Goal: Task Accomplishment & Management: Complete application form

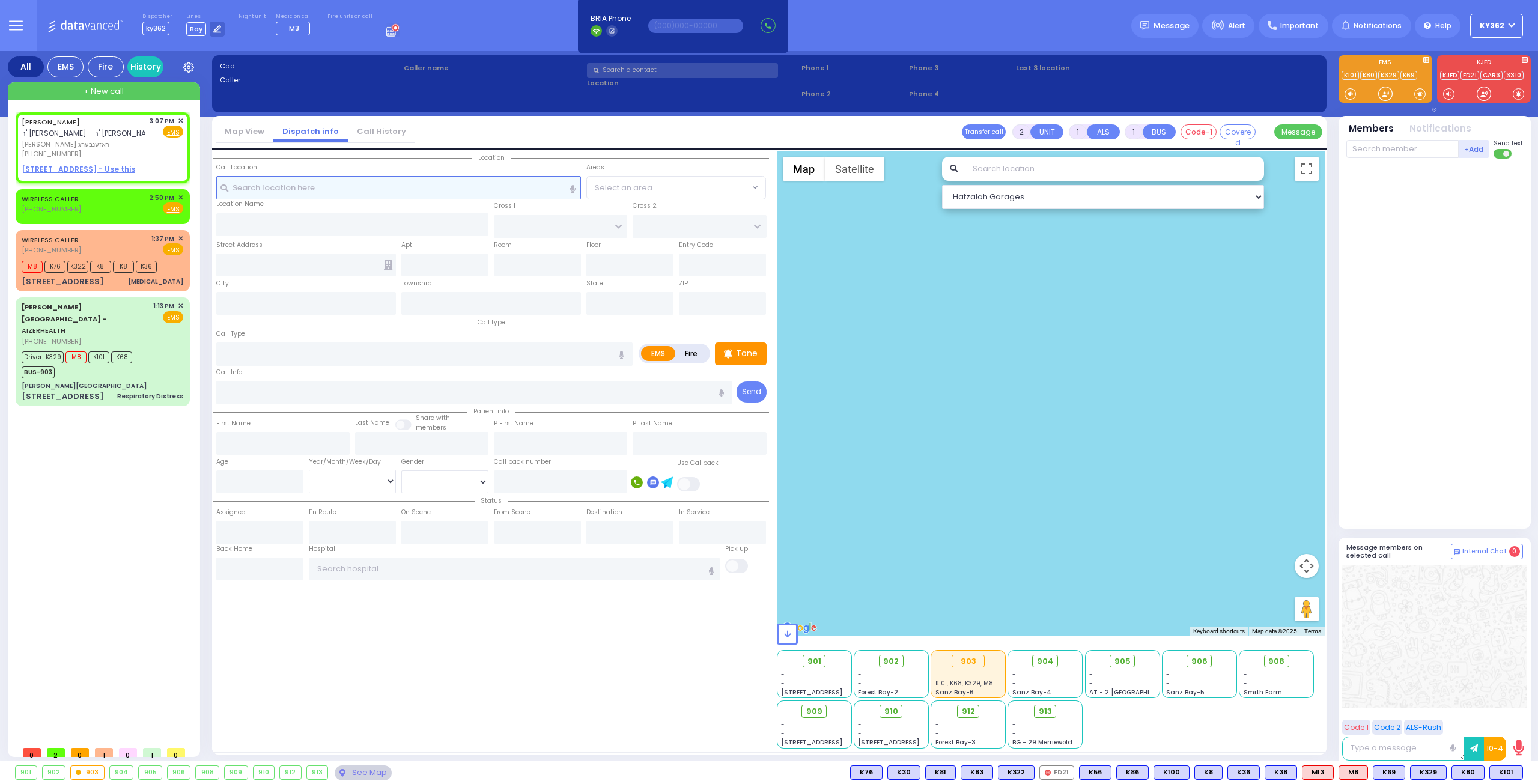
select select
radio input "true"
type input "YITZCHOK EIZIK"
type input "ROSENBERG"
select select
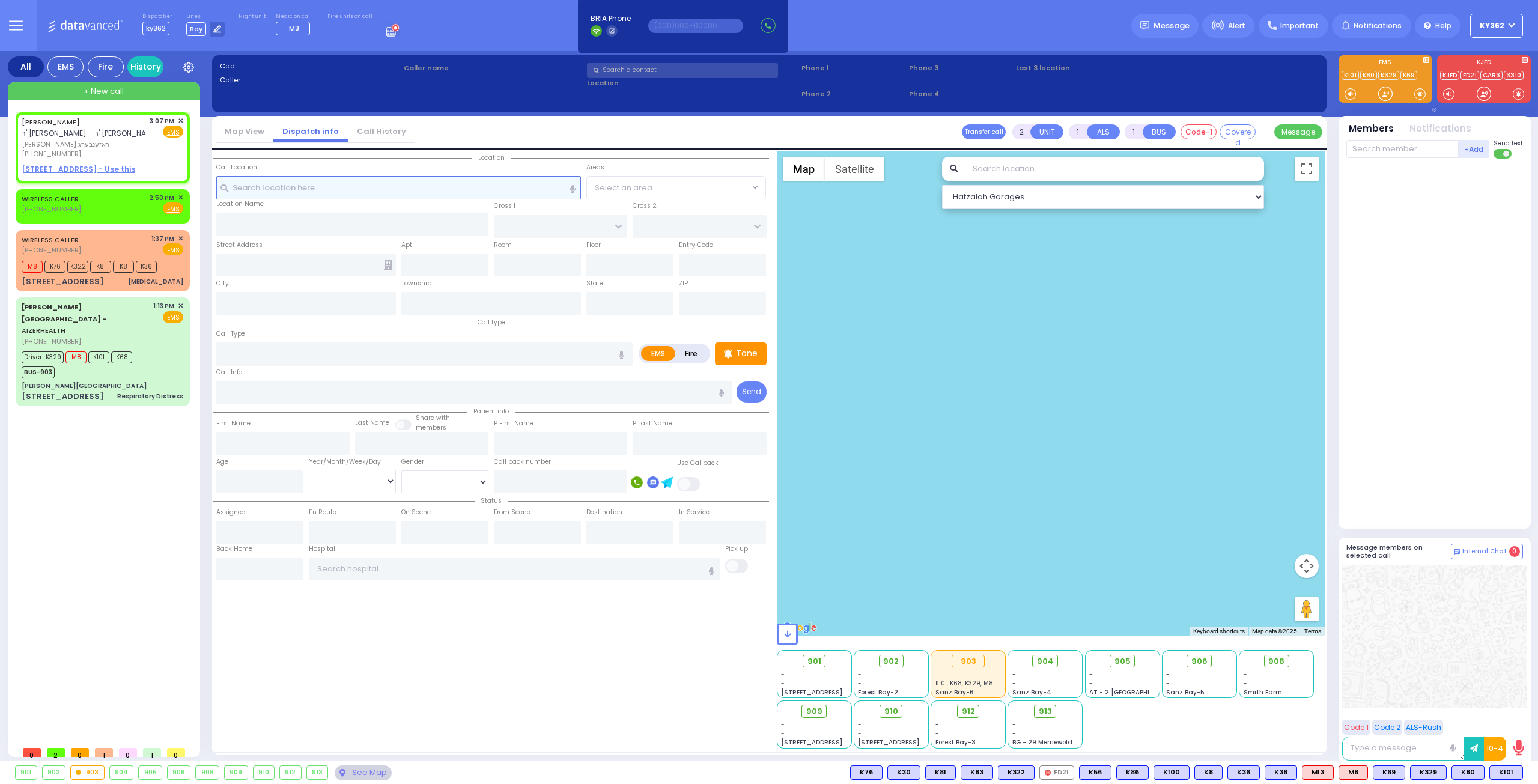
type input "15:07"
select select "Hatzalah Garages"
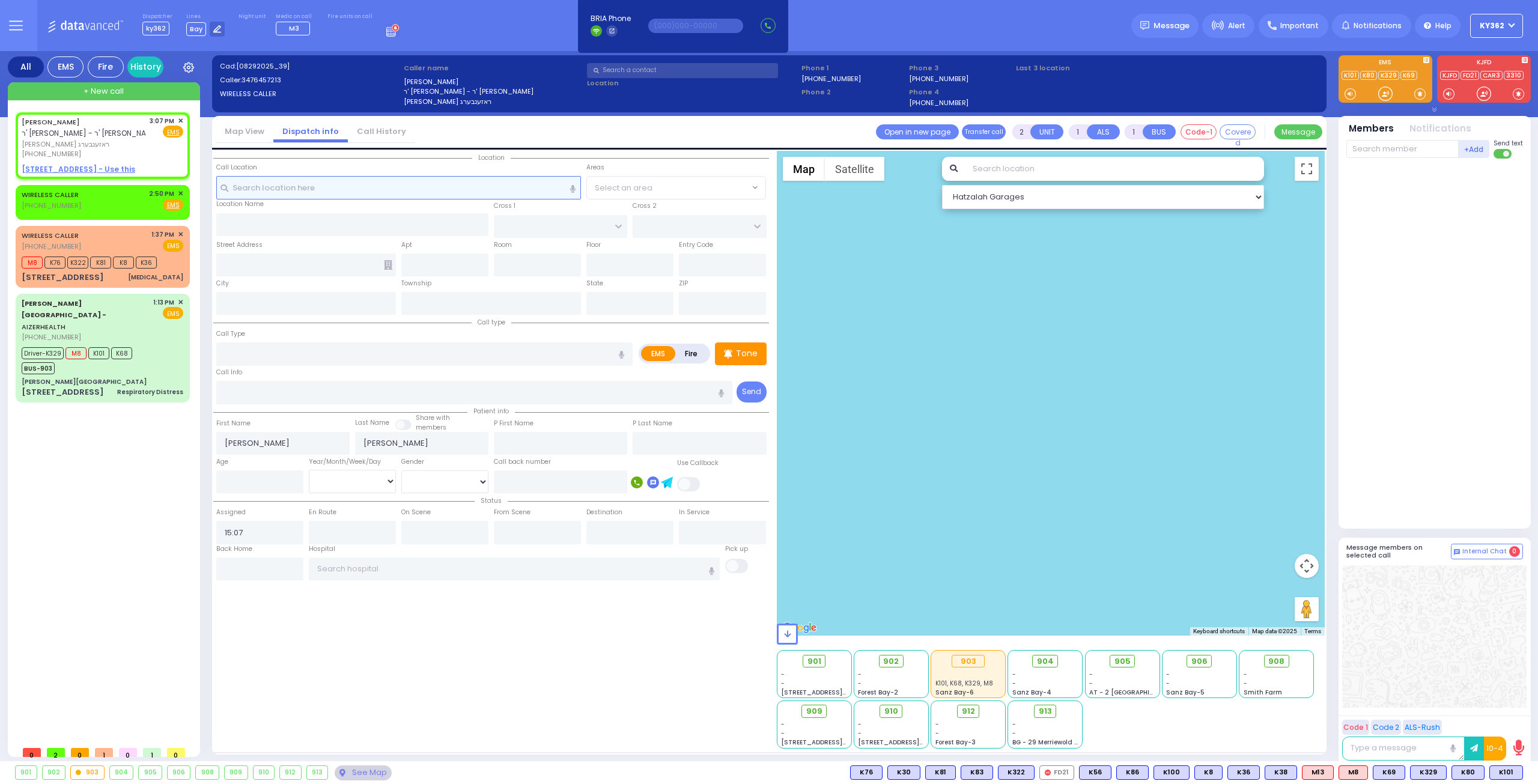
select select
radio input "true"
select select
select select "Hatzalah Garages"
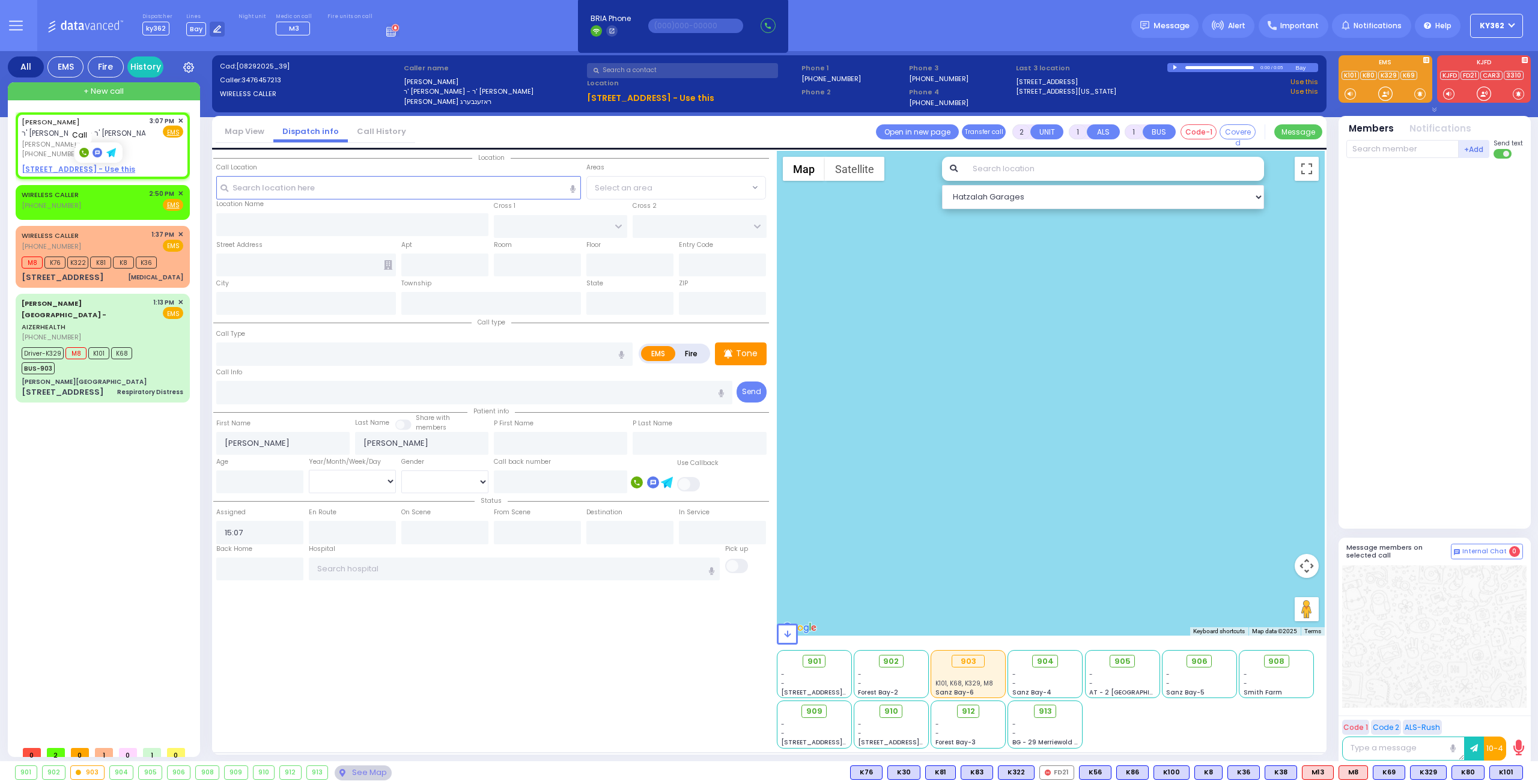
click at [84, 152] on rect at bounding box center [84, 152] width 10 height 10
type input "3476457213"
click at [180, 118] on span "✕" at bounding box center [180, 120] width 5 height 10
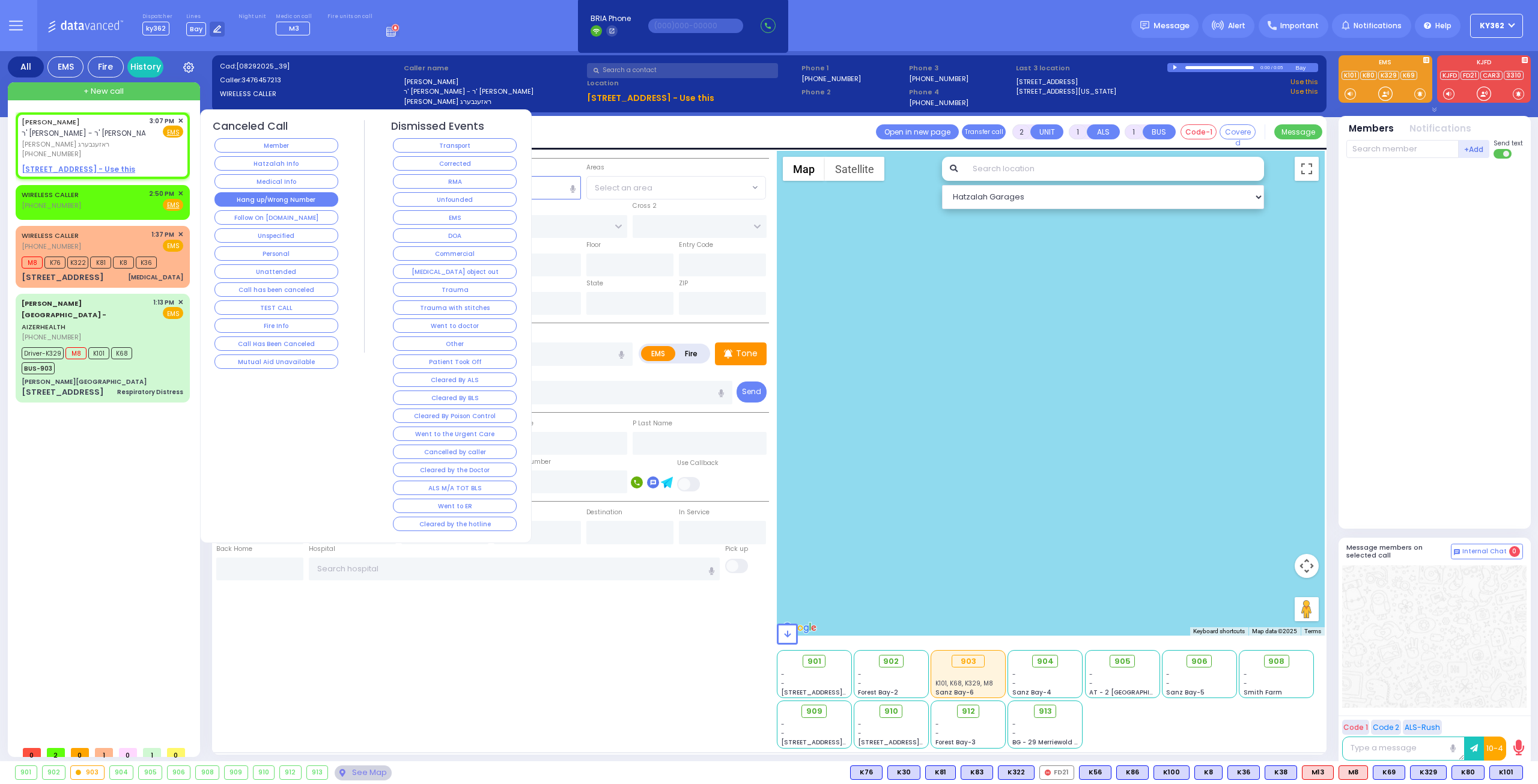
click at [228, 194] on button "Hang up/Wrong Number" at bounding box center [276, 199] width 123 height 14
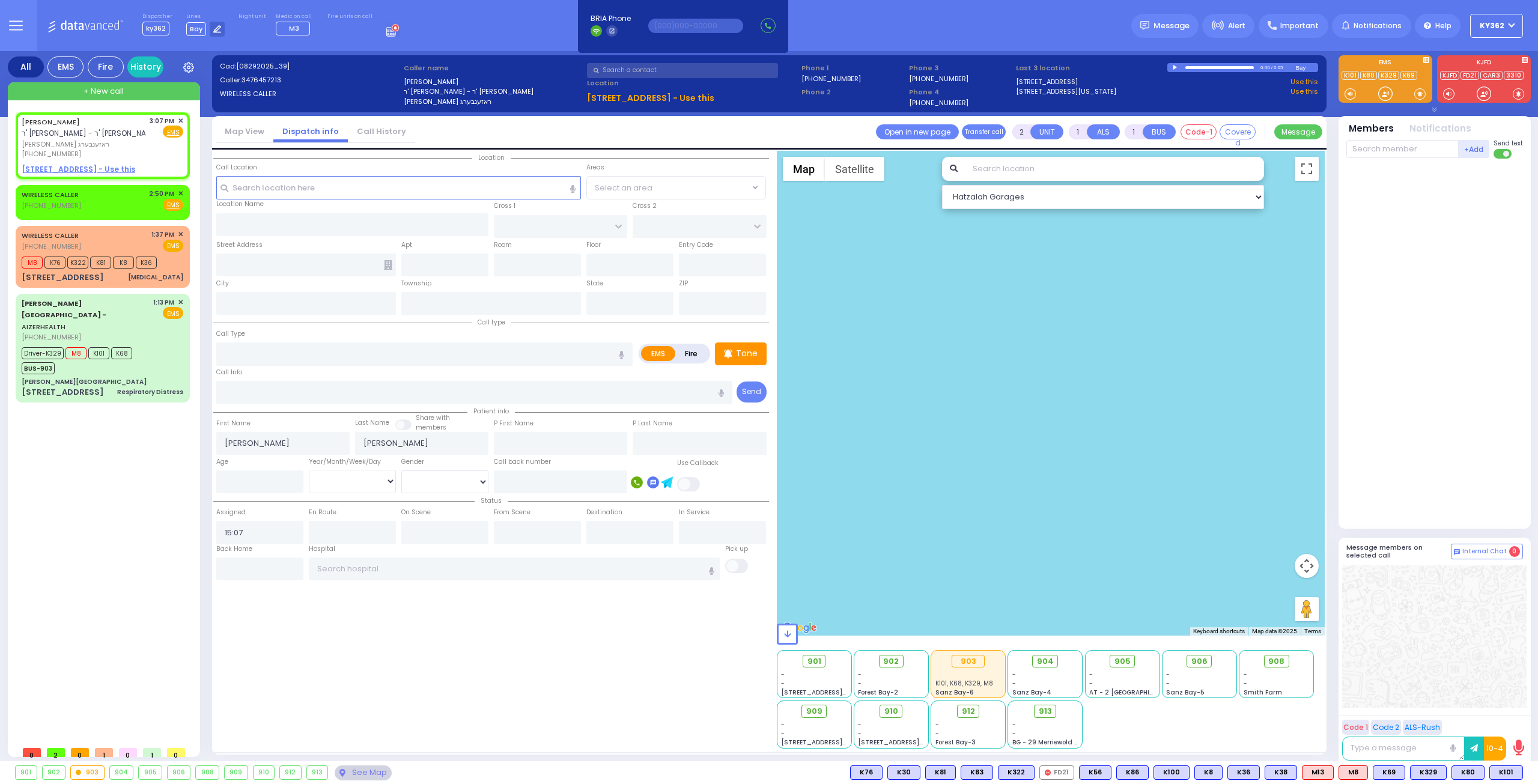
select select
radio input "true"
select select
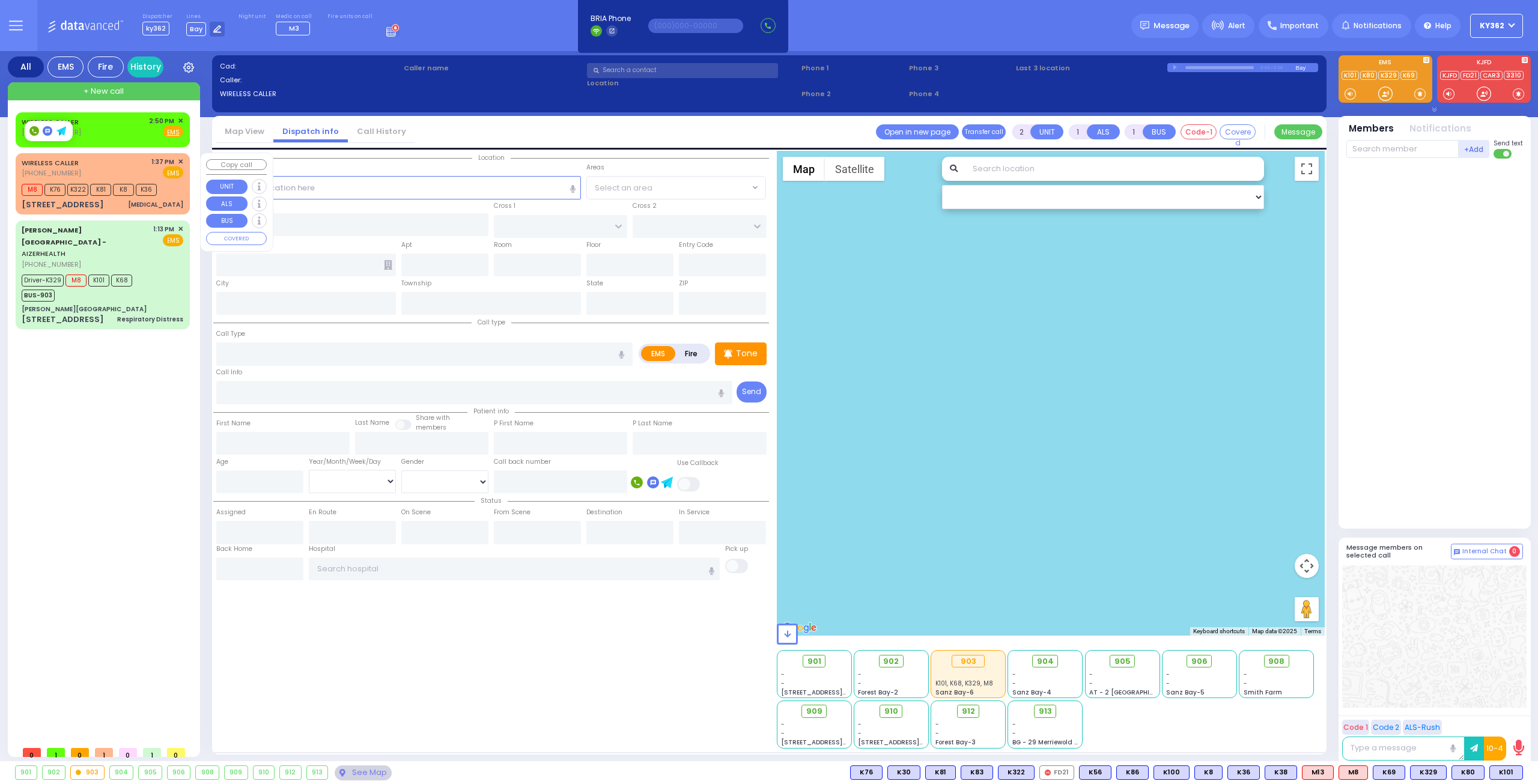
click at [131, 169] on div "WIRELESS CALLER (845) 717-3433 1:37 PM ✕ EMS" at bounding box center [102, 167] width 161 height 22
type input "6"
select select
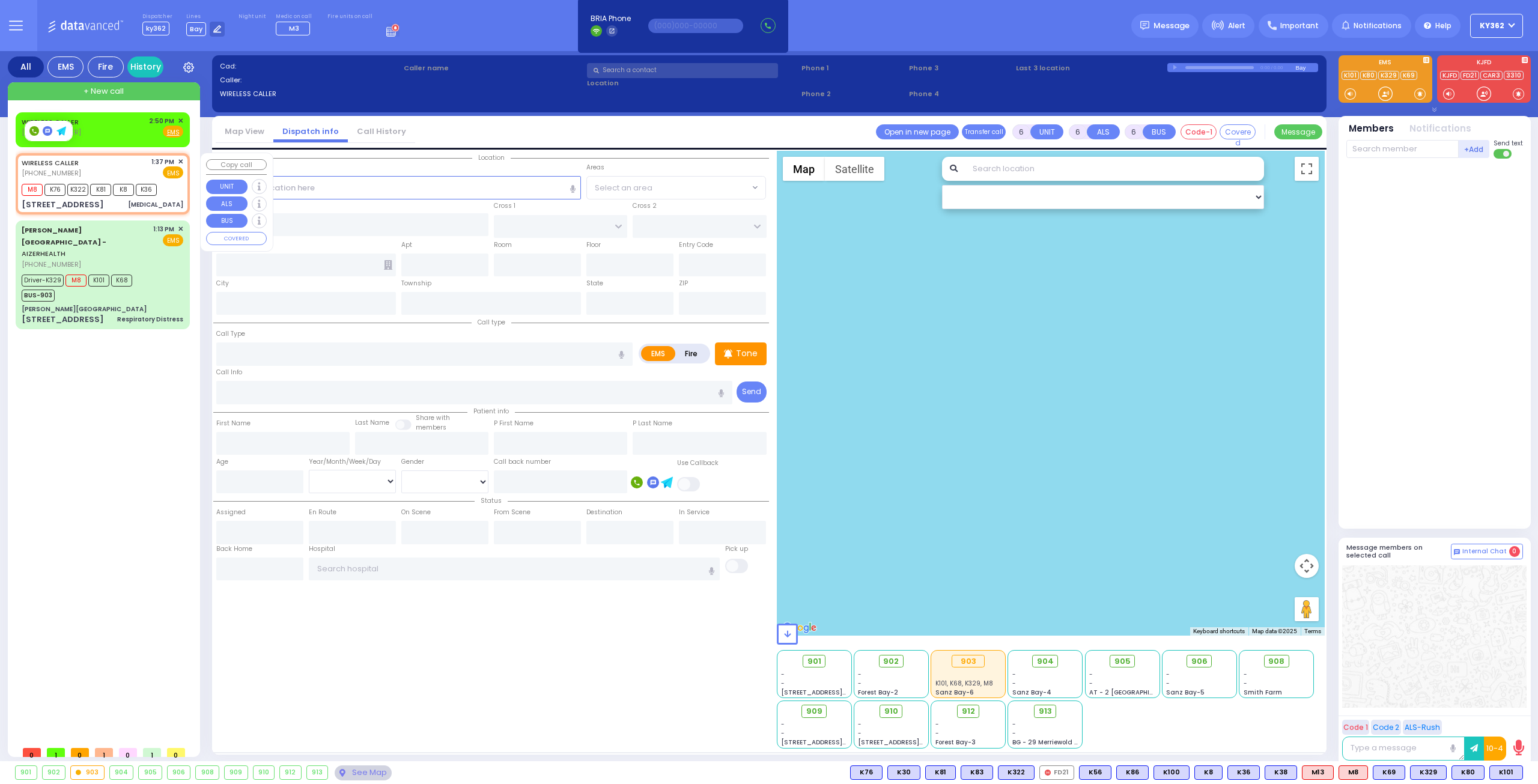
type input "[MEDICAL_DATA]"
radio input "true"
type input "Unknown"
select select "Year"
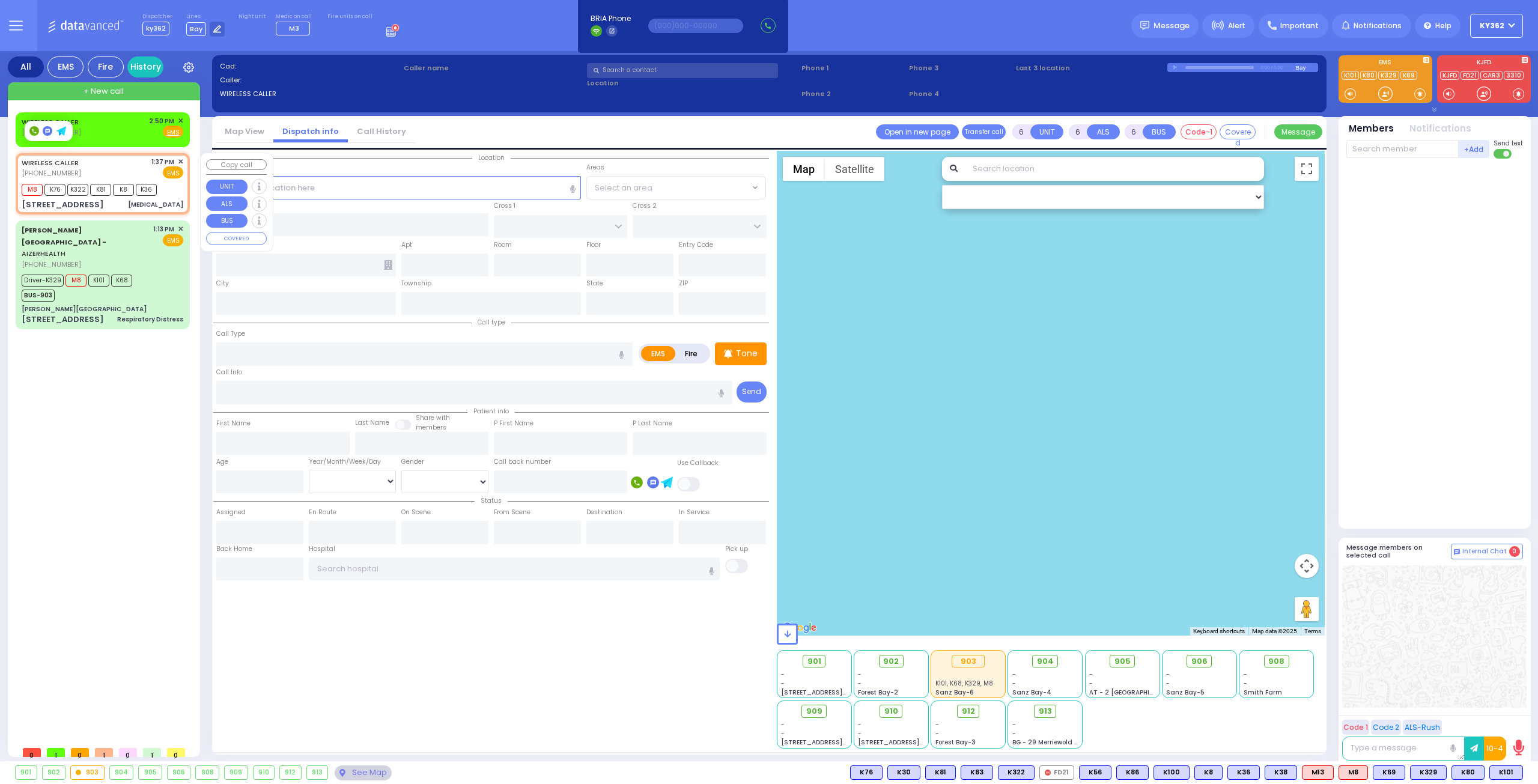
type input "13:37"
type input "13:39"
type input "7 MERON DR"
type input "301"
type input "MONROE"
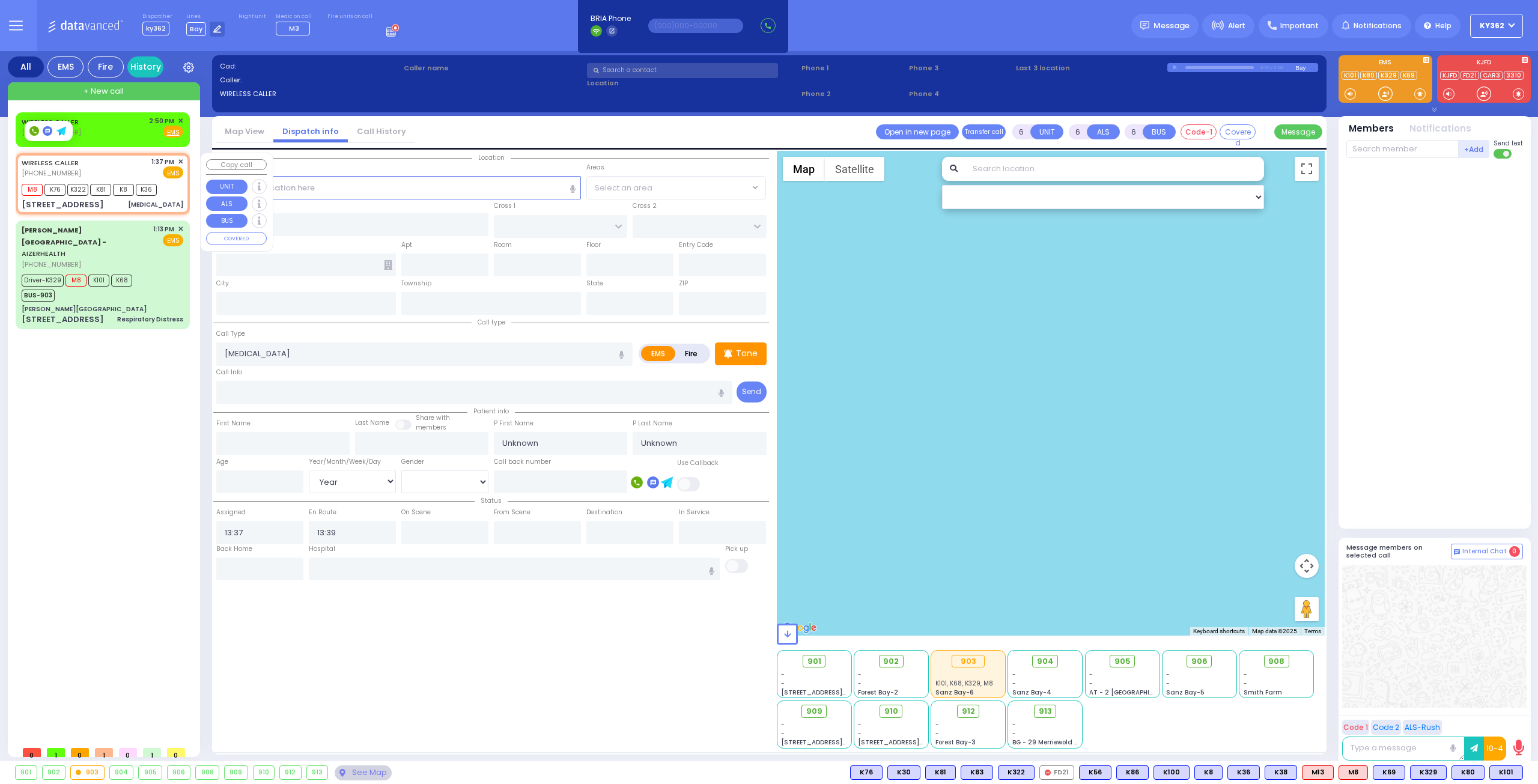
type input "[US_STATE]"
type input "10950"
select select "Hatzalah Garages"
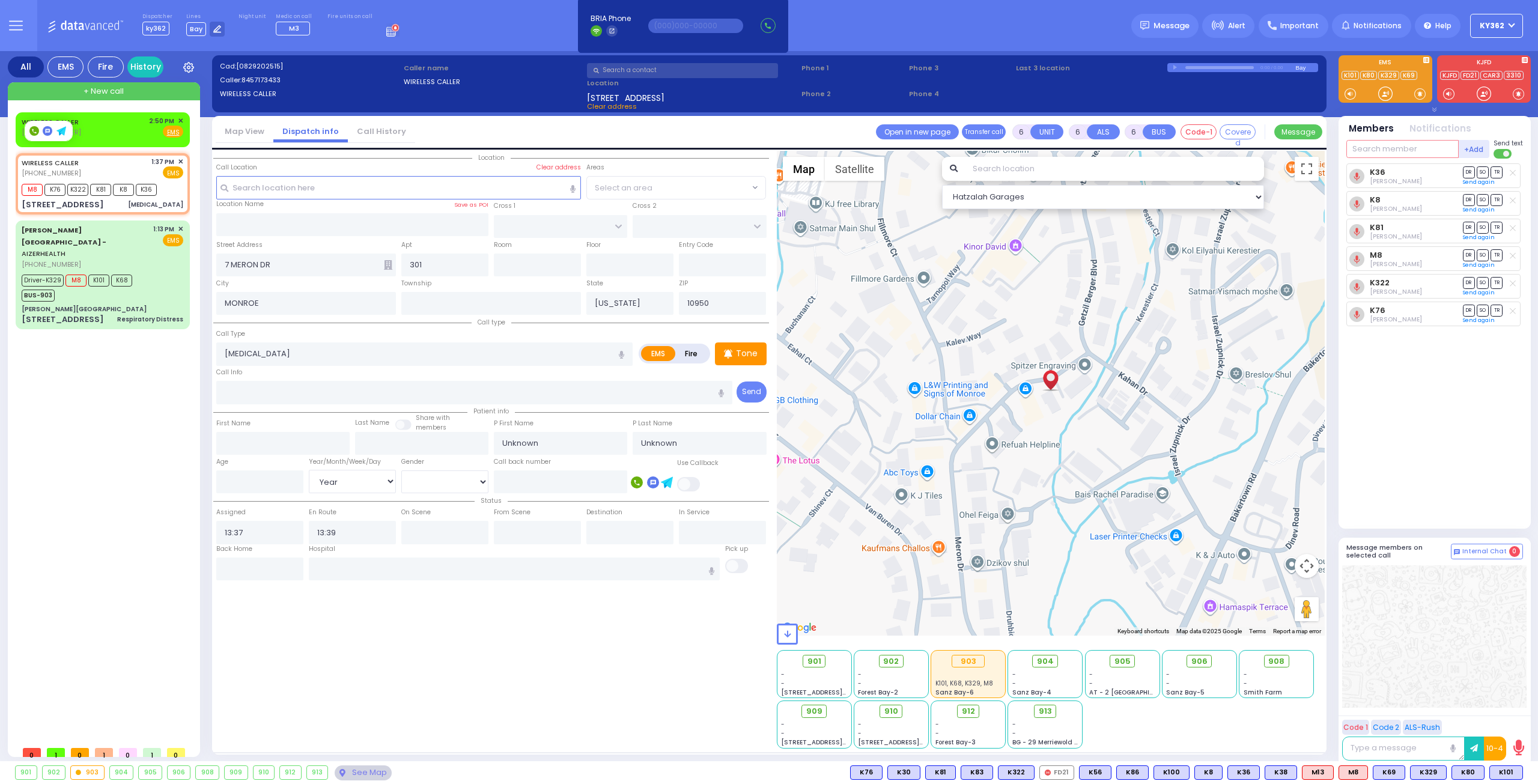
click at [1395, 149] on input "text" at bounding box center [1402, 149] width 112 height 18
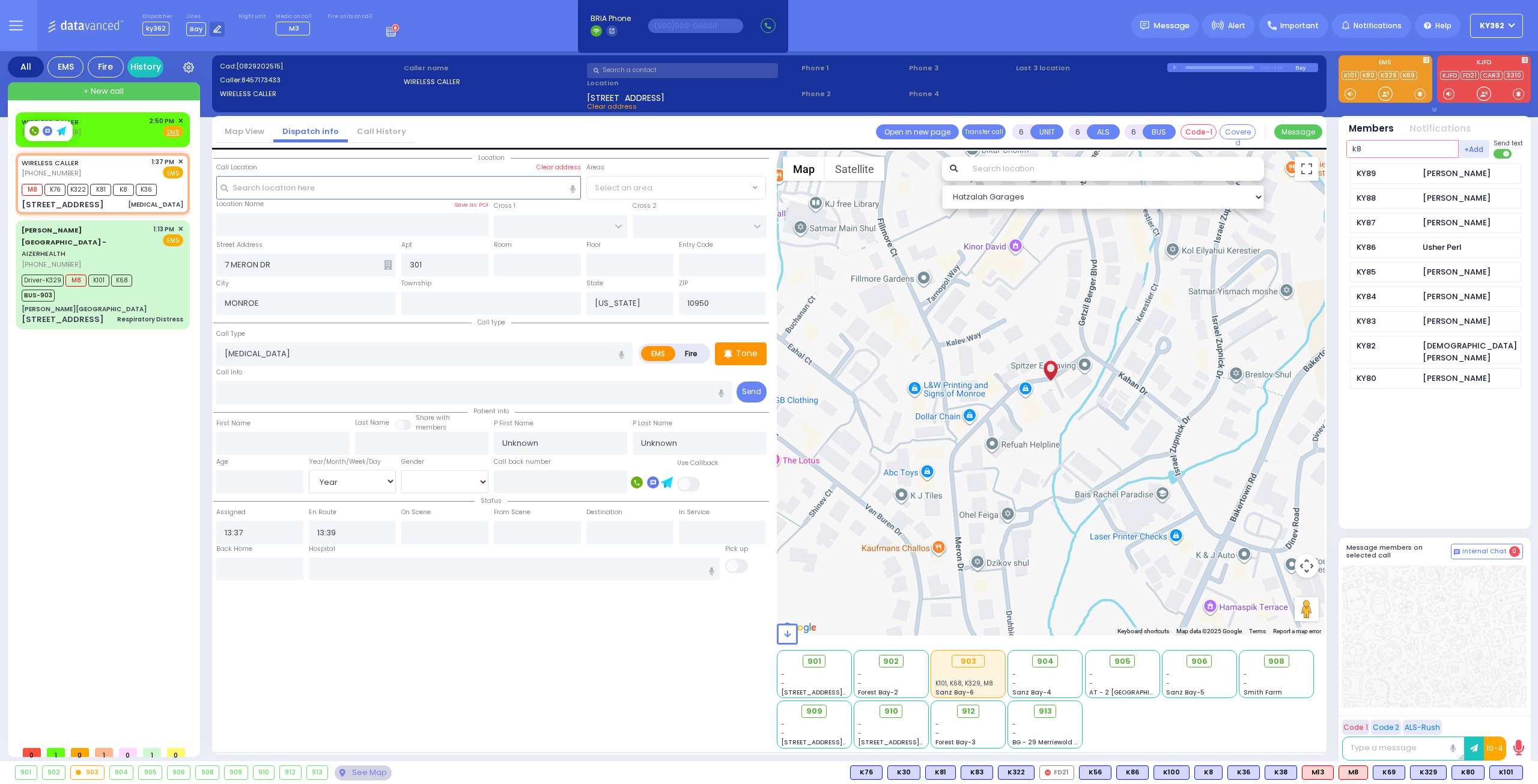
type input "k8"
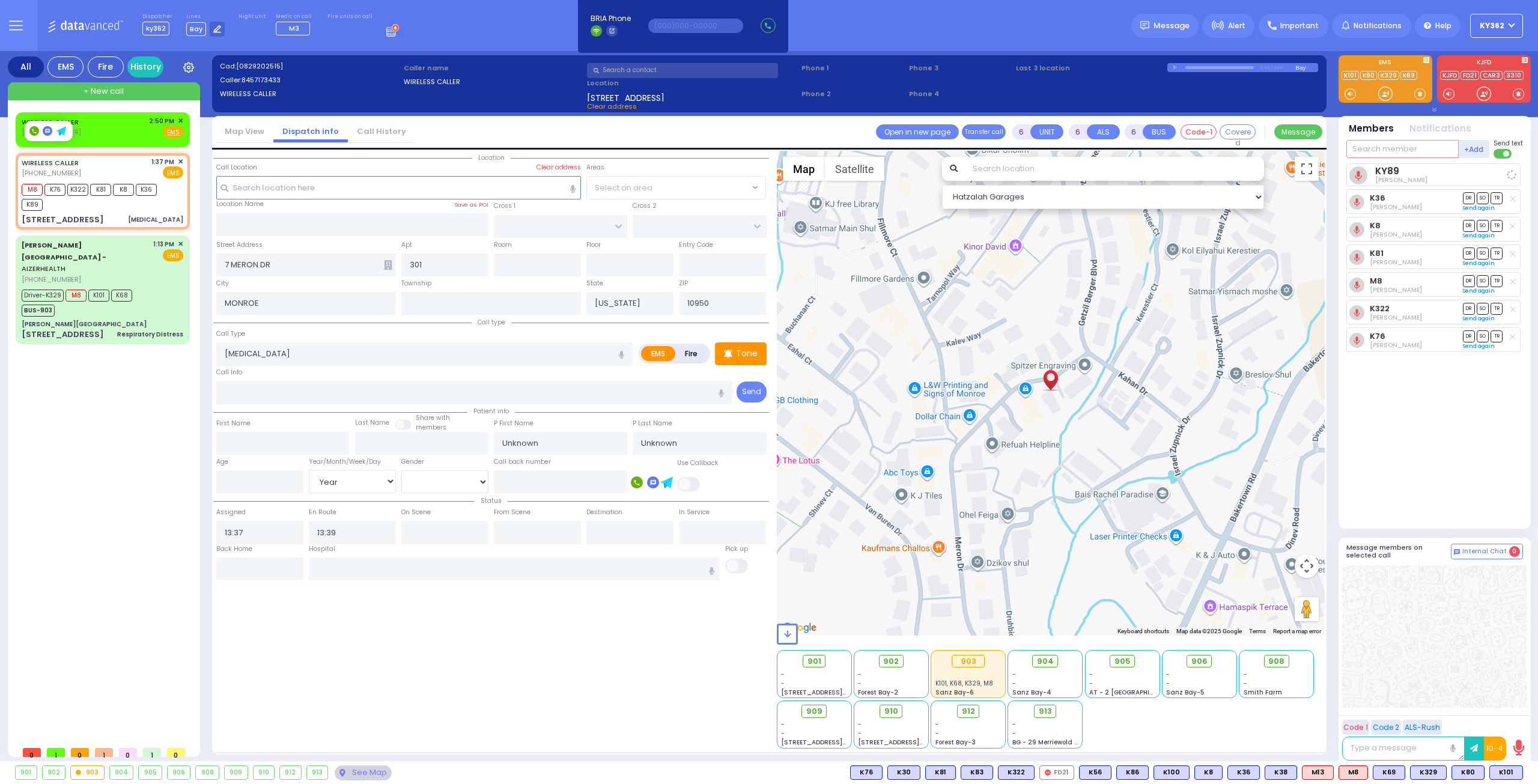
select select
radio input "true"
select select "Year"
select select "Hatzalah Garages"
click at [1477, 236] on link "Send again" at bounding box center [1479, 237] width 32 height 8
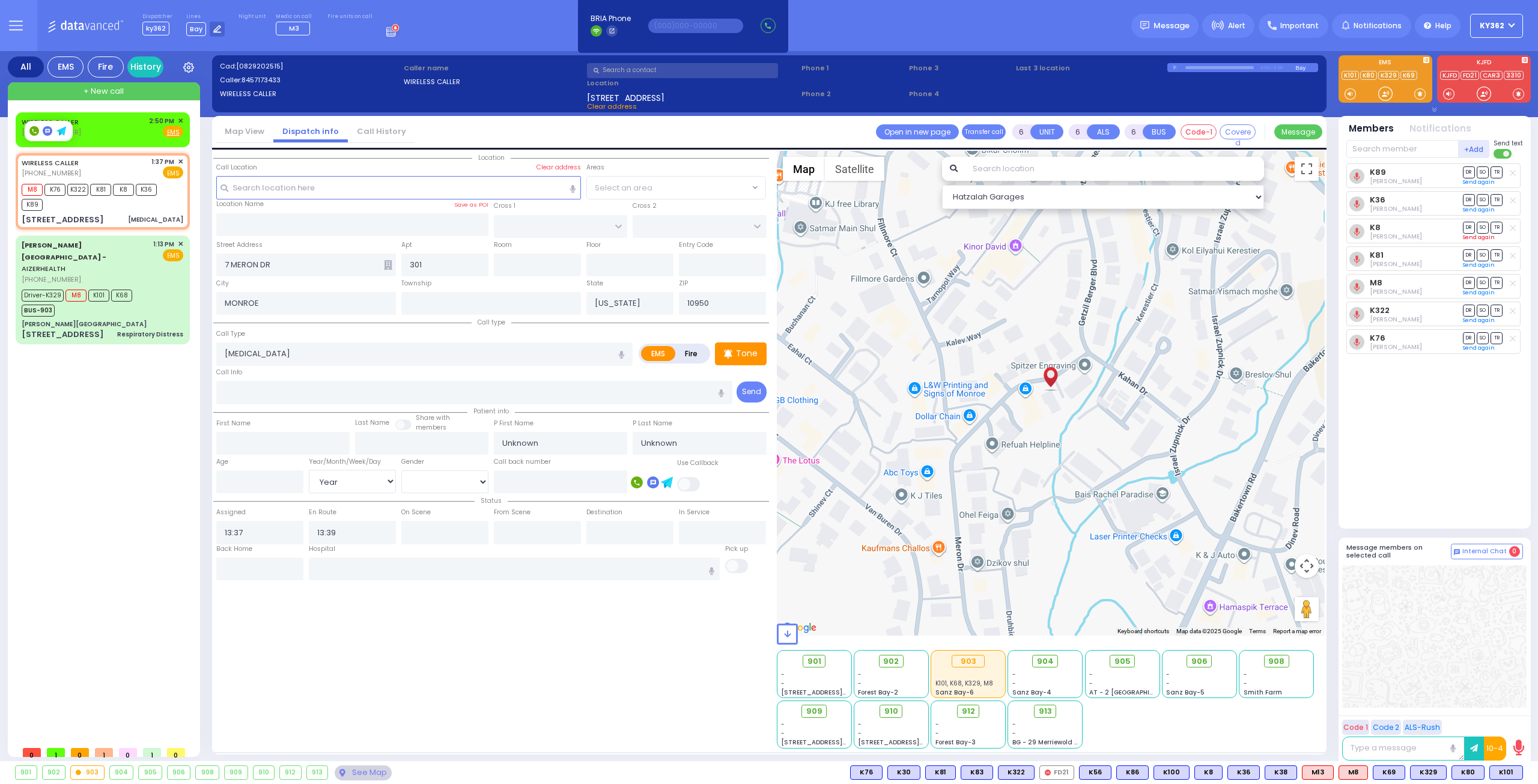
click at [1487, 235] on link "Send again" at bounding box center [1479, 237] width 32 height 8
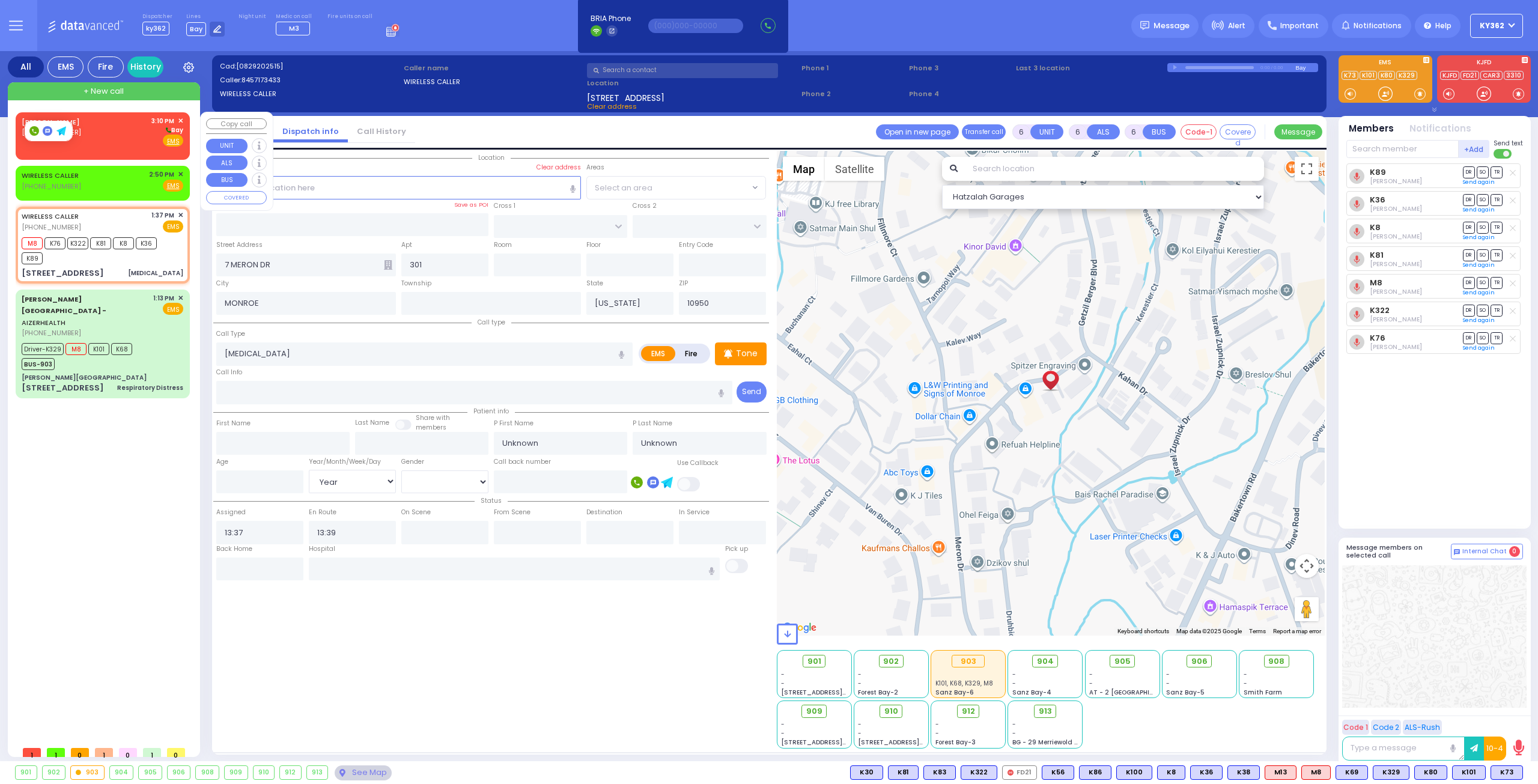
click at [105, 128] on div "C SHELTON (732) 534-2131 3:10 PM ✕ Bay EMS" at bounding box center [102, 131] width 161 height 31
type input "2"
type input "1"
select select
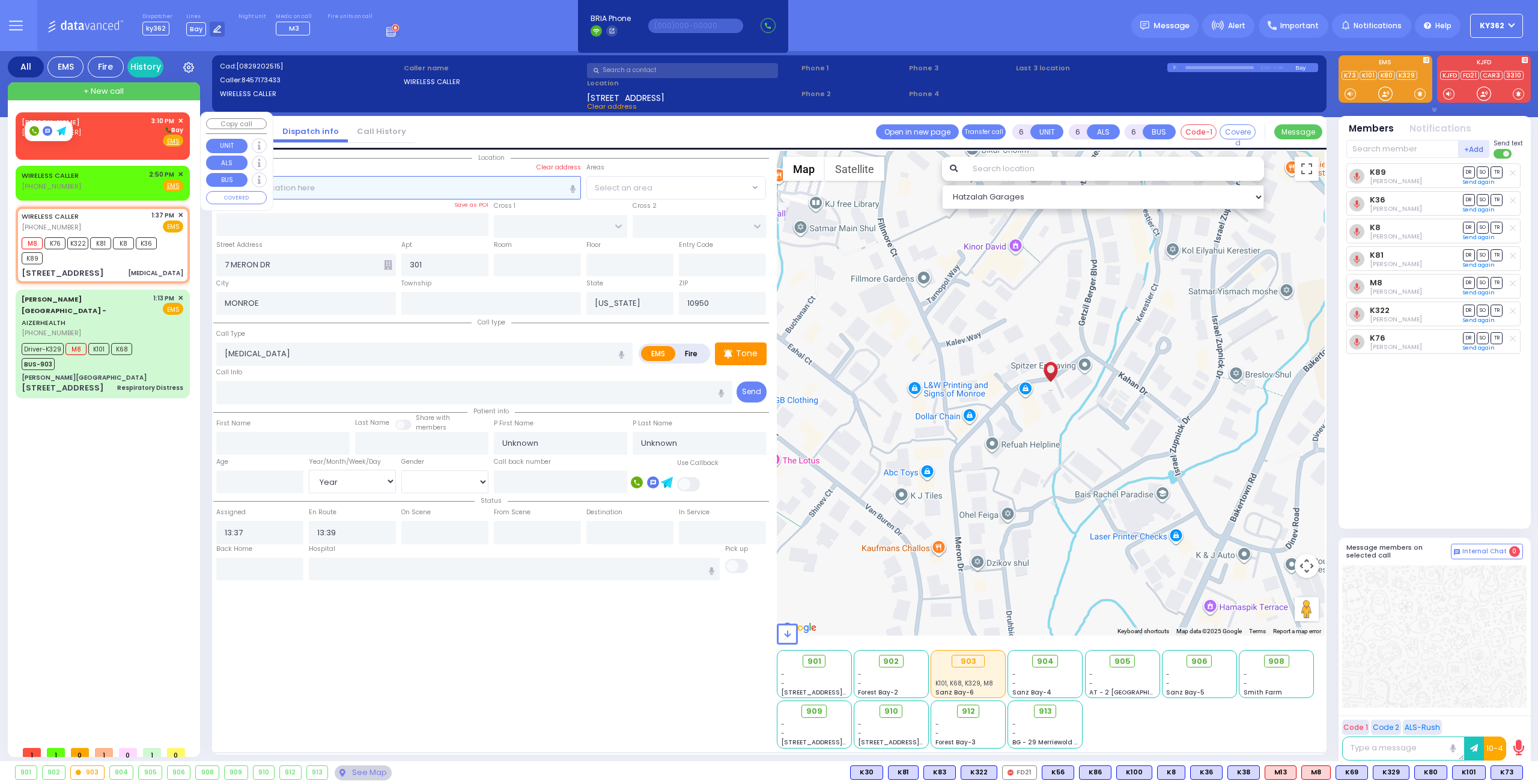
radio input "true"
select select
type input "15:10"
select select "Hatzalah Garages"
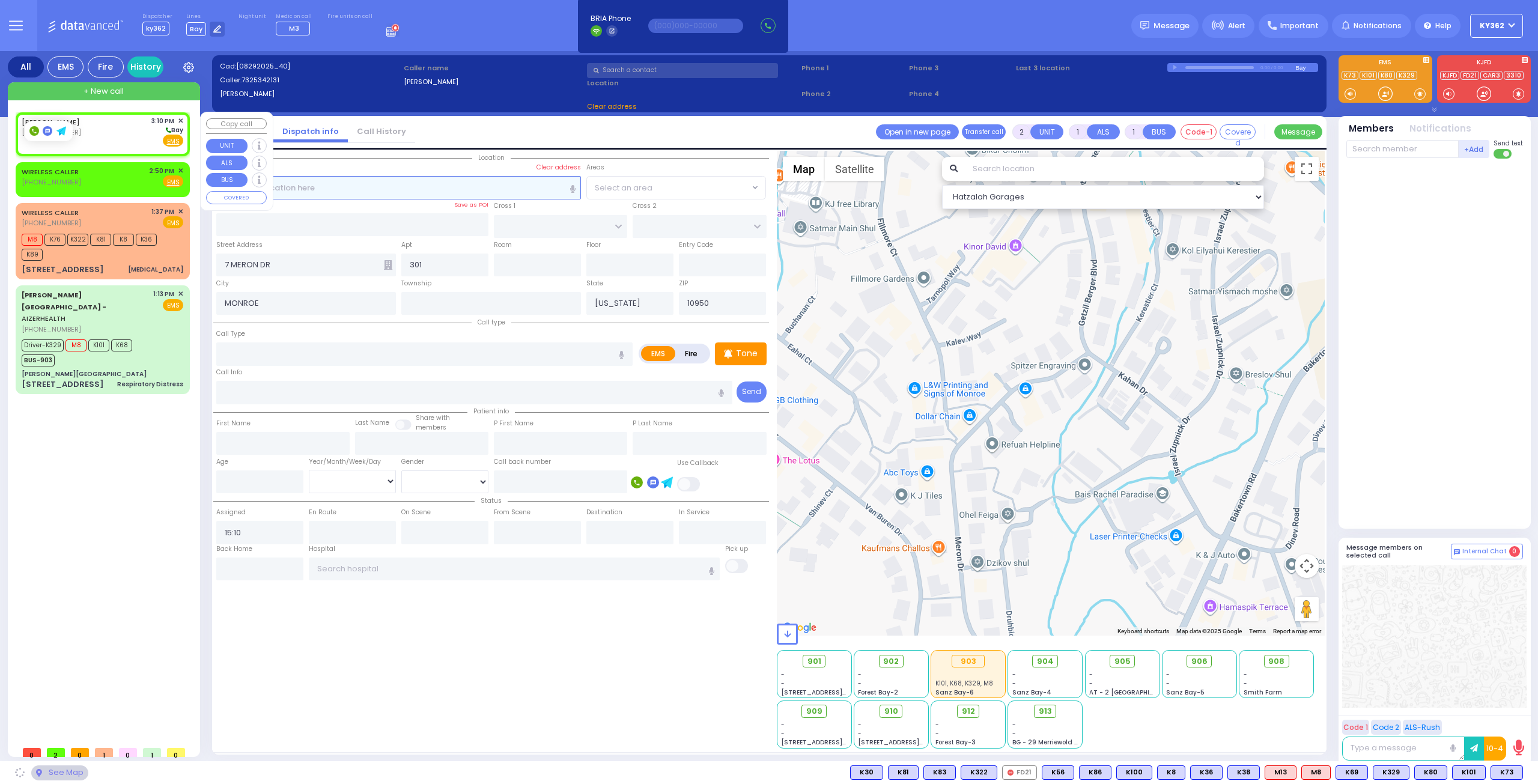
select select
radio input "true"
select select
select select "Hatzalah Garages"
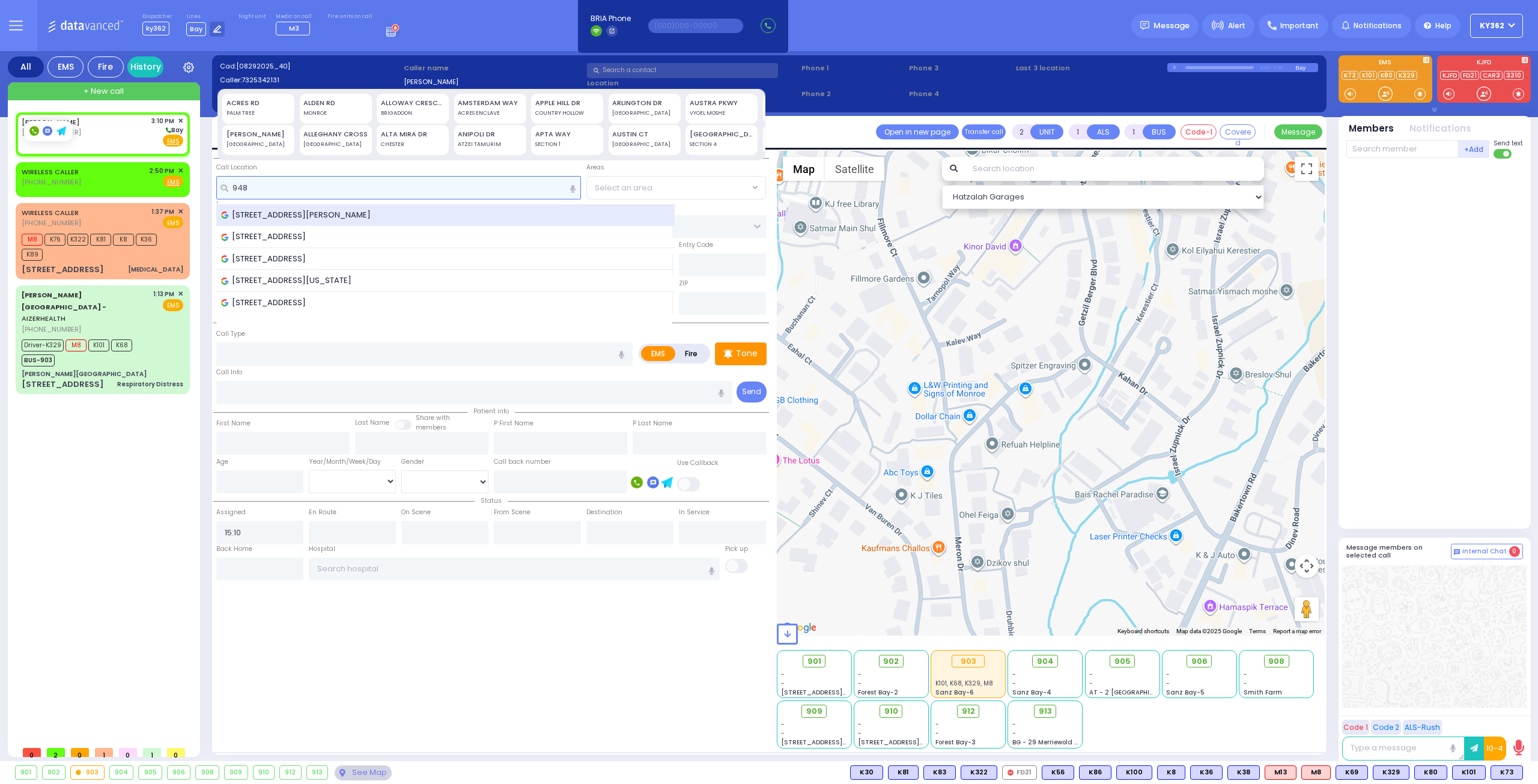
type input "948"
click at [304, 207] on div "948 Craigville Road, Chester, NY, USA" at bounding box center [445, 215] width 459 height 22
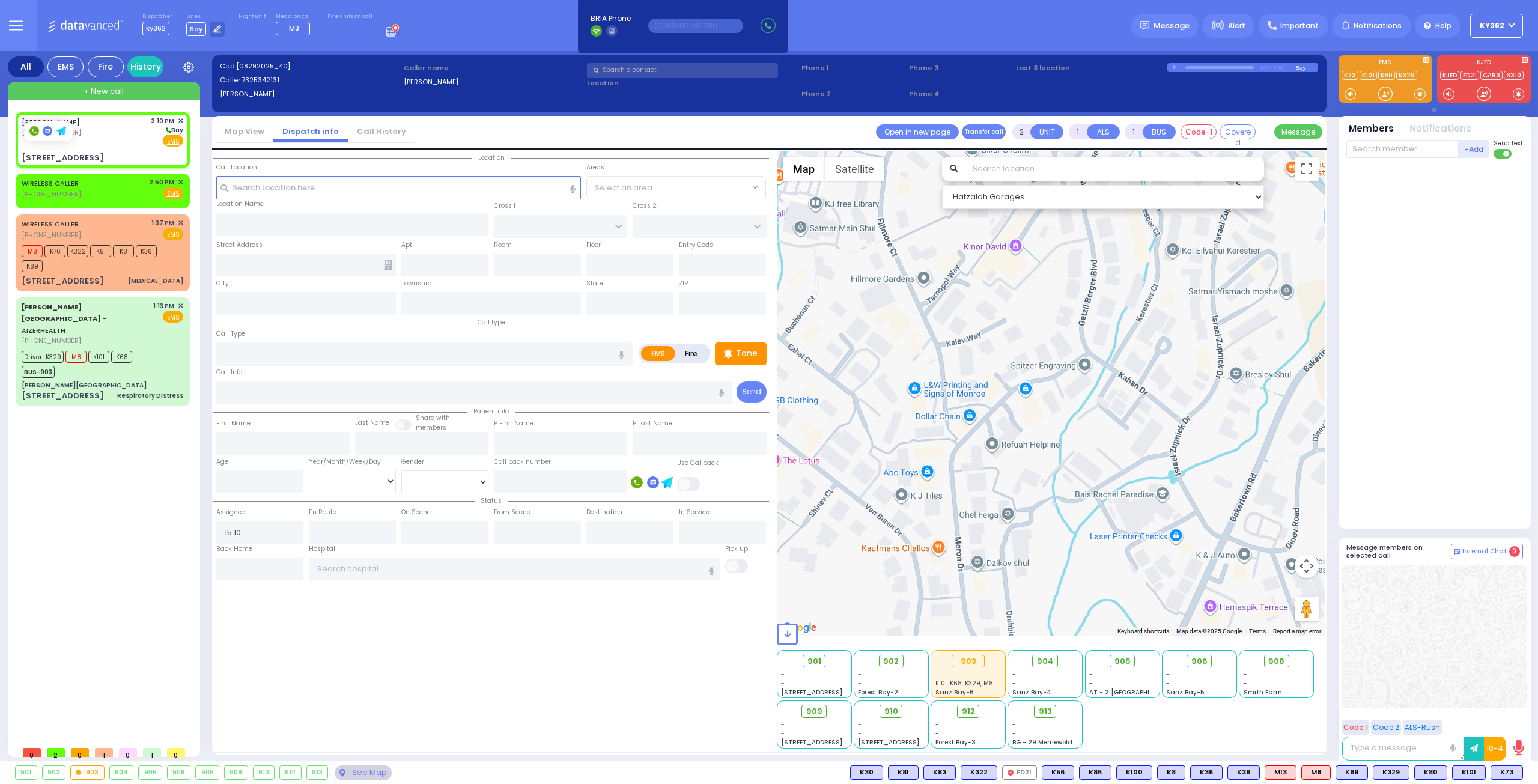
select select
radio input "true"
select select
type input "PROSPECT RD"
type input "HARDSCRABBLE RD"
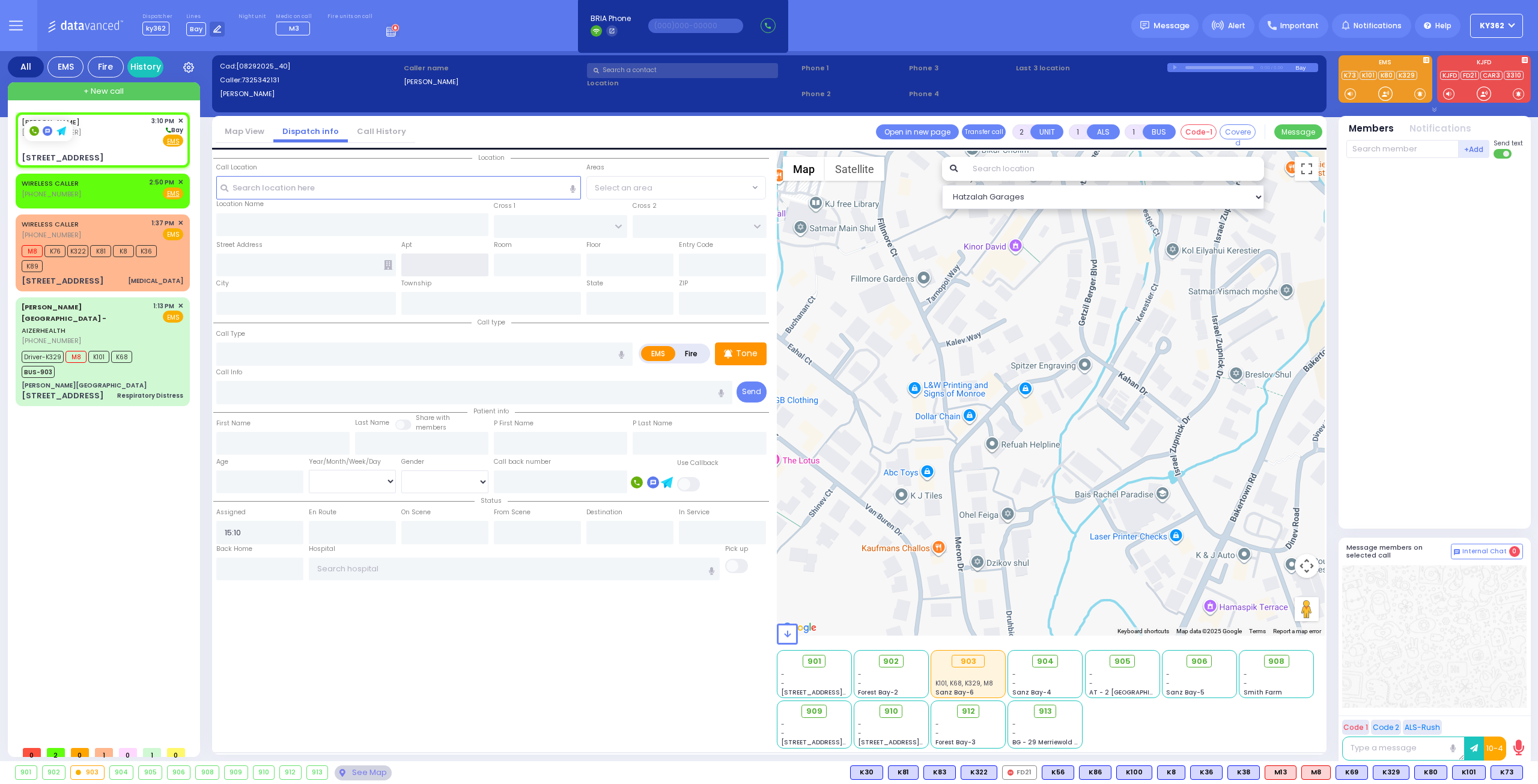
type input "[STREET_ADDRESS]"
type input "[PERSON_NAME]"
type input "[US_STATE]"
type input "10918"
select select "Hatzalah Garages"
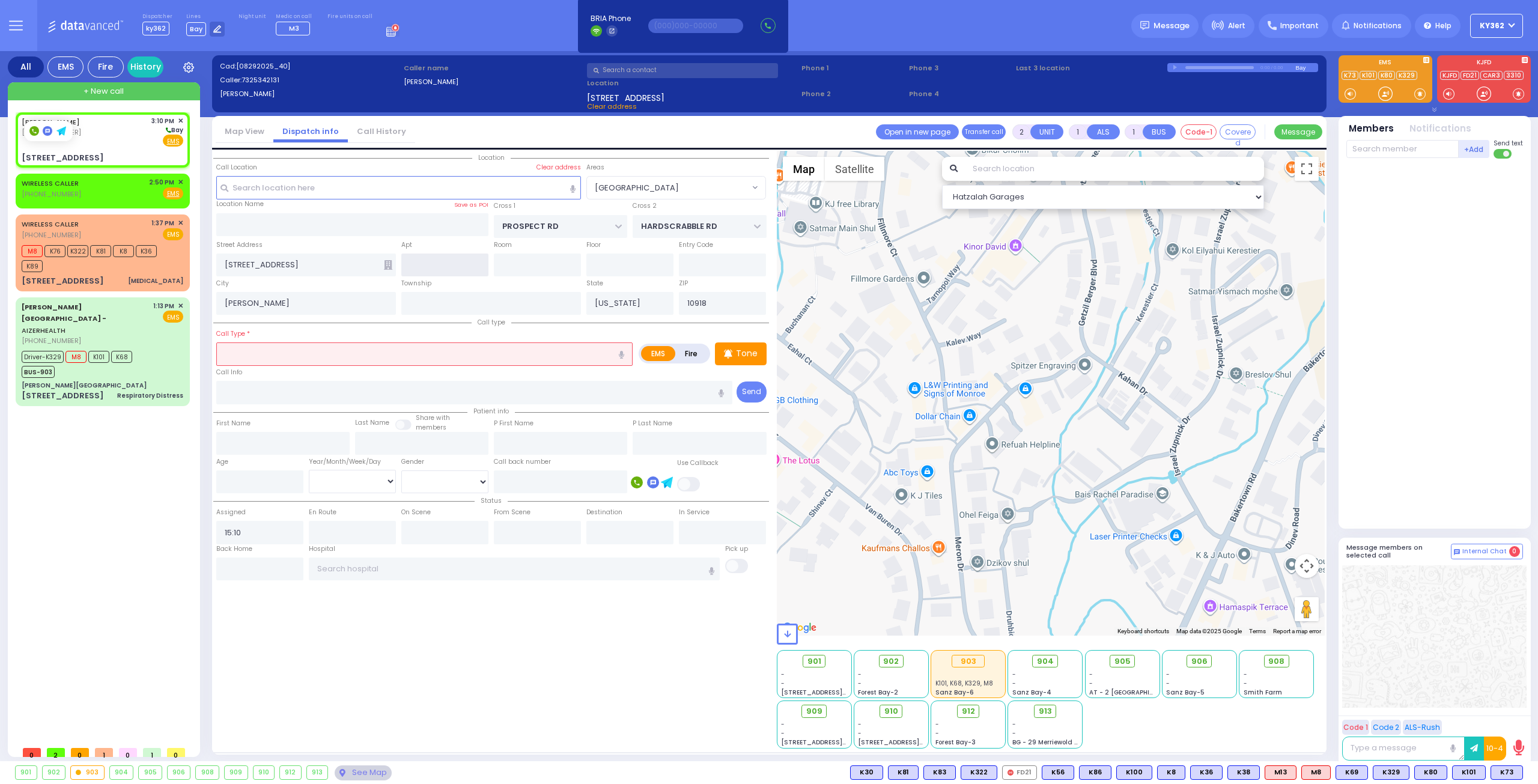
select select "[GEOGRAPHIC_DATA]"
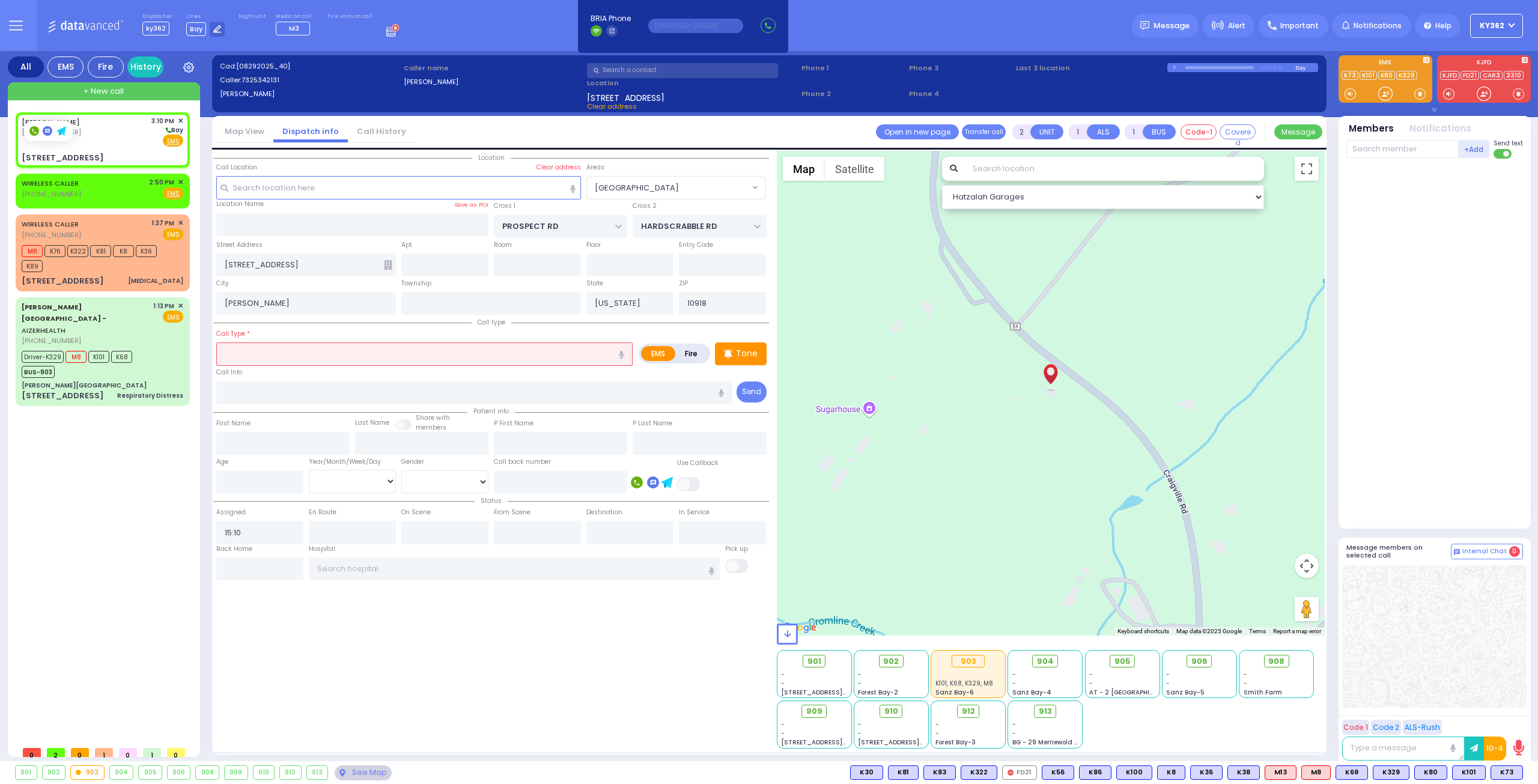
click at [303, 348] on input "text" at bounding box center [424, 354] width 417 height 23
click at [256, 475] on input "number" at bounding box center [259, 482] width 87 height 23
select select
radio input "true"
select select
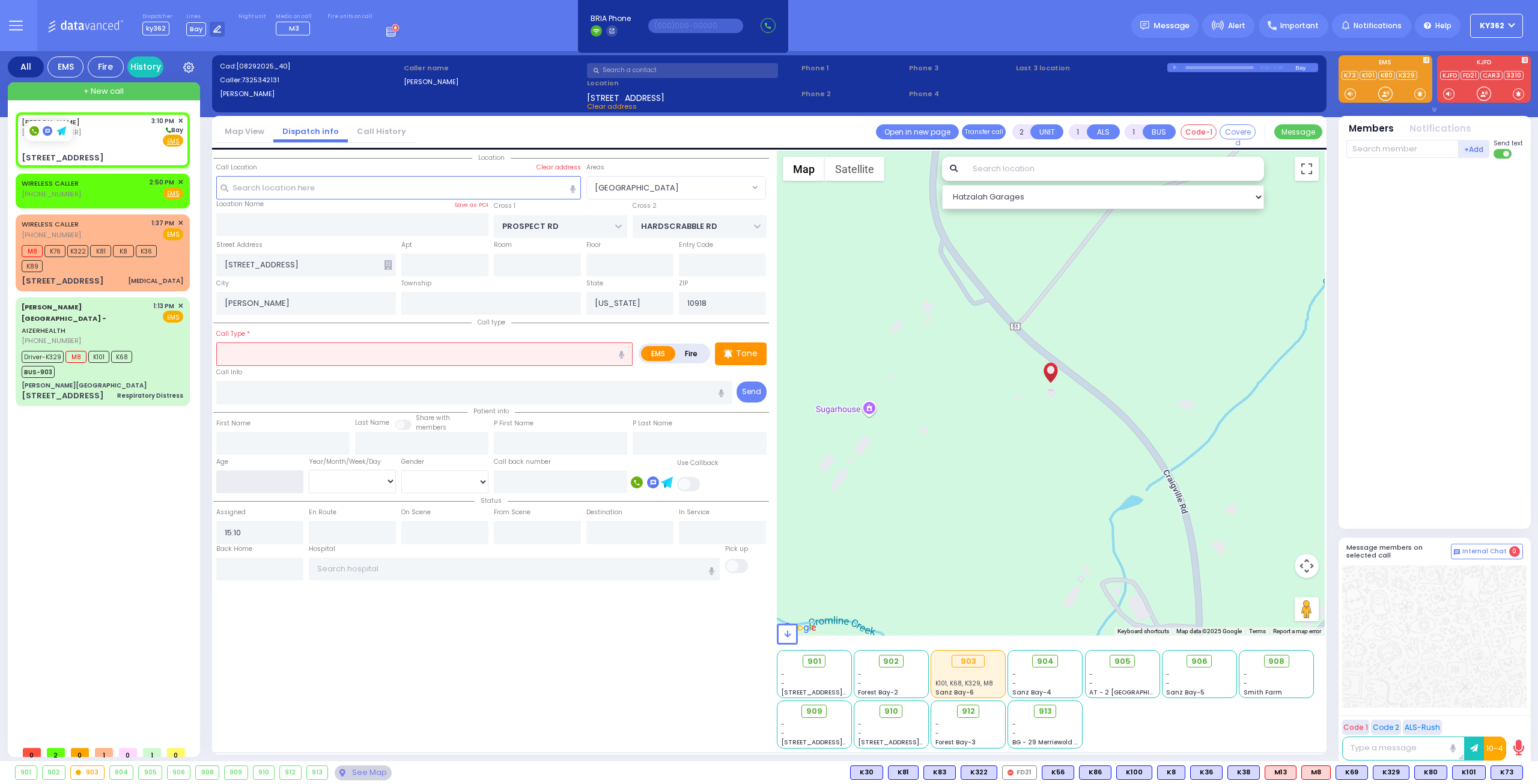
select select "Hatzalah Garages"
type input "3"
select select "[GEOGRAPHIC_DATA]"
type input "32"
click at [326, 480] on select "Year Month Week Day" at bounding box center [352, 481] width 87 height 23
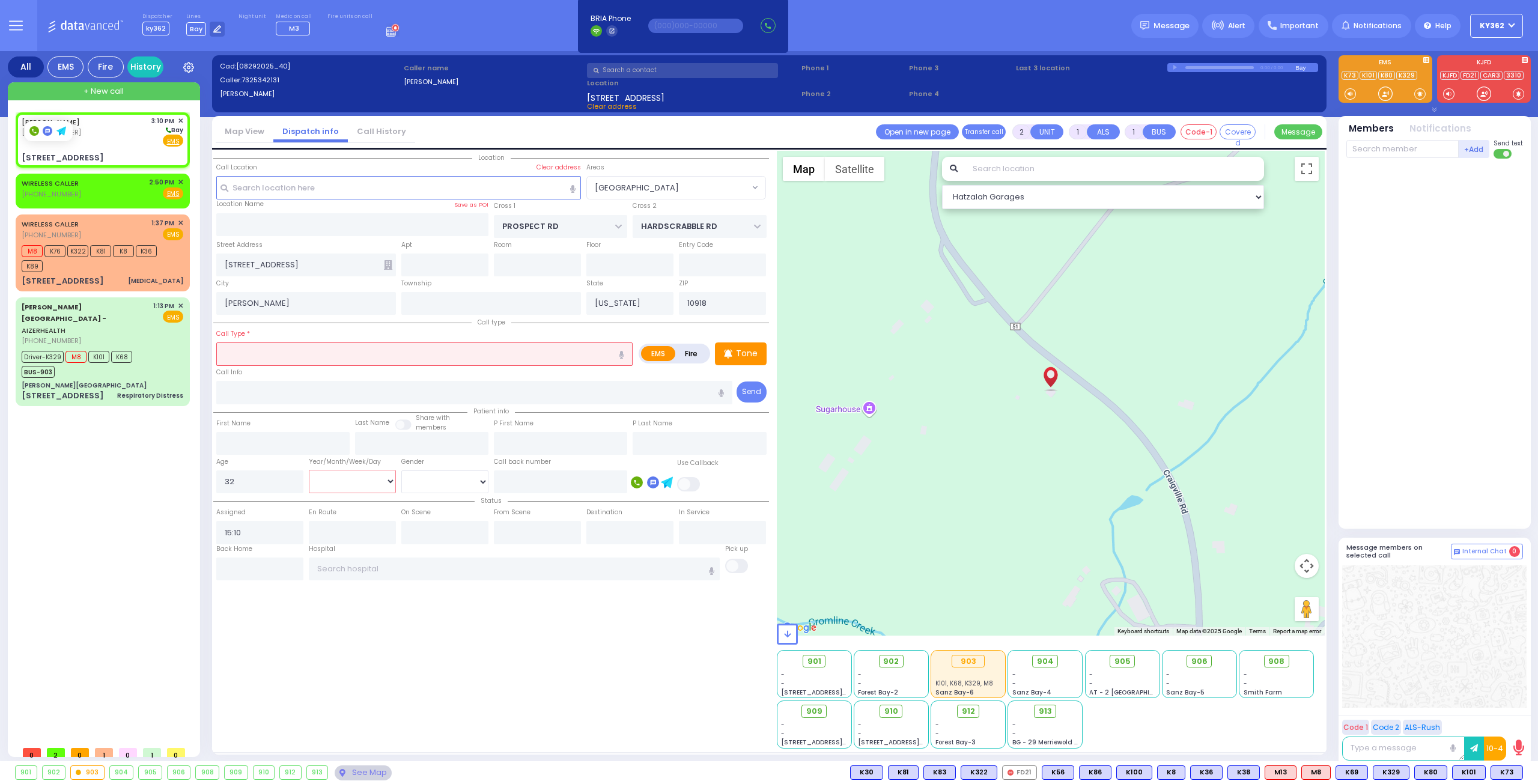
select select
radio input "true"
select select
select select "[GEOGRAPHIC_DATA]"
select select "Hatzalah Garages"
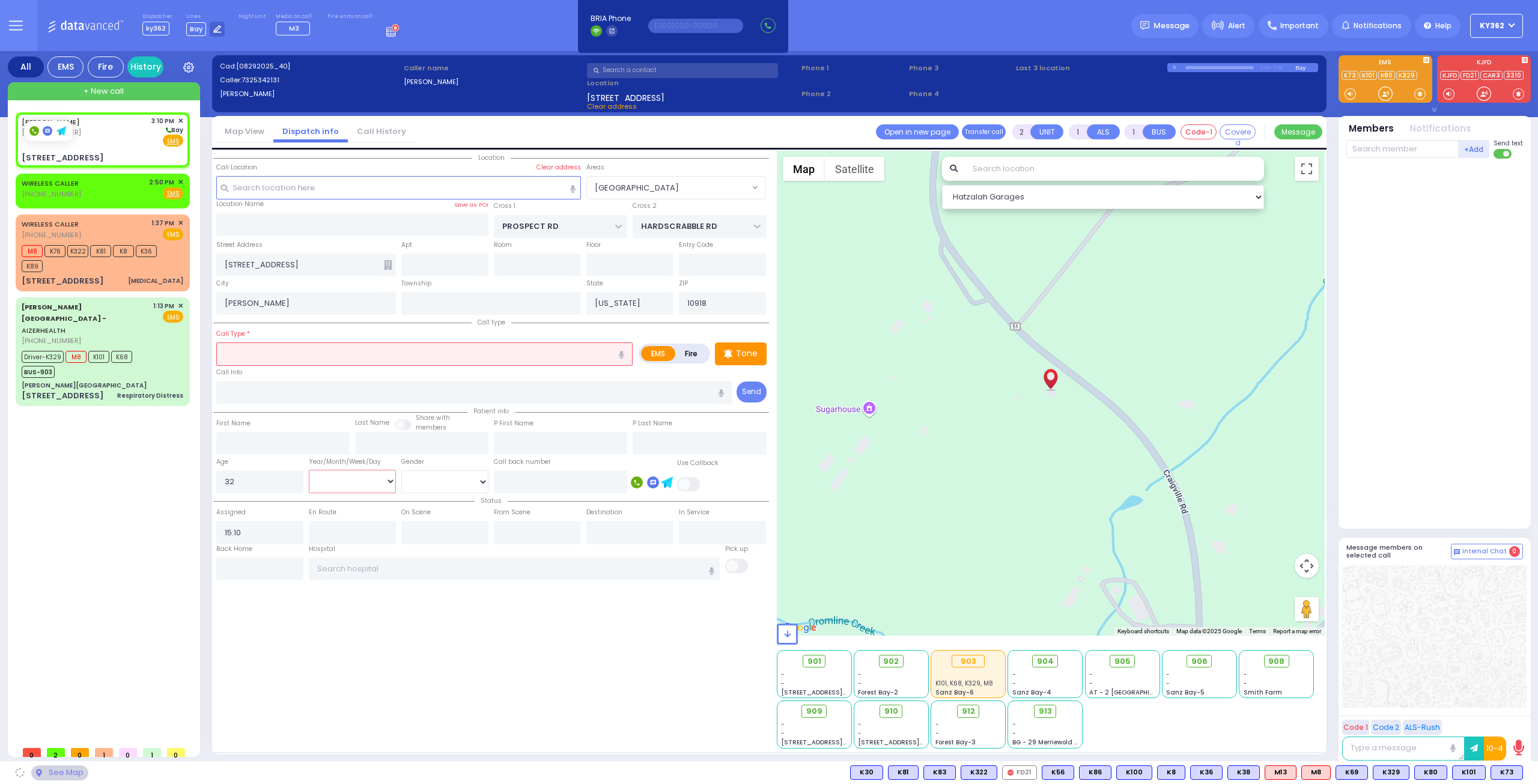
select select "Year"
click at [309, 470] on select "Year Month Week Day" at bounding box center [352, 481] width 87 height 23
click at [429, 477] on select "[DEMOGRAPHIC_DATA] [DEMOGRAPHIC_DATA]" at bounding box center [445, 482] width 87 height 23
select select
radio input "true"
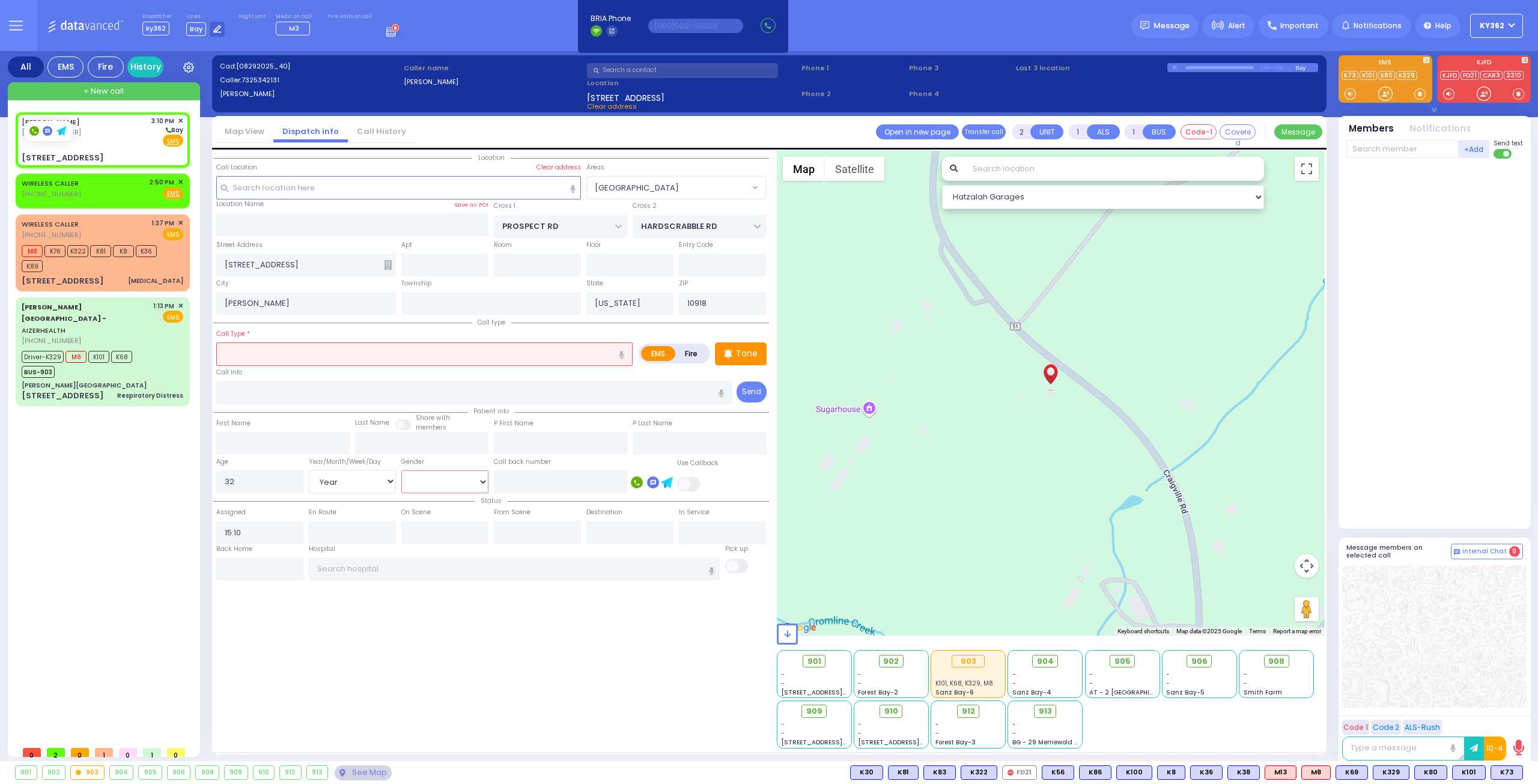
select select "Year"
select select "Hatzalah Garages"
select select "[GEOGRAPHIC_DATA]"
select select "[DEMOGRAPHIC_DATA]"
click at [402, 470] on select "[DEMOGRAPHIC_DATA] [DEMOGRAPHIC_DATA]" at bounding box center [445, 482] width 87 height 23
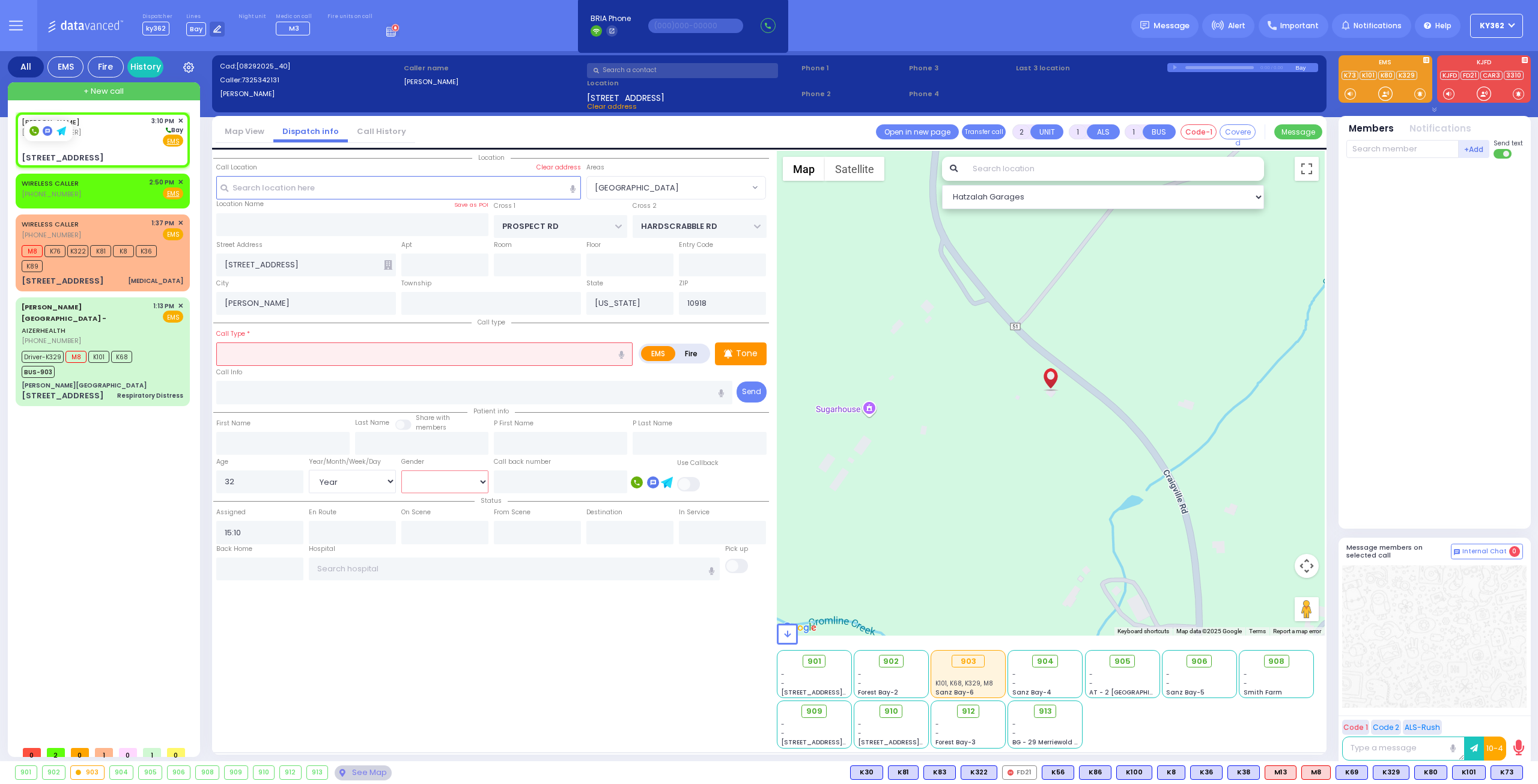
select select
radio input "true"
select select "Year"
select select "[DEMOGRAPHIC_DATA]"
select select "Hatzalah Garages"
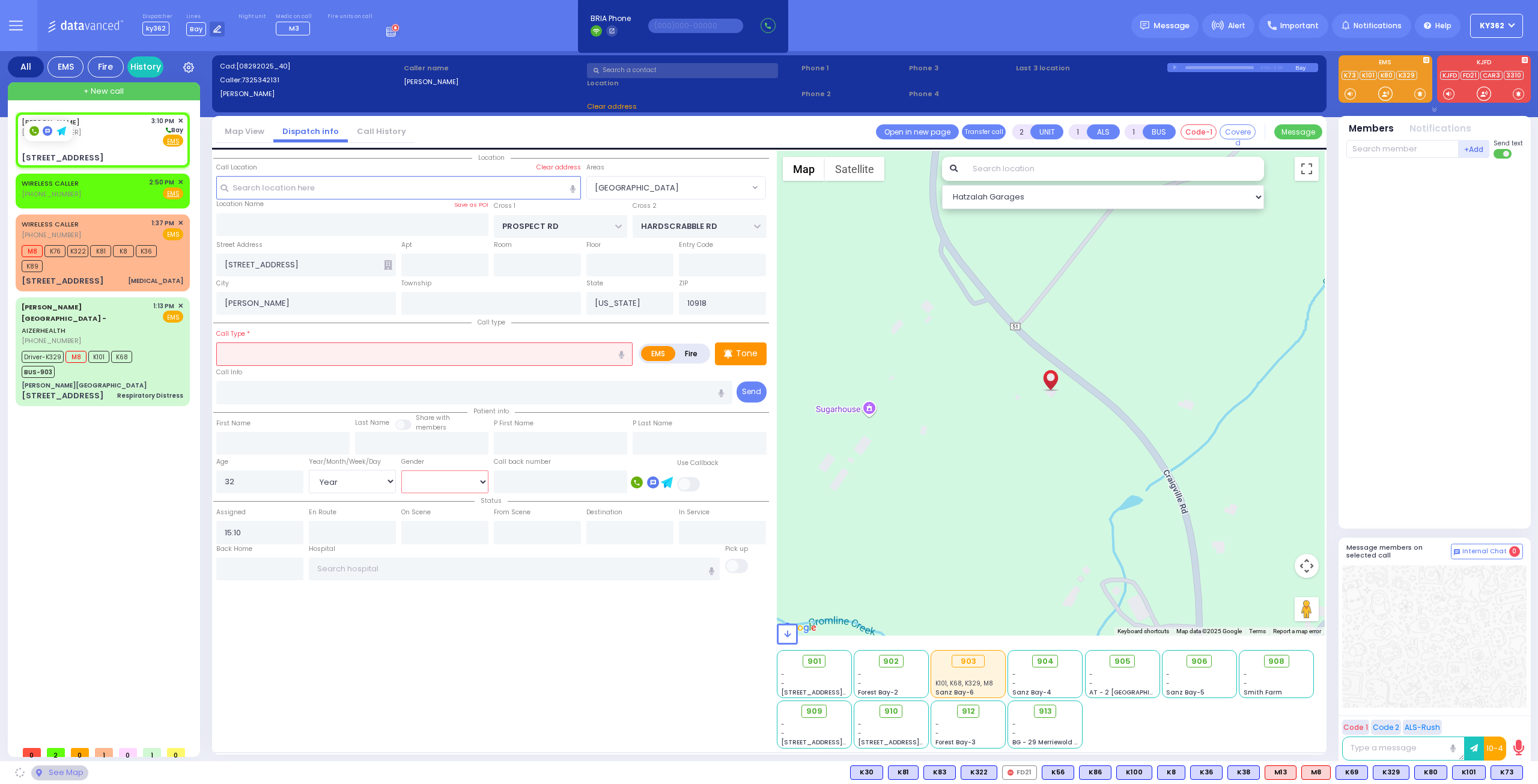
select select "[GEOGRAPHIC_DATA]"
click at [315, 347] on input "text" at bounding box center [424, 354] width 417 height 23
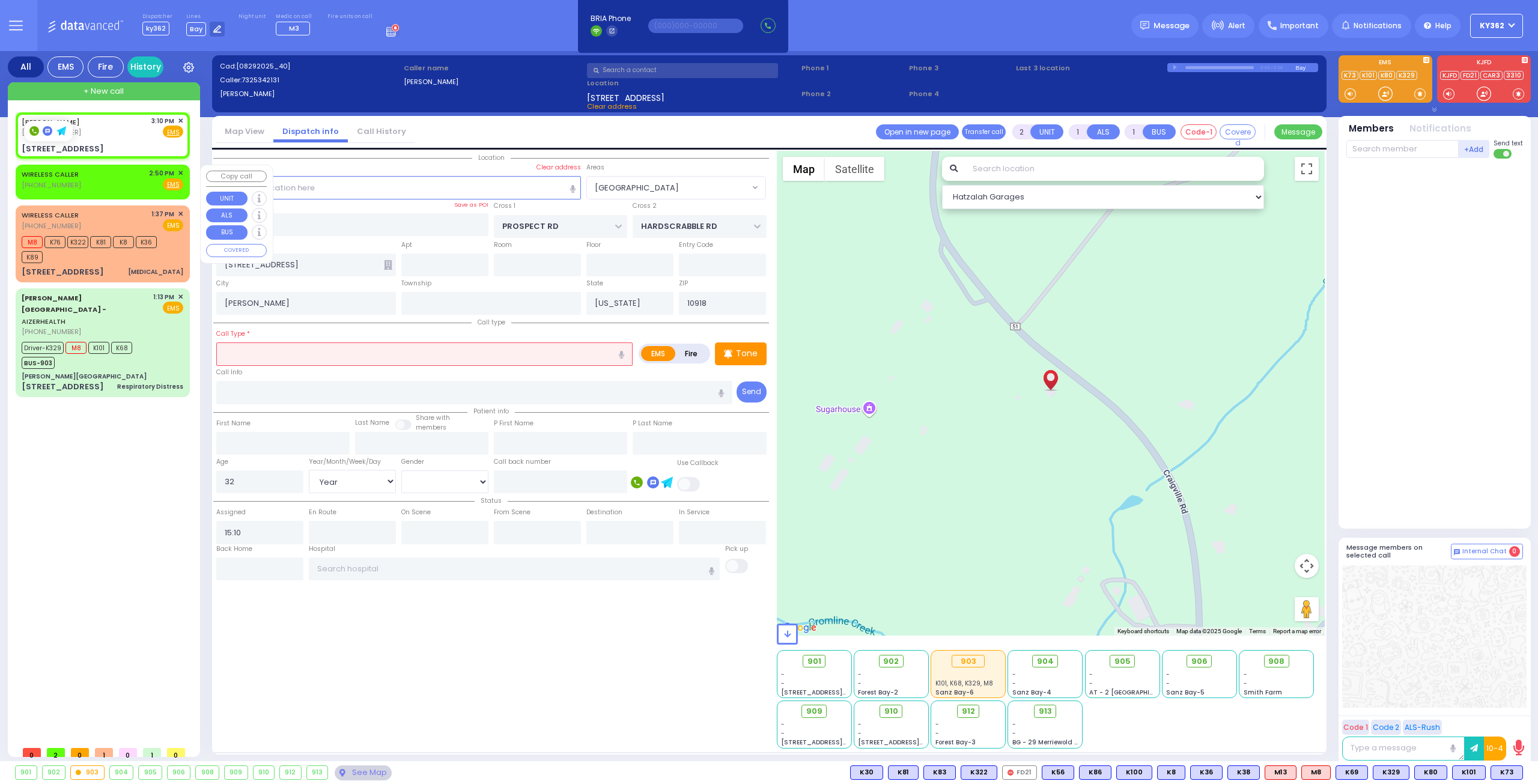
select select
radio input "true"
select select "Year"
select select "[DEMOGRAPHIC_DATA]"
select select "Hatzalah Garages"
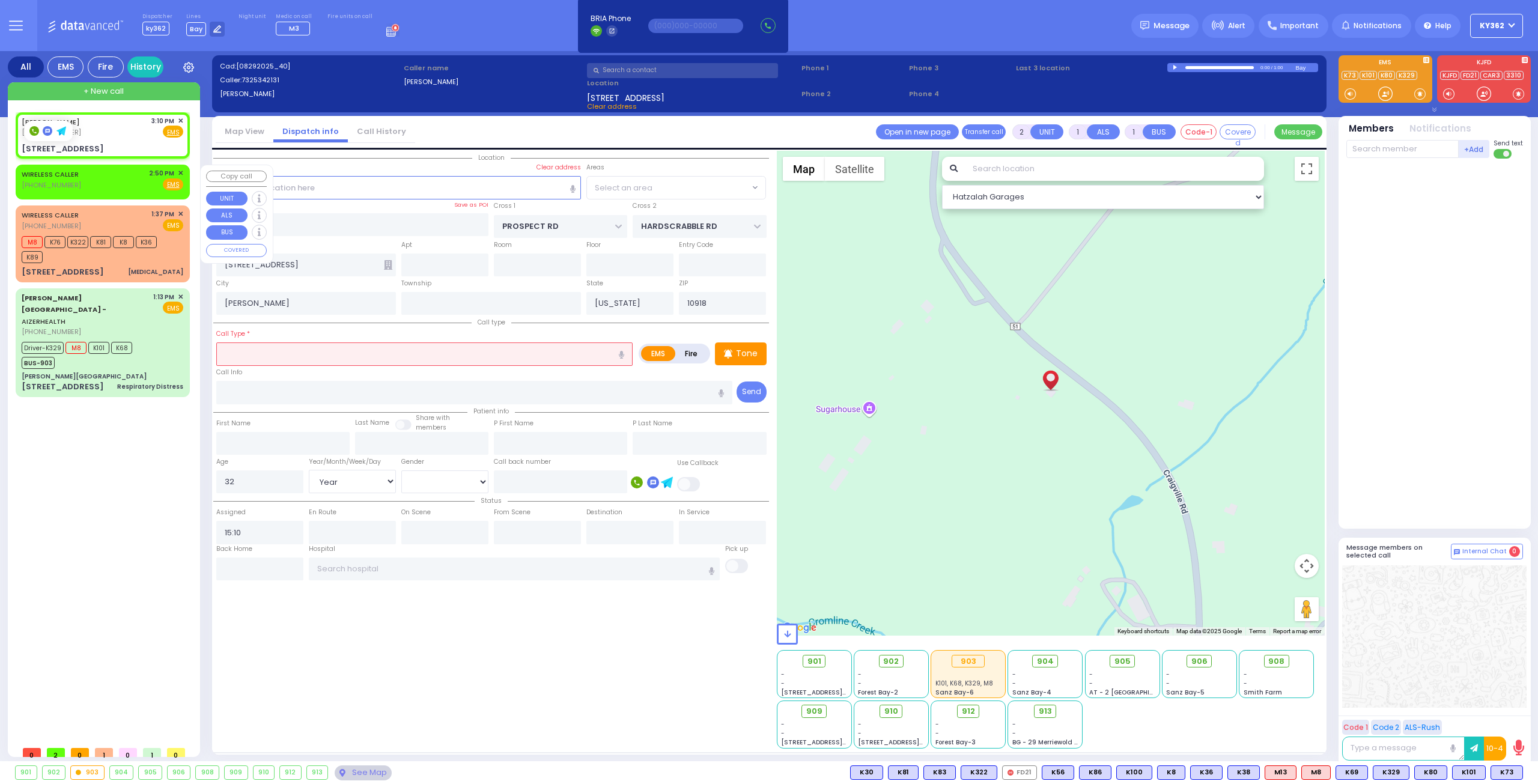
select select "[GEOGRAPHIC_DATA]"
click at [103, 184] on div "WIRELESS CALLER (347) 628-4958 2:50 PM ✕ Fire EMS" at bounding box center [102, 179] width 161 height 22
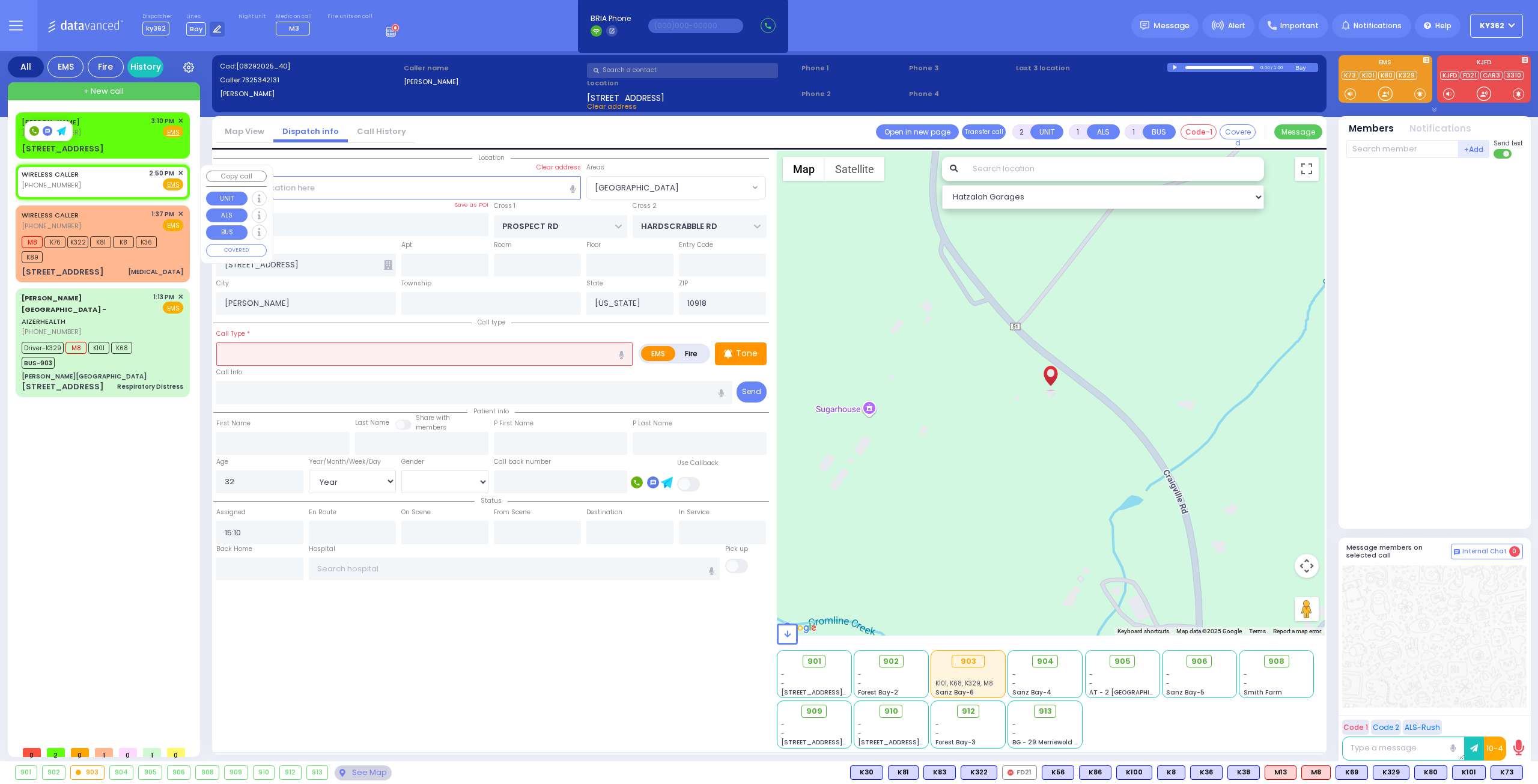
select select
radio input "true"
select select
type input "14:50"
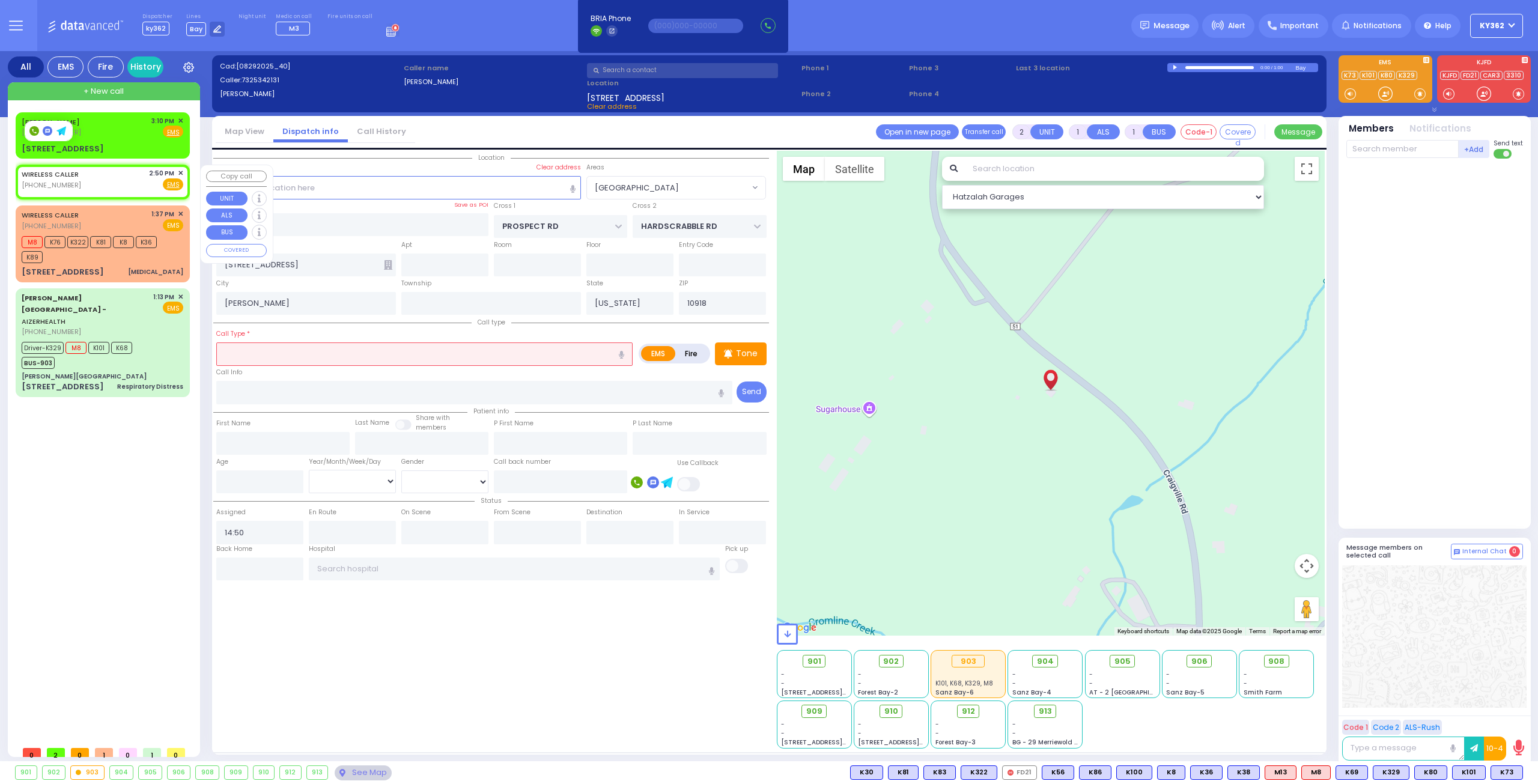
select select "Hatzalah Garages"
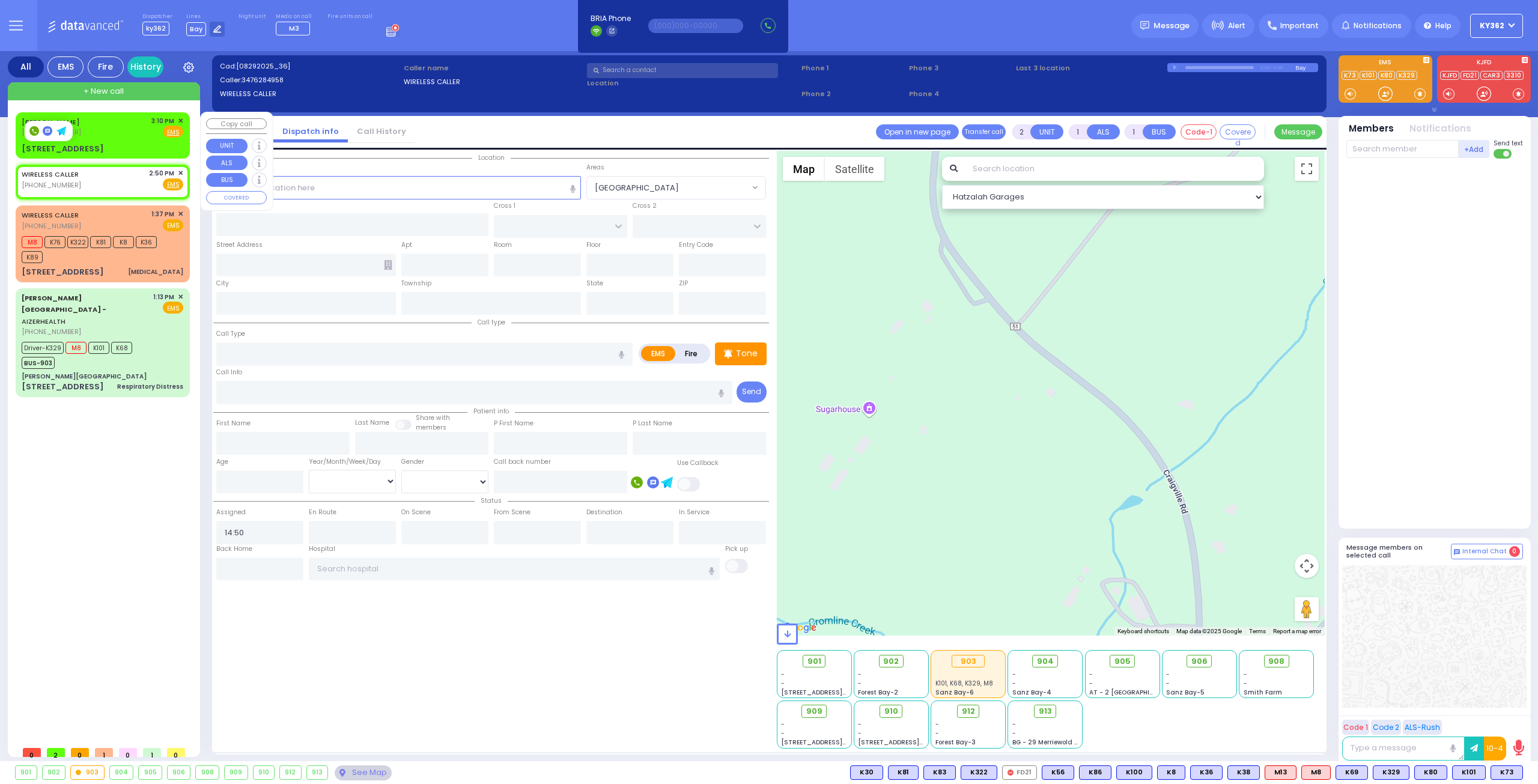
click at [123, 132] on div "C SHELTON (732) 534-2131 3:10 PM ✕ Fire EMS" at bounding box center [102, 127] width 161 height 22
select select
radio input "true"
type input "32"
select select "Year"
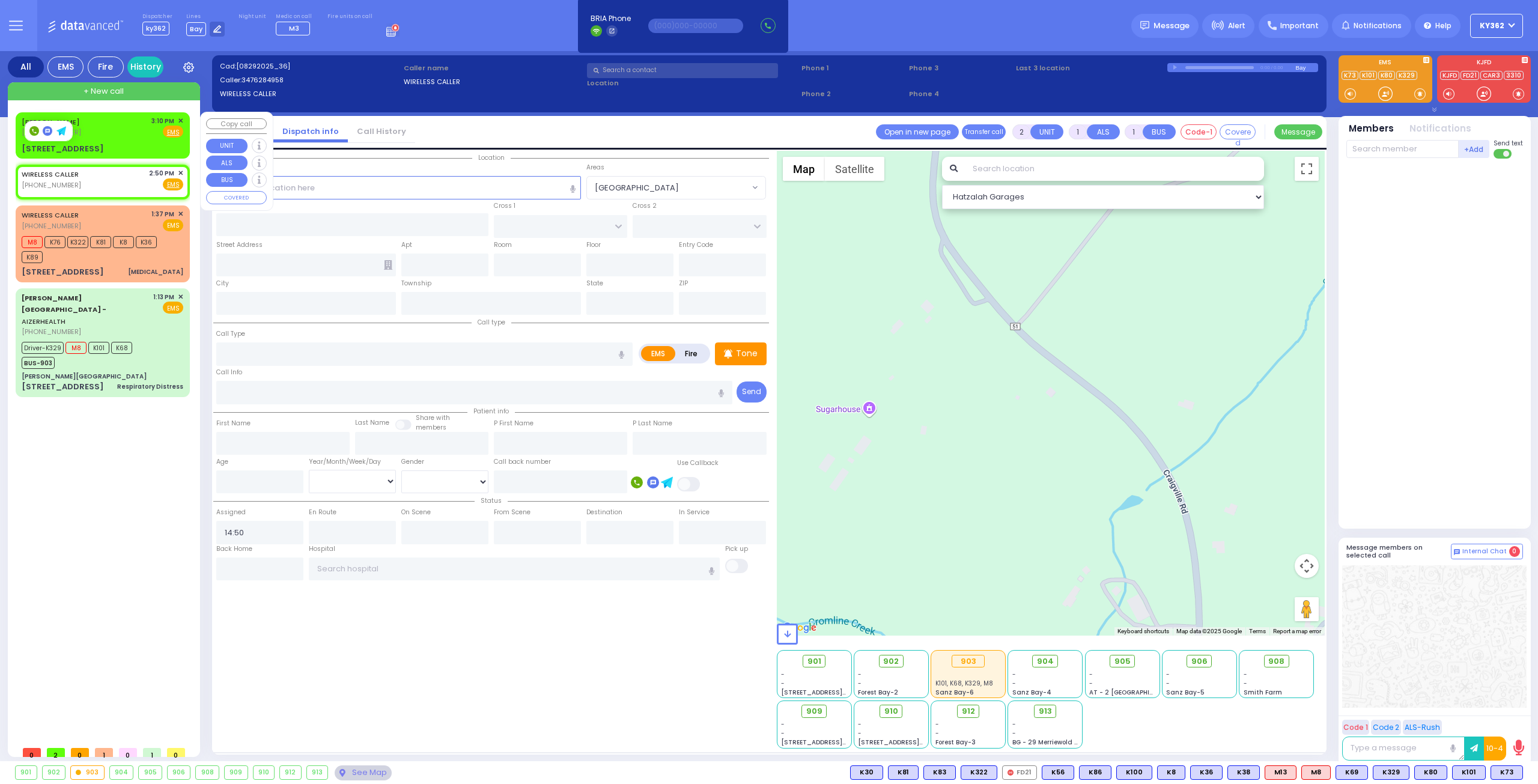
select select "[DEMOGRAPHIC_DATA]"
type input "15:10"
select select "Hatzalah Garages"
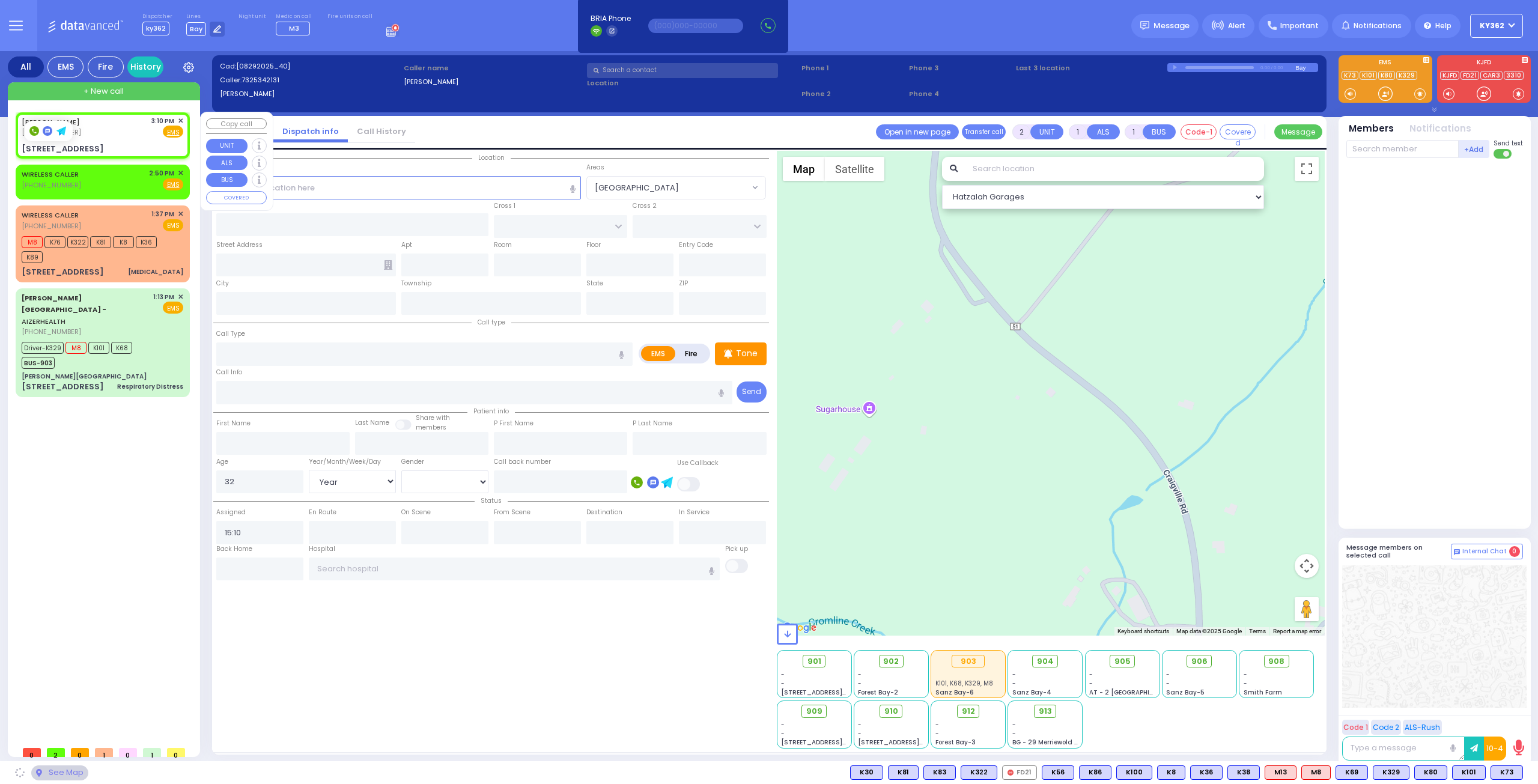
type input "PROSPECT RD"
type input "HARDSCRABBLE RD"
type input "[STREET_ADDRESS]"
type input "[PERSON_NAME]"
type input "[US_STATE]"
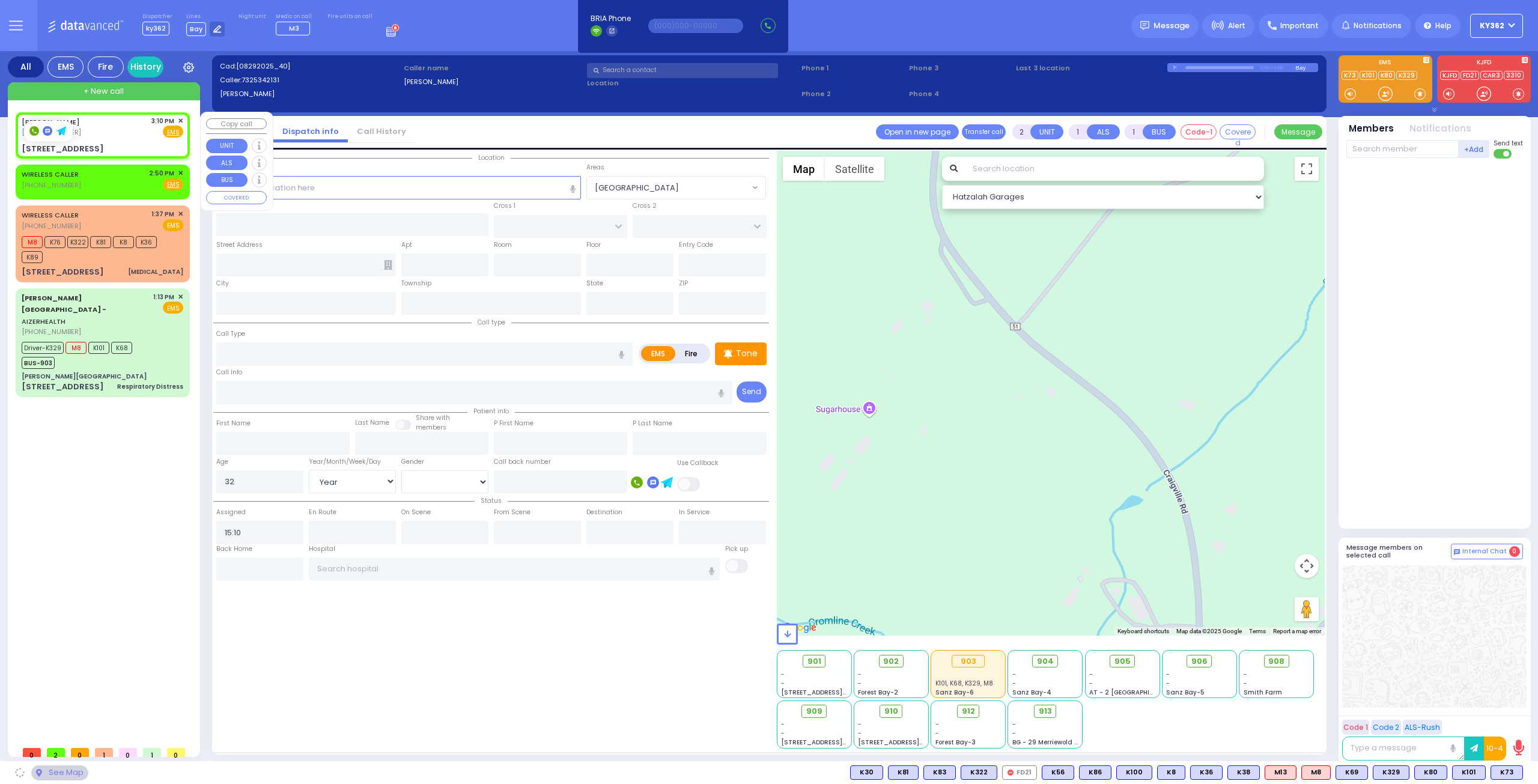
type input "10918"
select select "[GEOGRAPHIC_DATA]"
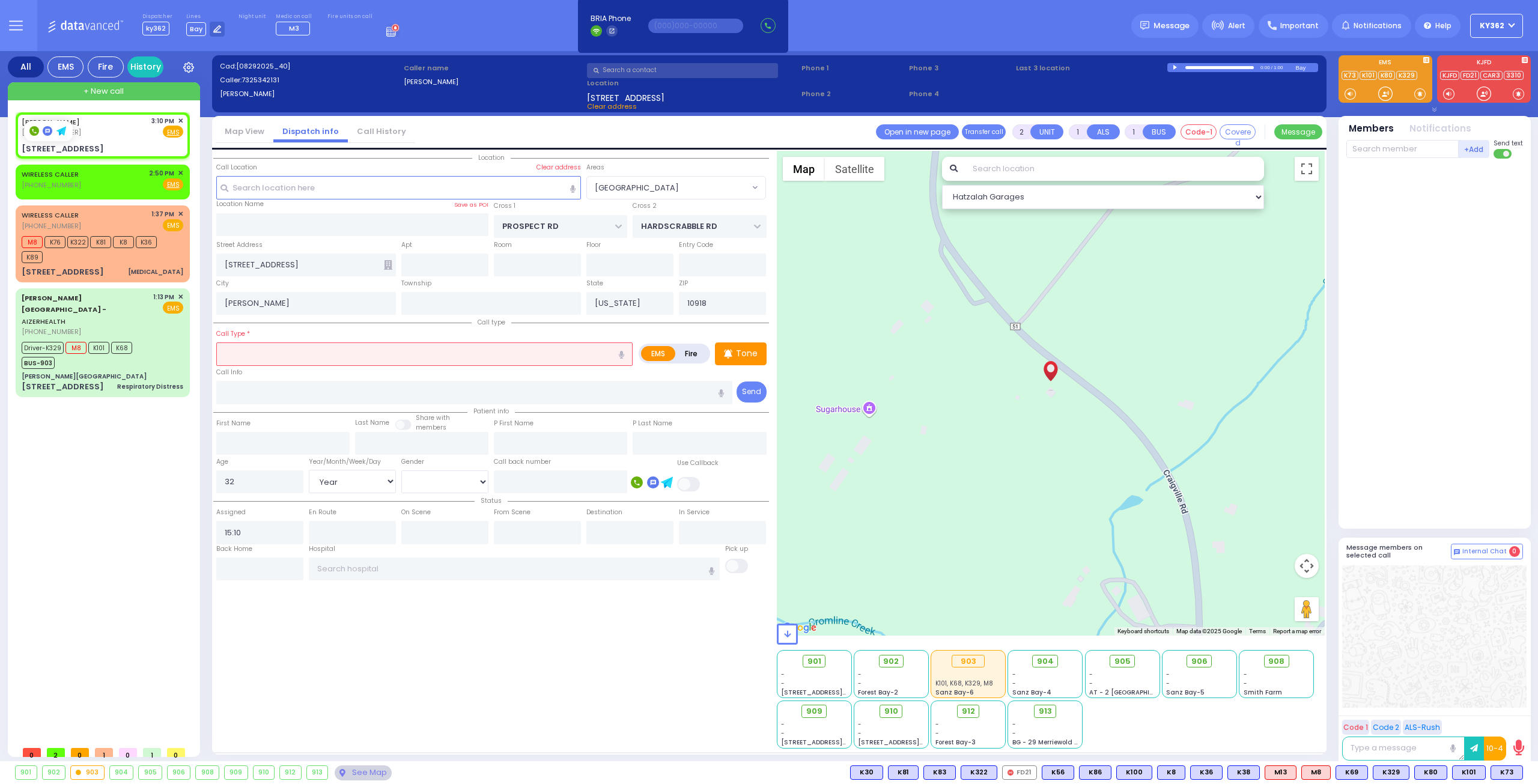
click at [416, 352] on input "text" at bounding box center [424, 354] width 417 height 23
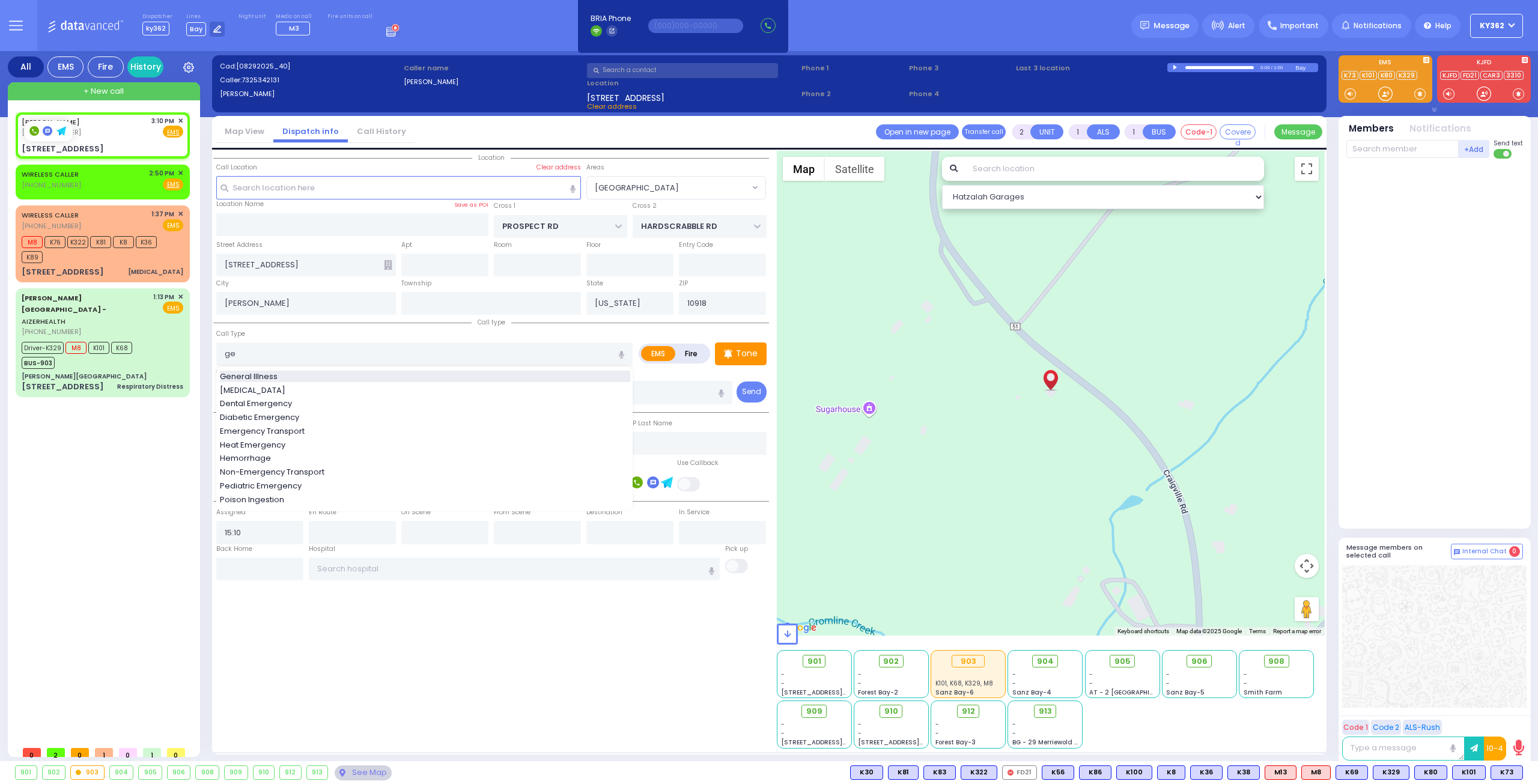
click at [408, 372] on div "General Illness" at bounding box center [425, 376] width 411 height 12
type input "General Illness"
type input "1"
type input "0"
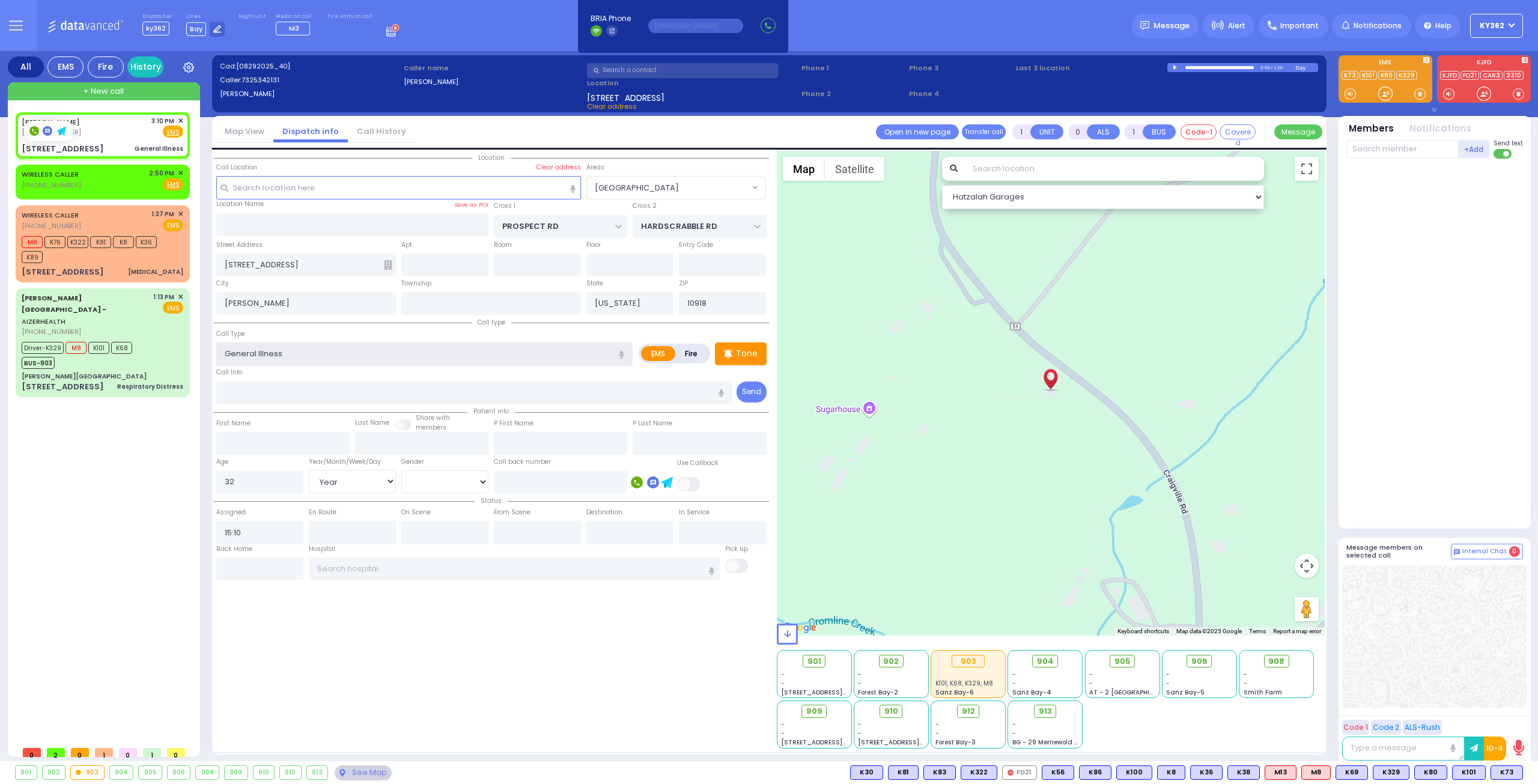
select select
radio input "true"
select select "Year"
select select "[DEMOGRAPHIC_DATA]"
select select "Hatzalah Garages"
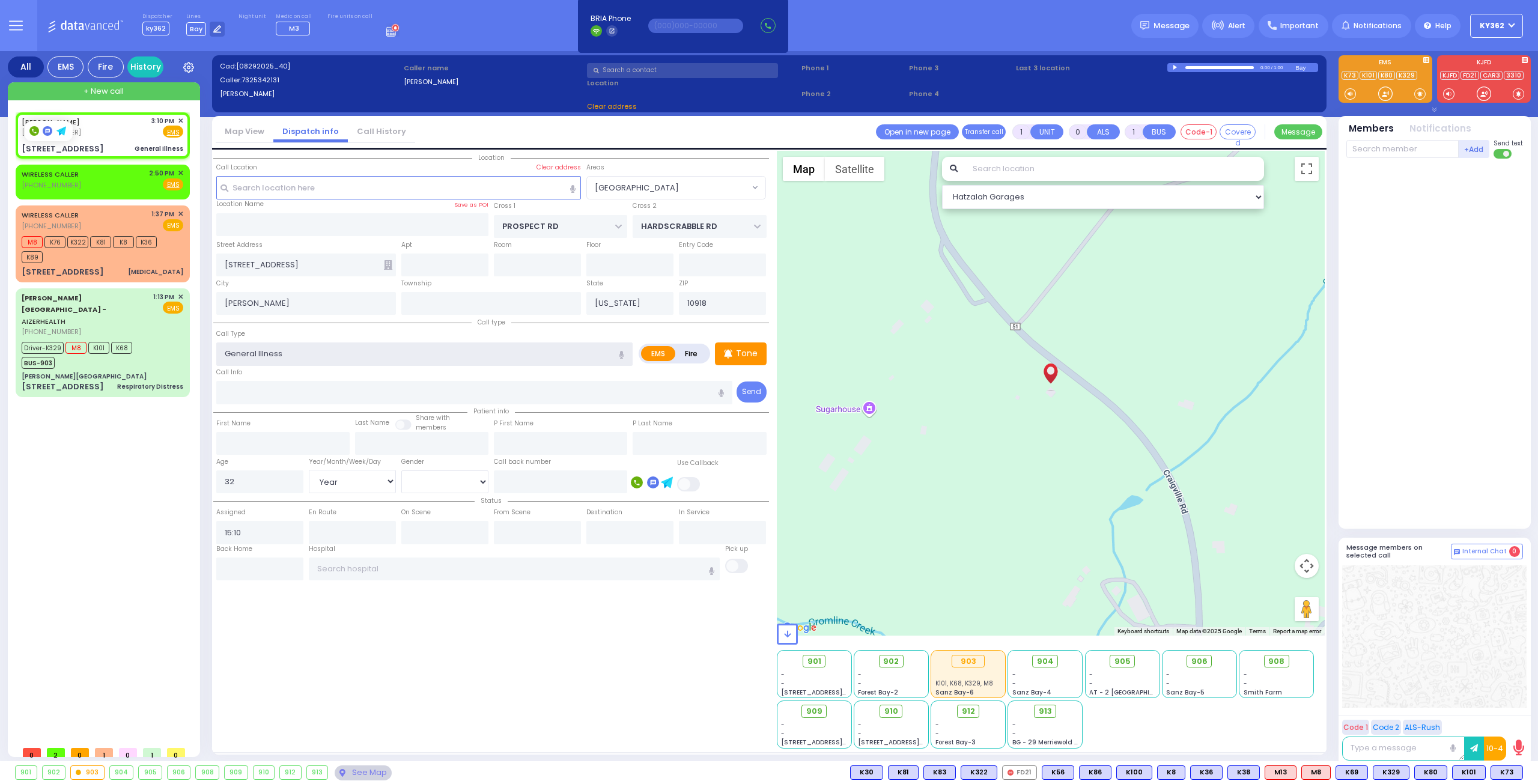
select select "[GEOGRAPHIC_DATA]"
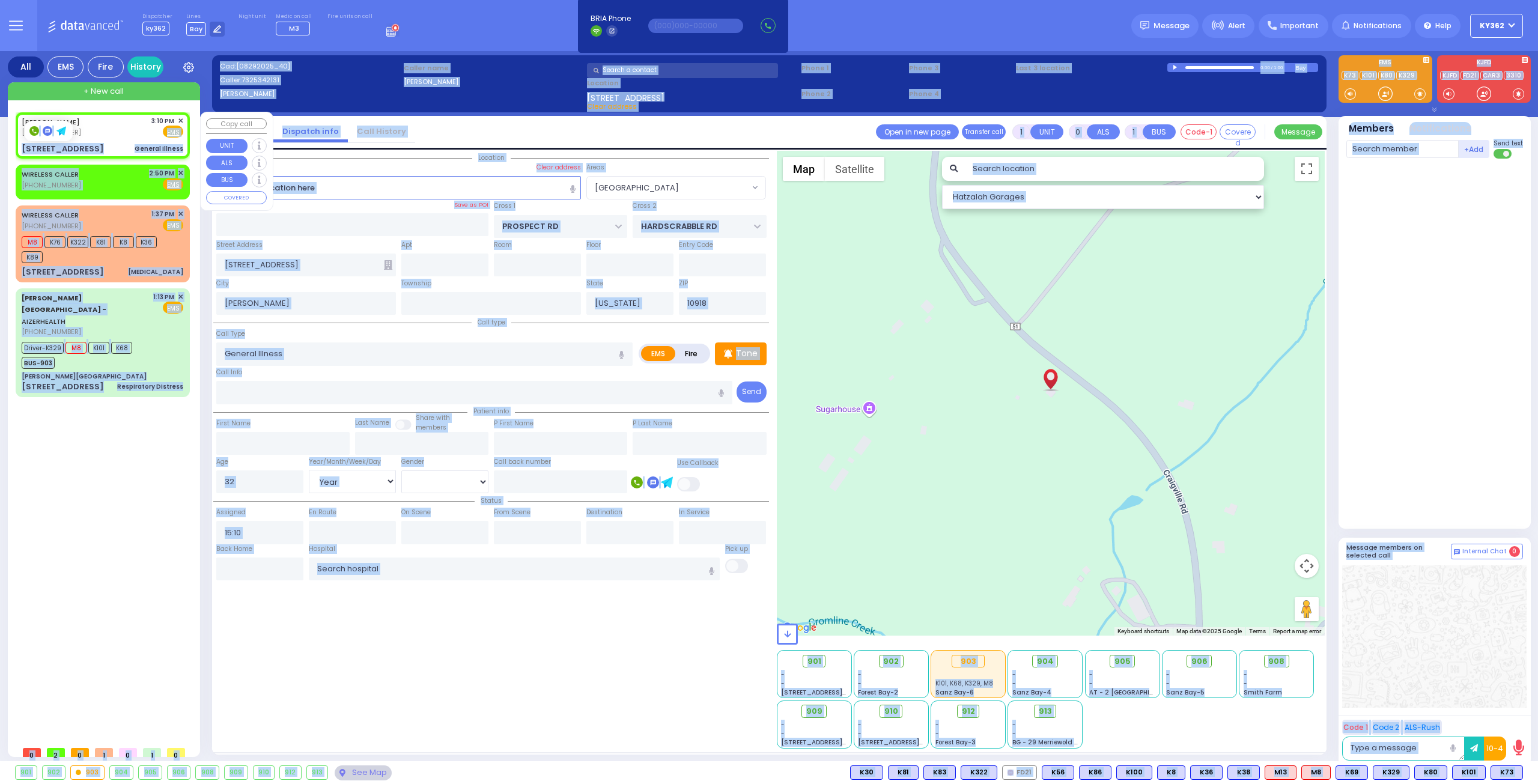
drag, startPoint x: 55, startPoint y: 121, endPoint x: 111, endPoint y: 126, distance: 56.2
click at [111, 126] on body "Dashboard Home" at bounding box center [769, 392] width 1538 height 784
select select
radio input "true"
select select "Year"
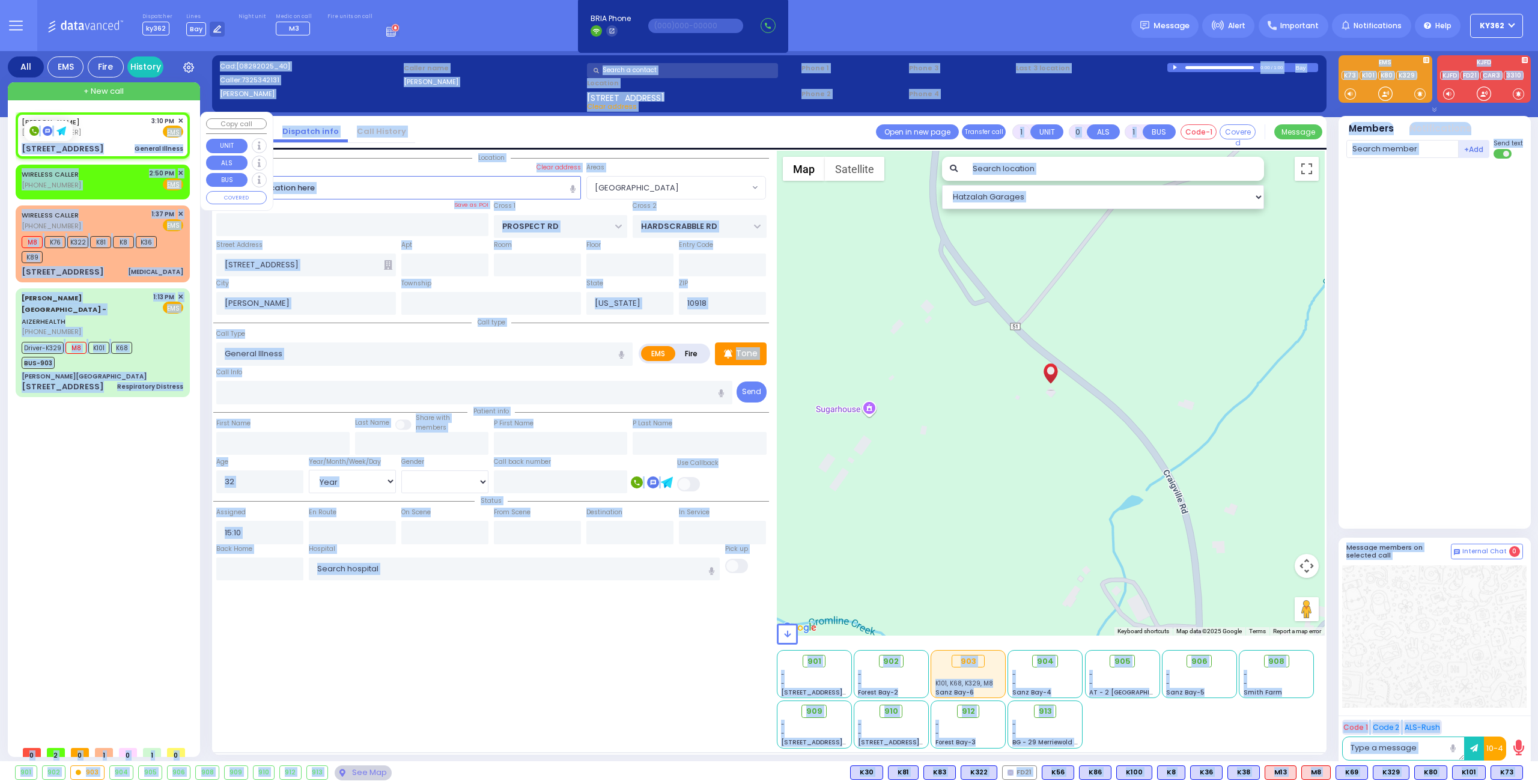
select select "[DEMOGRAPHIC_DATA]"
select select "[GEOGRAPHIC_DATA]"
select select "Hatzalah Garages"
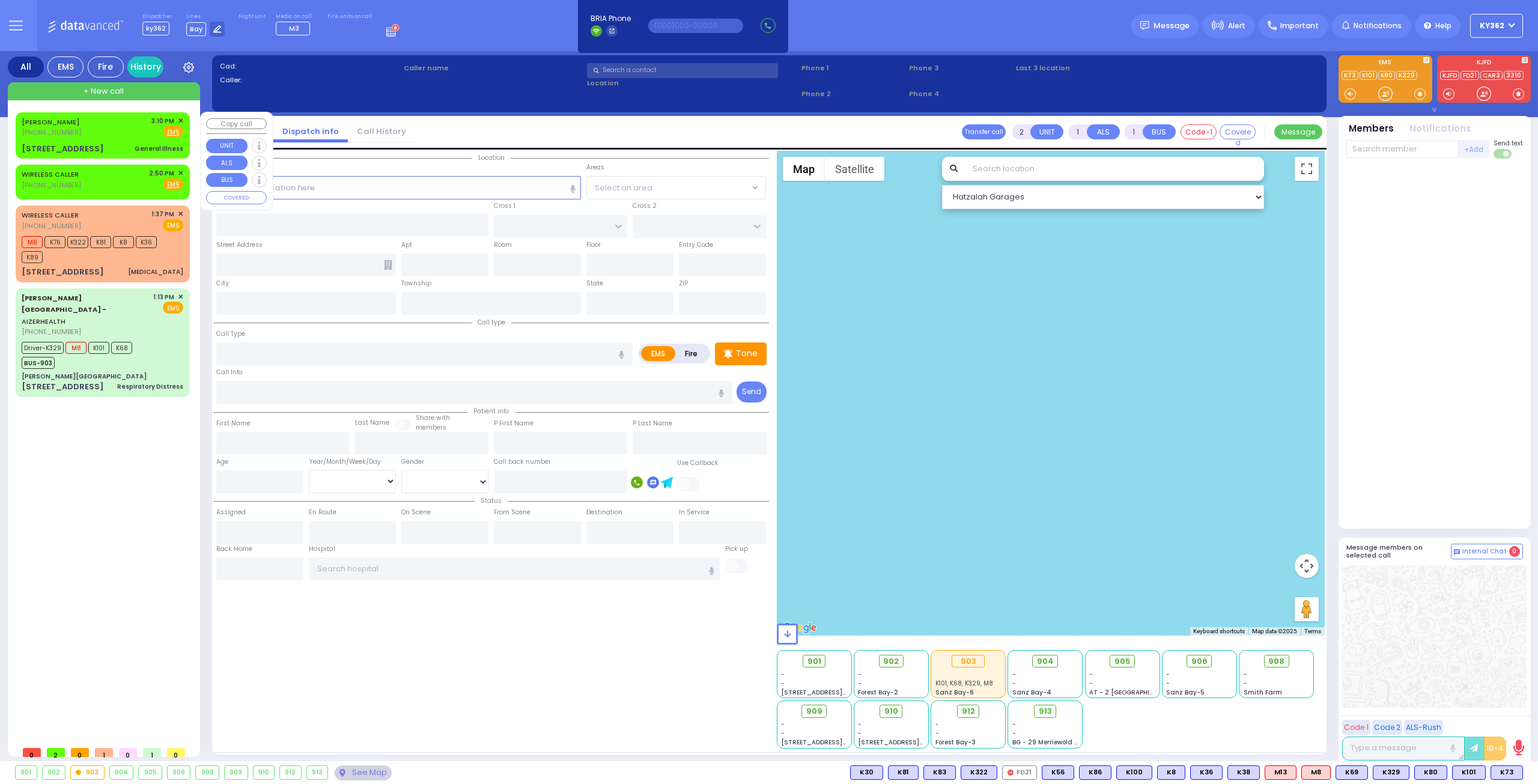
click at [120, 133] on div "C SHELTON (732) 534-2131 3:10 PM ✕ Fire EMS" at bounding box center [102, 127] width 161 height 22
type input "1"
type input "0"
select select
type input "General Illness"
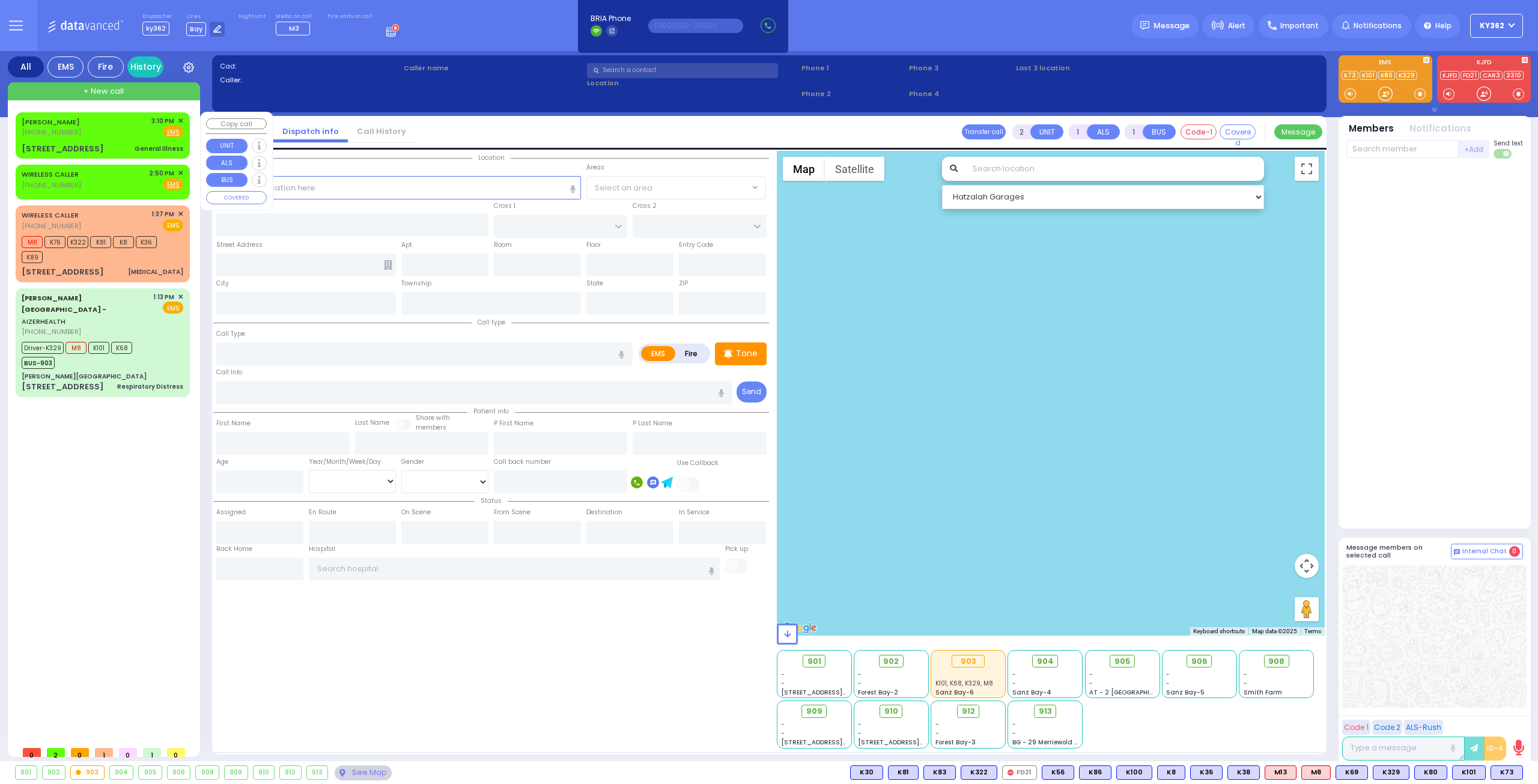
radio input "true"
type input "32"
select select "Year"
select select "[DEMOGRAPHIC_DATA]"
type input "15:10"
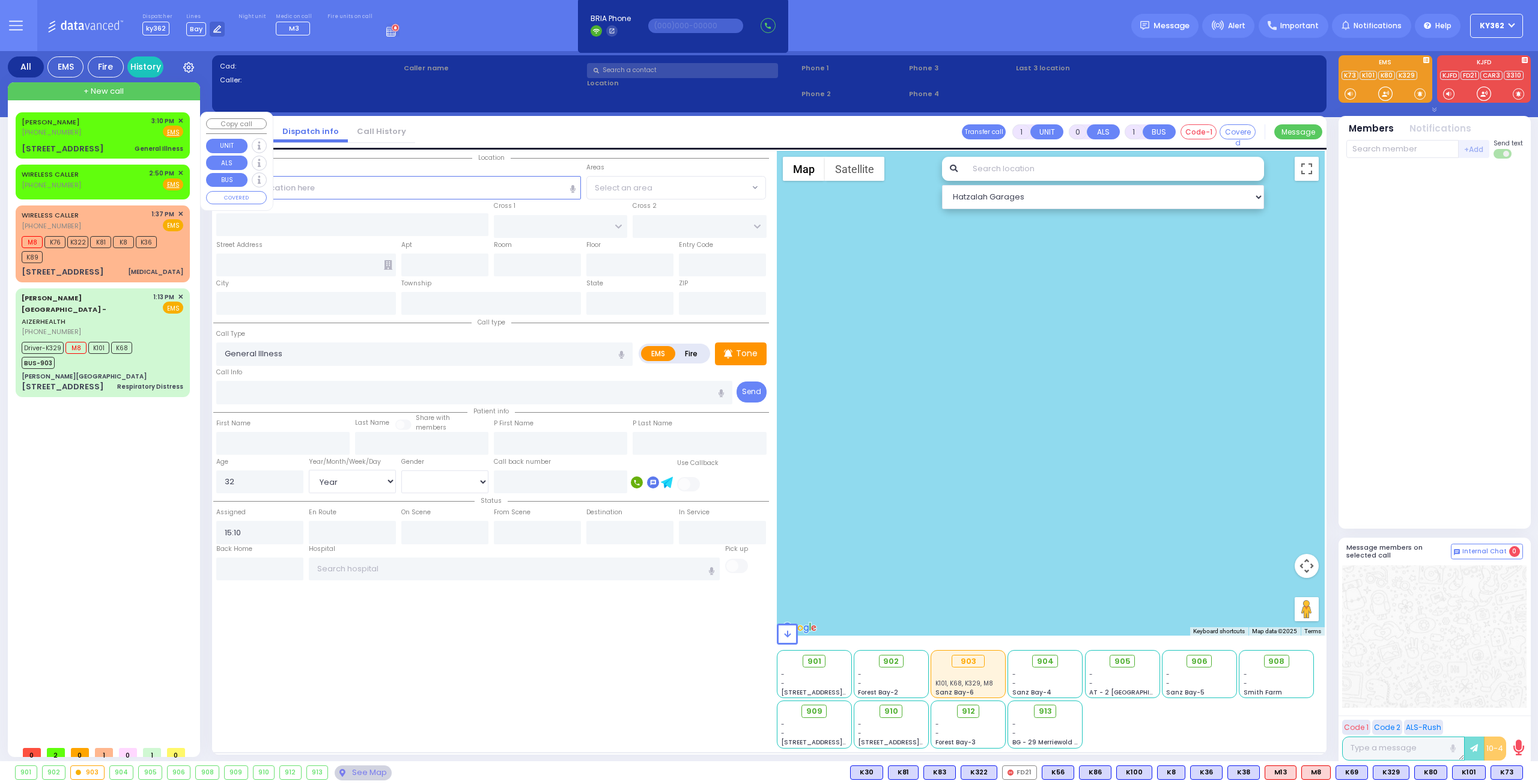
type input "PROSPECT RD"
type input "HARDSCRABBLE RD"
type input "[STREET_ADDRESS]"
type input "[PERSON_NAME]"
type input "[US_STATE]"
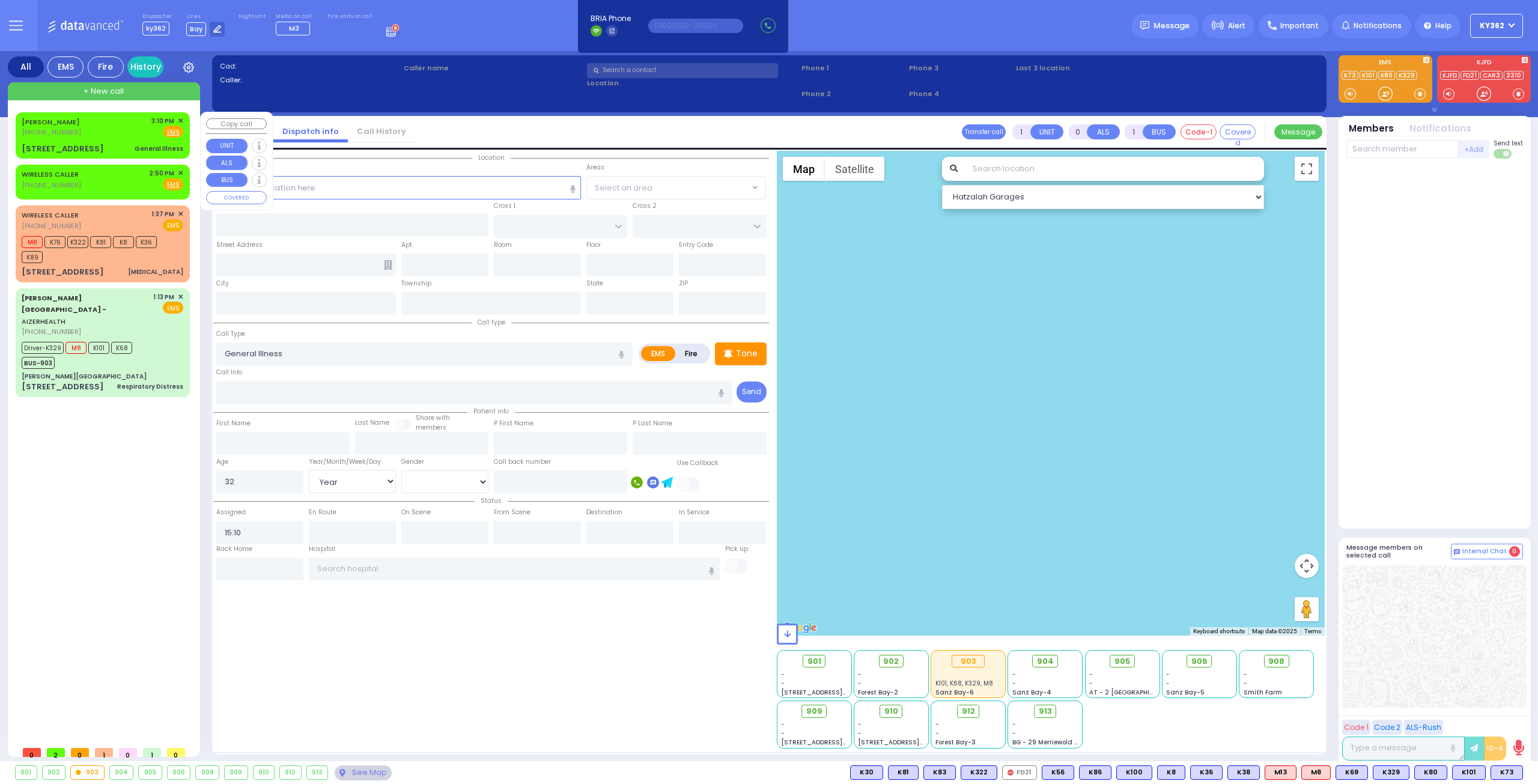
type input "10918"
select select "[GEOGRAPHIC_DATA]"
select select "Hatzalah Garages"
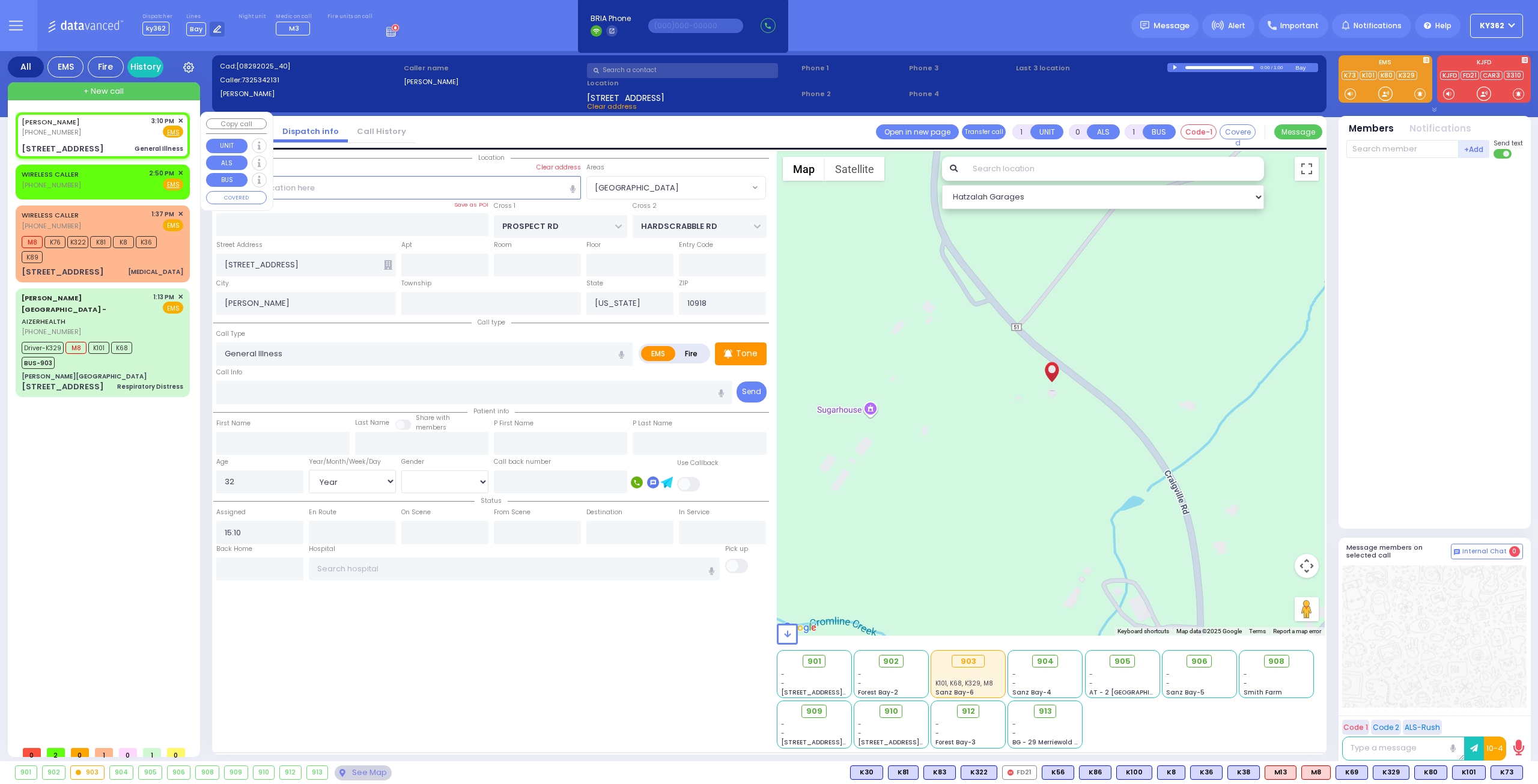
click at [105, 128] on div "C SHELTON (732) 534-2131 3:10 PM ✕ Fire EMS" at bounding box center [102, 127] width 161 height 22
select select
radio input "true"
select select "Year"
select select "[DEMOGRAPHIC_DATA]"
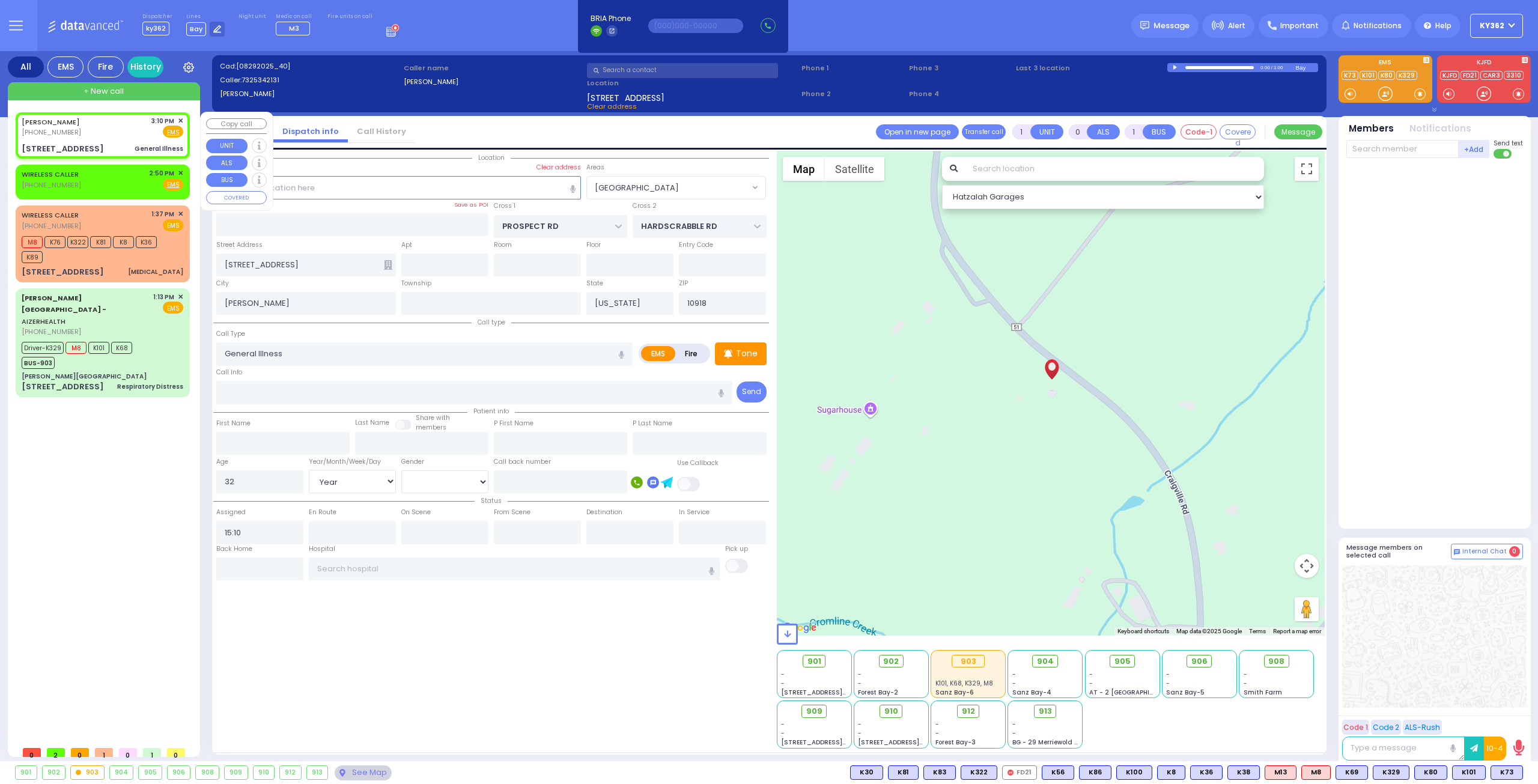
select select "[GEOGRAPHIC_DATA]"
select select "Hatzalah Garages"
click at [1374, 152] on input "text" at bounding box center [1402, 149] width 112 height 18
type input "ky61"
click at [1382, 169] on div "KY61" at bounding box center [1386, 173] width 60 height 12
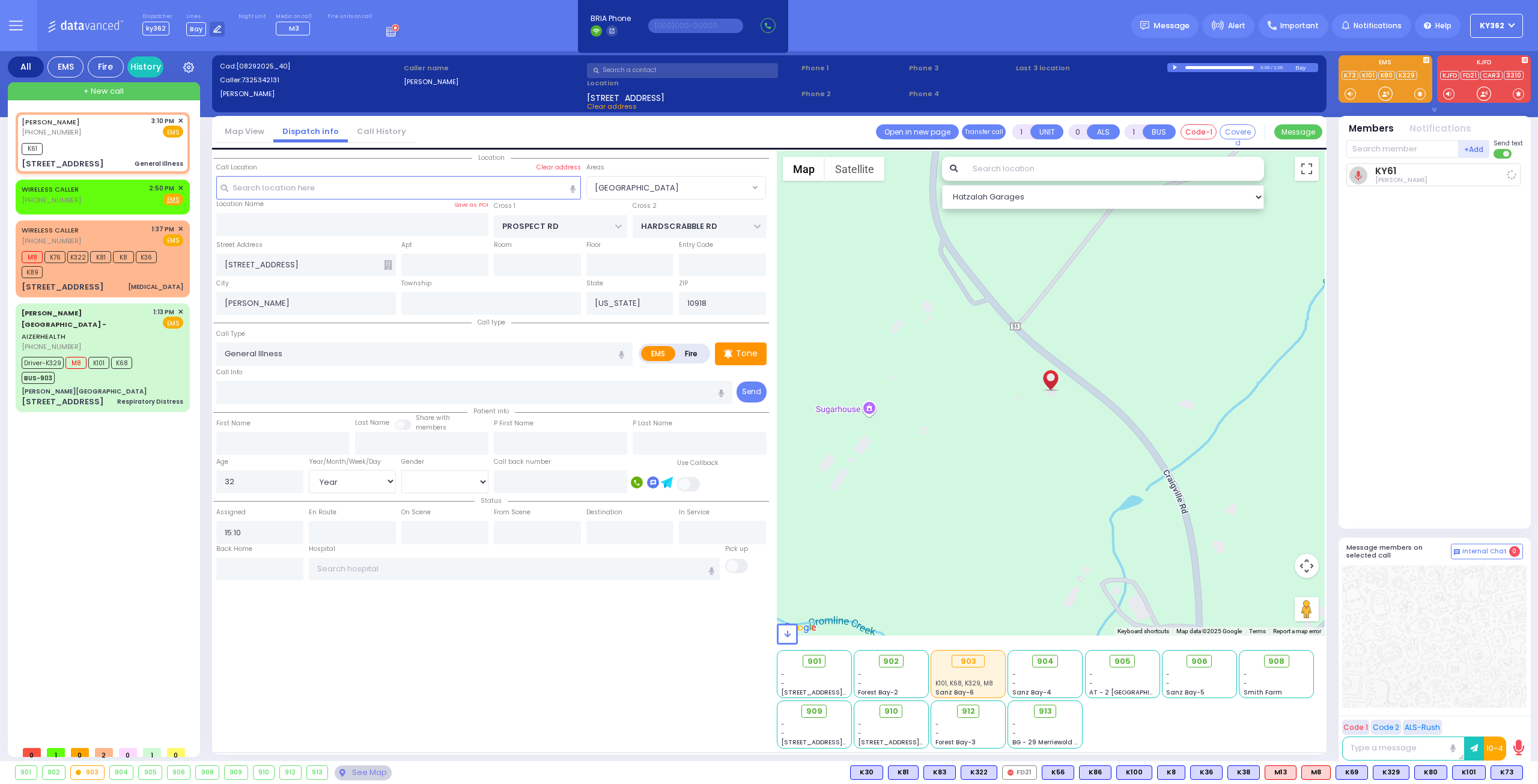
select select
radio input "true"
select select "Year"
select select "[DEMOGRAPHIC_DATA]"
type input "15:13"
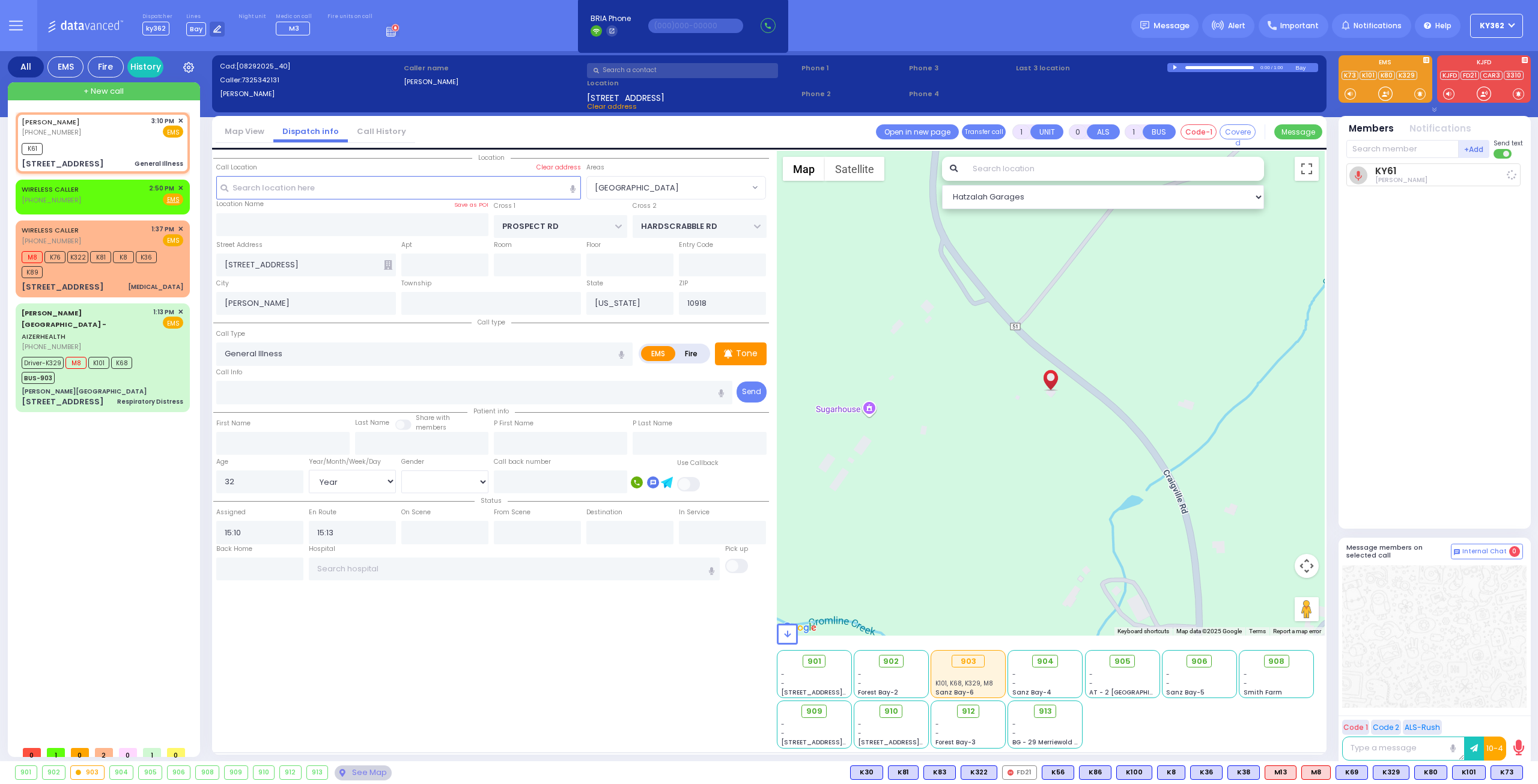
select select "Hatzalah Garages"
select select "[GEOGRAPHIC_DATA]"
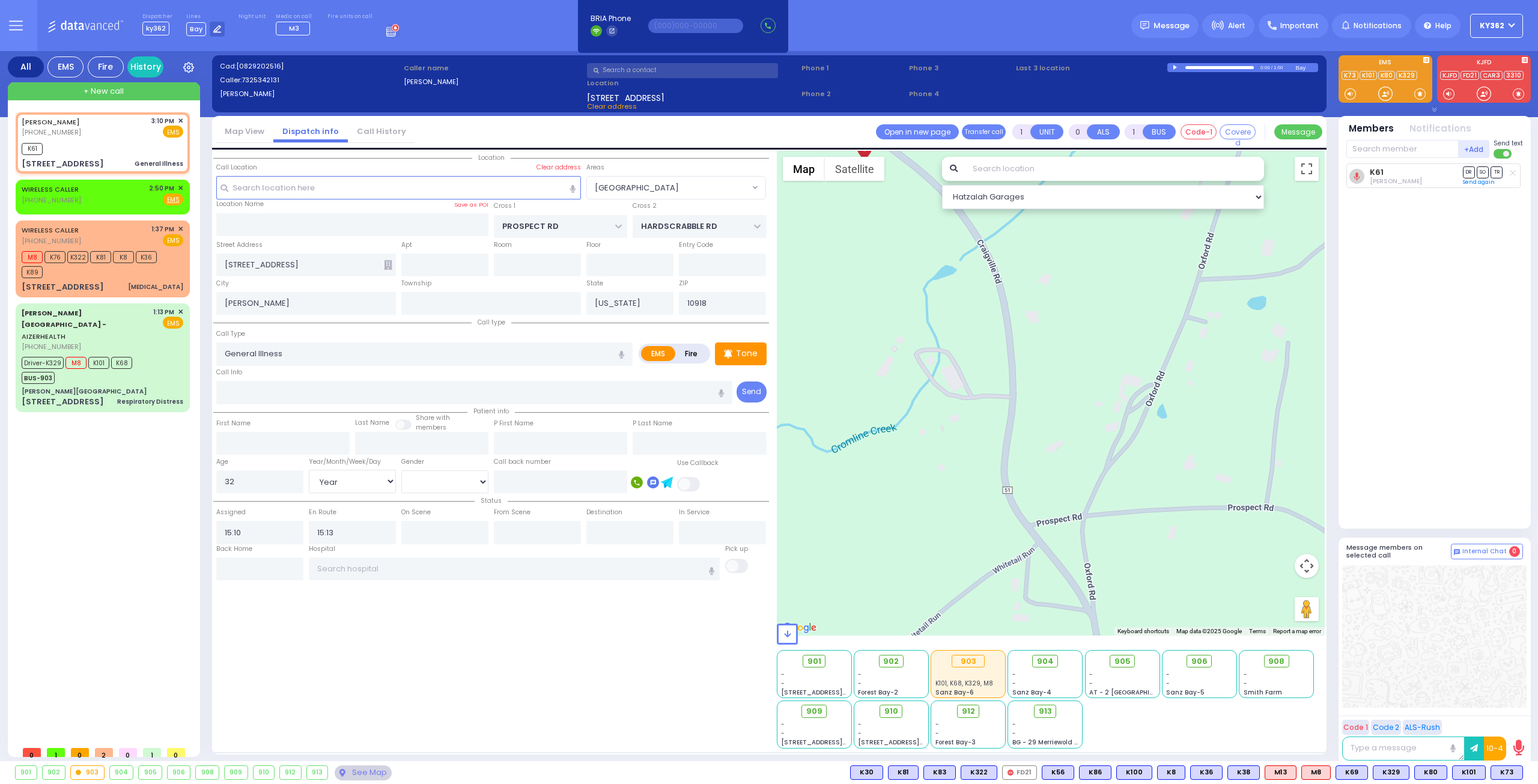
drag, startPoint x: 1063, startPoint y: 430, endPoint x: 877, endPoint y: 199, distance: 296.6
click at [877, 199] on div at bounding box center [1051, 393] width 549 height 485
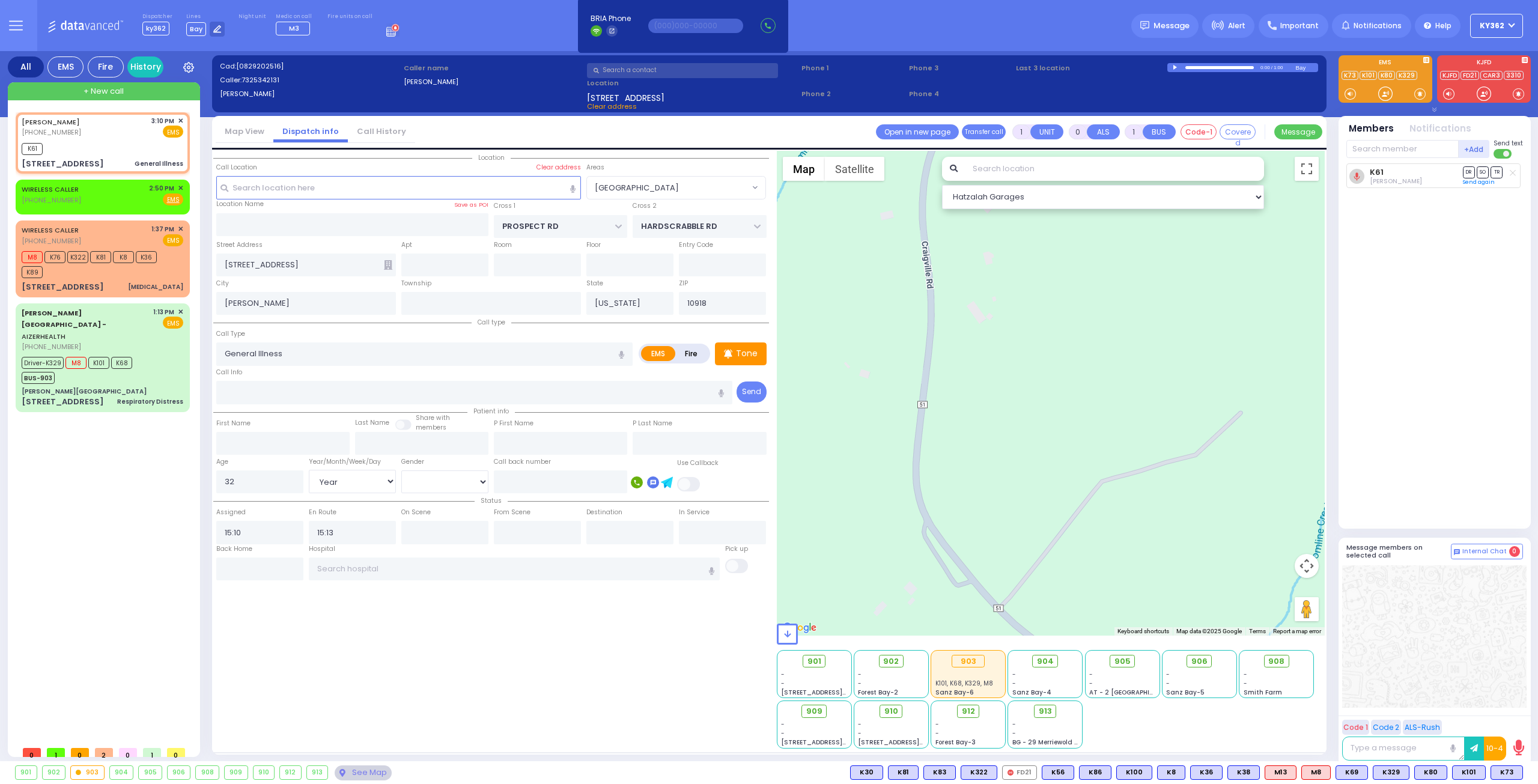
drag, startPoint x: 876, startPoint y: 199, endPoint x: 1052, endPoint y: 689, distance: 520.6
click at [1048, 722] on div "Hatzalah Garages ← Move left → Move right ↑ Move up ↓ + -" at bounding box center [1051, 449] width 549 height 598
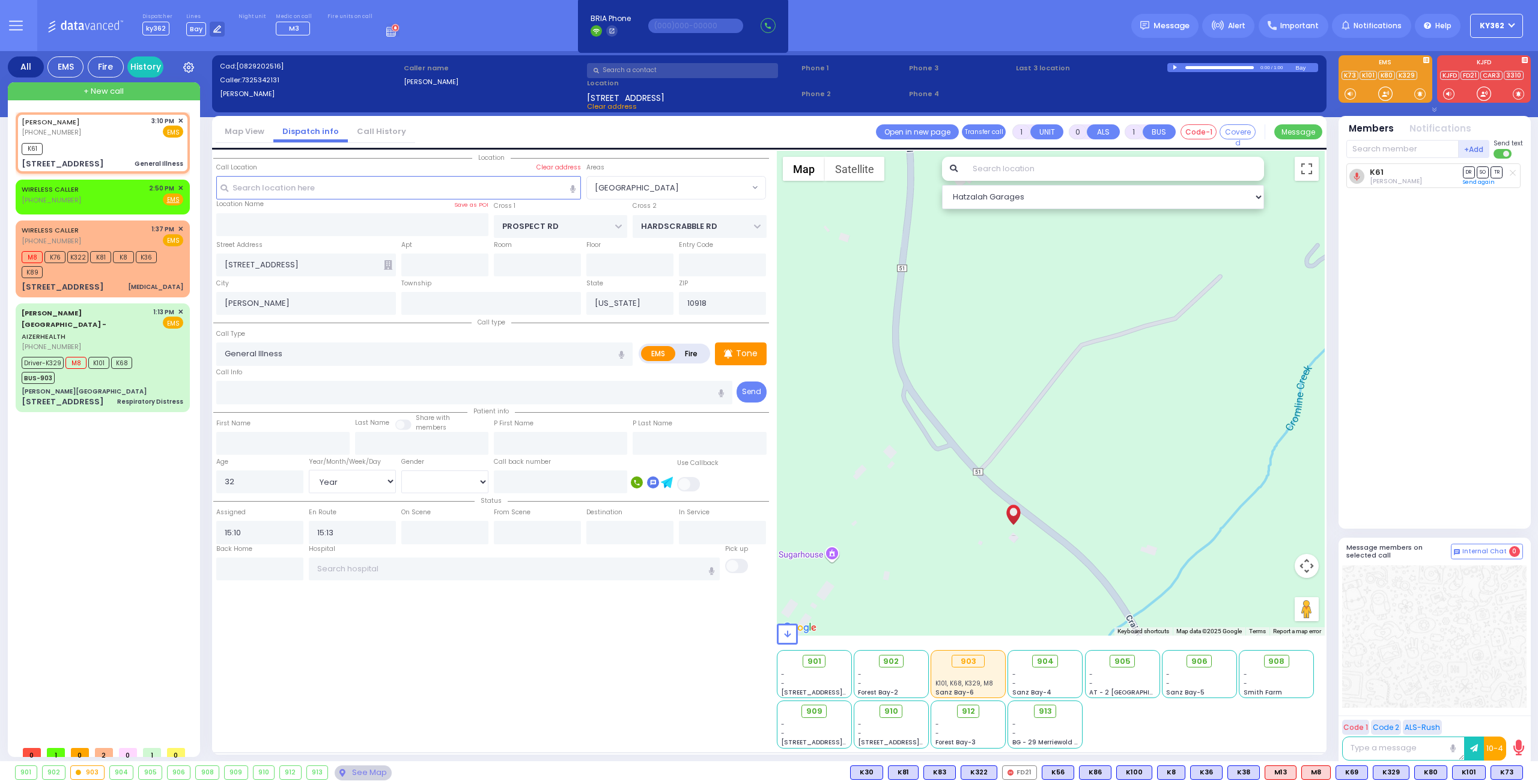
drag, startPoint x: 1050, startPoint y: 376, endPoint x: 1023, endPoint y: 201, distance: 177.1
click at [1023, 201] on div "Hatzalah Garages ← Move left → Move right ↑ Move up ↓ + -" at bounding box center [1051, 449] width 549 height 598
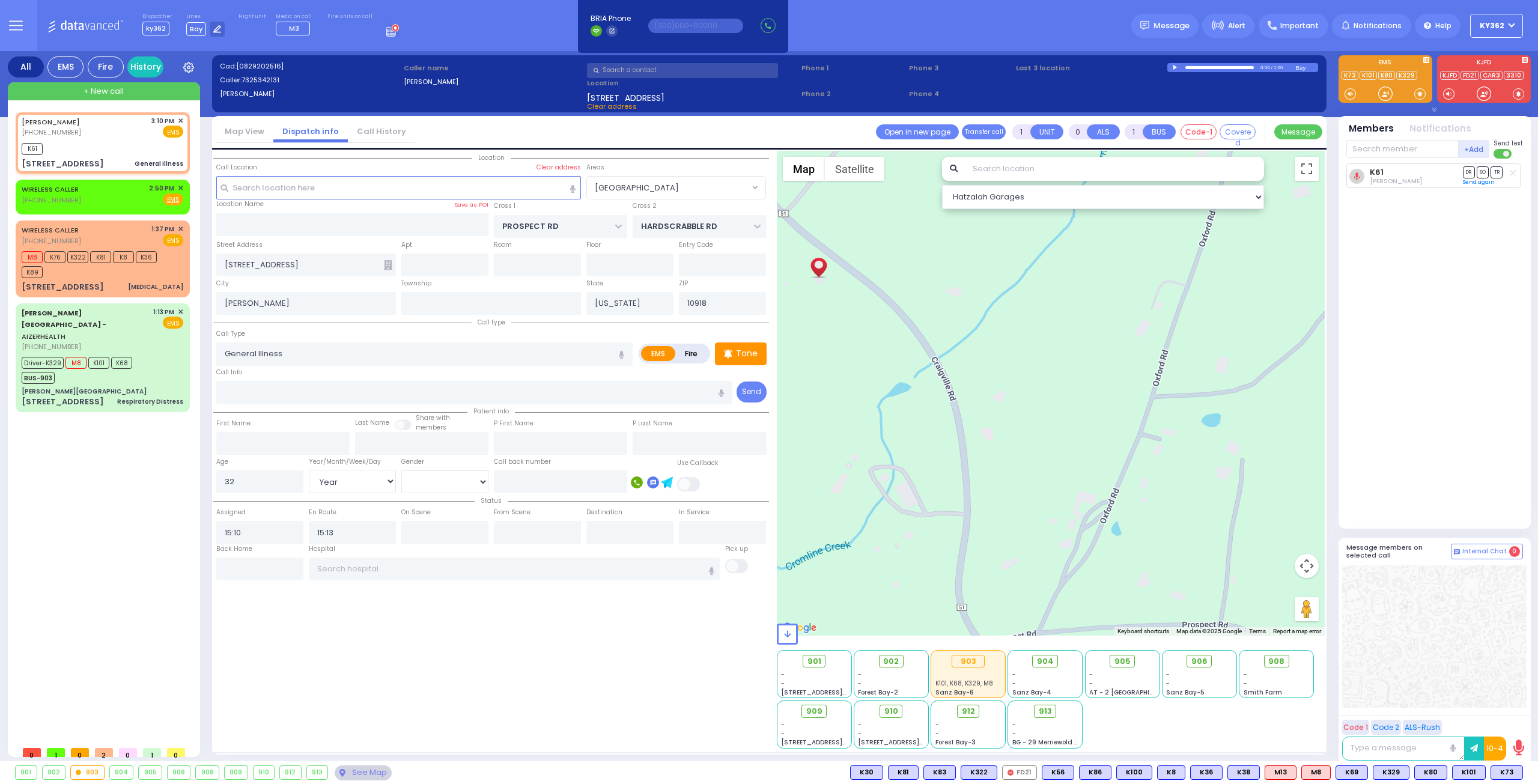
drag, startPoint x: 1156, startPoint y: 429, endPoint x: 977, endPoint y: 239, distance: 261.0
click at [977, 239] on div at bounding box center [1051, 393] width 549 height 485
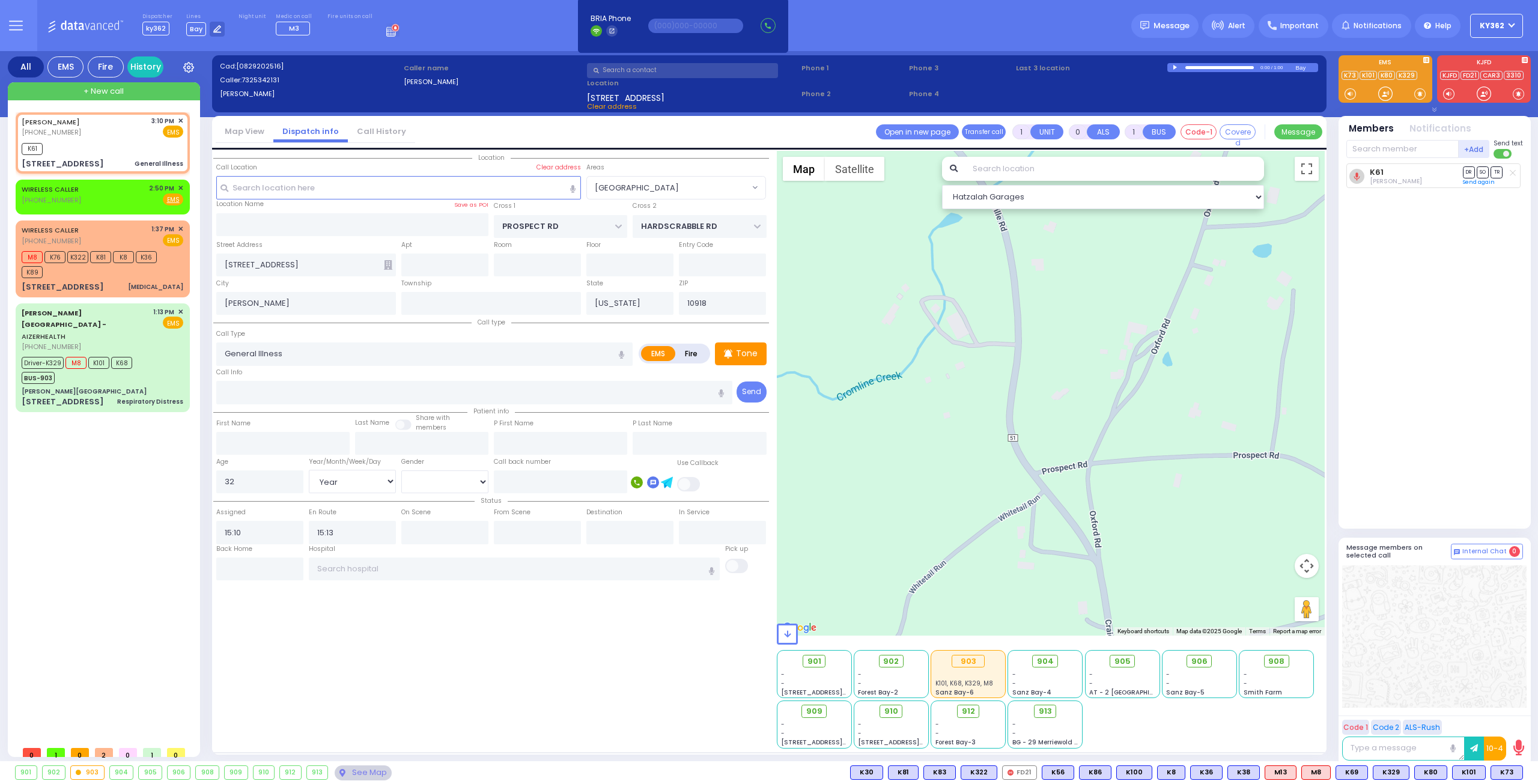
drag, startPoint x: 999, startPoint y: 404, endPoint x: 1027, endPoint y: 260, distance: 146.7
click at [1027, 260] on div at bounding box center [1051, 393] width 549 height 485
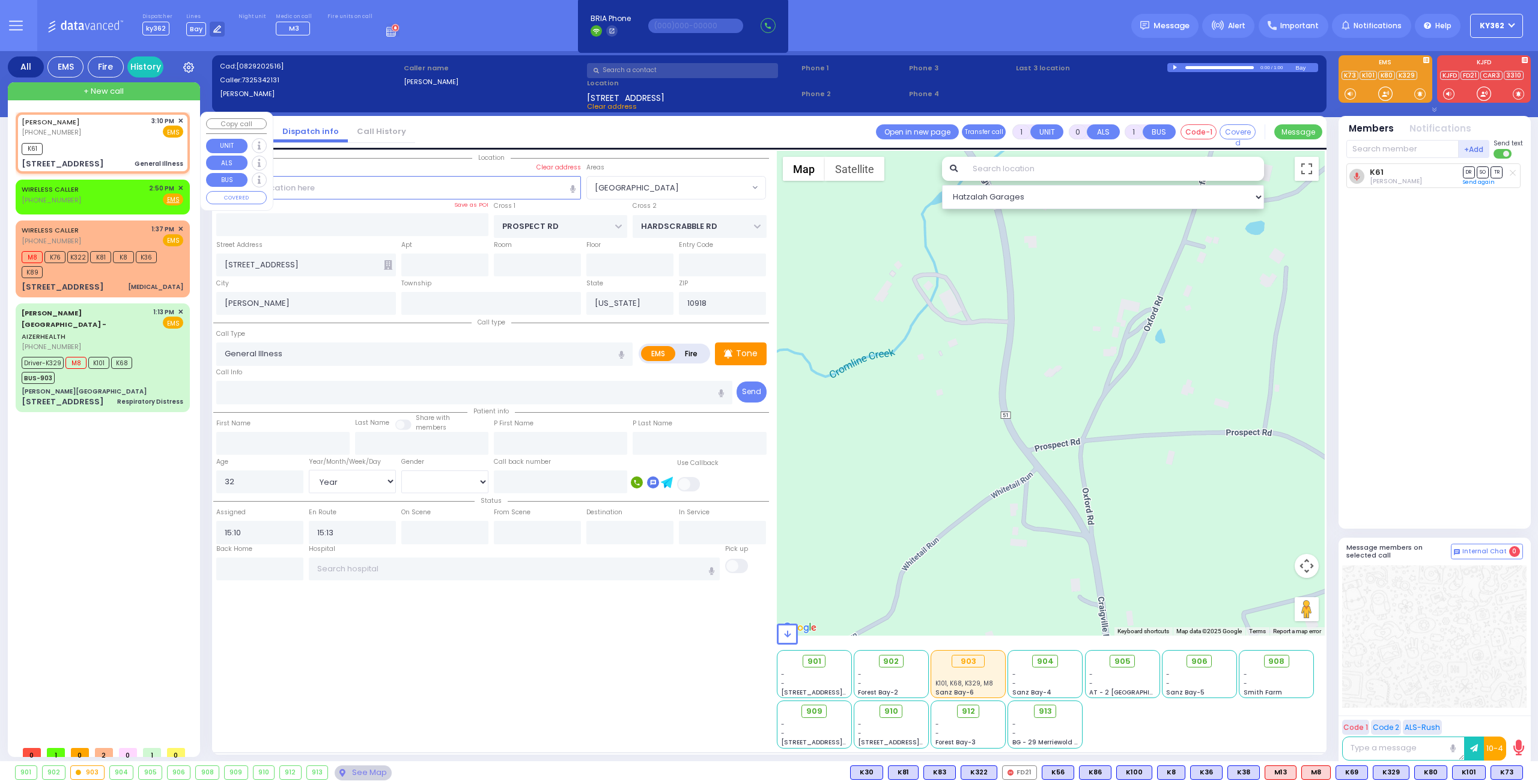
click at [117, 144] on div "K61" at bounding box center [102, 148] width 161 height 15
select select
radio input "true"
select select "Year"
select select "[DEMOGRAPHIC_DATA]"
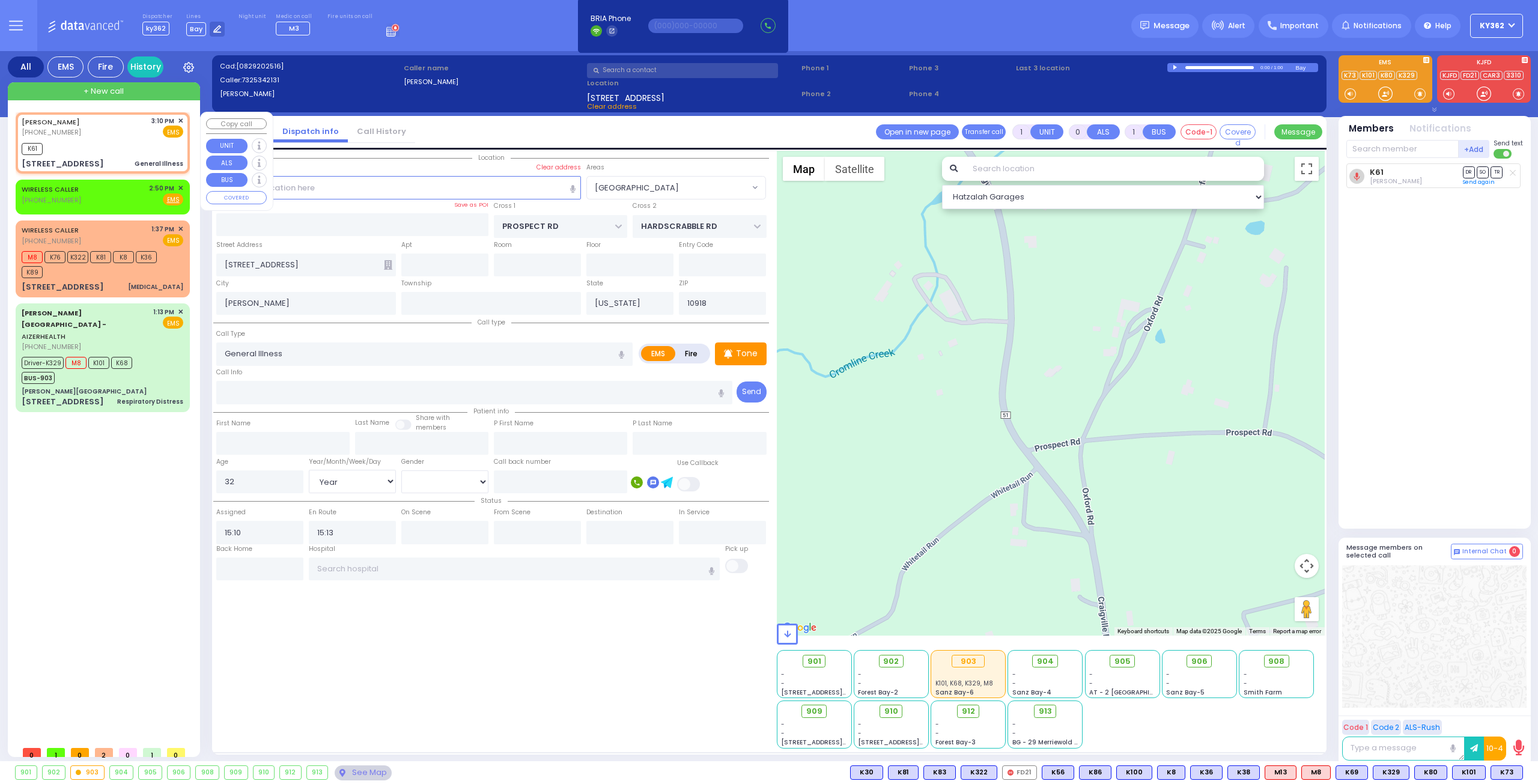
select select "[GEOGRAPHIC_DATA]"
select select "Hatzalah Garages"
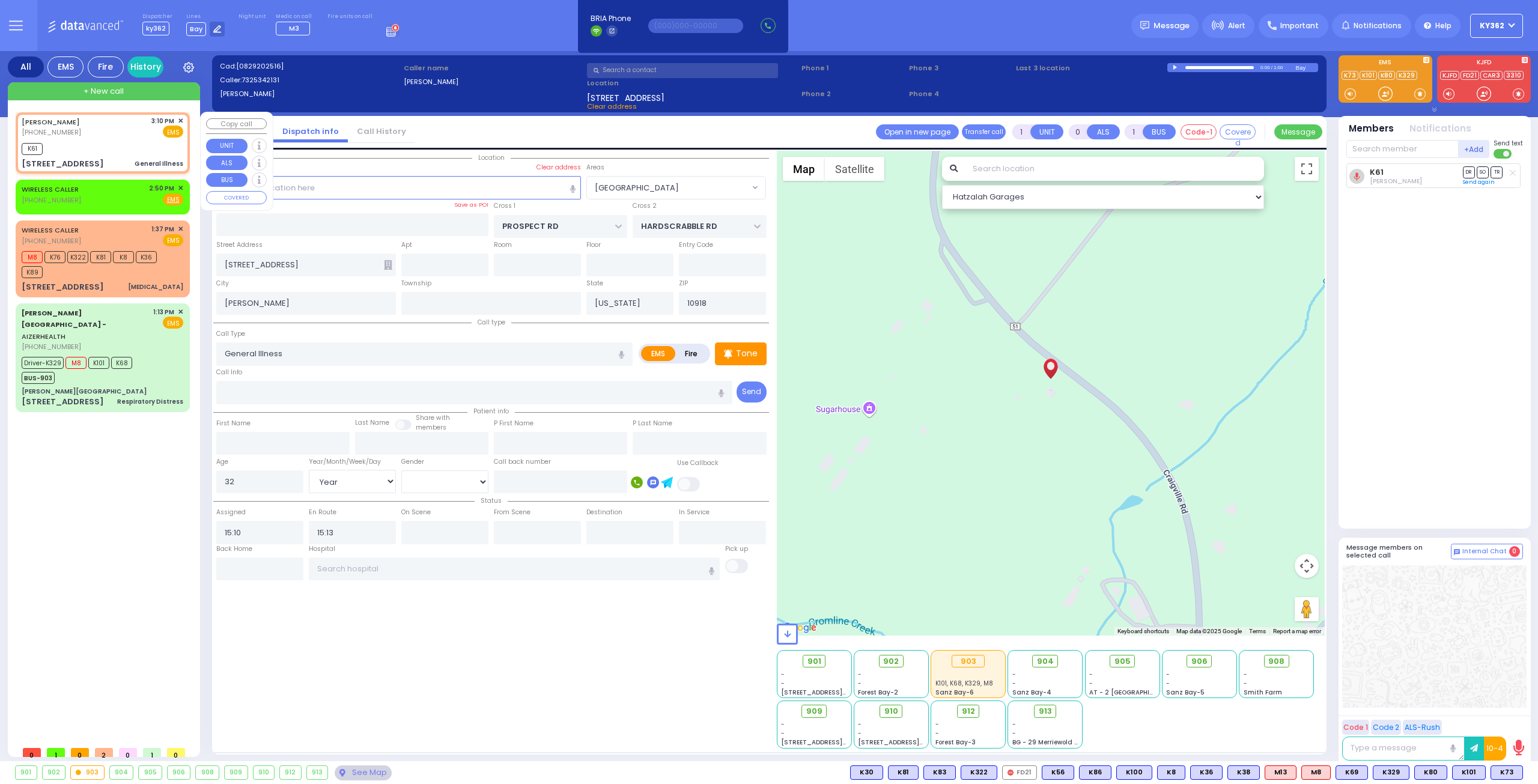
click at [131, 141] on div "K61" at bounding box center [102, 148] width 161 height 15
select select
radio input "true"
select select "Year"
select select "[DEMOGRAPHIC_DATA]"
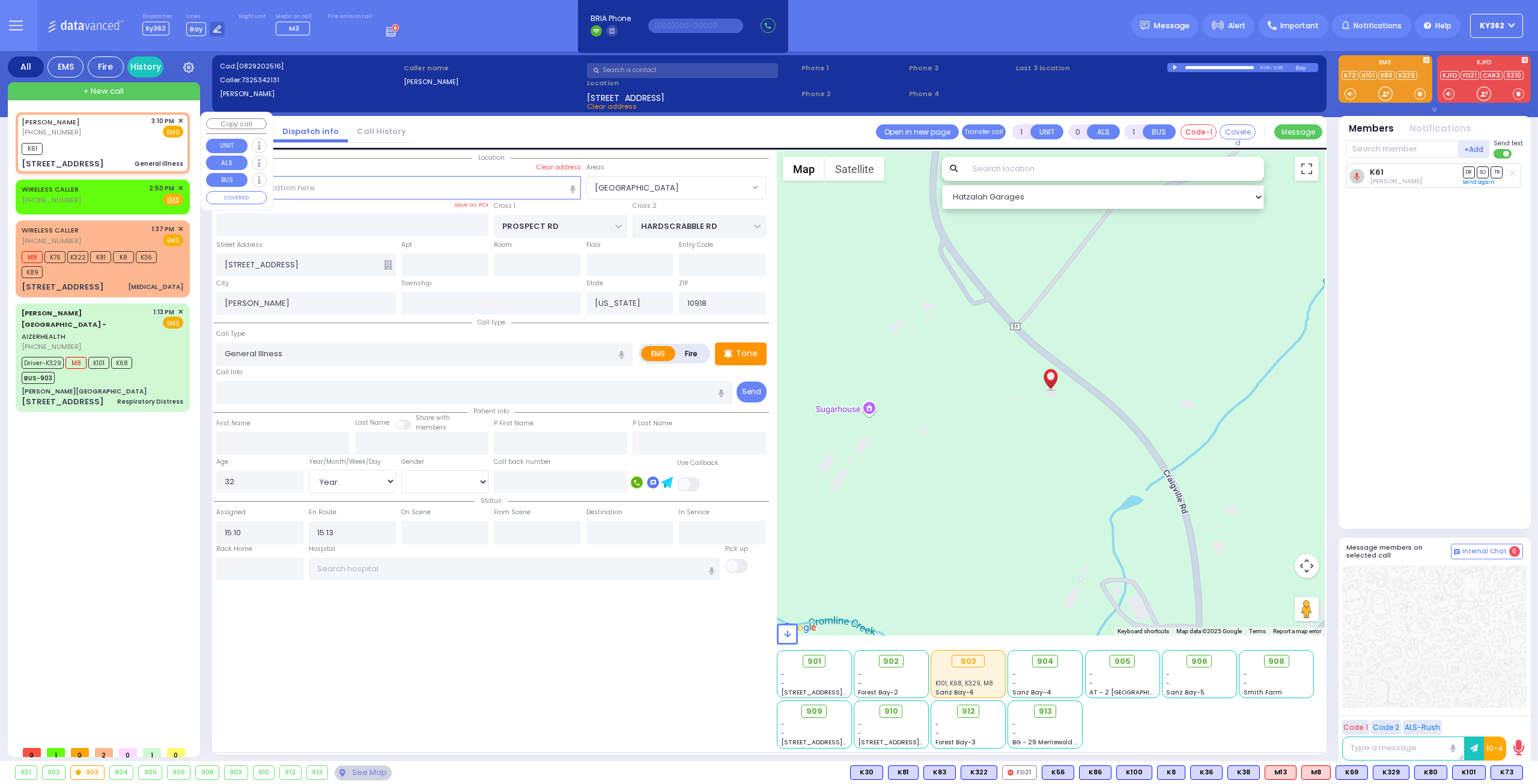
select select "Hatzalah Garages"
select select "[GEOGRAPHIC_DATA]"
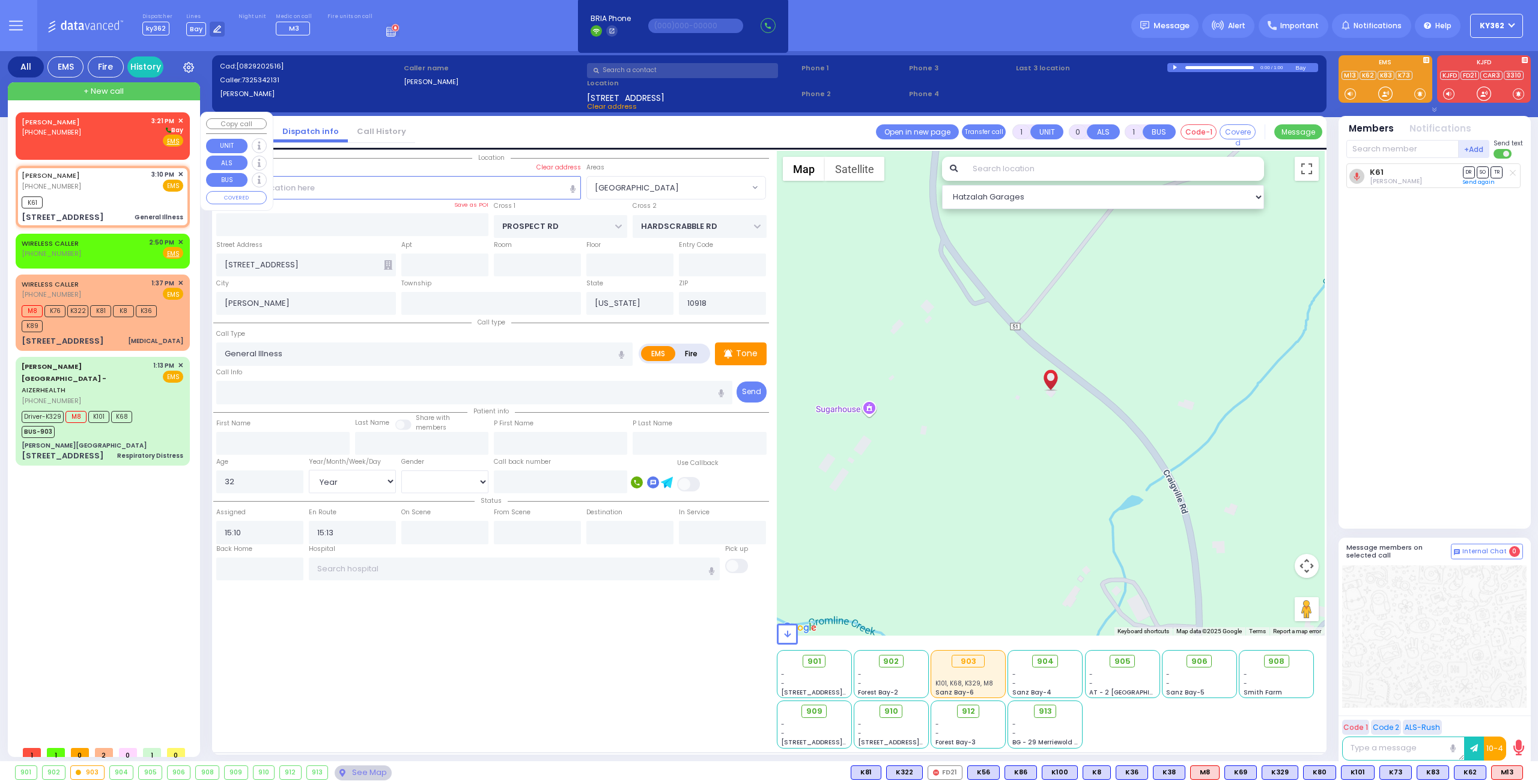
click at [129, 140] on div "LAZAROS YAKOV (508) 877-5313 3:21 PM ✕ Bay" at bounding box center [102, 131] width 161 height 31
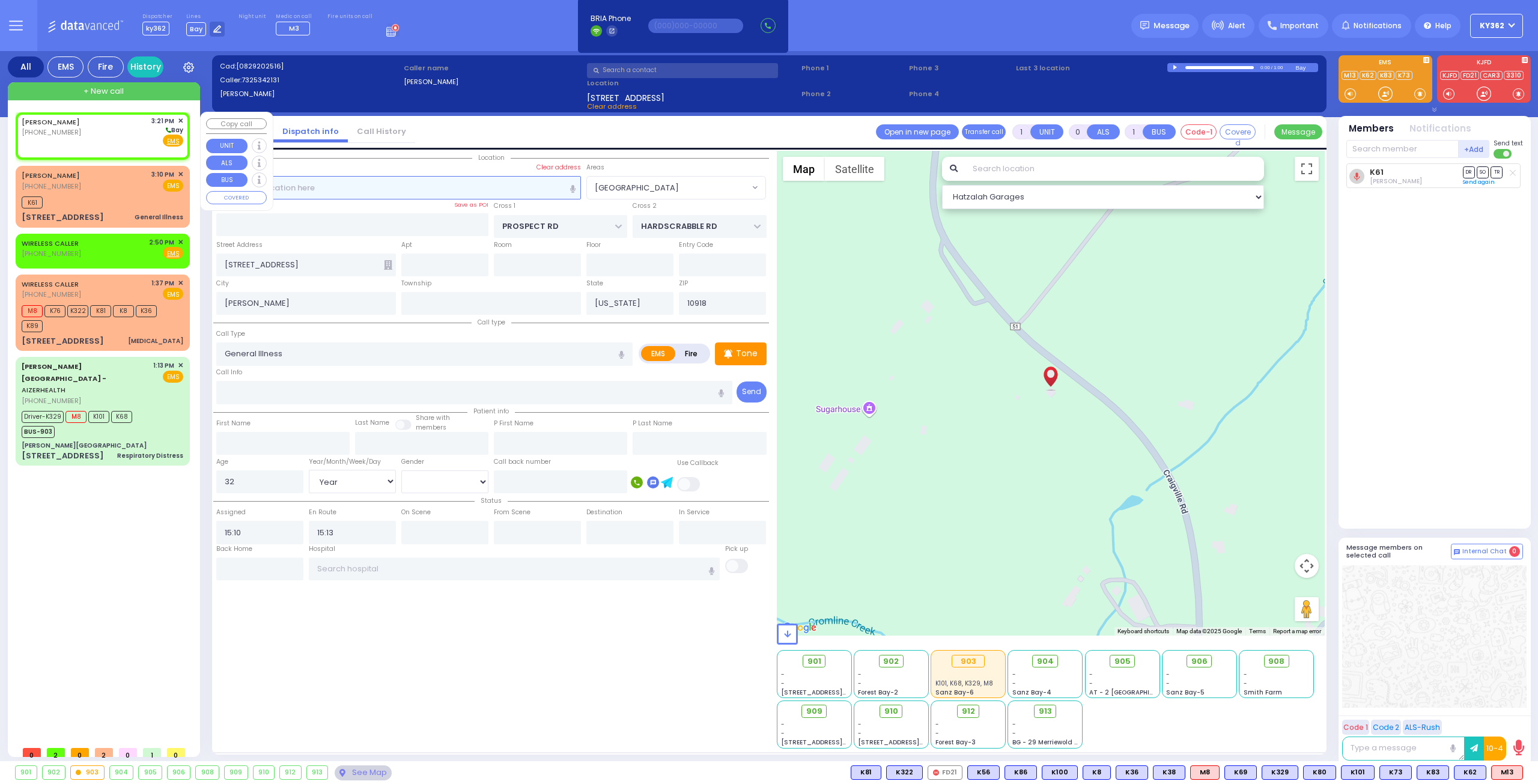
type input "2"
type input "1"
select select
radio input "true"
select select
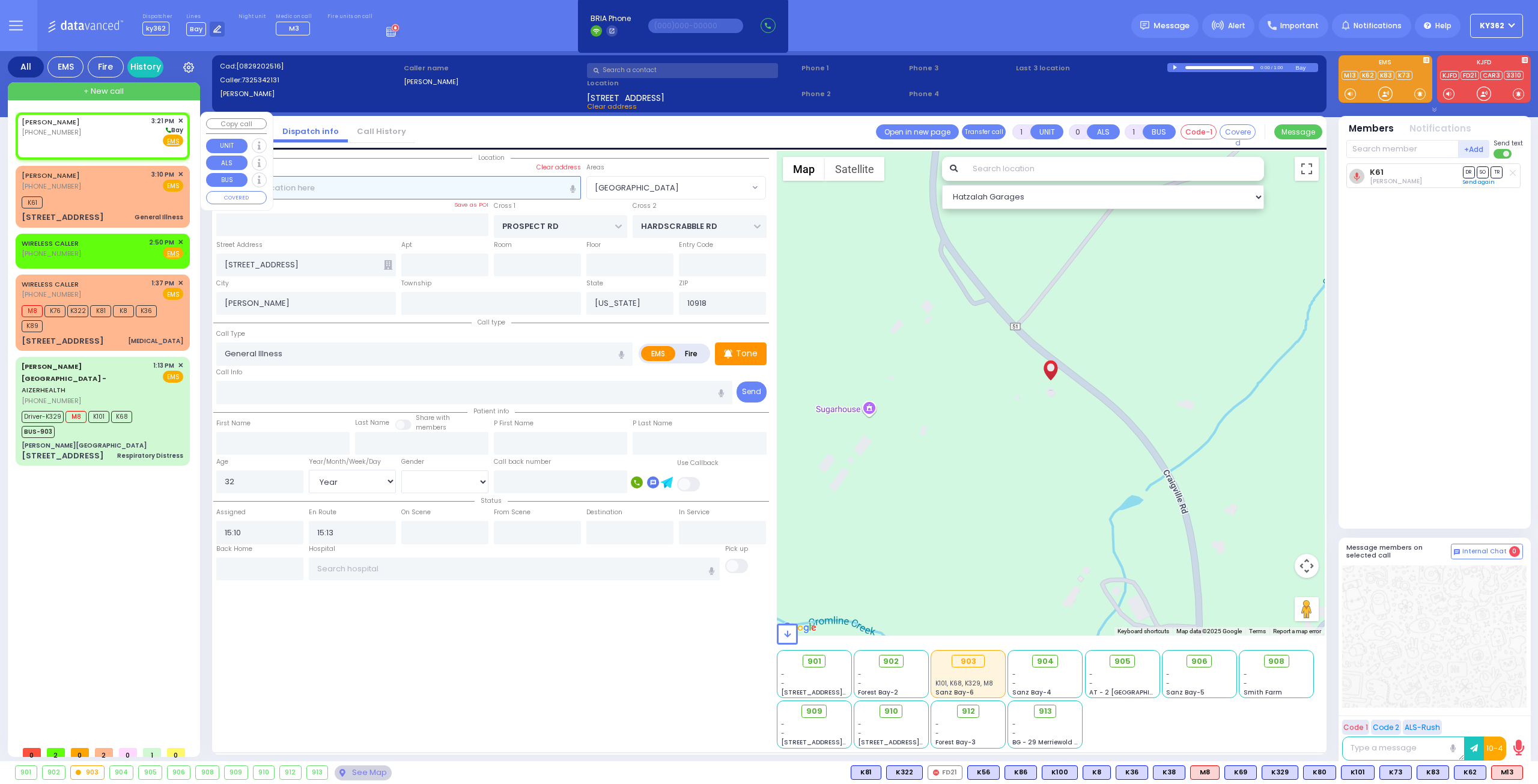
select select
type input "15:21"
select select "Hatzalah Garages"
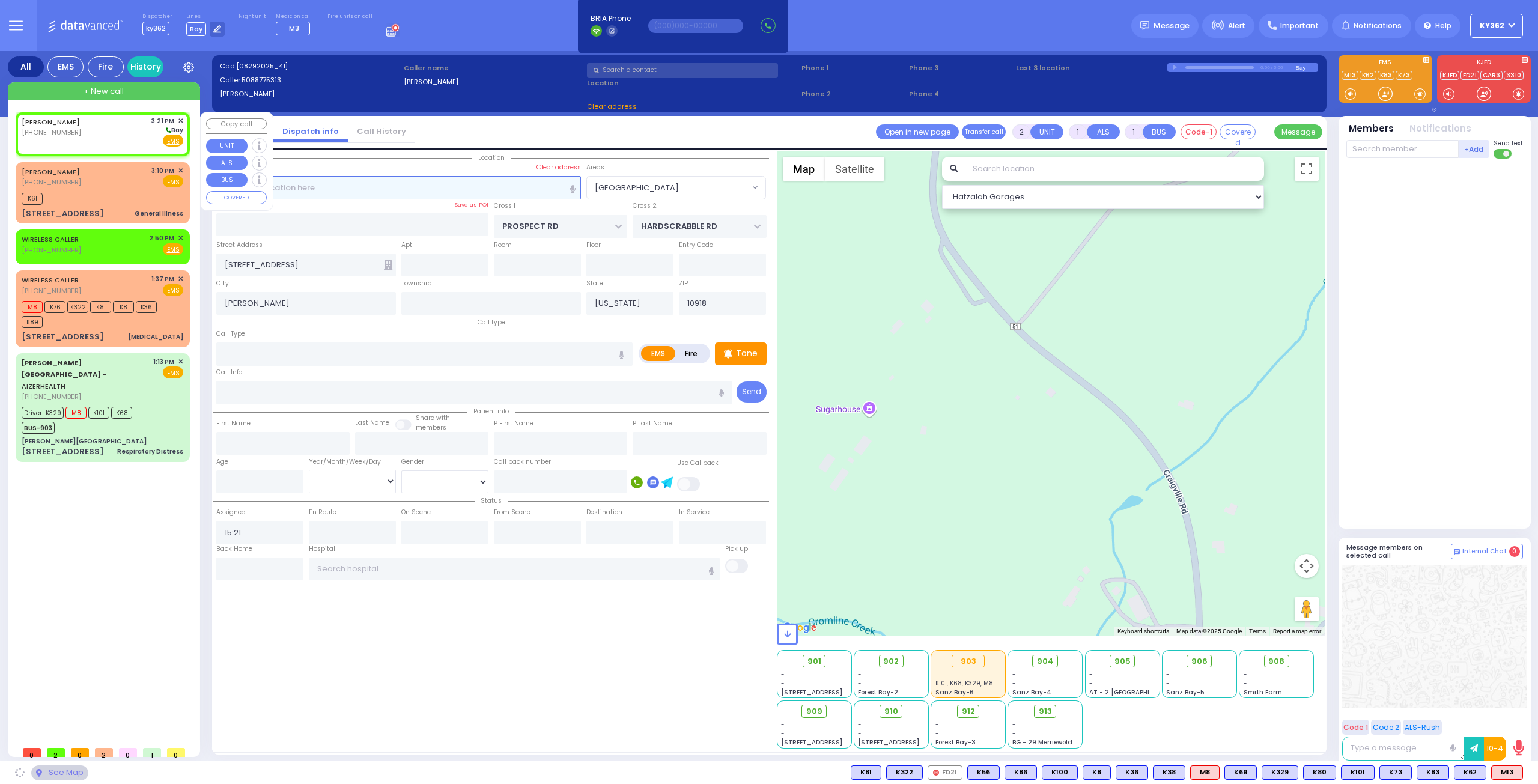
select select
radio input "true"
select select
select select "Hatzalah Garages"
click at [321, 189] on input "text" at bounding box center [399, 187] width 365 height 23
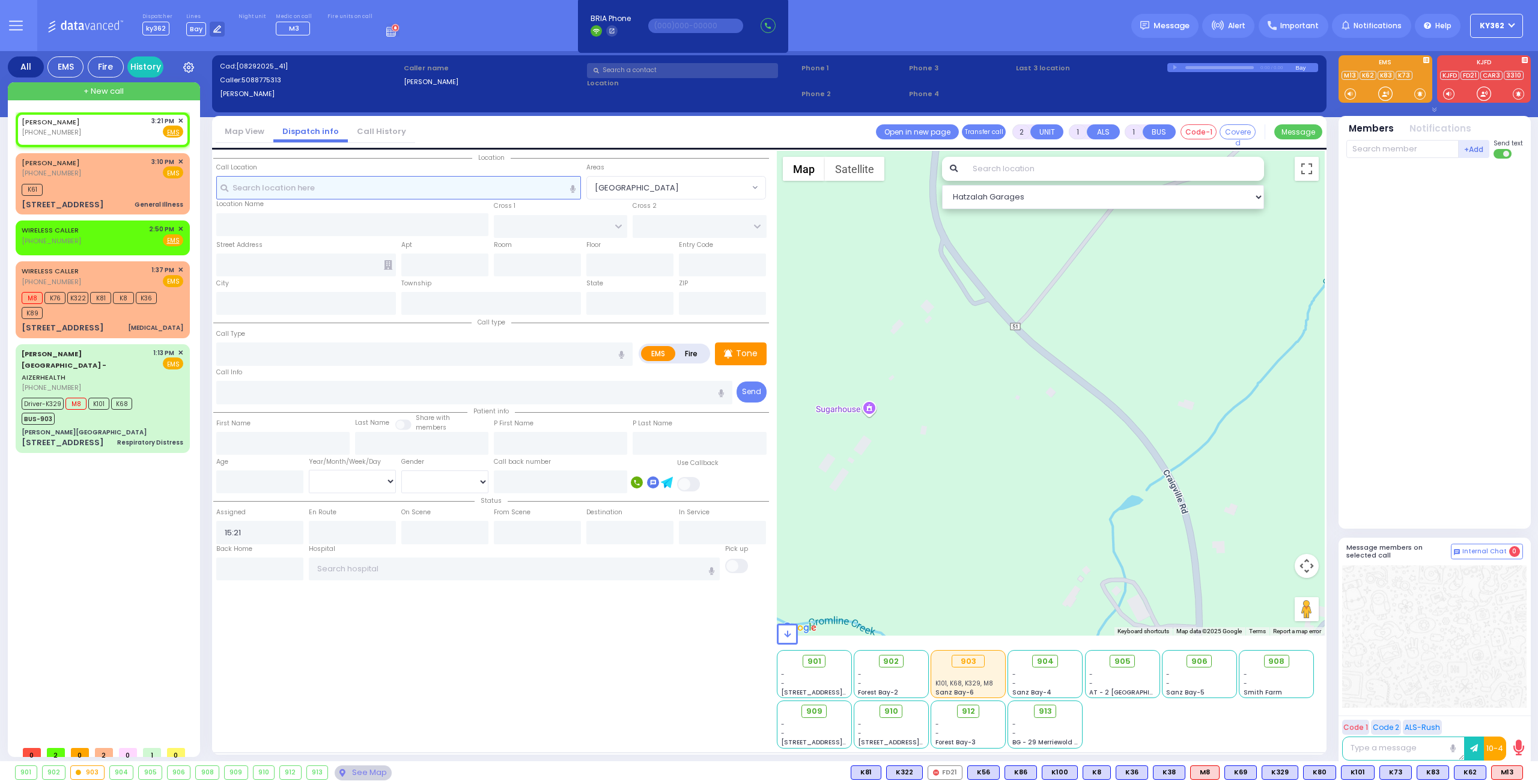
select select
radio input "true"
select select
select select "Hatzalah Garages"
click at [117, 179] on div "C SHELTON (732) 534-2131 3:10 PM ✕ EMS K61" at bounding box center [103, 184] width 170 height 58
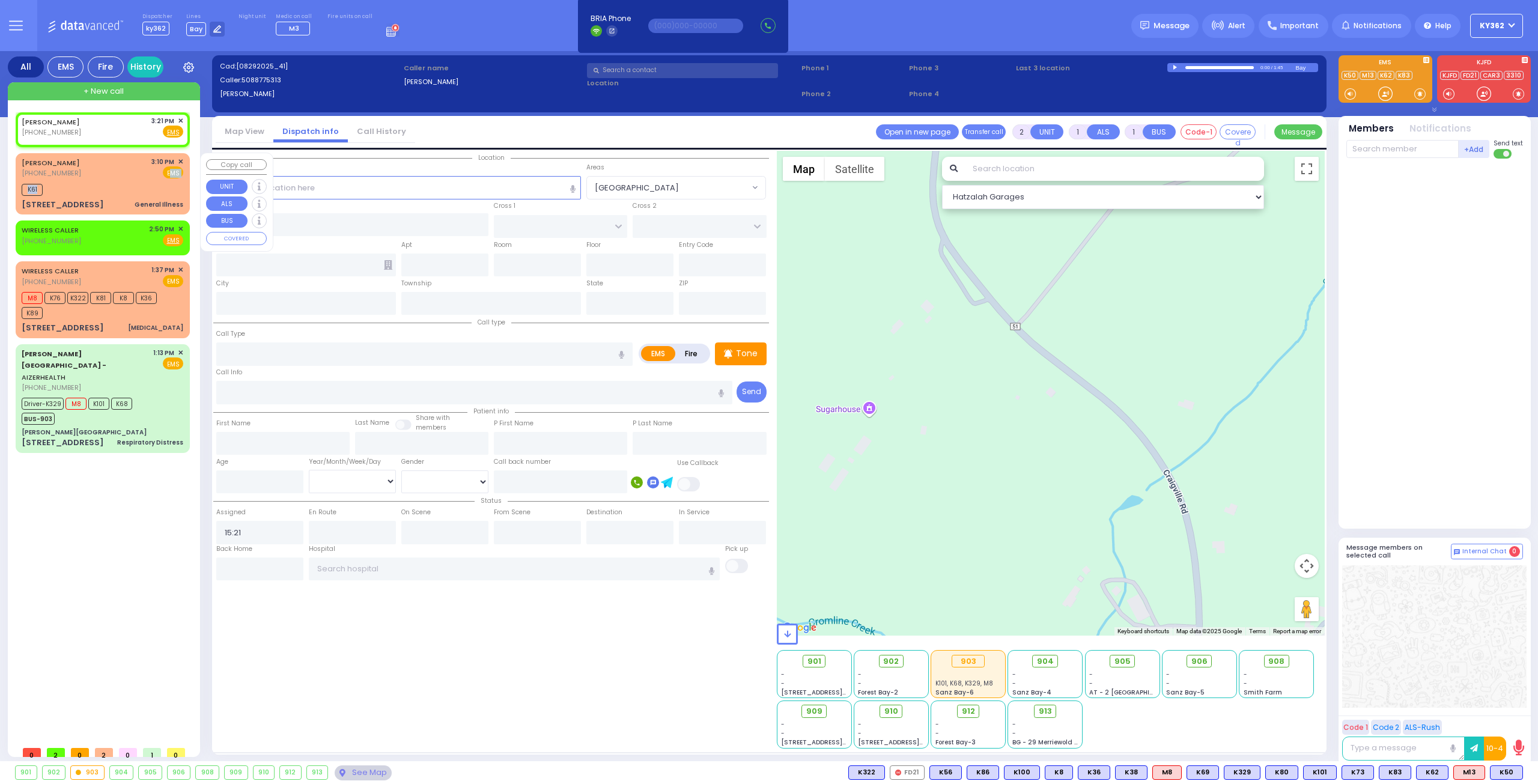
type input "1"
type input "0"
select select
type input "General Illness"
radio input "true"
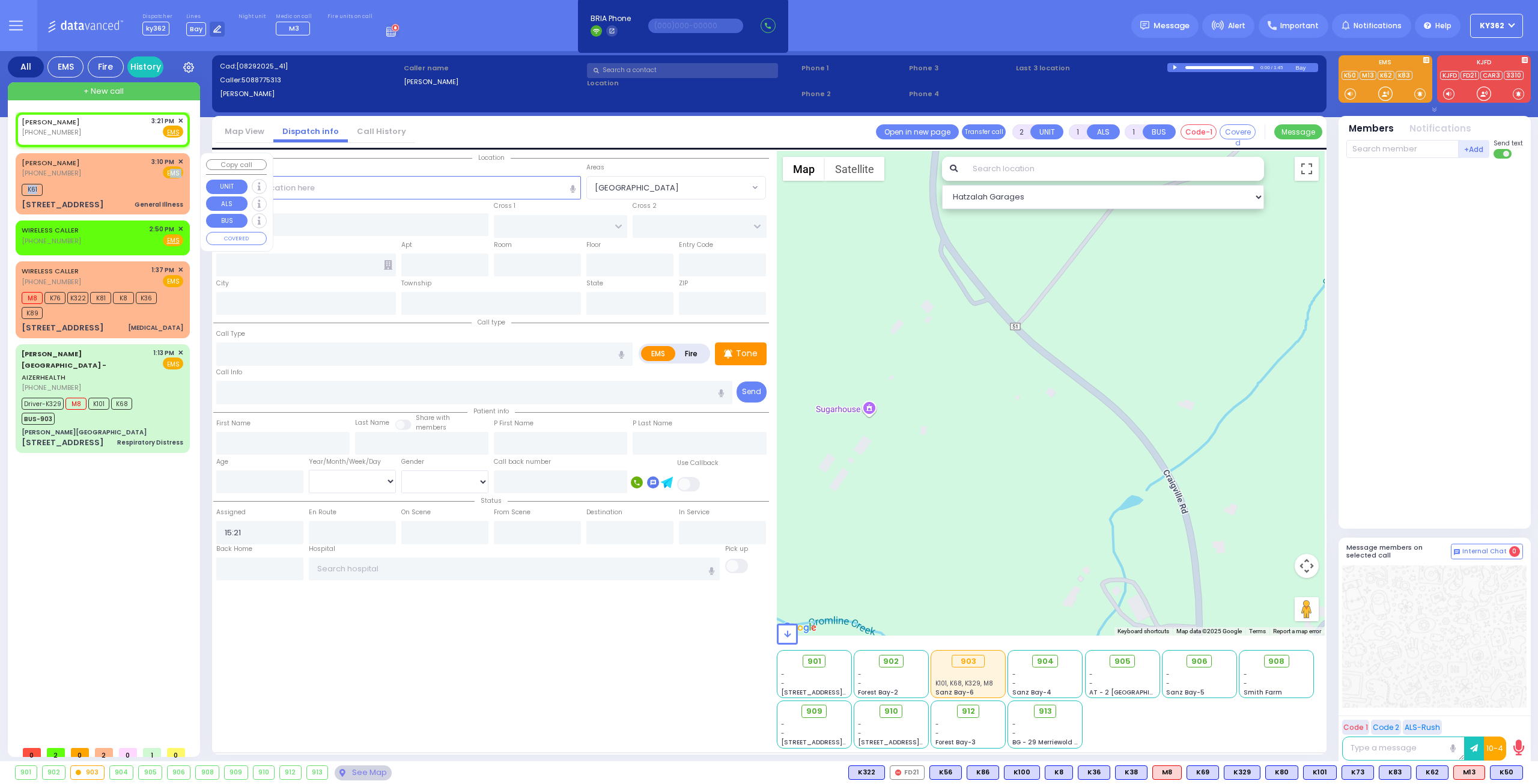
type input "32"
select select "Year"
select select "[DEMOGRAPHIC_DATA]"
type input "15:10"
type input "15:13"
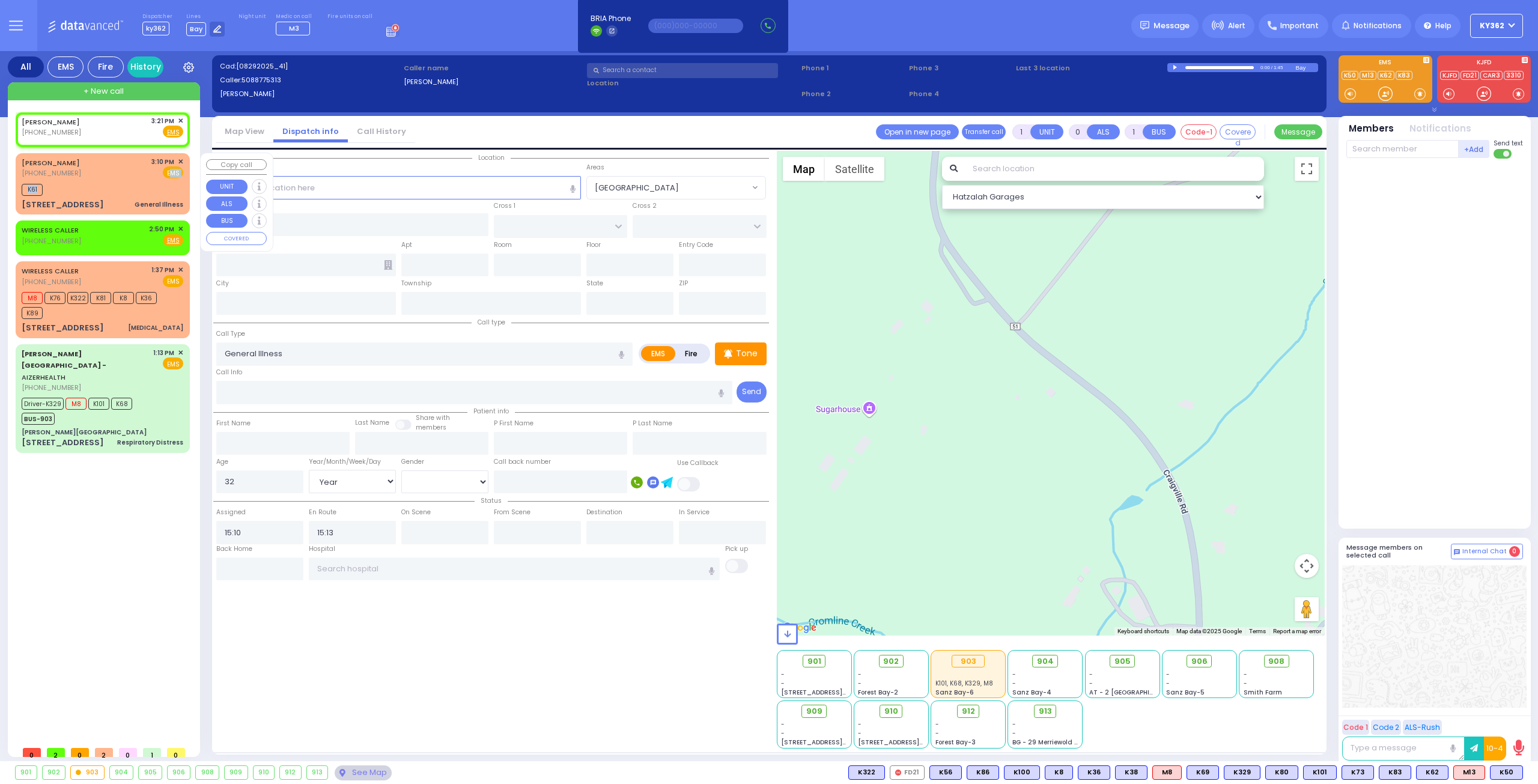
type input "PROSPECT RD"
type input "HARDSCRABBLE RD"
type input "[STREET_ADDRESS]"
type input "[PERSON_NAME]"
type input "[US_STATE]"
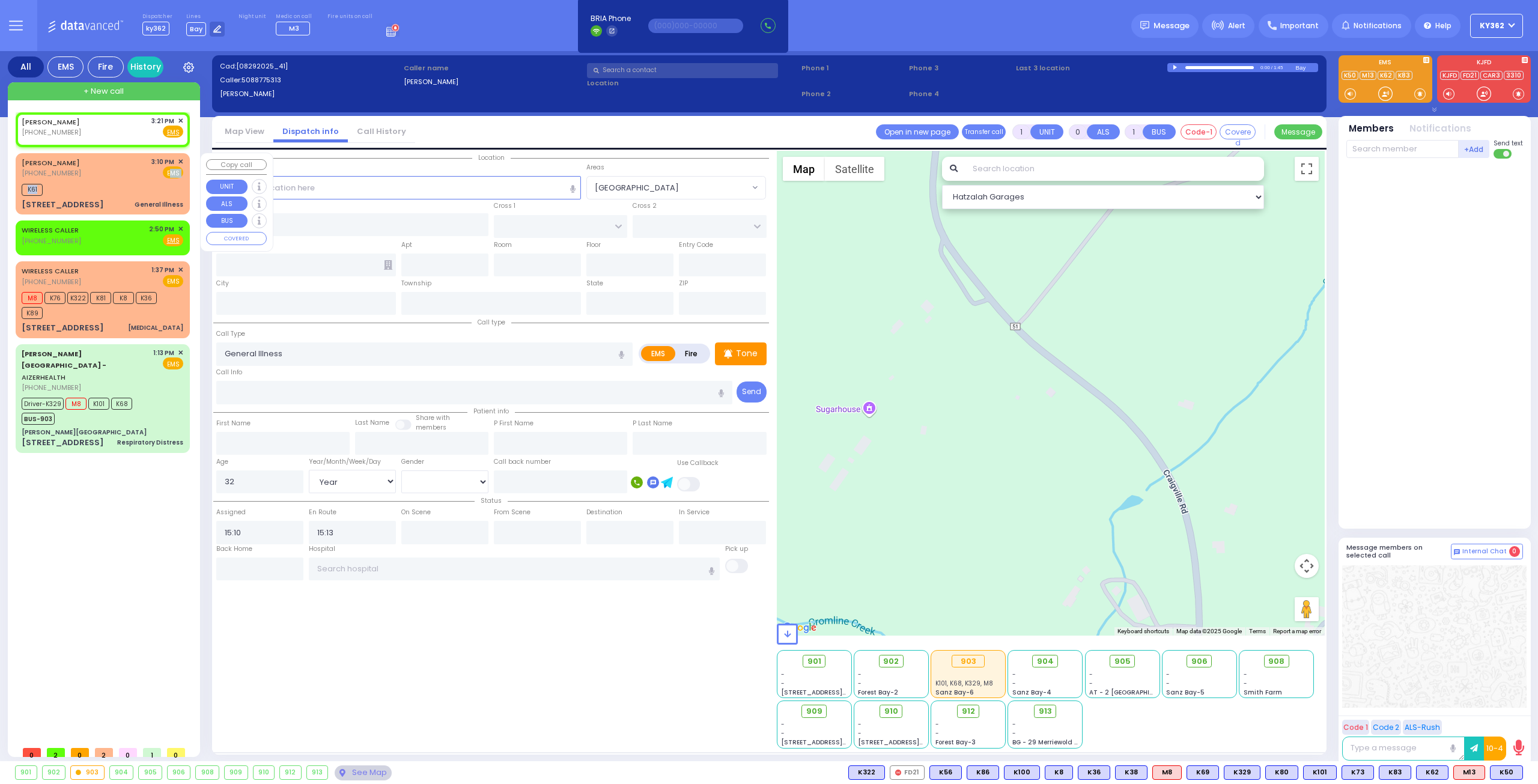
type input "10918"
select select "[GEOGRAPHIC_DATA]"
select select "Hatzalah Garages"
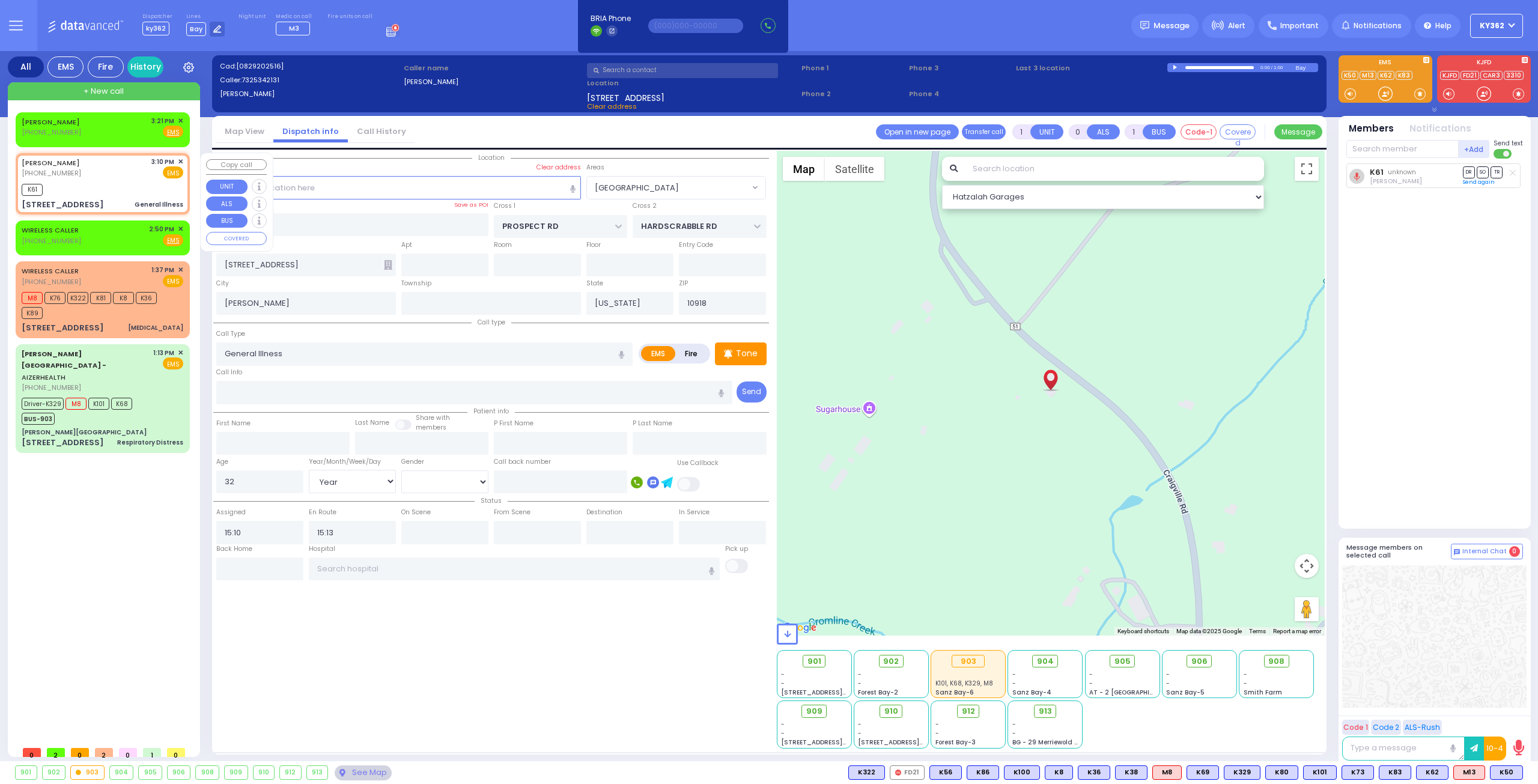
click at [117, 179] on div "C SHELTON (732) 534-2131 3:10 PM ✕ EMS K61" at bounding box center [103, 184] width 170 height 58
select select
radio input "true"
select select "Year"
select select "[DEMOGRAPHIC_DATA]"
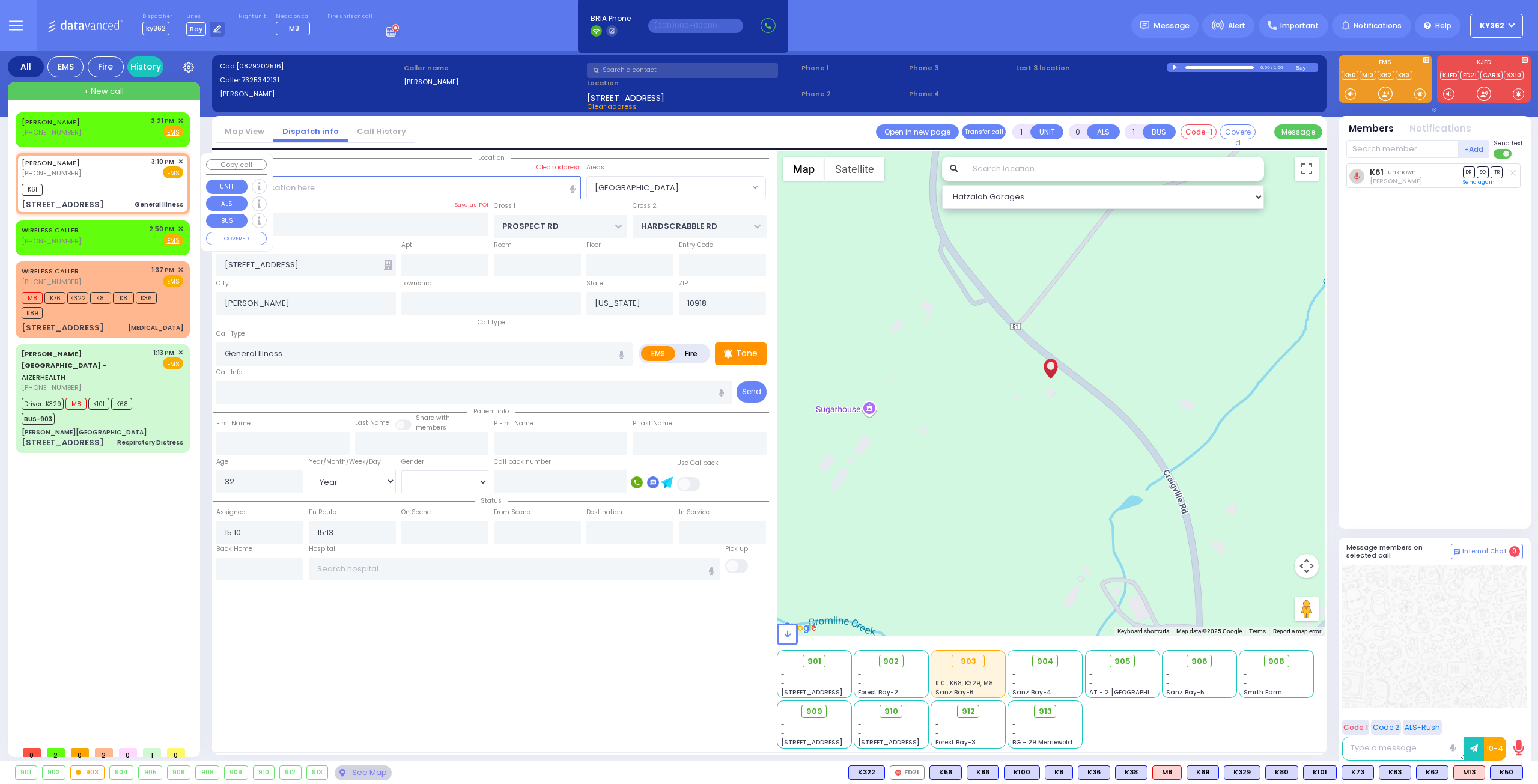
select select "[GEOGRAPHIC_DATA]"
select select "Hatzalah Garages"
click at [1395, 152] on input "text" at bounding box center [1402, 149] width 112 height 18
type input "52"
click at [1411, 173] on div "KY52" at bounding box center [1386, 173] width 60 height 12
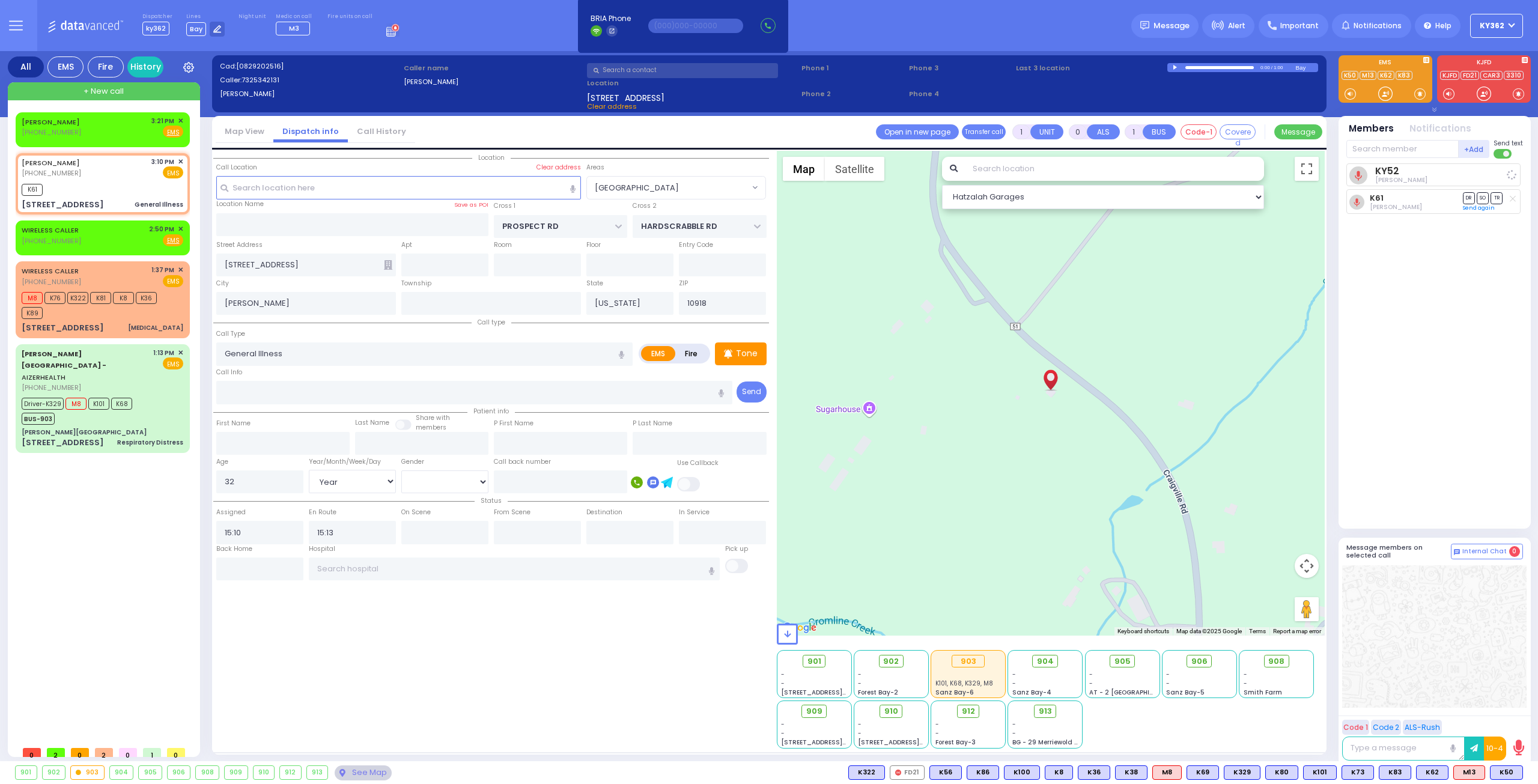
select select
radio input "true"
select select "Year"
select select "[DEMOGRAPHIC_DATA]"
select select "Hatzalah Garages"
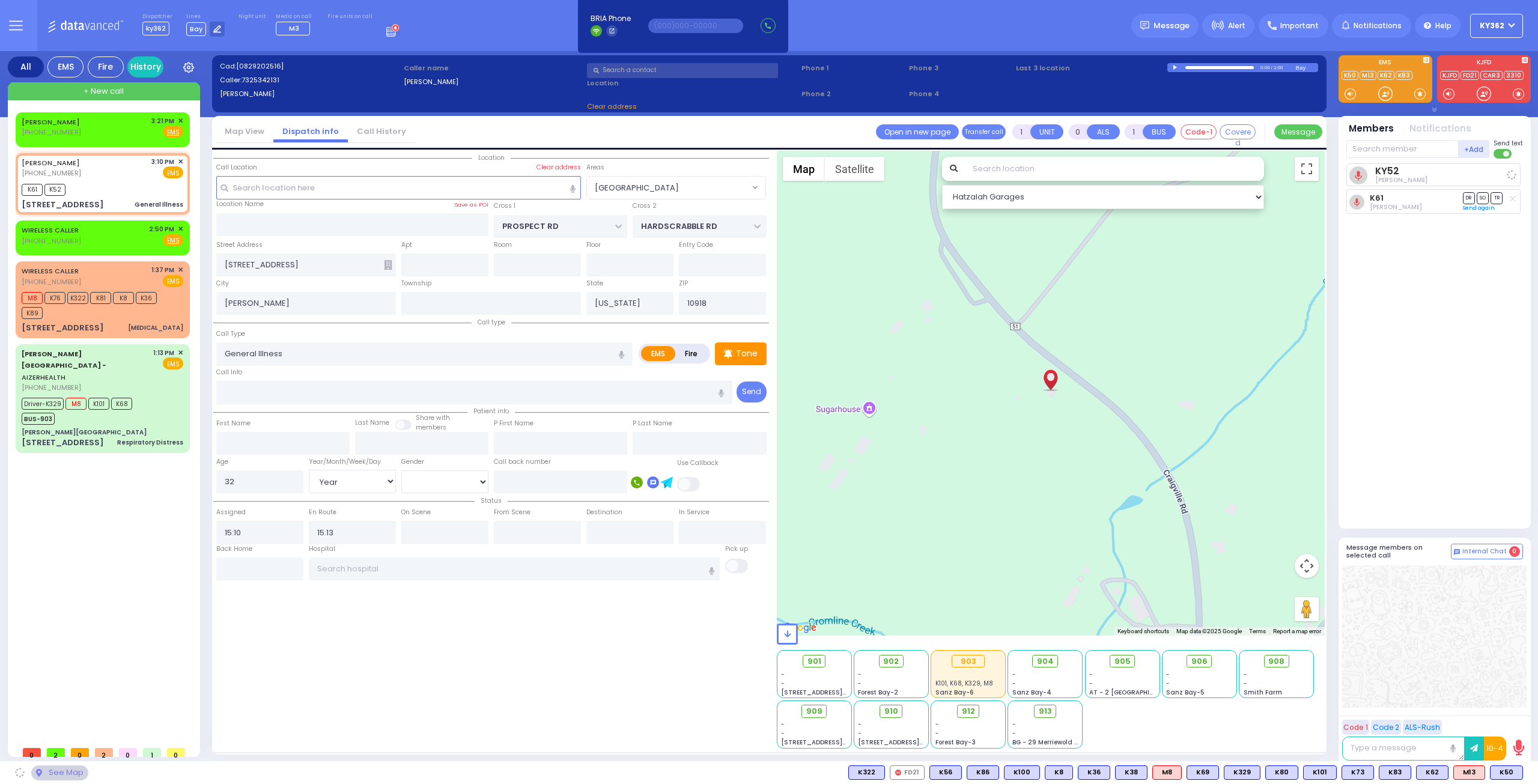
select select "[GEOGRAPHIC_DATA]"
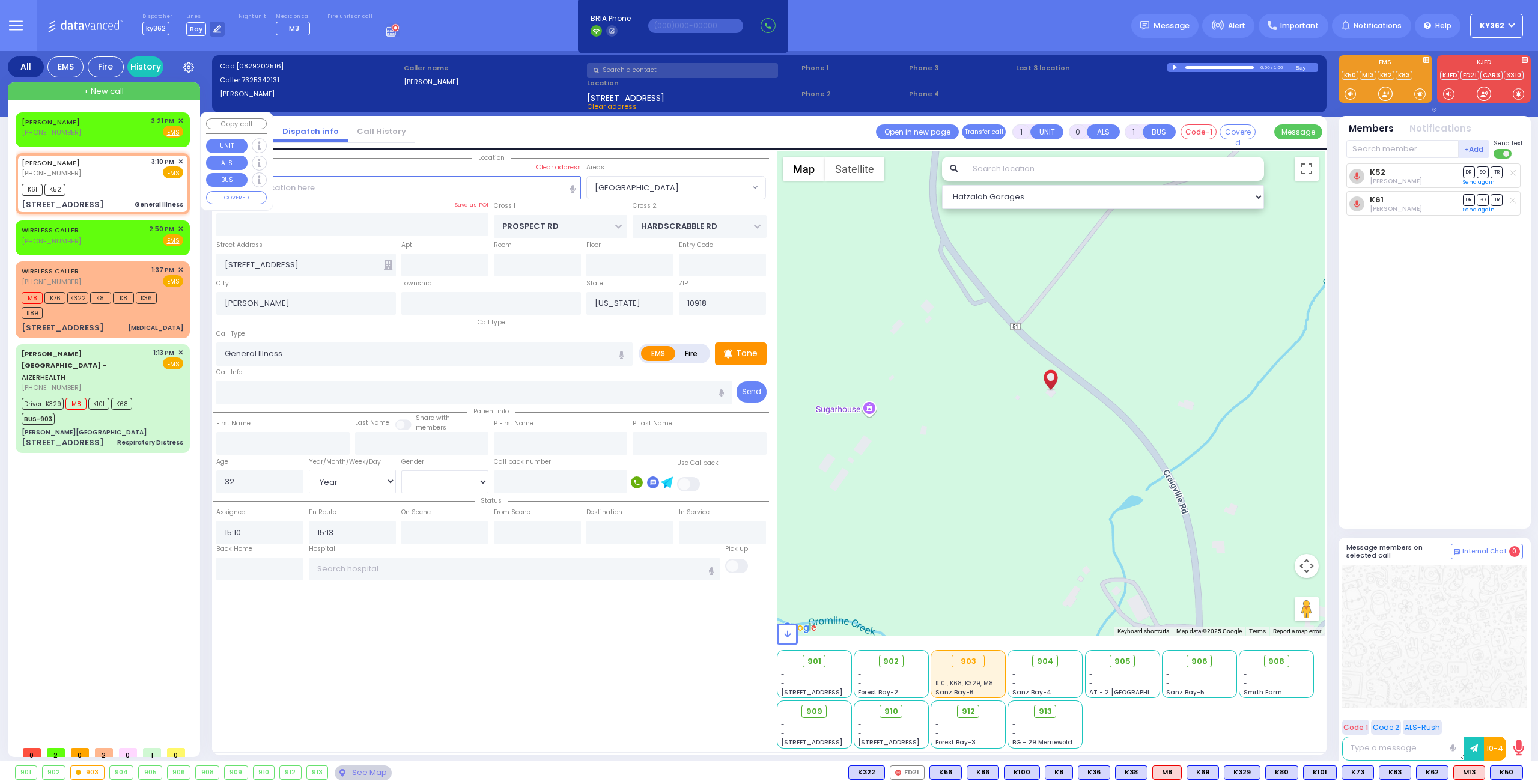
click at [103, 127] on div "LAZAROS YAKOV (508) 877-5313 3:21 PM ✕ Fire EMS" at bounding box center [102, 127] width 161 height 22
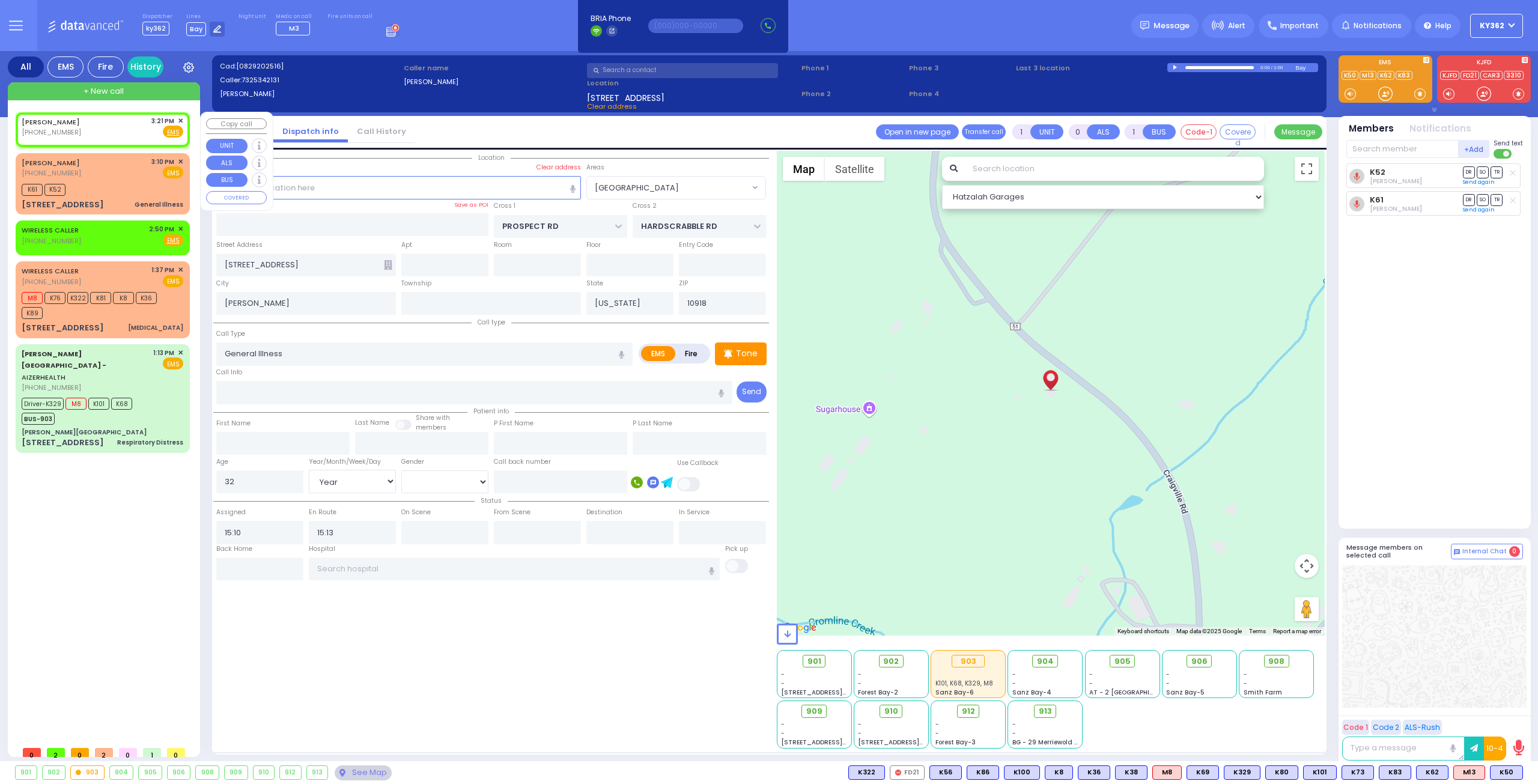
type input "2"
type input "1"
select select
radio input "true"
select select
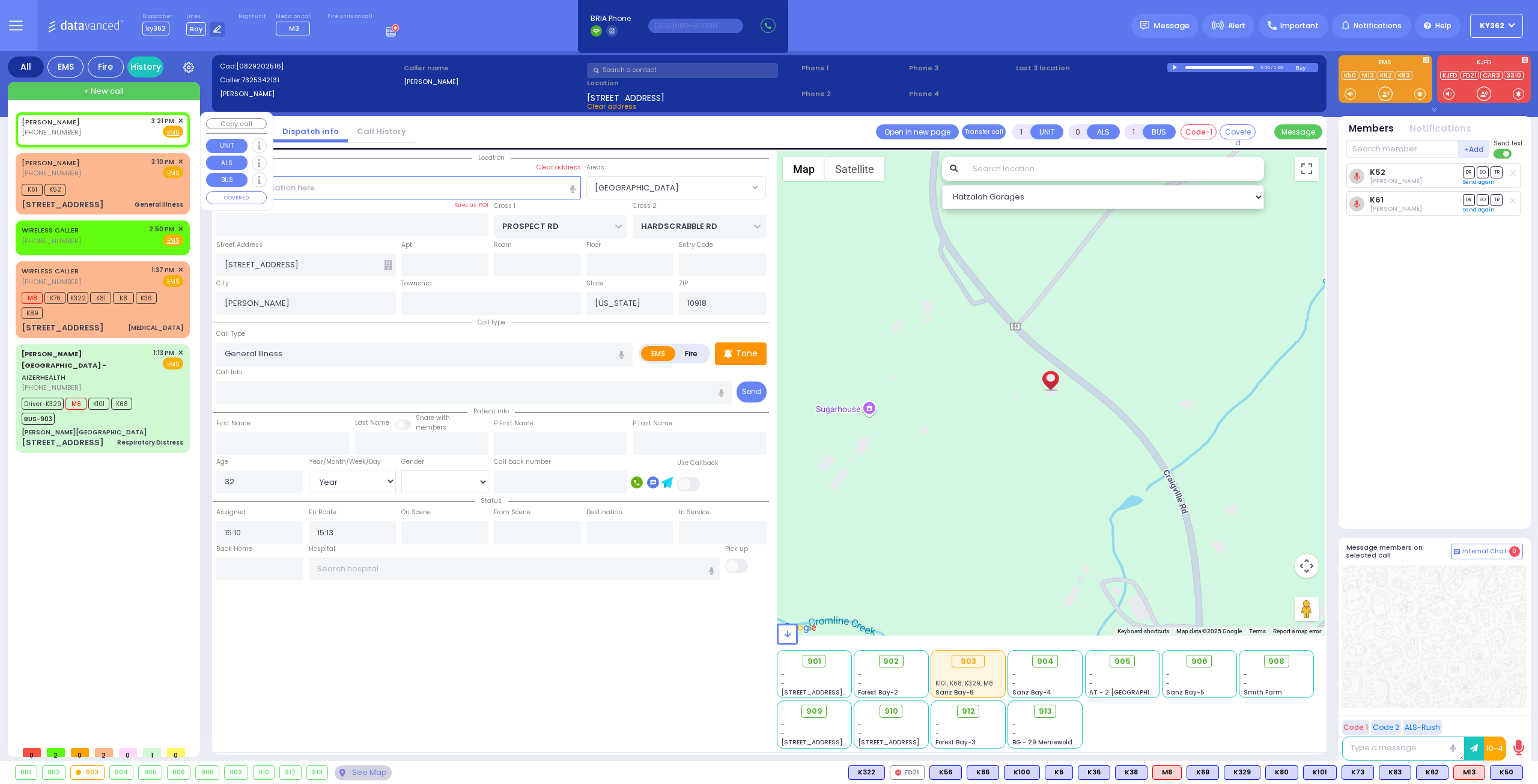
select select
type input "15:21"
select select "Hatzalah Garages"
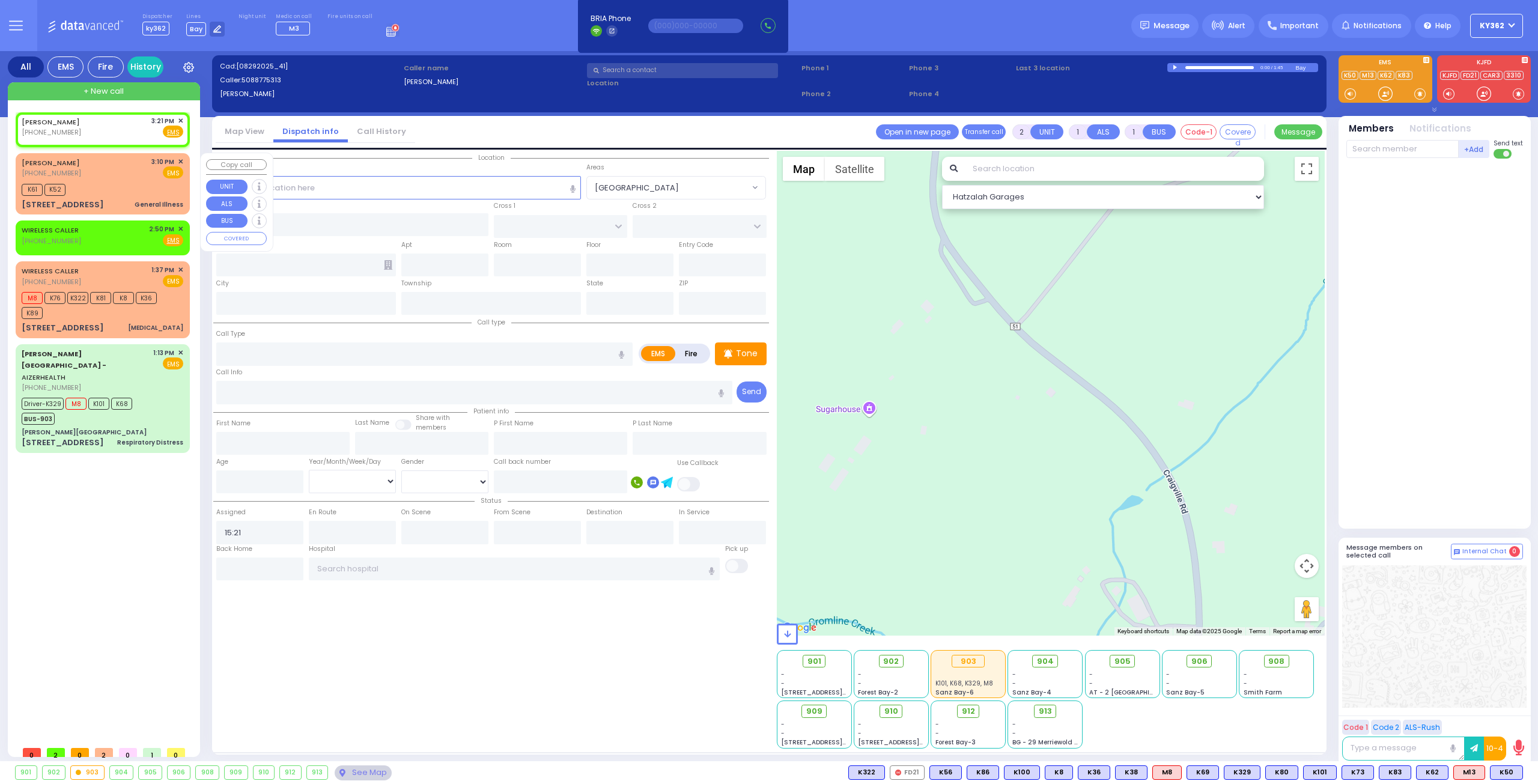
click at [135, 184] on div "K61 K52" at bounding box center [102, 189] width 161 height 15
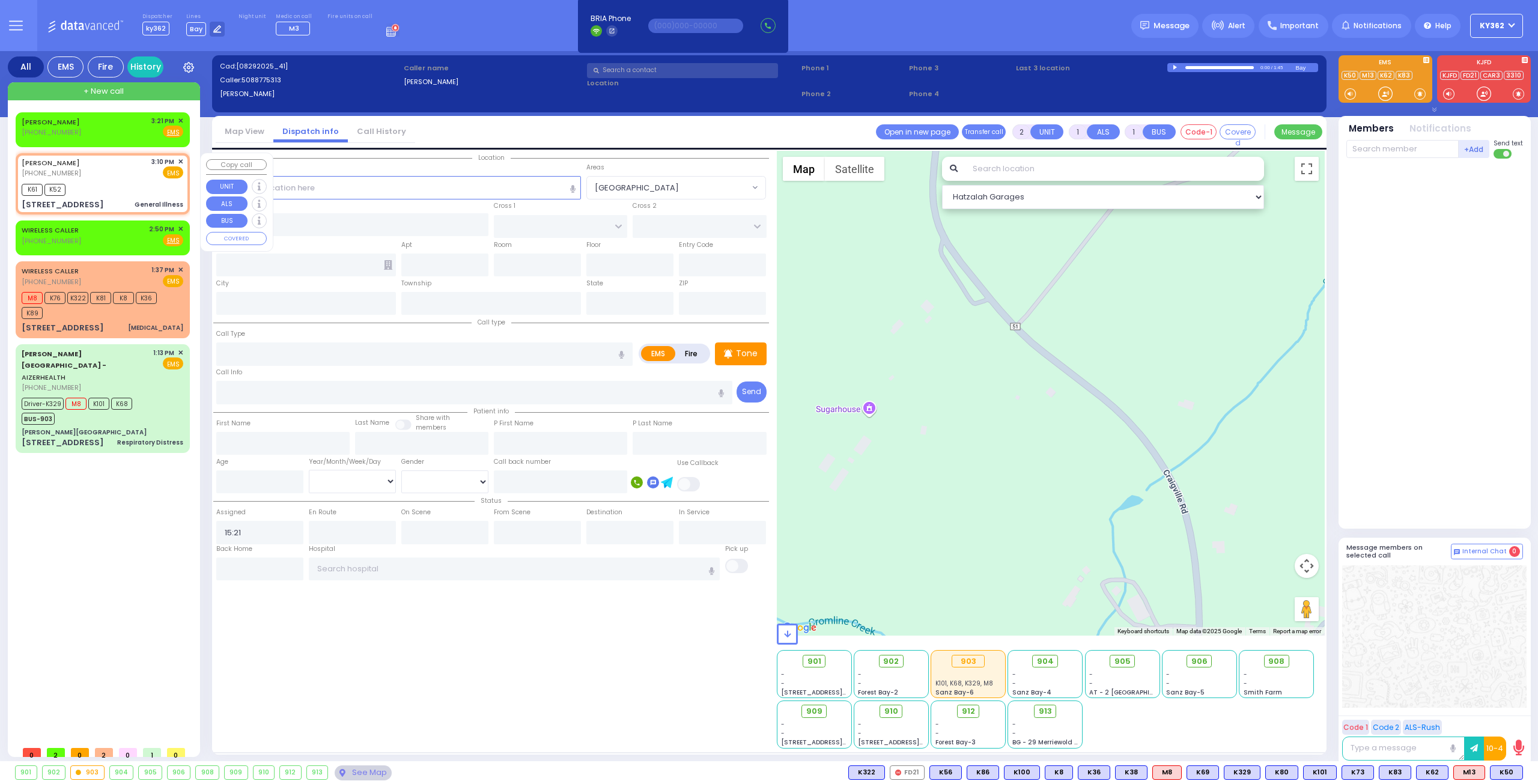
type input "1"
type input "0"
select select
type input "General Illness"
radio input "true"
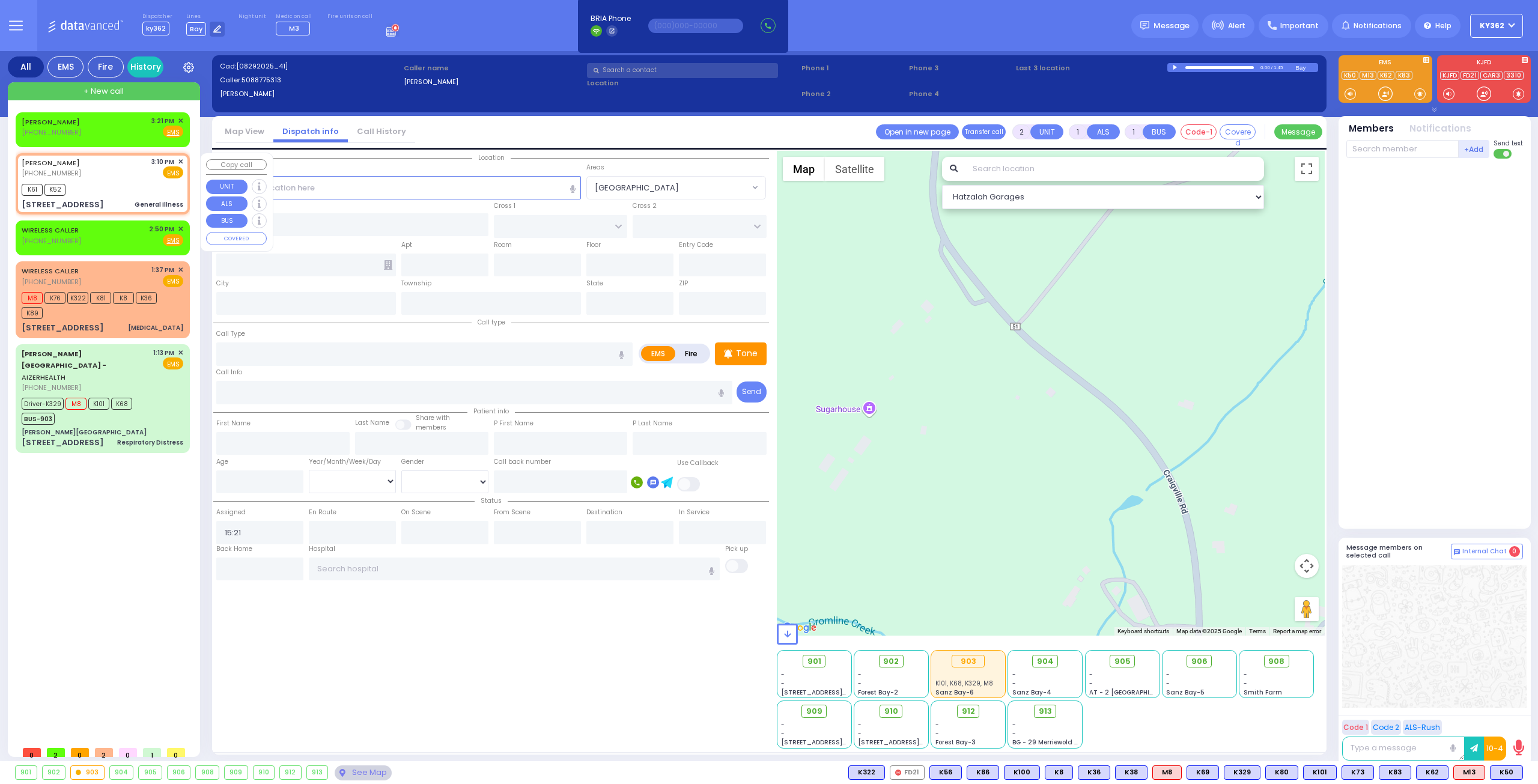
type input "32"
select select "Year"
select select "[DEMOGRAPHIC_DATA]"
type input "15:10"
type input "15:13"
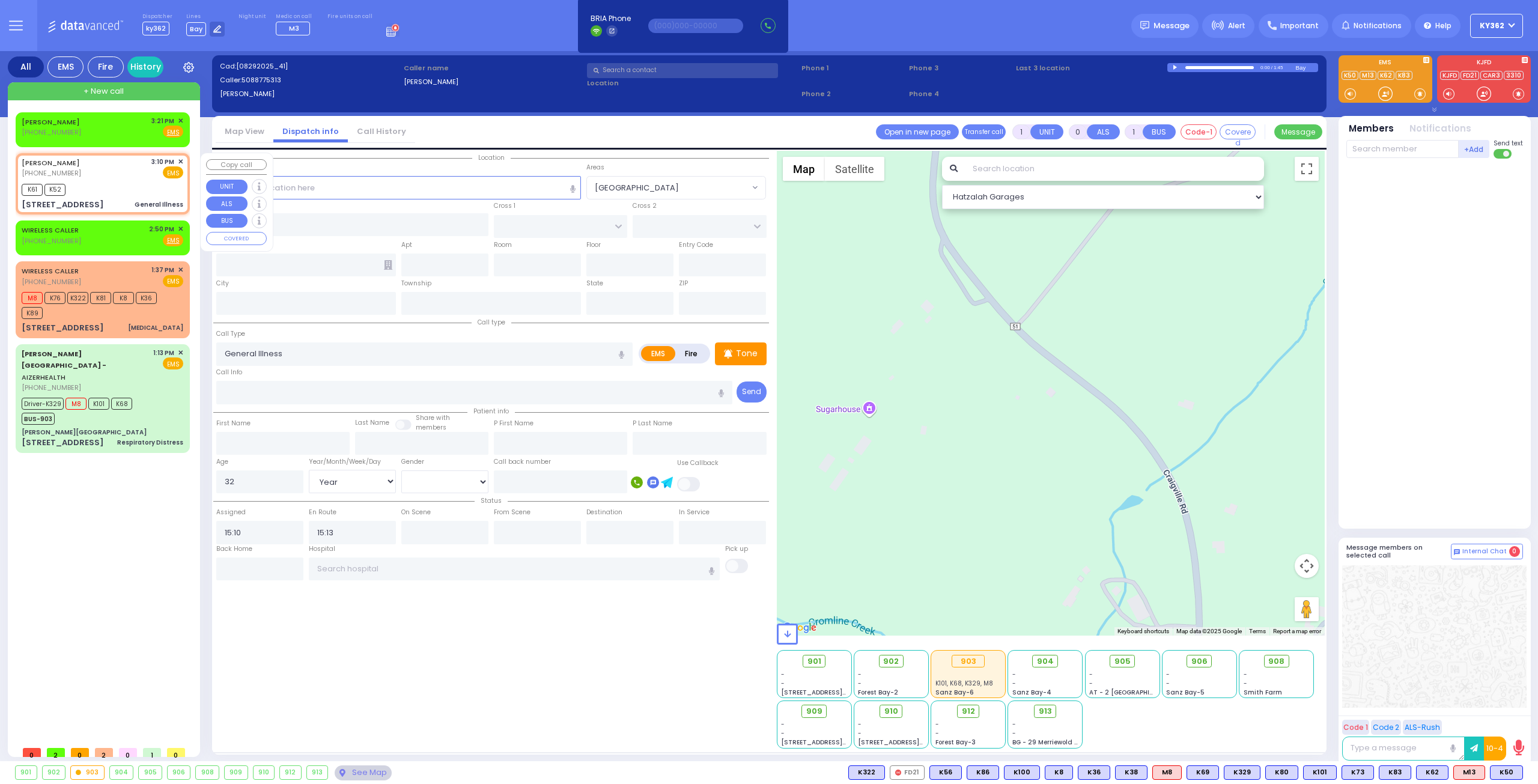
select select "Hatzalah Garages"
type input "PROSPECT RD"
type input "HARDSCRABBLE RD"
type input "[STREET_ADDRESS]"
type input "[PERSON_NAME]"
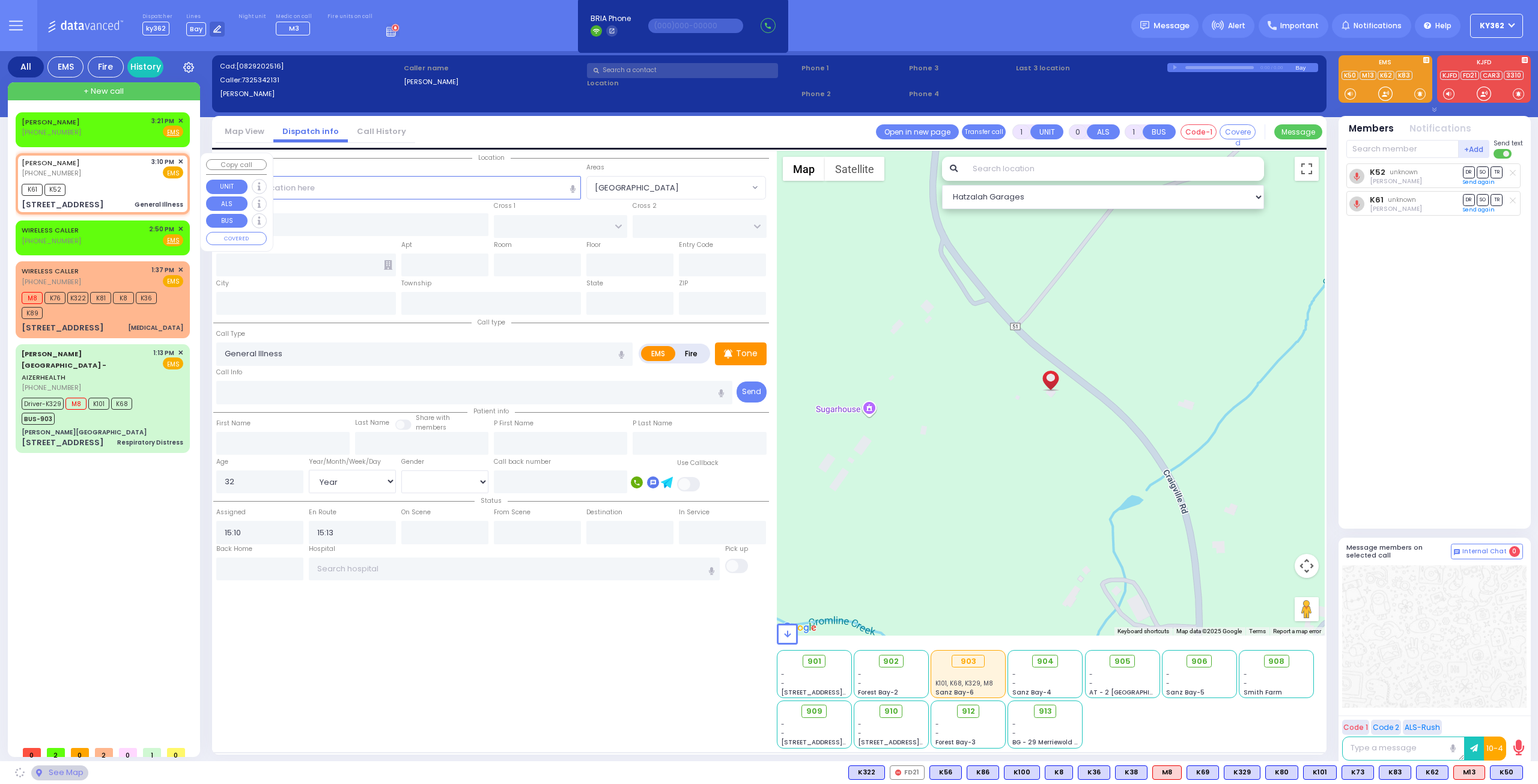
type input "[US_STATE]"
type input "10918"
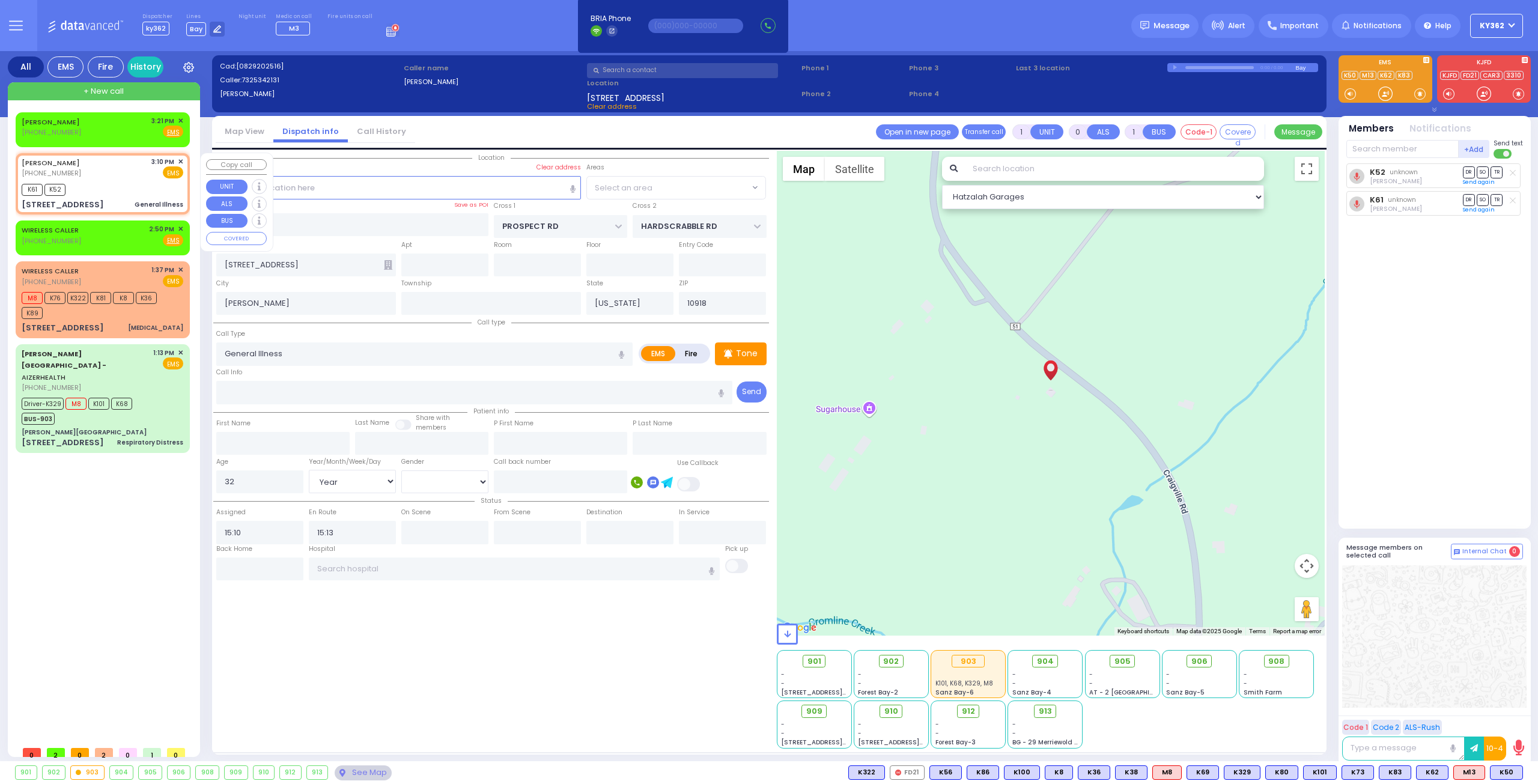
select select "[GEOGRAPHIC_DATA]"
click at [117, 240] on div "WIRELESS CALLER (347) 628-4958 2:50 PM ✕ Fire EMS" at bounding box center [102, 235] width 161 height 22
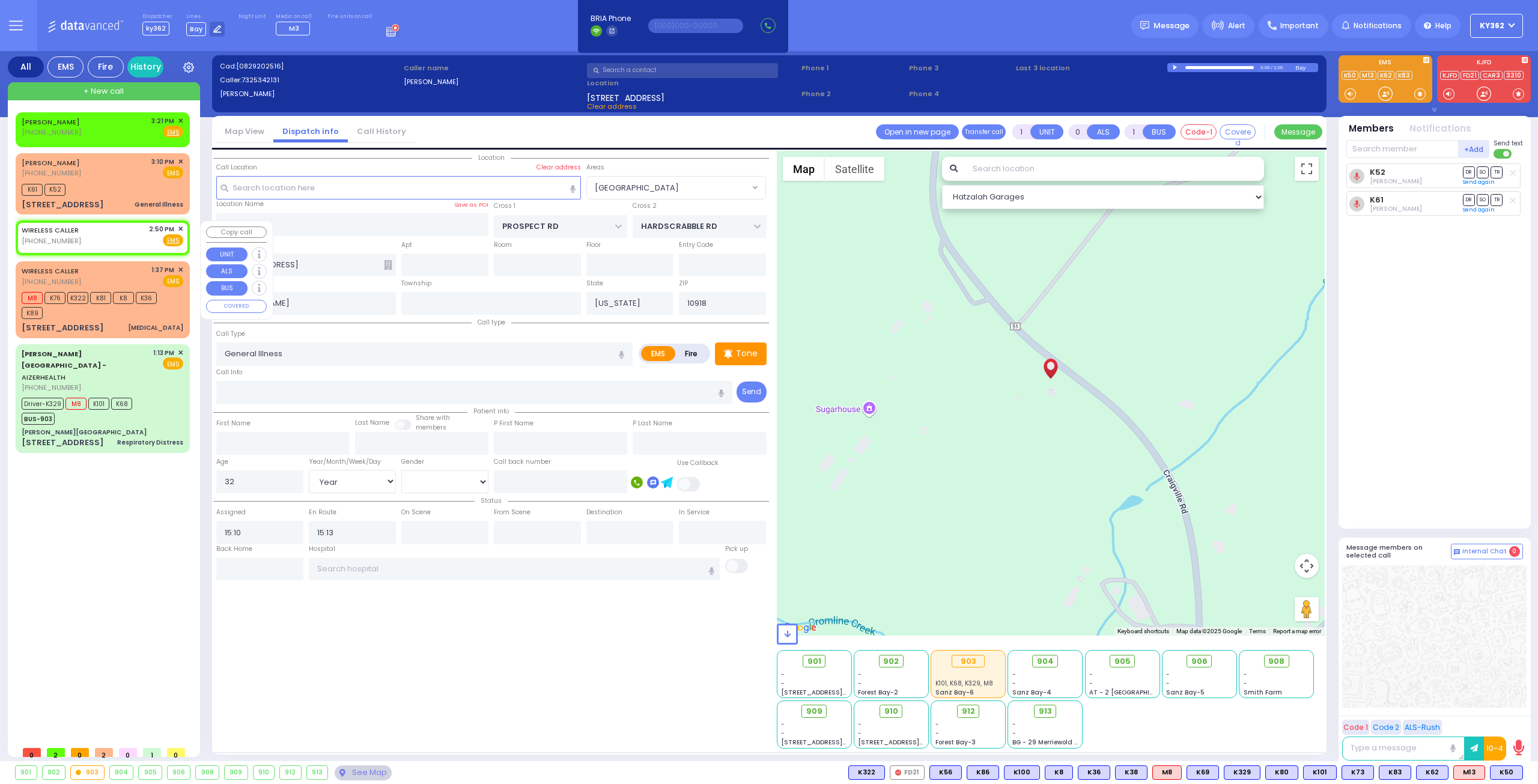
type input "2"
type input "1"
select select
radio input "true"
select select
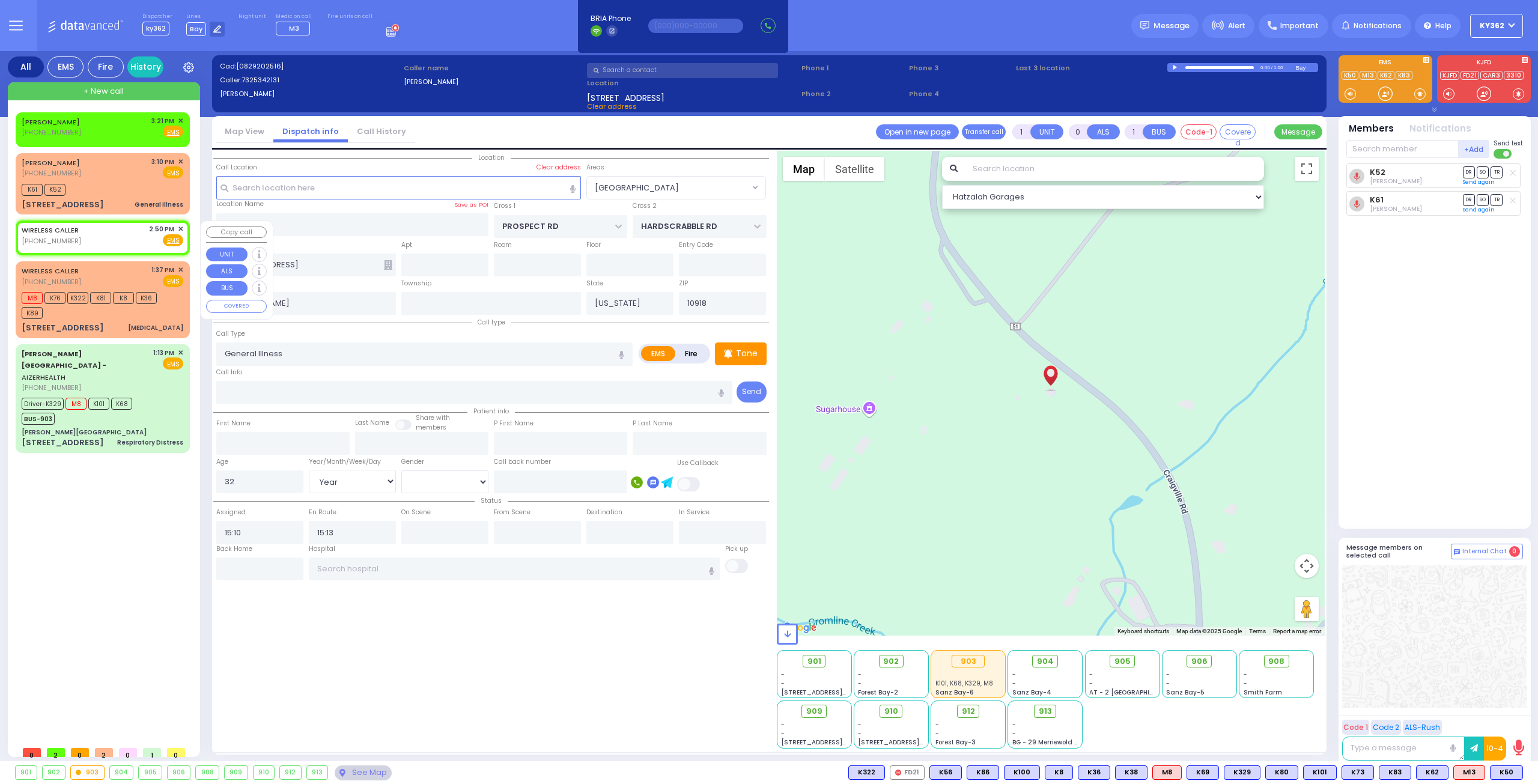
select select
type input "14:50"
select select "Hatzalah Garages"
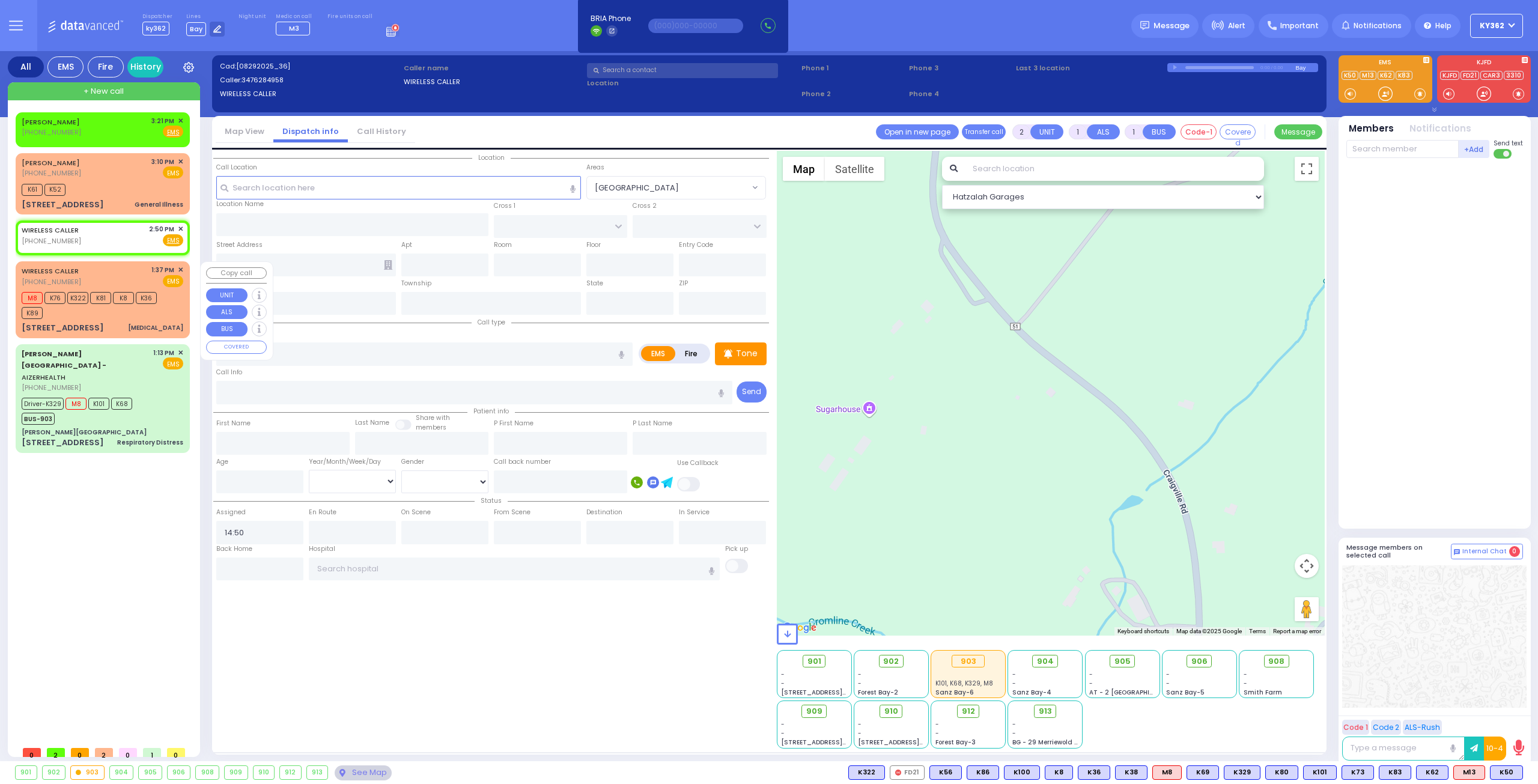
click at [114, 278] on div "WIRELESS CALLER (845) 717-3433 1:37 PM ✕ EMS" at bounding box center [102, 276] width 161 height 22
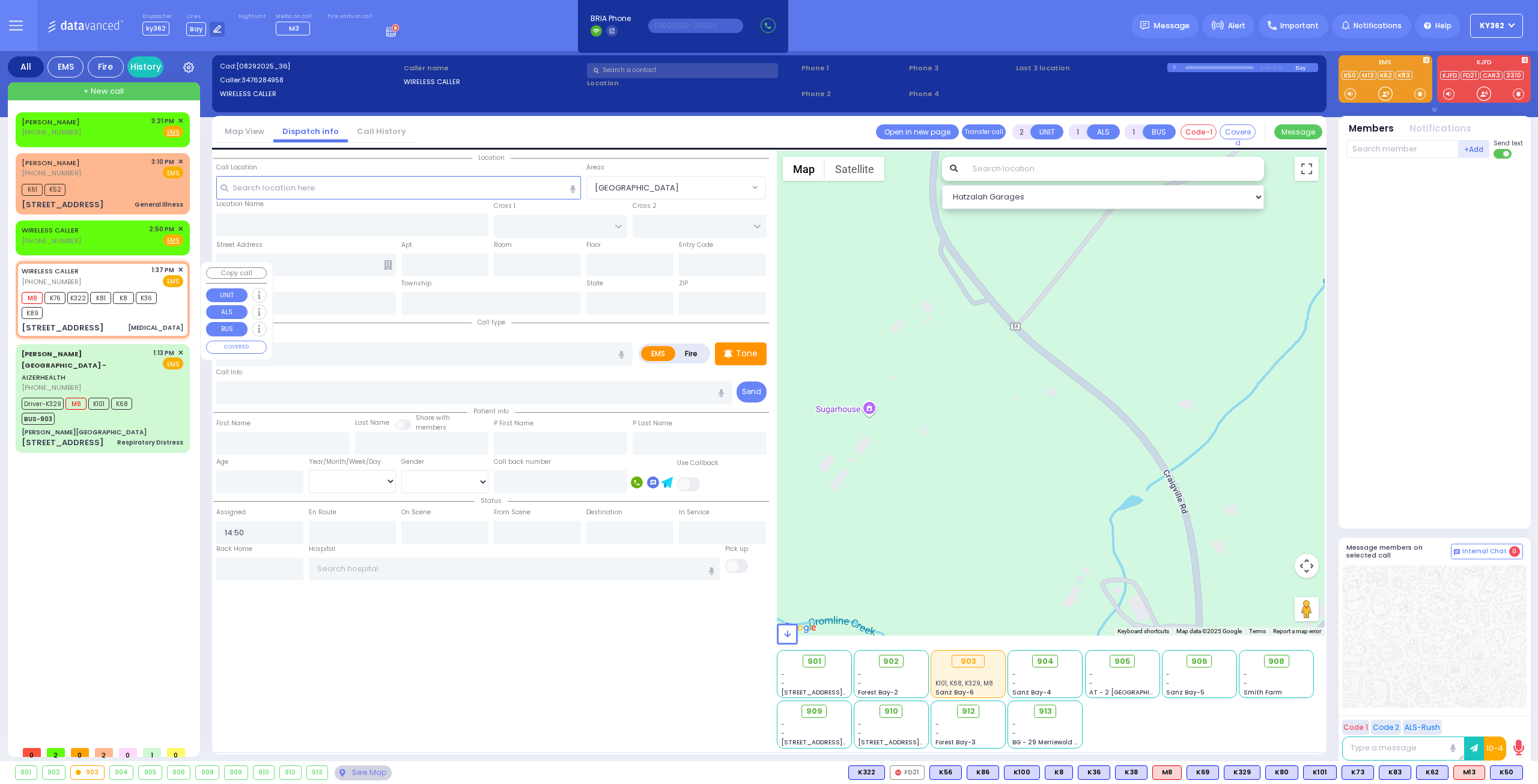
type input "6"
select select
type input "[MEDICAL_DATA]"
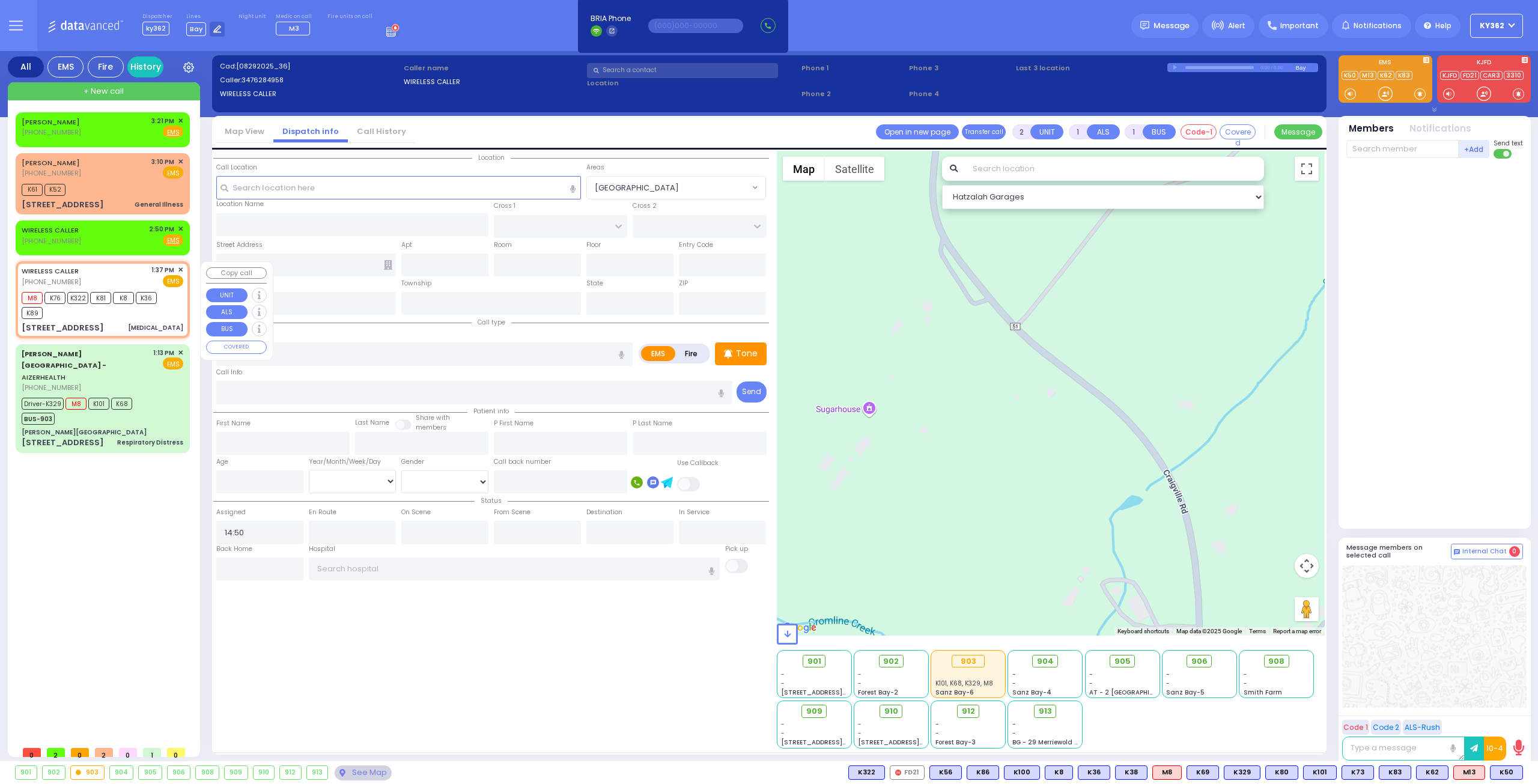
radio input "true"
type input "Unknown"
select select "Year"
type input "13:37"
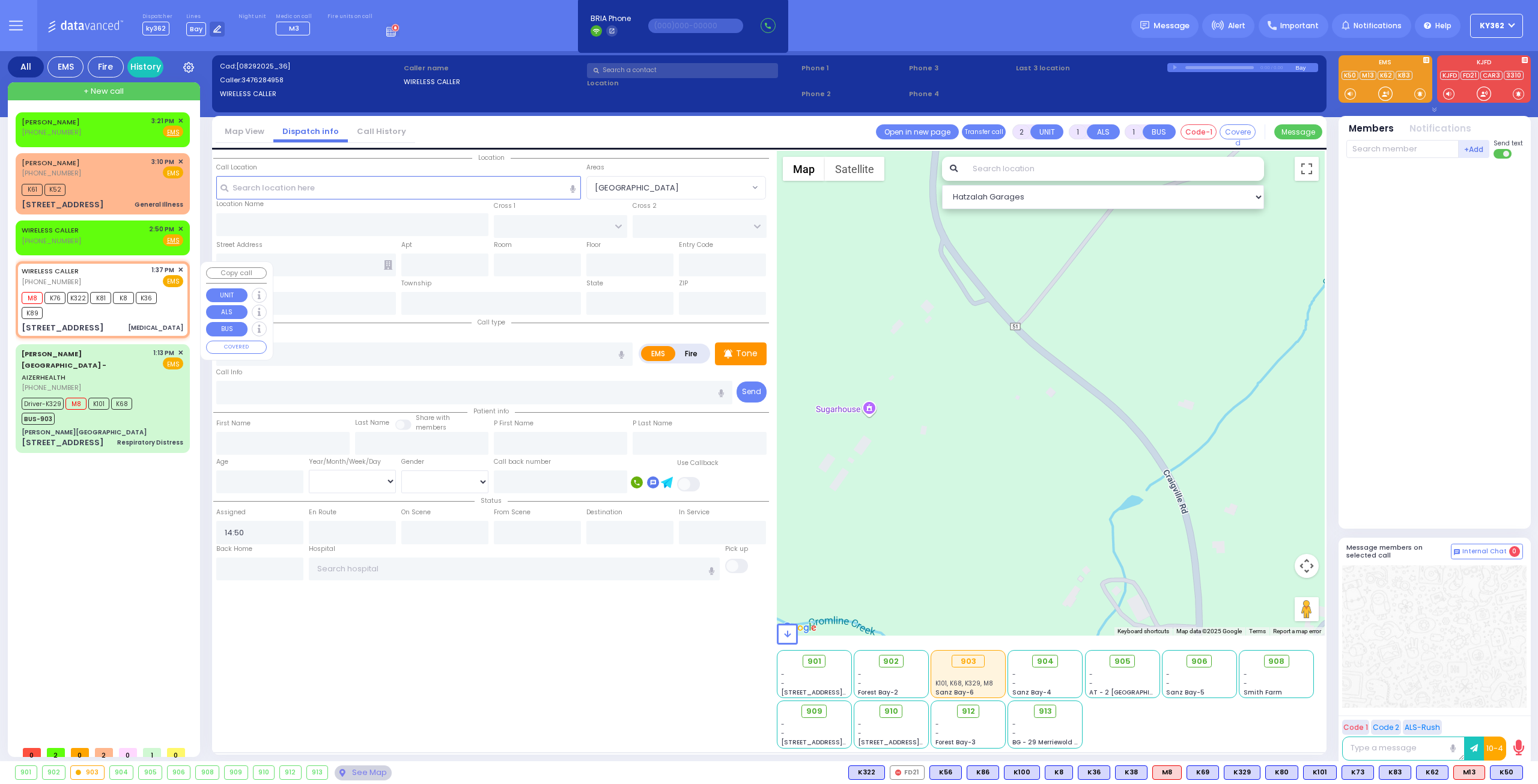
type input "13:39"
type input "7 MERON DR"
type input "301"
type input "MONROE"
type input "[US_STATE]"
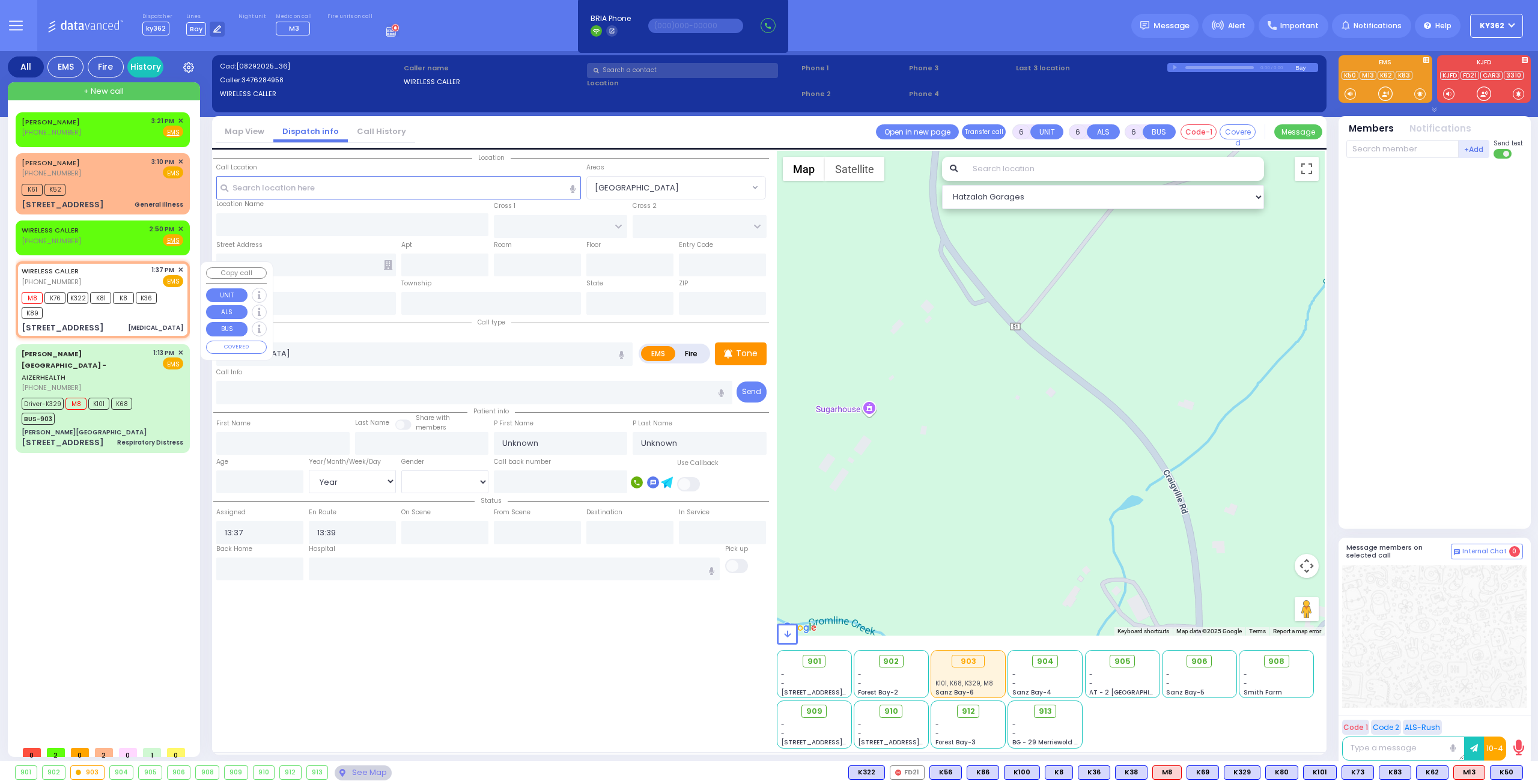
type input "10950"
select select "Hatzalah Garages"
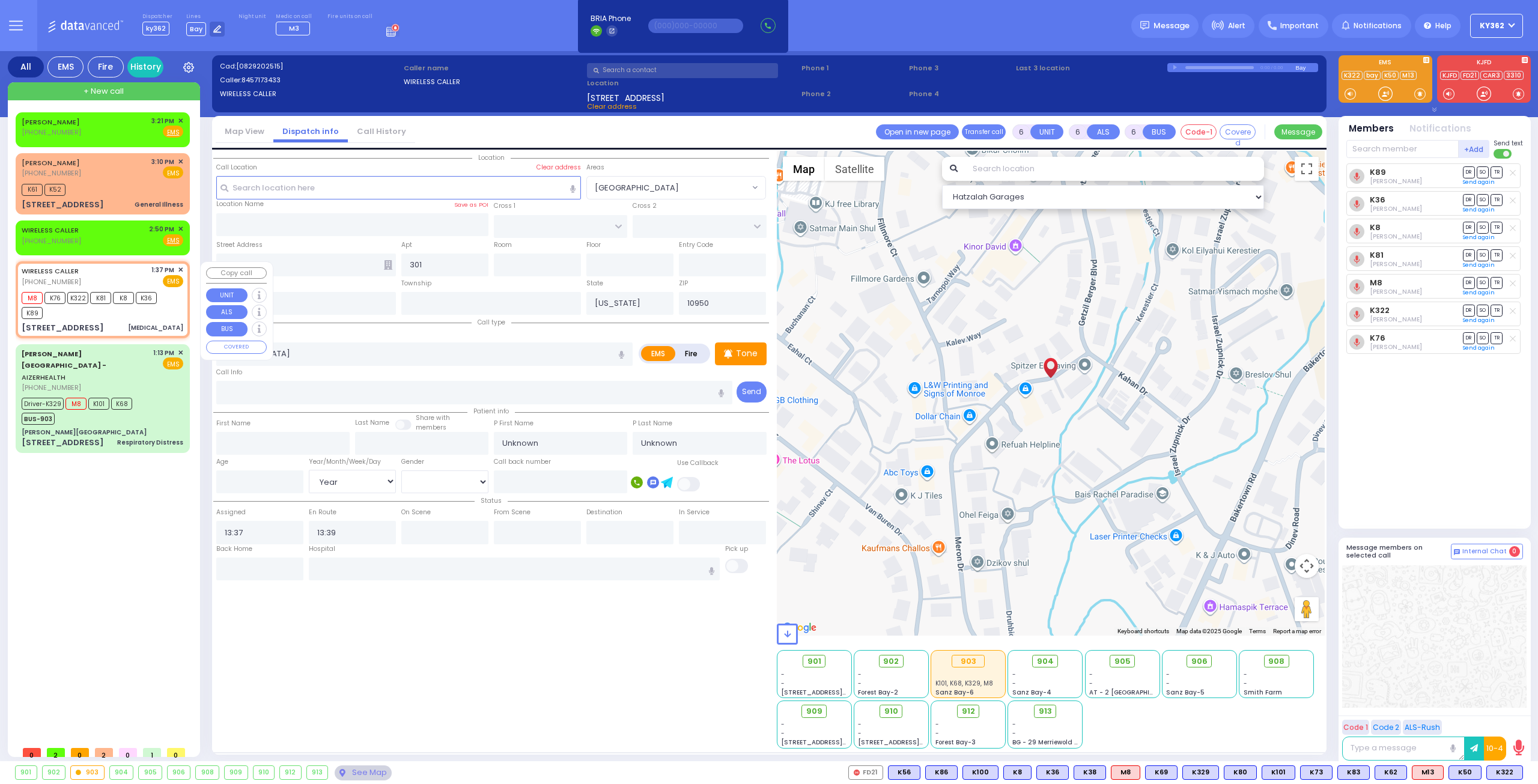
click at [156, 313] on div "M8 K76 K322 K81 K8 K36 K89" at bounding box center [97, 304] width 150 height 30
select select
radio input "true"
select select "Year"
select select "Hatzalah Garages"
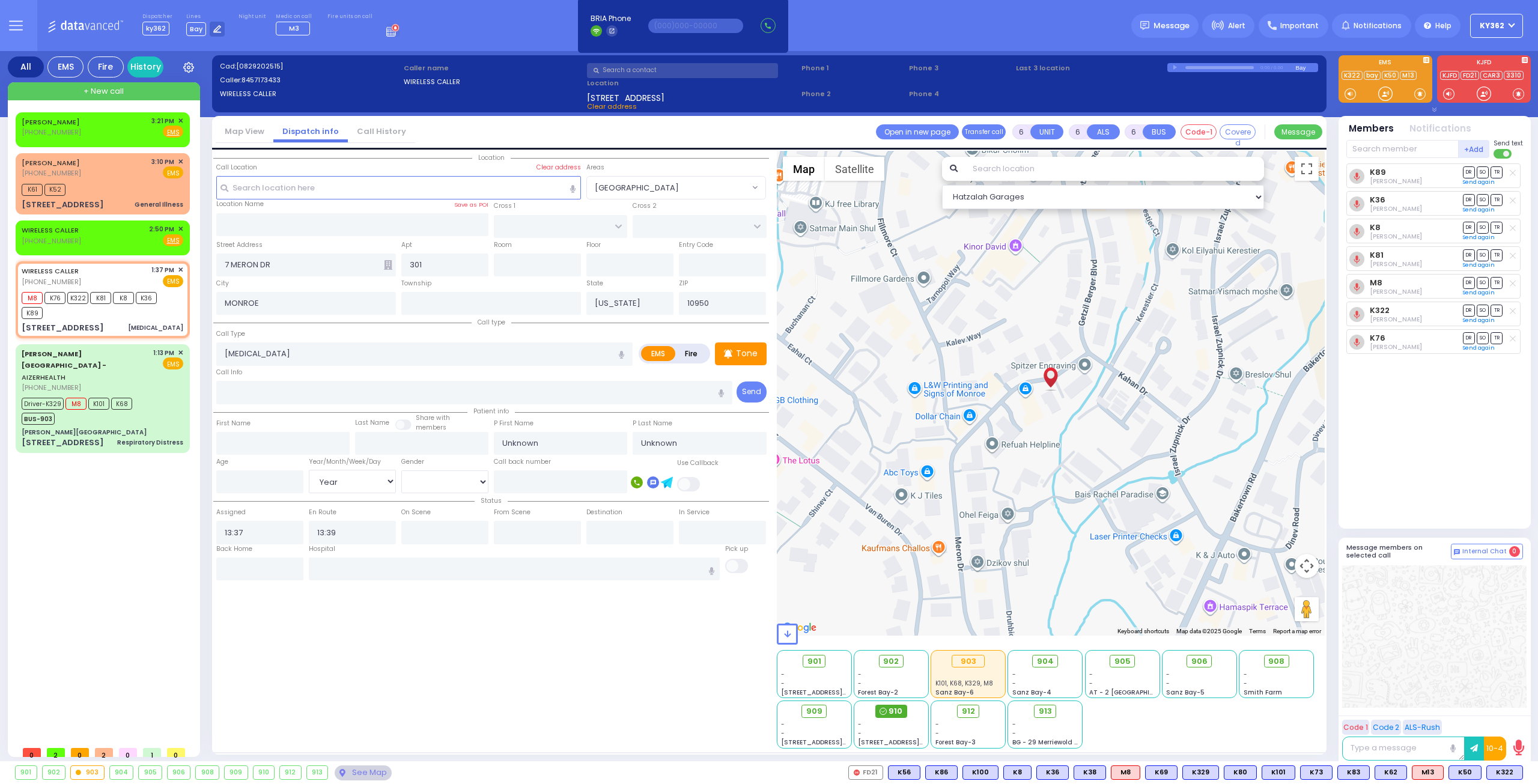
click at [898, 711] on span "910" at bounding box center [896, 711] width 14 height 12
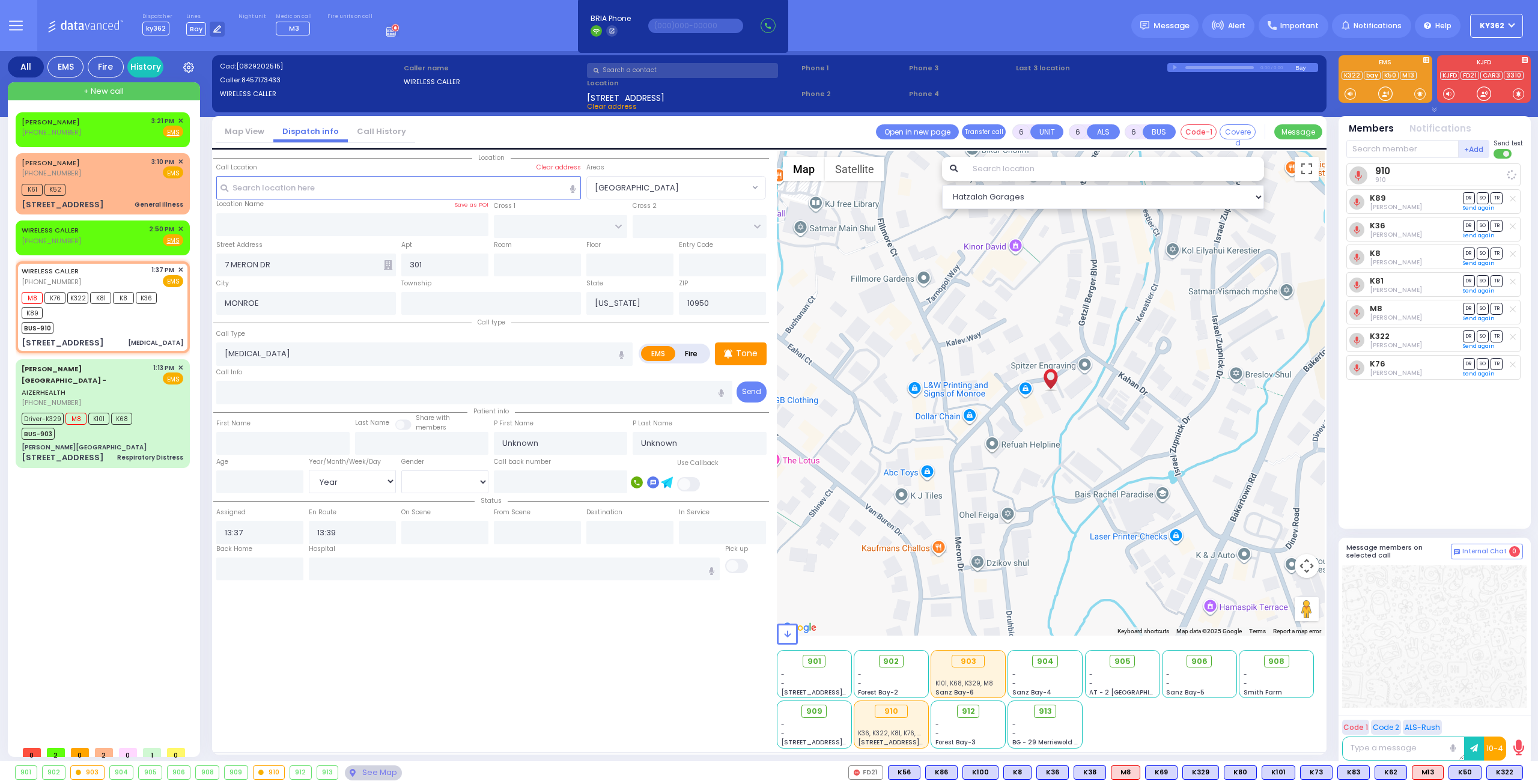
select select
radio input "true"
select select "Year"
select select "Hatzalah Garages"
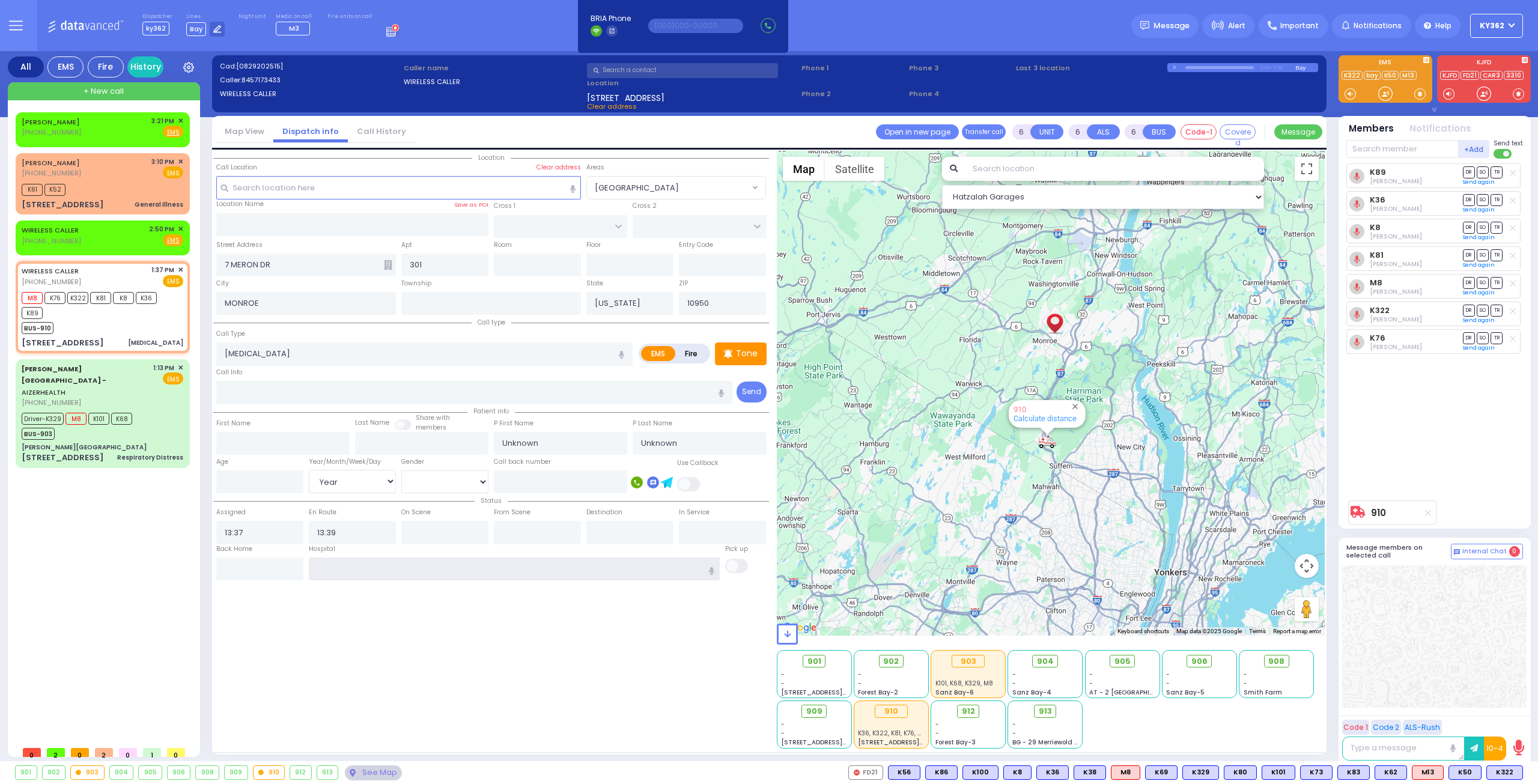
click at [339, 561] on input "text" at bounding box center [514, 569] width 411 height 23
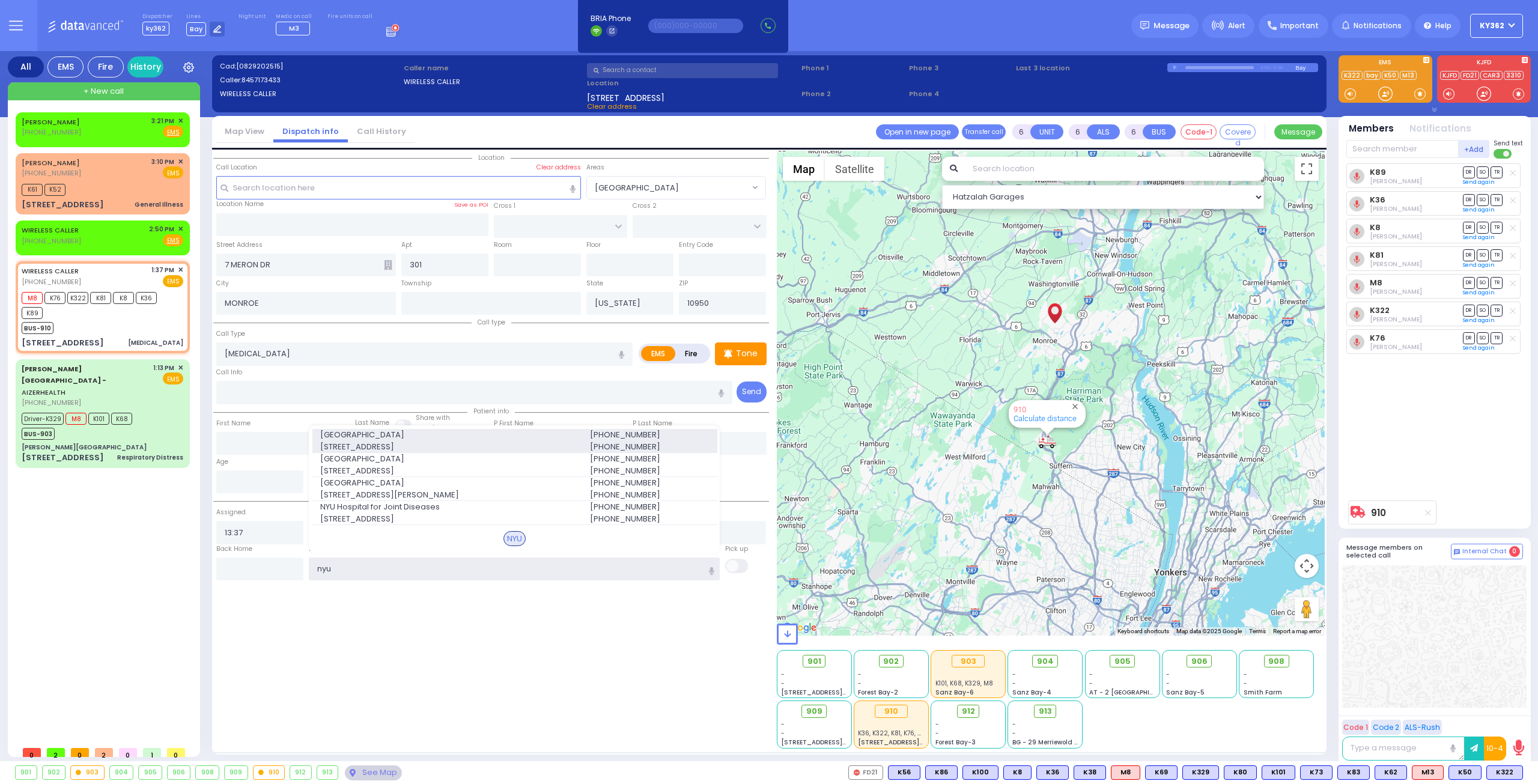
type input "nyu"
click at [414, 436] on span "[GEOGRAPHIC_DATA]" at bounding box center [448, 435] width 255 height 12
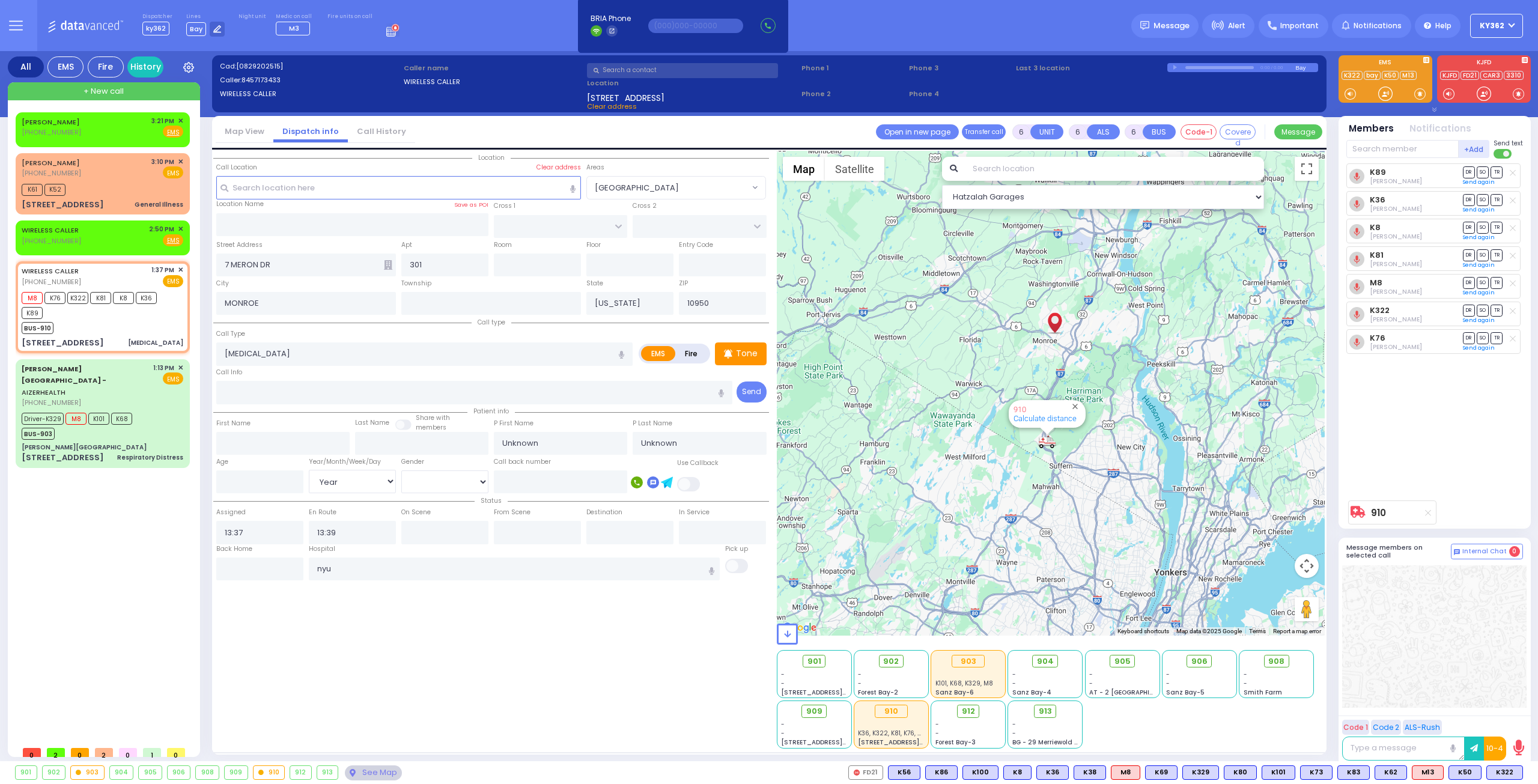
select select
radio input "true"
select select "Year"
type input "[GEOGRAPHIC_DATA]"
select select "Hatzalah Garages"
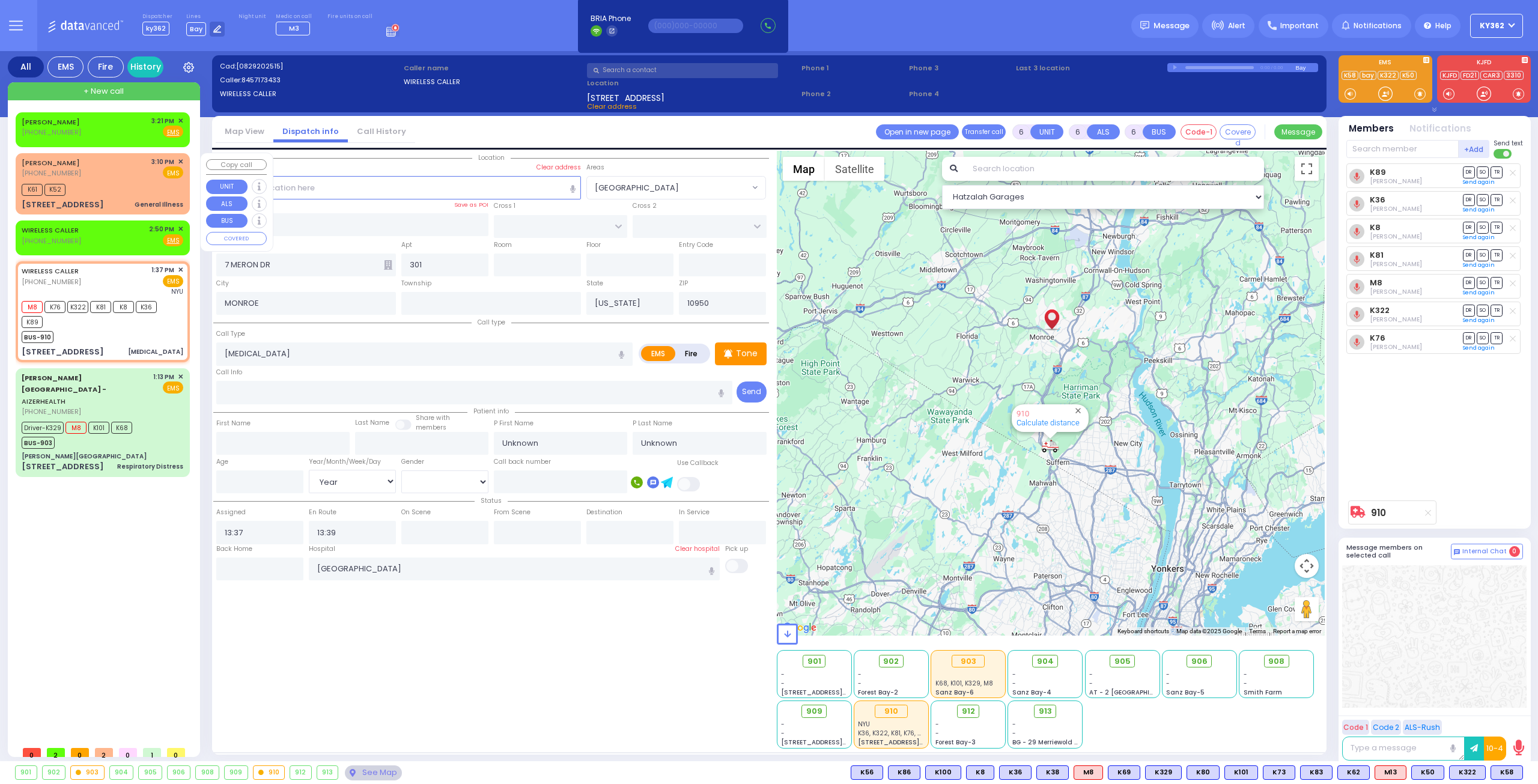
click at [92, 187] on div "K61 K52" at bounding box center [102, 189] width 161 height 15
type input "1"
type input "0"
type input "1"
select select
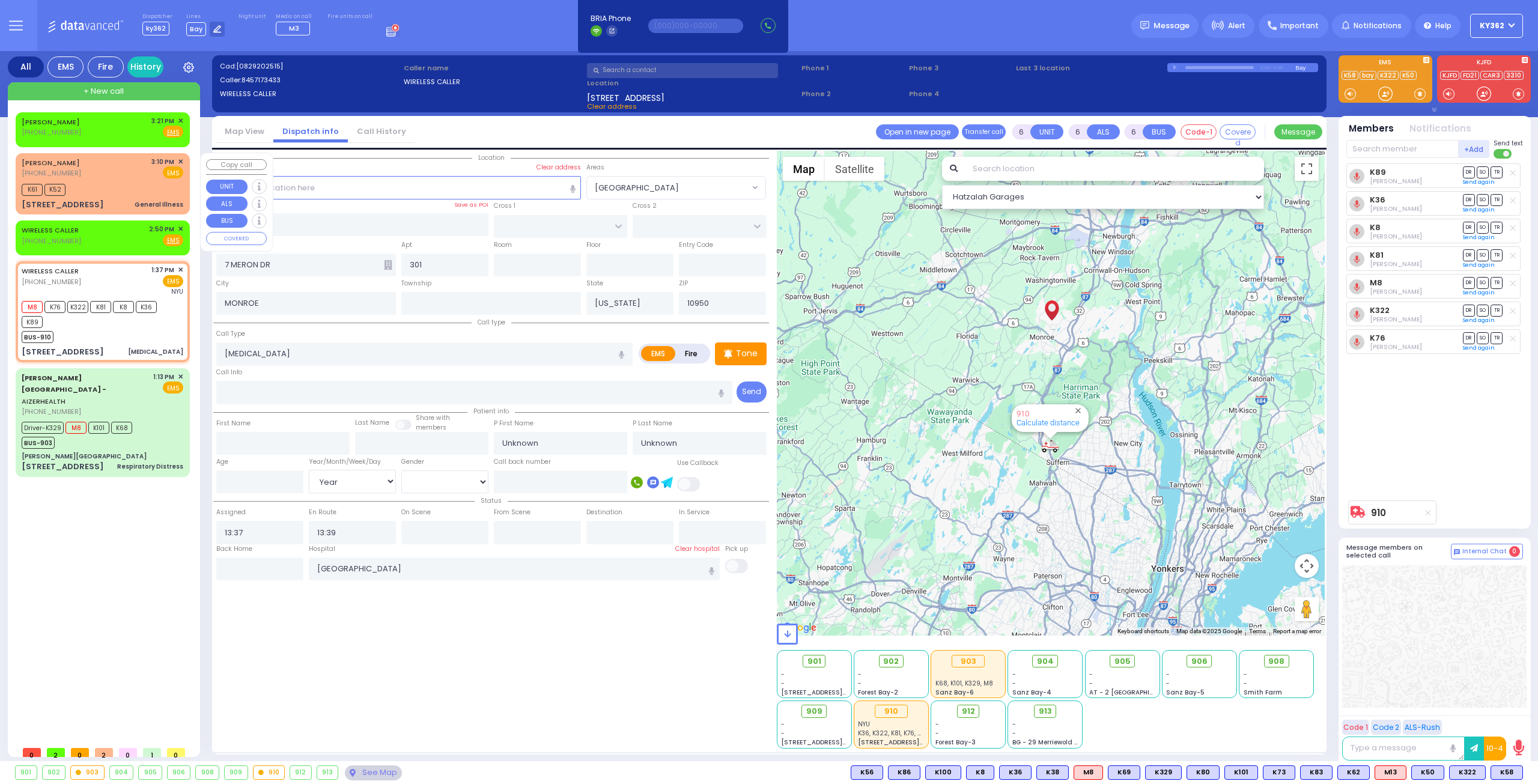
type input "General Illness"
radio input "true"
type input "32"
select select "Year"
select select "[DEMOGRAPHIC_DATA]"
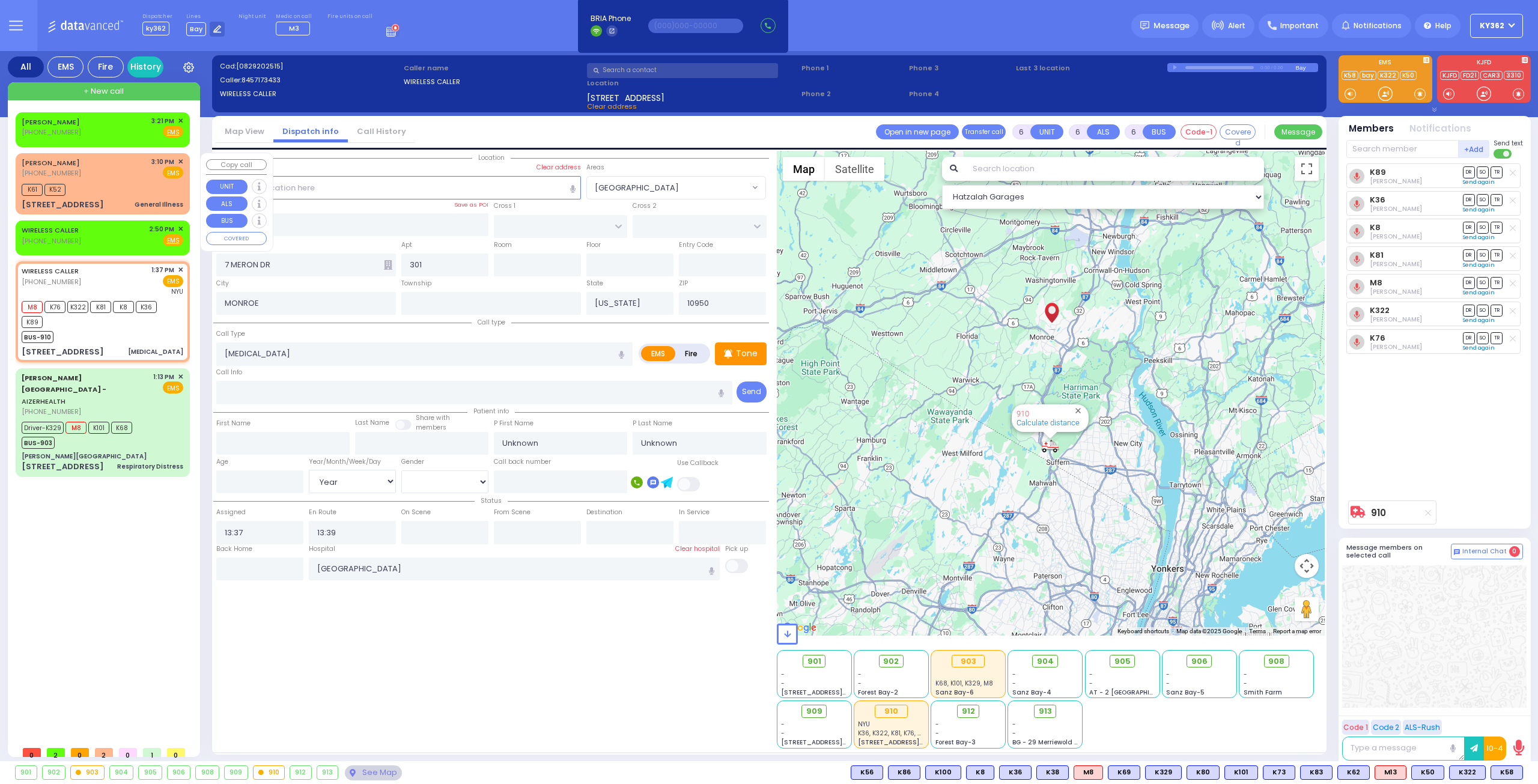
type input "15:10"
type input "15:13"
select select "Hatzalah Garages"
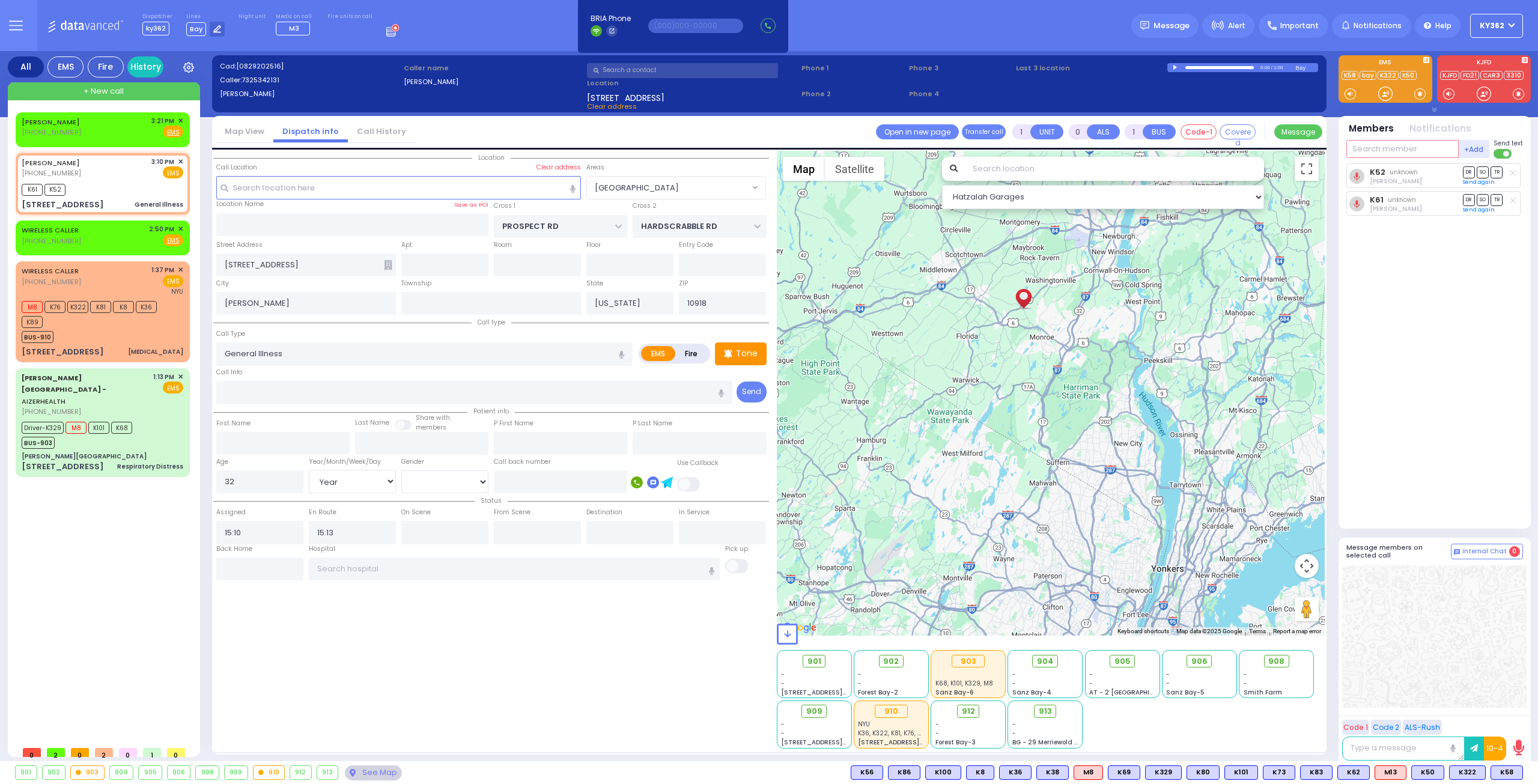
click at [1368, 147] on input "text" at bounding box center [1402, 149] width 112 height 18
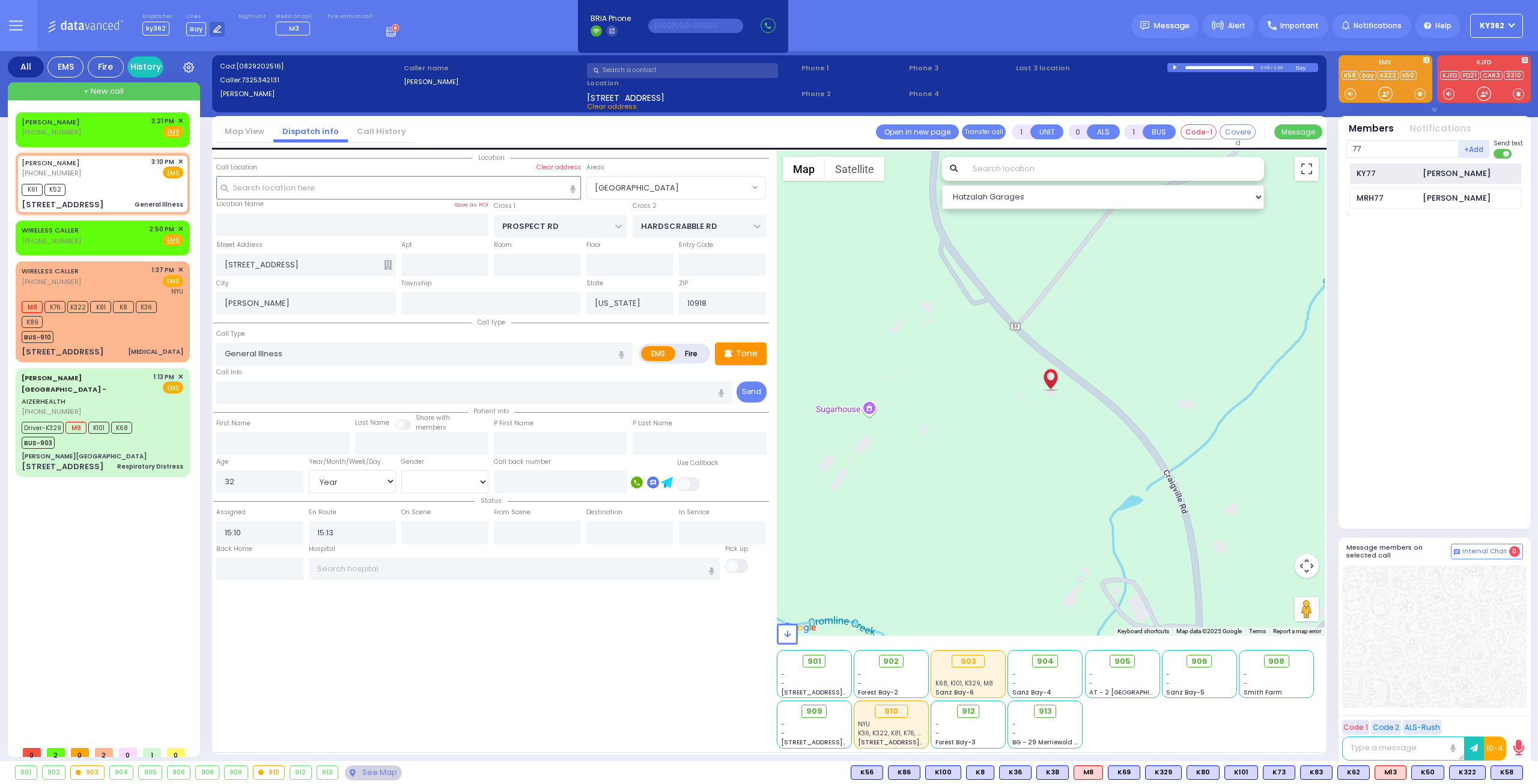
click at [1403, 173] on div "KY77" at bounding box center [1386, 173] width 60 height 12
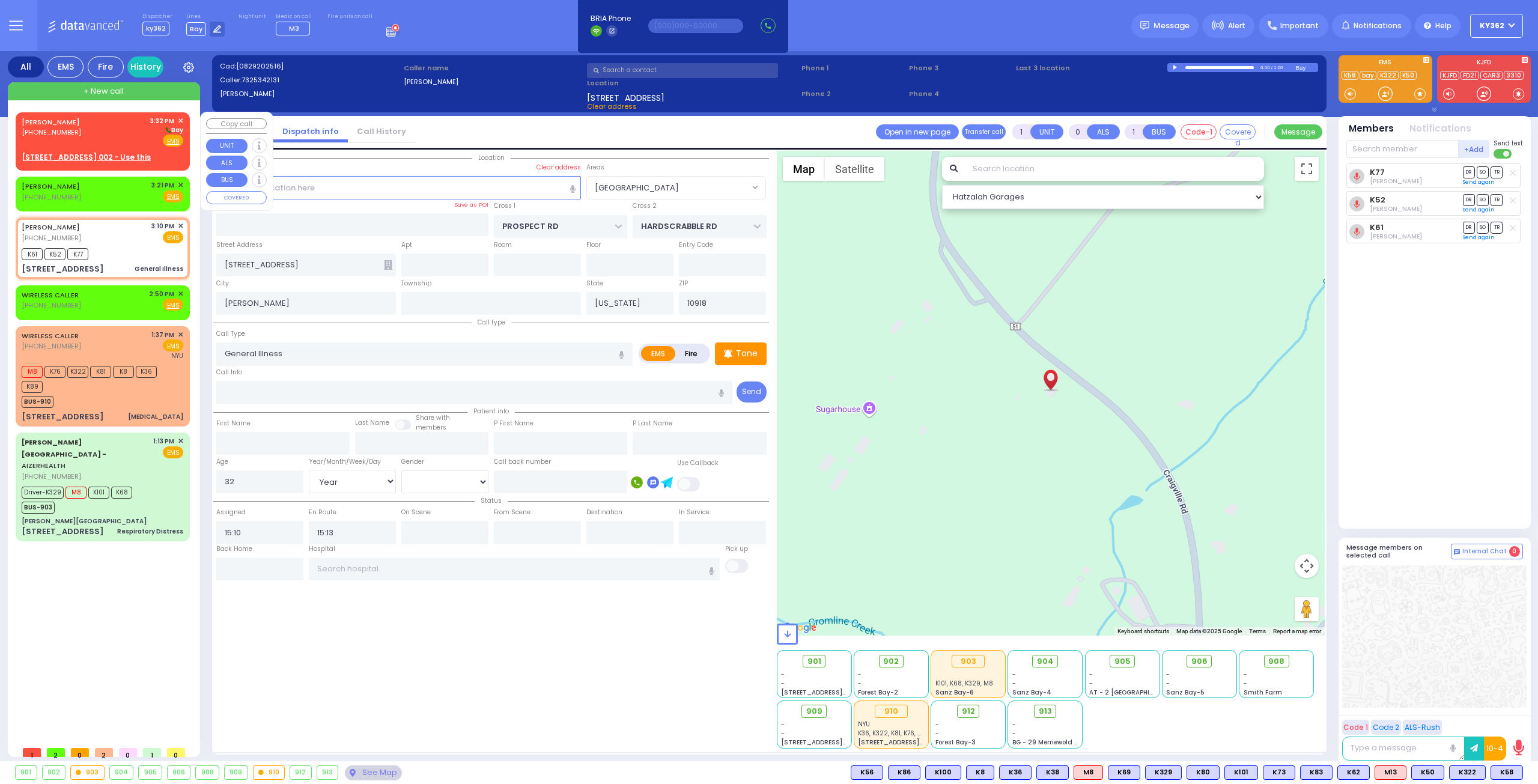
click at [109, 155] on u "11 AUSTRA PKWY 002 - Use this" at bounding box center [86, 157] width 129 height 10
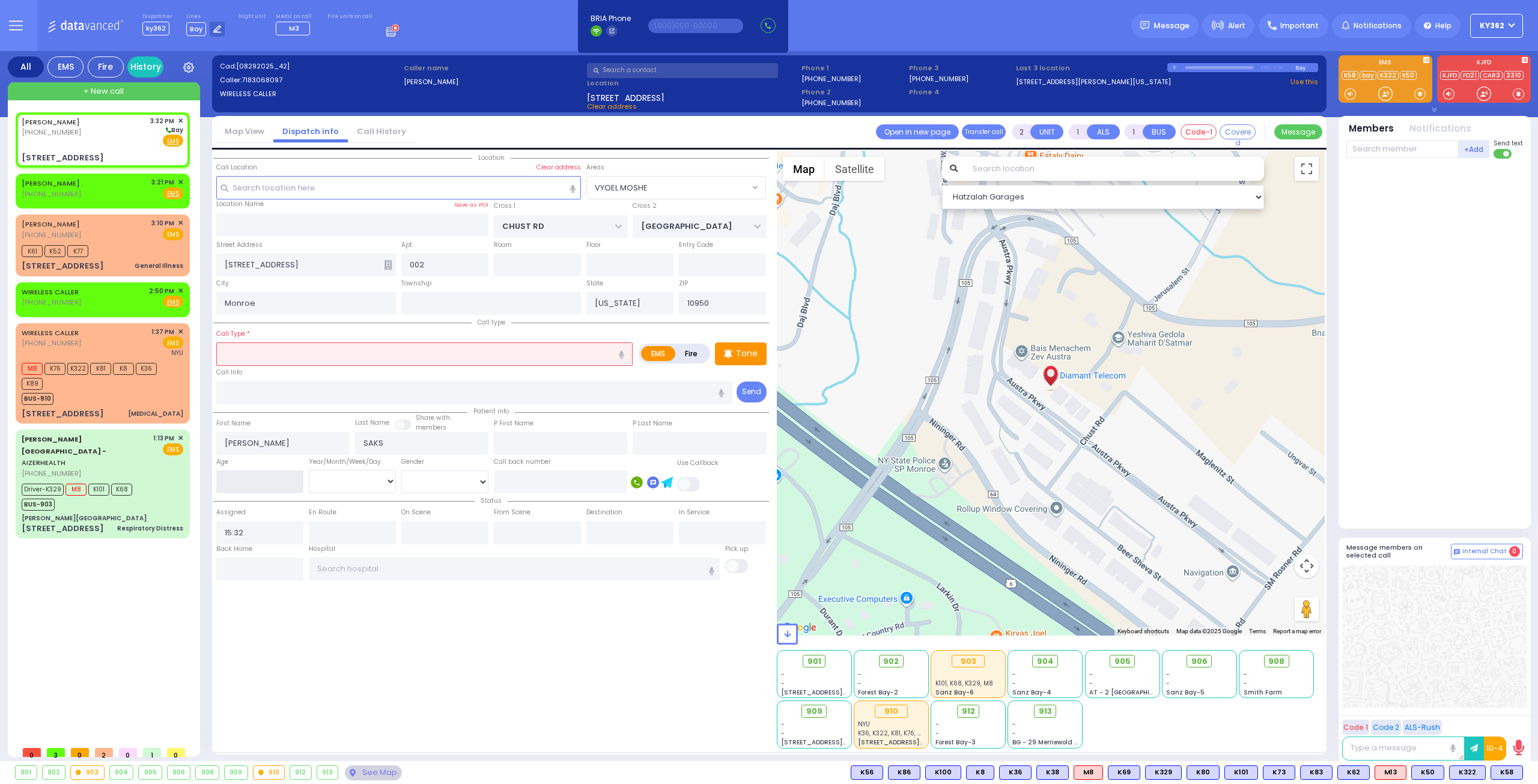
click at [245, 476] on input "number" at bounding box center [259, 482] width 87 height 23
click at [364, 473] on select "Year Month Week Day" at bounding box center [352, 481] width 87 height 23
click at [309, 470] on select "Year Month Week Day" at bounding box center [352, 481] width 87 height 23
click at [443, 480] on select "Male Female" at bounding box center [445, 482] width 87 height 23
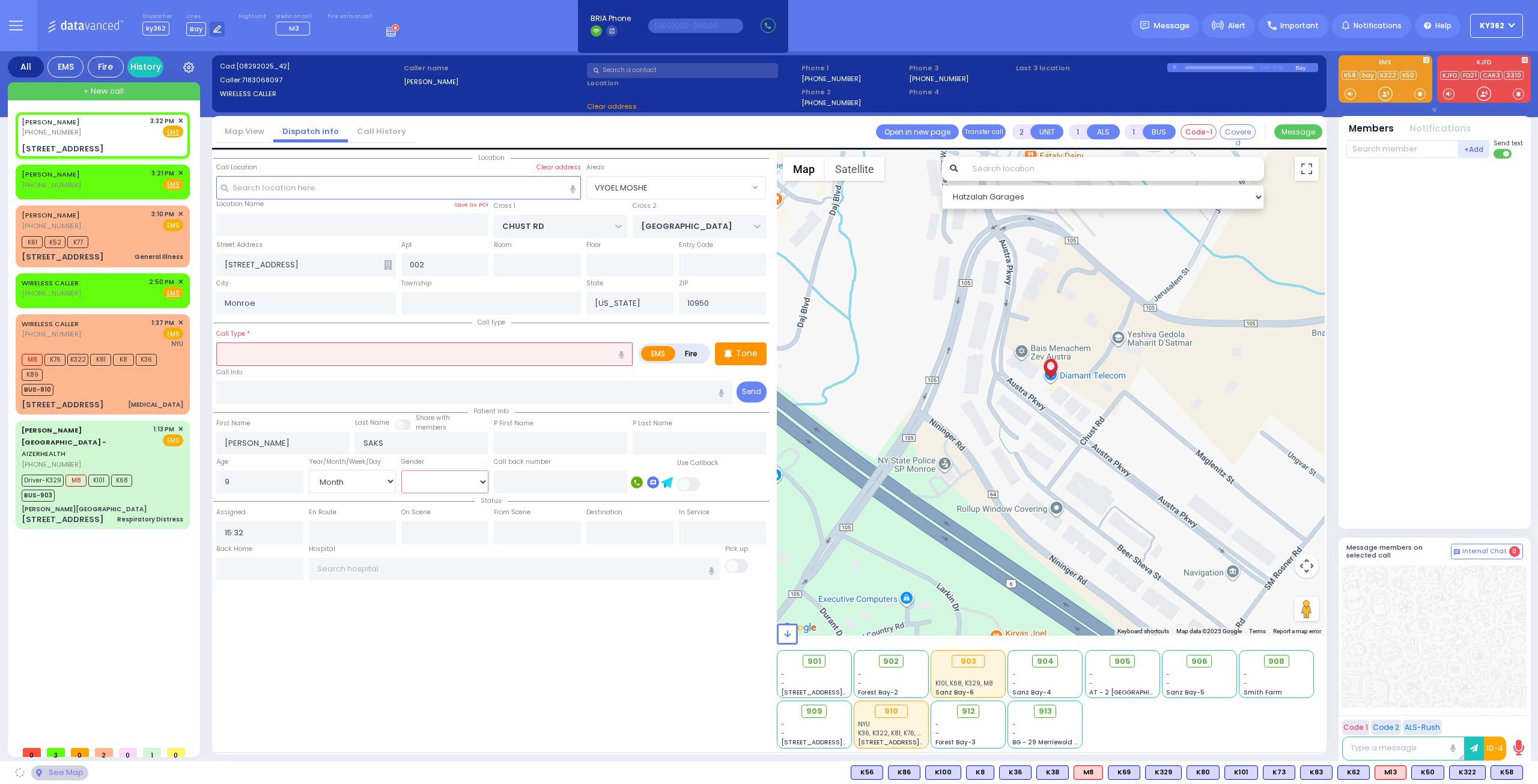
click at [402, 470] on select "Male Female" at bounding box center [445, 482] width 87 height 23
click at [357, 350] on input "text" at bounding box center [424, 354] width 417 height 23
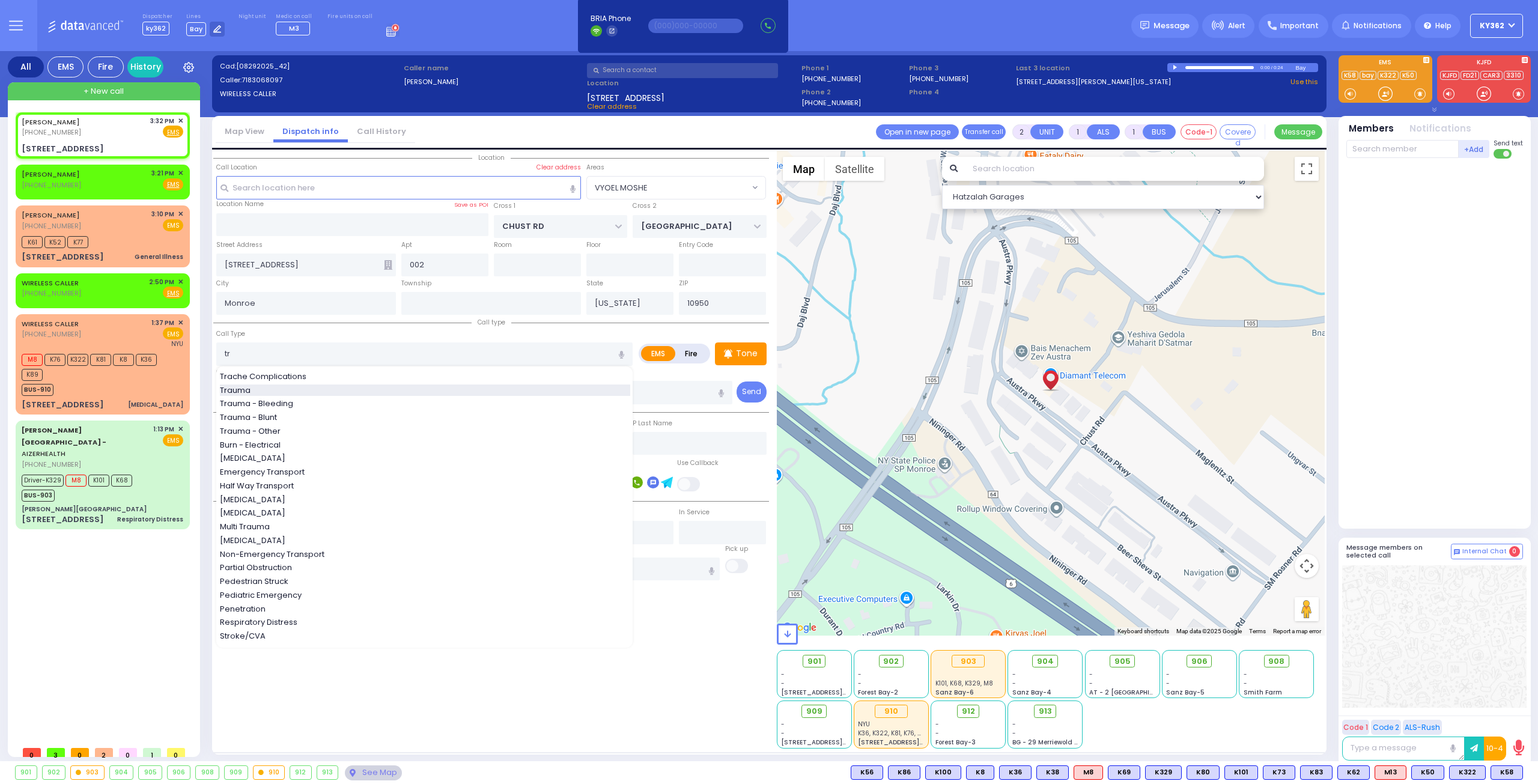
click at [337, 389] on div "Trauma" at bounding box center [425, 391] width 411 height 12
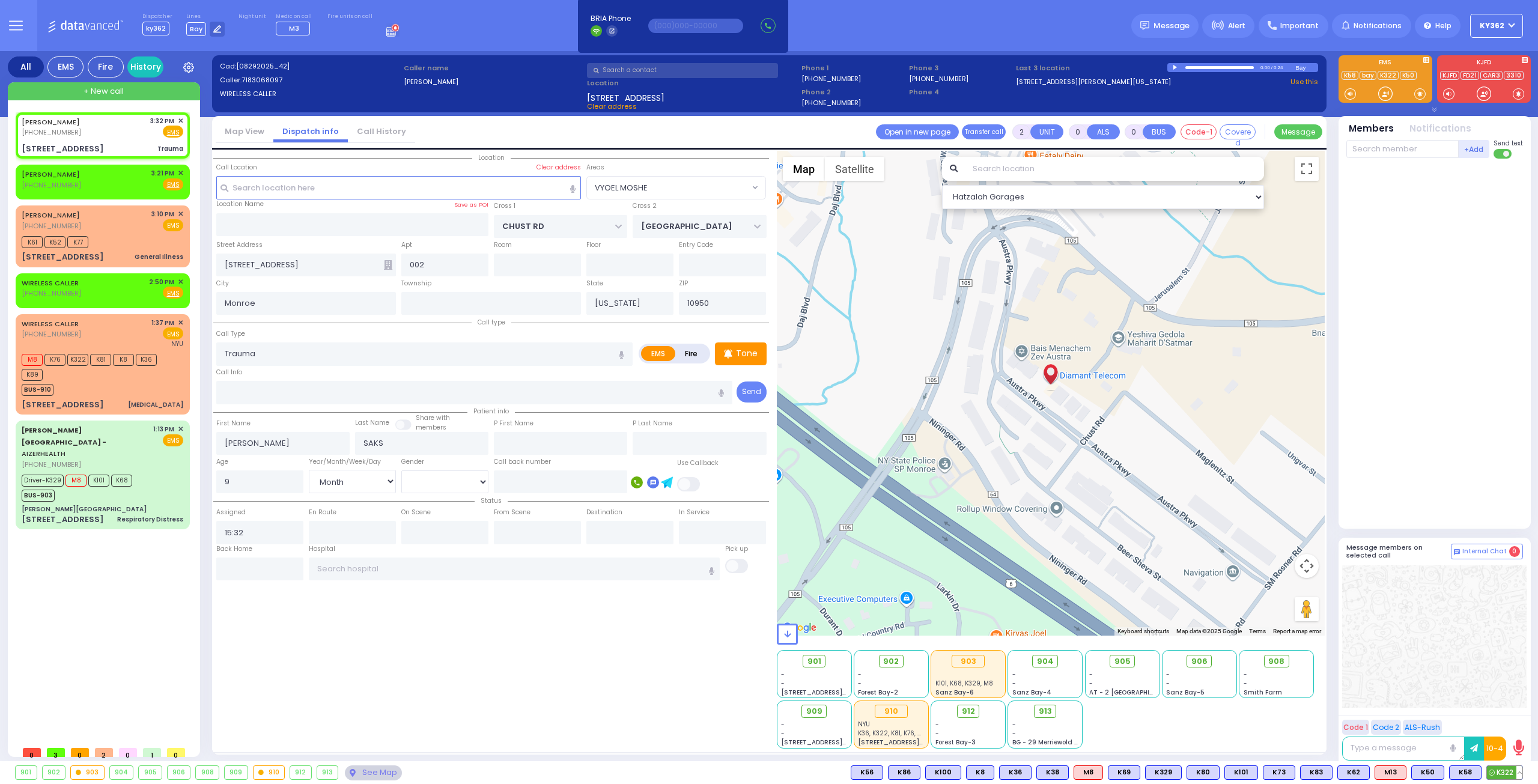
click at [1508, 773] on span "K322" at bounding box center [1505, 772] width 36 height 13
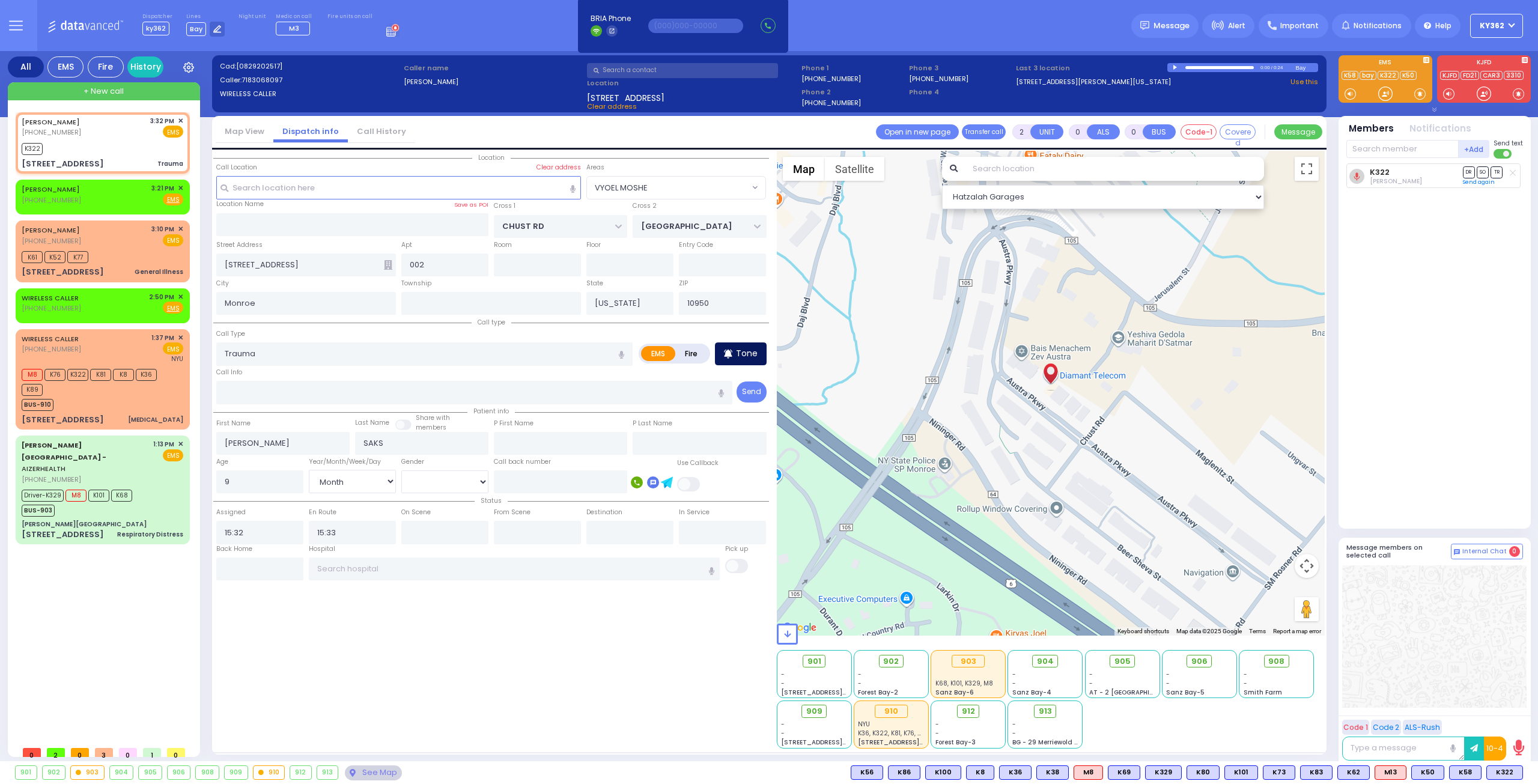
click at [748, 352] on p "Tone" at bounding box center [746, 353] width 22 height 13
click at [1505, 776] on span "K73" at bounding box center [1506, 772] width 31 height 13
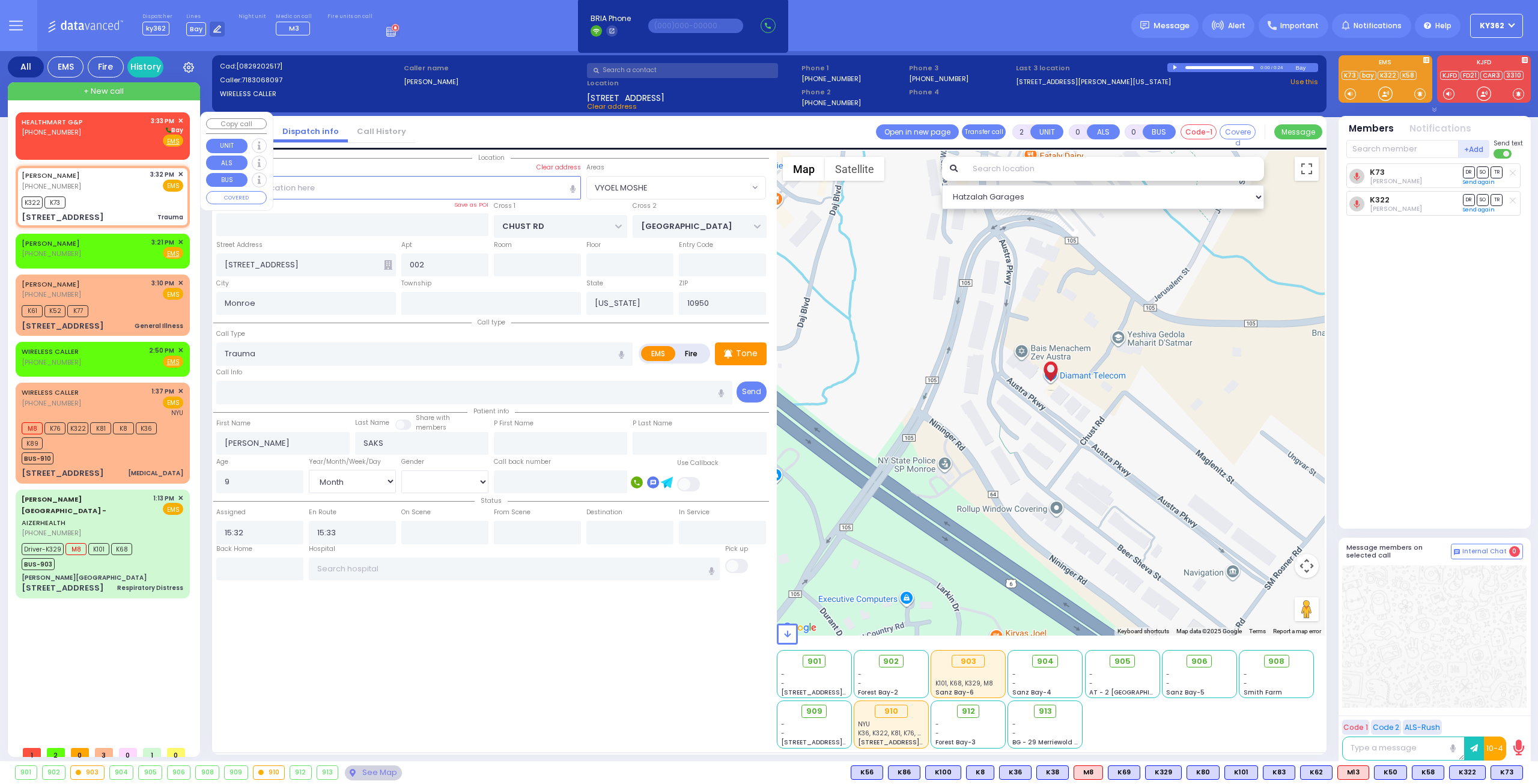
click at [139, 141] on div "HEALTHMART G&P (845) 395-9423 3:33 PM ✕ Bay" at bounding box center [102, 131] width 161 height 31
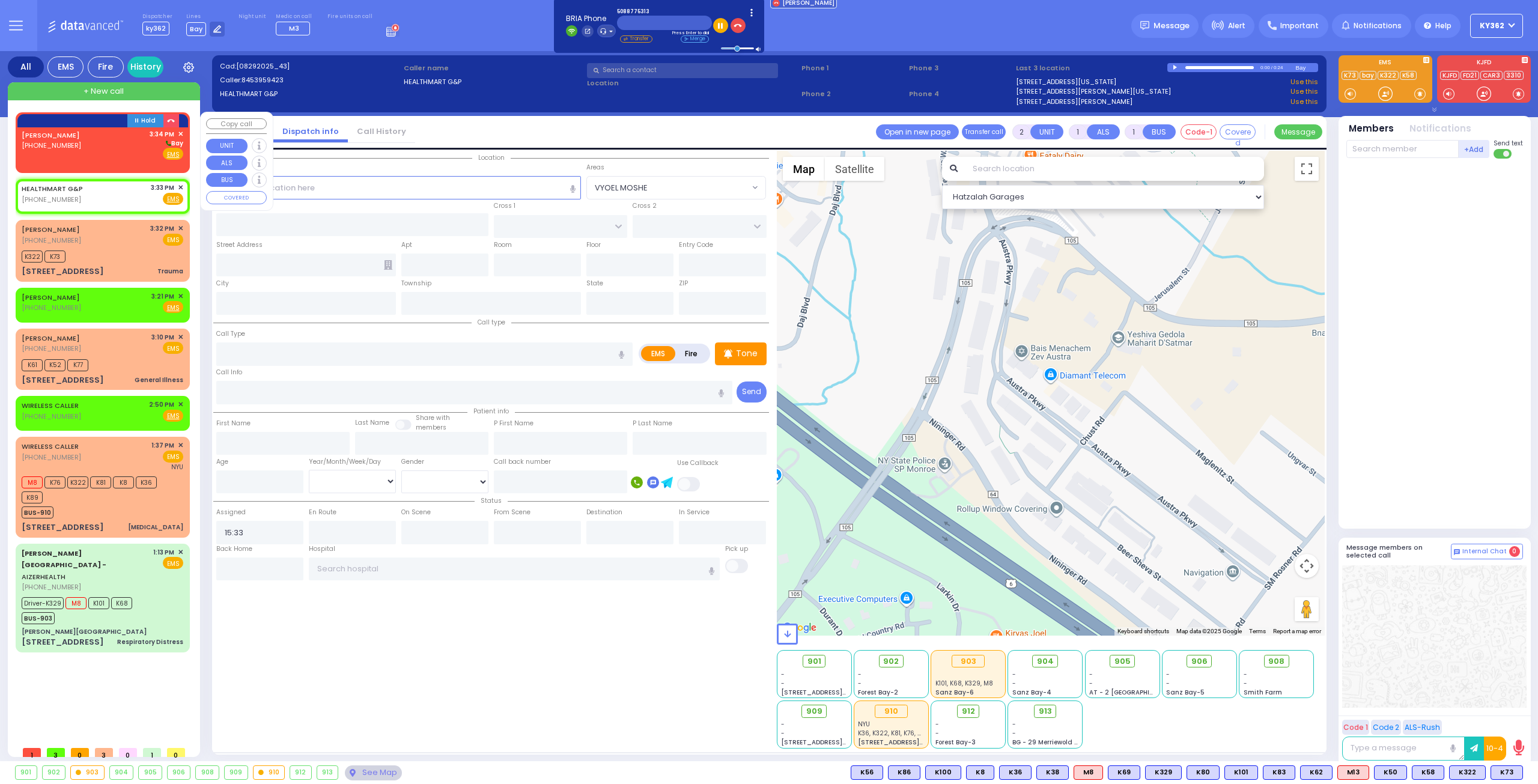
click at [109, 155] on div "LAZAROS YAKOV (508) 877-5313 3:34 PM ✕ Bay" at bounding box center [102, 144] width 161 height 31
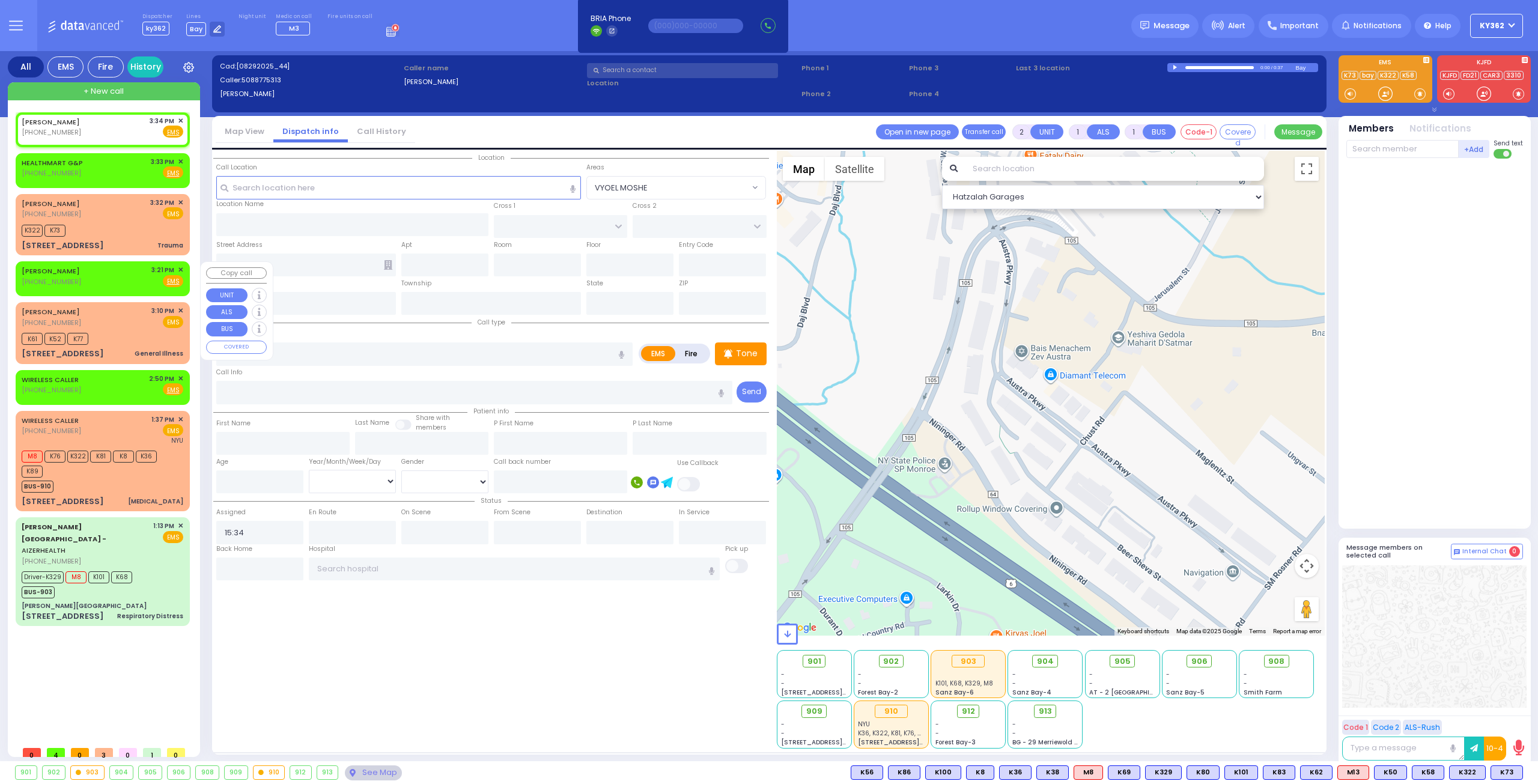
click at [130, 272] on div "LAZAROS YAKOV (508) 877-5313 3:21 PM ✕ Fire EMS" at bounding box center [102, 276] width 161 height 22
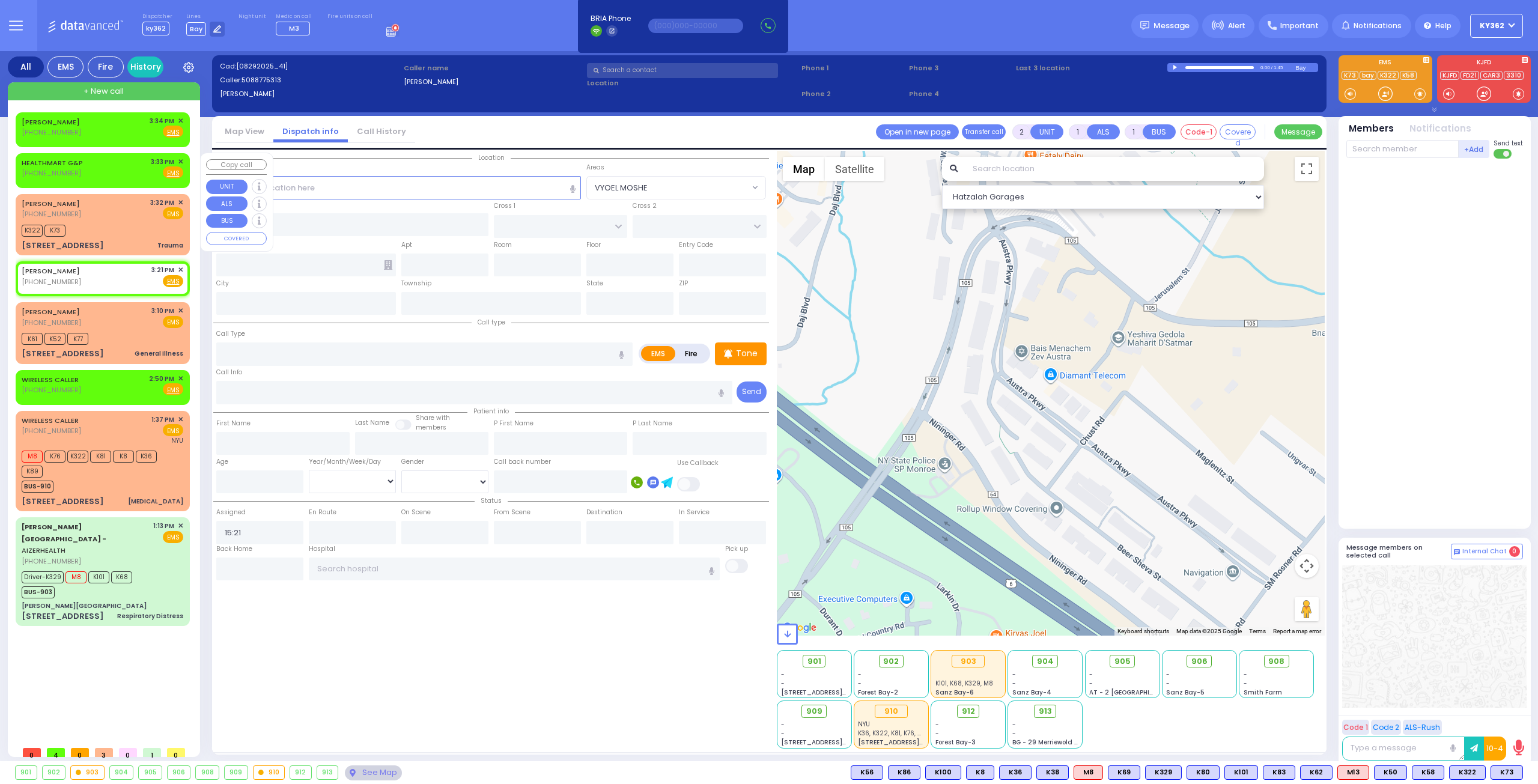
click at [130, 164] on div "HEALTHMART G&P (845) 395-9423 3:33 PM ✕ Fire EMS" at bounding box center [102, 167] width 161 height 22
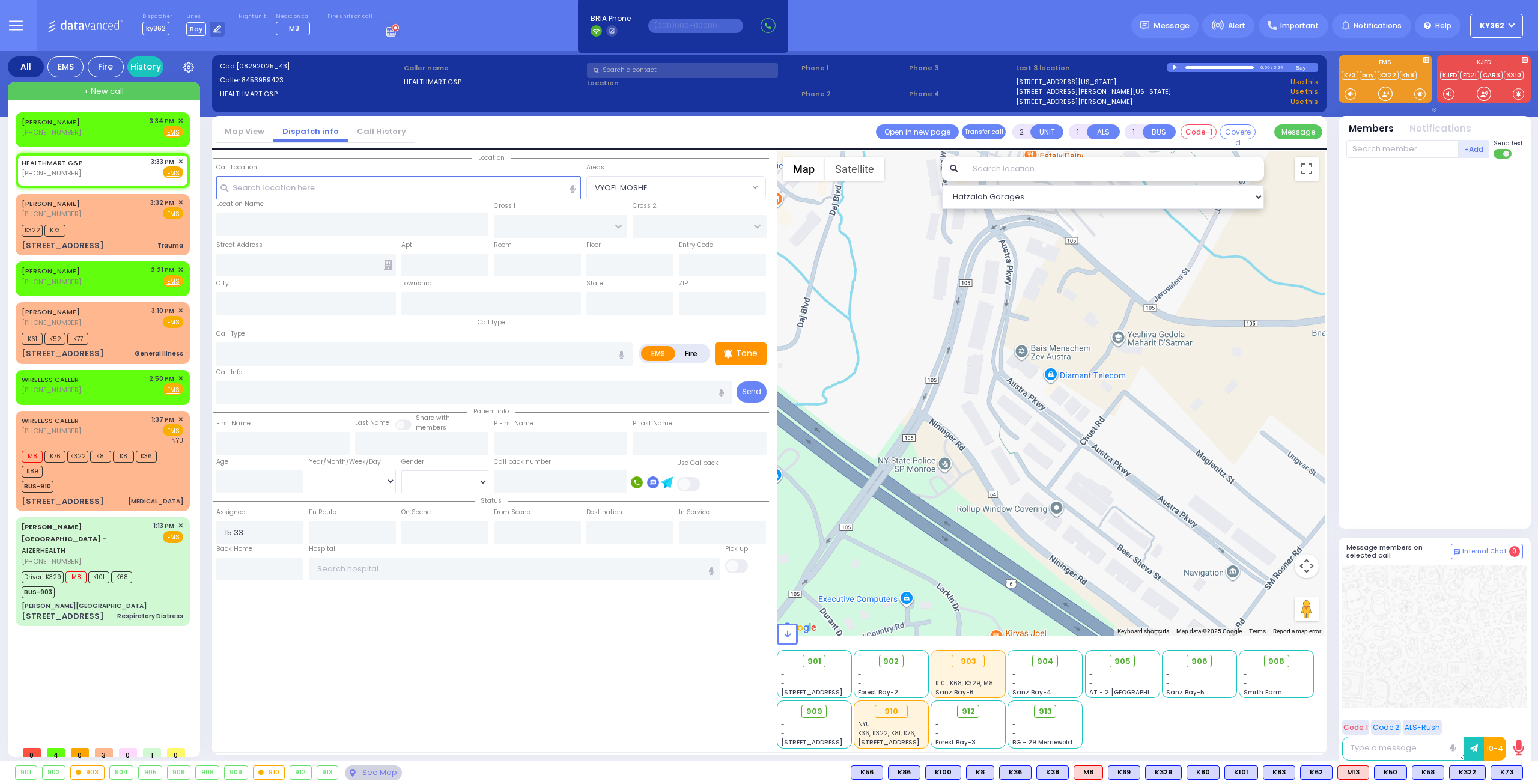
click at [388, 126] on link "Call History" at bounding box center [381, 131] width 67 height 11
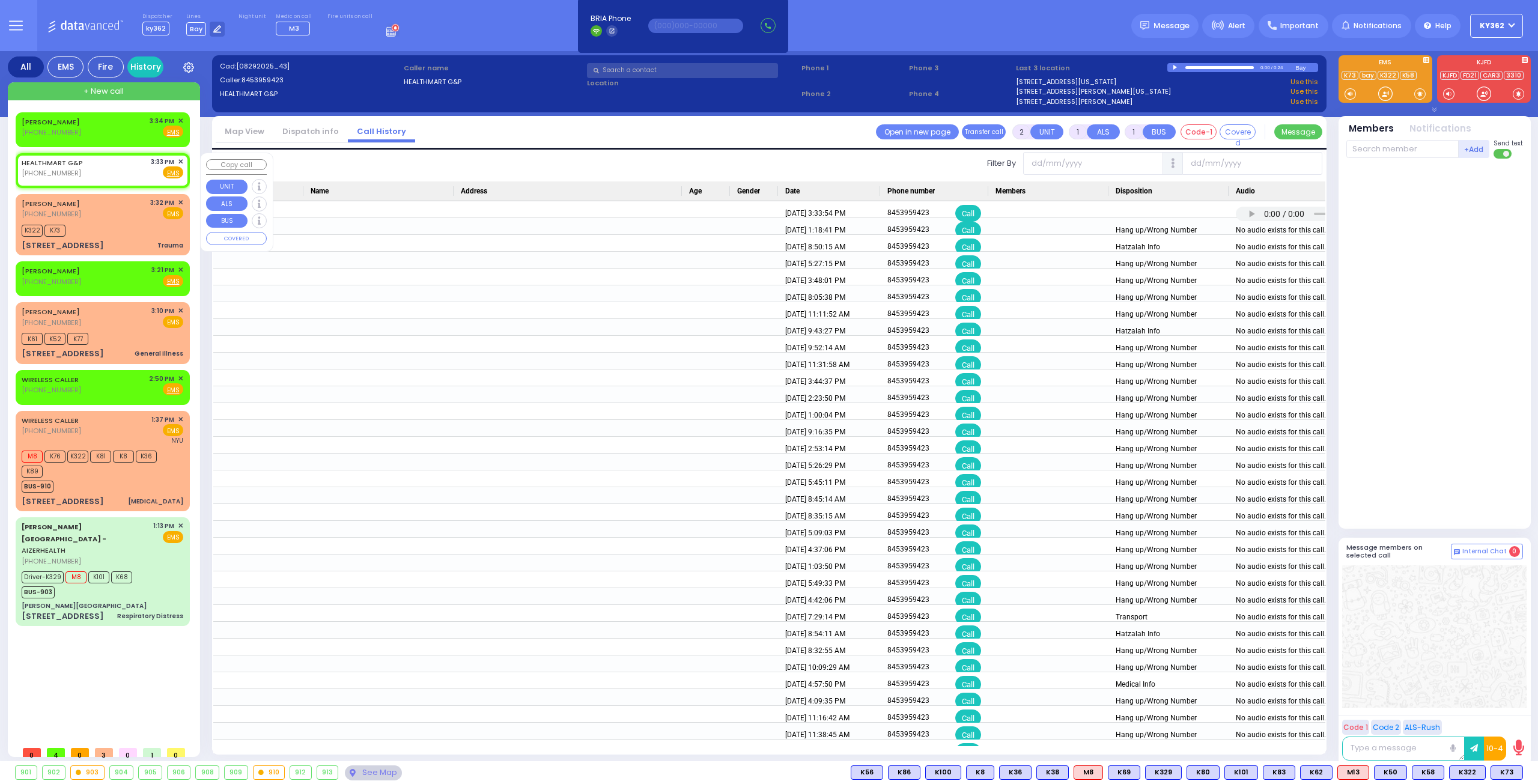
click at [177, 158] on div "3:33 PM ✕" at bounding box center [167, 161] width 33 height 10
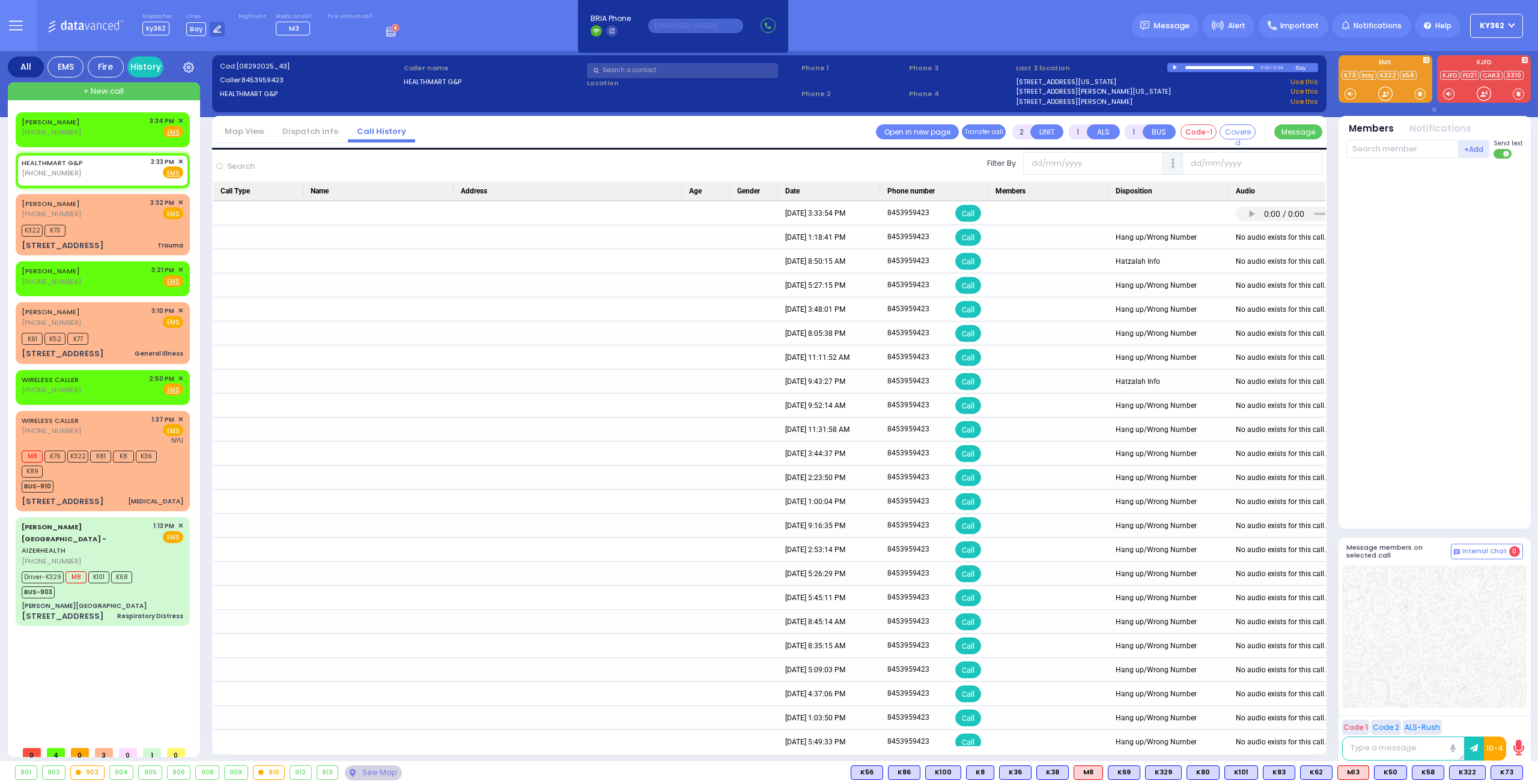
click at [304, 133] on link "Dispatch info" at bounding box center [311, 131] width 74 height 11
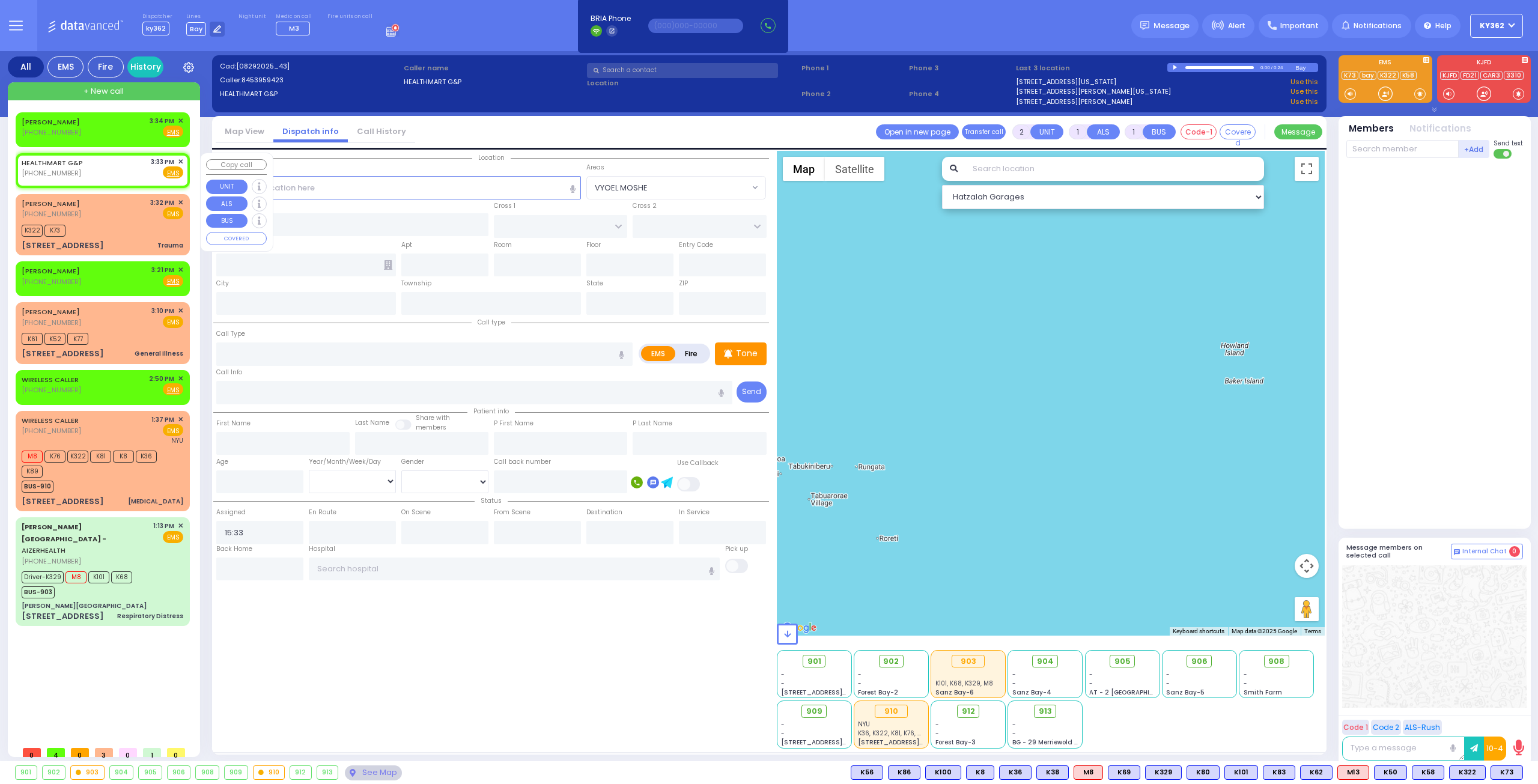
click at [181, 159] on span "✕" at bounding box center [180, 161] width 5 height 10
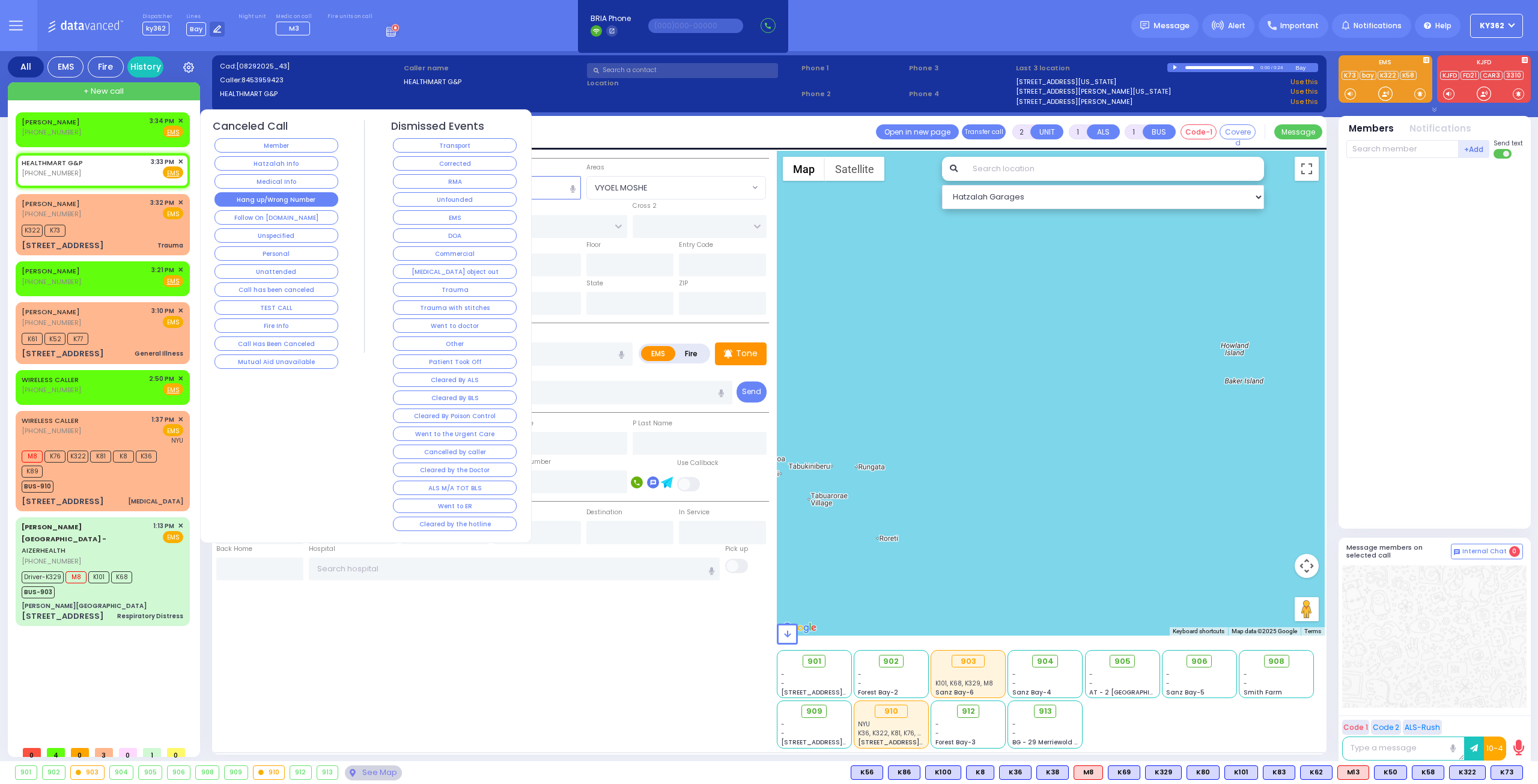
click at [234, 193] on button "Hang up/Wrong Number" at bounding box center [276, 199] width 123 height 14
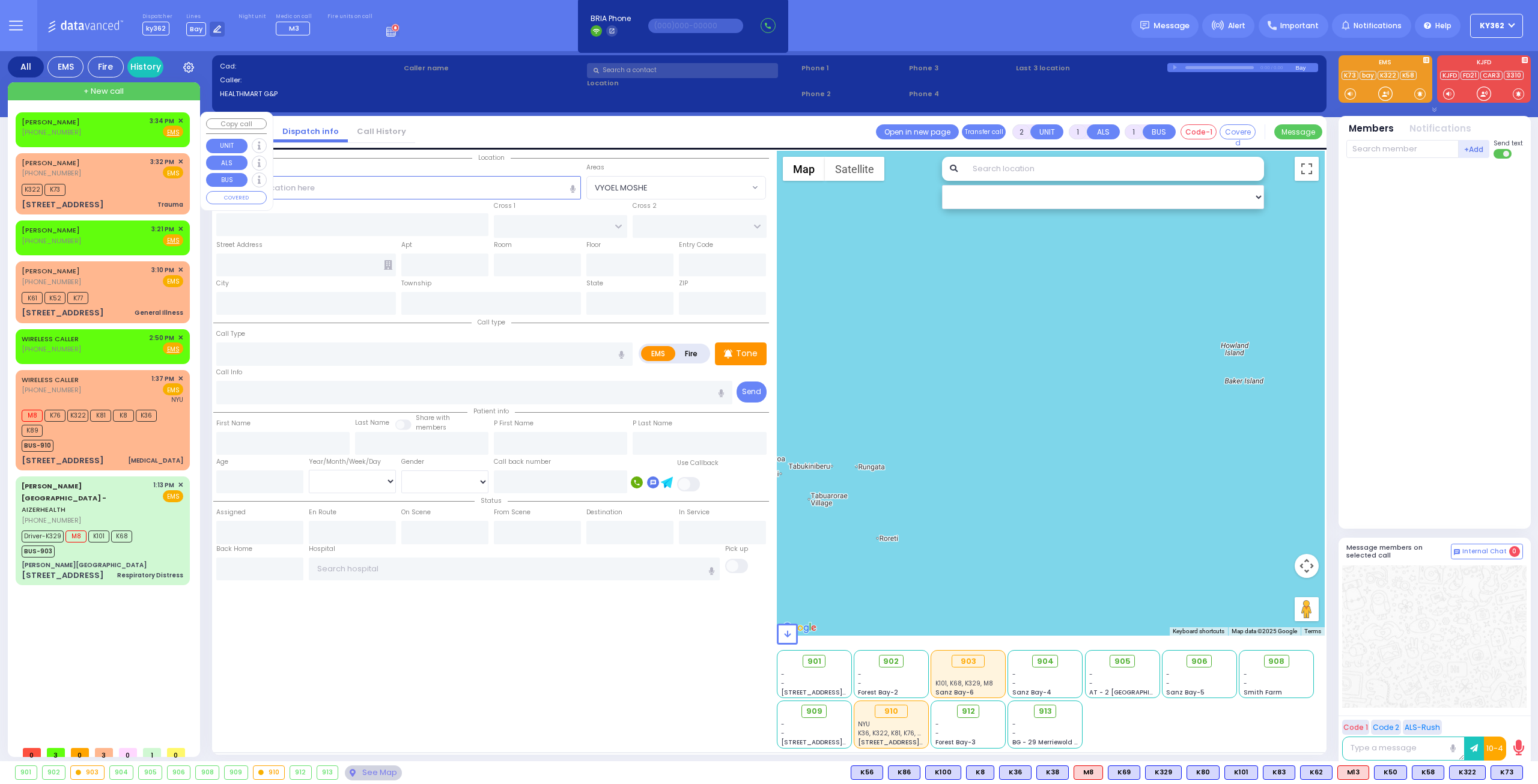
click at [179, 119] on span "✕" at bounding box center [180, 120] width 5 height 10
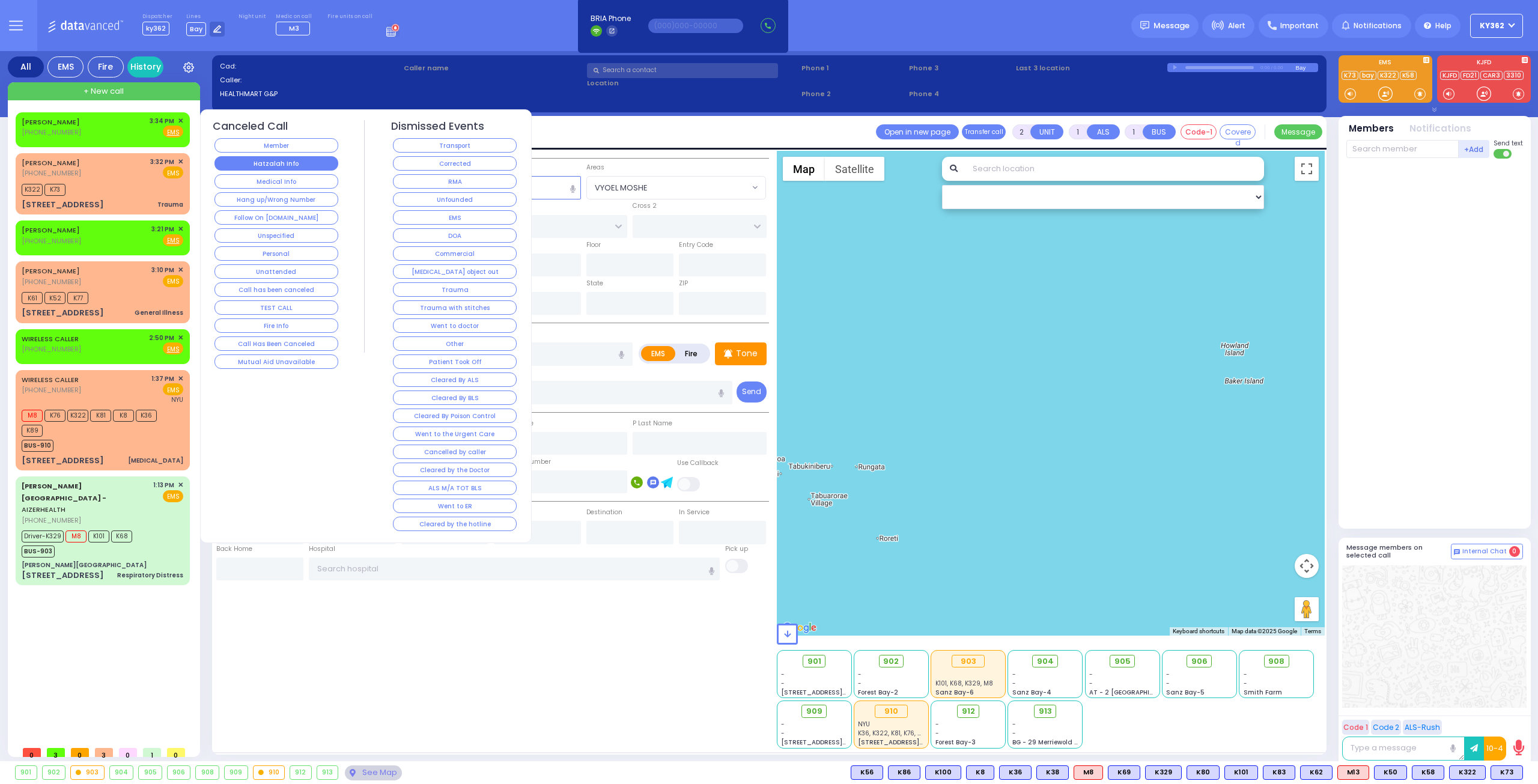
click at [266, 165] on button "Hatzalah Info" at bounding box center [276, 163] width 123 height 14
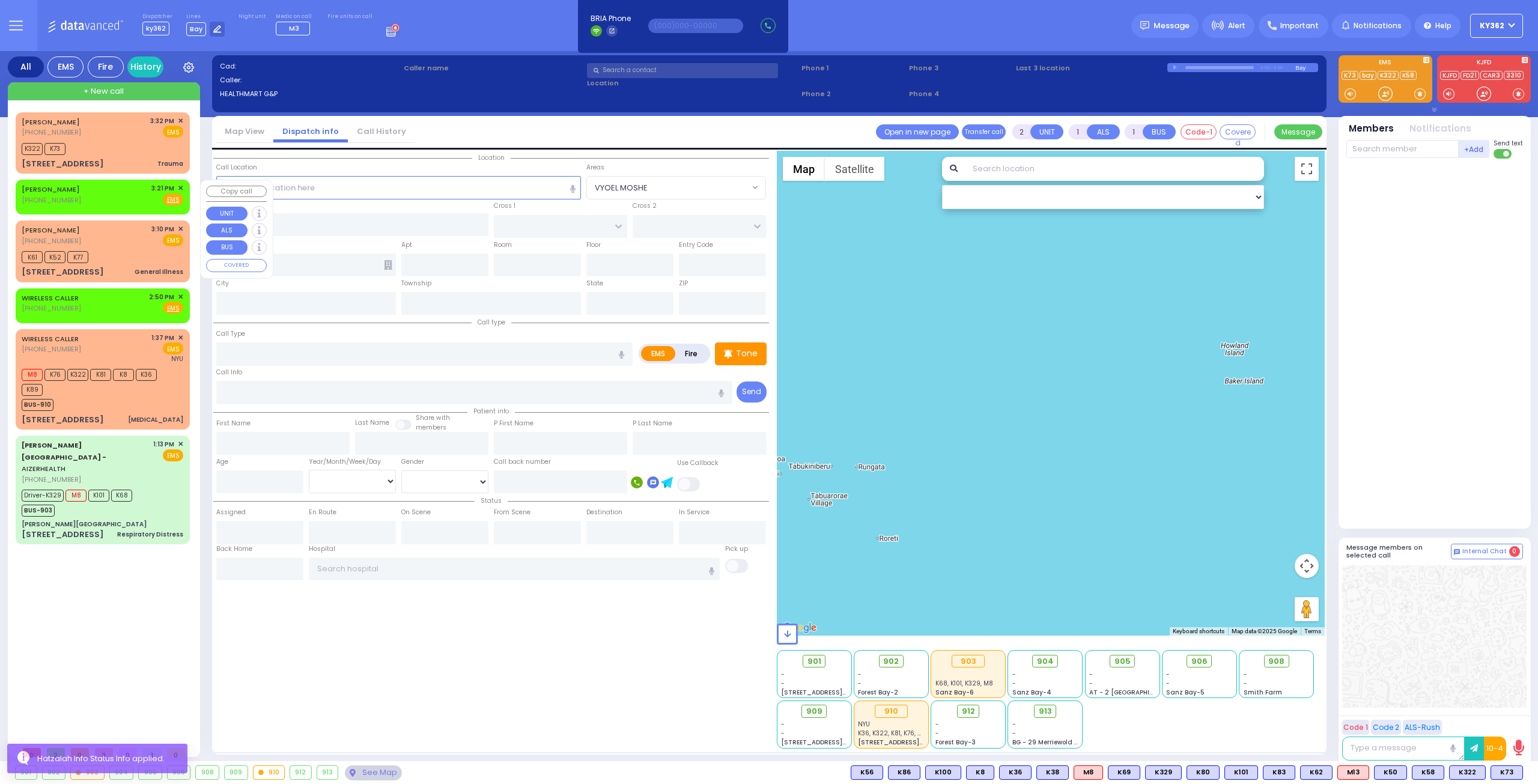
click at [182, 187] on span "✕" at bounding box center [180, 188] width 5 height 10
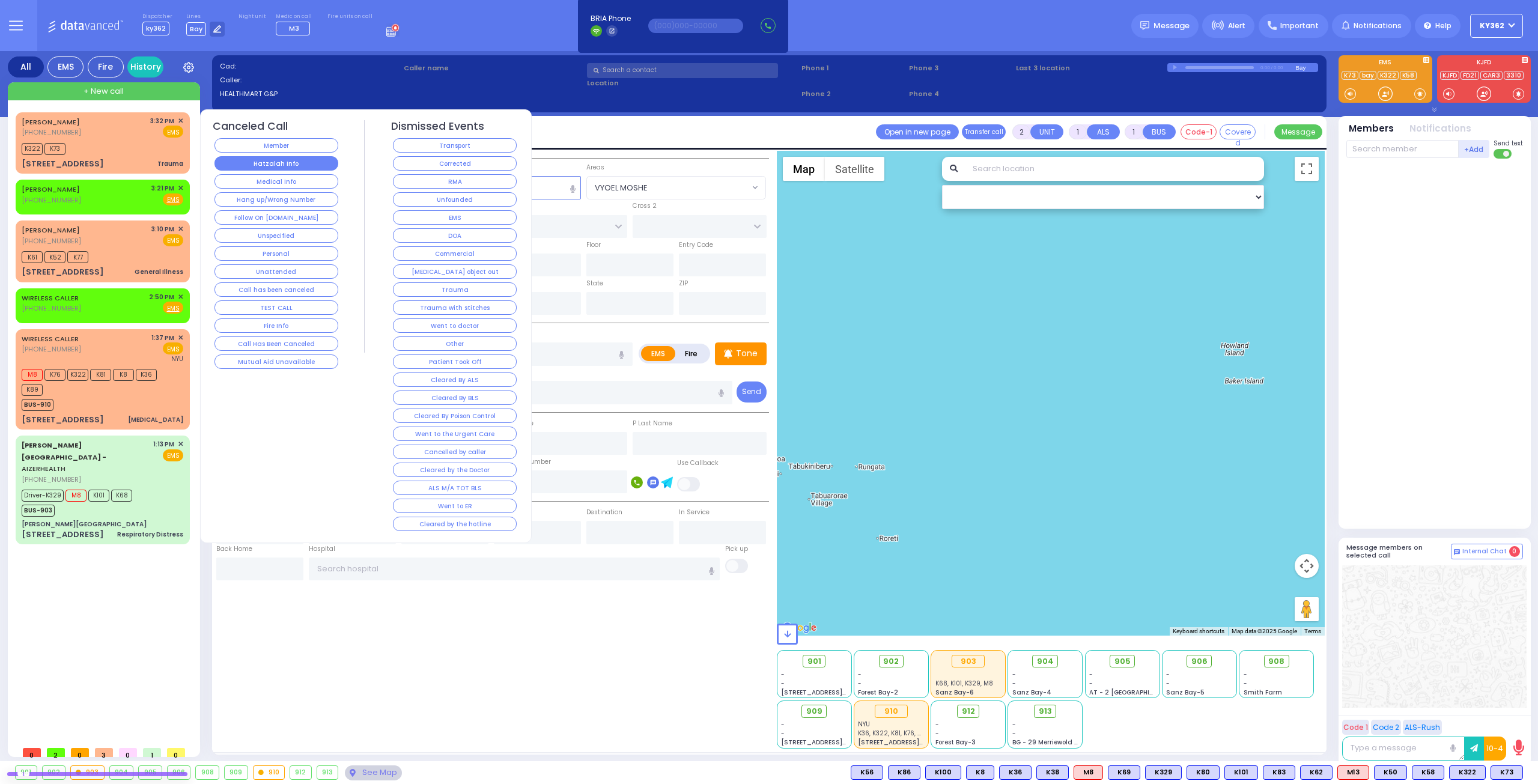
click at [270, 161] on button "Hatzalah Info" at bounding box center [276, 163] width 123 height 14
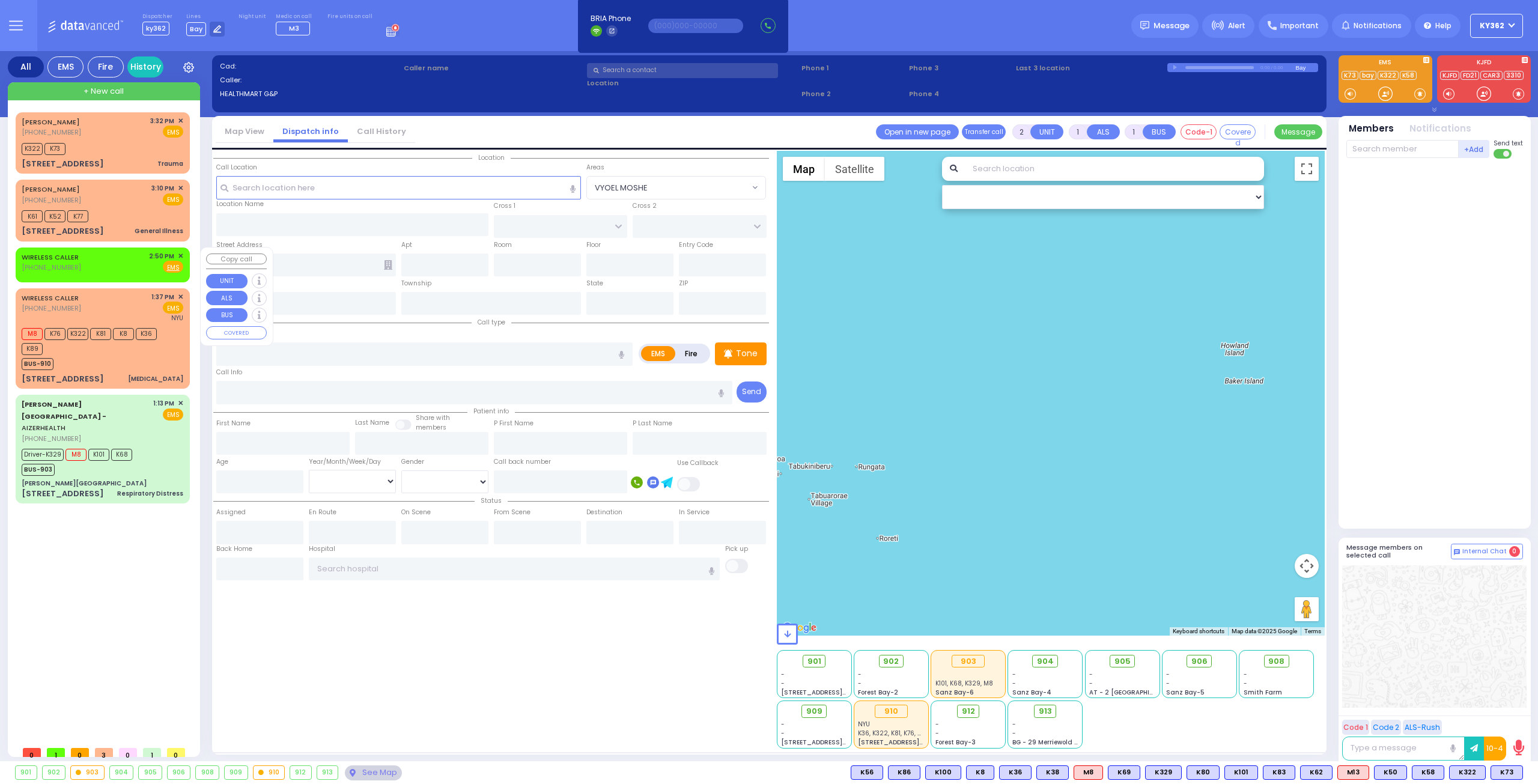
click at [181, 254] on span "✕" at bounding box center [180, 255] width 5 height 10
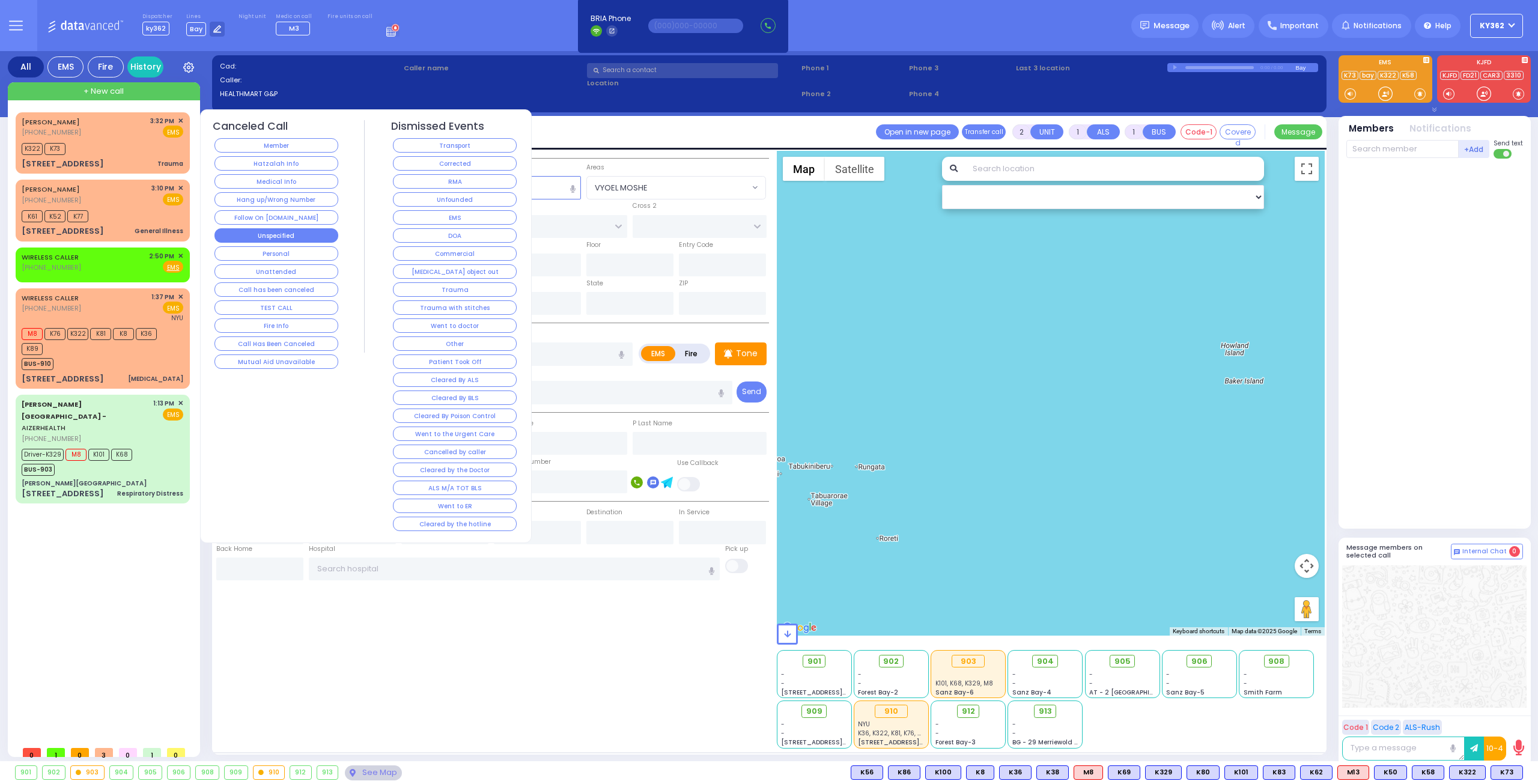
click at [273, 230] on button "Unspecified" at bounding box center [276, 235] width 123 height 14
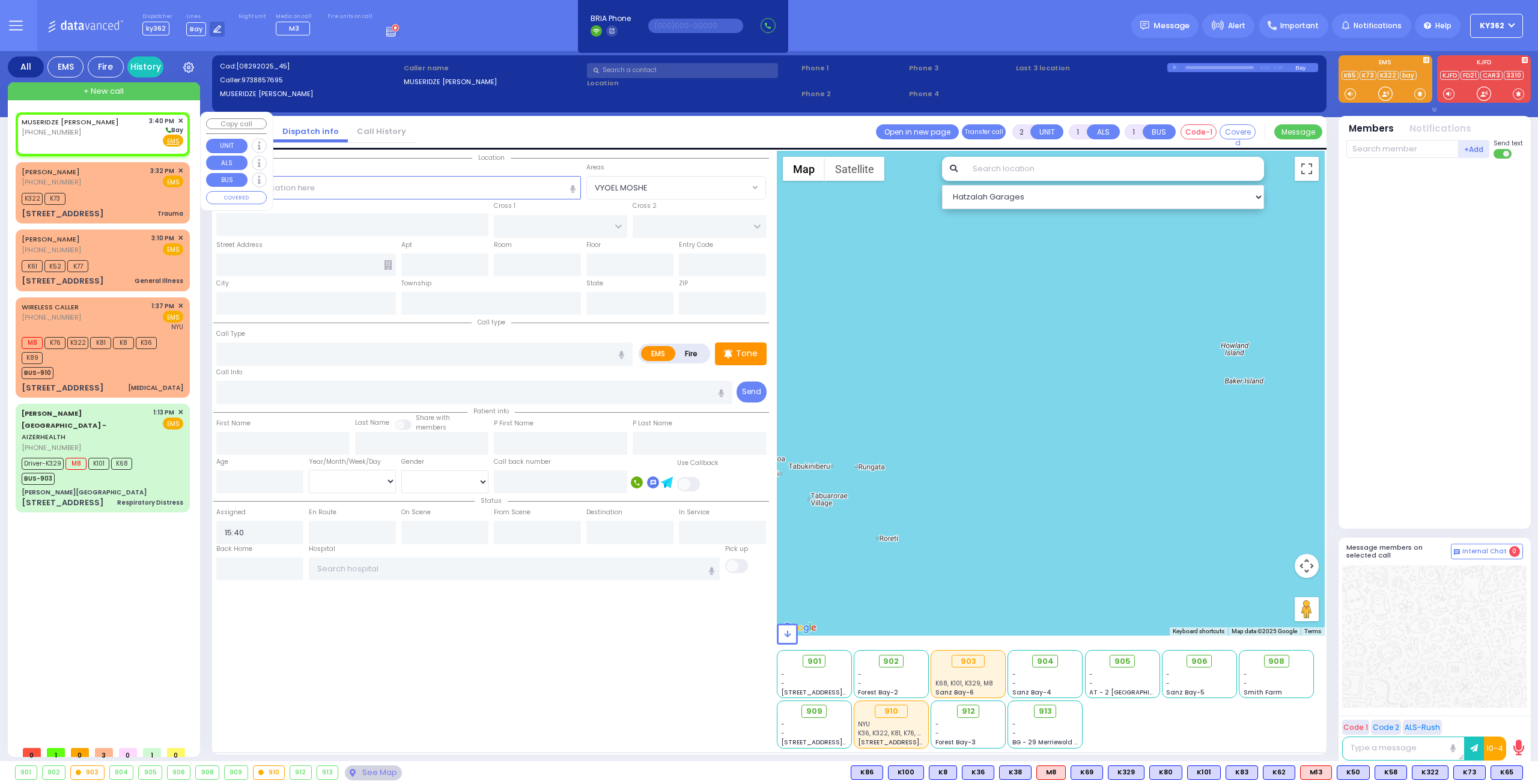
click at [111, 139] on div "MUSERIDZE ANA (973) 885-7695 3:40 PM ✕ Bay" at bounding box center [102, 131] width 161 height 31
click at [336, 191] on input "text" at bounding box center [399, 187] width 365 height 23
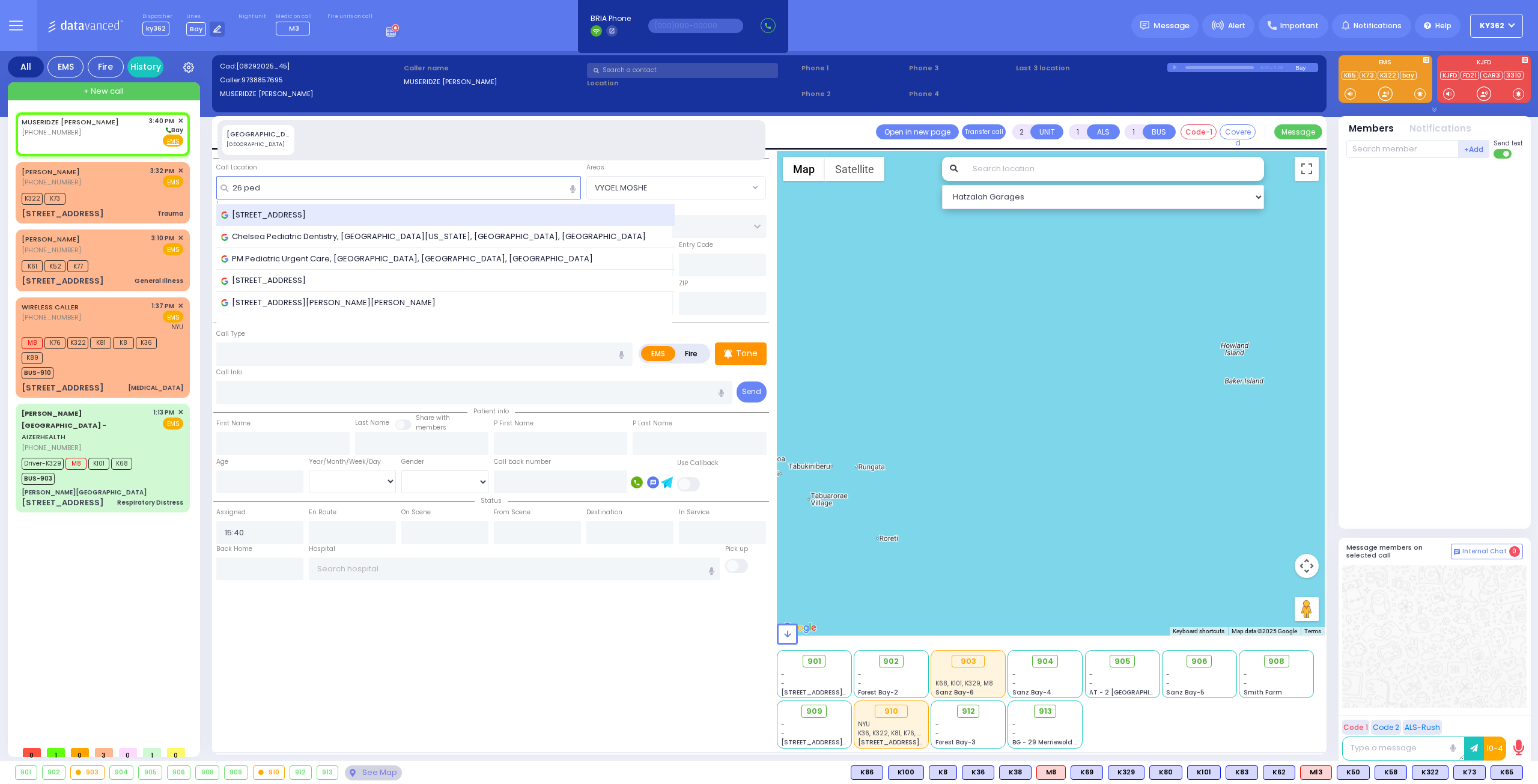
click at [294, 214] on span "26 Peddler Hill Road, Monroe, NY, USA" at bounding box center [265, 215] width 89 height 12
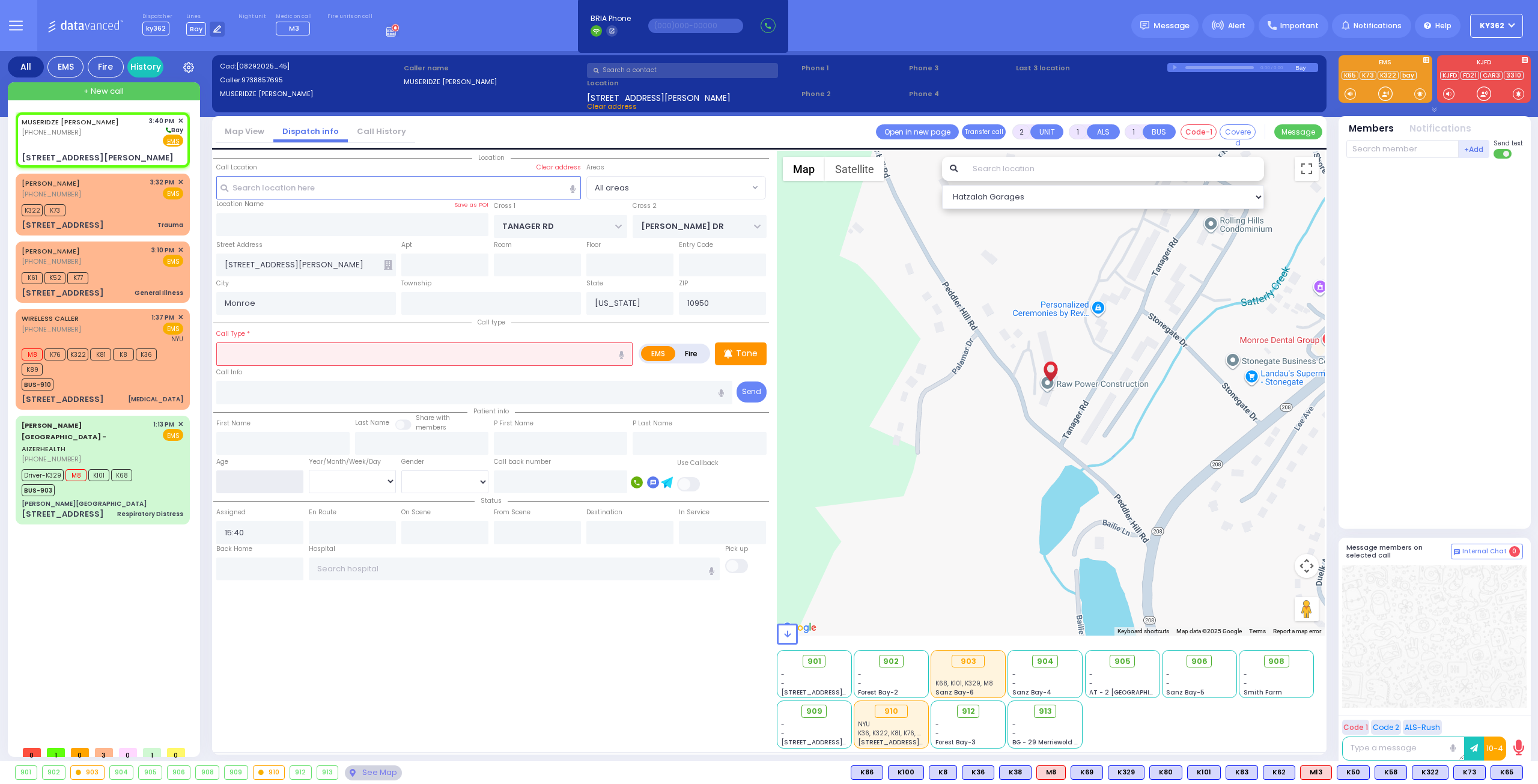
click at [263, 481] on input "number" at bounding box center [259, 482] width 87 height 23
click at [336, 480] on select "Year Month Week Day" at bounding box center [352, 481] width 87 height 23
click at [309, 470] on select "Year Month Week Day" at bounding box center [352, 481] width 87 height 23
click at [449, 480] on select "Male Female" at bounding box center [445, 482] width 87 height 23
click at [402, 470] on select "Male Female" at bounding box center [445, 482] width 87 height 23
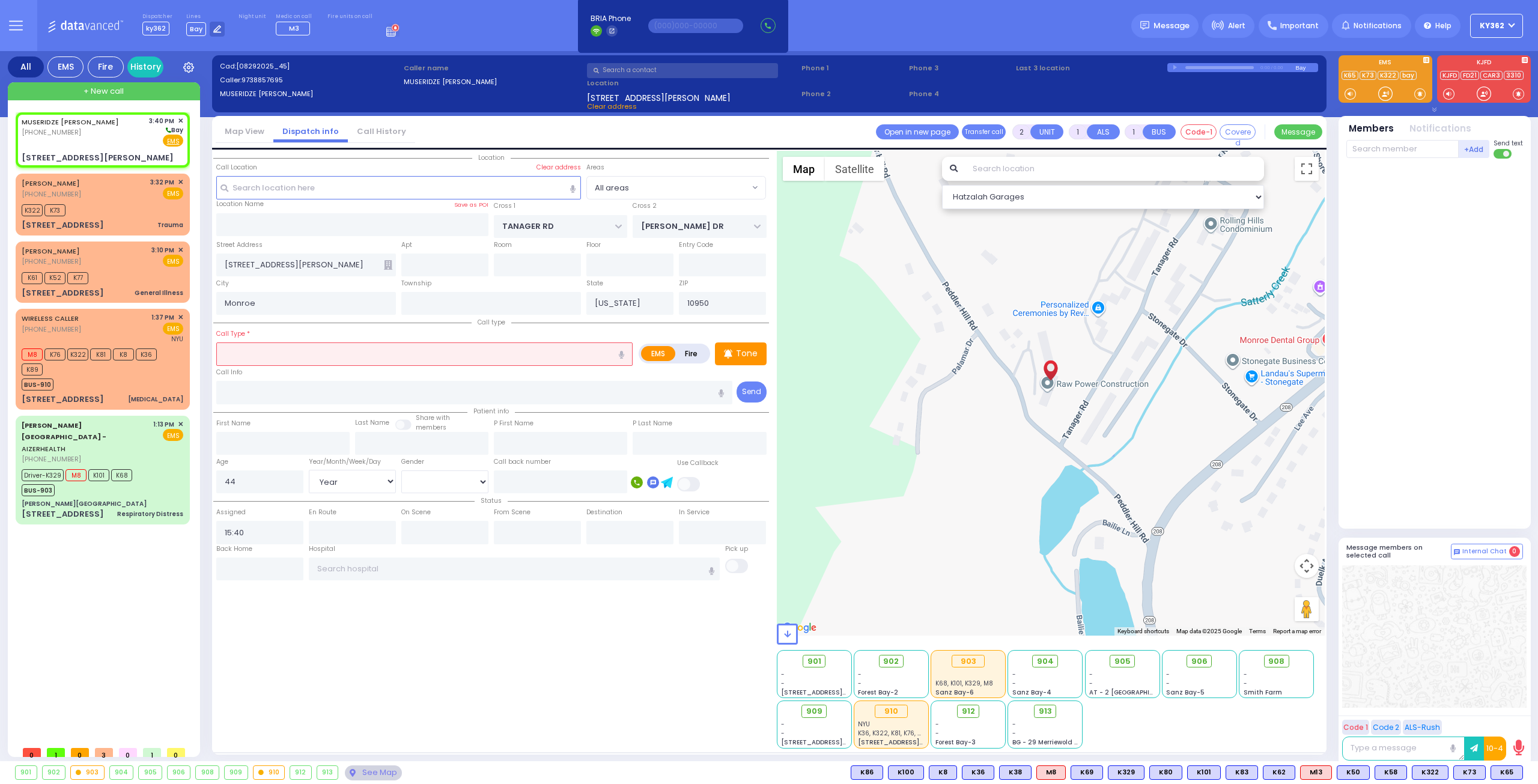
click at [320, 348] on input "text" at bounding box center [424, 354] width 417 height 23
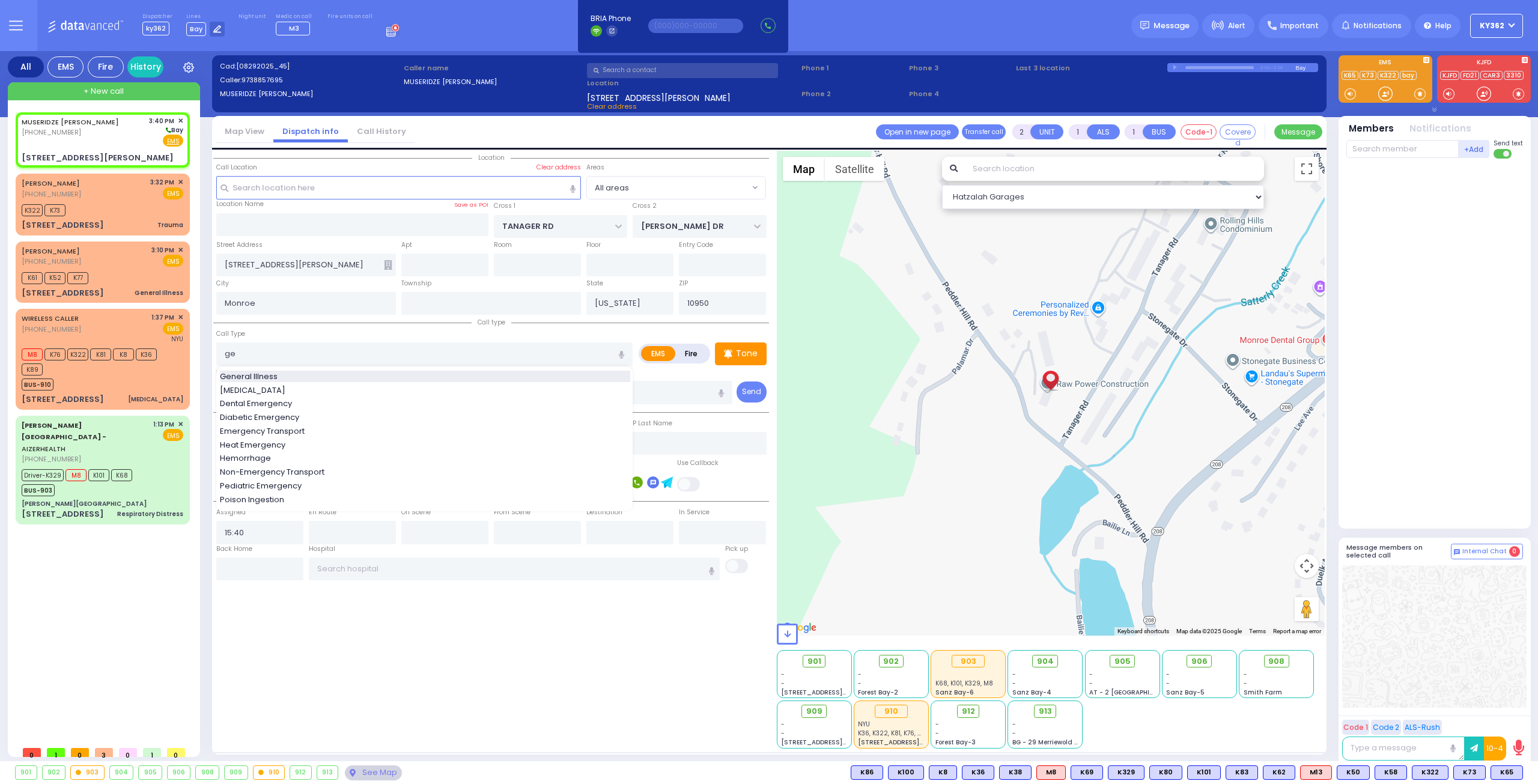
click at [312, 374] on div "General Illness" at bounding box center [425, 376] width 411 height 12
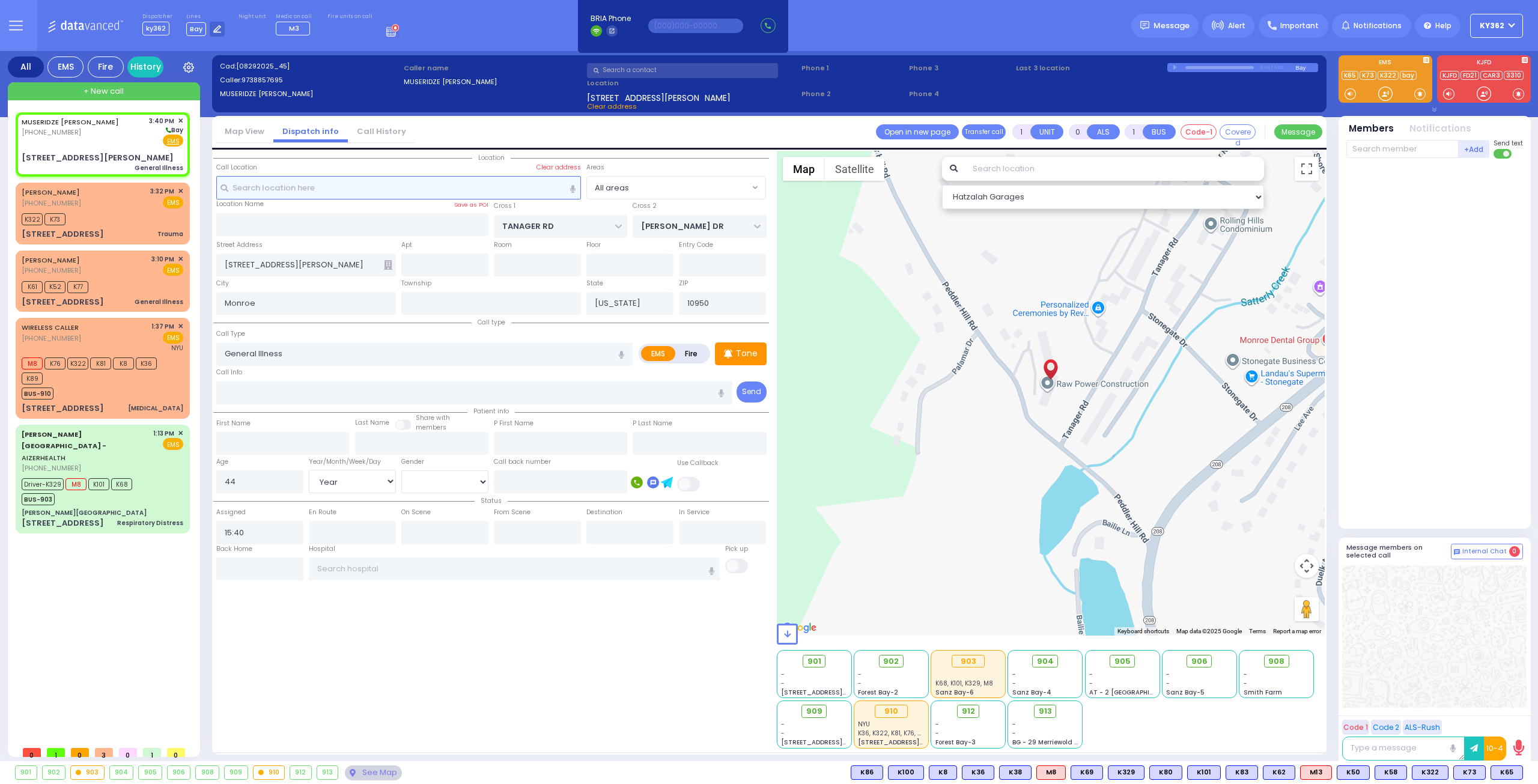
click at [307, 187] on input "text" at bounding box center [399, 187] width 365 height 23
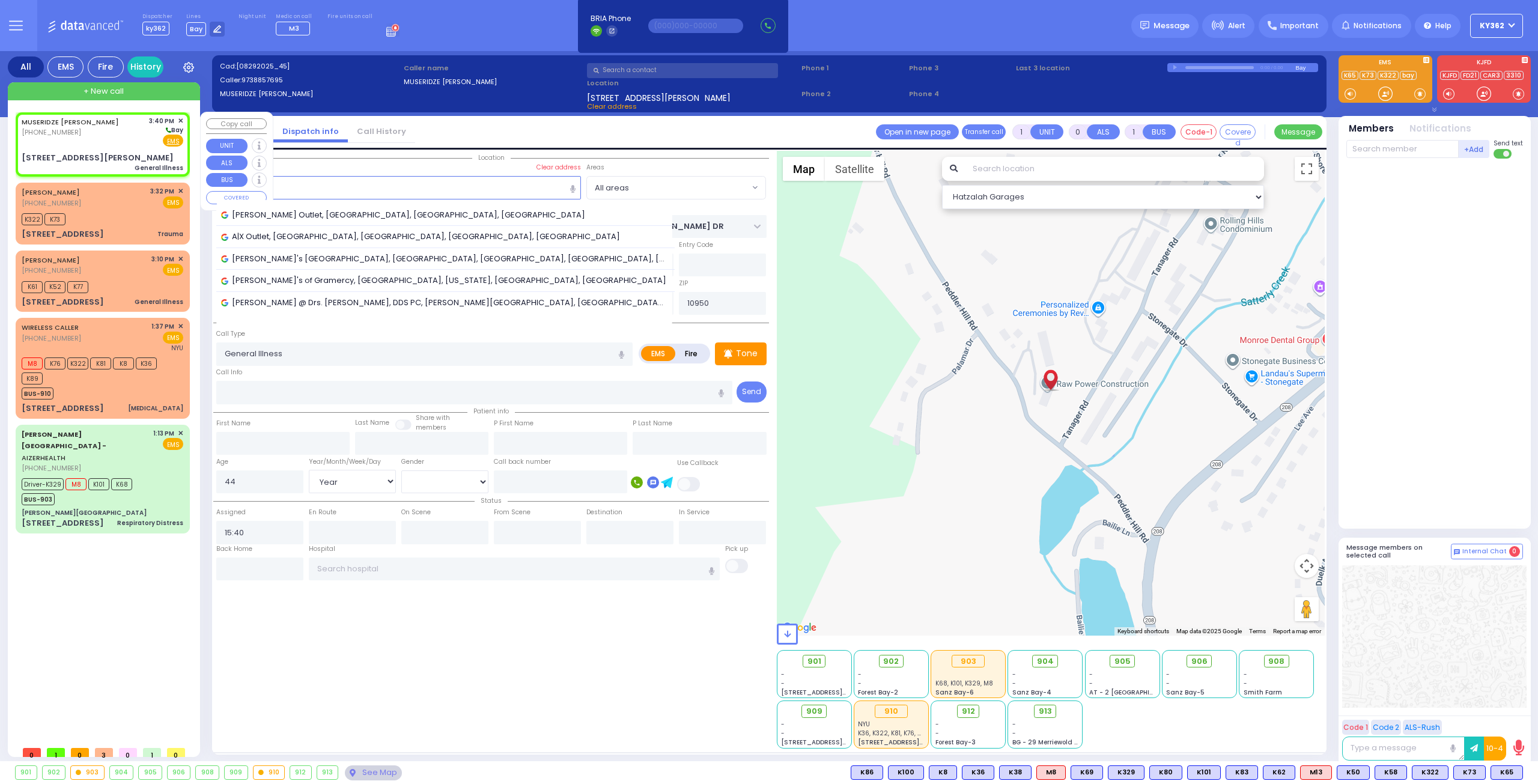
click at [118, 136] on div "MUSERIDZE ANA (973) 885-7695 3:40 PM ✕ Bay" at bounding box center [102, 131] width 161 height 31
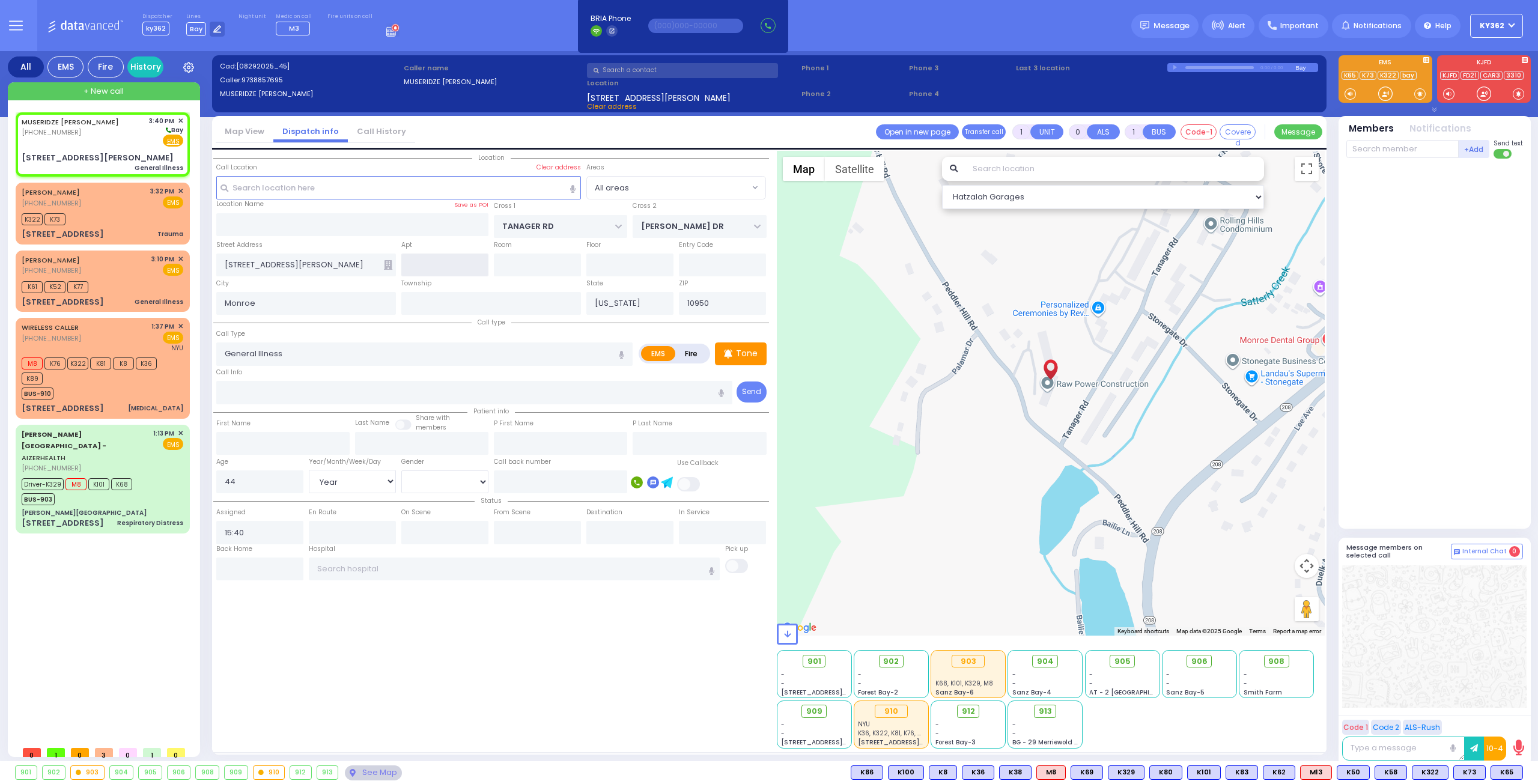
click at [431, 259] on input "text" at bounding box center [445, 265] width 87 height 23
click at [524, 265] on input "text" at bounding box center [537, 265] width 87 height 23
click at [615, 264] on input "text" at bounding box center [630, 265] width 87 height 23
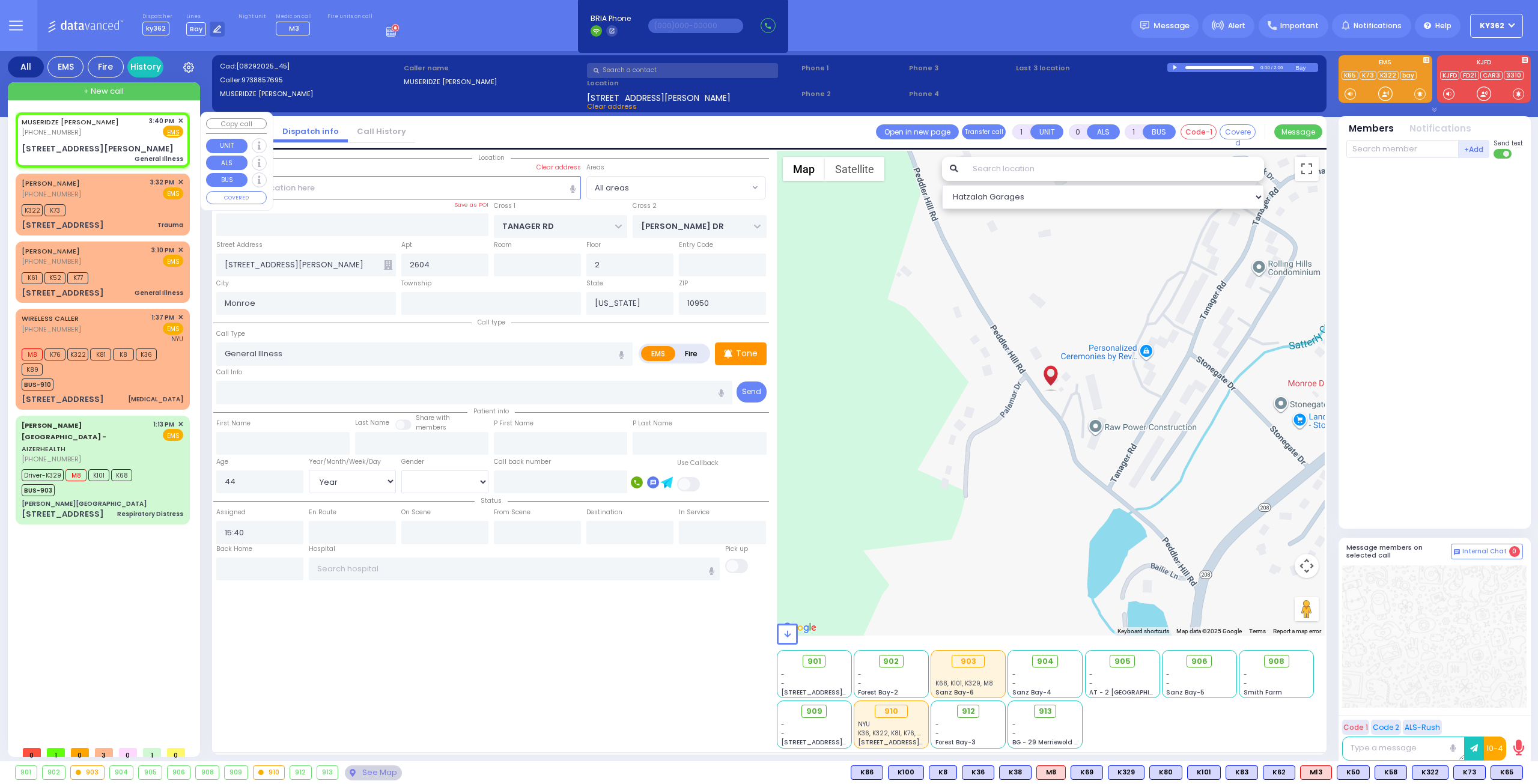
click at [137, 130] on div "MUSERIDZE ANA (973) 885-7695 3:40 PM ✕ Fire EMS" at bounding box center [102, 127] width 161 height 22
select select "Year"
select select "[DEMOGRAPHIC_DATA]"
click at [127, 129] on div "MUSERIDZE ANA (973) 885-7695 3:40 PM ✕ Fire EMS" at bounding box center [102, 127] width 161 height 22
select select
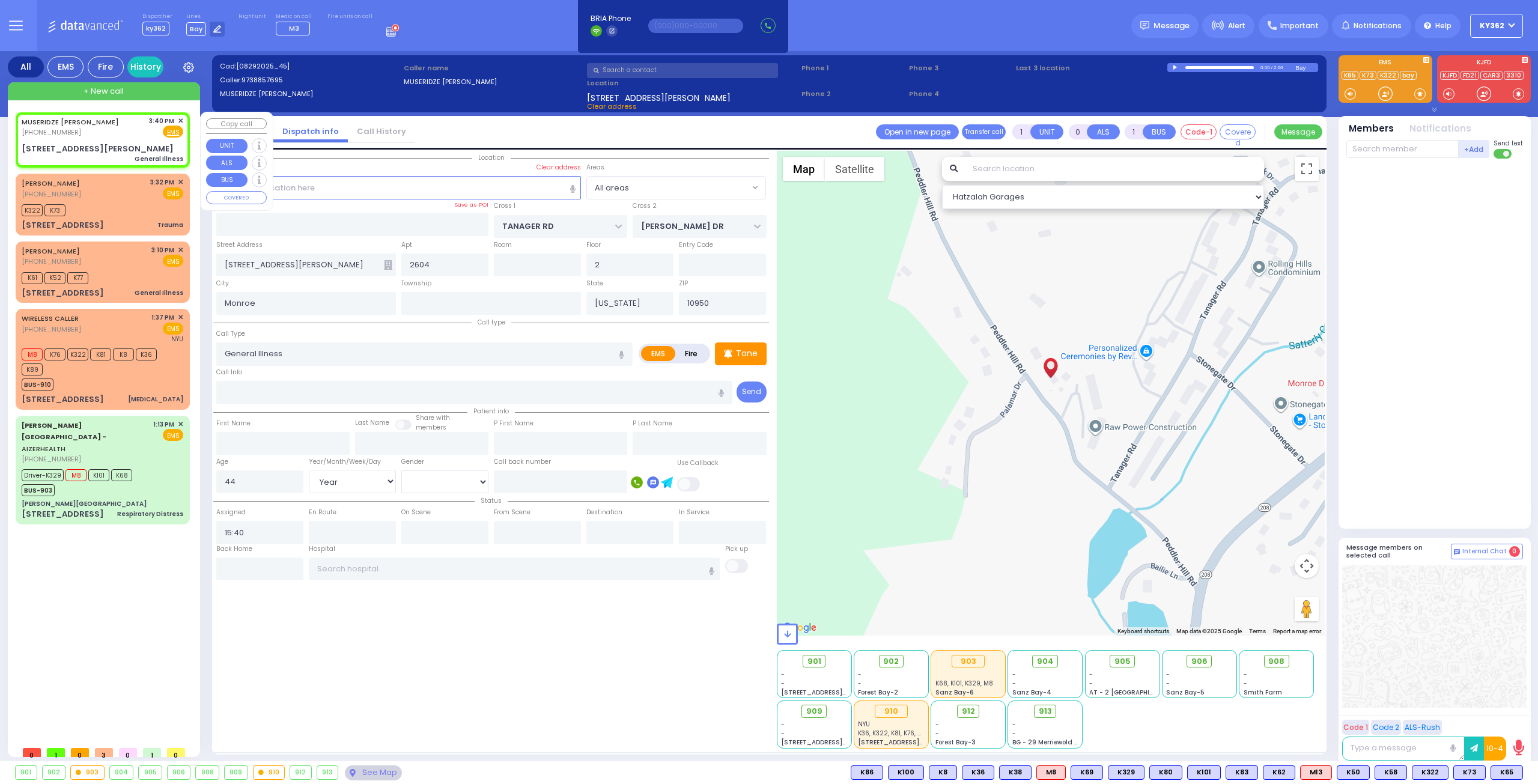
radio input "true"
select select "Year"
select select "[DEMOGRAPHIC_DATA]"
select select "Hatzalah Garages"
click at [375, 128] on link "Call History" at bounding box center [381, 131] width 67 height 11
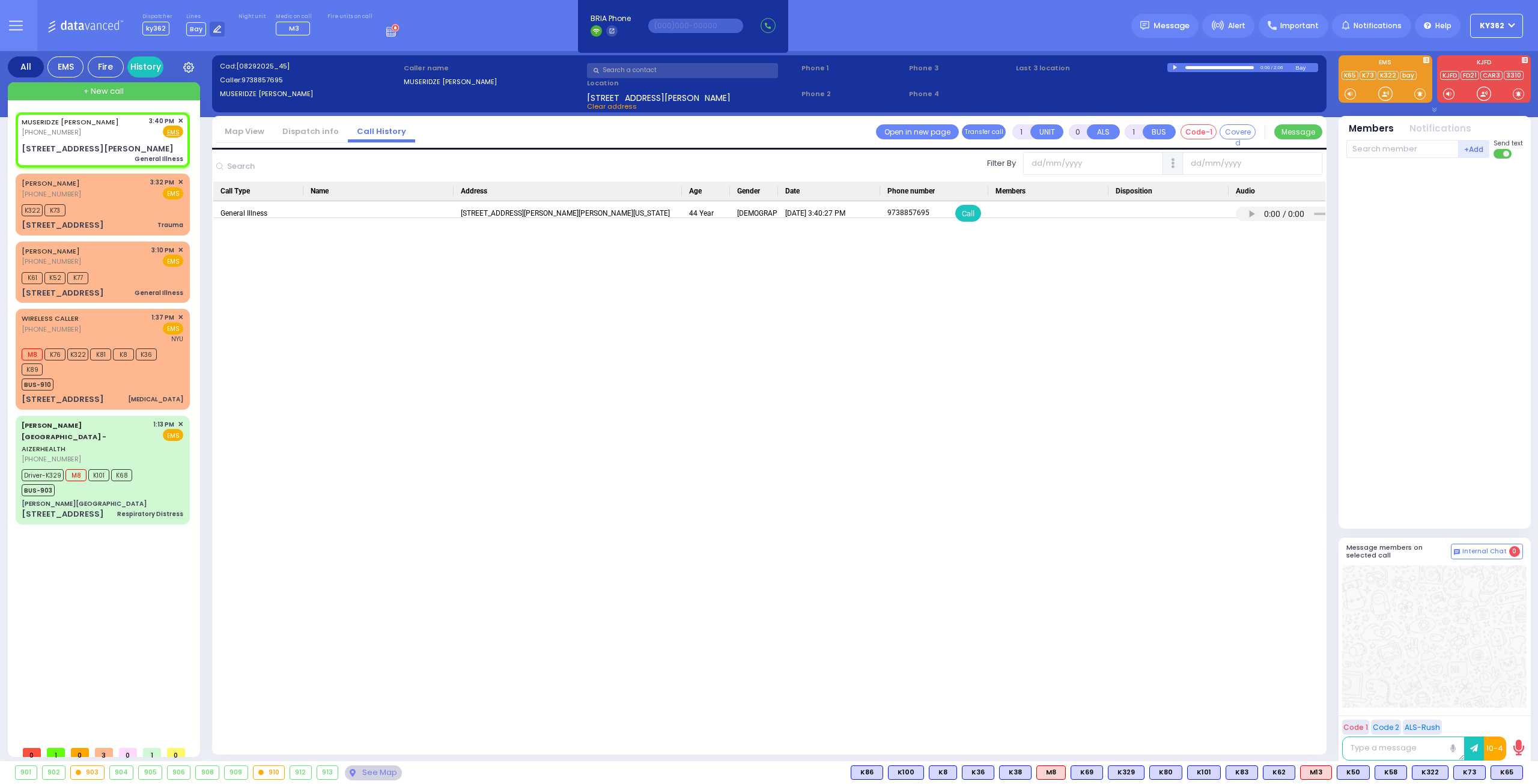
click at [309, 132] on link "Dispatch info" at bounding box center [311, 131] width 74 height 11
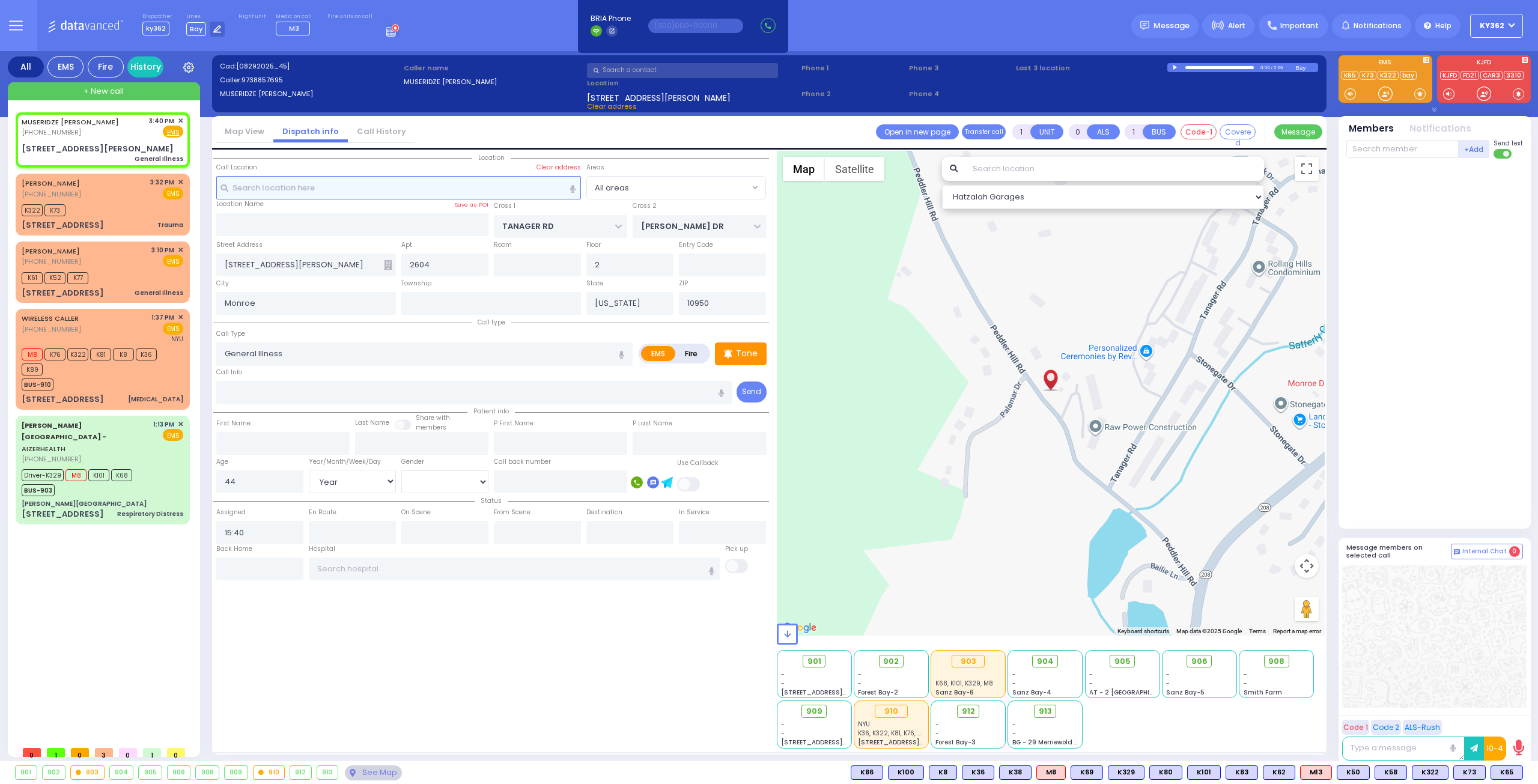
click at [303, 189] on input "text" at bounding box center [399, 187] width 365 height 23
click at [284, 220] on input "text" at bounding box center [352, 225] width 273 height 23
type input "[PERSON_NAME]"
select select
radio input "true"
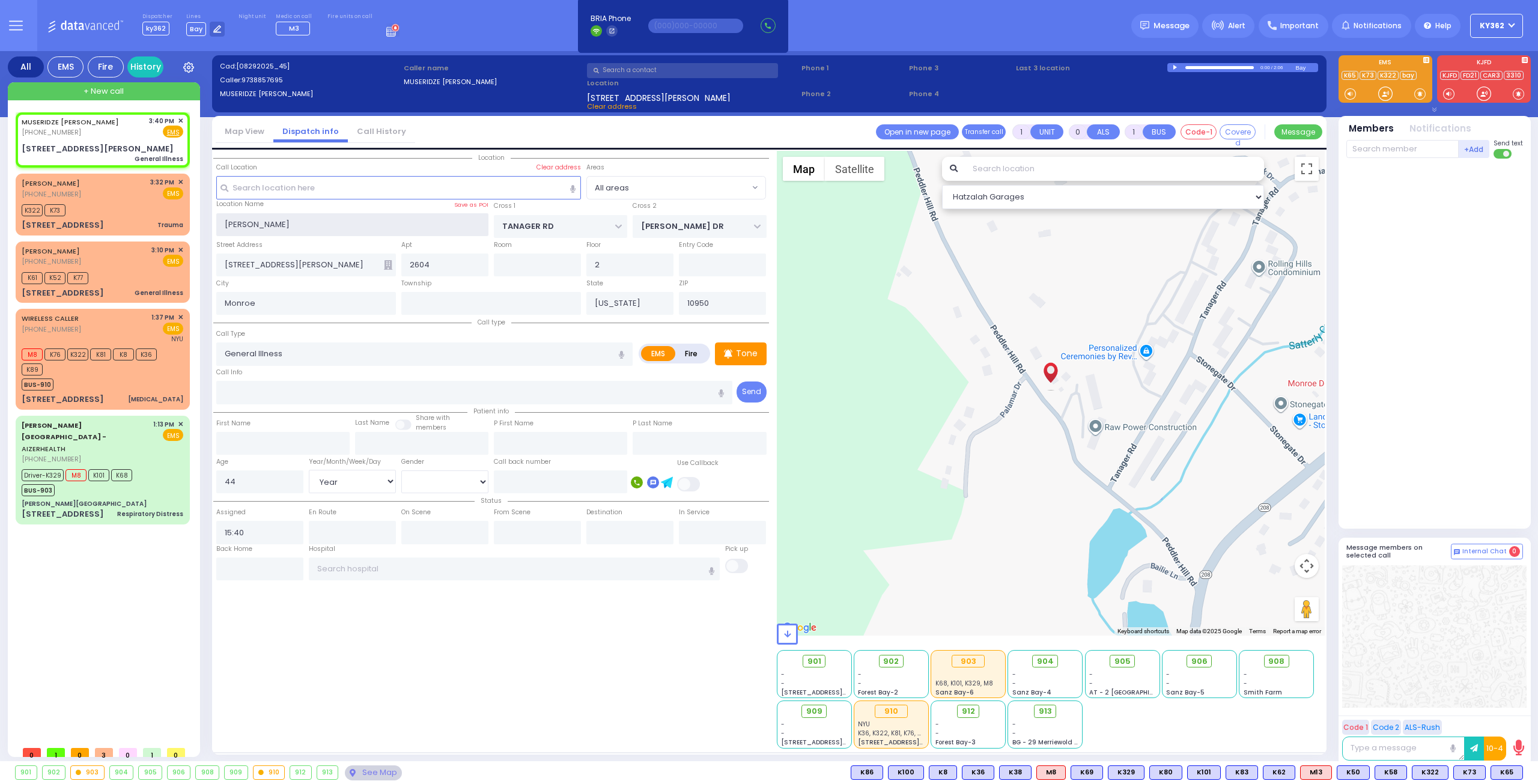
select select "Year"
select select "[DEMOGRAPHIC_DATA]"
select select "Hatzalah Garages"
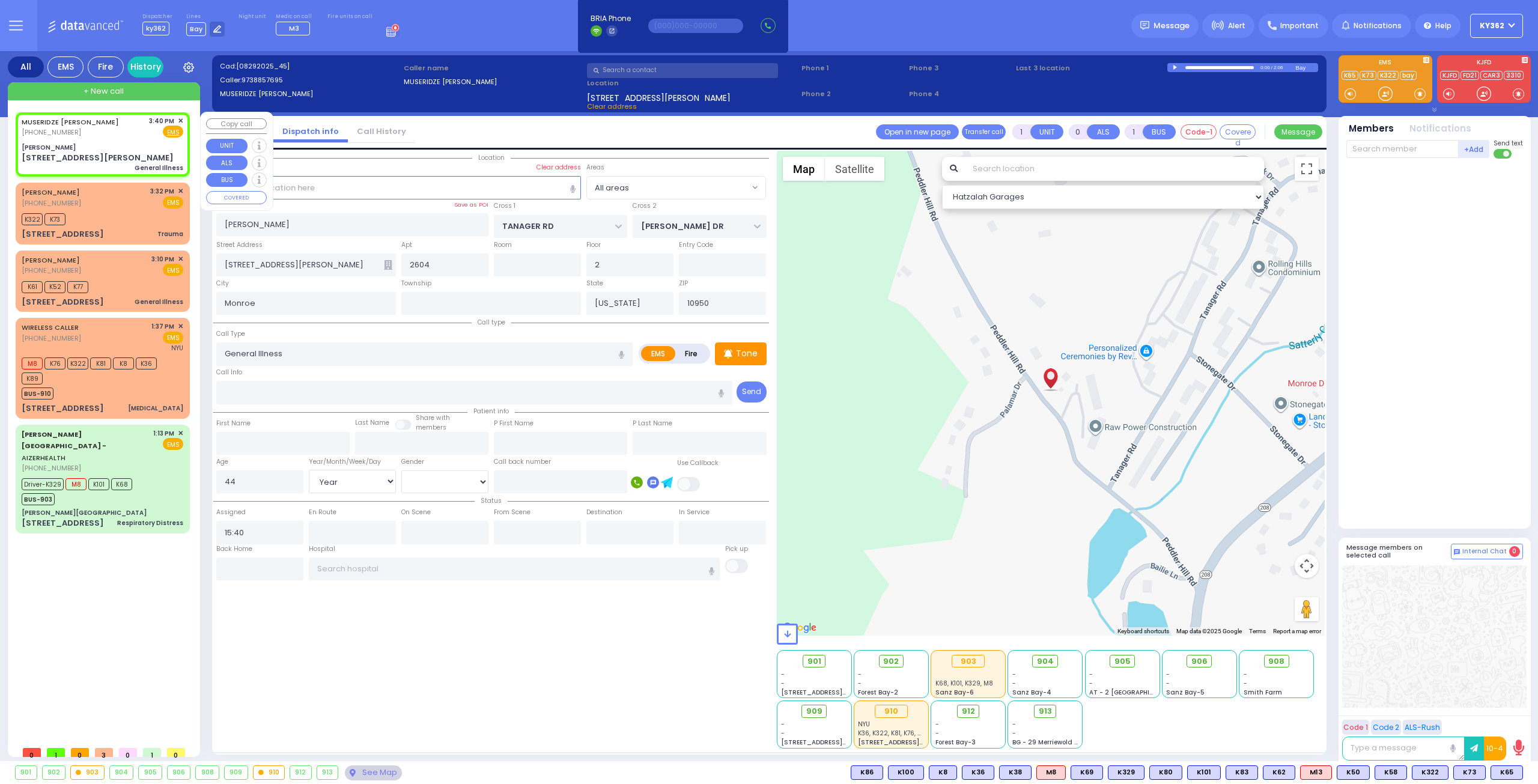
click at [129, 144] on div "[PERSON_NAME]" at bounding box center [102, 148] width 161 height 9
select select
radio input "true"
select select "Year"
select select "[DEMOGRAPHIC_DATA]"
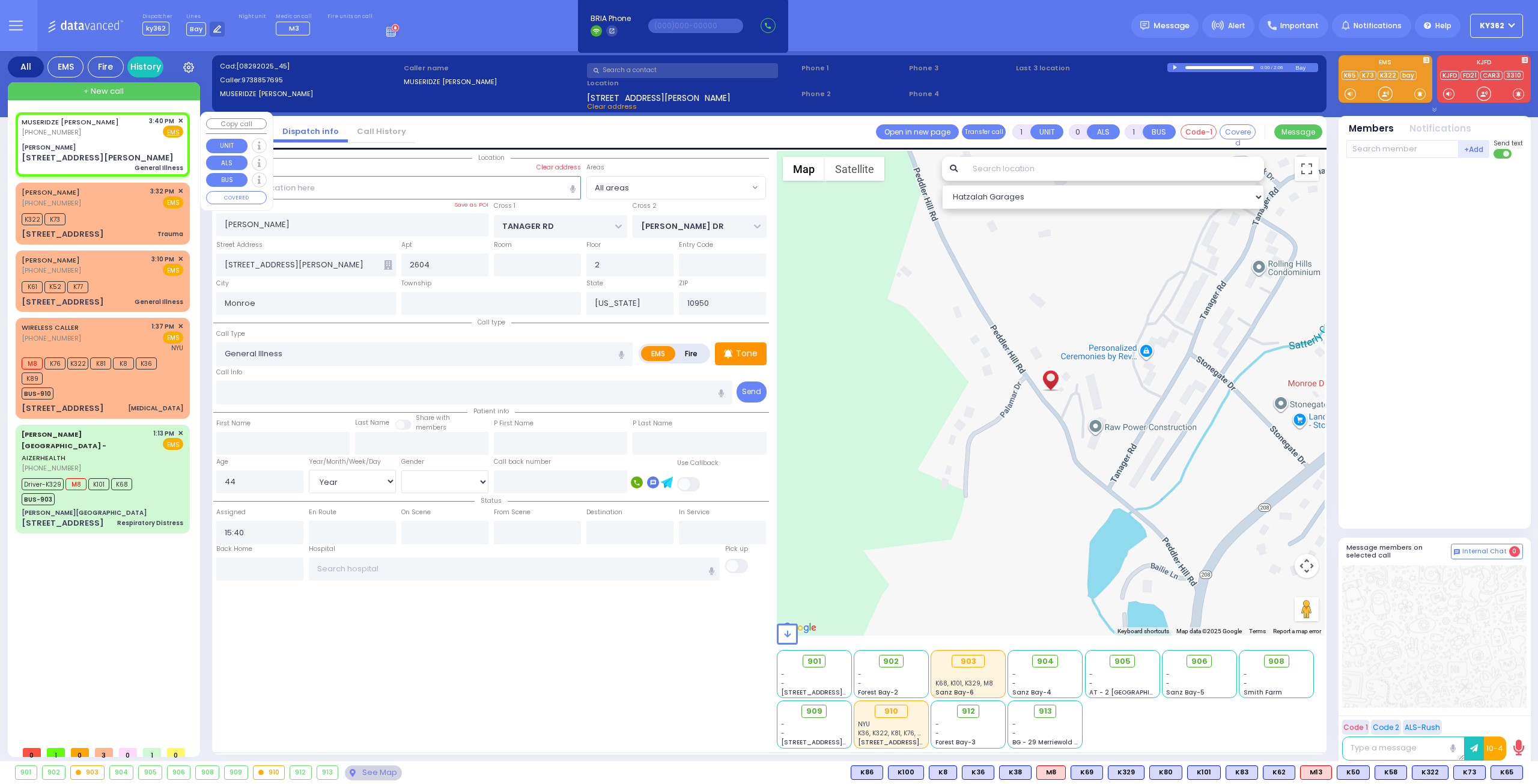
select select "Hatzalah Garages"
click at [127, 140] on div "MUSERIDZE ANA (973) 885-7695 3:40 PM ✕ Fire EMS george" at bounding box center [103, 145] width 170 height 61
select select
radio input "true"
select select "Year"
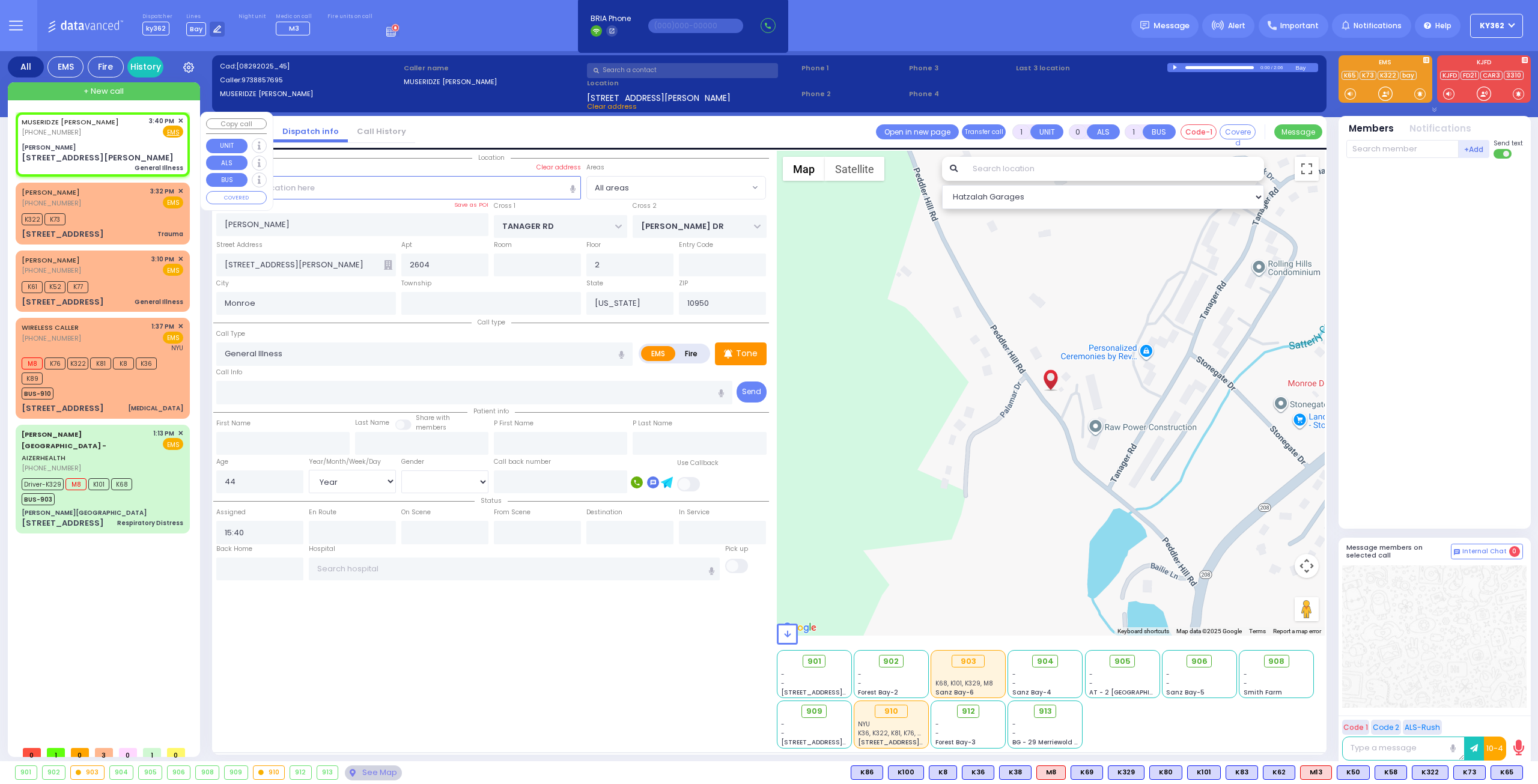
select select "[DEMOGRAPHIC_DATA]"
select select "Hatzalah Garages"
click at [1371, 151] on input "text" at bounding box center [1402, 149] width 112 height 18
type input "m16"
click at [1405, 171] on div "Medic16" at bounding box center [1386, 173] width 60 height 12
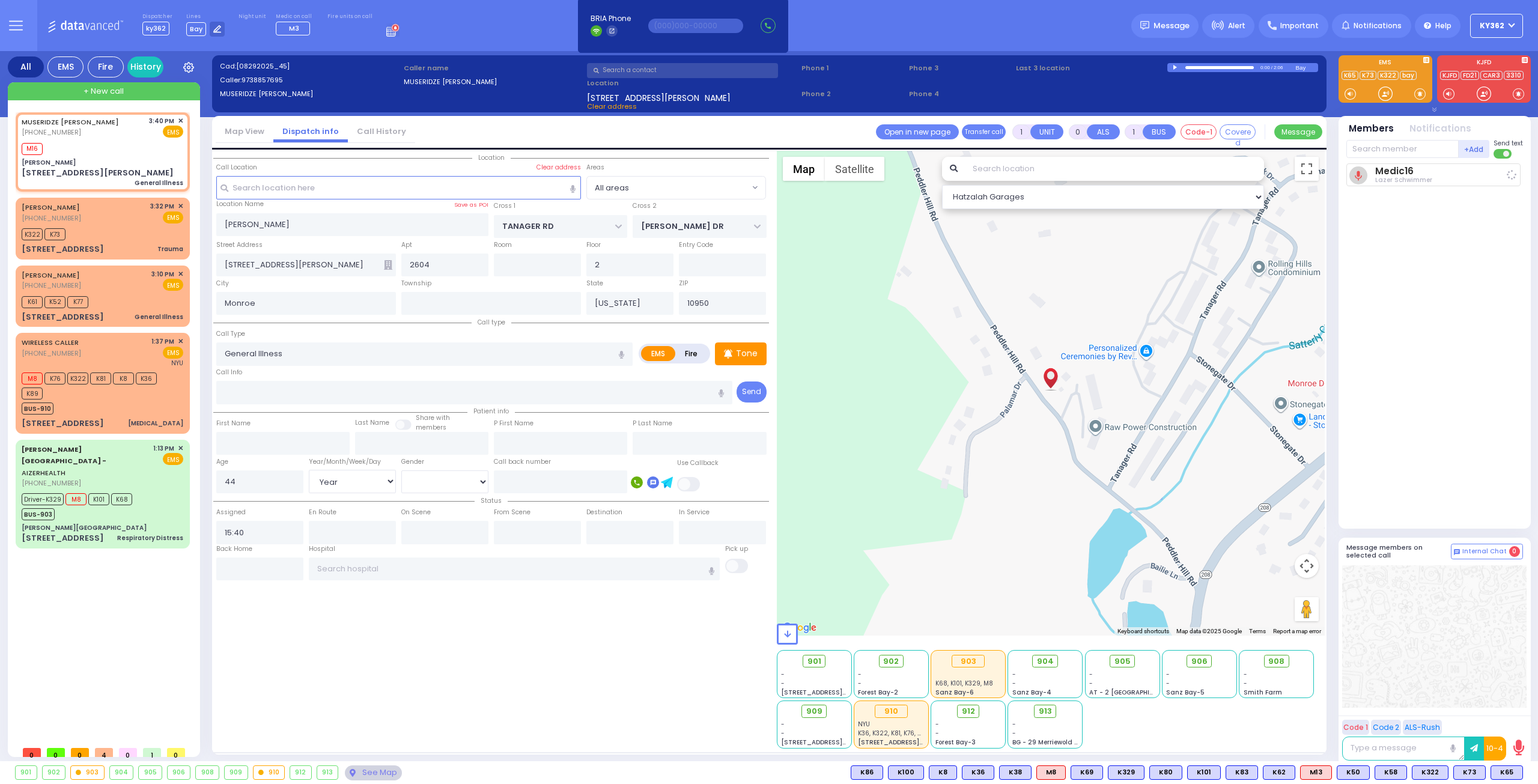
select select
radio input "true"
select select "Year"
select select "[DEMOGRAPHIC_DATA]"
type input "15:46"
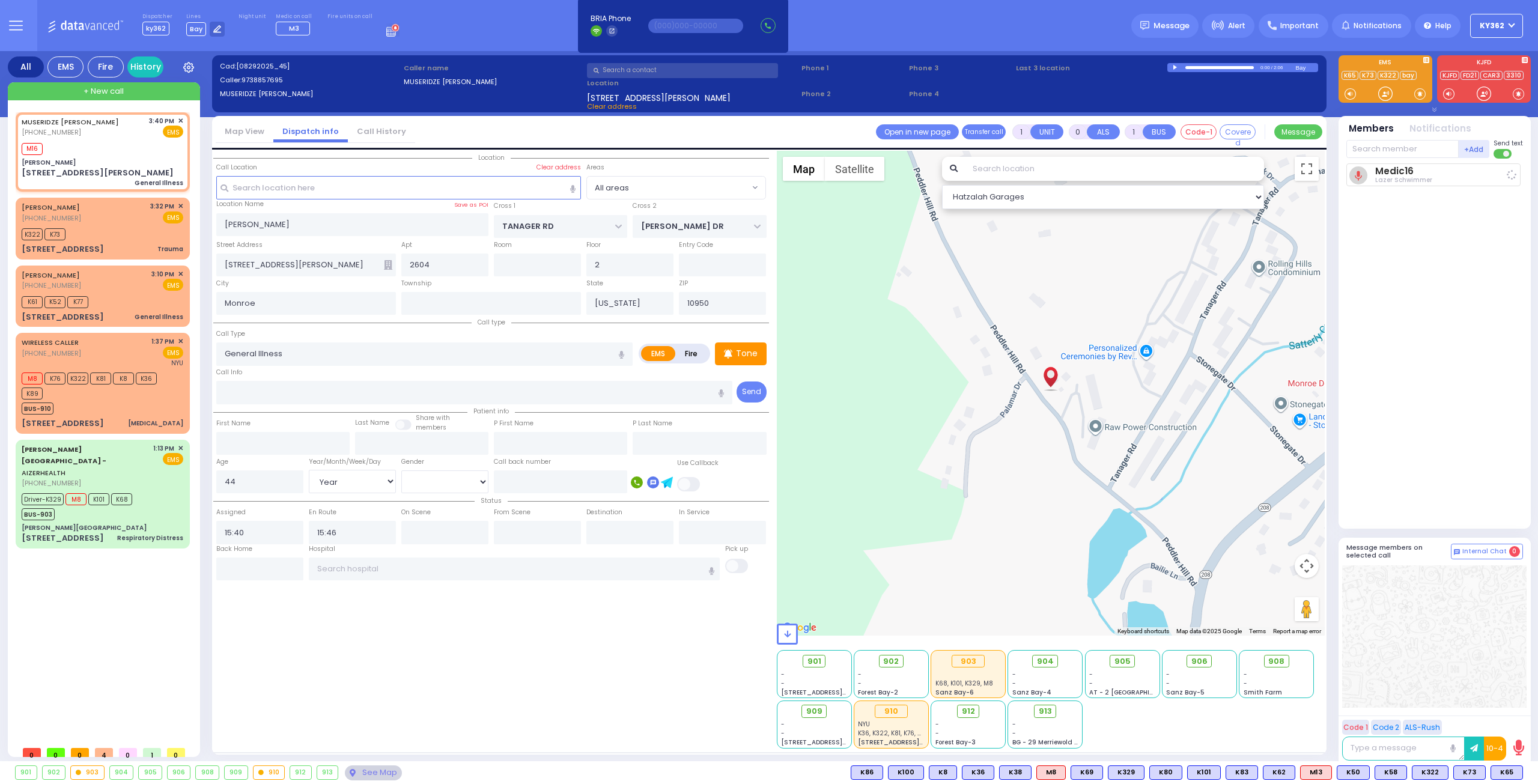
select select "Hatzalah Garages"
click at [123, 135] on div "MUSERIDZE [PERSON_NAME] [PHONE_NUMBER] 3:40 PM ✕ EMS" at bounding box center [102, 127] width 161 height 22
select select
radio input "true"
select select "Year"
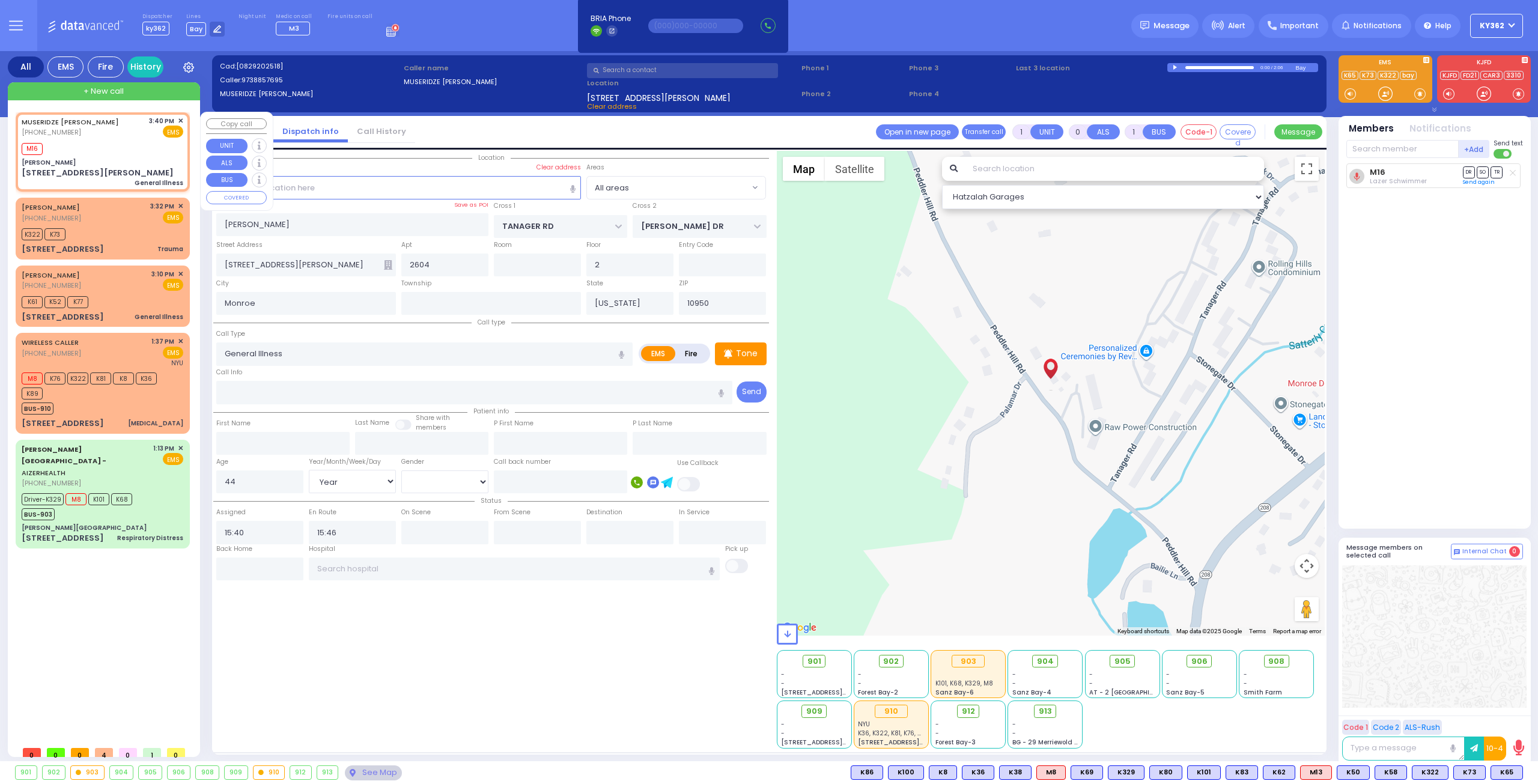
select select "[DEMOGRAPHIC_DATA]"
select select "Hatzalah Garages"
click at [748, 347] on p "Tone" at bounding box center [746, 353] width 22 height 13
click at [1507, 771] on span "K82" at bounding box center [1506, 772] width 31 height 13
select select
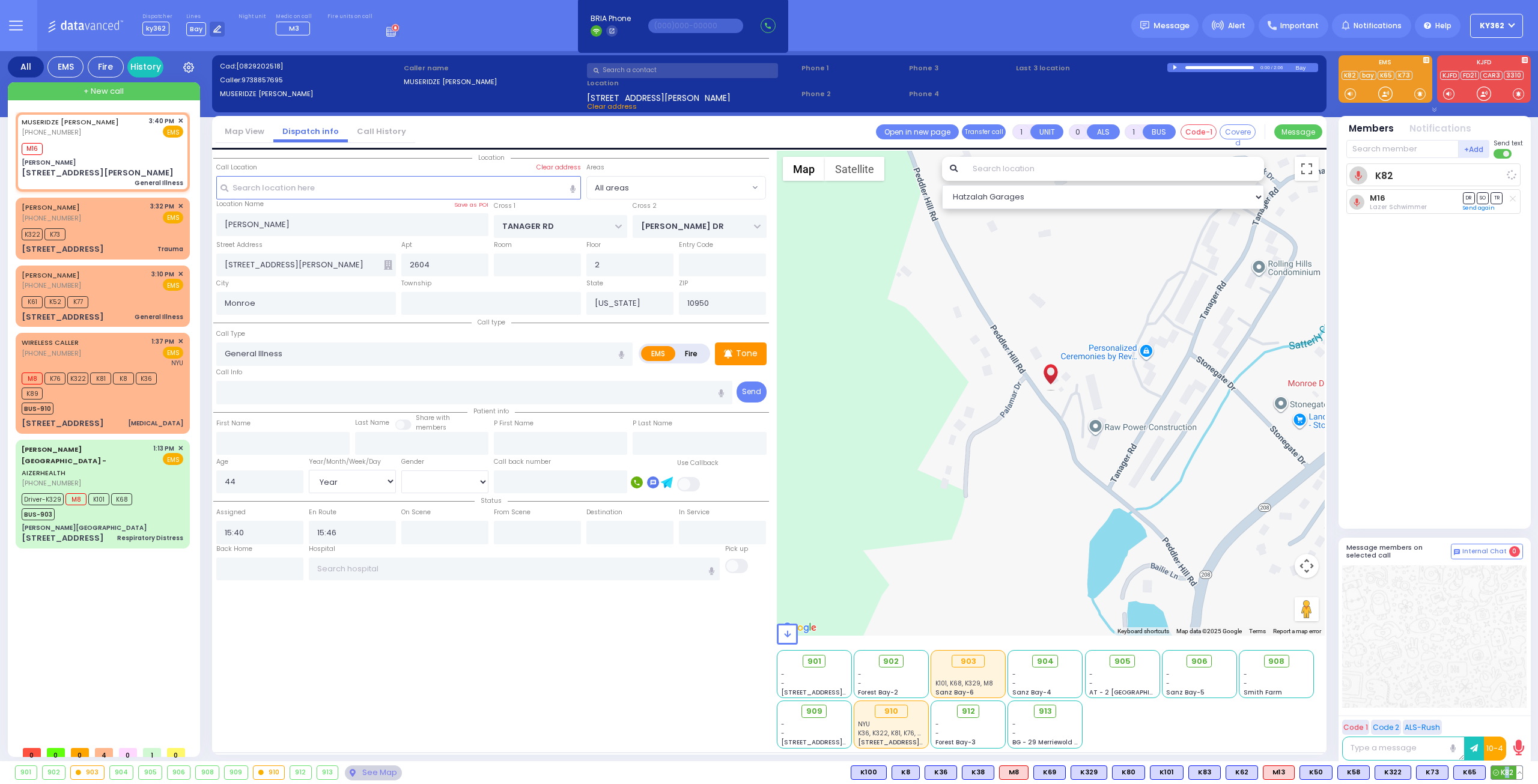
radio input "true"
select select "Year"
select select "[DEMOGRAPHIC_DATA]"
select select "Hatzalah Garages"
click at [117, 225] on div "K322 K73" at bounding box center [102, 233] width 161 height 15
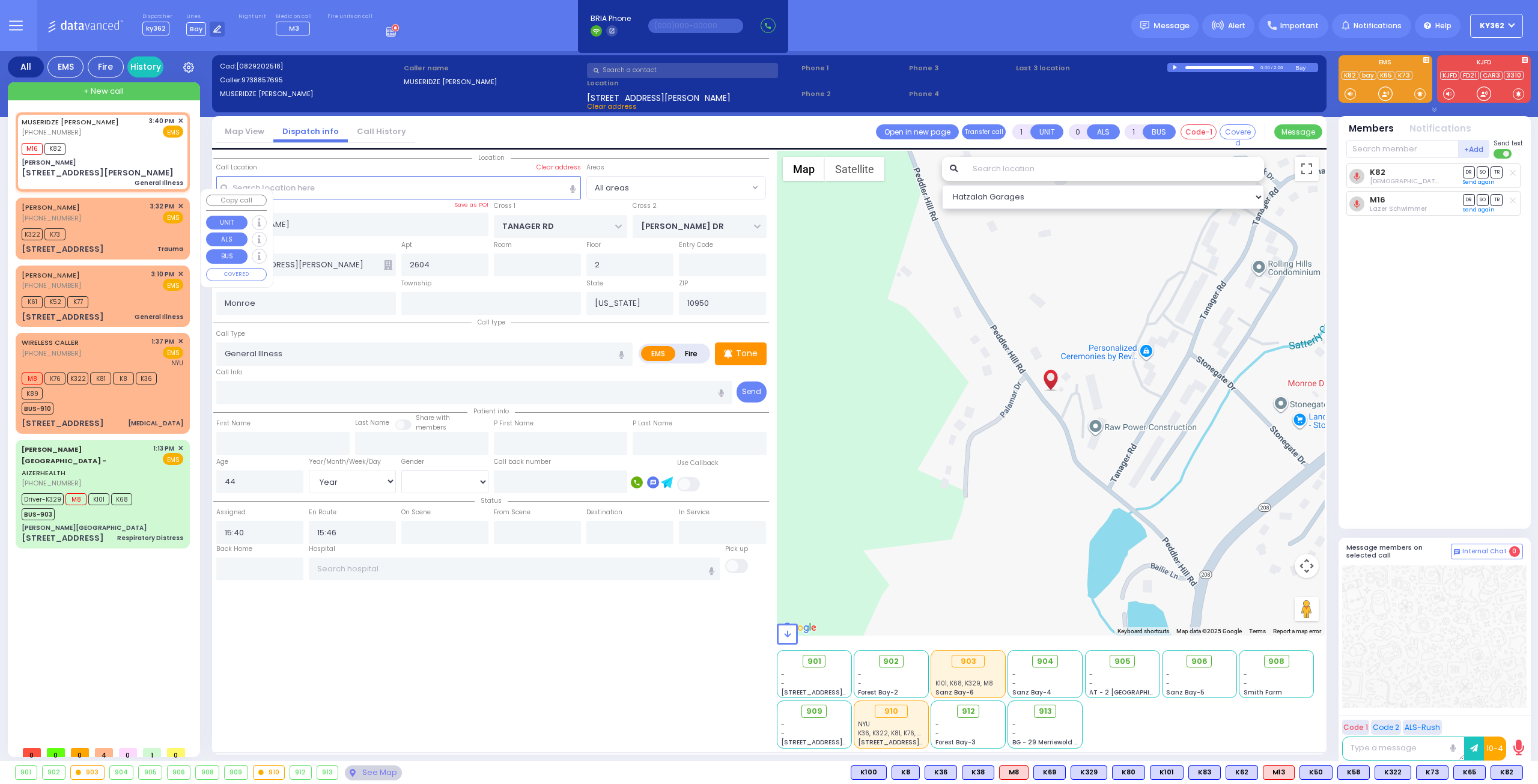
type input "2"
type input "0"
select select
type input "Trauma"
radio input "true"
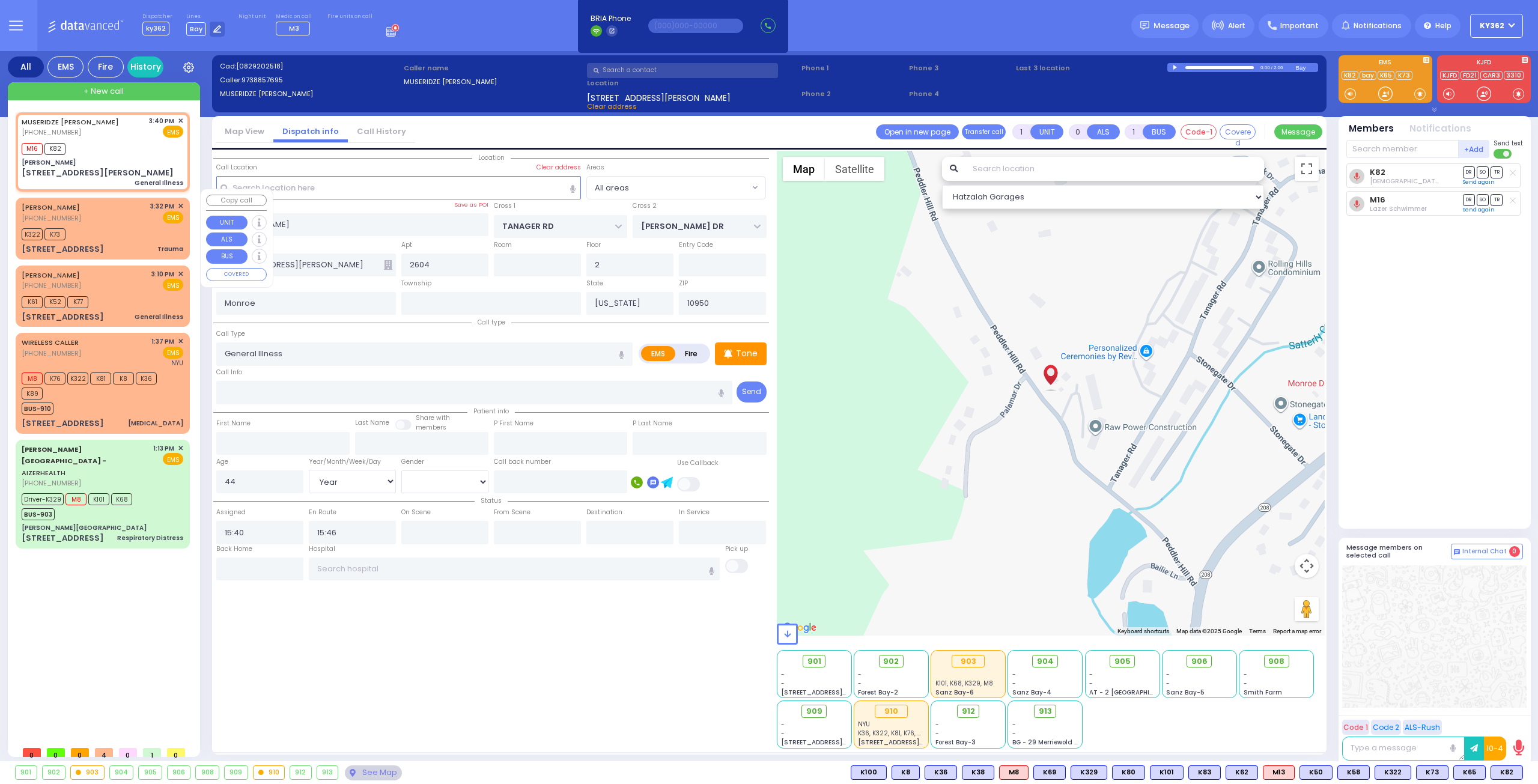
type input "JOEL"
type input "SAKS"
type input "9"
select select "Month"
select select "[DEMOGRAPHIC_DATA]"
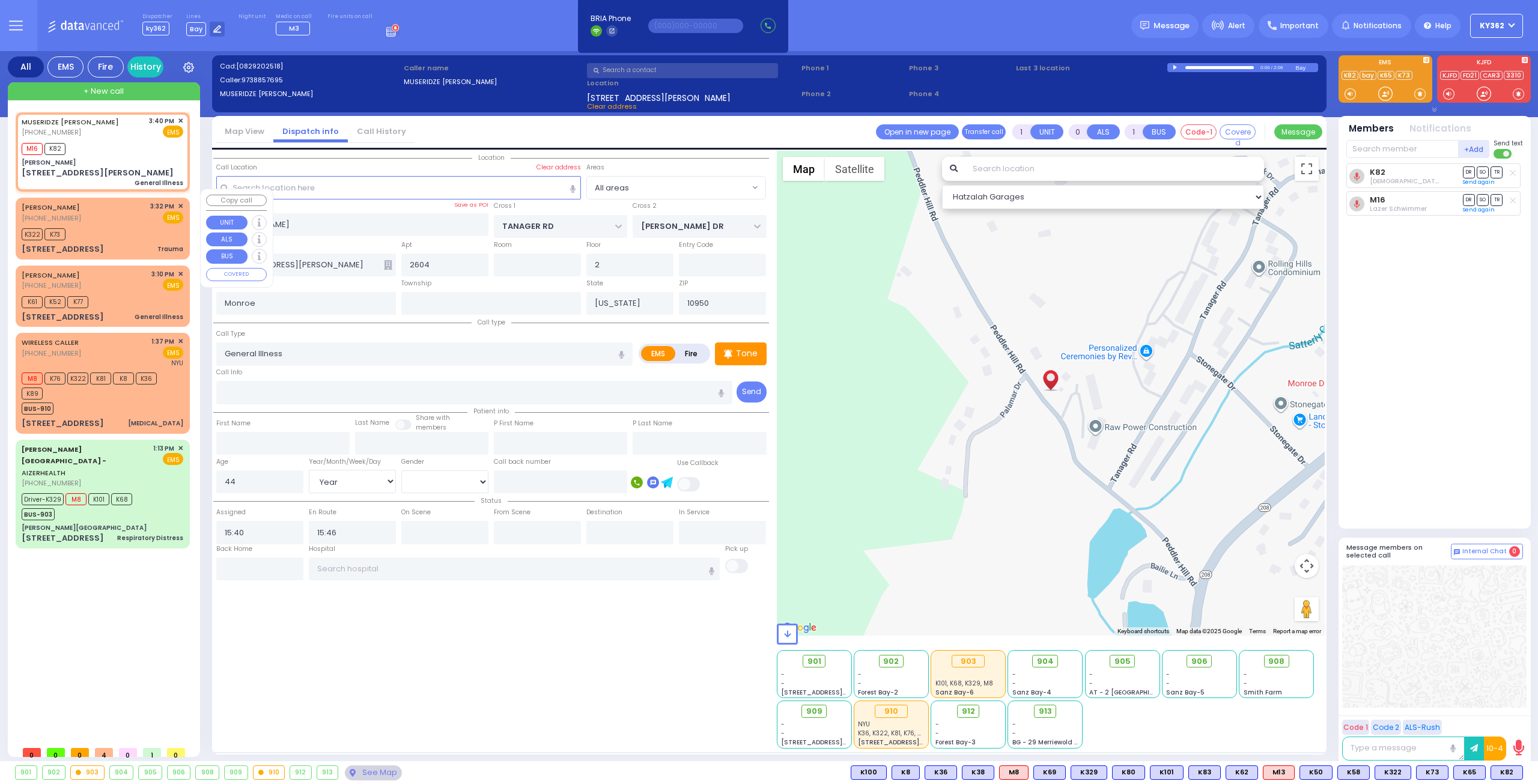
type input "15:32"
type input "15:33"
type input "CHUST RD"
type input "BAKERTOWN RD"
type input "11 AUSTRA PKWY"
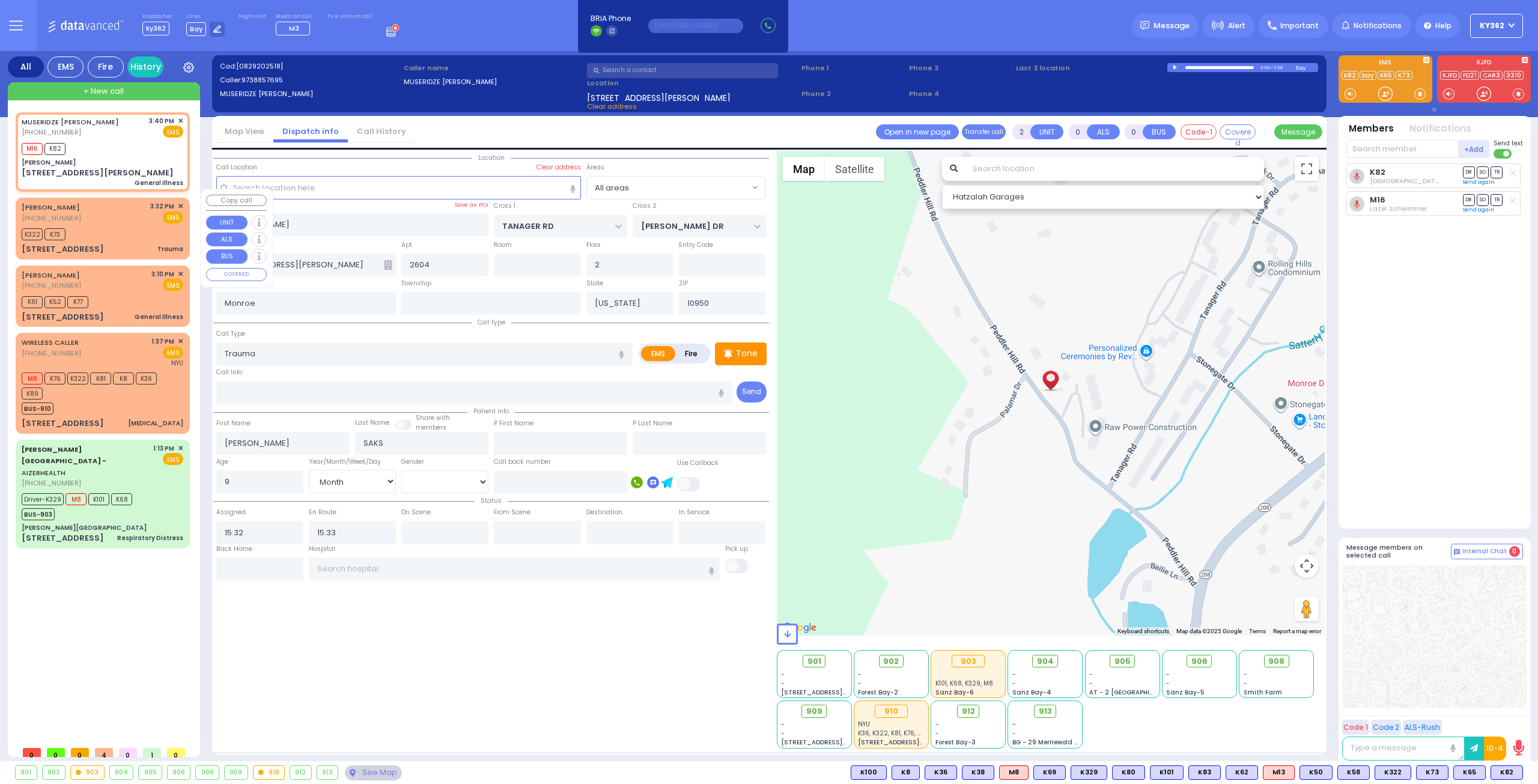
type input "002"
select select "Hatzalah Garages"
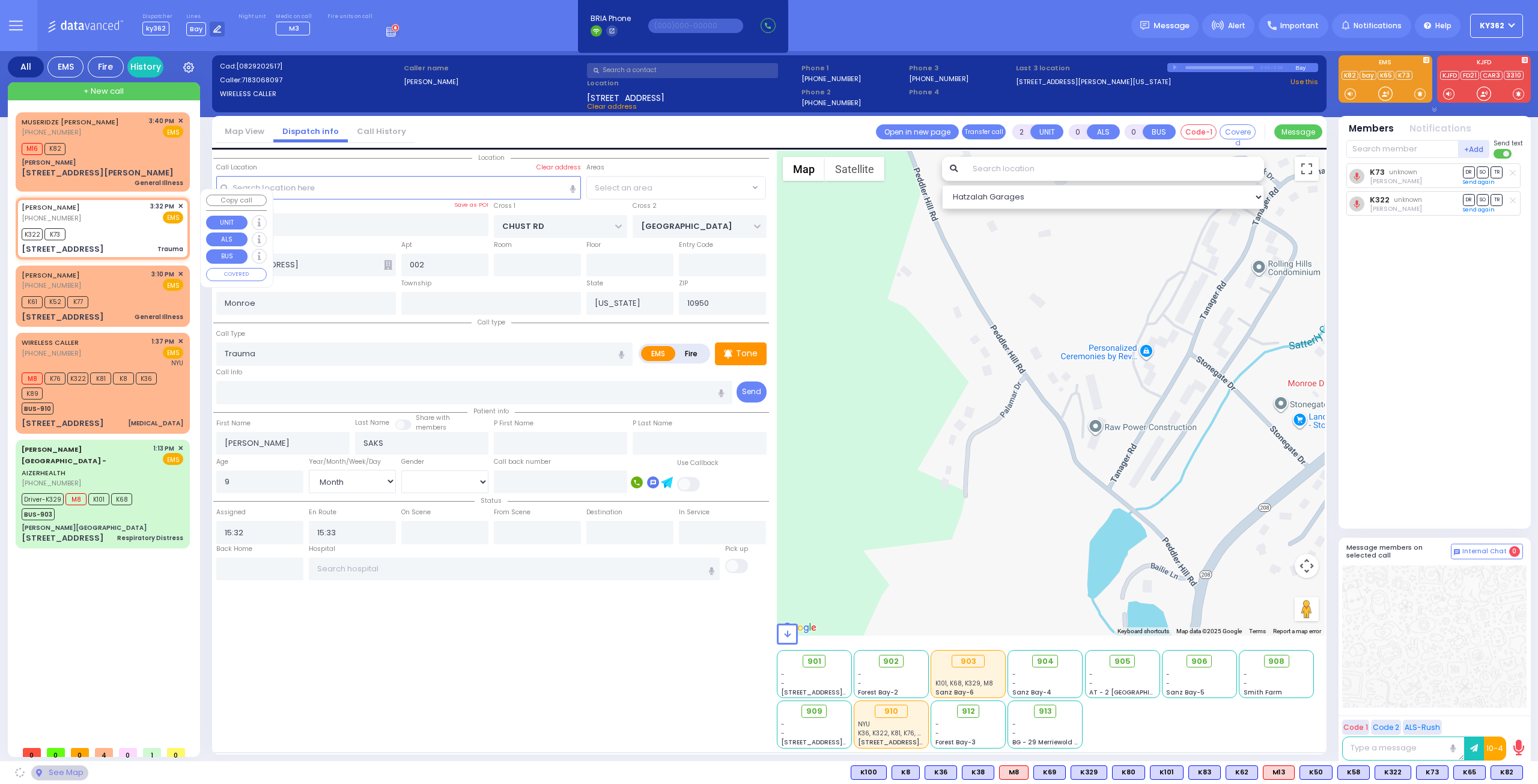
select select "VYOEL MOSHE"
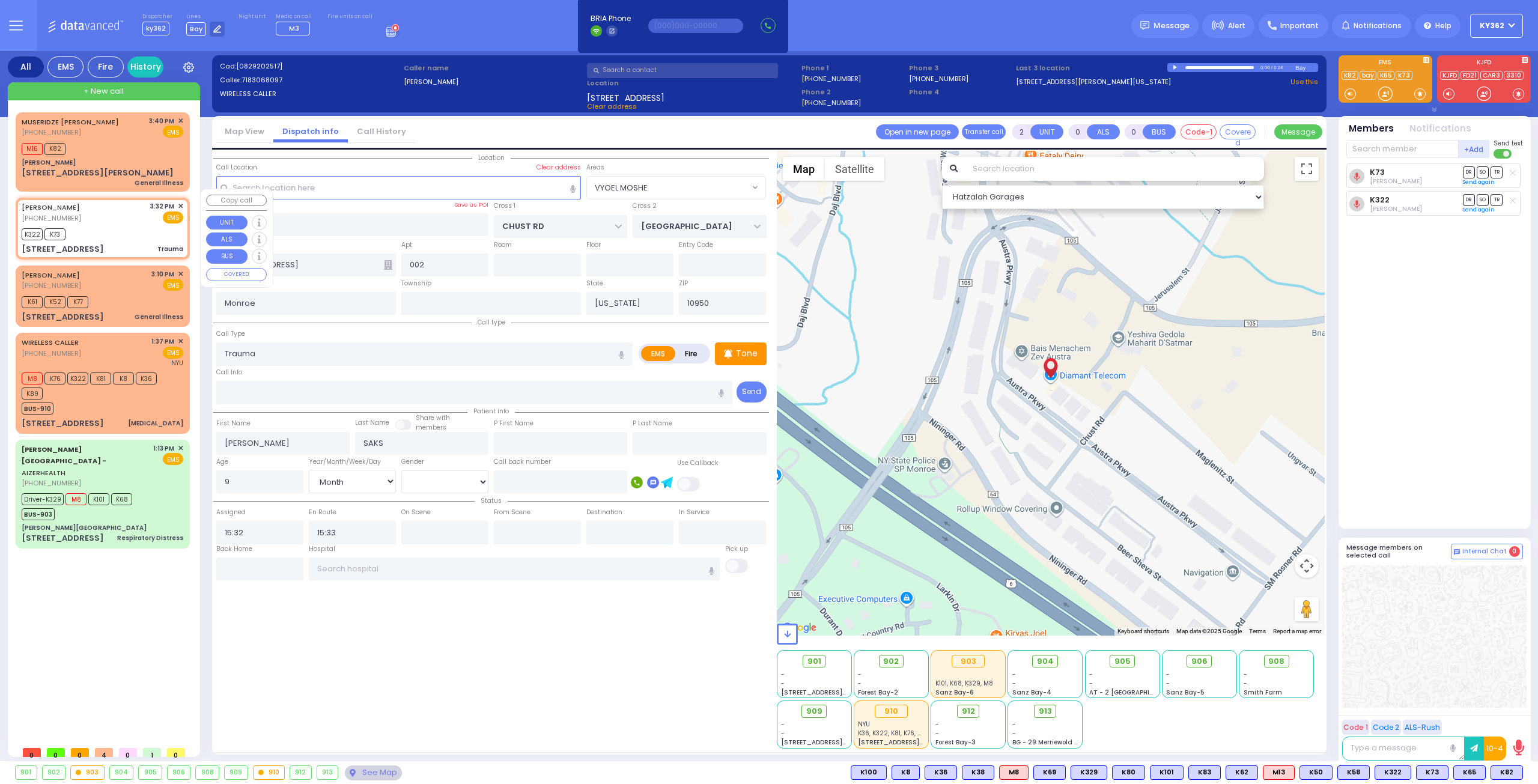
click at [179, 201] on span "✕" at bounding box center [180, 206] width 5 height 10
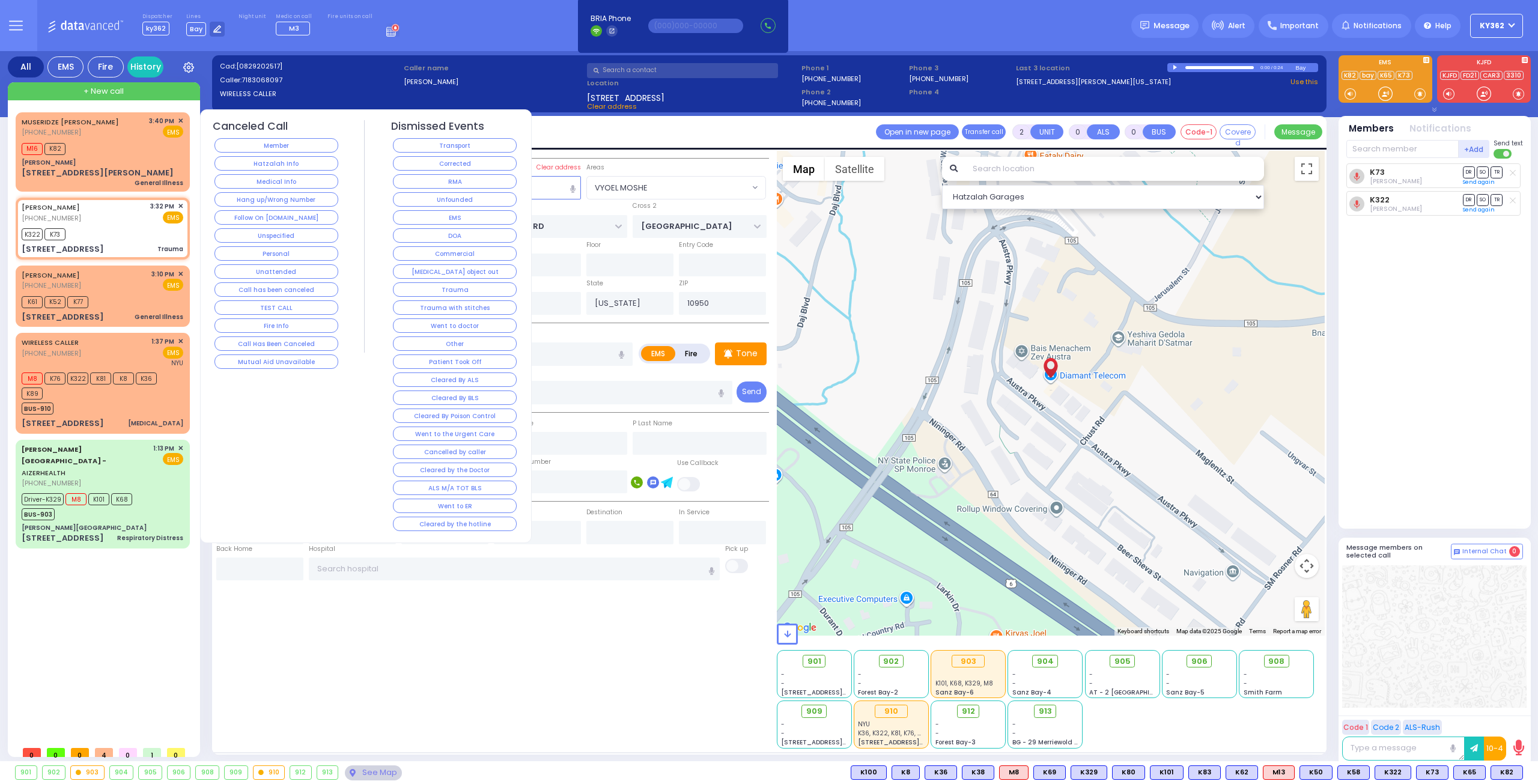
click at [497, 320] on button "Went to doctor" at bounding box center [455, 325] width 123 height 14
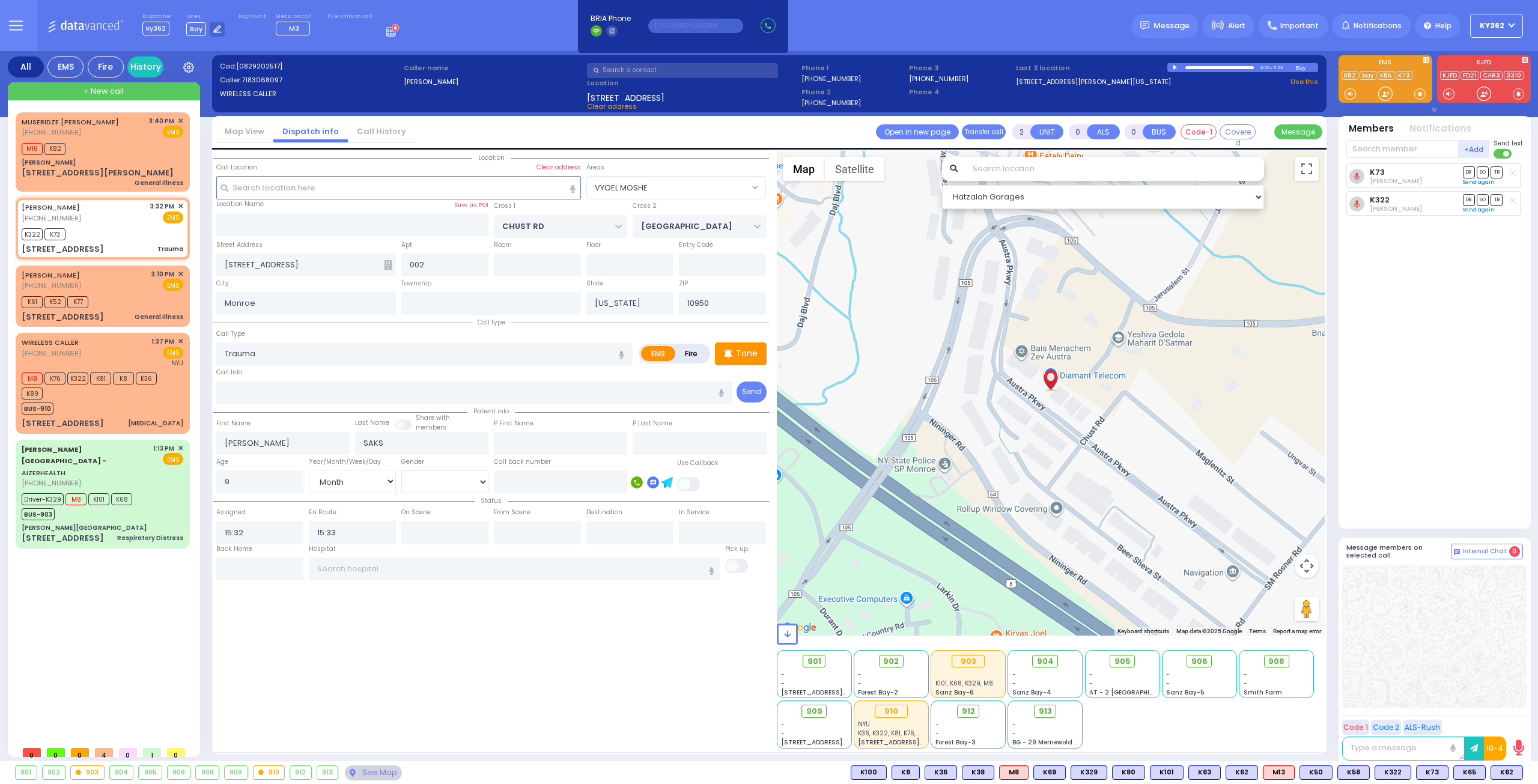
select select
radio input "true"
select select
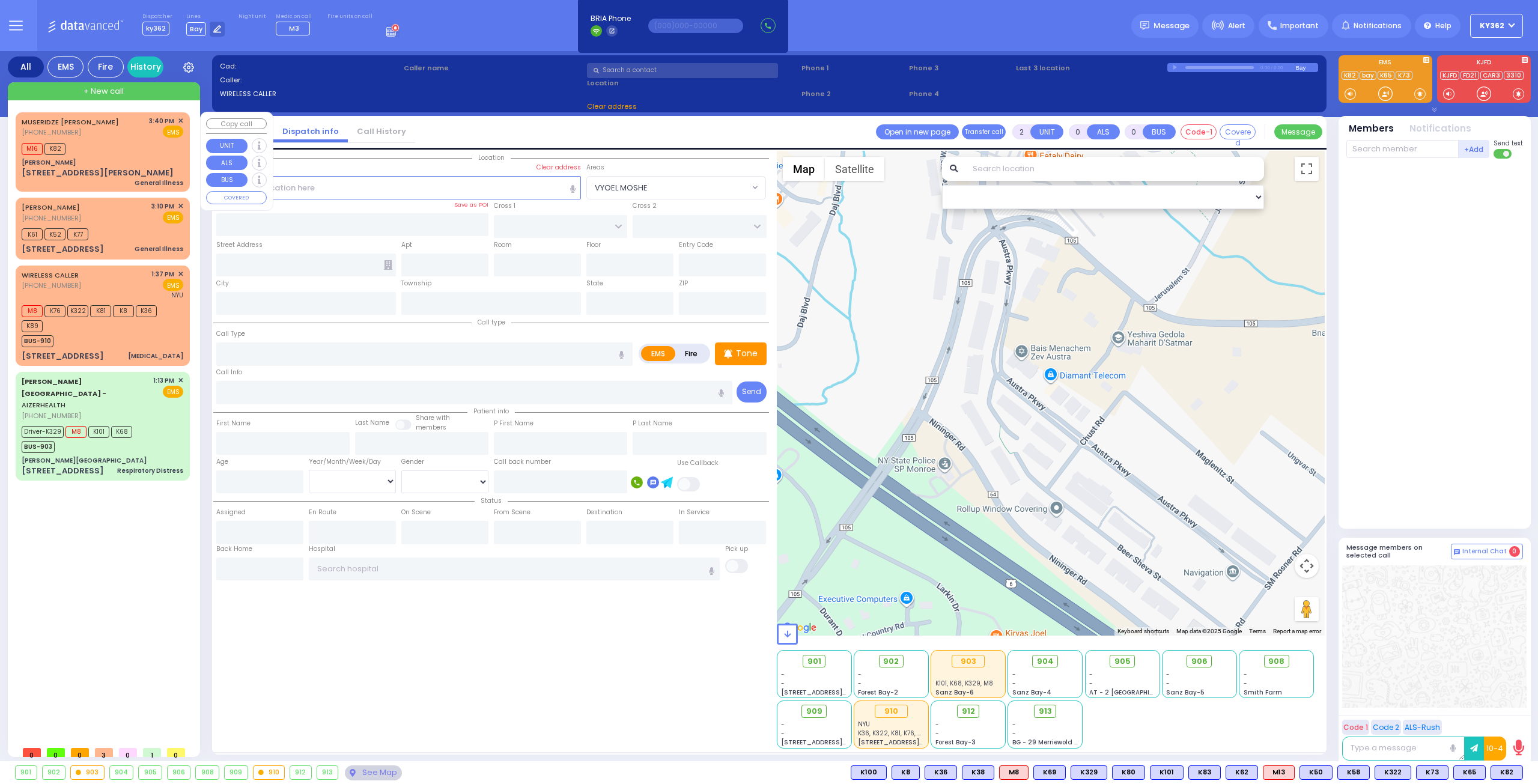
click at [127, 143] on div "M16 K82" at bounding box center [102, 148] width 161 height 15
type input "1"
select select
type input "General Illness"
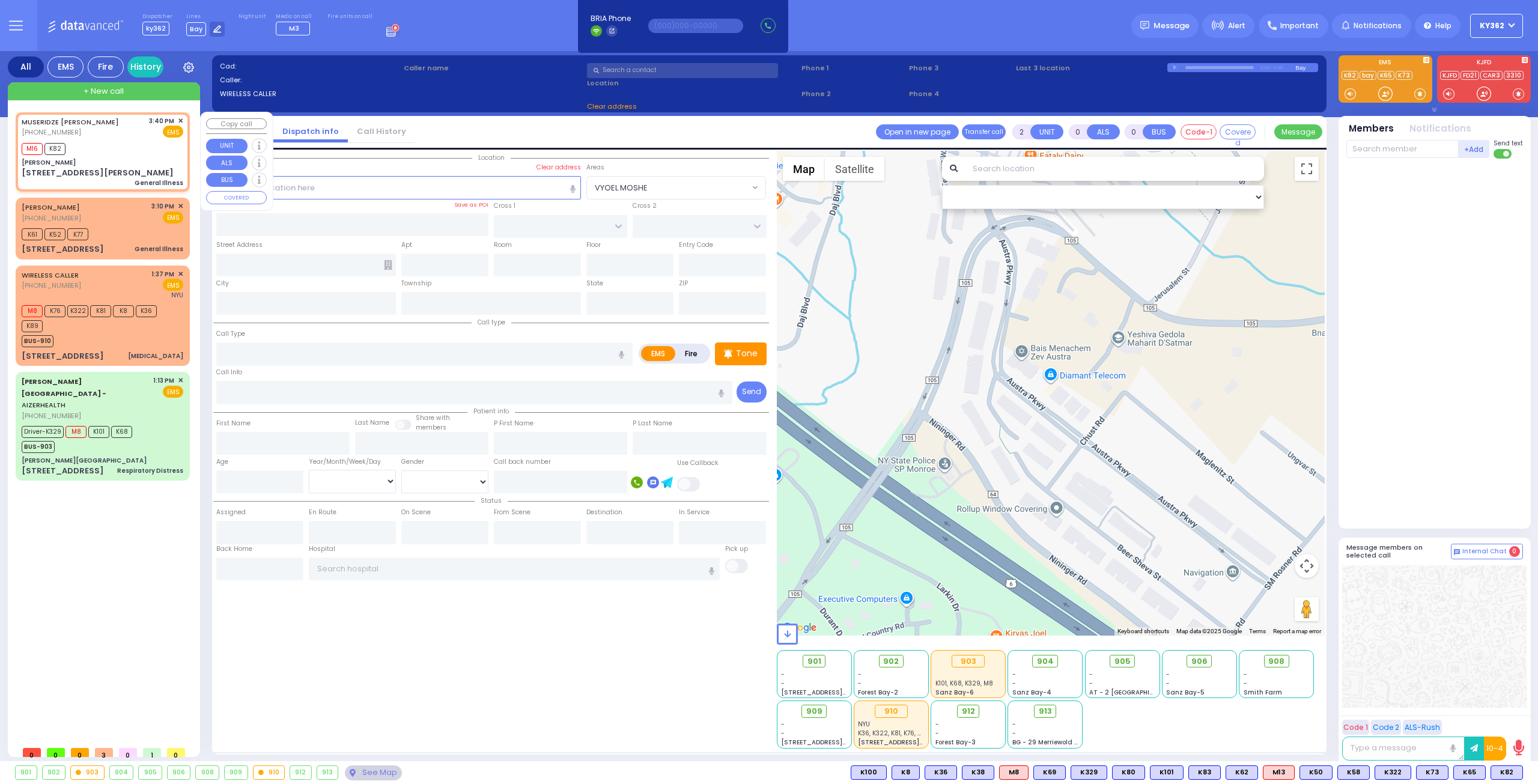
radio input "true"
type input "44"
select select "Year"
select select "[DEMOGRAPHIC_DATA]"
type input "15:40"
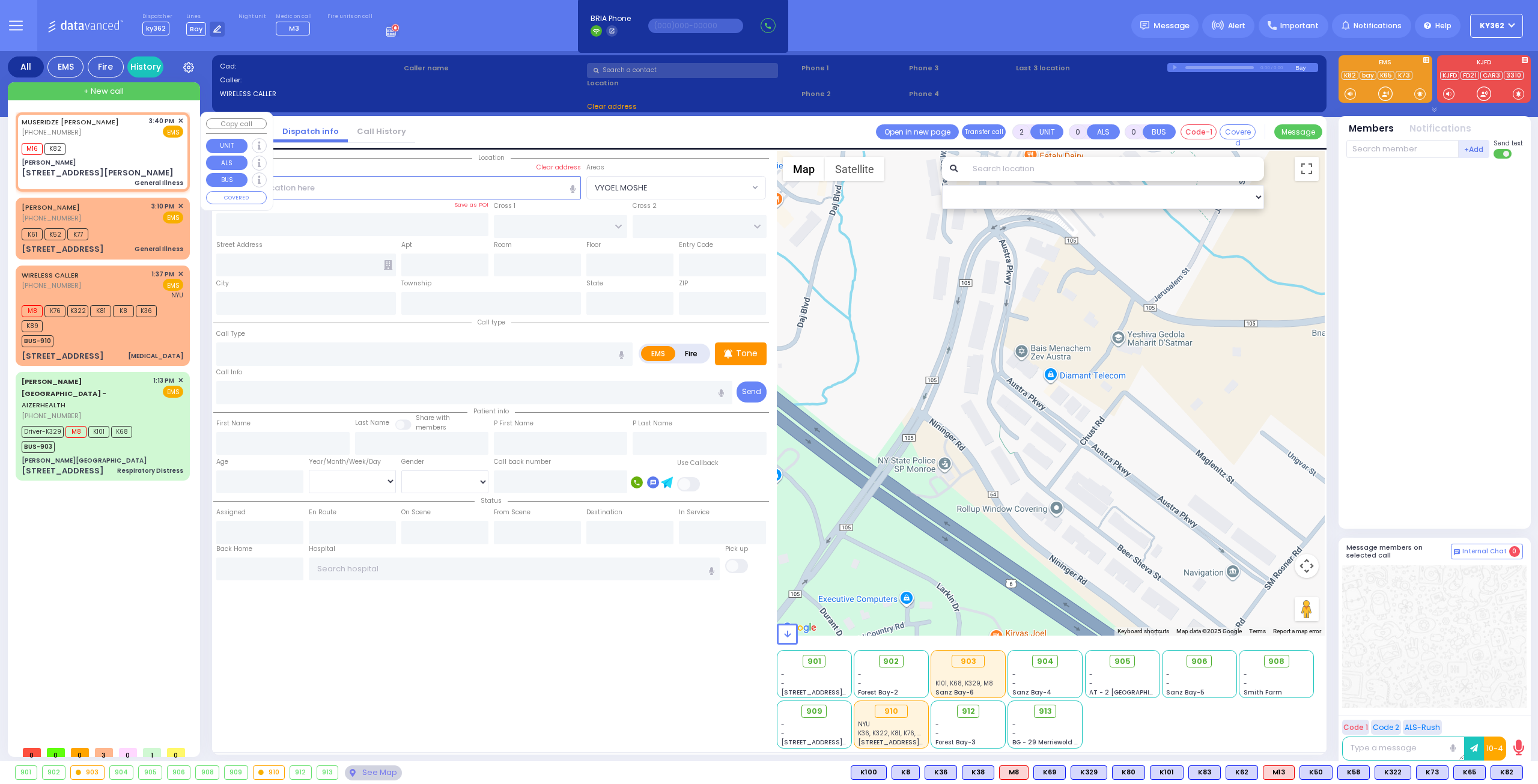
type input "15:46"
type input "[PERSON_NAME]"
type input "TANAGER RD"
type input "[PERSON_NAME] DR"
type input "[STREET_ADDRESS][PERSON_NAME]"
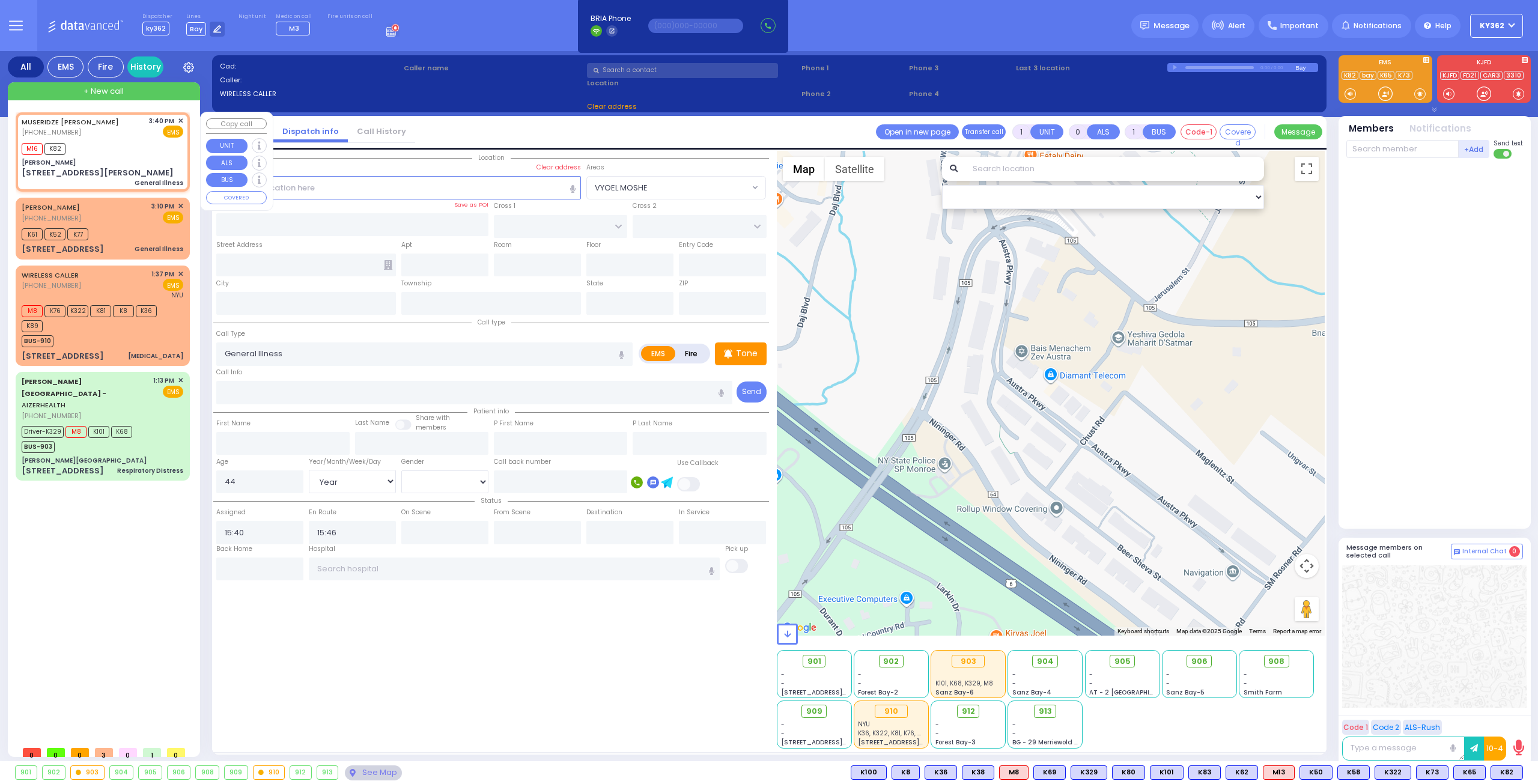
type input "2604"
type input "2"
type input "Monroe"
type input "[US_STATE]"
type input "10950"
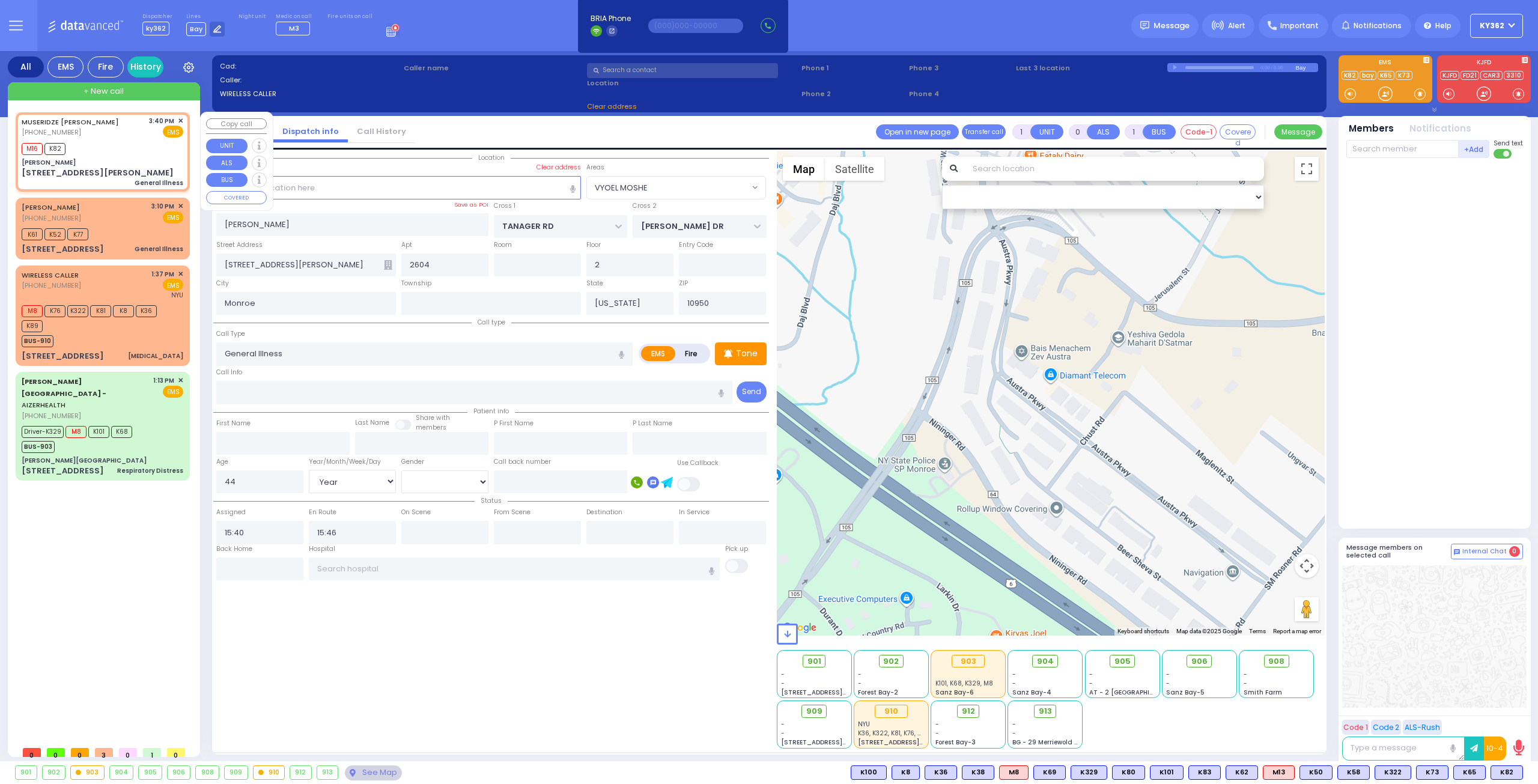
select select "Hatzalah Garages"
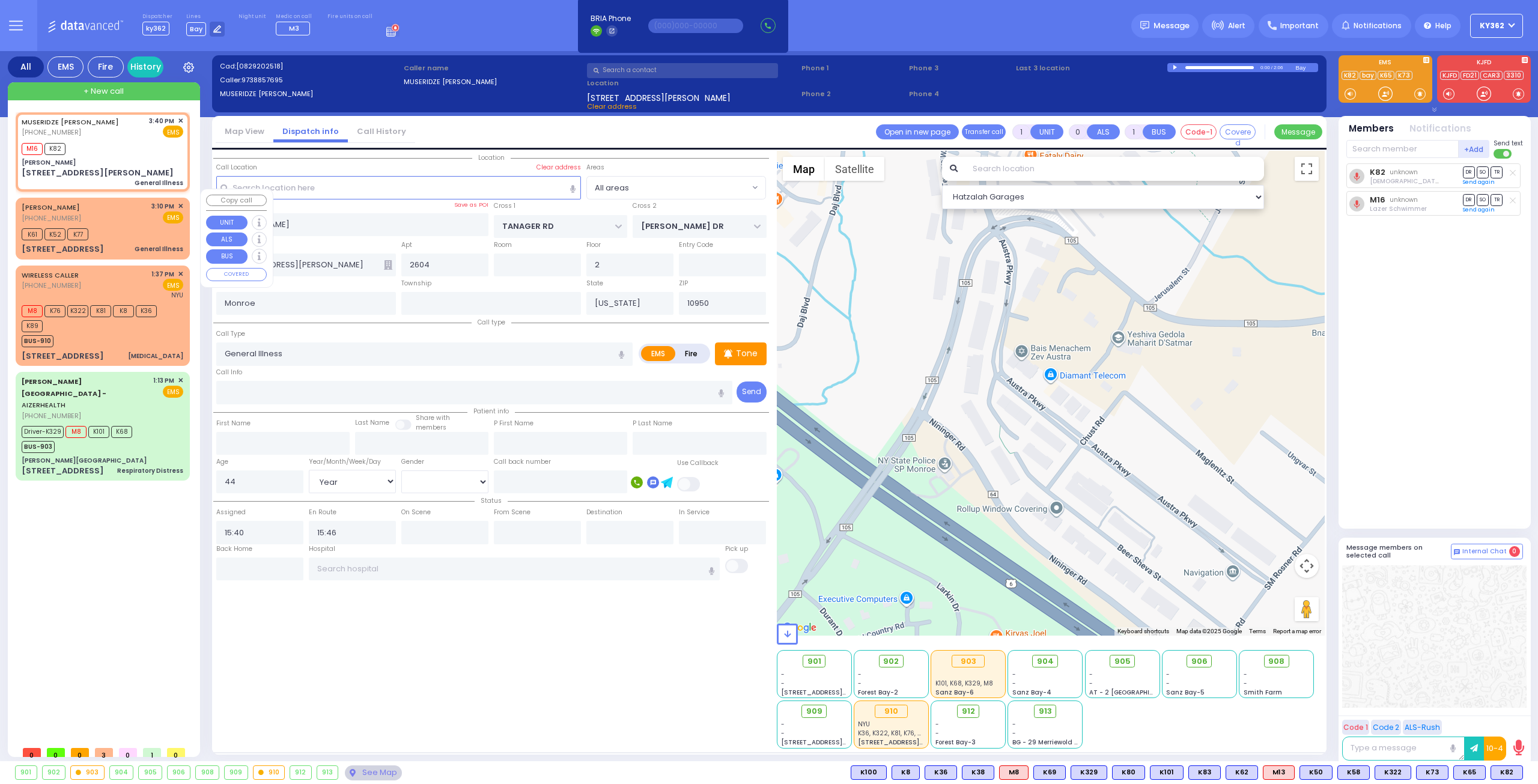
click at [111, 201] on div "C SHELTON (732) 534-2131 3:10 PM ✕ EMS" at bounding box center [102, 212] width 161 height 22
select select
radio input "true"
type input "32"
select select "Year"
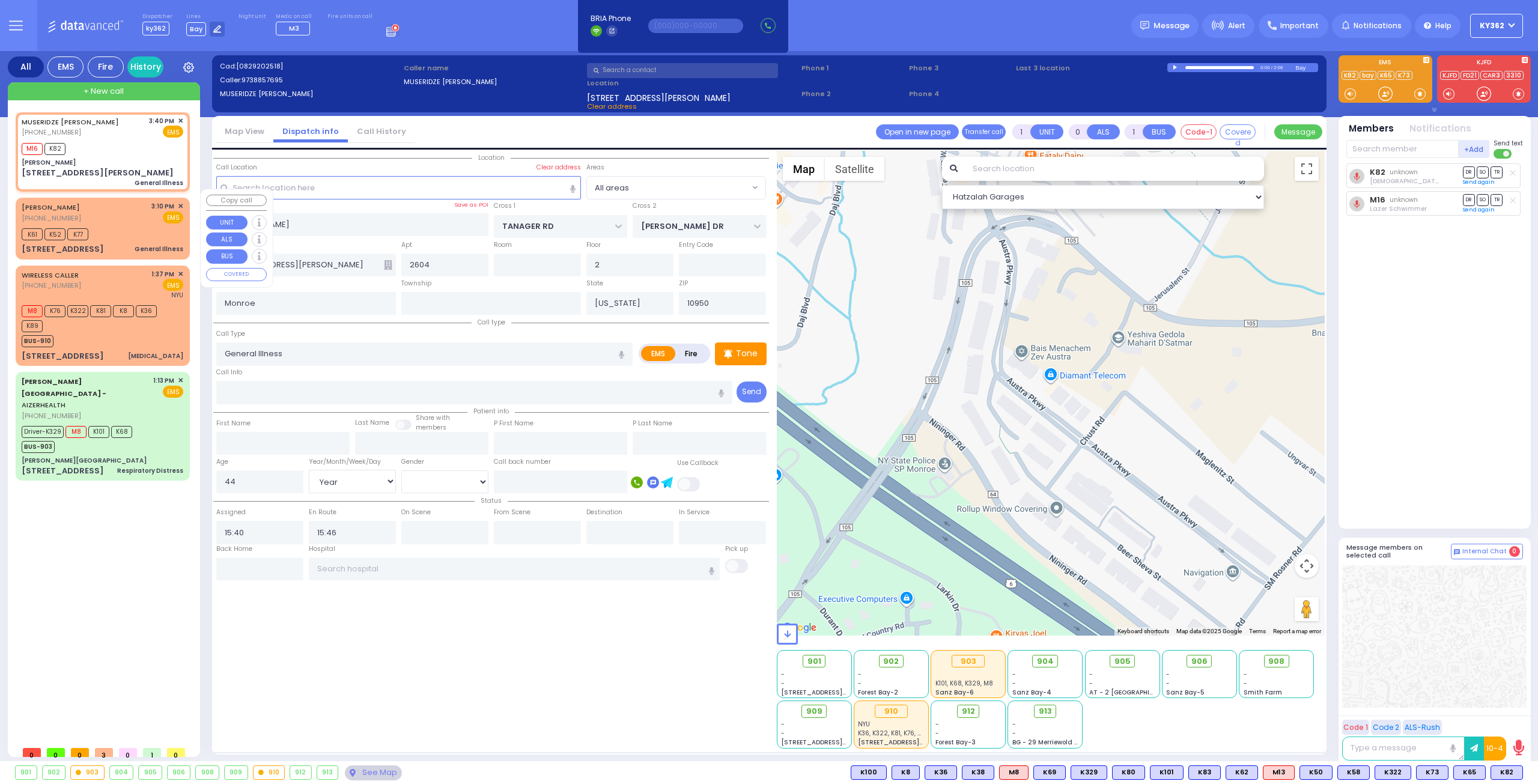
select select "[DEMOGRAPHIC_DATA]"
type input "15:10"
type input "15:13"
type input "PROSPECT RD"
type input "HARDSCRABBLE RD"
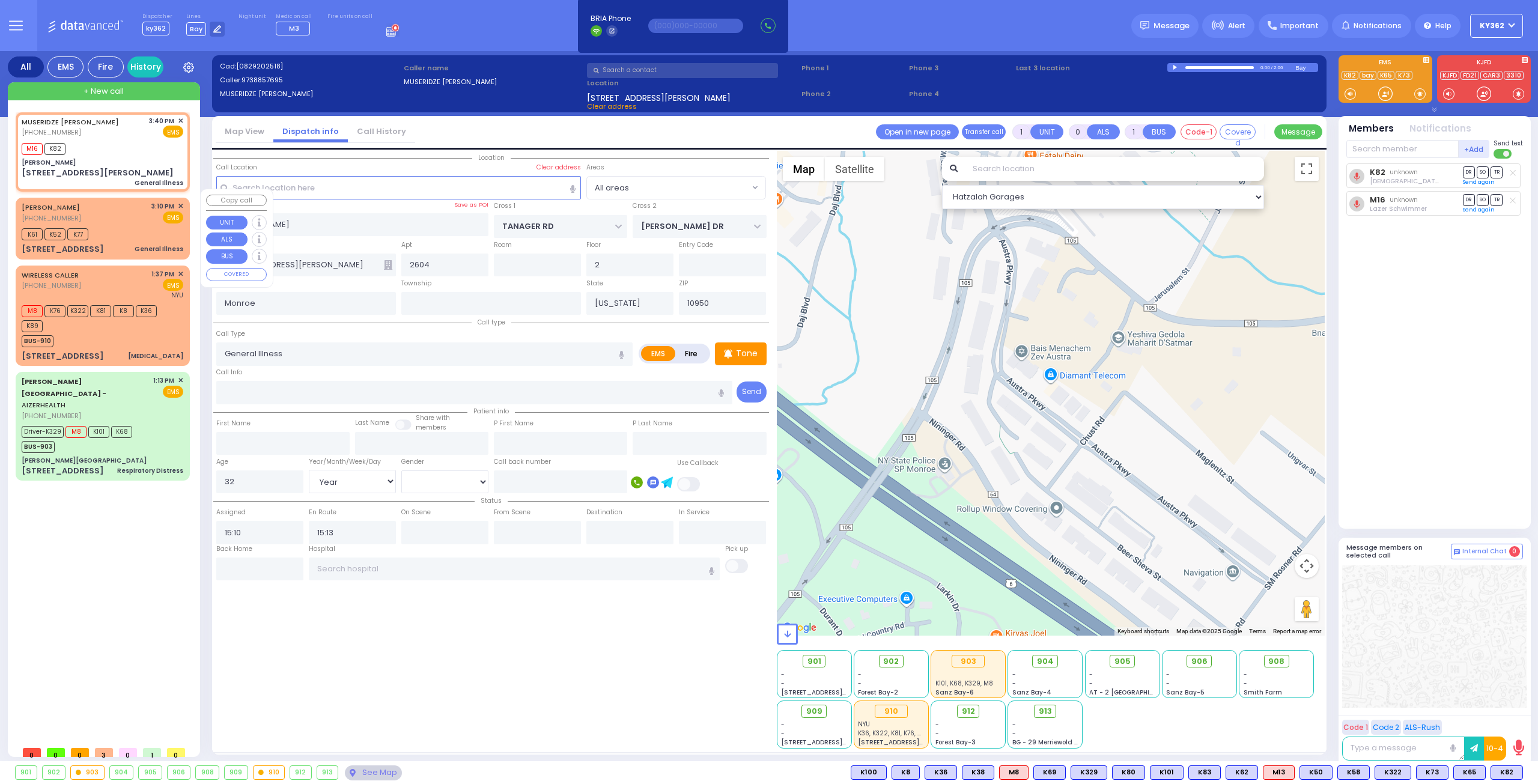
type input "[STREET_ADDRESS]"
type input "[PERSON_NAME]"
type input "10918"
select select "[GEOGRAPHIC_DATA]"
select select "Hatzalah Garages"
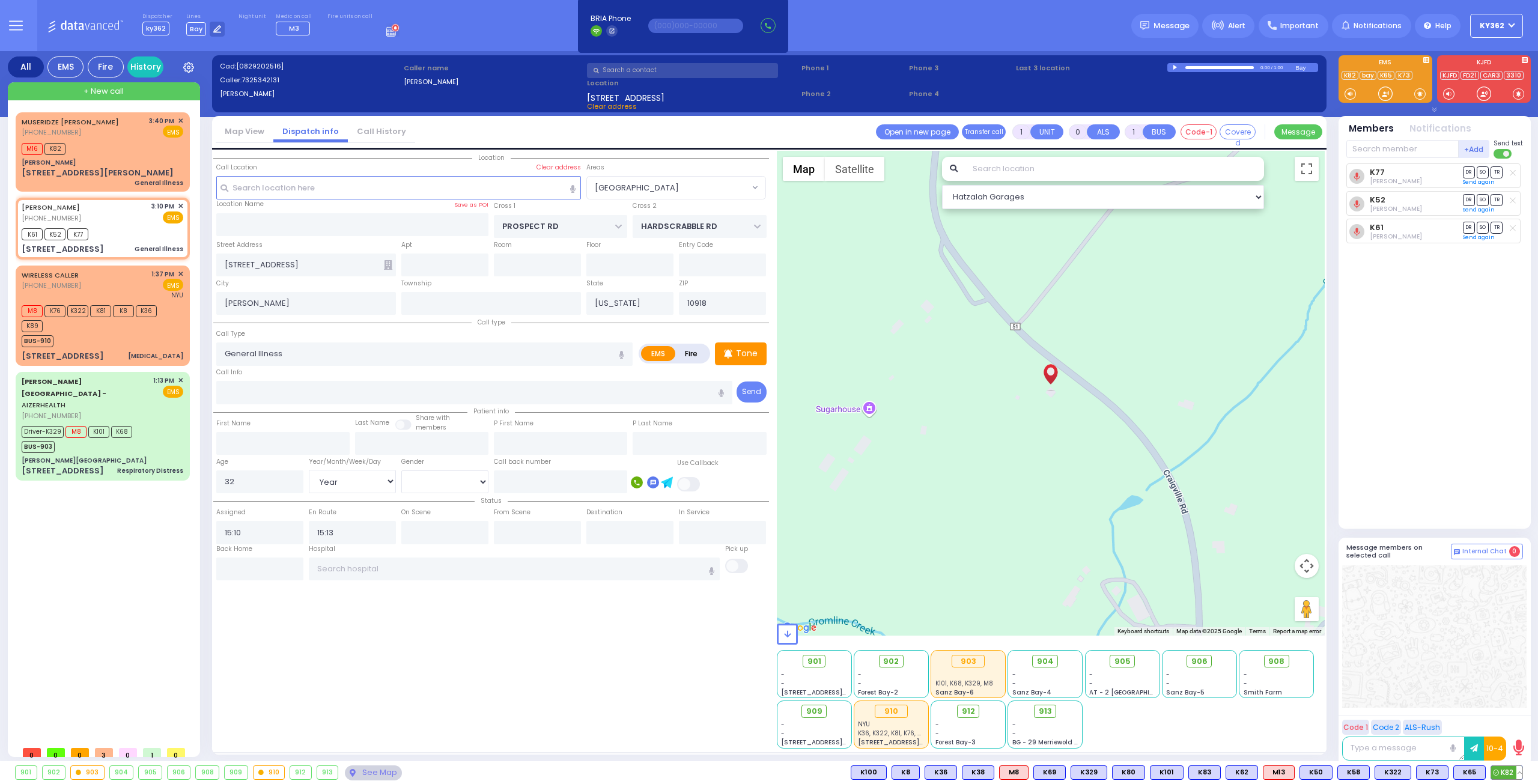
click at [1519, 769] on button at bounding box center [1519, 772] width 6 height 13
click at [1511, 718] on icon at bounding box center [1511, 719] width 13 height 13
click at [1511, 701] on icon at bounding box center [1511, 702] width 13 height 13
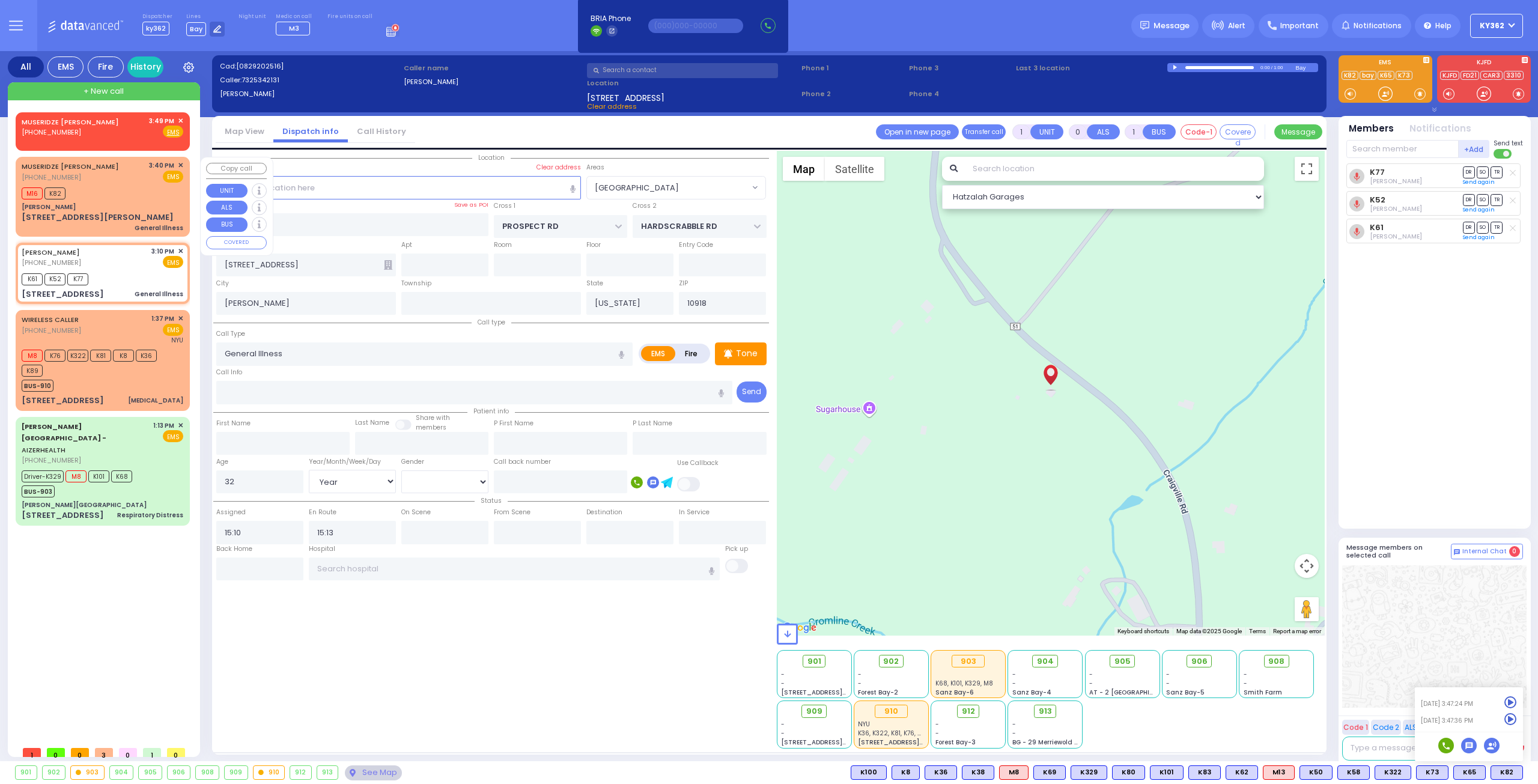
click at [106, 187] on div "M16 K82" at bounding box center [102, 192] width 161 height 15
select select
radio input "true"
type input "44"
select select "Year"
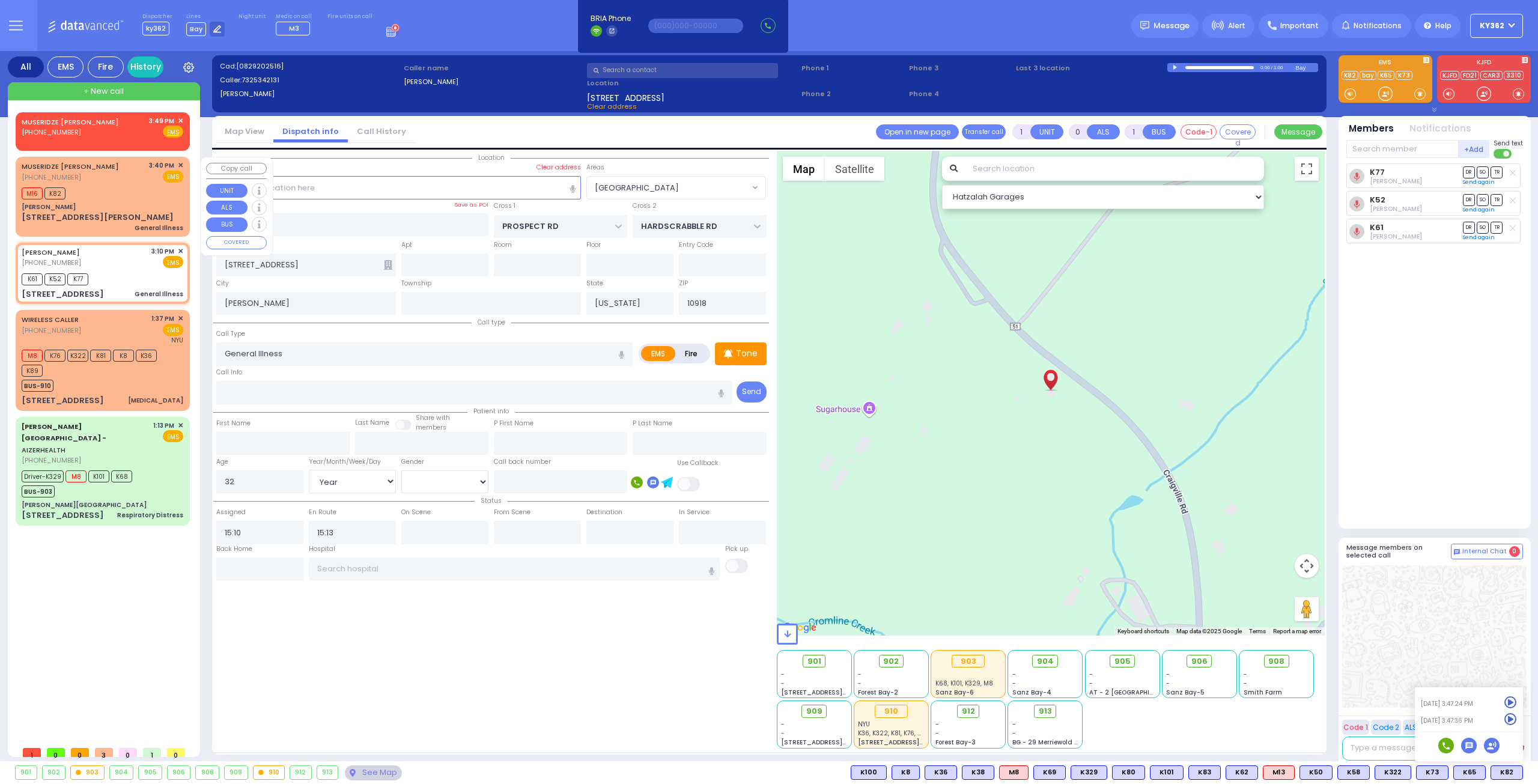
select select "[DEMOGRAPHIC_DATA]"
type input "15:40"
type input "15:46"
select select "Hatzalah Garages"
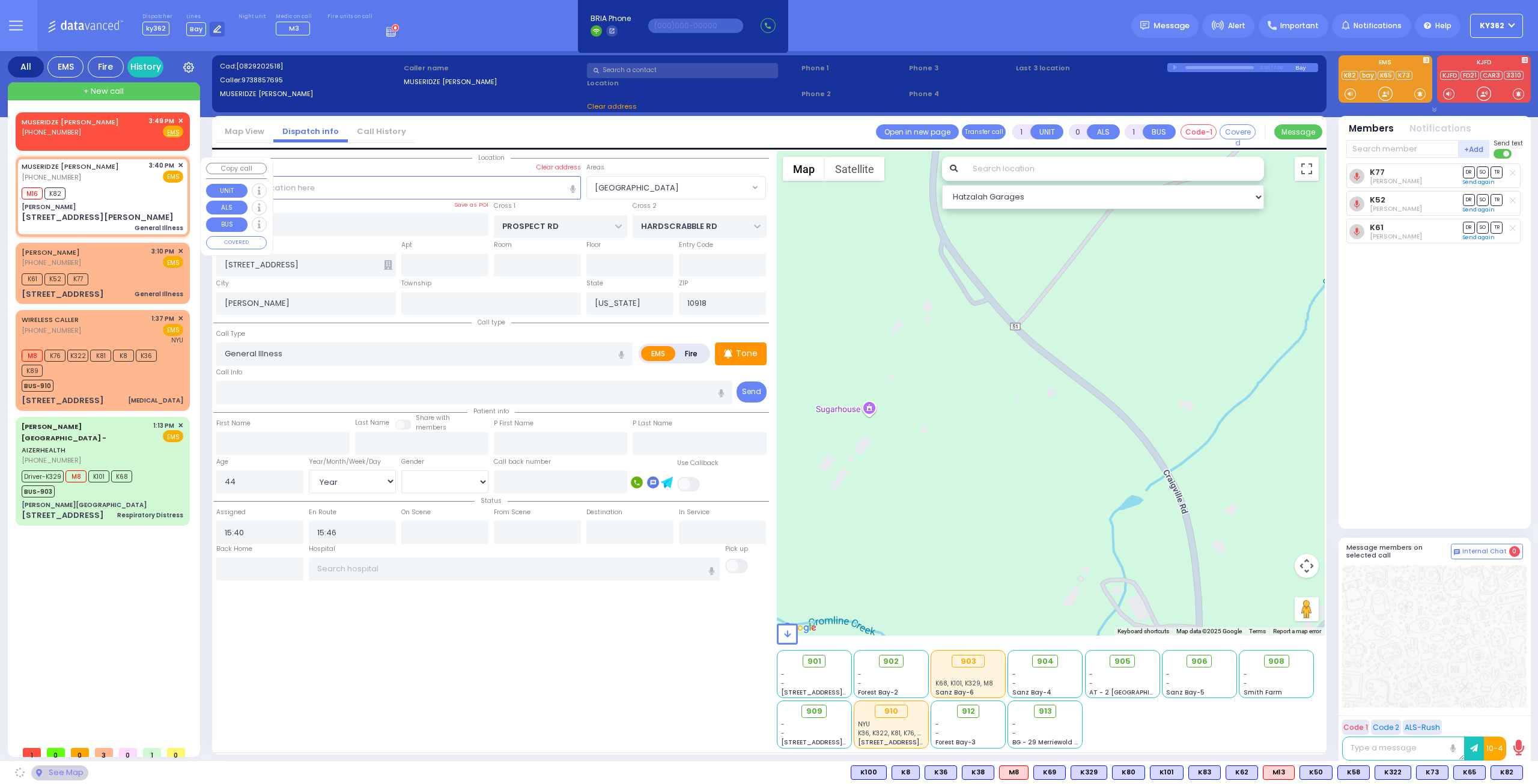
type input "[PERSON_NAME]"
type input "TANAGER RD"
type input "[PERSON_NAME] DR"
type input "[STREET_ADDRESS][PERSON_NAME]"
type input "2604"
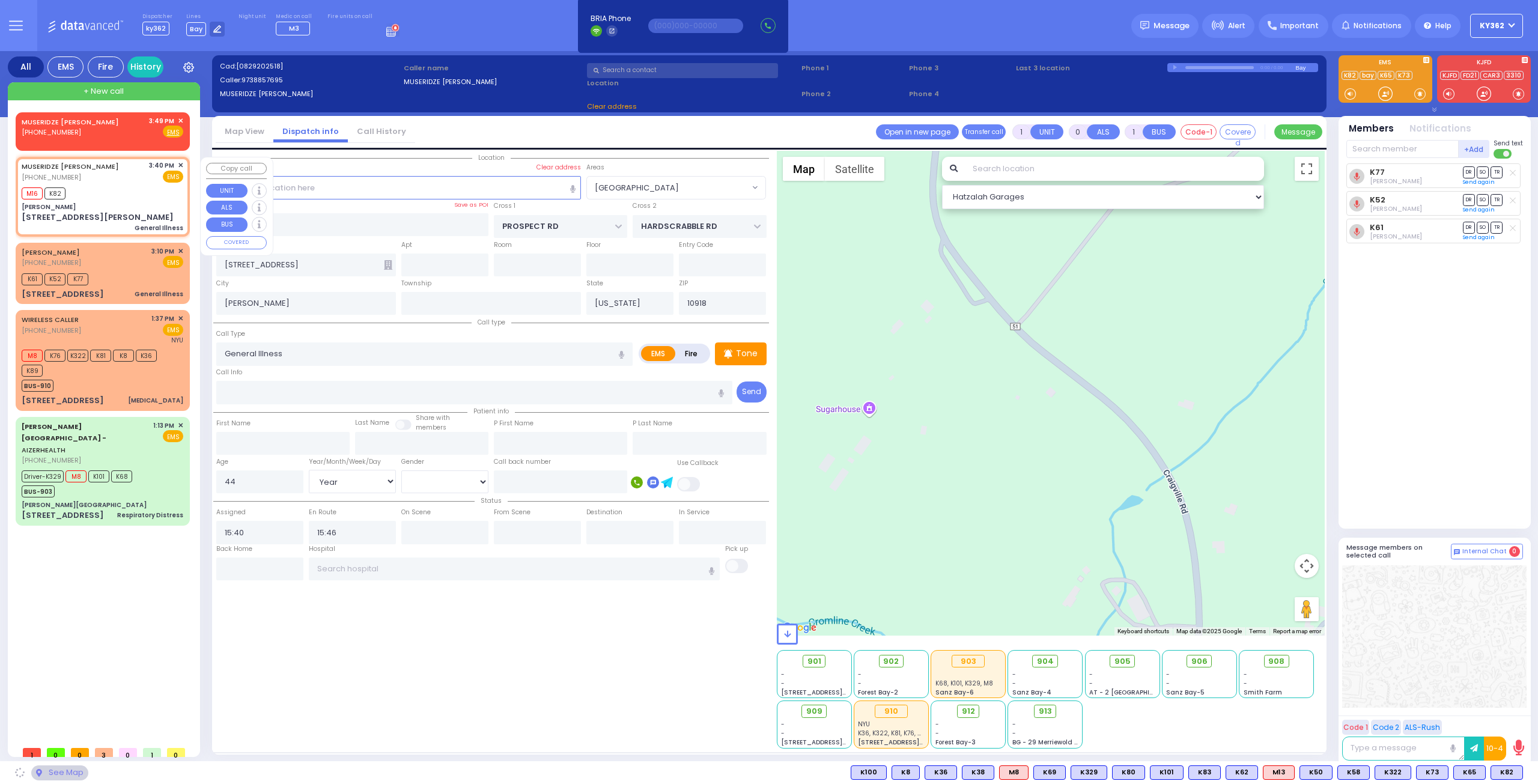
type input "2"
type input "Monroe"
type input "10950"
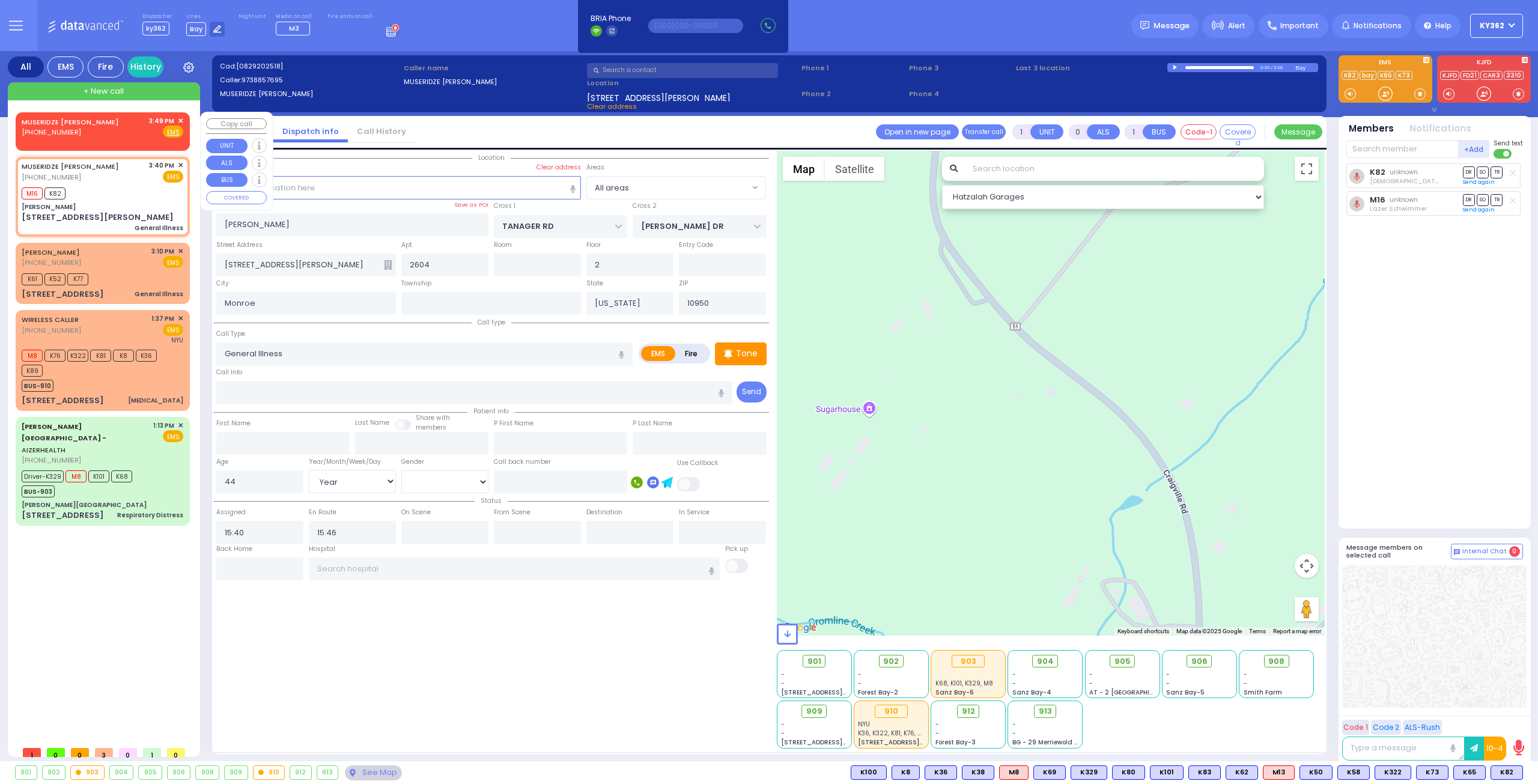
click at [121, 139] on div "MUSERIDZE ANA (973) 885-7695 3:49 PM ✕ Fire EMS" at bounding box center [103, 130] width 170 height 30
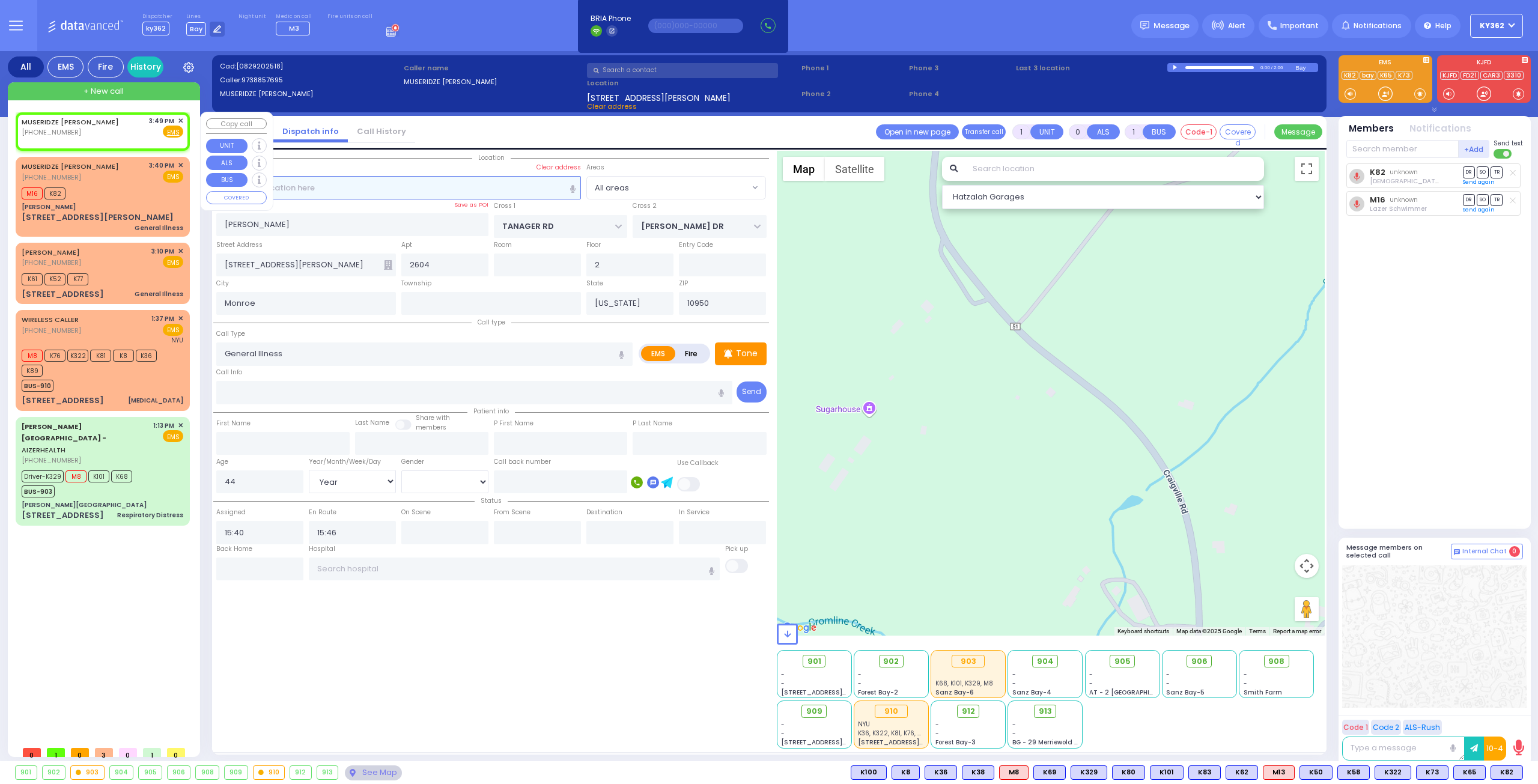
type input "2"
type input "1"
select select
radio input "true"
select select
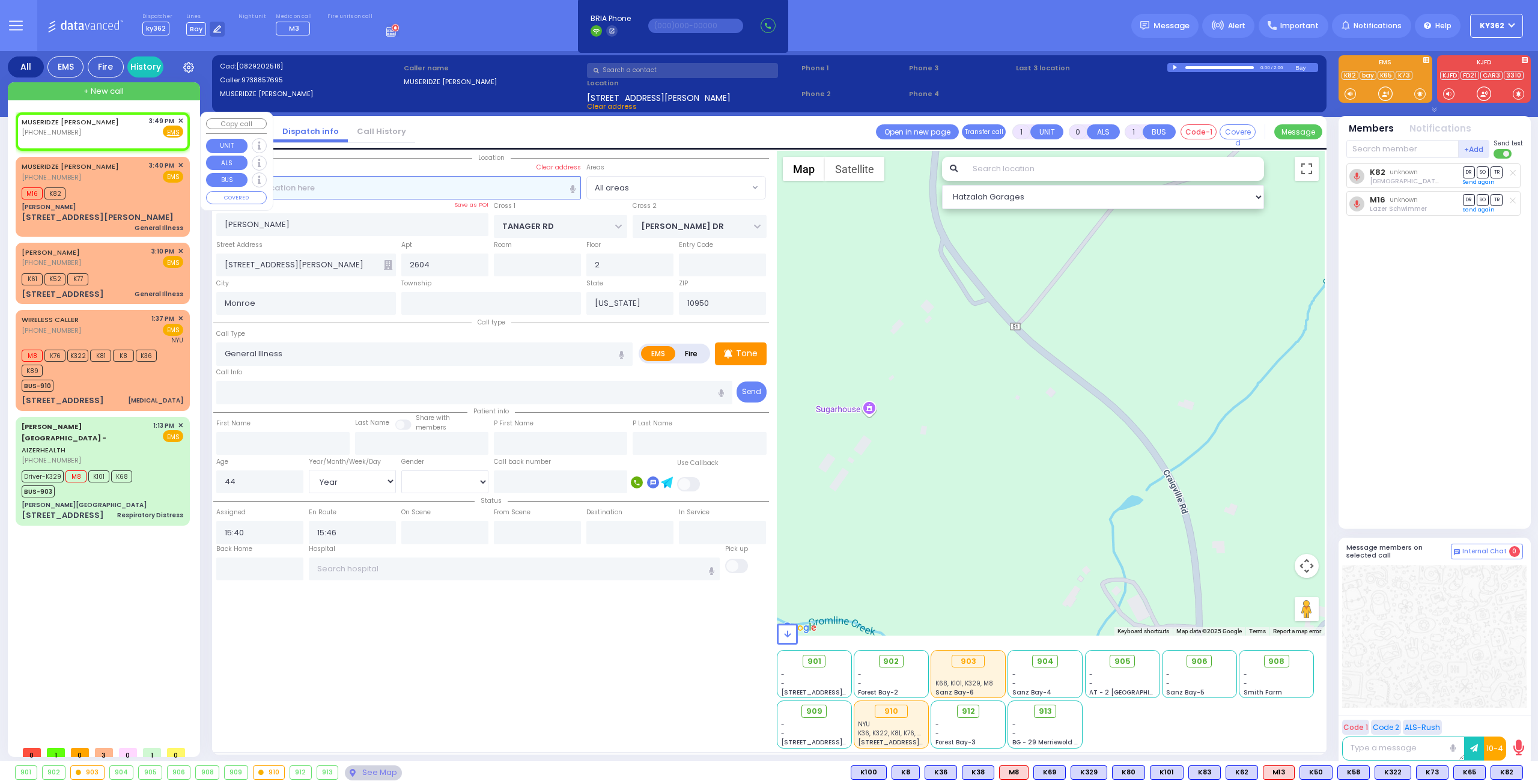
select select
type input "15:49"
select select "Hatzalah Garages"
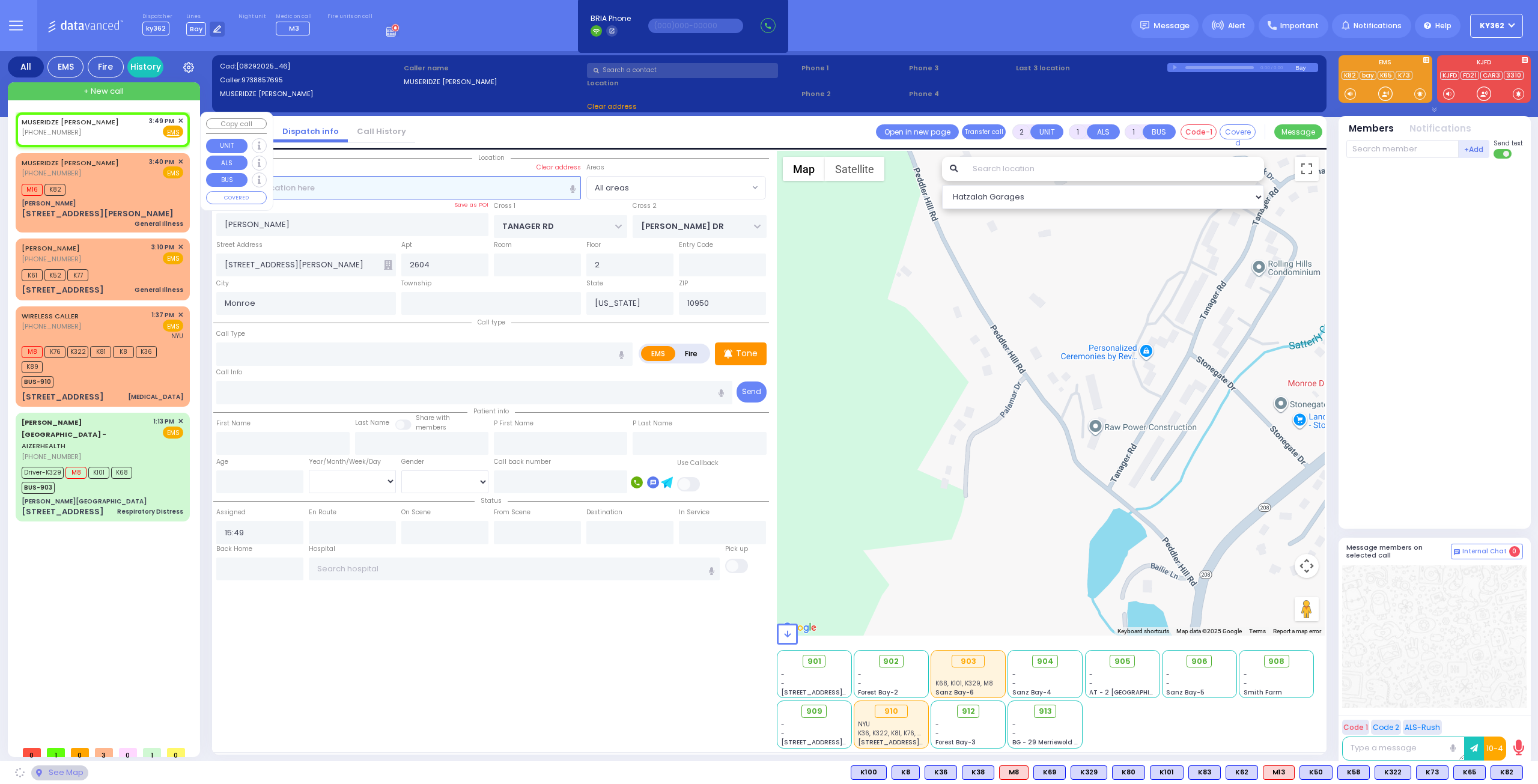
select select
radio input "true"
select select
select select "Hatzalah Garages"
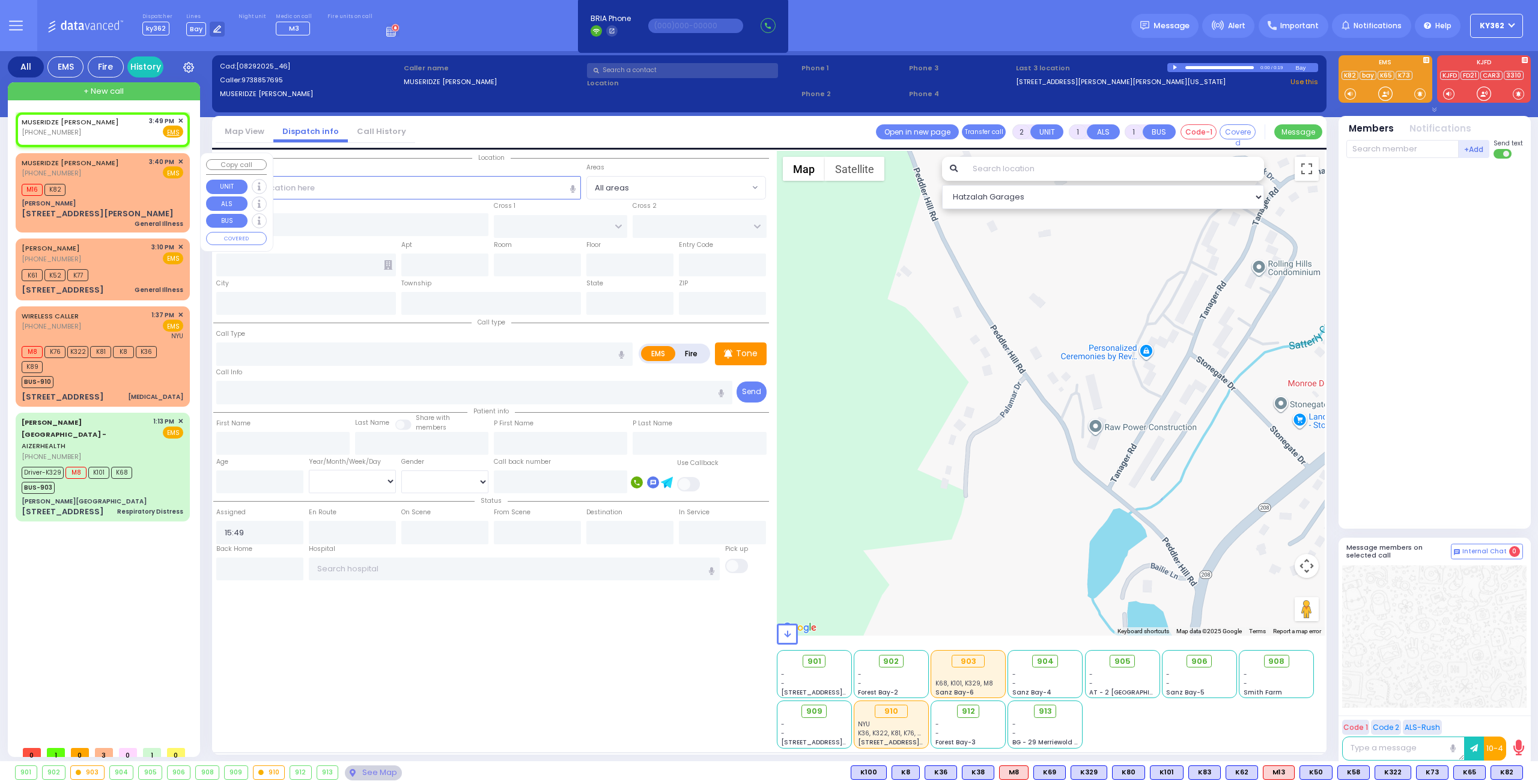
click at [111, 179] on div "MUSERIDZE [PERSON_NAME] [PHONE_NUMBER] 3:40 PM ✕ EMS" at bounding box center [102, 167] width 161 height 22
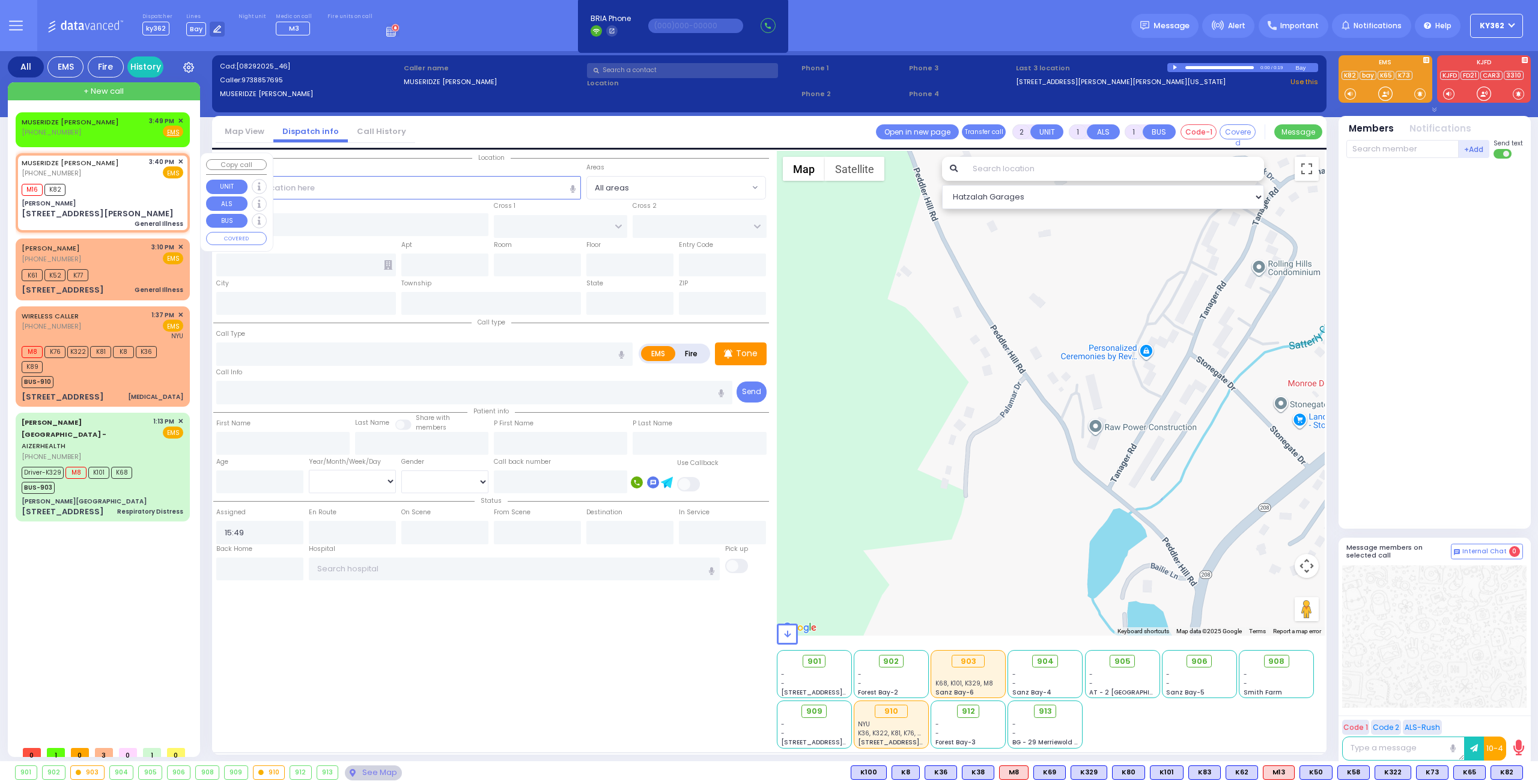
type input "1"
type input "0"
select select
type input "General Illness"
radio input "true"
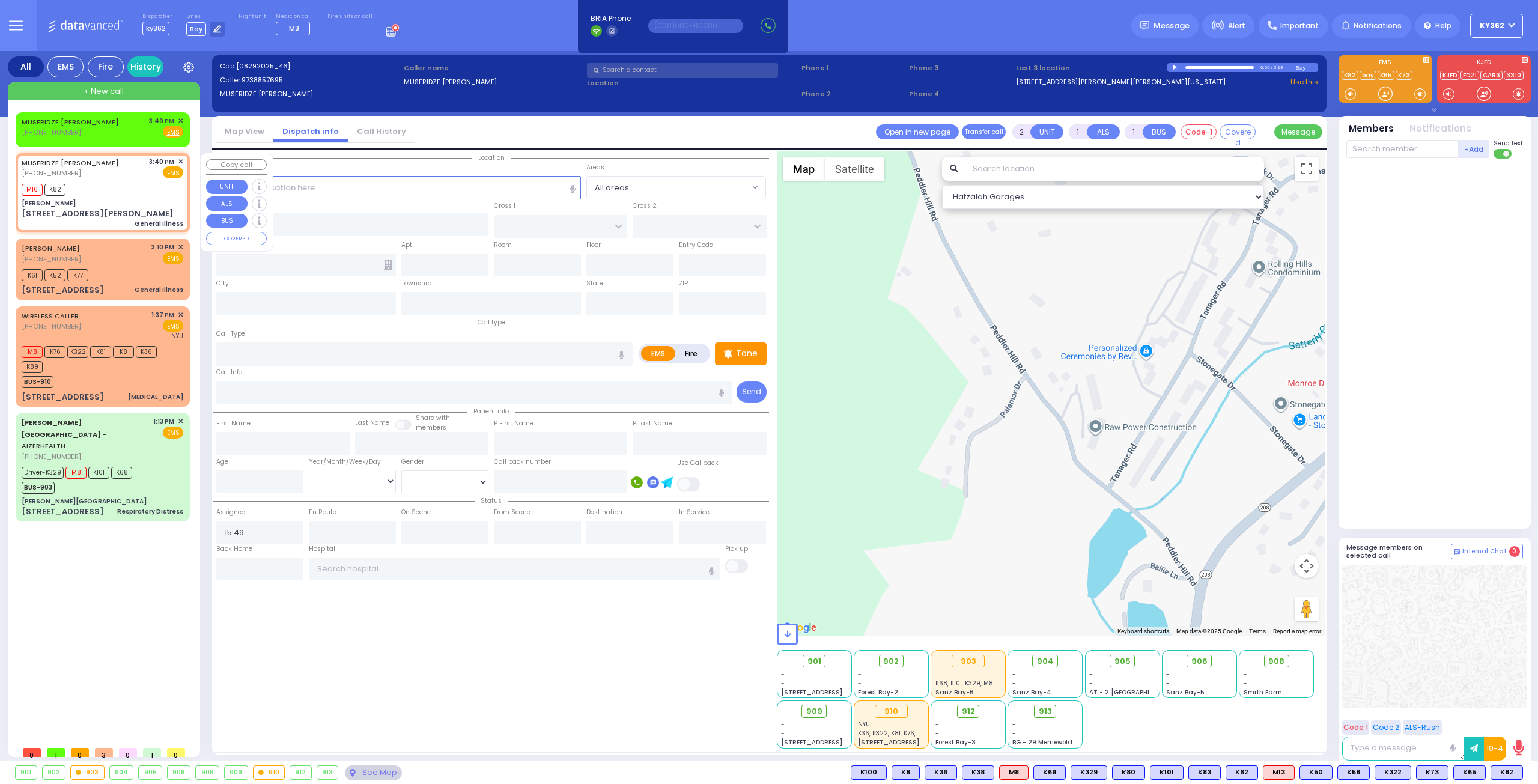
type input "44"
select select "Year"
select select "[DEMOGRAPHIC_DATA]"
type input "15:40"
type input "15:46"
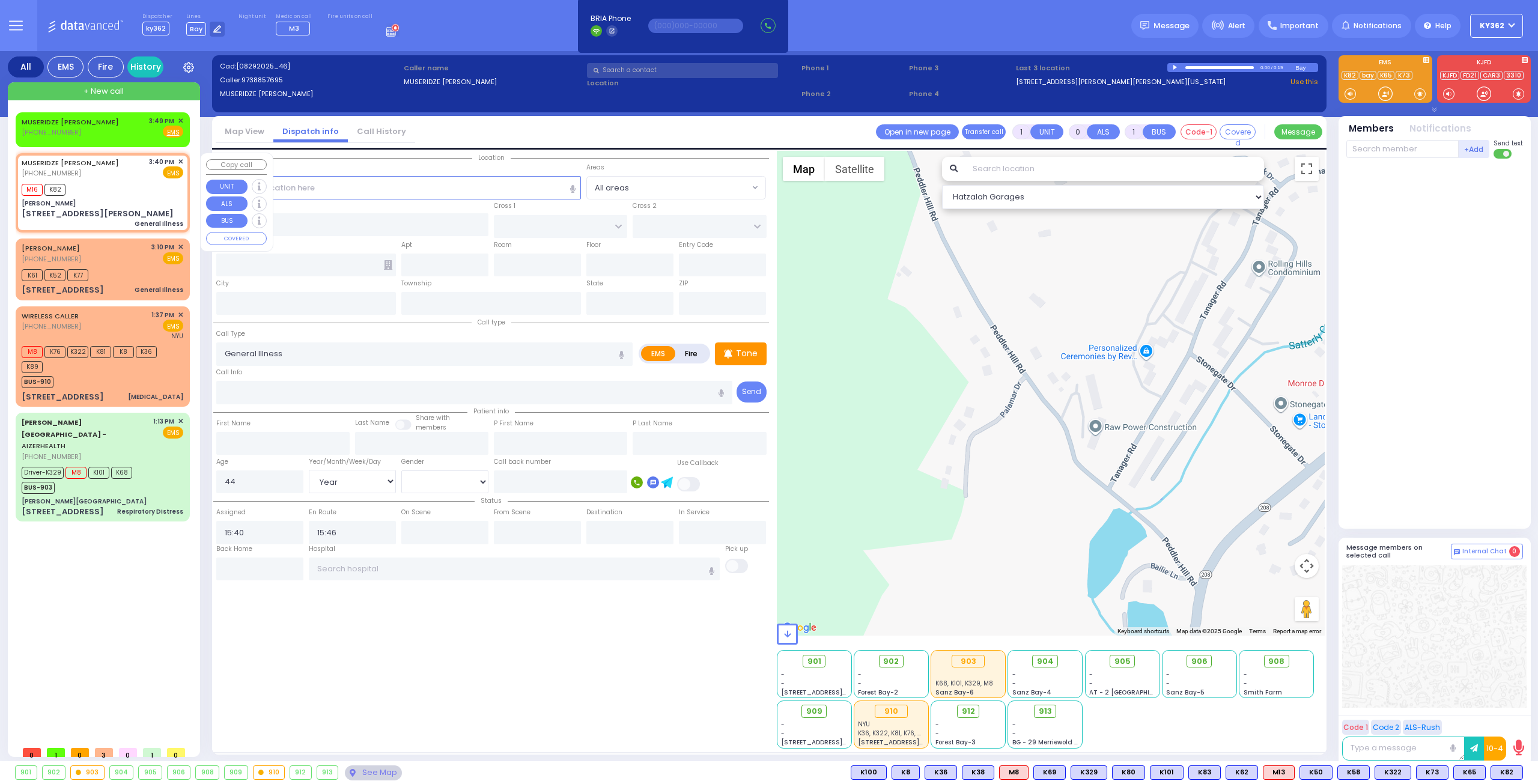
type input "[PERSON_NAME]"
type input "TANAGER RD"
type input "[PERSON_NAME] DR"
type input "[STREET_ADDRESS][PERSON_NAME]"
type input "2604"
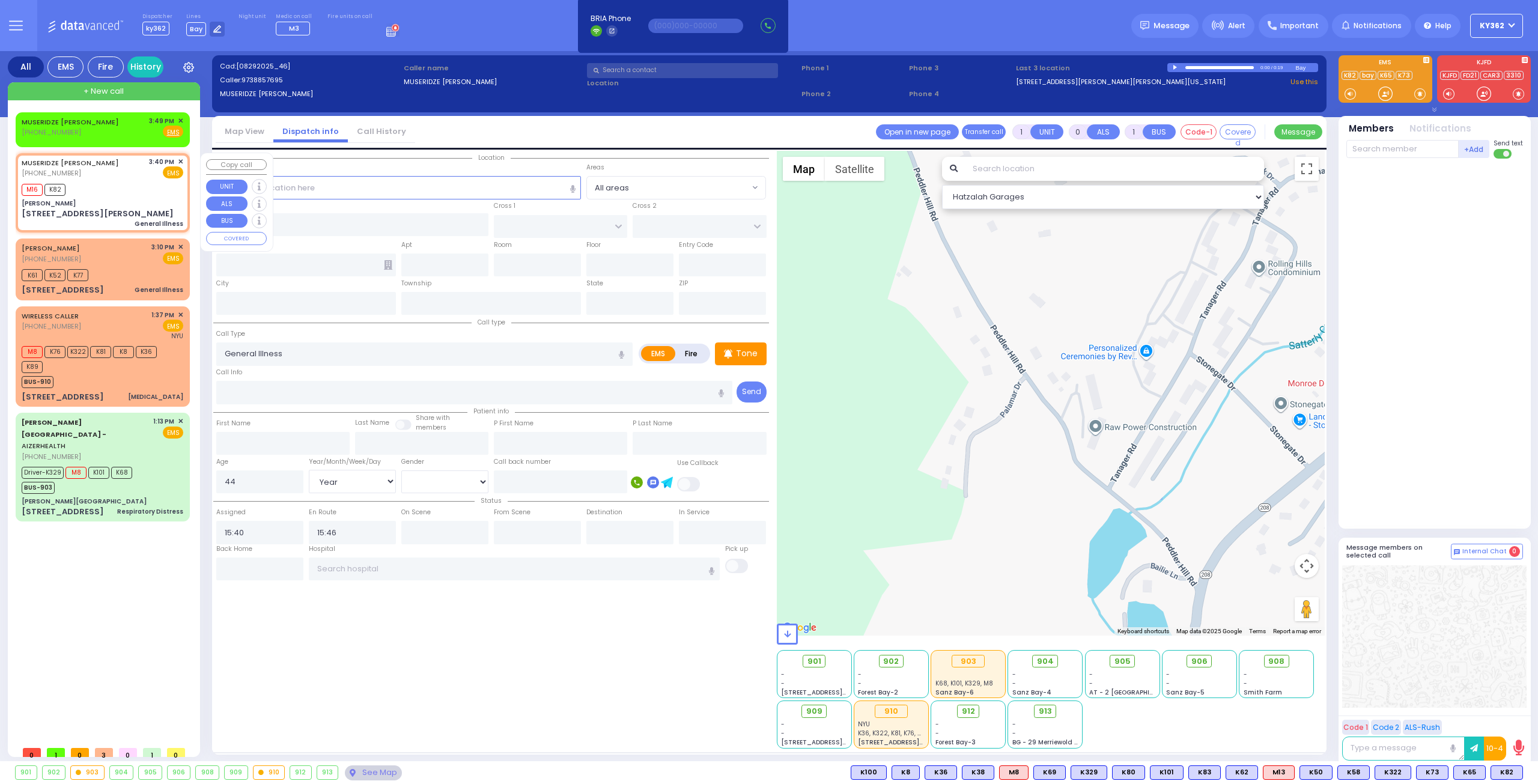
type input "2"
type input "Monroe"
type input "[US_STATE]"
type input "10950"
select select "Hatzalah Garages"
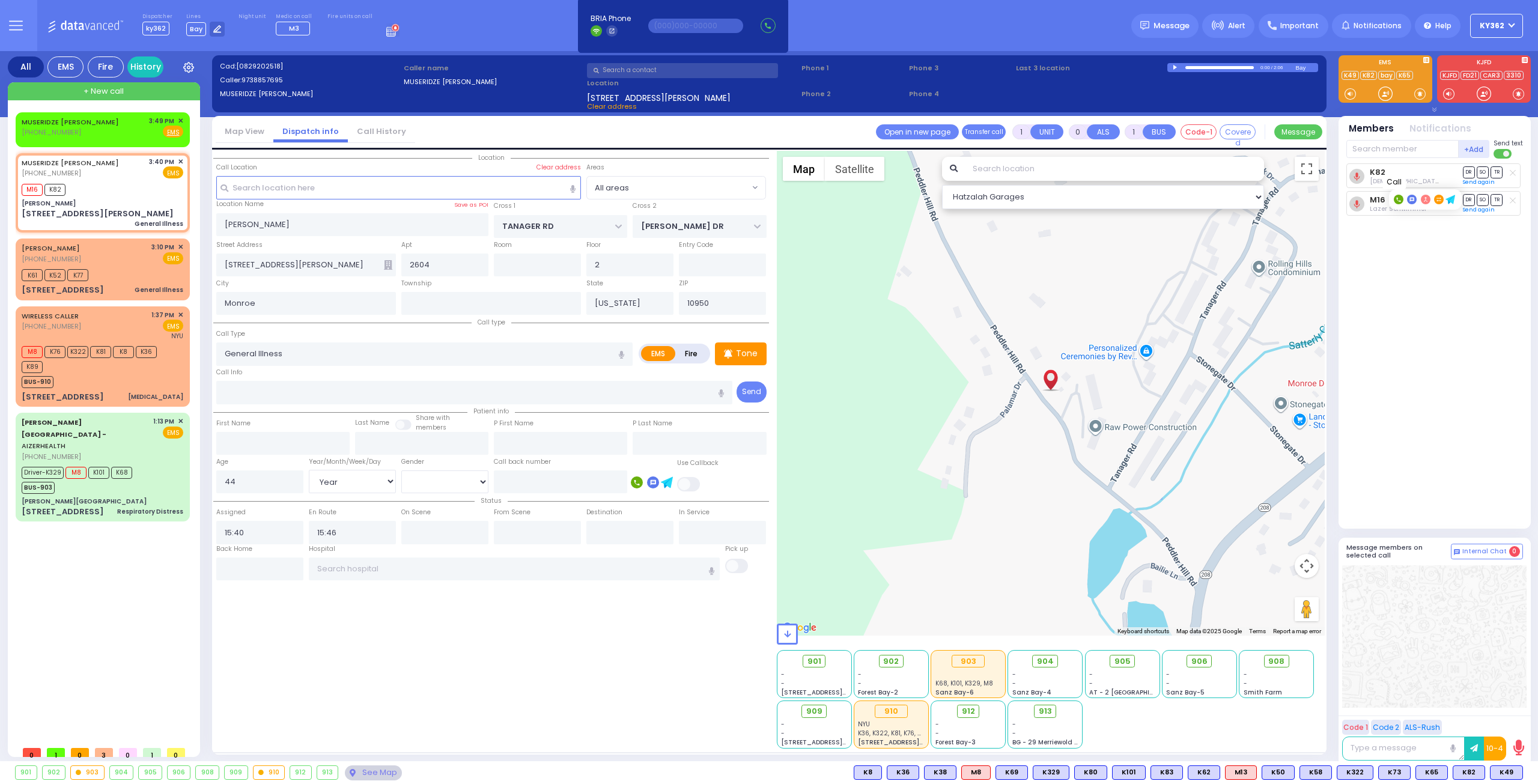
click at [1395, 198] on rect at bounding box center [1399, 199] width 10 height 10
type input "8452380247"
click at [123, 132] on div "MUSERIDZE ANA (973) 885-7695 3:49 PM ✕ Fire EMS" at bounding box center [102, 127] width 161 height 22
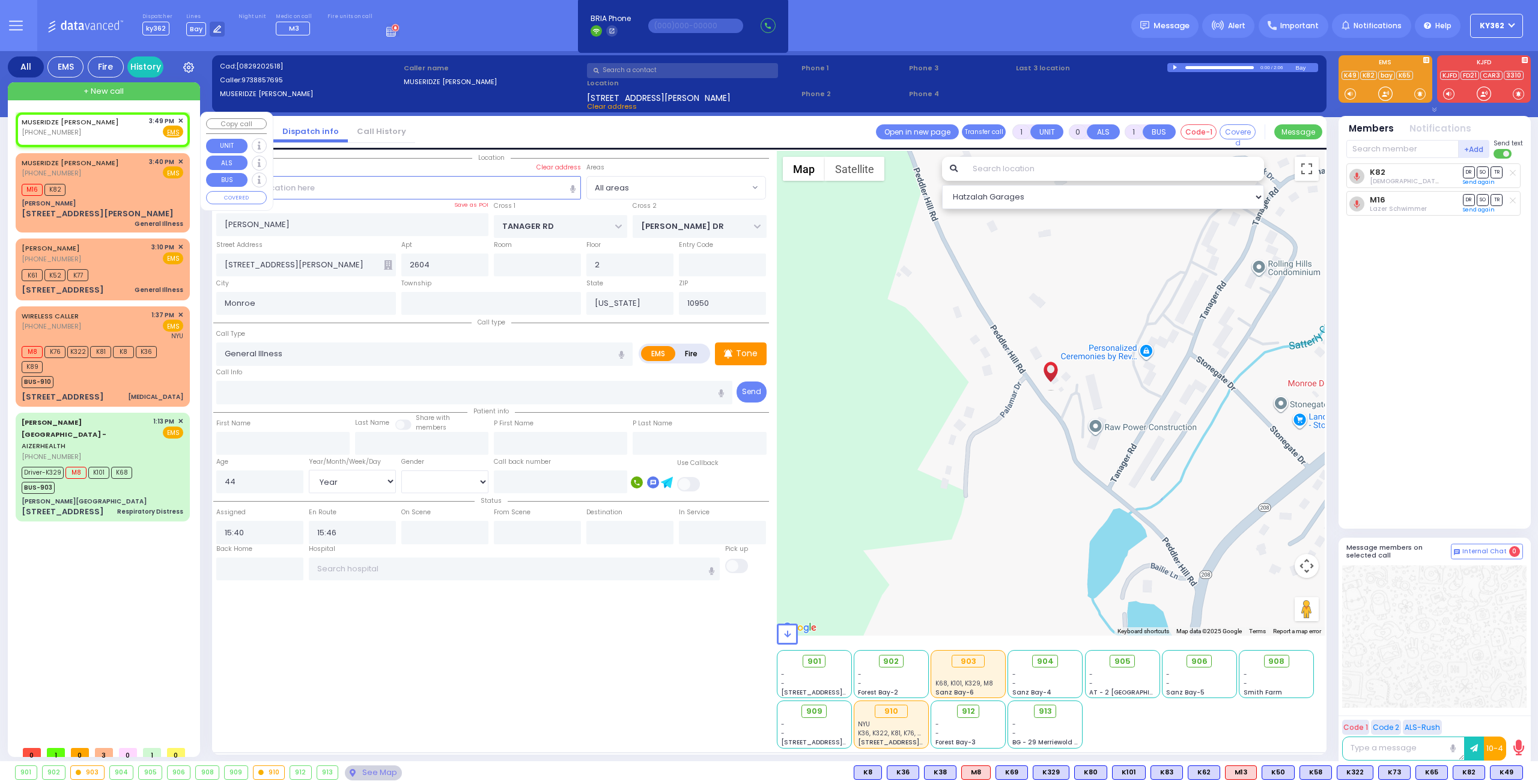
type input "2"
type input "1"
select select
radio input "true"
select select
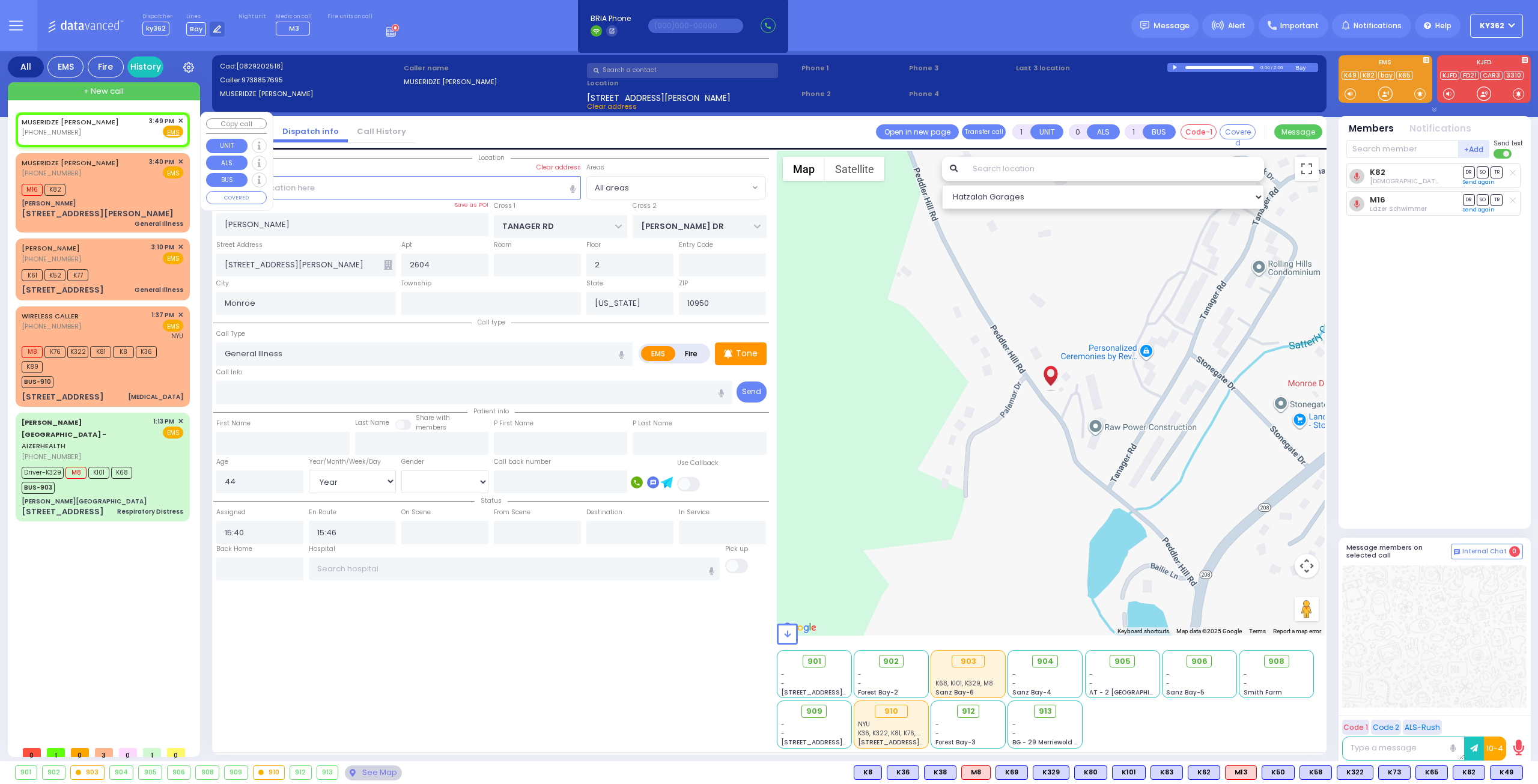
select select
type input "15:49"
select select "Hatzalah Garages"
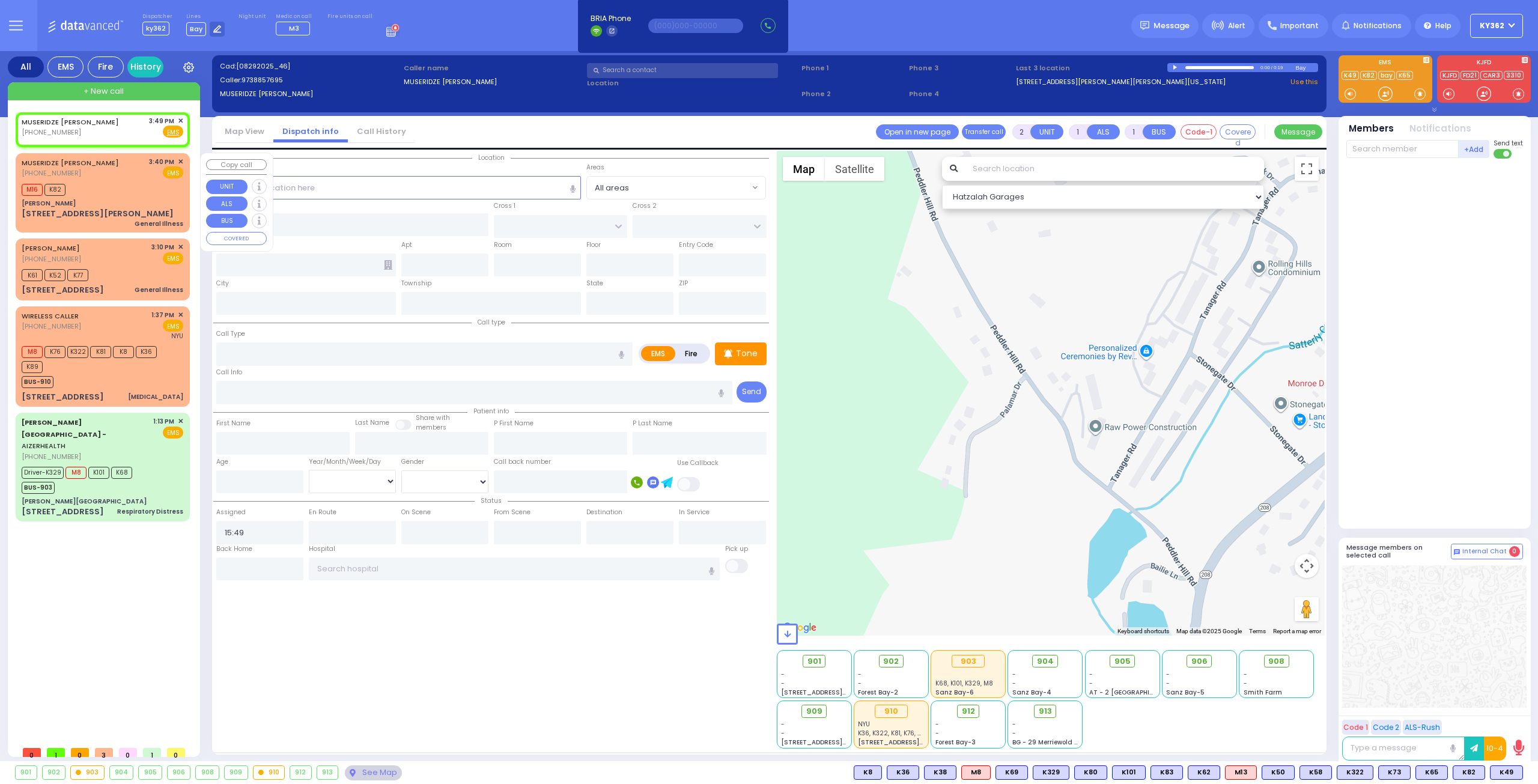
click at [127, 181] on div "M16 K82" at bounding box center [102, 189] width 161 height 15
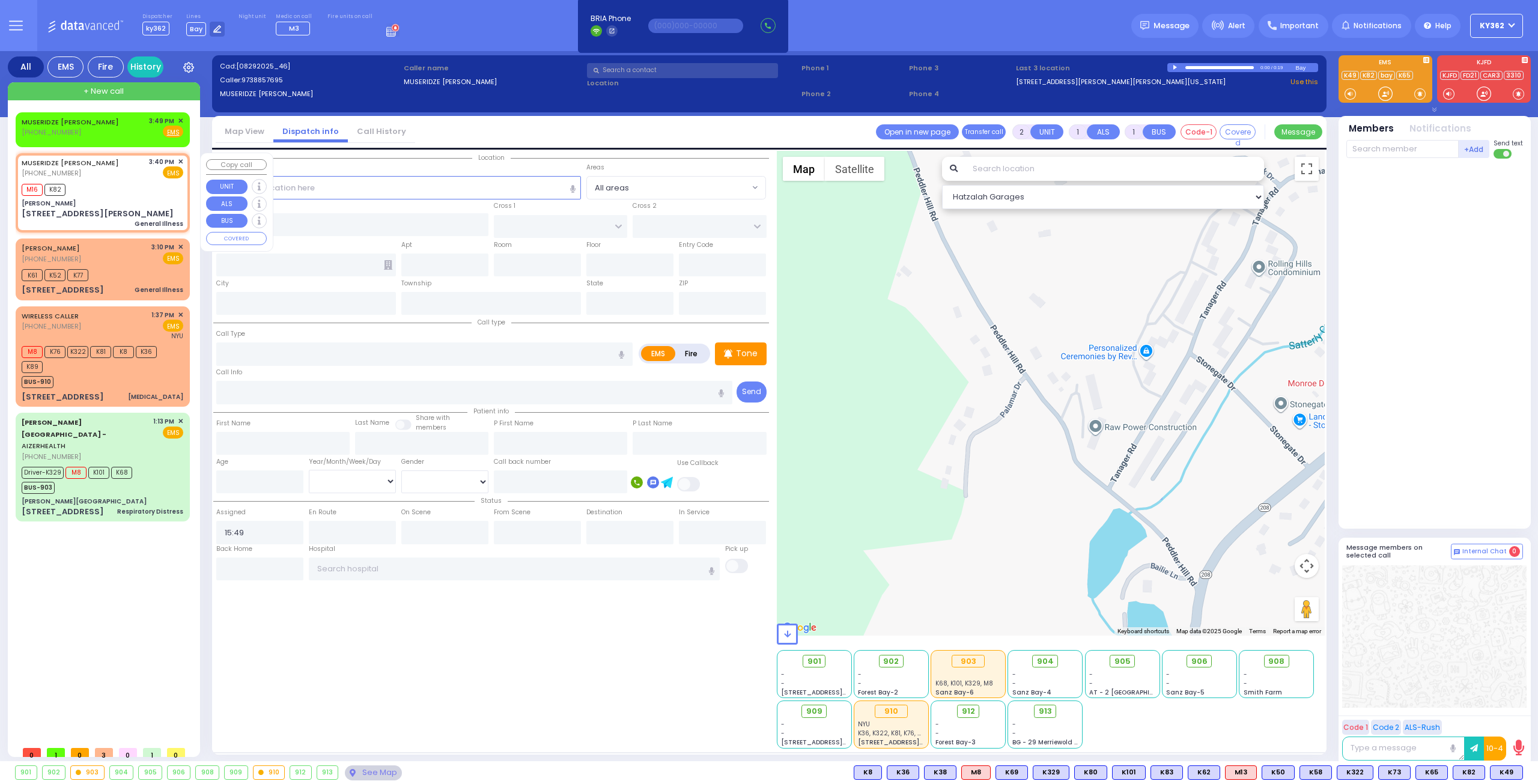
type input "1"
type input "0"
select select
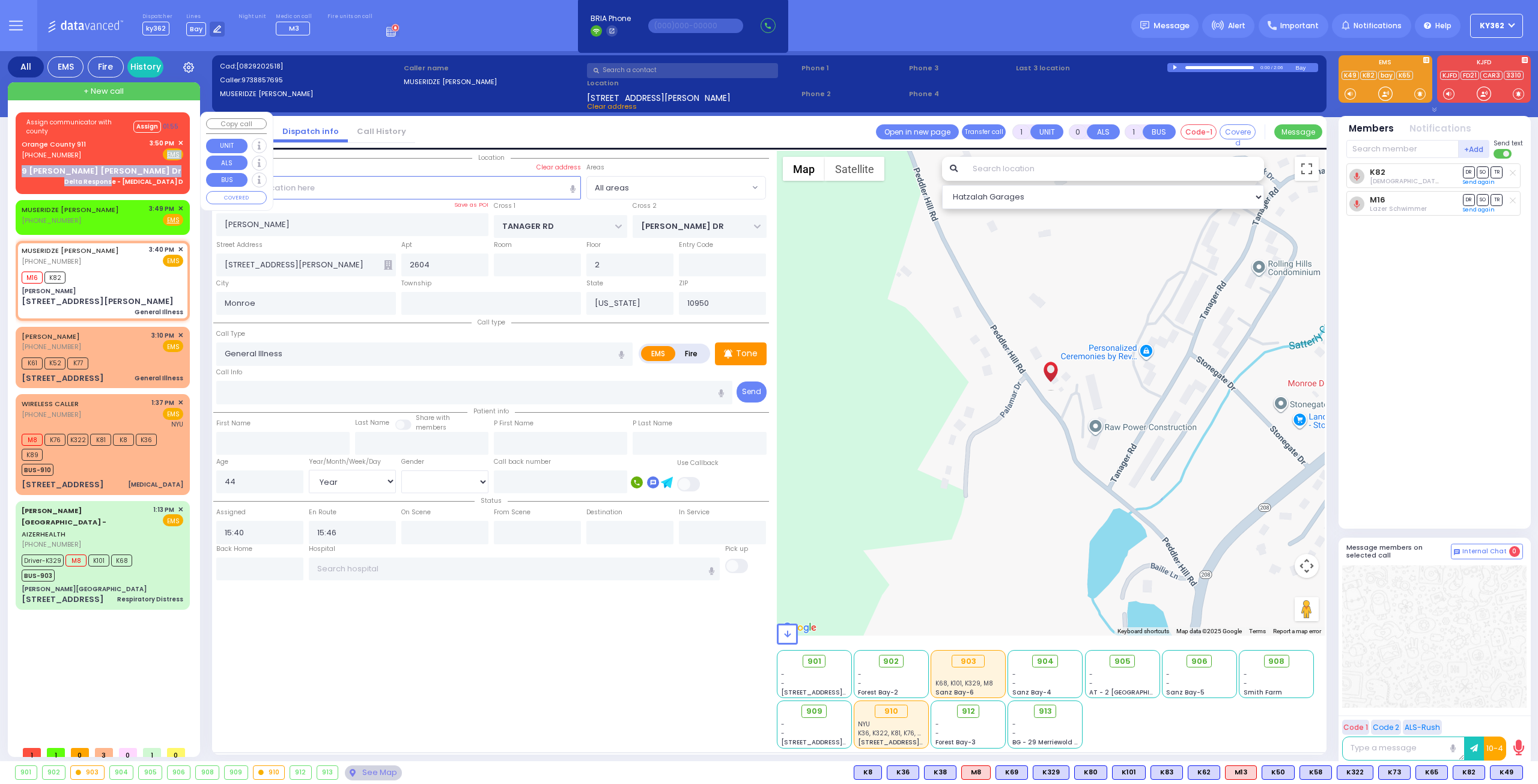
click at [135, 158] on div "Assign communicator with county Assign 01:55 Orange County 911 (845) 469-0911 3…" at bounding box center [103, 151] width 170 height 74
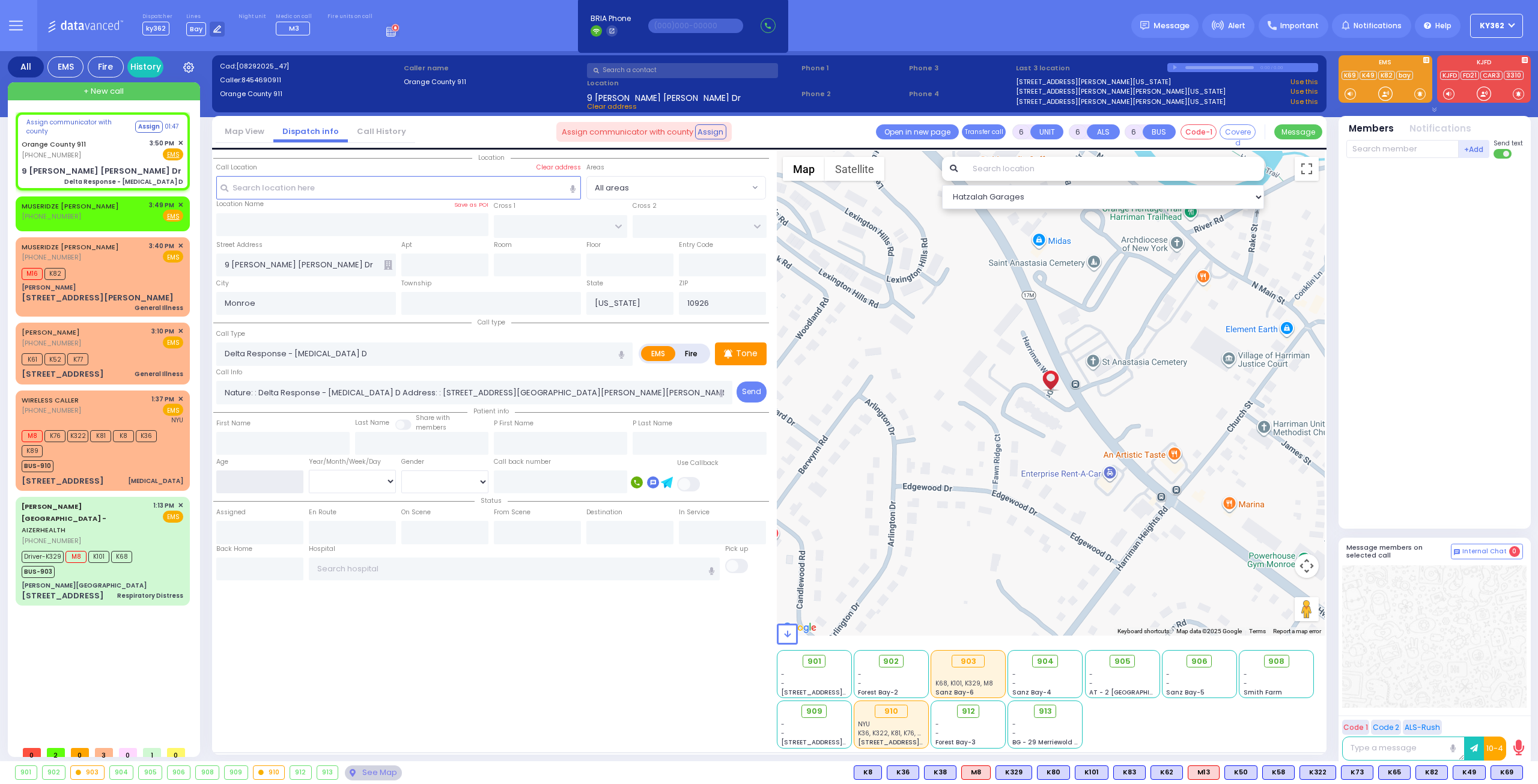
click at [266, 486] on input "number" at bounding box center [259, 482] width 87 height 23
click at [367, 480] on select "Year Month Week Day" at bounding box center [352, 481] width 87 height 23
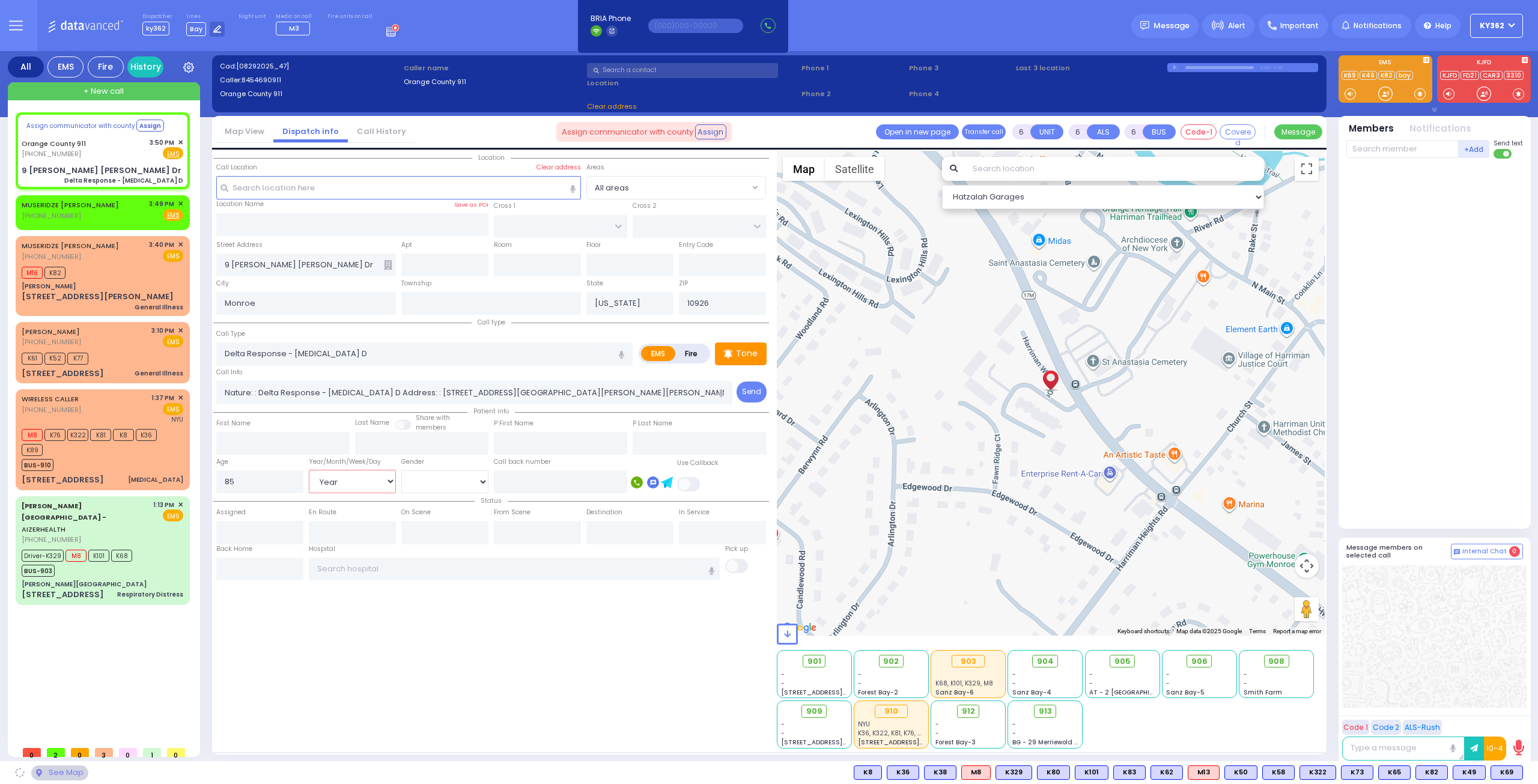
click at [309, 470] on select "Year Month Week Day" at bounding box center [352, 481] width 87 height 23
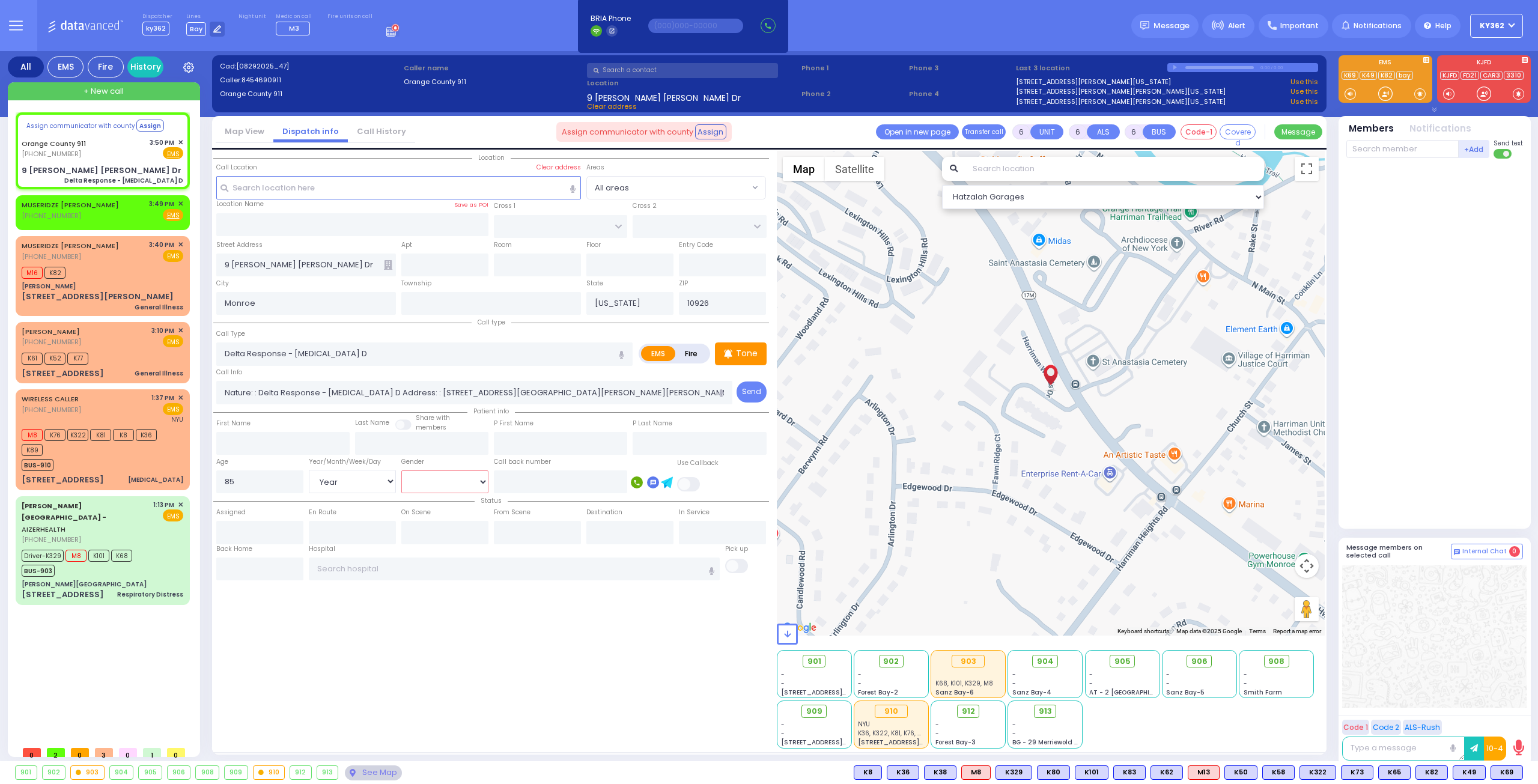
click at [431, 477] on select "[DEMOGRAPHIC_DATA] [DEMOGRAPHIC_DATA]" at bounding box center [445, 482] width 87 height 23
click at [402, 470] on select "[DEMOGRAPHIC_DATA] [DEMOGRAPHIC_DATA]" at bounding box center [445, 482] width 87 height 23
click at [137, 155] on div "Orange County 911 (845) 469-0911 3:50 PM ✕ Fire EMS" at bounding box center [102, 148] width 161 height 22
click at [33, 151] on icon at bounding box center [34, 153] width 5 height 5
click at [181, 141] on span "✕" at bounding box center [180, 142] width 5 height 10
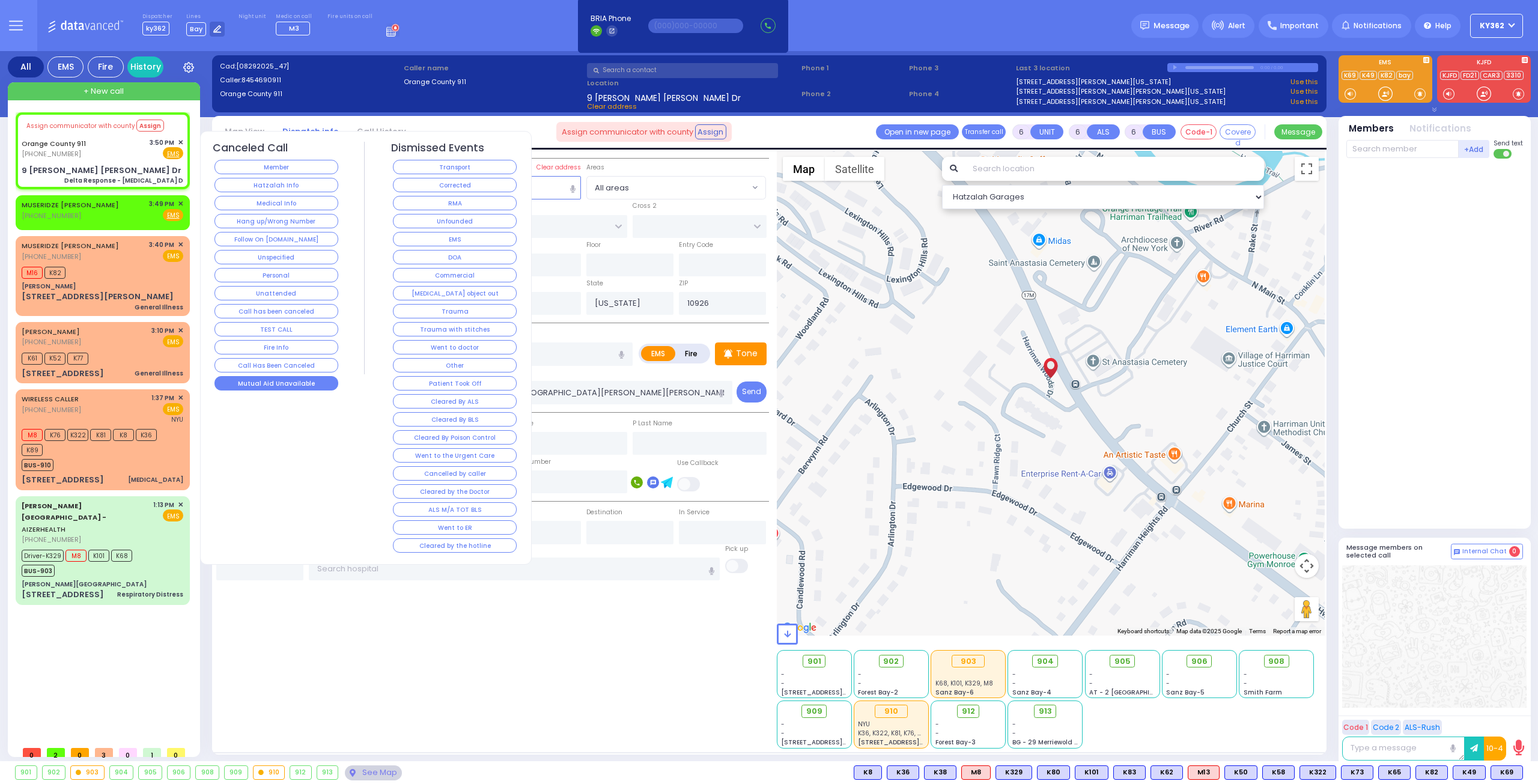
click at [258, 377] on button "Mutual Aid Unavailable" at bounding box center [276, 383] width 123 height 14
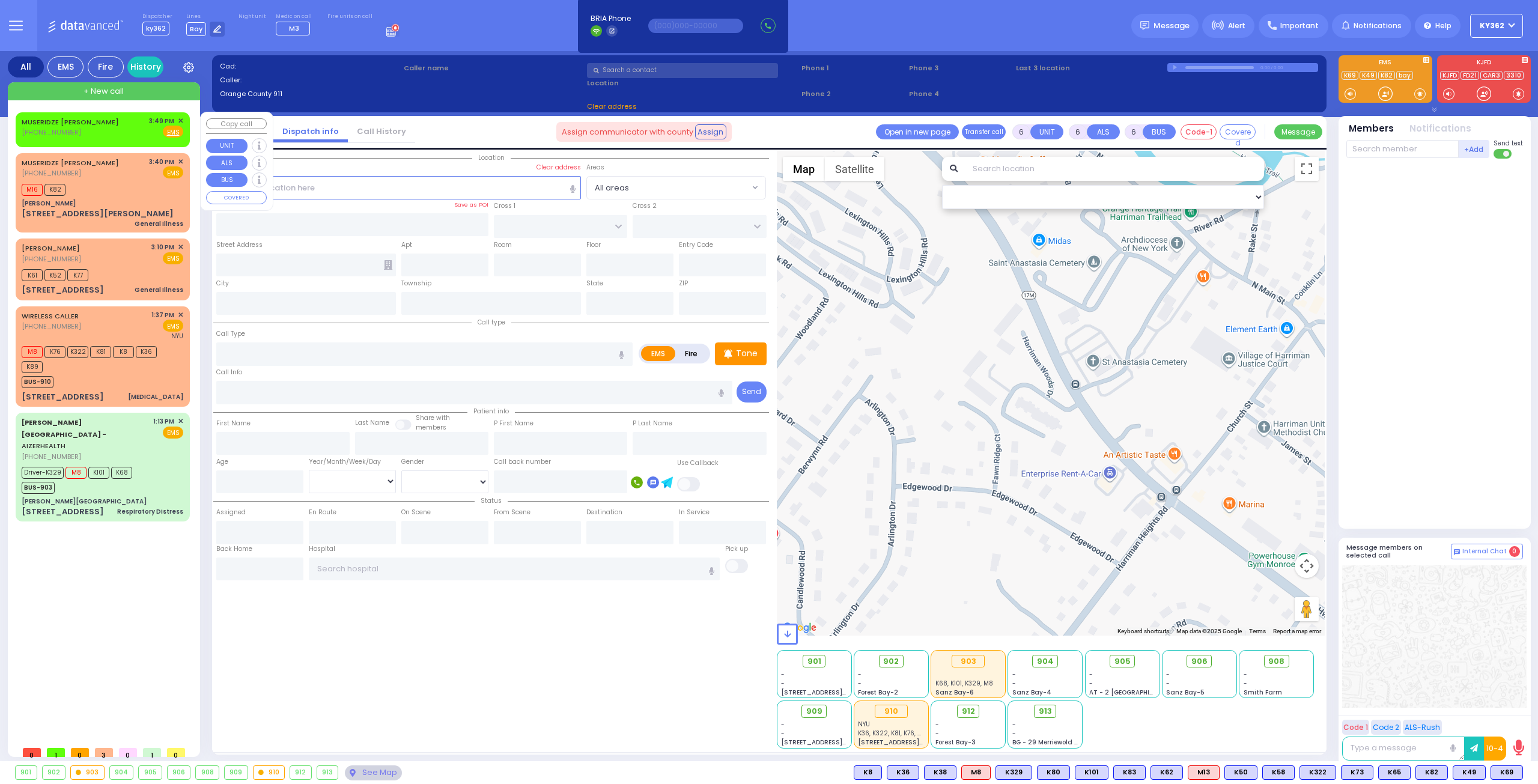
click at [181, 118] on span "✕" at bounding box center [180, 120] width 5 height 10
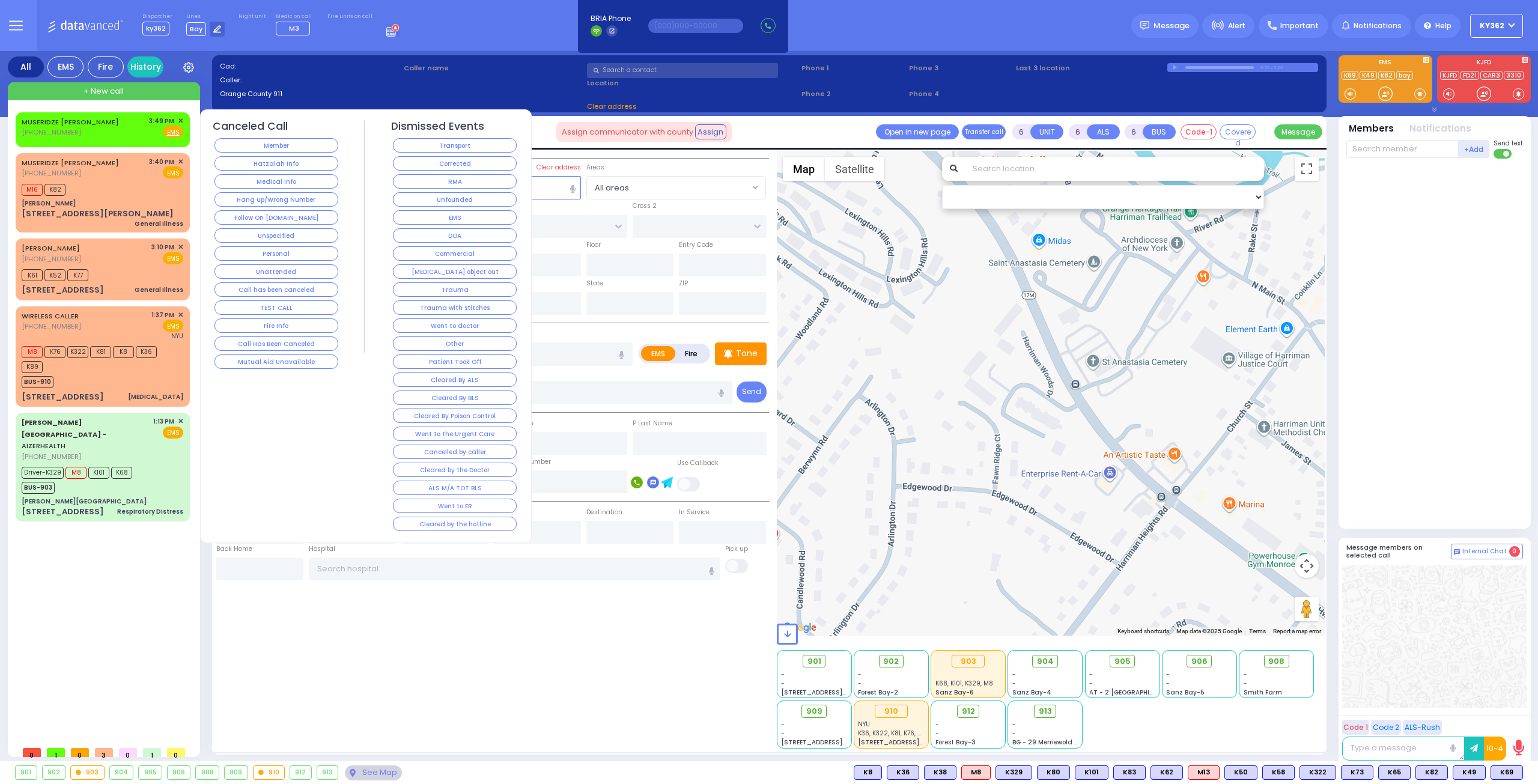
click at [269, 214] on button "Follow On [DOMAIN_NAME]" at bounding box center [276, 217] width 123 height 14
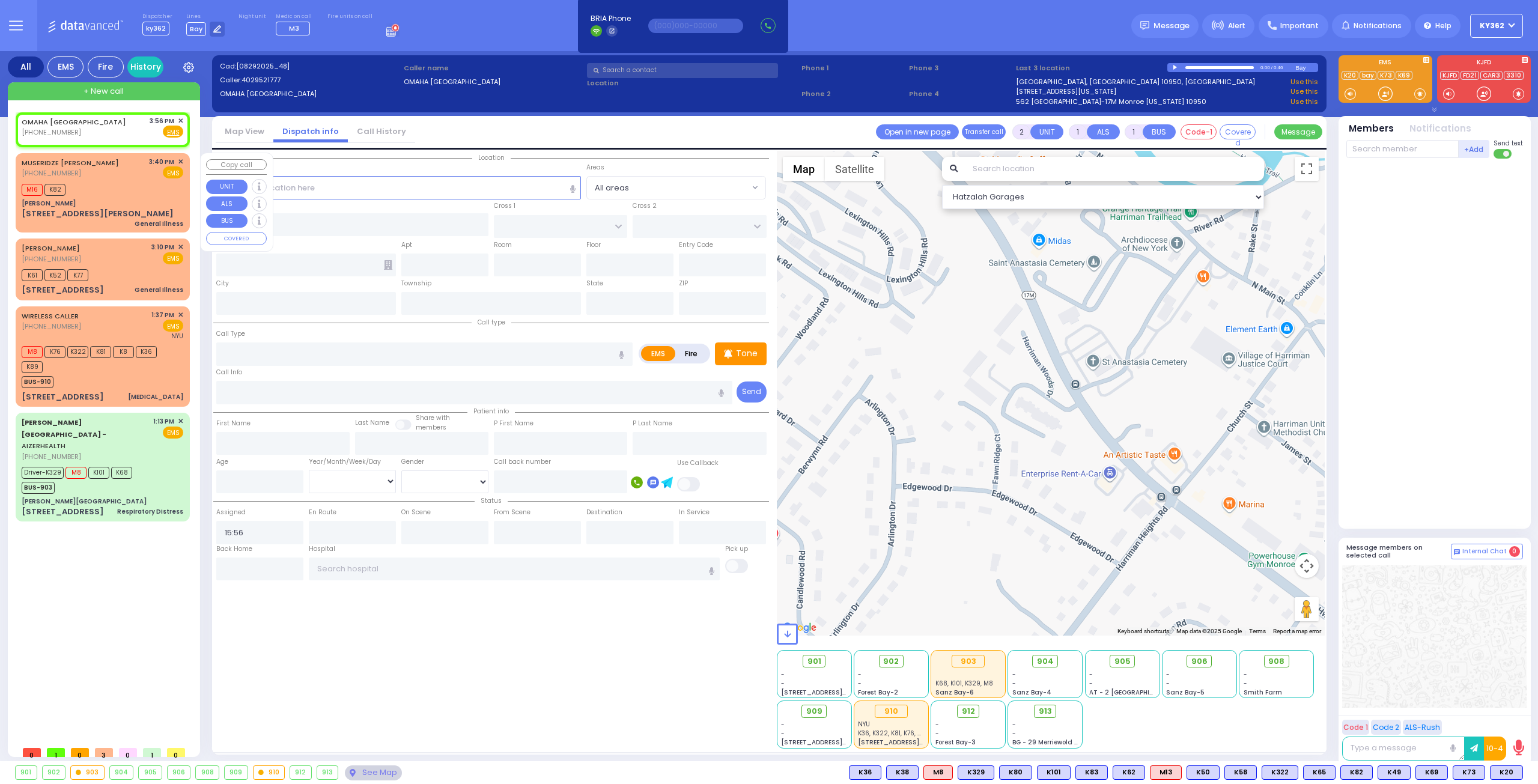
click at [126, 189] on div "M16 K82" at bounding box center [102, 189] width 161 height 15
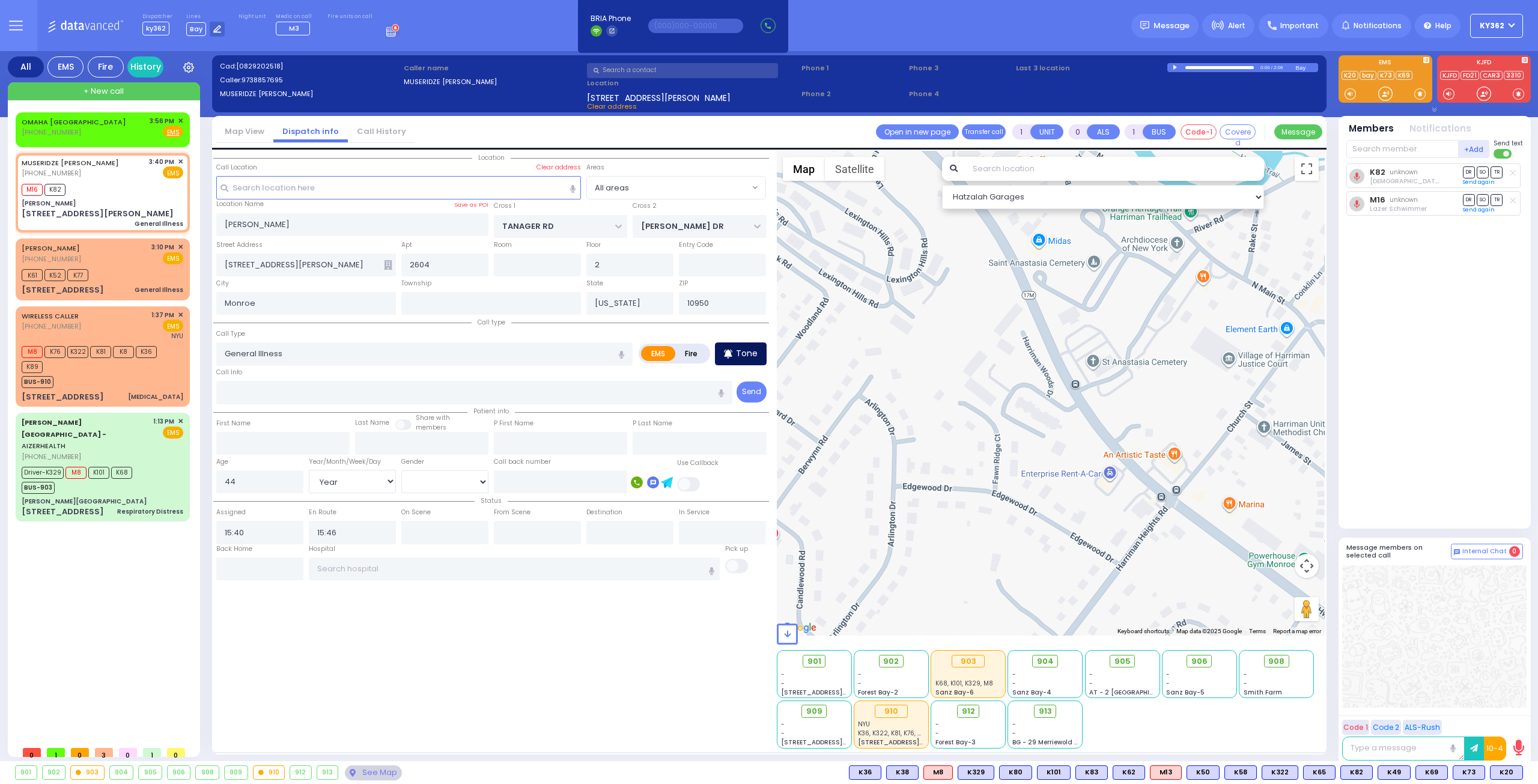
click at [742, 350] on p "Tone" at bounding box center [746, 353] width 22 height 13
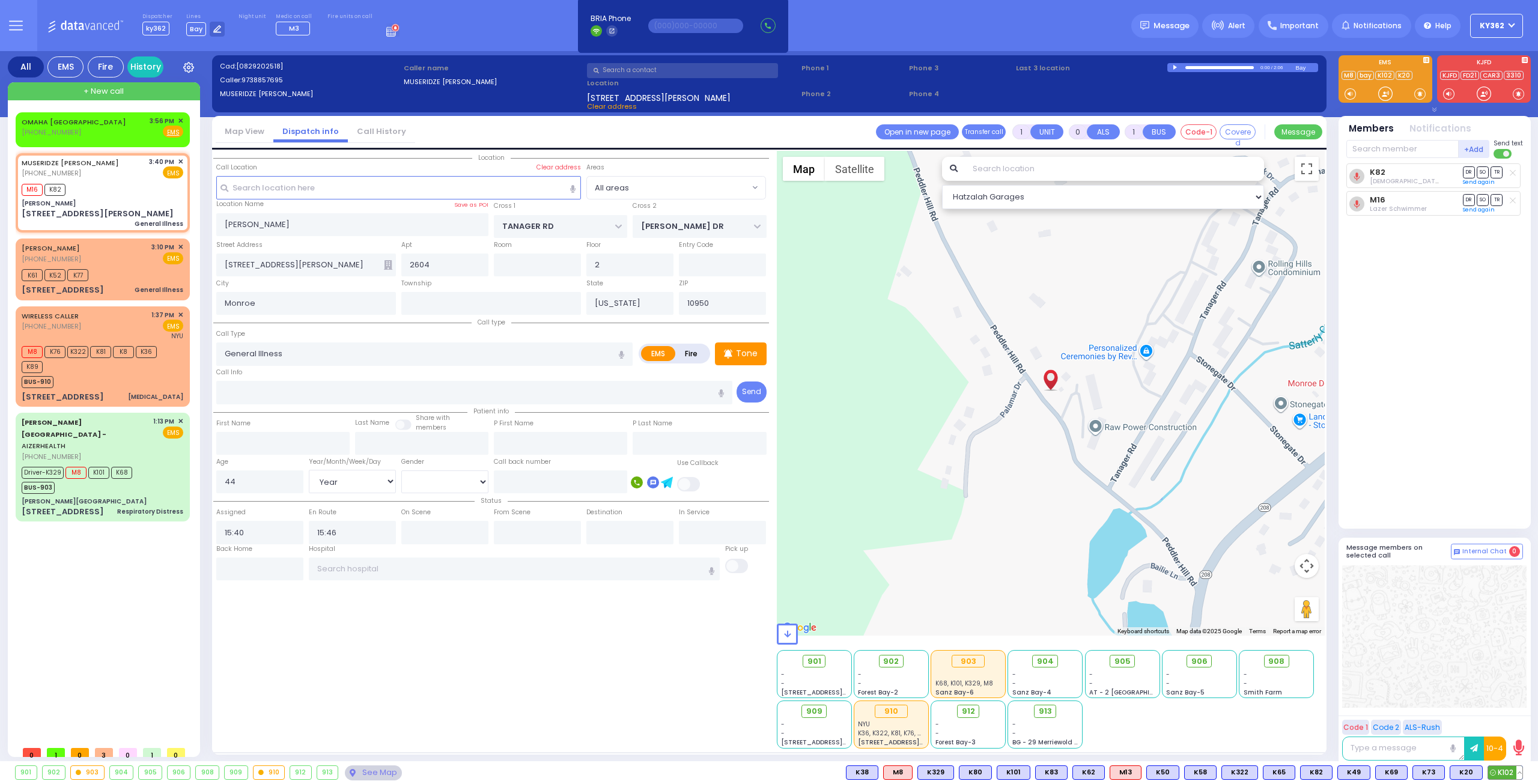
click at [1502, 771] on span "K102" at bounding box center [1505, 772] width 34 height 13
click at [1508, 771] on span "M8" at bounding box center [1508, 772] width 28 height 13
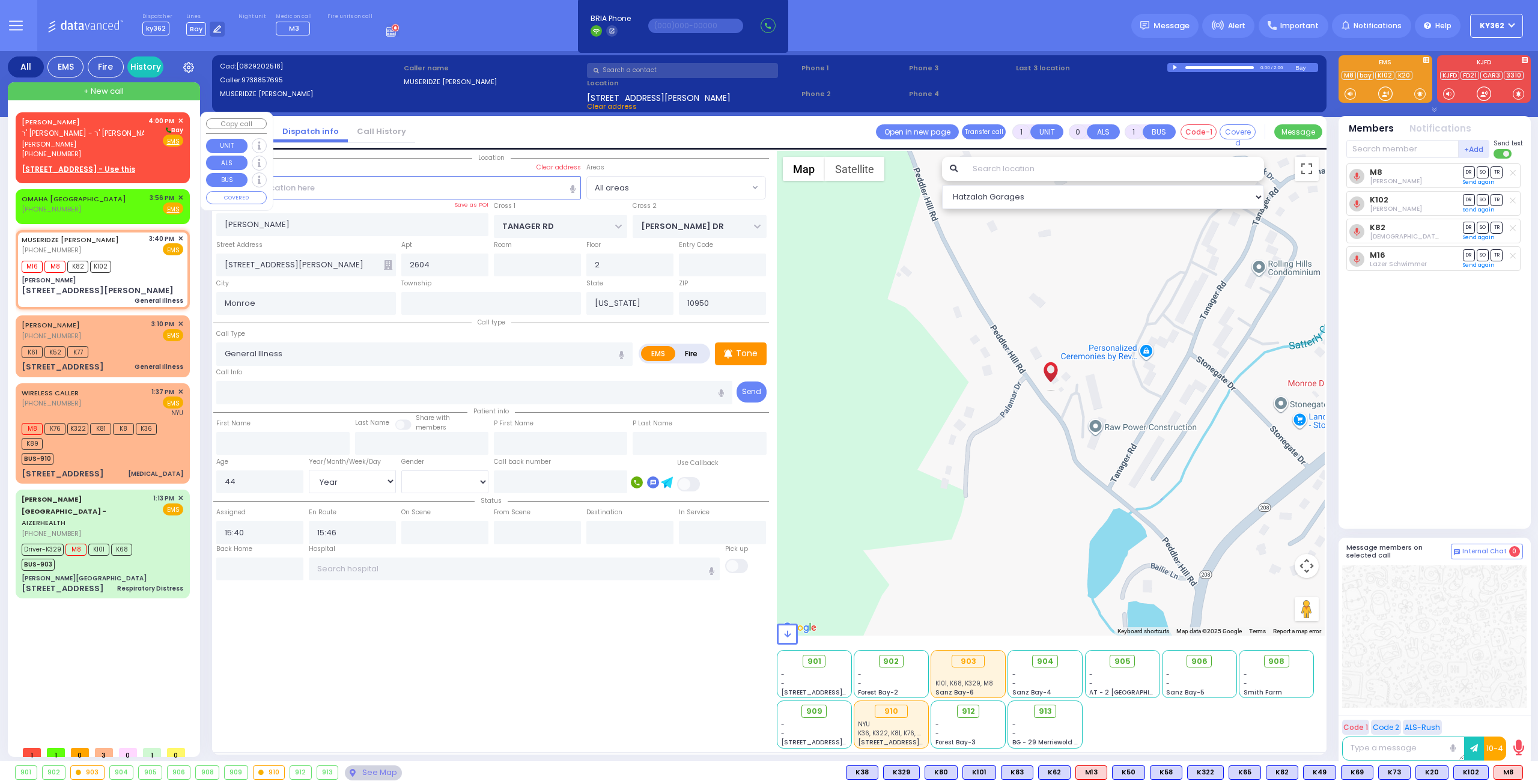
click at [142, 151] on div "(845) 806-1657" at bounding box center [83, 154] width 123 height 10
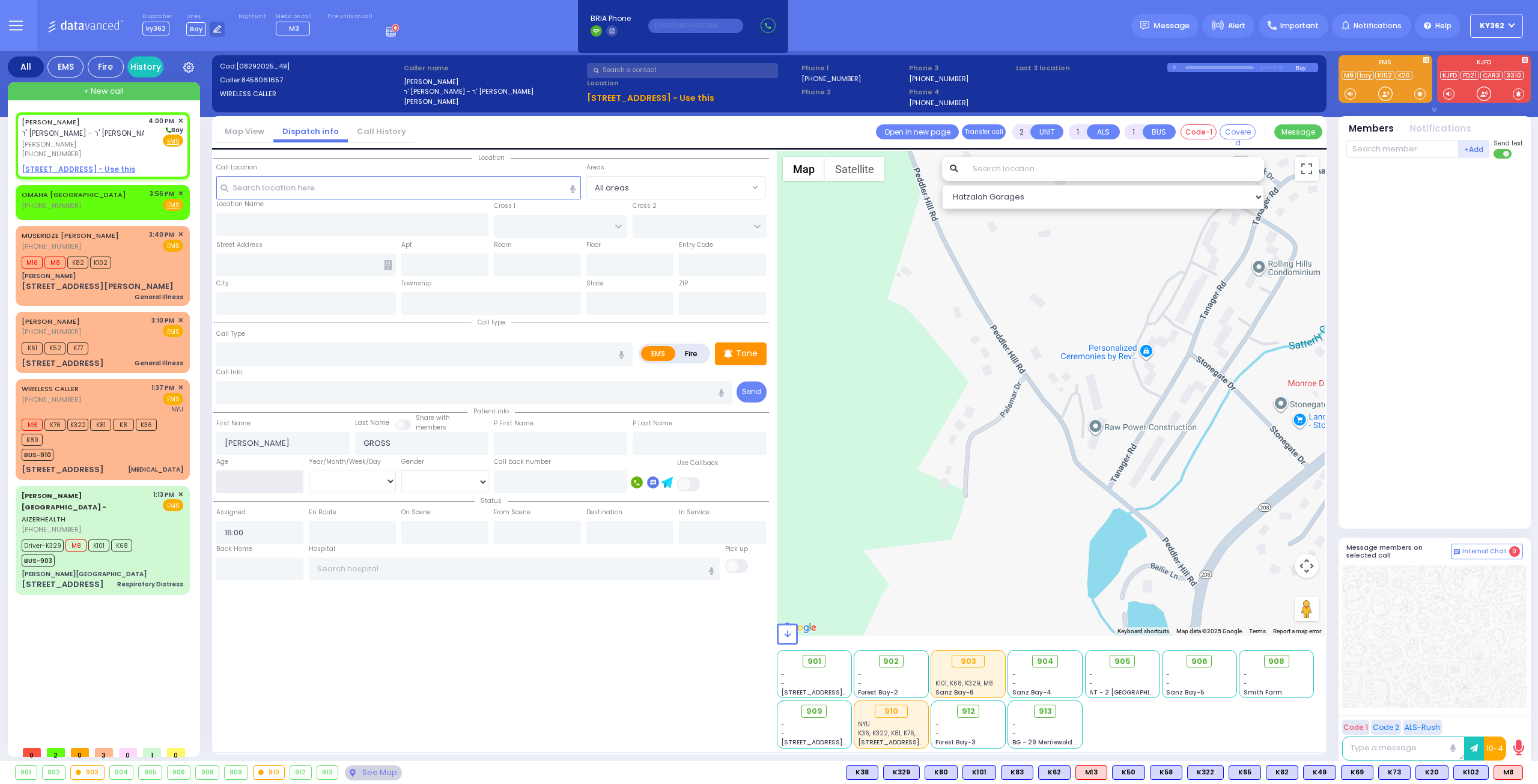
click at [254, 479] on input "number" at bounding box center [259, 482] width 87 height 23
click at [335, 483] on select "Year Month Week Day" at bounding box center [352, 481] width 87 height 23
click at [309, 470] on select "Year Month Week Day" at bounding box center [352, 481] width 87 height 23
click at [427, 480] on select "Male Female" at bounding box center [445, 482] width 87 height 23
click at [402, 470] on select "Male Female" at bounding box center [445, 482] width 87 height 23
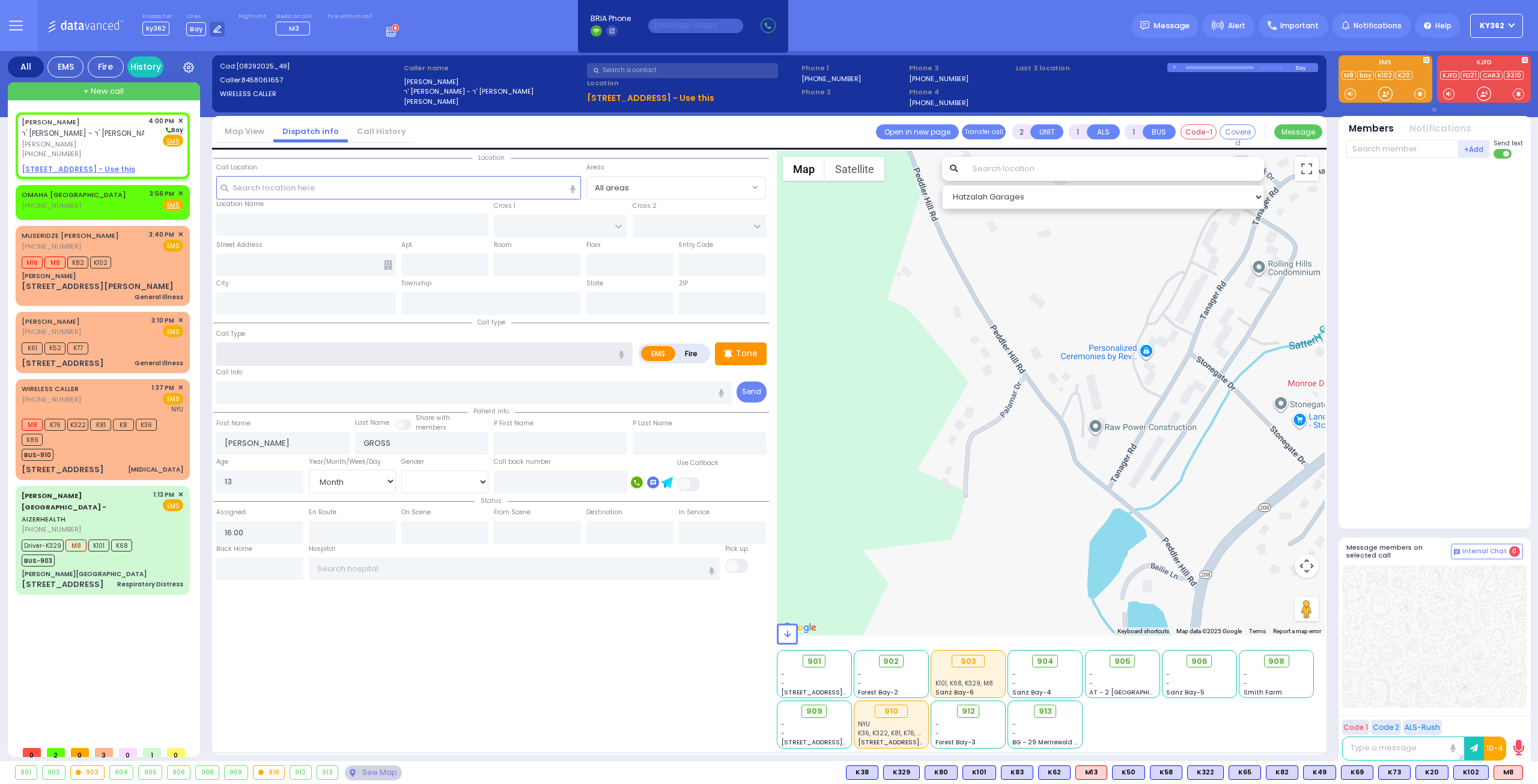
click at [302, 345] on input "text" at bounding box center [424, 354] width 417 height 23
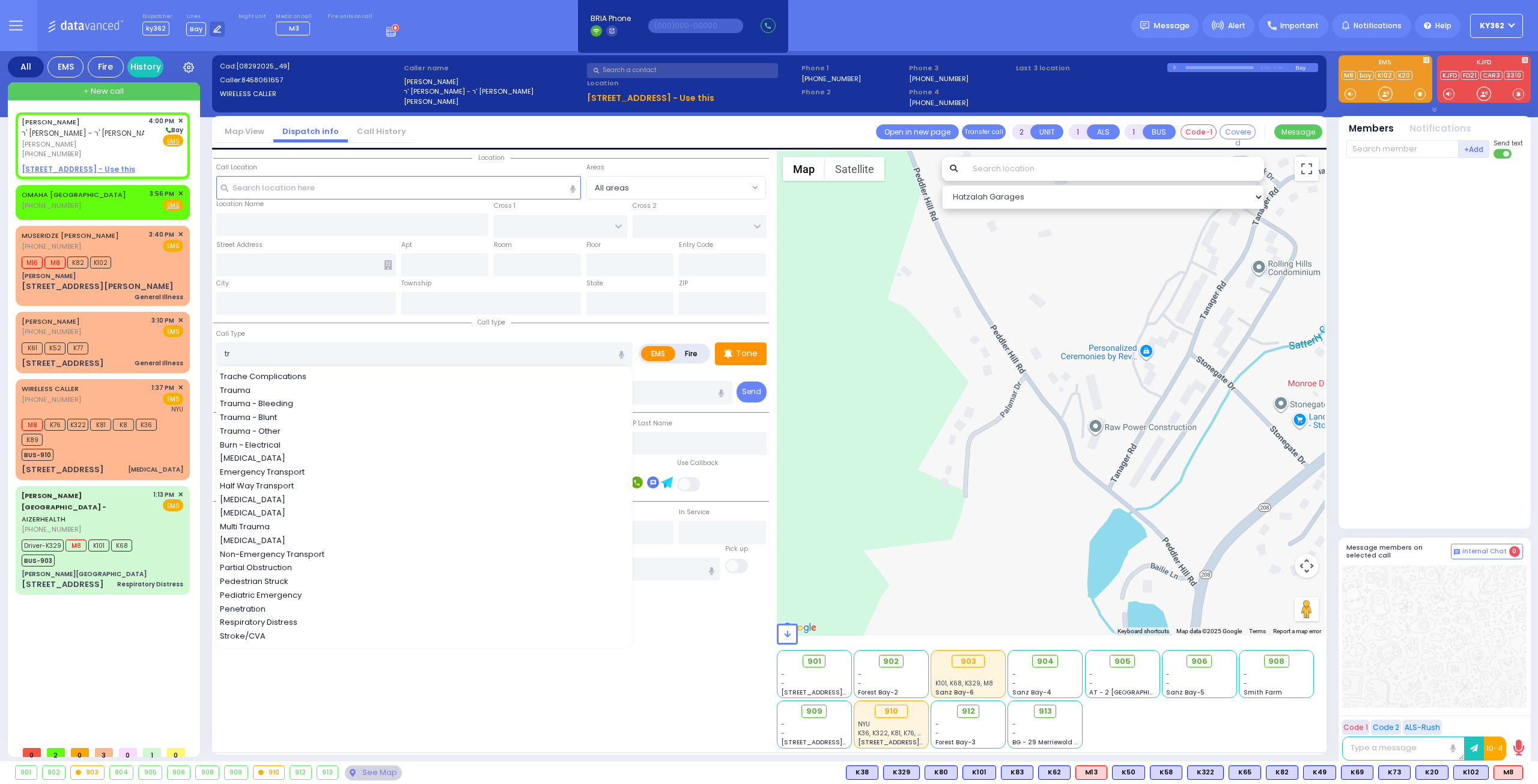
click at [303, 388] on div "Trauma" at bounding box center [425, 391] width 411 height 12
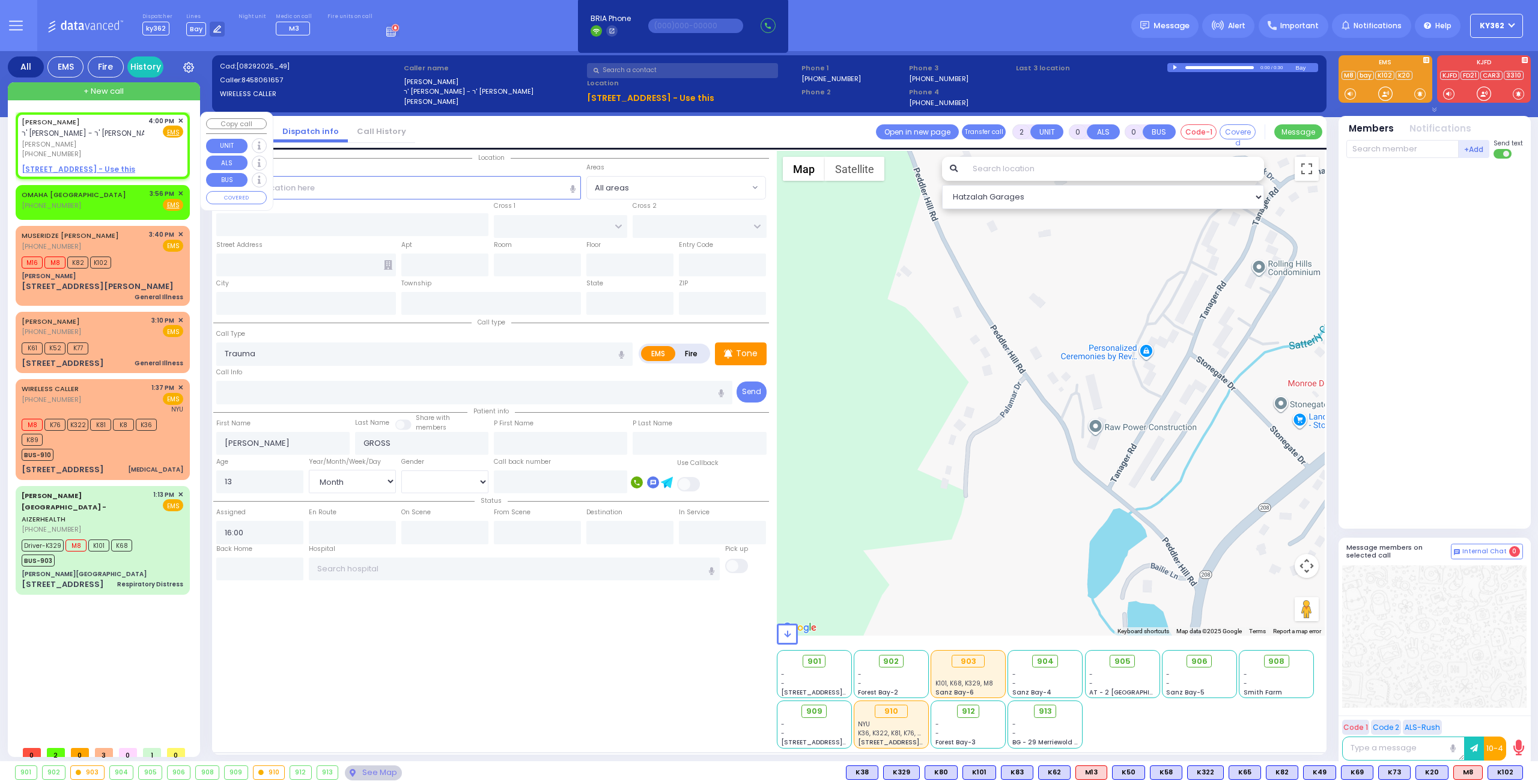
click at [127, 149] on div "(845) 806-1657" at bounding box center [83, 154] width 123 height 10
click at [52, 170] on u "9 NICKLESBURG RD 211 - Use this" at bounding box center [79, 168] width 114 height 10
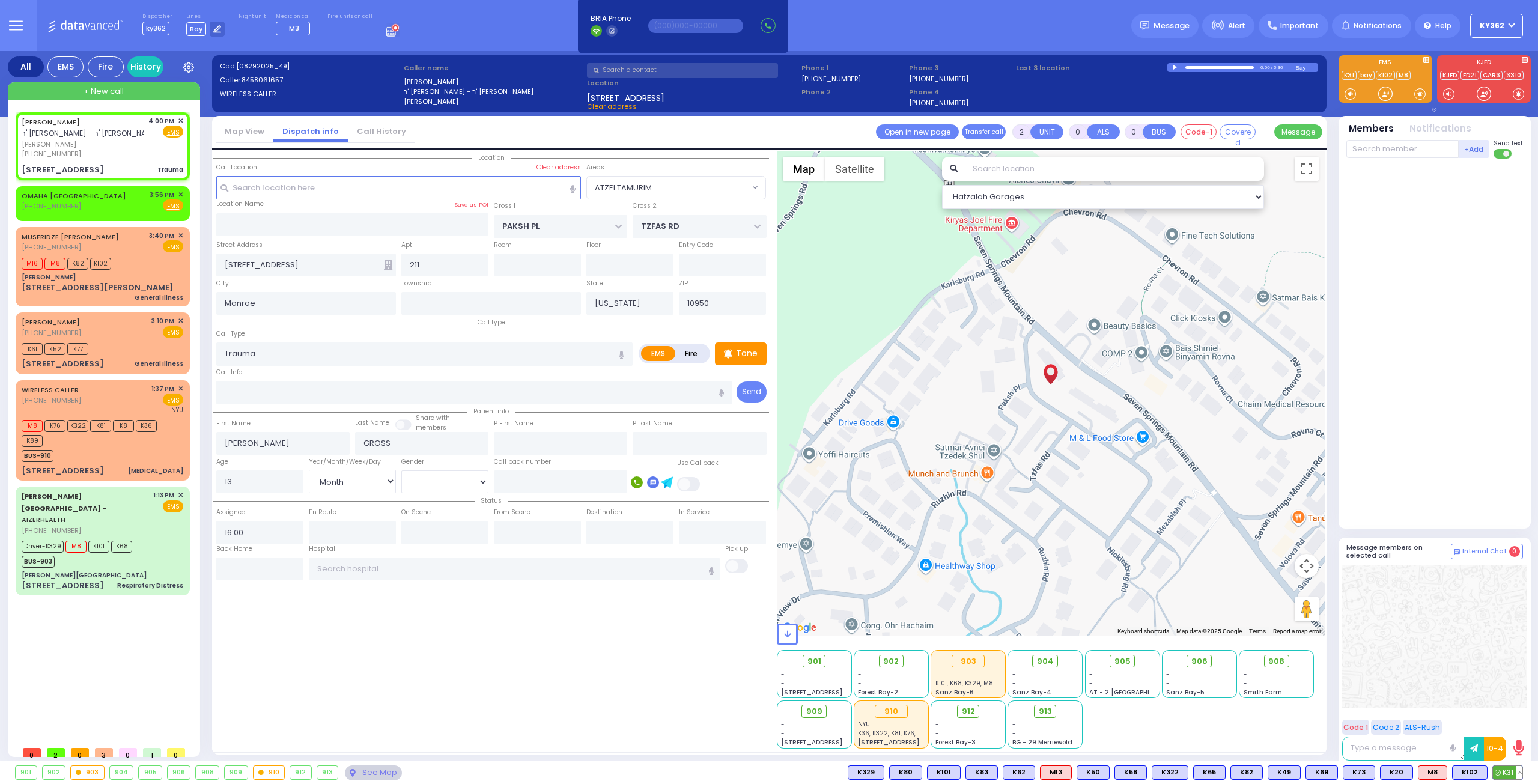
click at [1499, 770] on icon at bounding box center [1498, 773] width 6 height 6
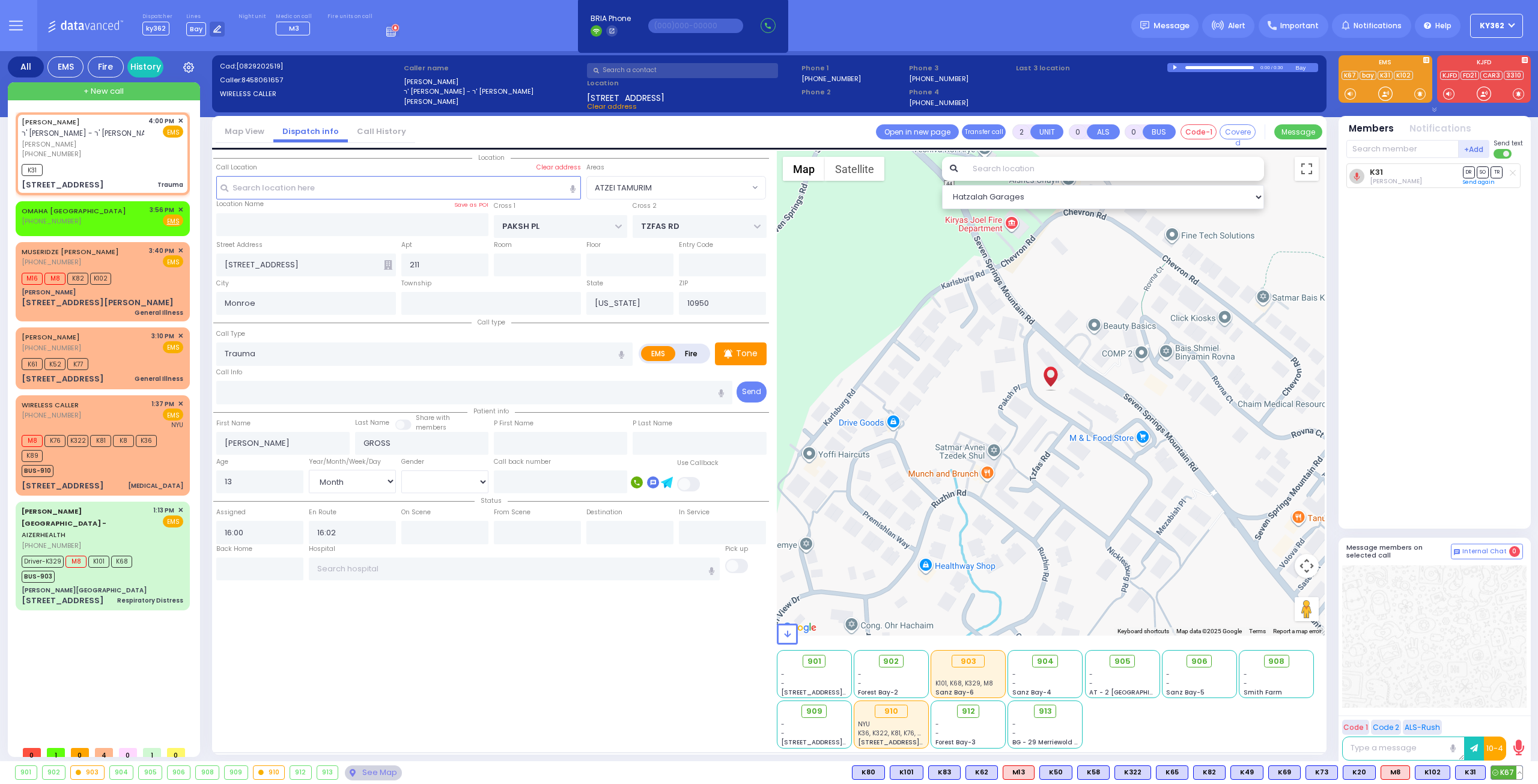
click at [1504, 772] on span "K67" at bounding box center [1506, 772] width 31 height 13
click at [152, 173] on div "K31 K67" at bounding box center [102, 169] width 161 height 15
click at [1502, 772] on span "K83" at bounding box center [1506, 772] width 31 height 13
click at [1468, 172] on span "DR" at bounding box center [1469, 172] width 12 height 11
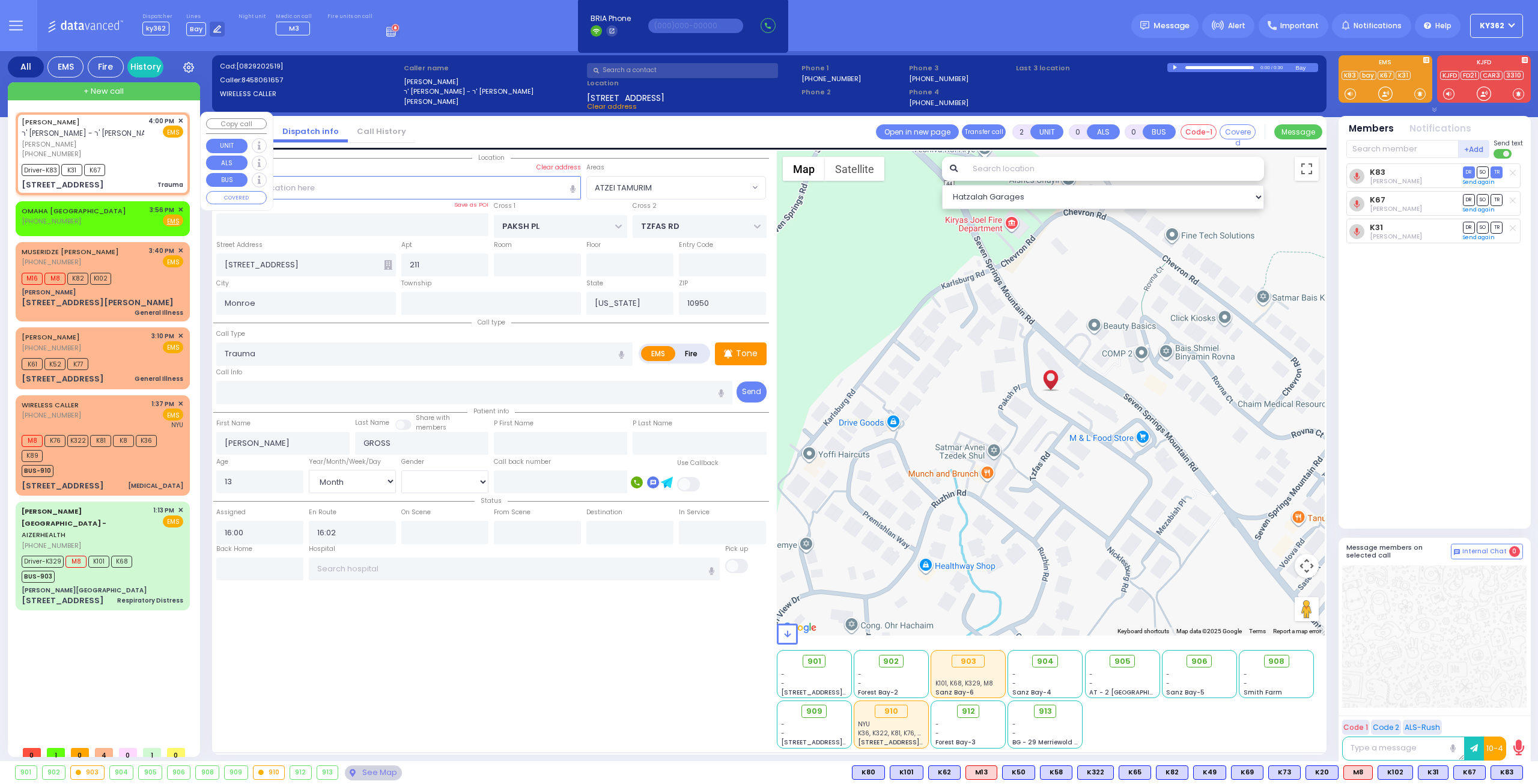
click at [152, 157] on div "4:00 PM ✕ EMS" at bounding box center [166, 137] width 36 height 43
click at [1174, 68] on div at bounding box center [1176, 67] width 7 height 5
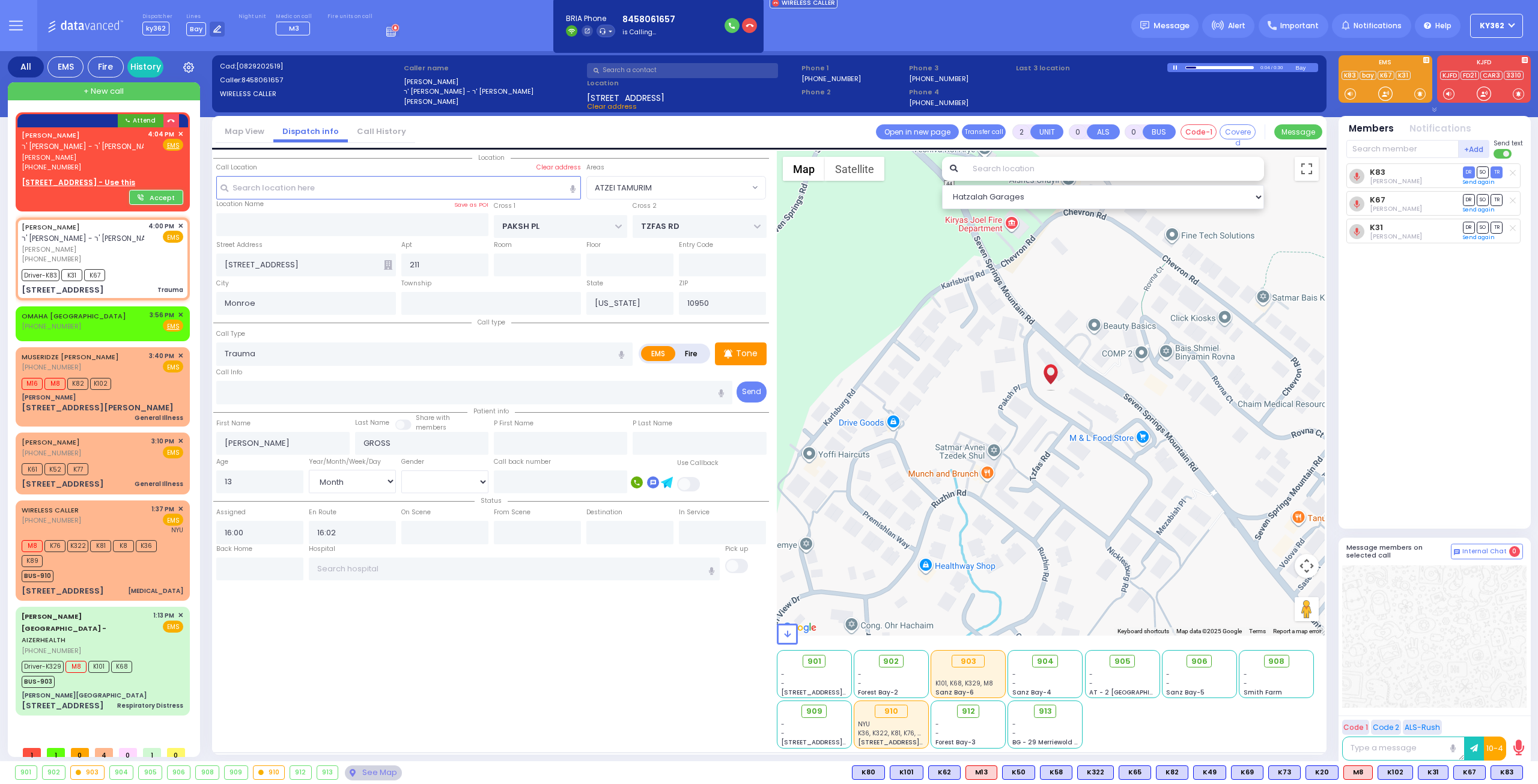
click at [1174, 64] on div "0:04 / 0:30" at bounding box center [1232, 67] width 129 height 9
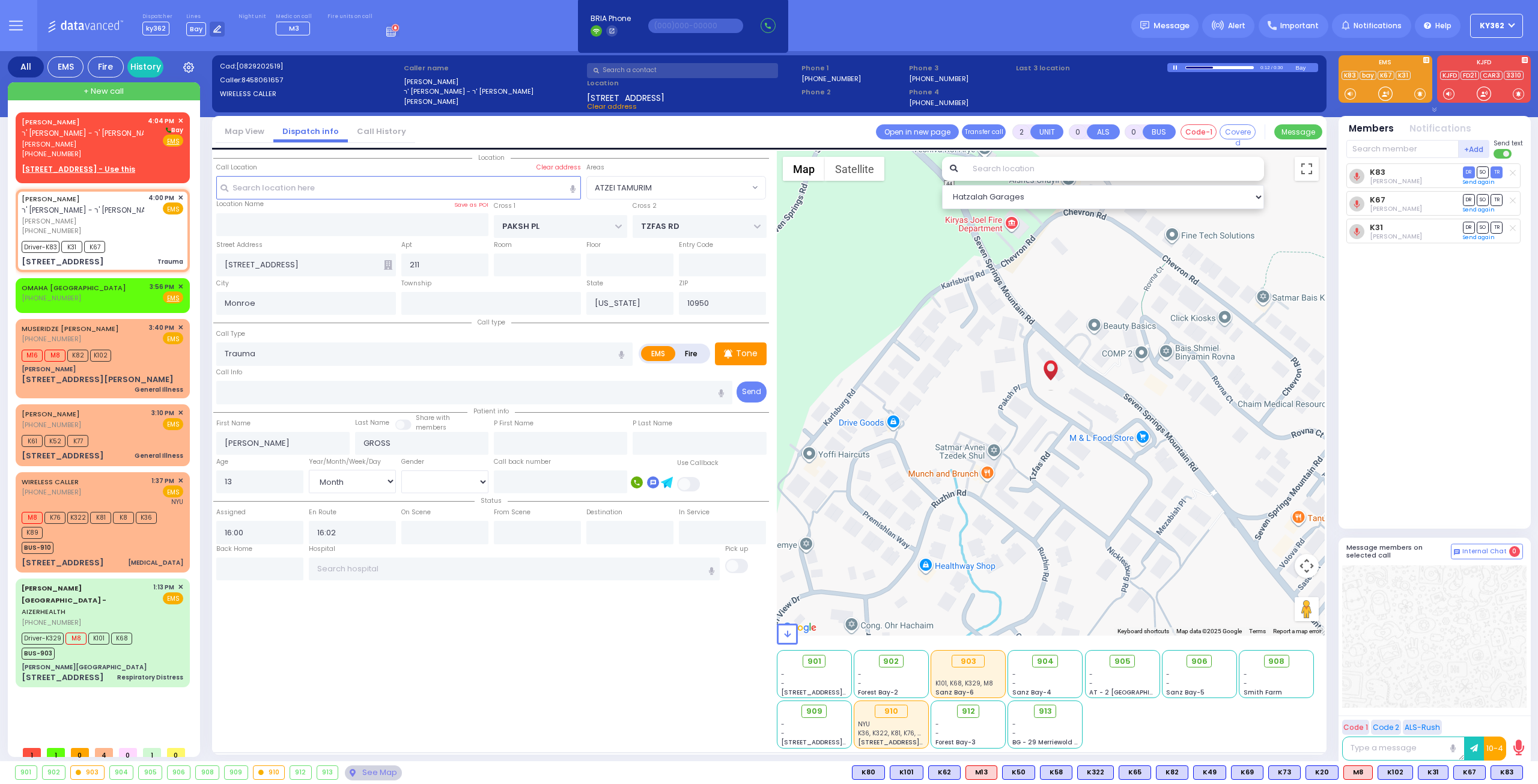
click at [1171, 67] on div "0:12 / 0:30" at bounding box center [1232, 67] width 129 height 9
click at [1177, 66] on div at bounding box center [1176, 67] width 7 height 5
click at [180, 118] on span "✕" at bounding box center [180, 120] width 5 height 10
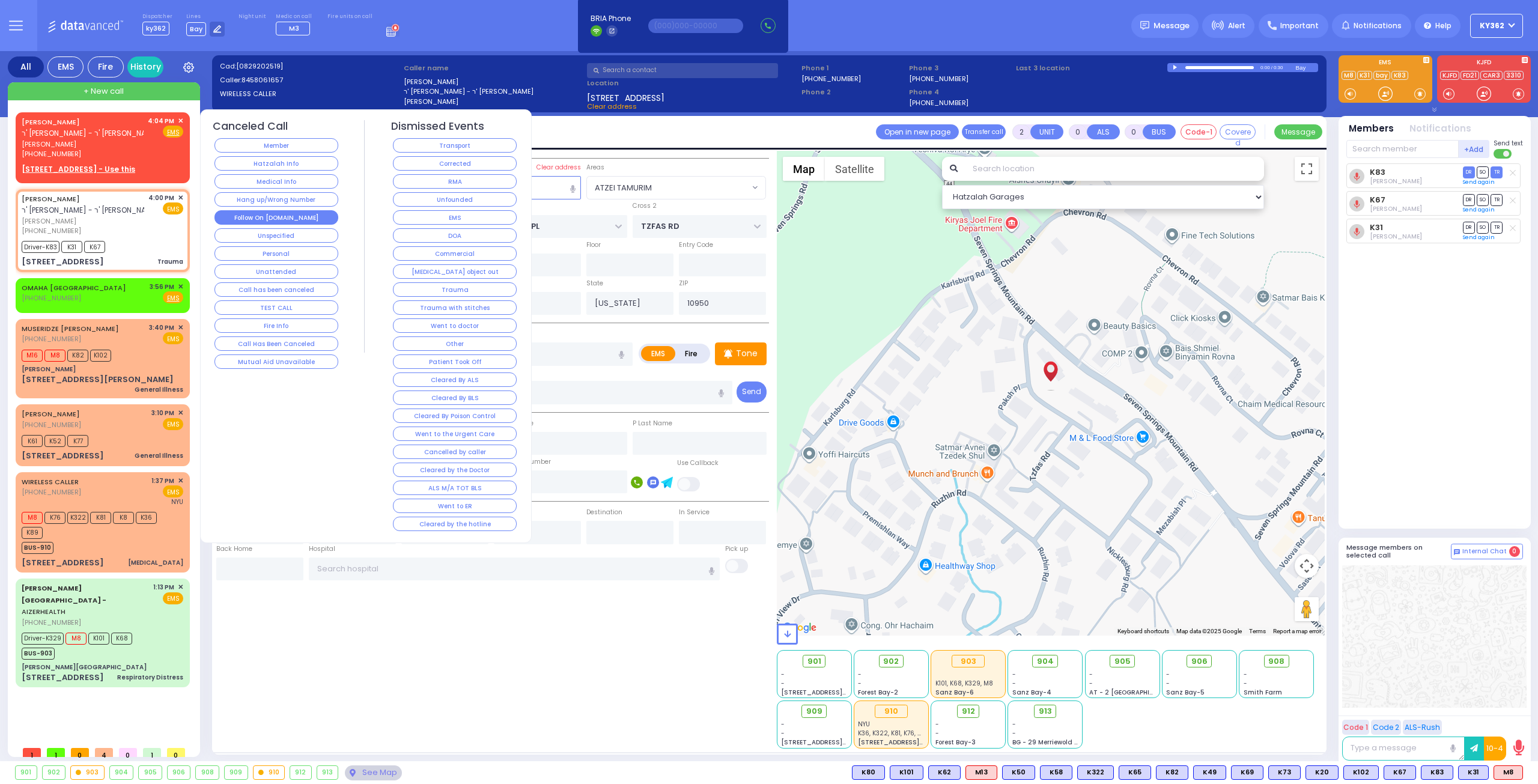
click at [258, 214] on button "Follow On [DOMAIN_NAME]" at bounding box center [276, 217] width 123 height 14
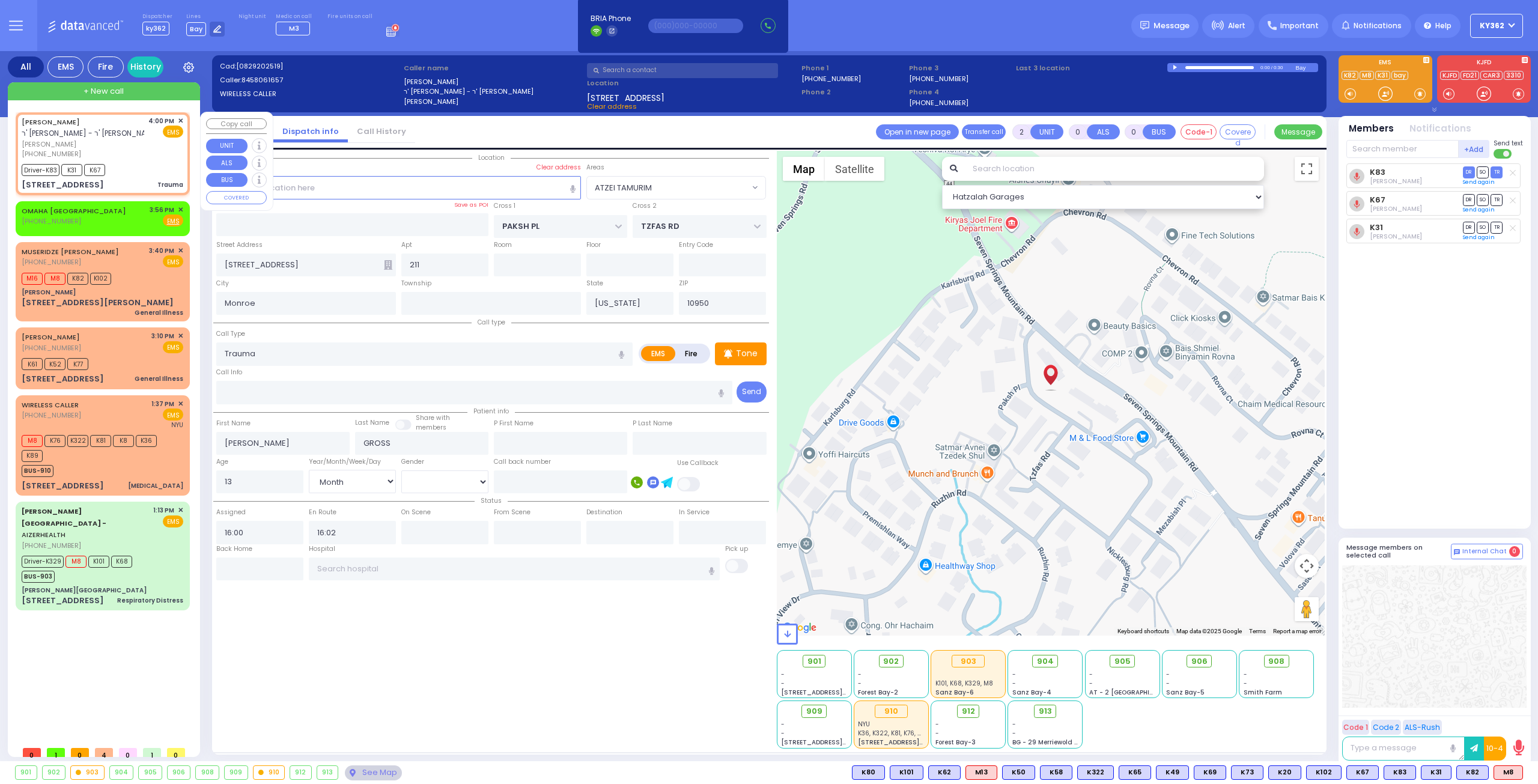
click at [147, 161] on div "Driver-K83 K31 K67" at bounding box center [102, 169] width 161 height 15
click at [1176, 68] on div at bounding box center [1176, 67] width 7 height 5
select select "ATZEI TAMURIM"
select select "Month"
select select "[DEMOGRAPHIC_DATA]"
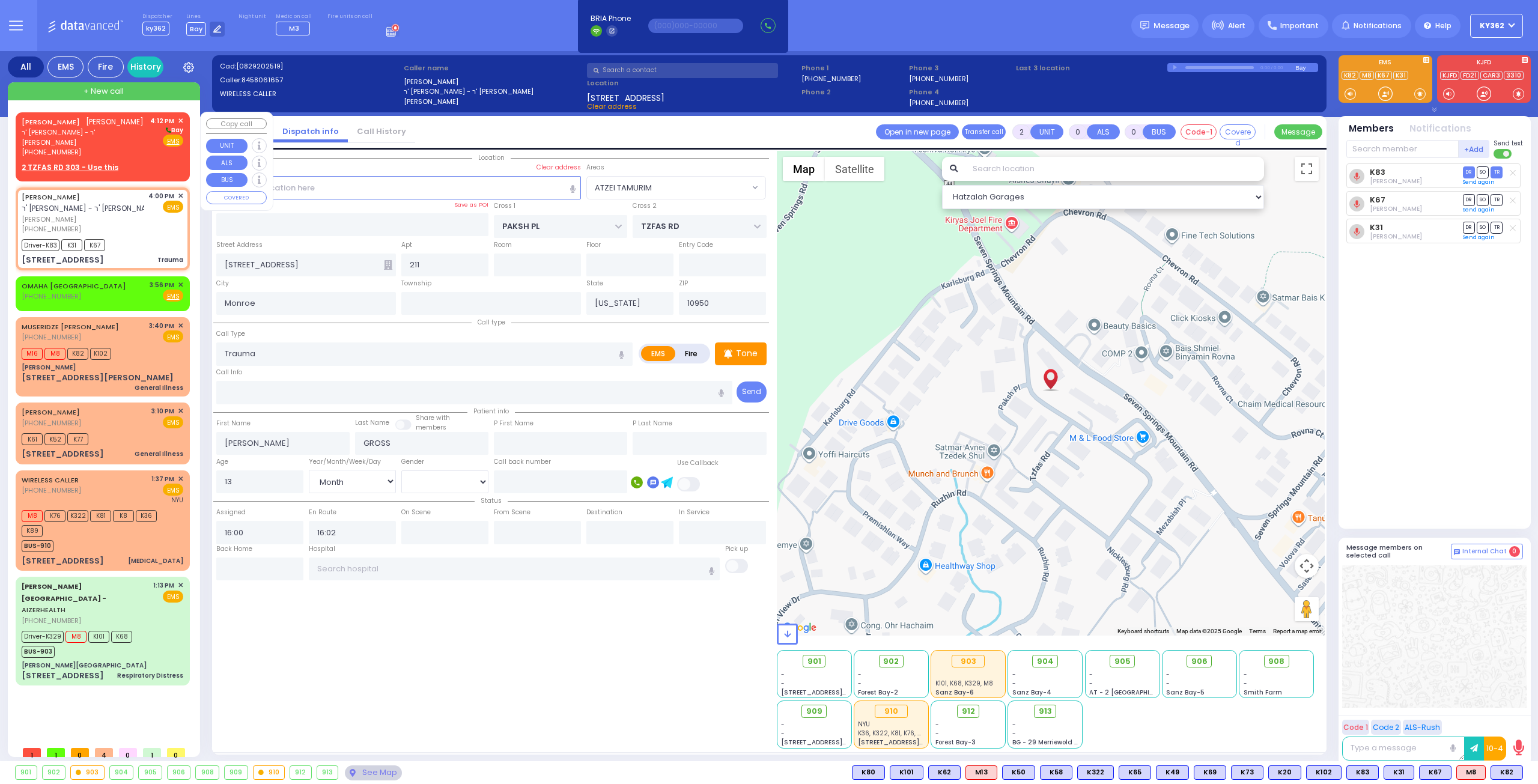
click at [52, 167] on u "2 TZFAS RD 303 - Use this" at bounding box center [70, 167] width 97 height 10
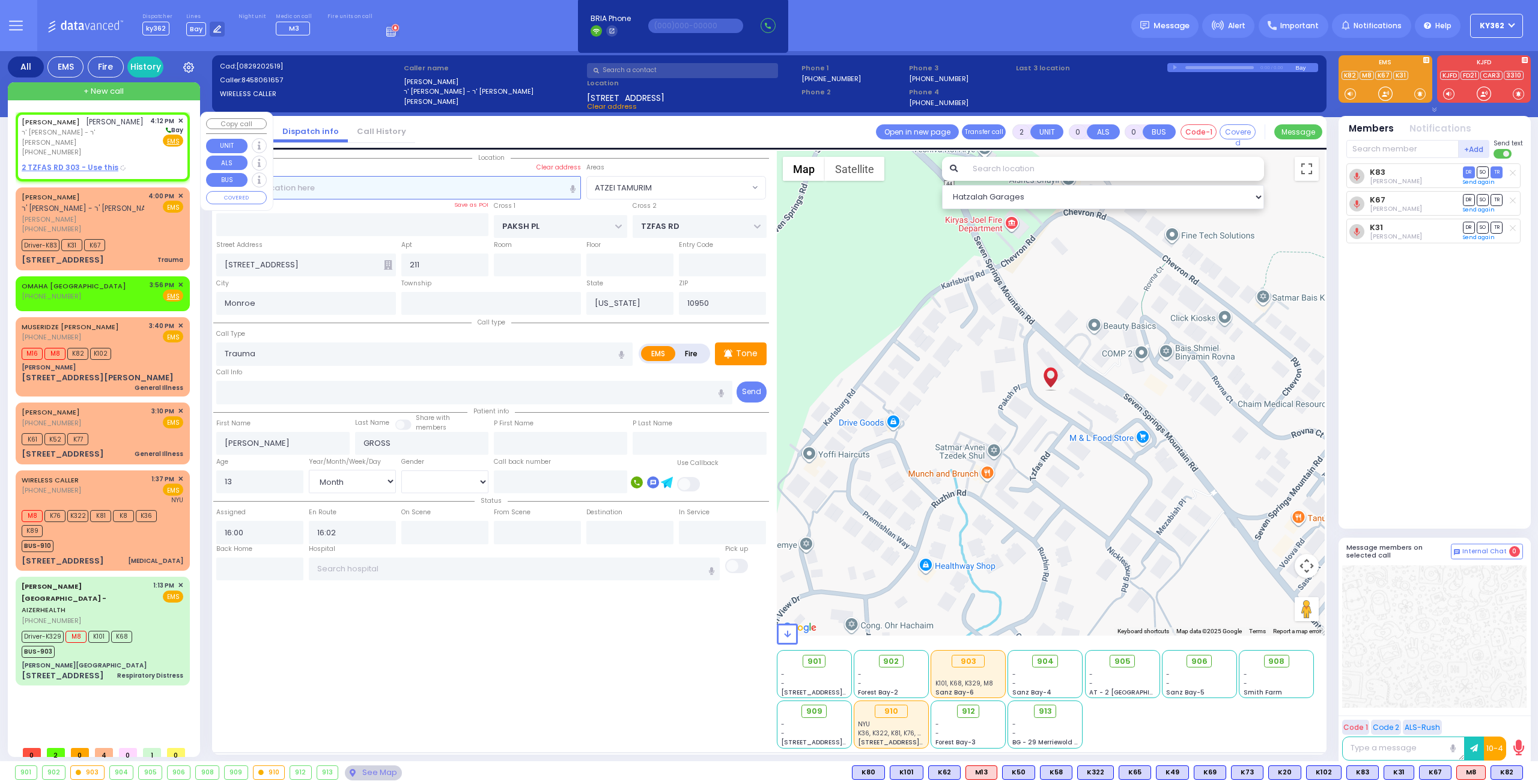
type input "1"
select select
radio input "true"
type input "[PERSON_NAME]"
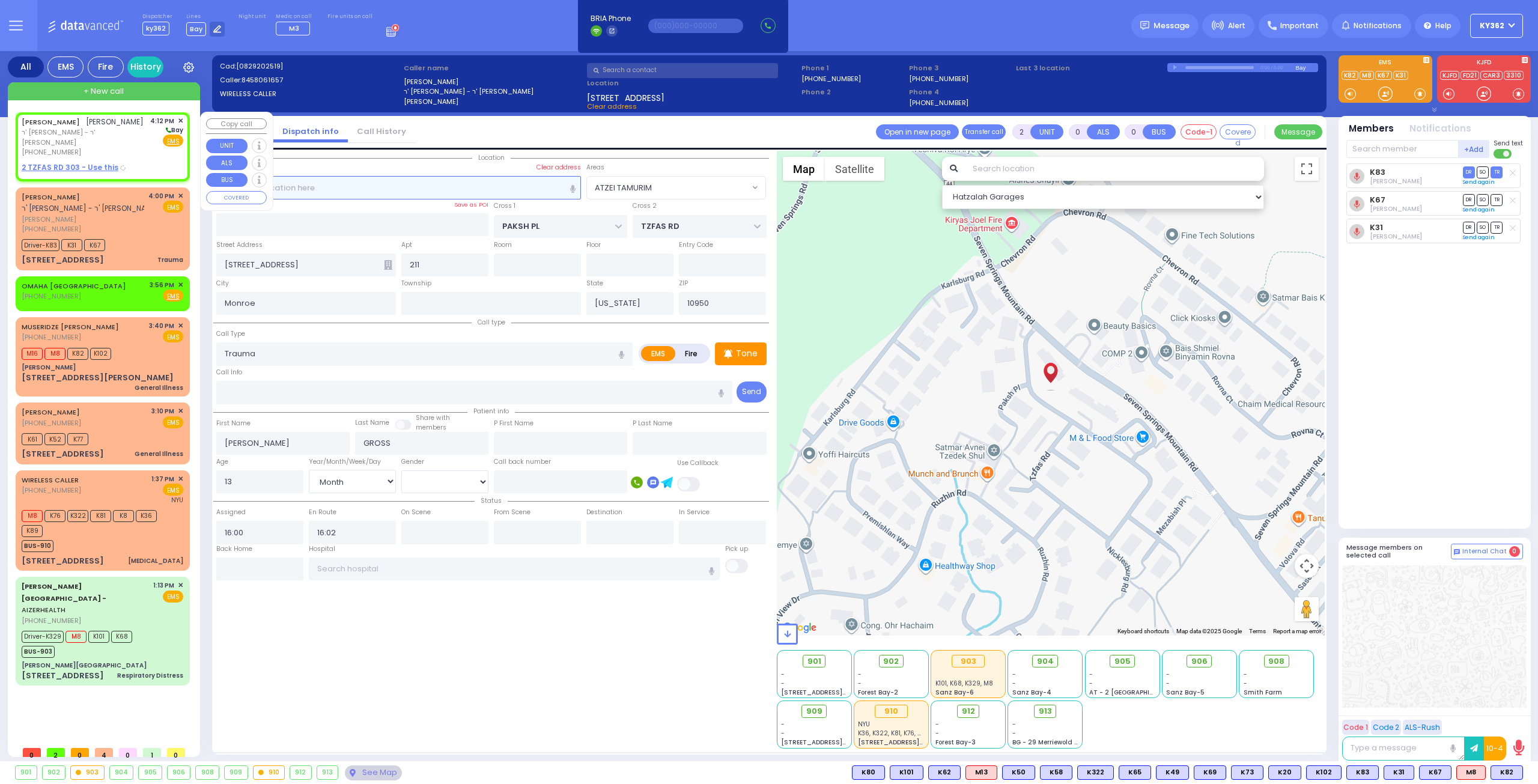
type input "STEIN"
select select
type input "16:12"
select select "Hatzalah Garages"
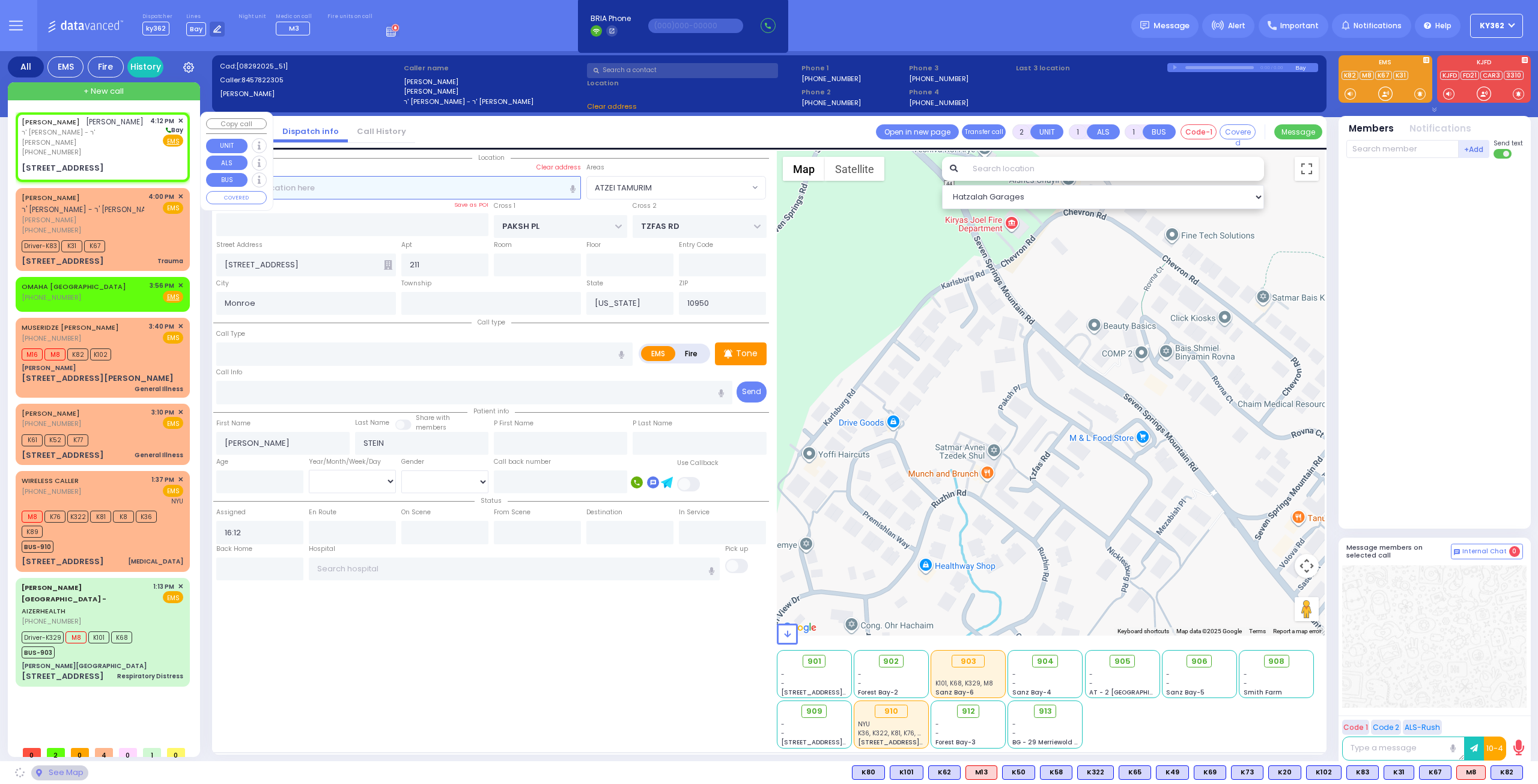
select select
radio input "true"
select select
select select "Hatzalah Garages"
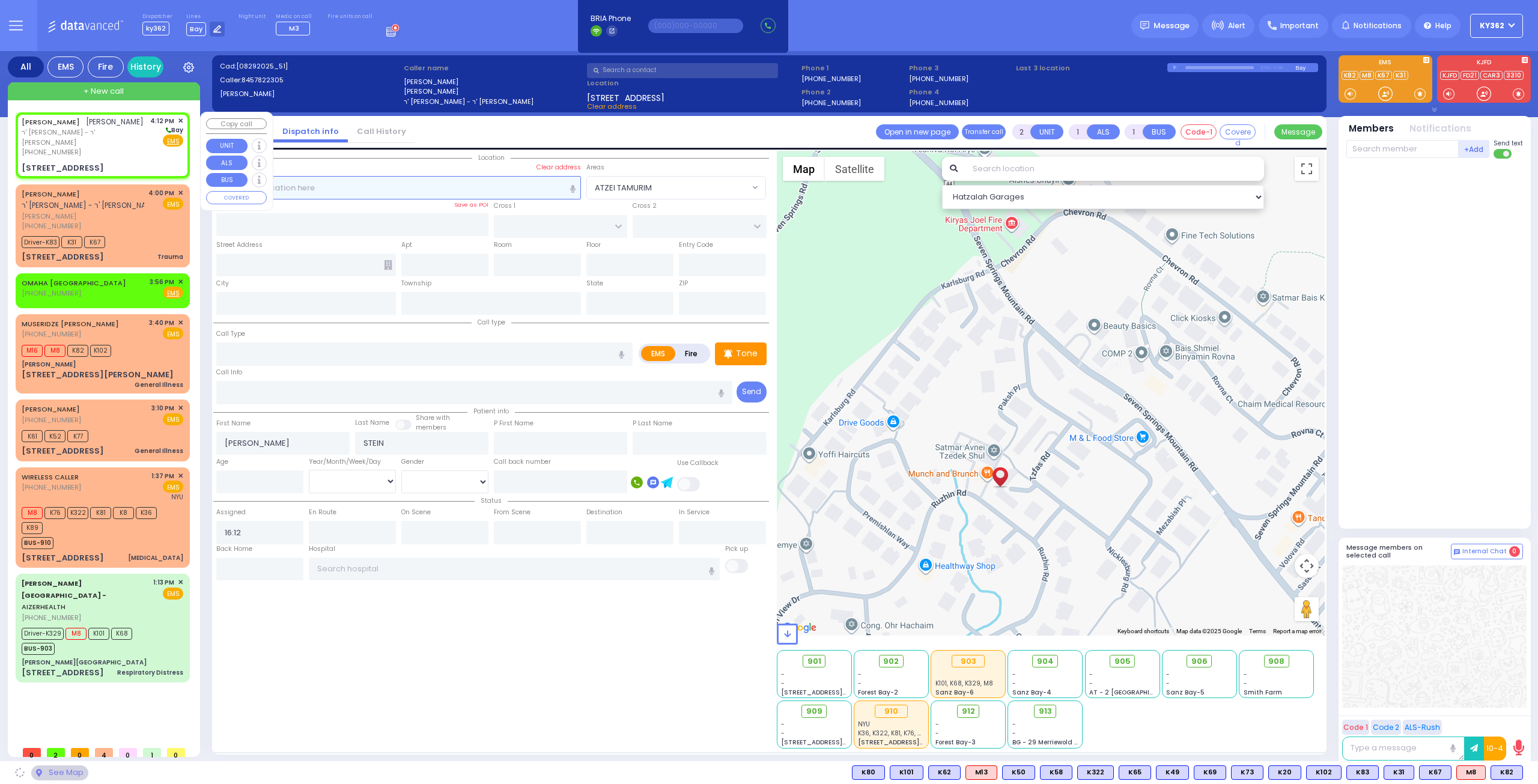
select select
radio input "true"
select select
select select "Hatzalah Garages"
select select
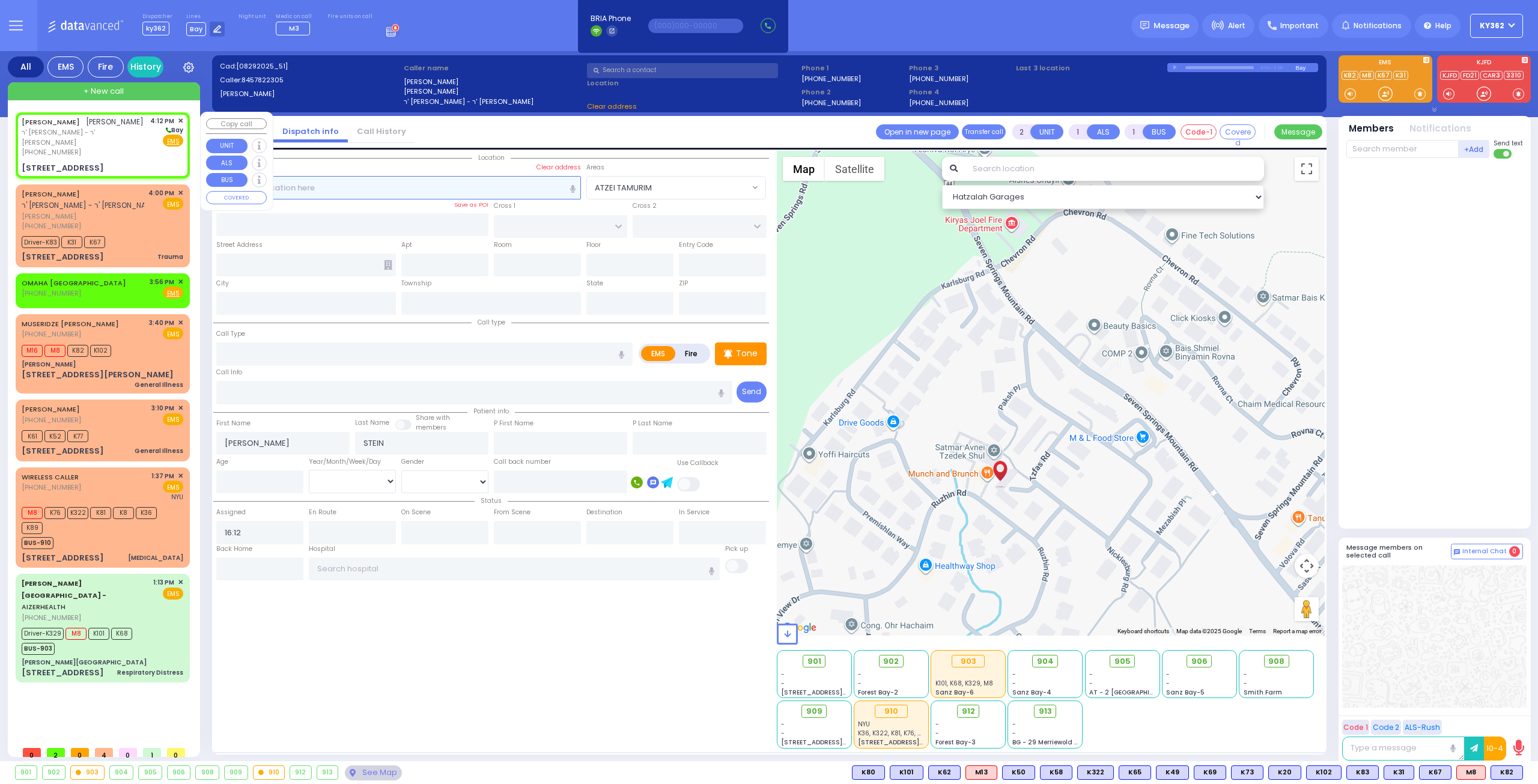
radio input "true"
select select
type input "NICKLESBURG RD"
type input "KRAKOW BLVD"
type input "2 TZFAS RD"
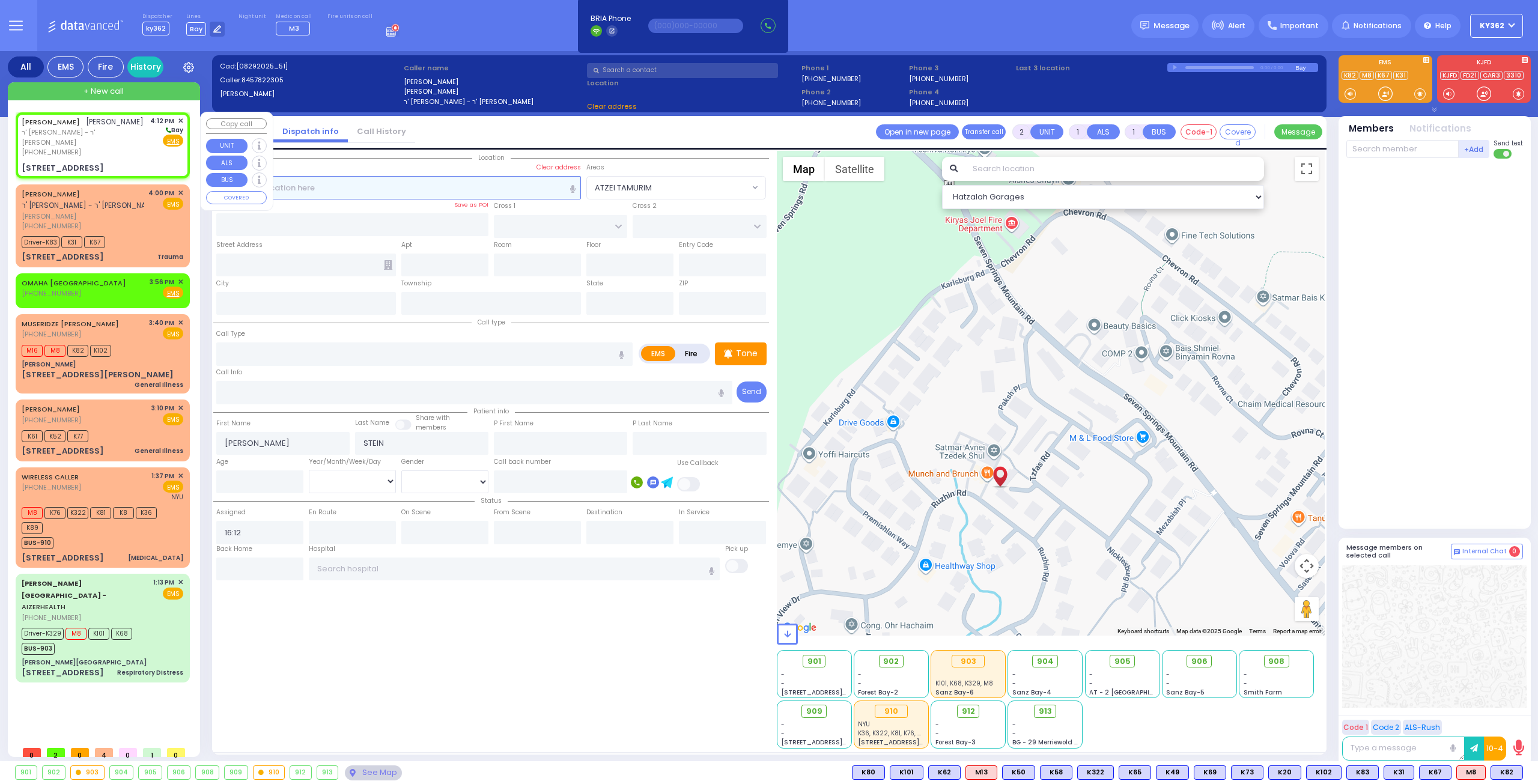
type input "303"
type input "[PERSON_NAME]"
type input "[US_STATE]"
type input "10950"
select select "Hatzalah Garages"
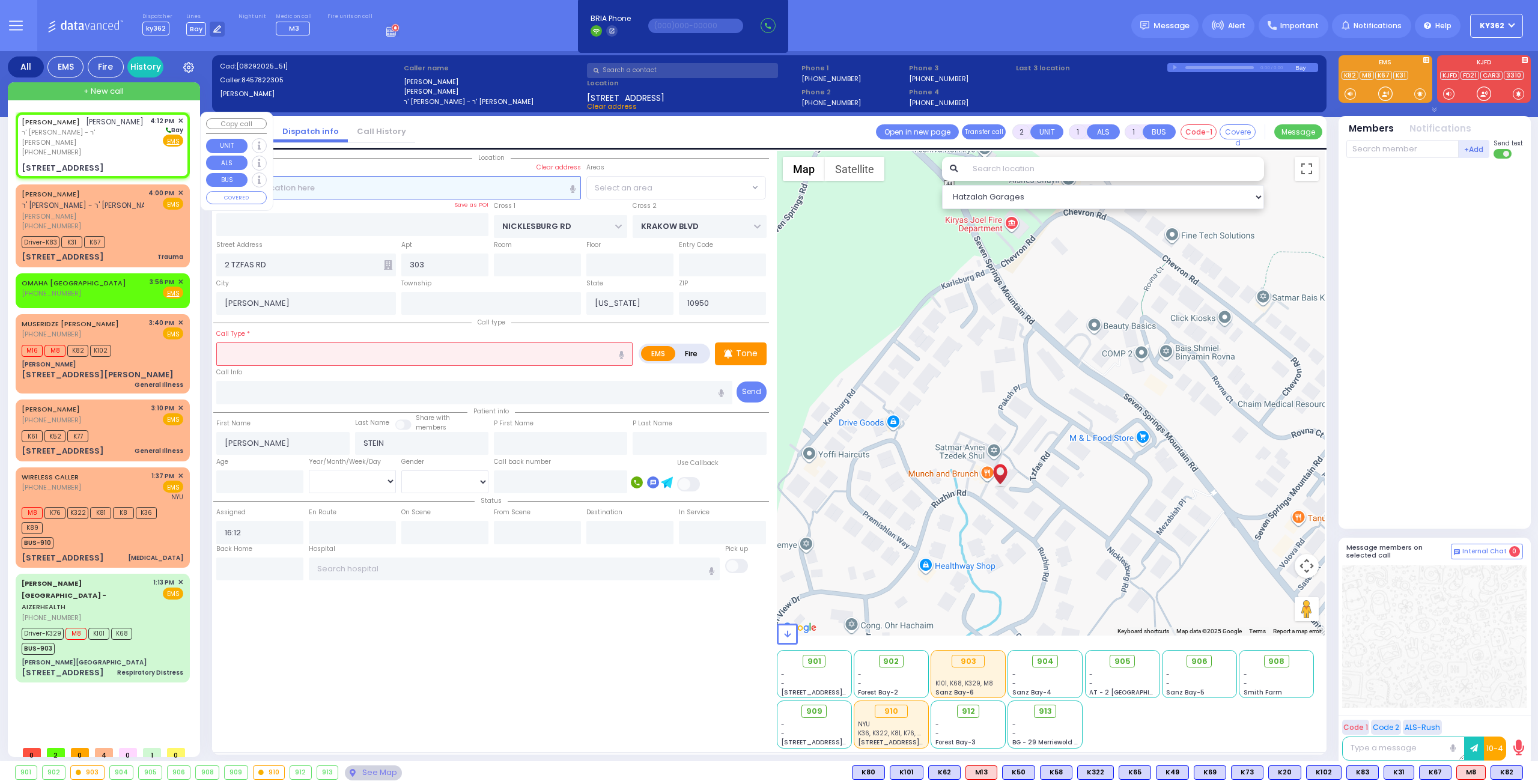
select select "ATZEI TAMURIM"
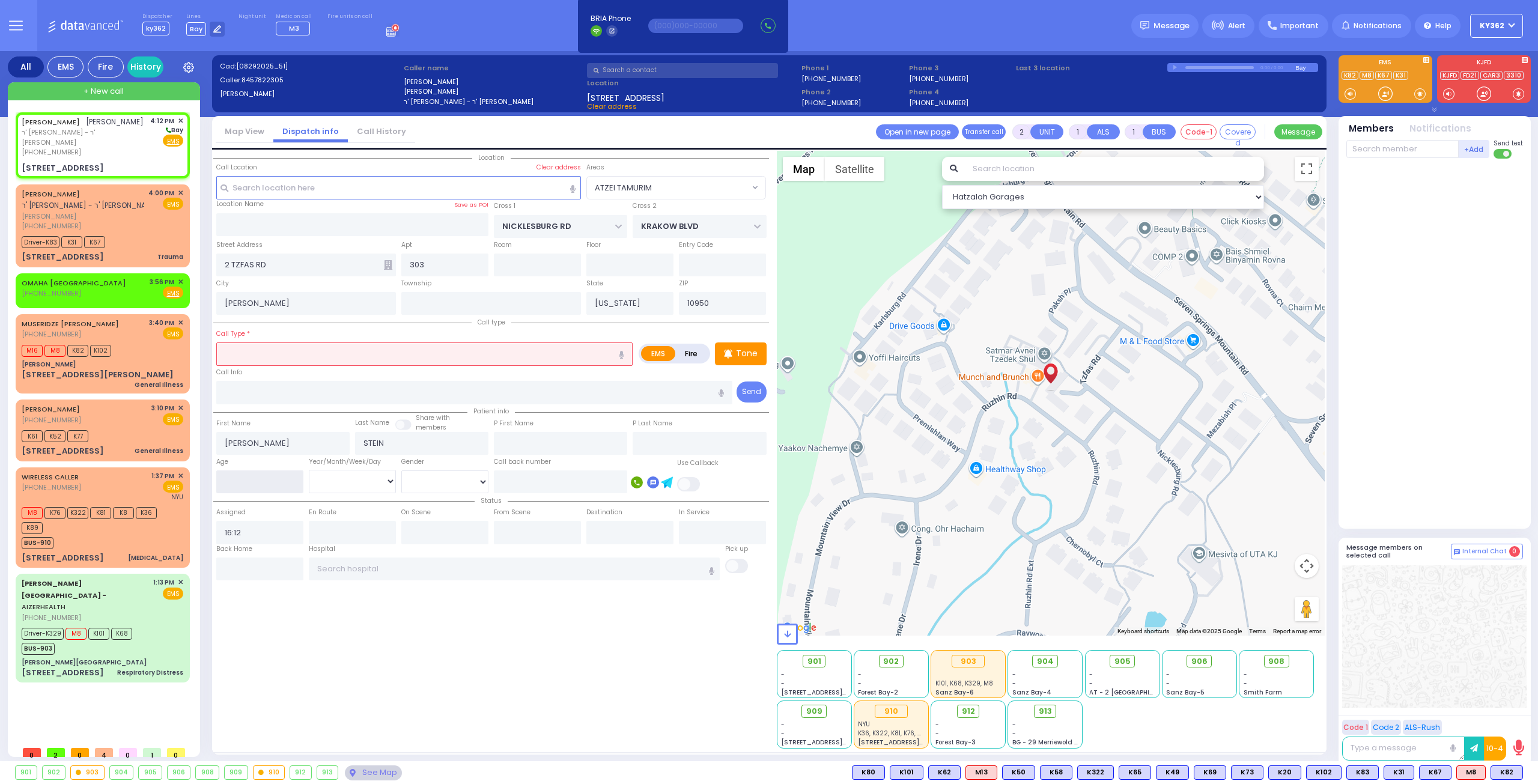
click at [231, 480] on input "number" at bounding box center [259, 482] width 87 height 23
type input "40"
click at [340, 476] on select "Year Month Week Day" at bounding box center [352, 481] width 87 height 23
select select
radio input "true"
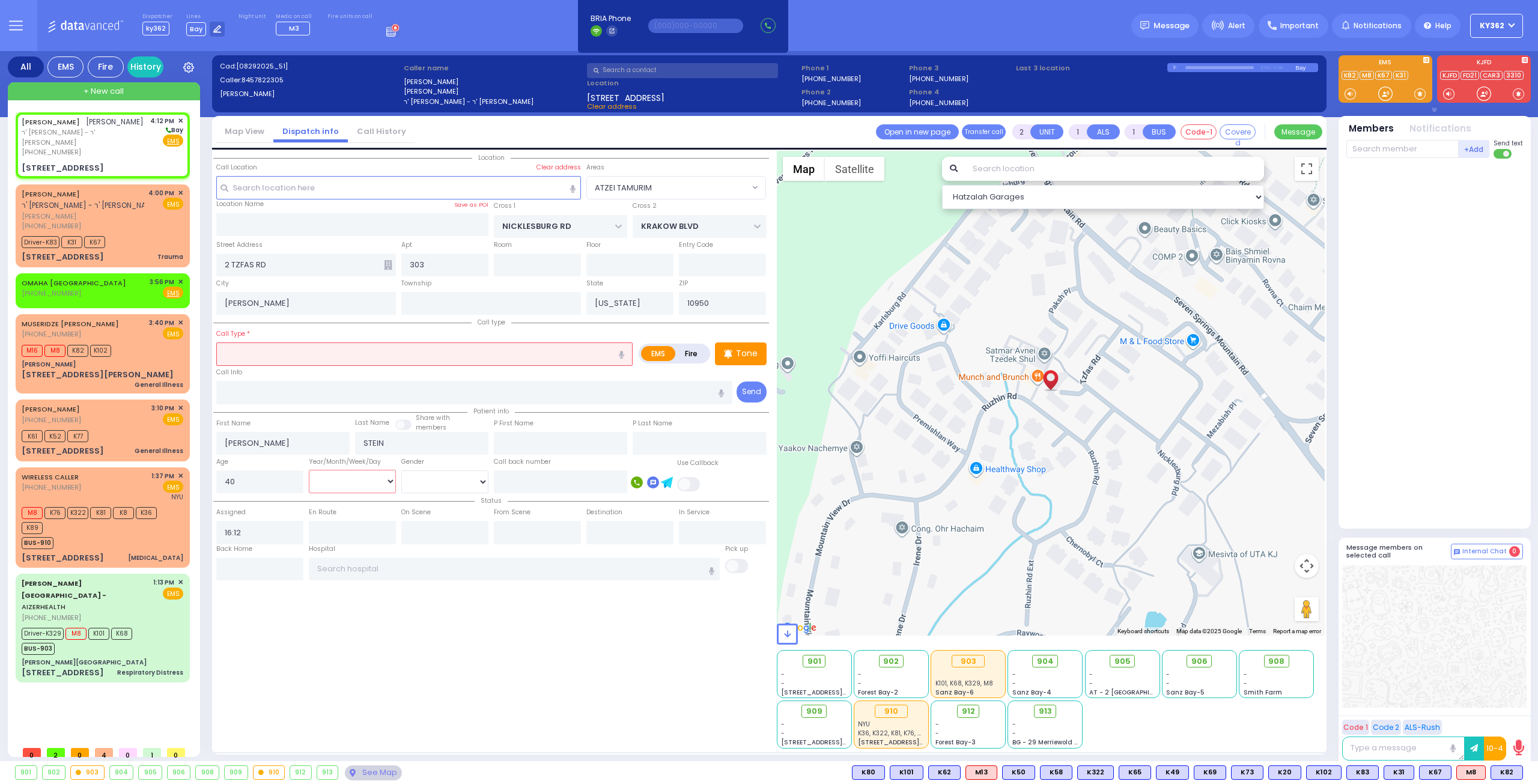
select select
select select "Hatzalah Garages"
select select "Year"
click at [309, 470] on select "Year Month Week Day" at bounding box center [352, 481] width 87 height 23
select select "ATZEI TAMURIM"
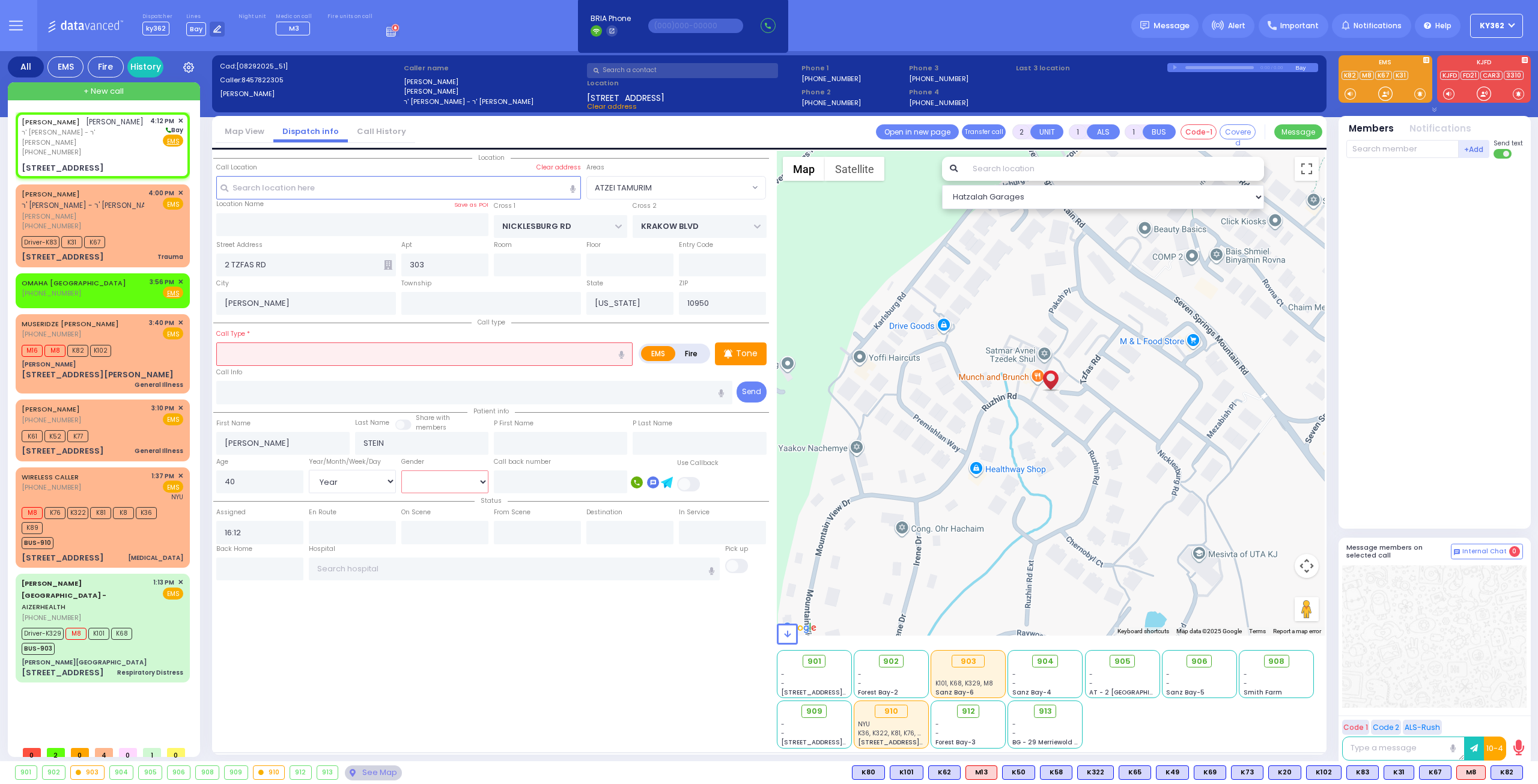
select select
radio input "true"
select select "Year"
click at [452, 481] on select "[DEMOGRAPHIC_DATA] [DEMOGRAPHIC_DATA]" at bounding box center [445, 482] width 87 height 23
select select "Hatzalah Garages"
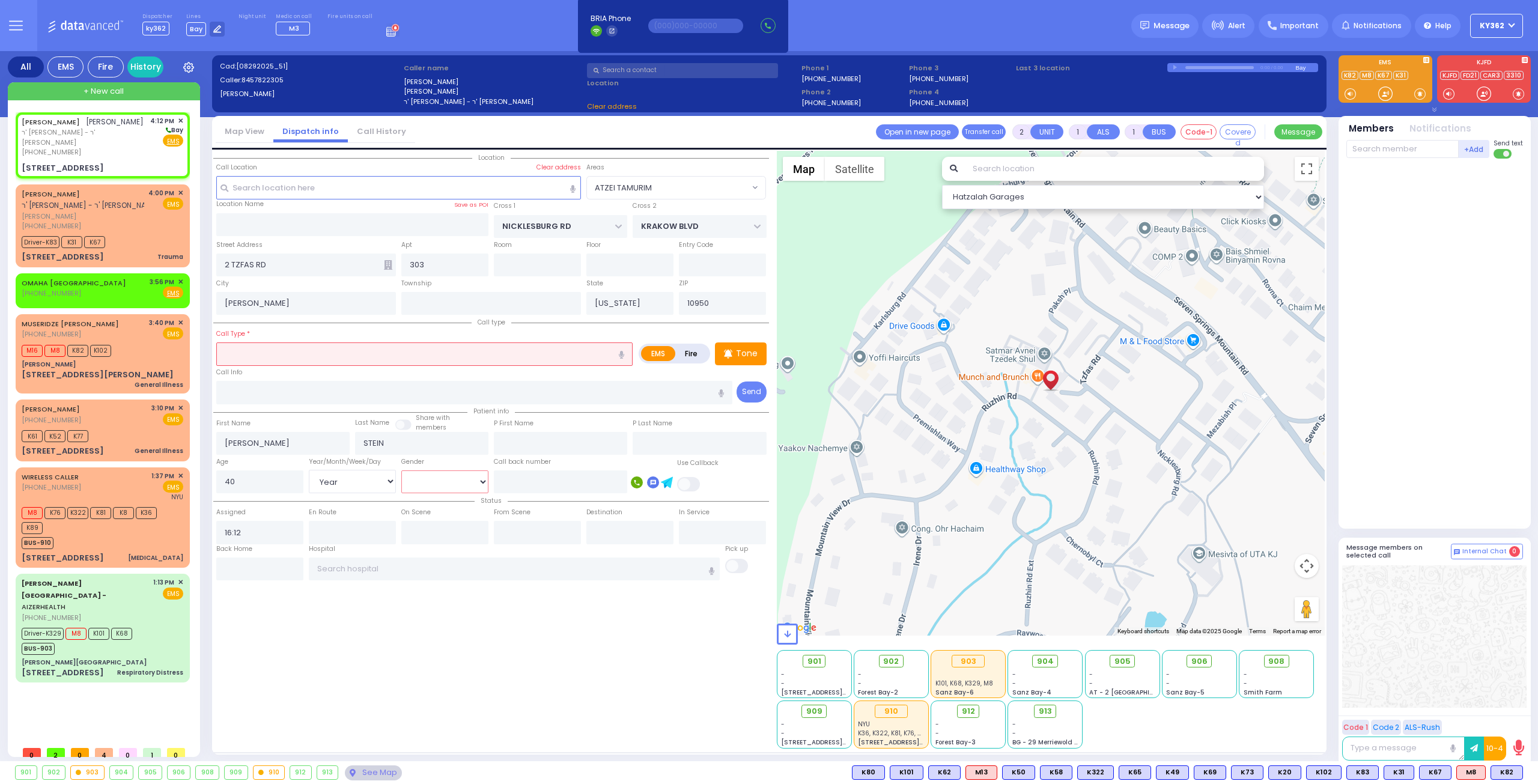
select select "ATZEI TAMURIM"
select select "[DEMOGRAPHIC_DATA]"
click at [402, 470] on select "[DEMOGRAPHIC_DATA] [DEMOGRAPHIC_DATA]" at bounding box center [445, 482] width 87 height 23
select select
radio input "true"
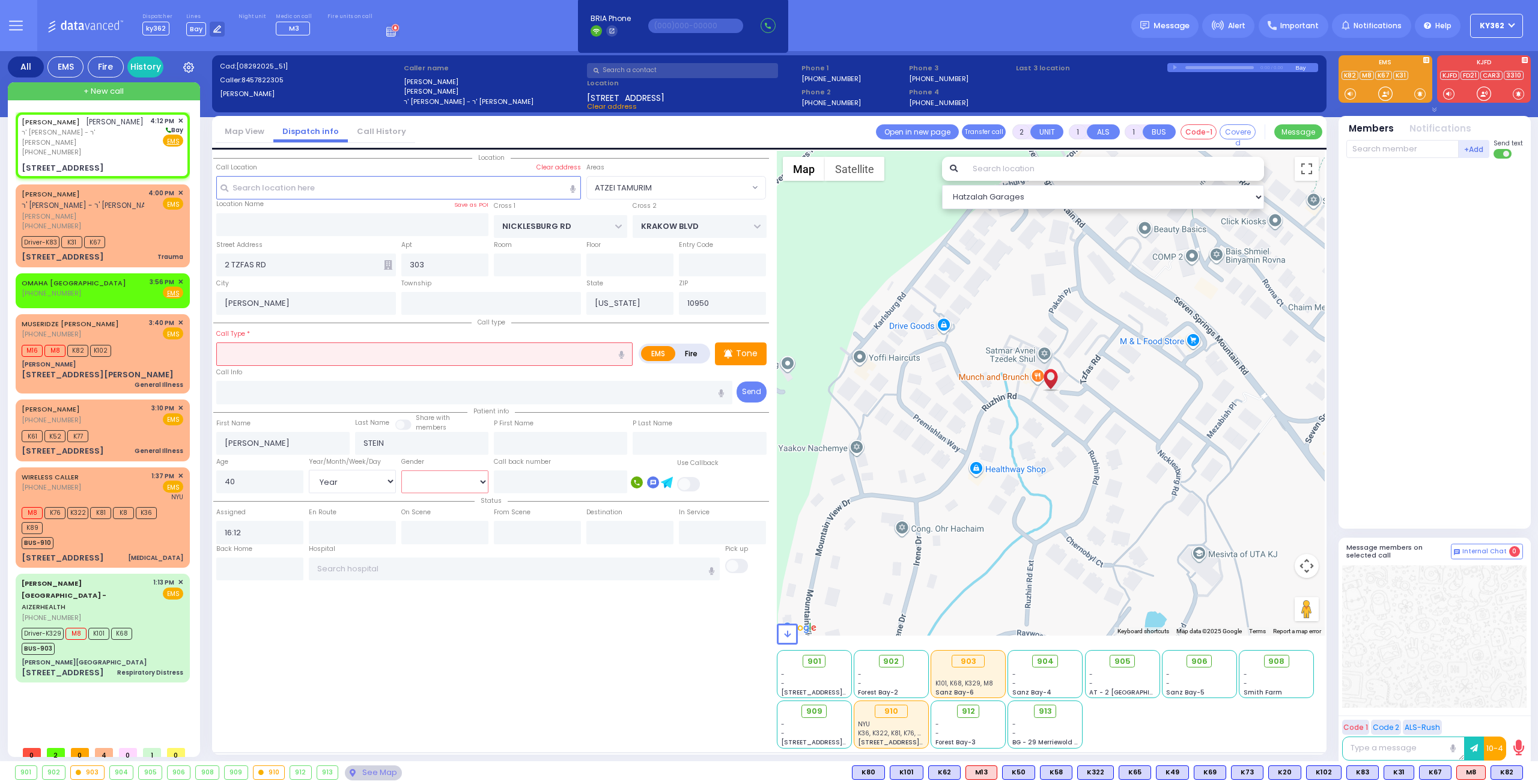
select select "Year"
select select "[DEMOGRAPHIC_DATA]"
select select "ATZEI TAMURIM"
select select "Hatzalah Garages"
click at [293, 358] on input "text" at bounding box center [424, 354] width 417 height 23
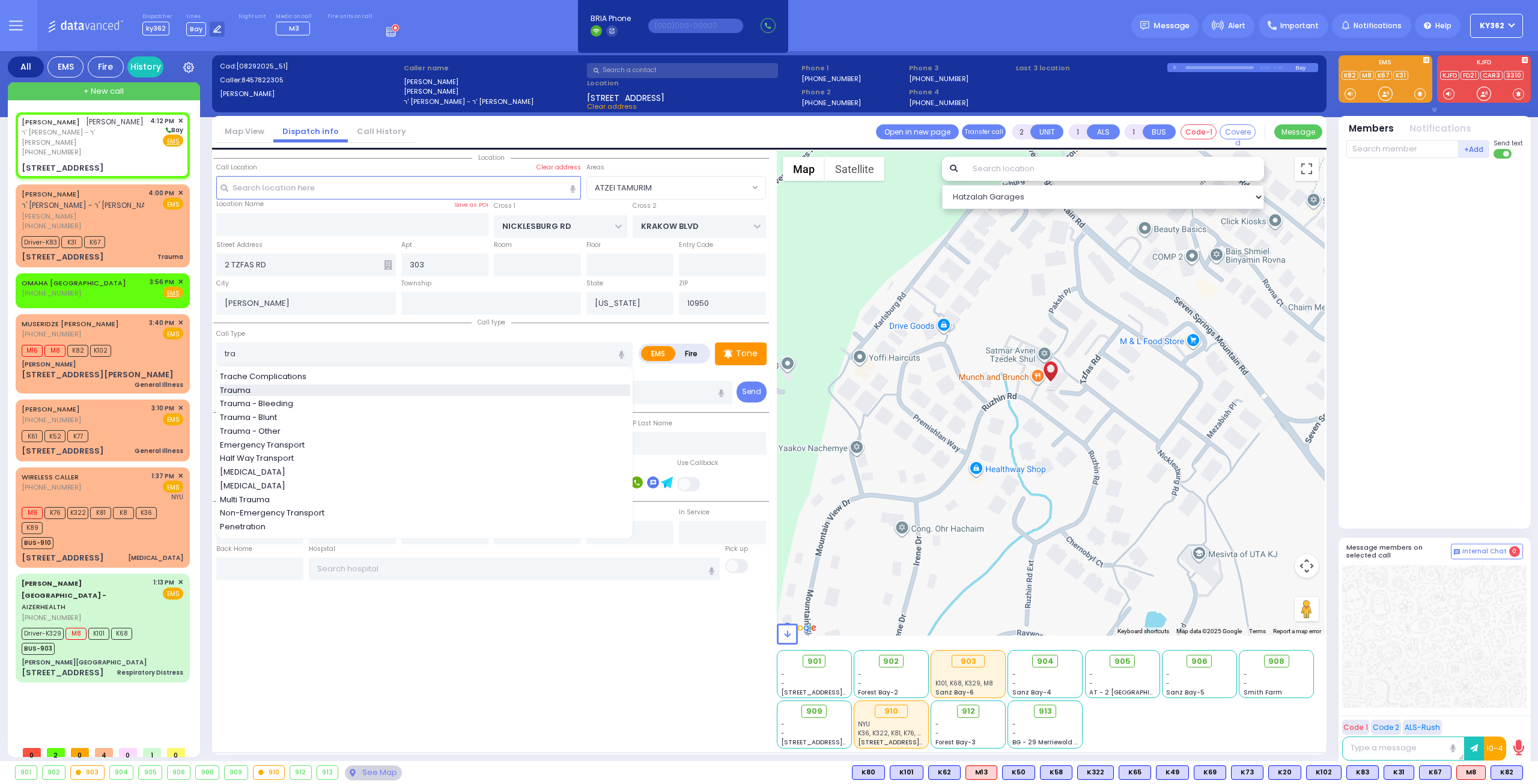
click at [295, 390] on div "Trauma" at bounding box center [425, 391] width 411 height 12
type input "Trauma"
type input "0"
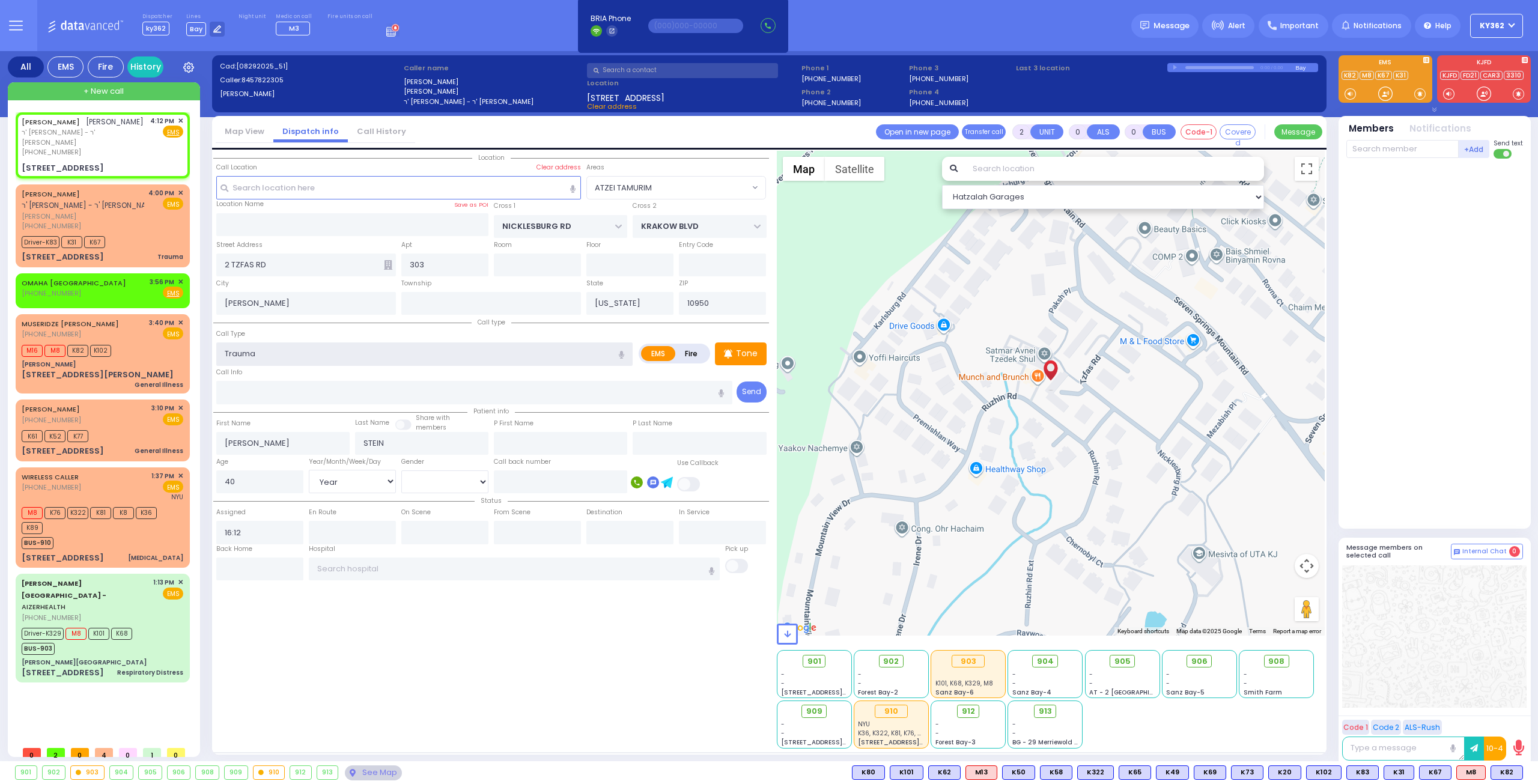
select select
radio input "true"
select select "Year"
select select "[DEMOGRAPHIC_DATA]"
select select "Hatzalah Garages"
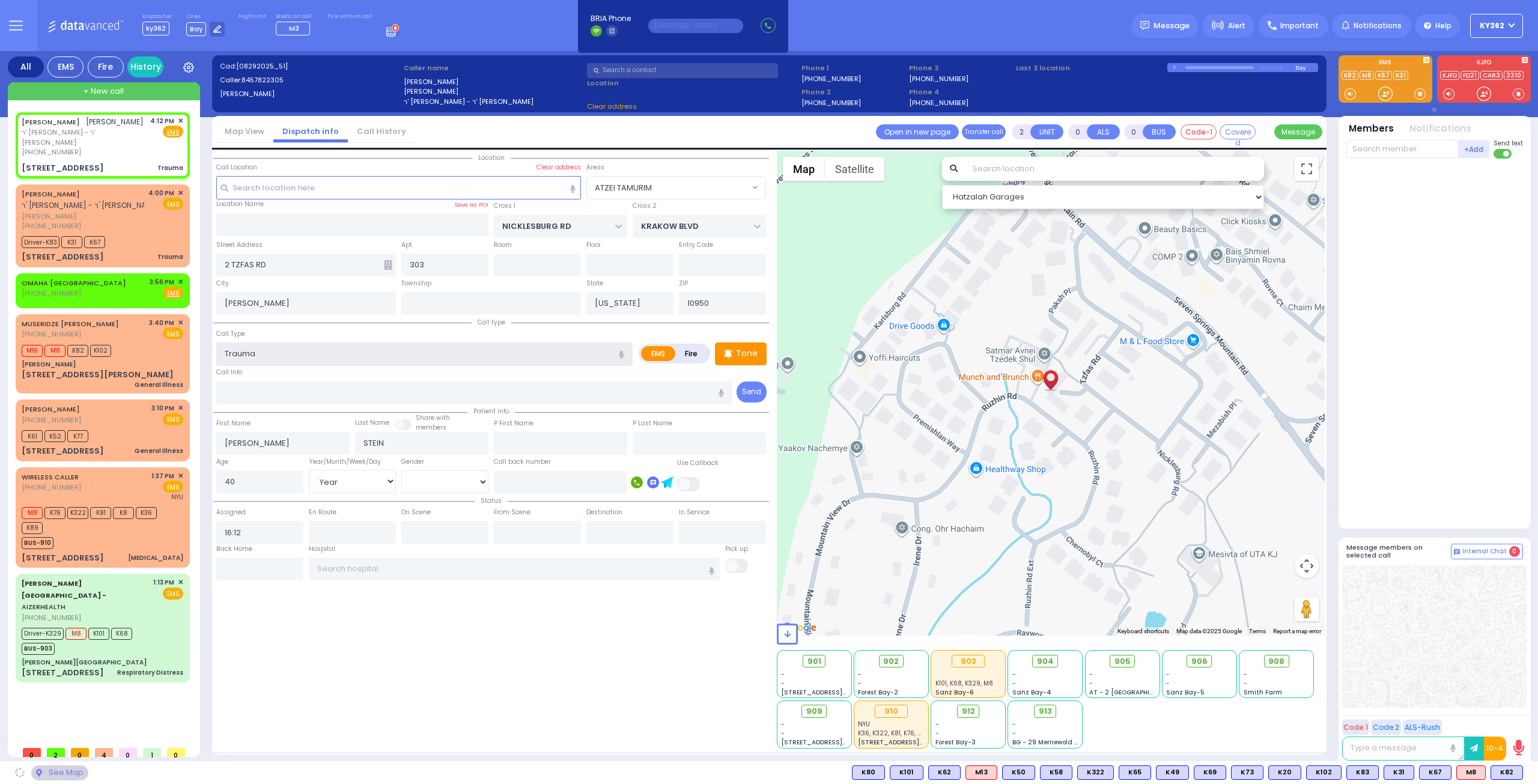
select select
radio input "true"
select select "Year"
select select "[DEMOGRAPHIC_DATA]"
select select "Hatzalah Garages"
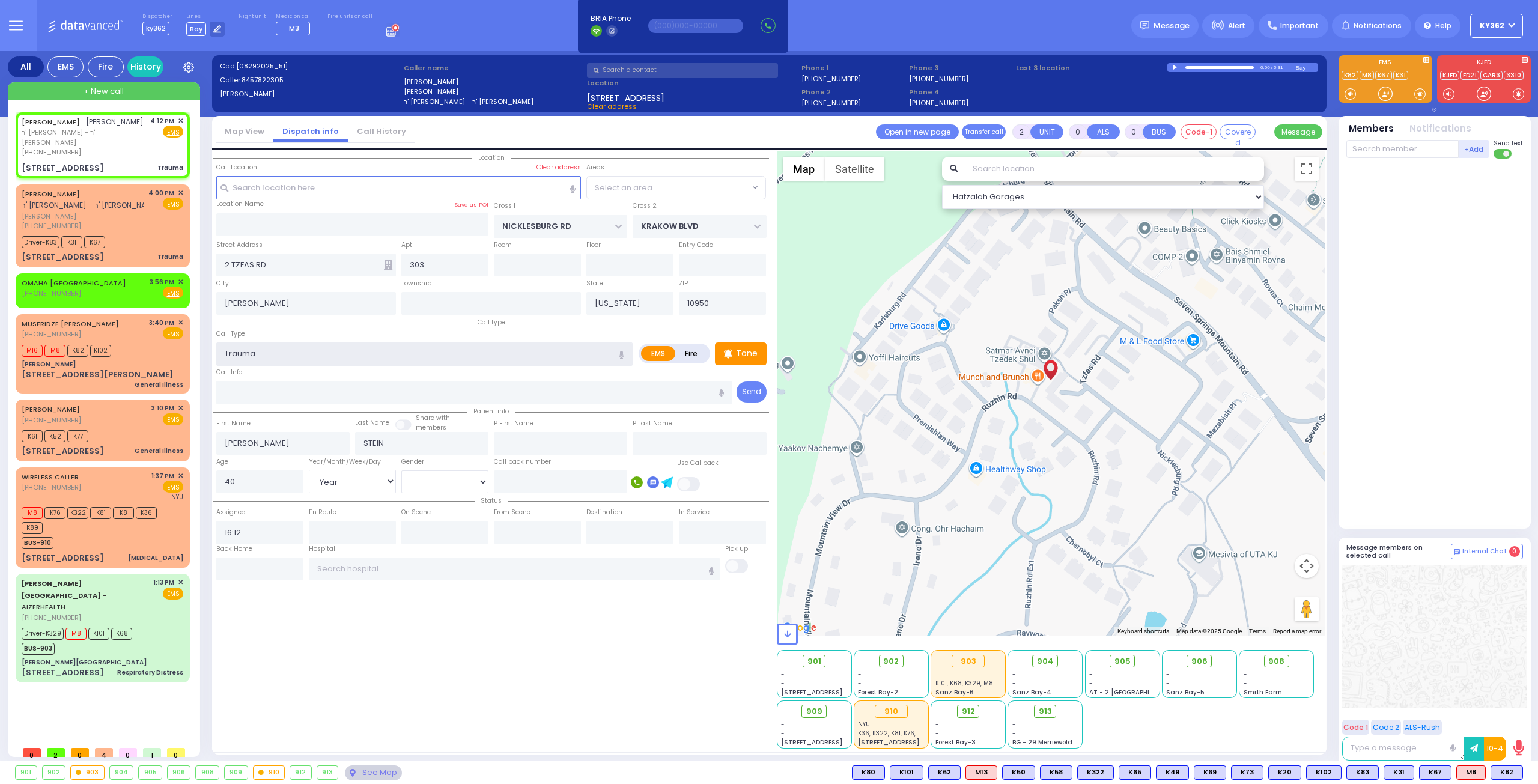
select select "ATZEI TAMURIM"
click at [141, 145] on span "ר' [PERSON_NAME] - ר' [PERSON_NAME]" at bounding box center [84, 137] width 124 height 20
select select
radio input "true"
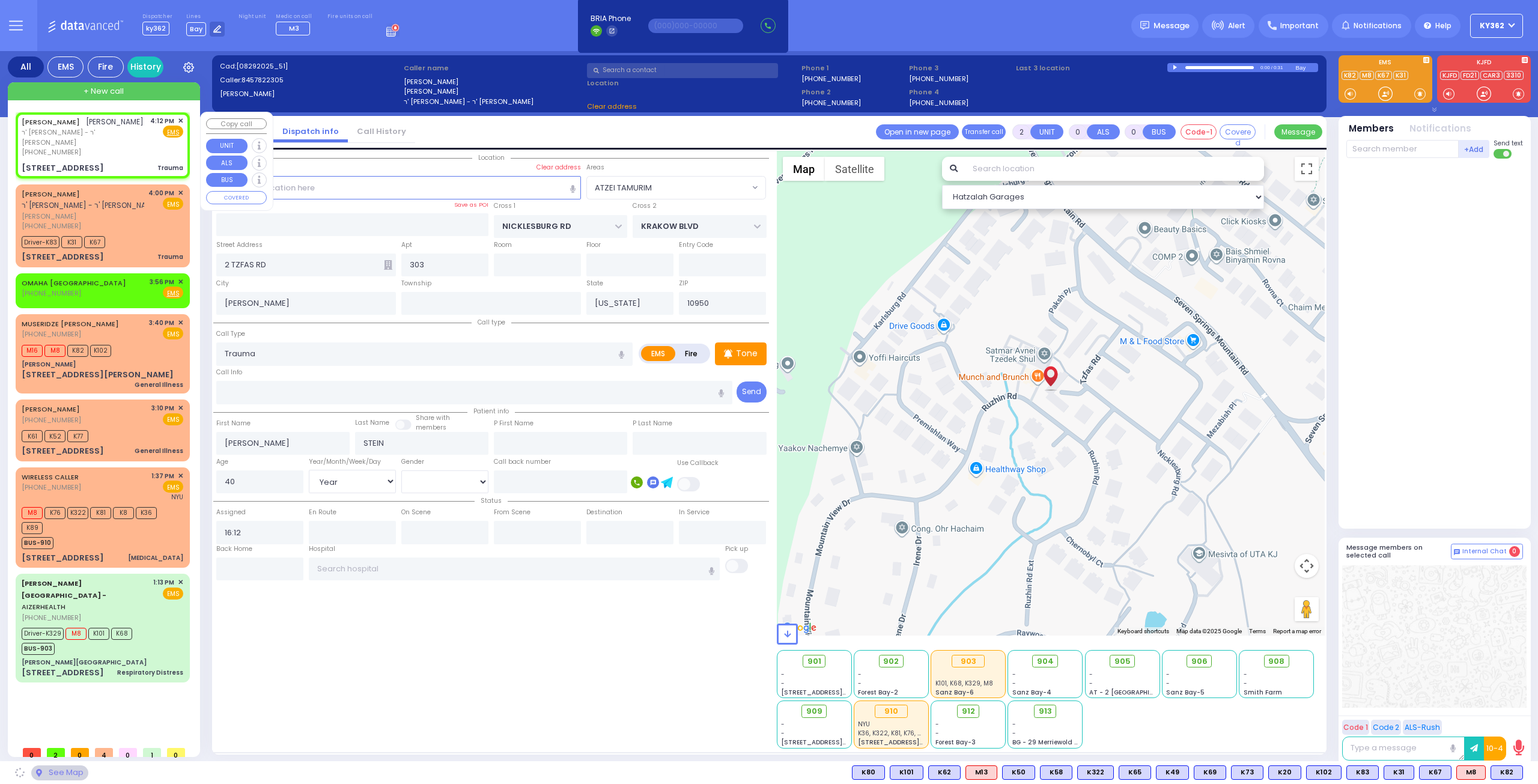
select select "Year"
select select "[DEMOGRAPHIC_DATA]"
select select "Hatzalah Garages"
select select
radio input "true"
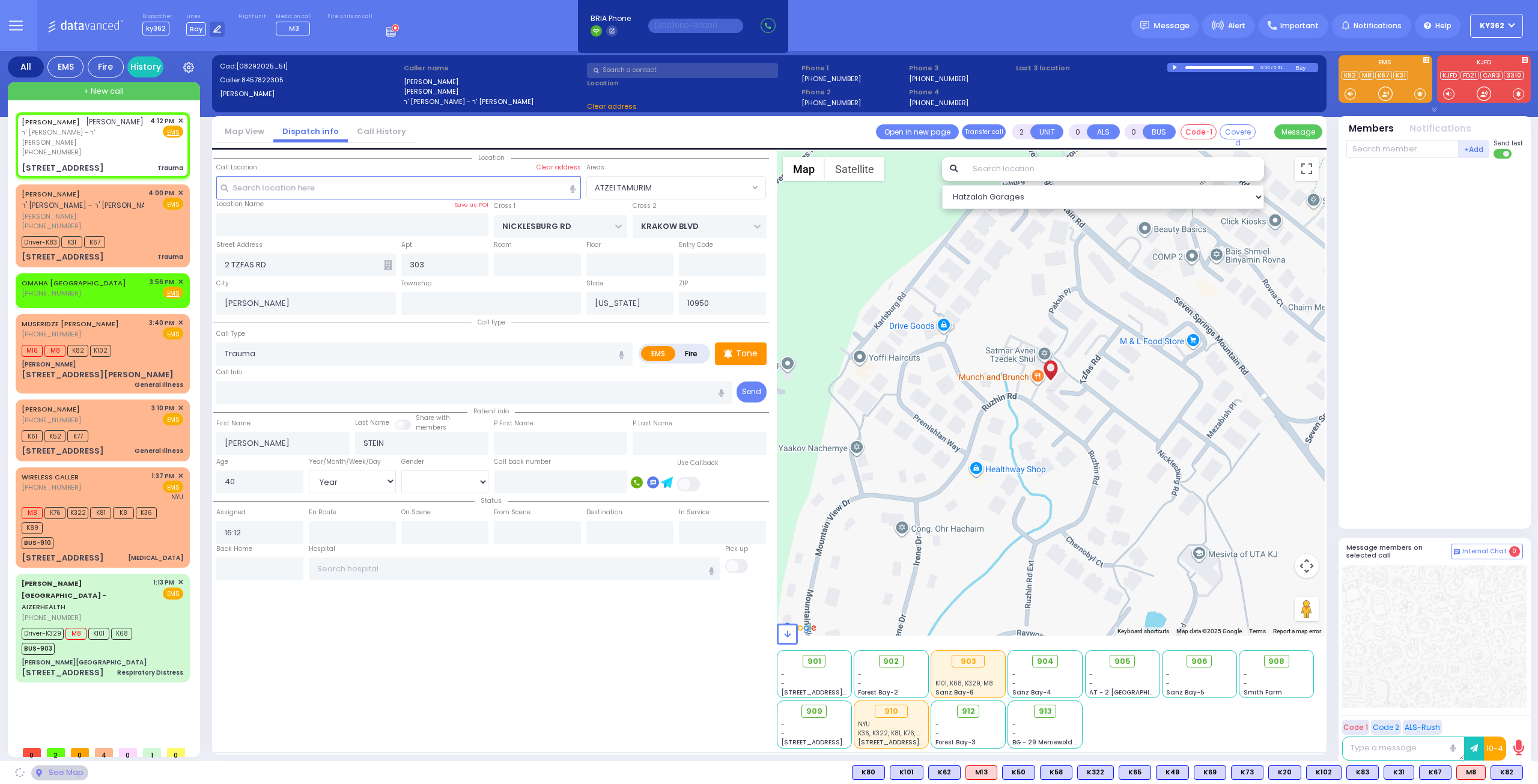
select select "Year"
select select "[DEMOGRAPHIC_DATA]"
select select "ATZEI TAMURIM"
select select "Hatzalah Garages"
select select "ATZEI TAMURIM"
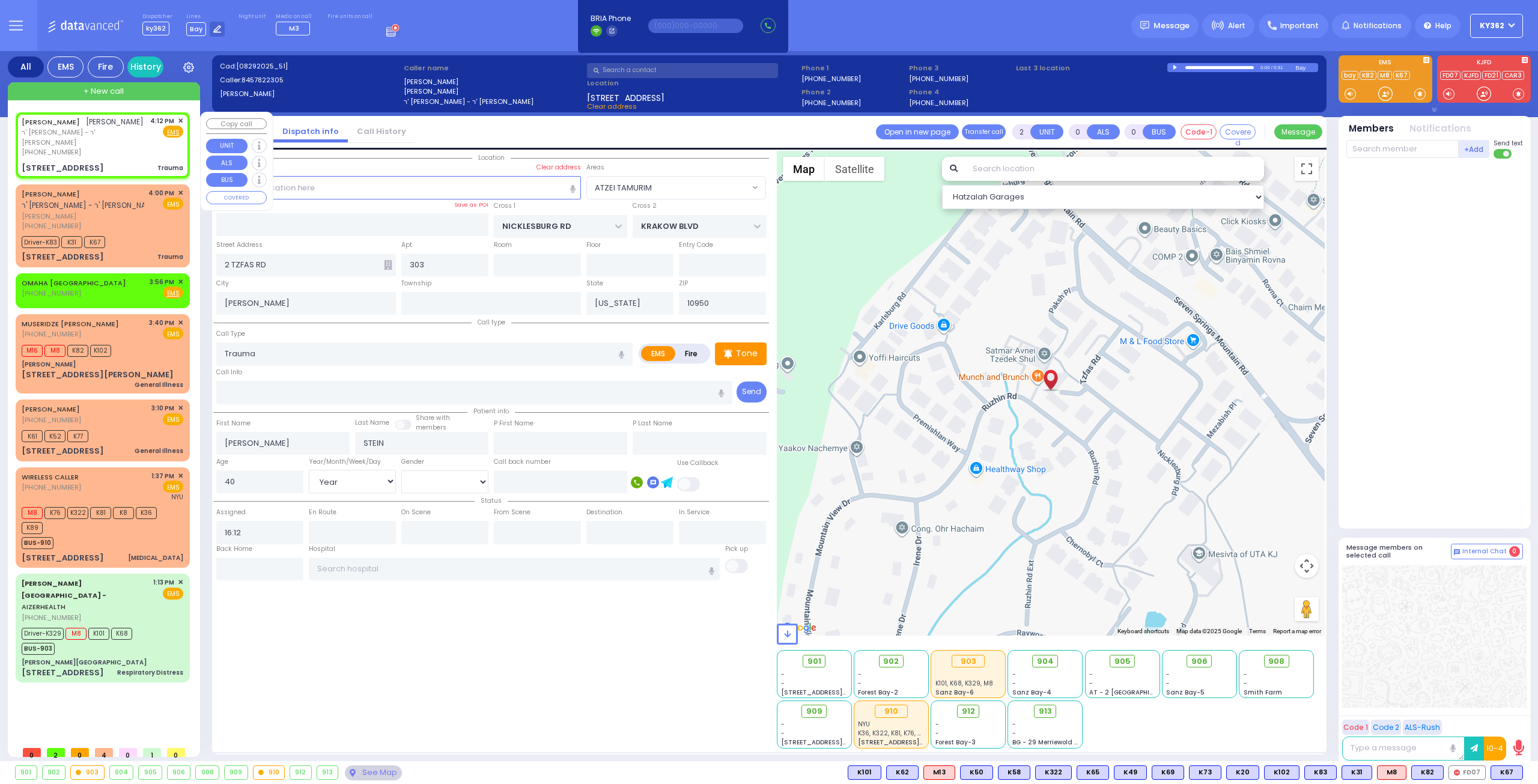
click at [144, 146] on span "ר' [PERSON_NAME] - ר' [PERSON_NAME]" at bounding box center [84, 137] width 124 height 20
select select
radio input "true"
select select "Year"
select select "[DEMOGRAPHIC_DATA]"
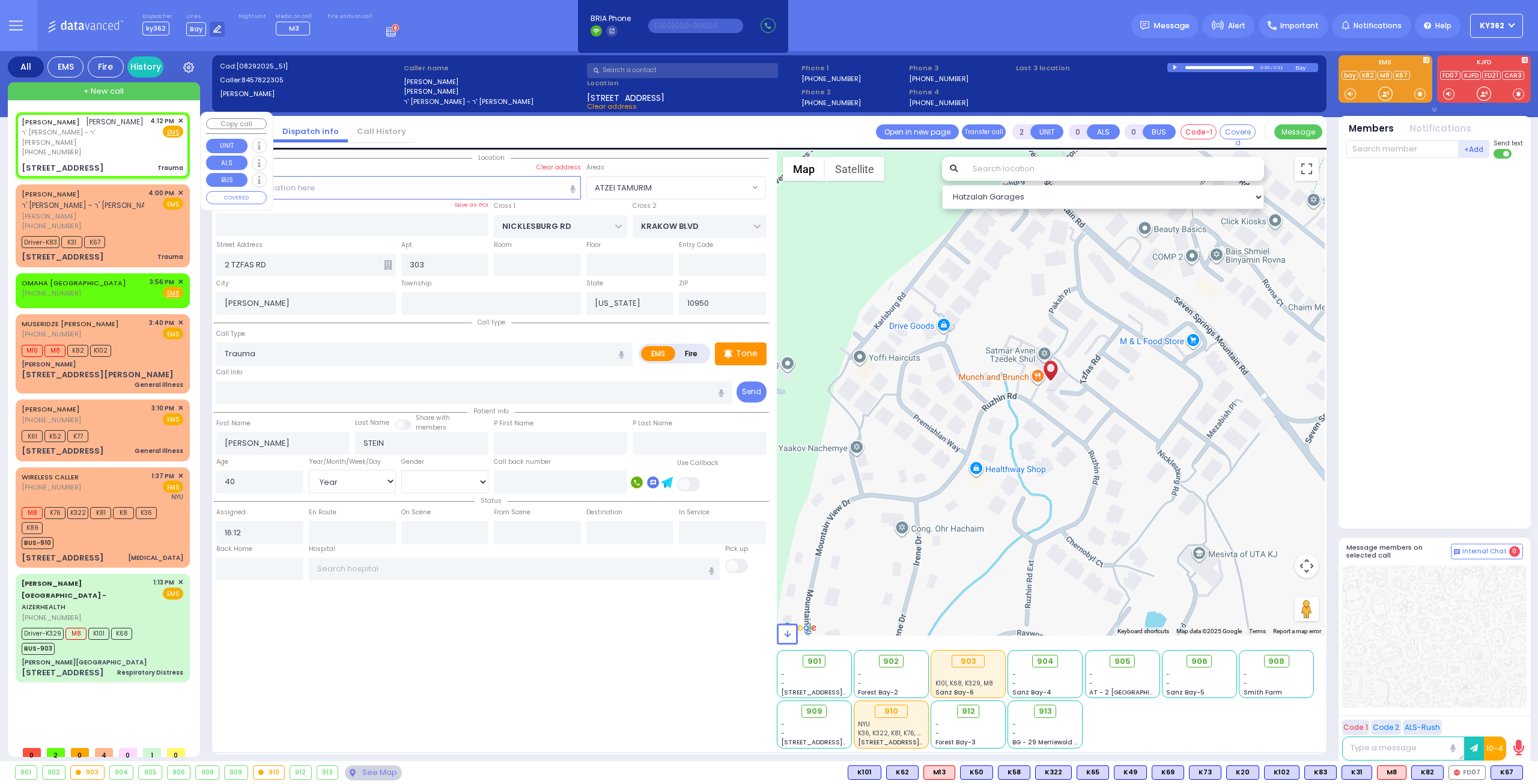
select select "ATZEI TAMURIM"
select select "Hatzalah Garages"
click at [1506, 773] on span "K67" at bounding box center [1506, 772] width 31 height 13
select select
radio input "true"
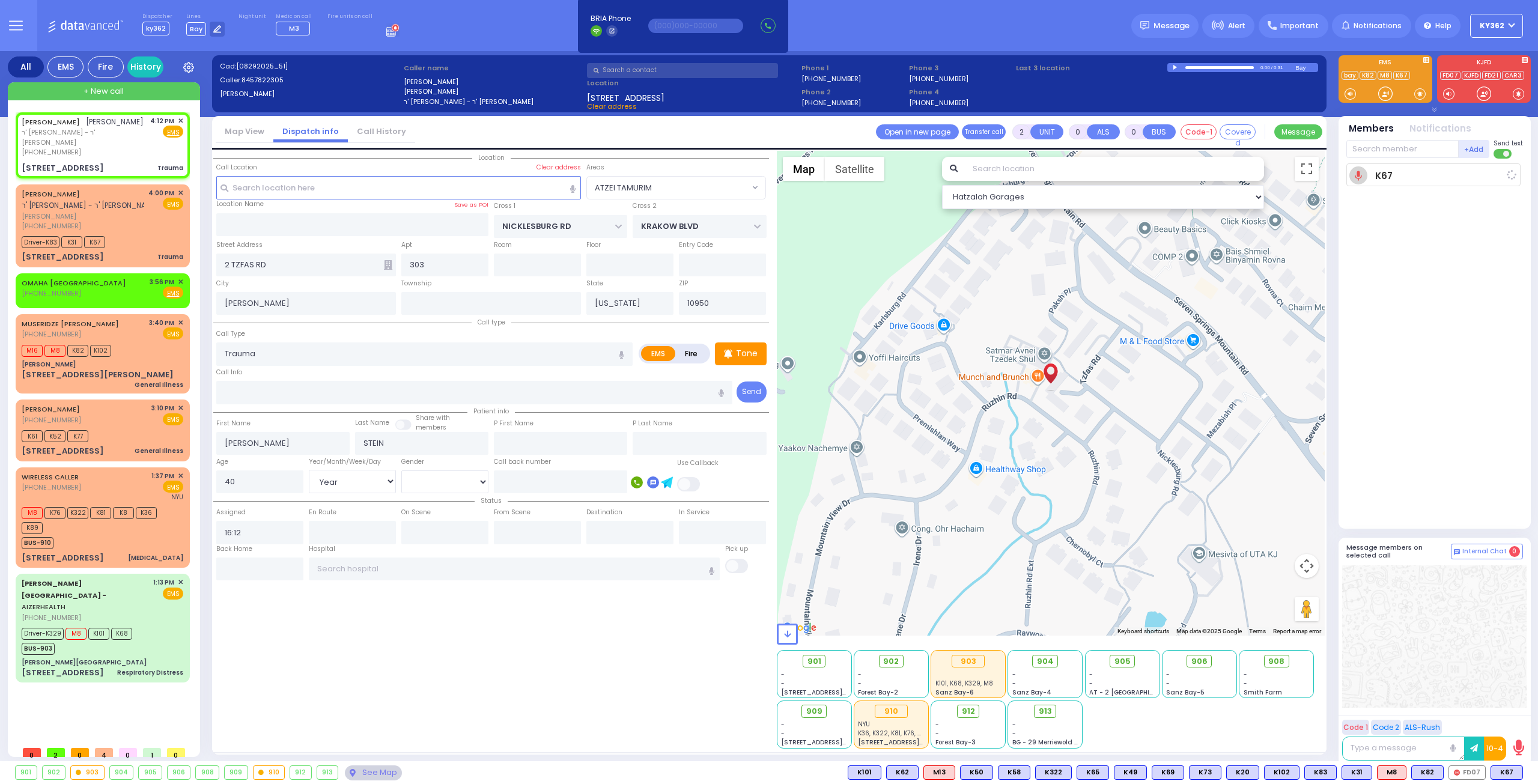
select select "Year"
select select "[DEMOGRAPHIC_DATA]"
type input "16:13"
select select "Hatzalah Garages"
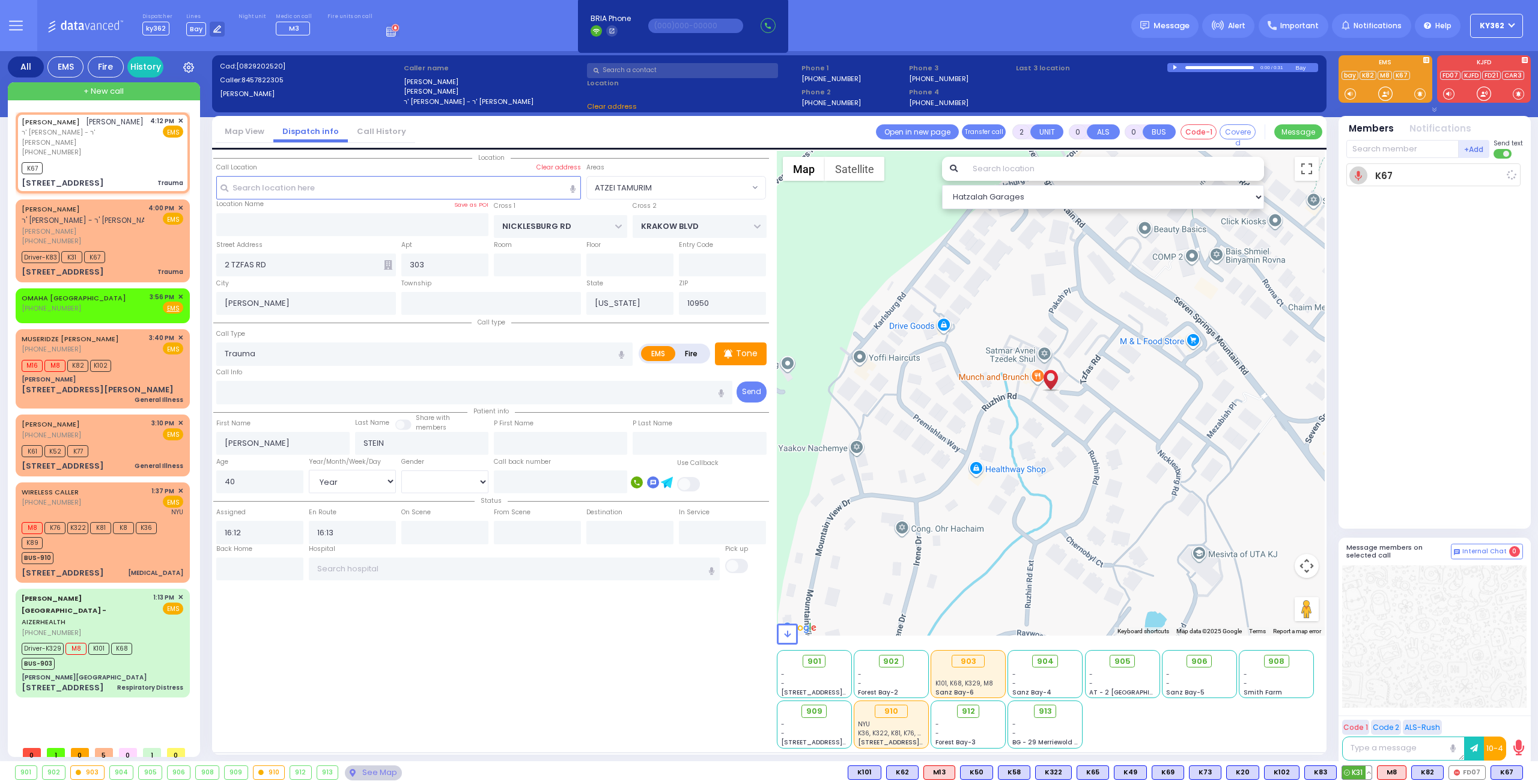
select select "ATZEI TAMURIM"
click at [1359, 773] on span "K31" at bounding box center [1357, 772] width 30 height 13
select select
radio input "true"
select select "Year"
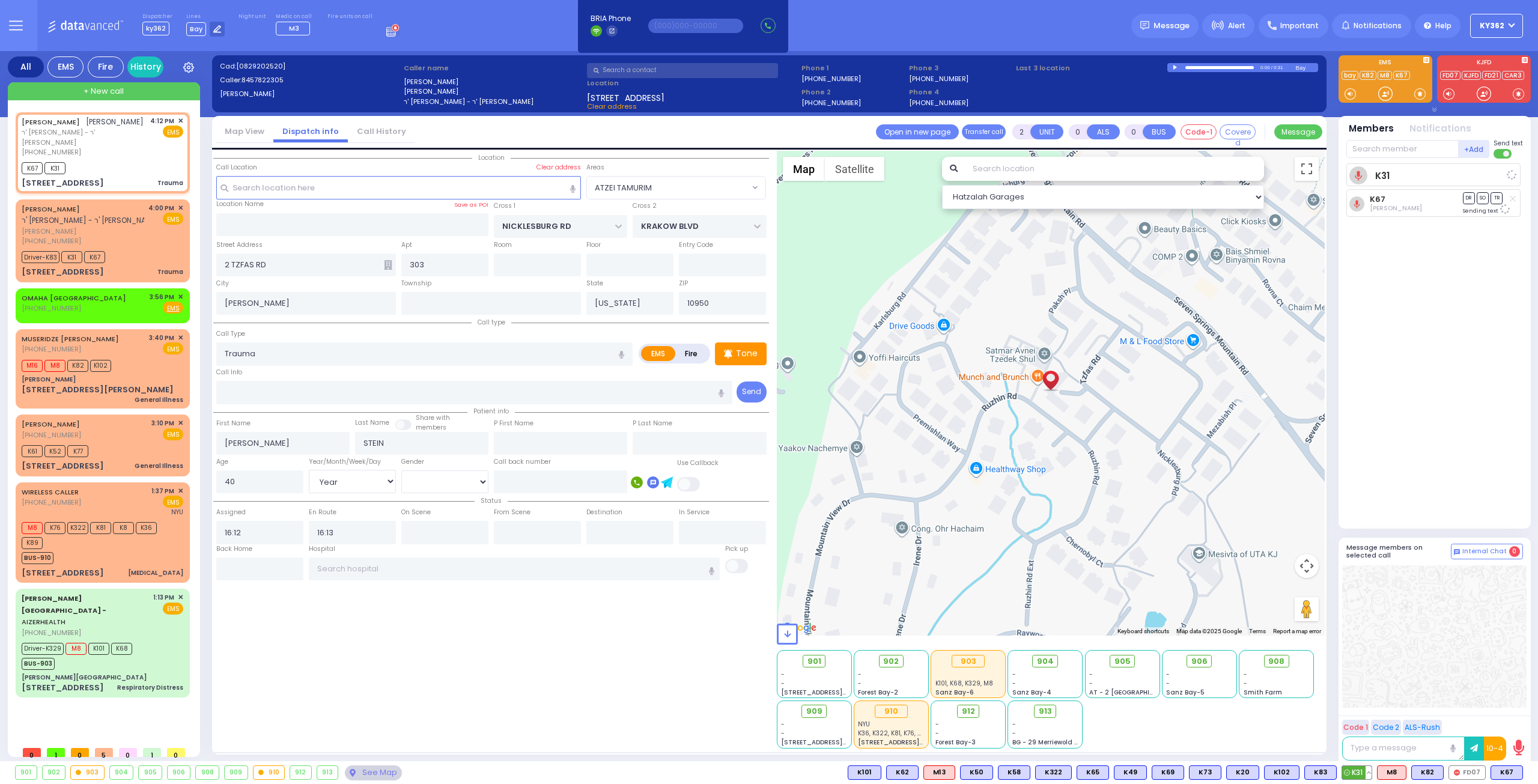
select select "[DEMOGRAPHIC_DATA]"
select select "Hatzalah Garages"
select select "ATZEI TAMURIM"
click at [1518, 770] on button at bounding box center [1519, 772] width 6 height 13
click at [1508, 704] on icon at bounding box center [1511, 702] width 13 height 13
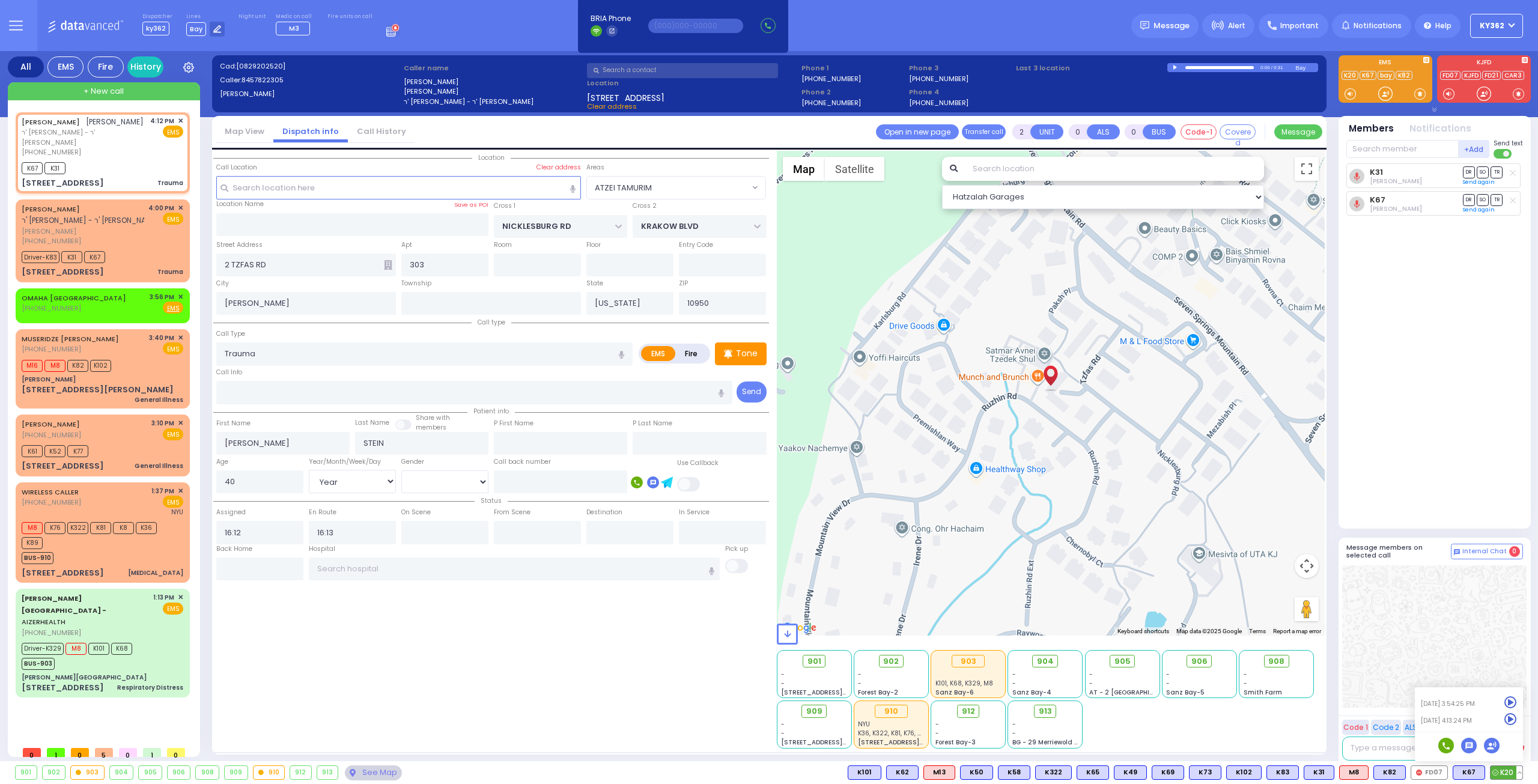
click at [1510, 723] on icon at bounding box center [1511, 719] width 13 height 13
click at [143, 171] on div "K67 K31" at bounding box center [102, 167] width 161 height 15
select select
radio input "true"
select select "Year"
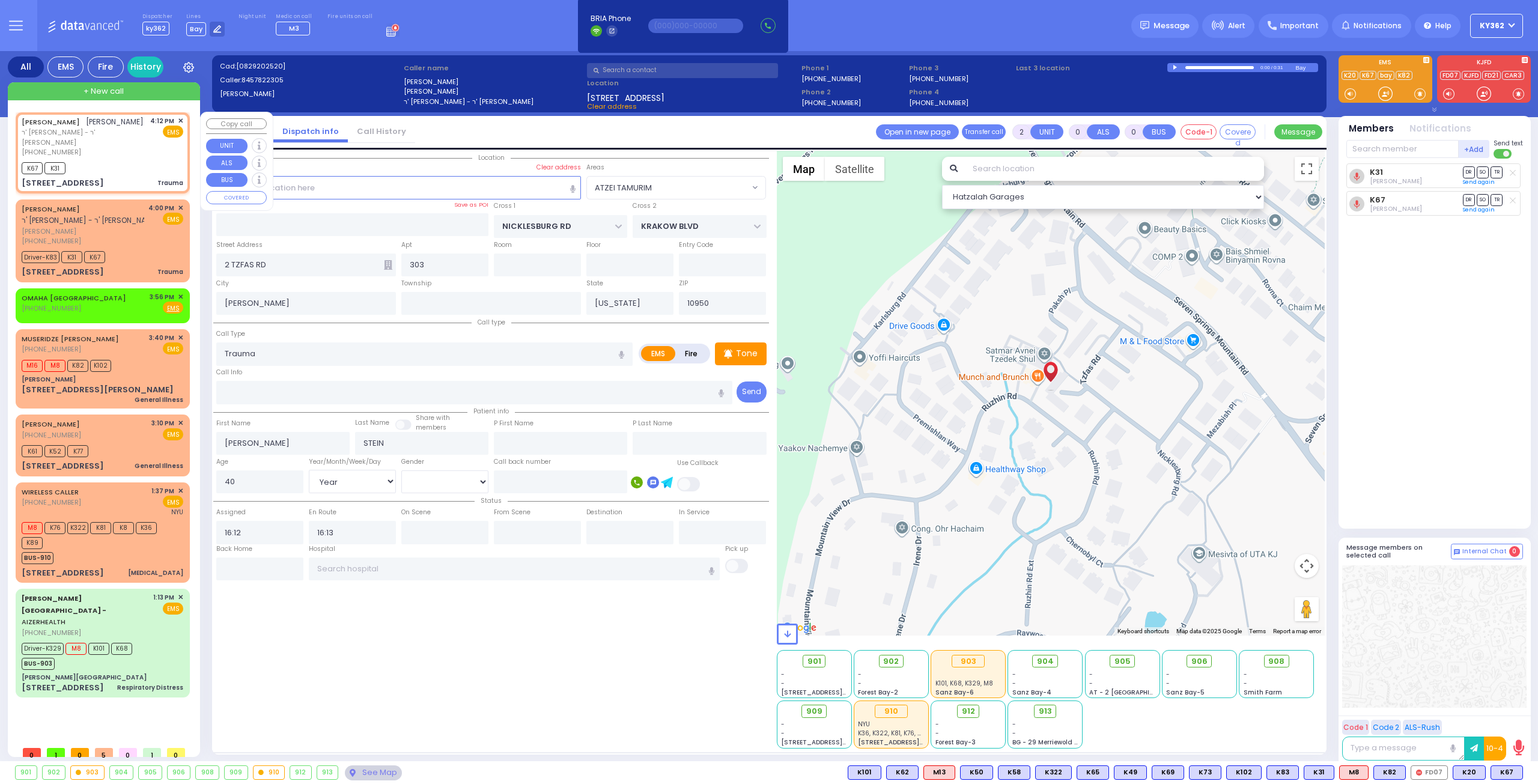
select select "[DEMOGRAPHIC_DATA]"
select select "Hatzalah Garages"
select select "ATZEI TAMURIM"
click at [1177, 67] on div at bounding box center [1176, 67] width 7 height 5
click at [123, 149] on div "[PHONE_NUMBER]" at bounding box center [84, 151] width 124 height 10
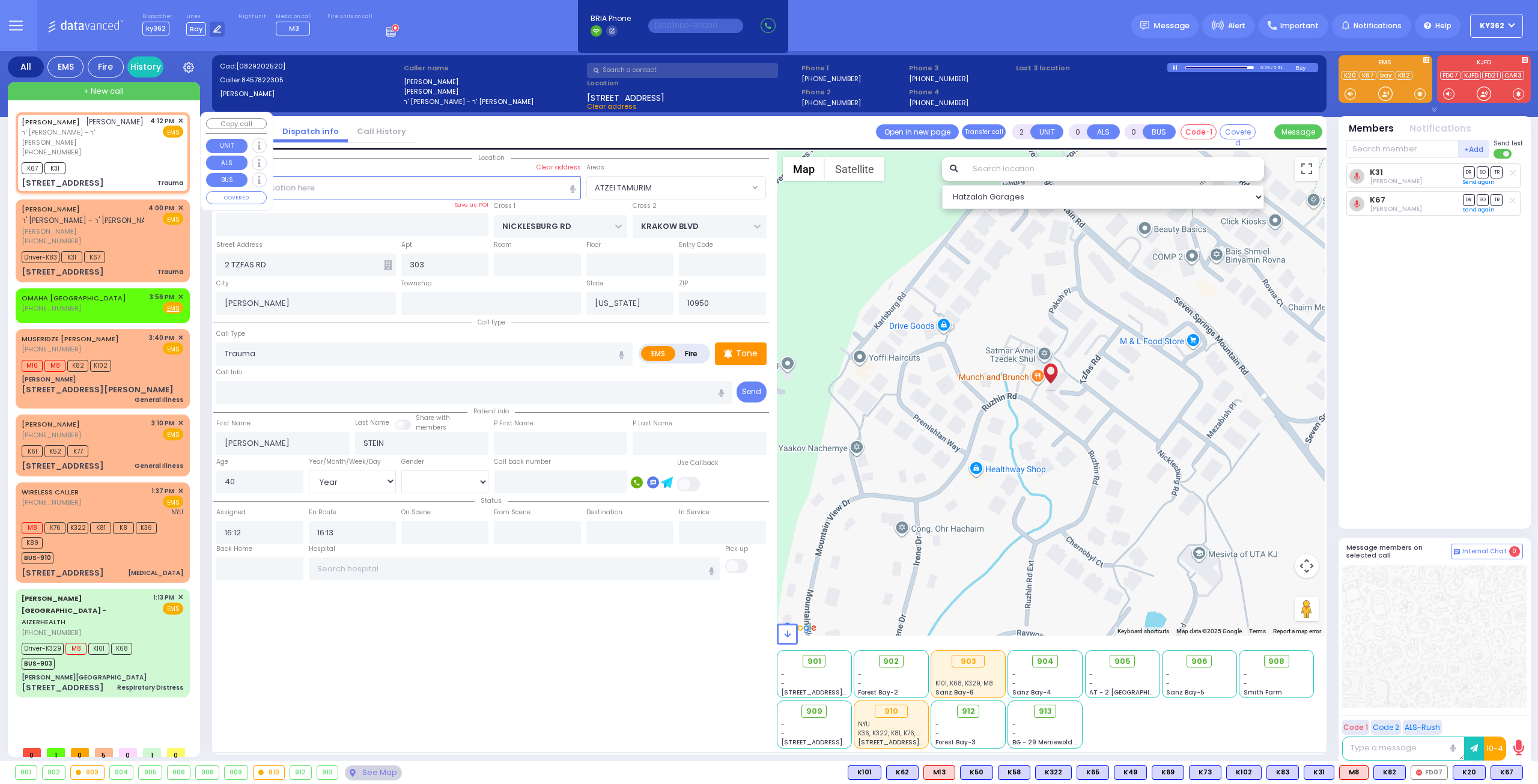
select select
radio input "true"
select select "Year"
select select "[DEMOGRAPHIC_DATA]"
select select "ATZEI TAMURIM"
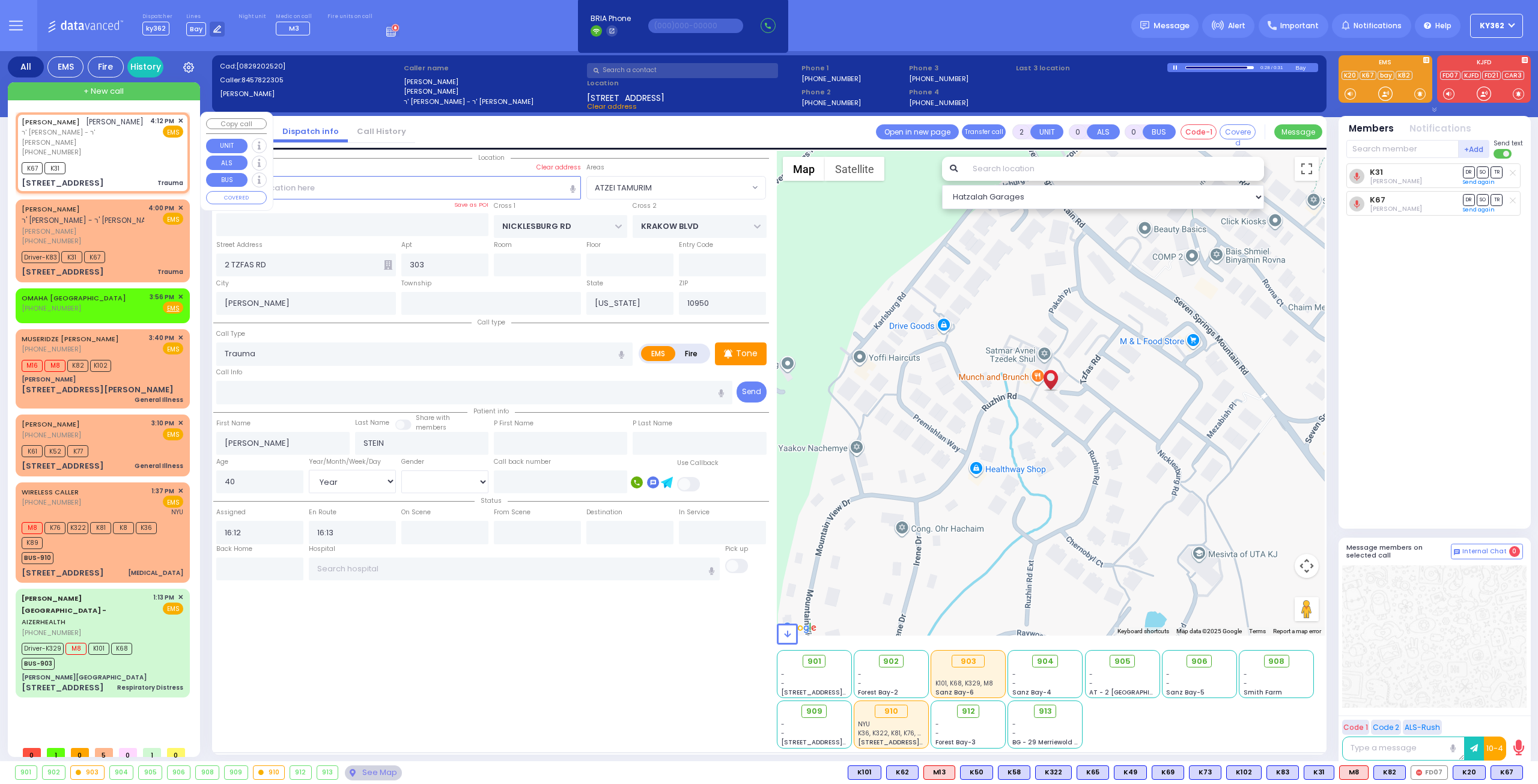
select select "Hatzalah Garages"
click at [132, 170] on div "K67 K31" at bounding box center [102, 167] width 161 height 15
select select
radio input "true"
select select "Year"
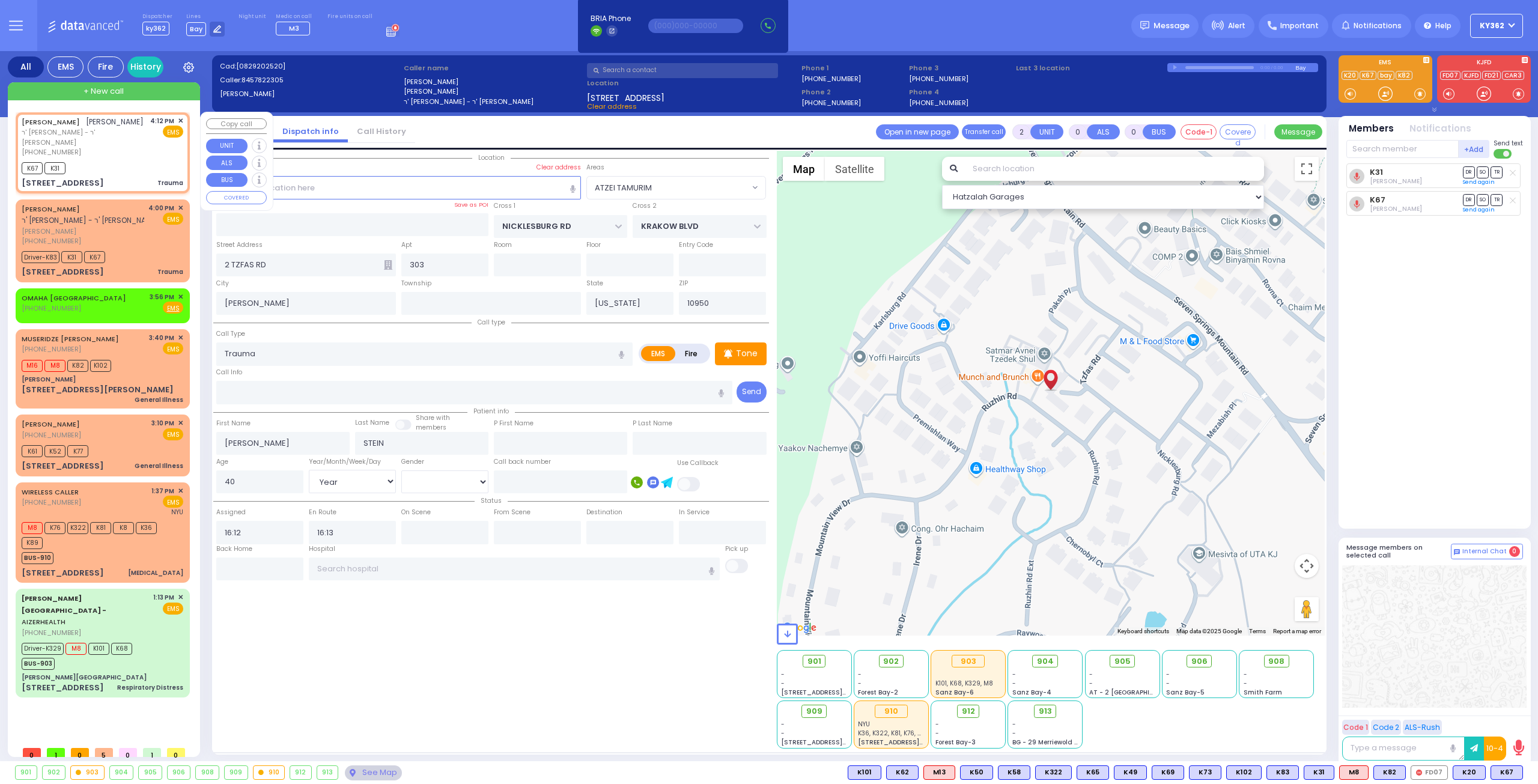
select select "[DEMOGRAPHIC_DATA]"
select select "Hatzalah Garages"
select select "ATZEI TAMURIM"
click at [181, 208] on span "✕" at bounding box center [180, 208] width 5 height 10
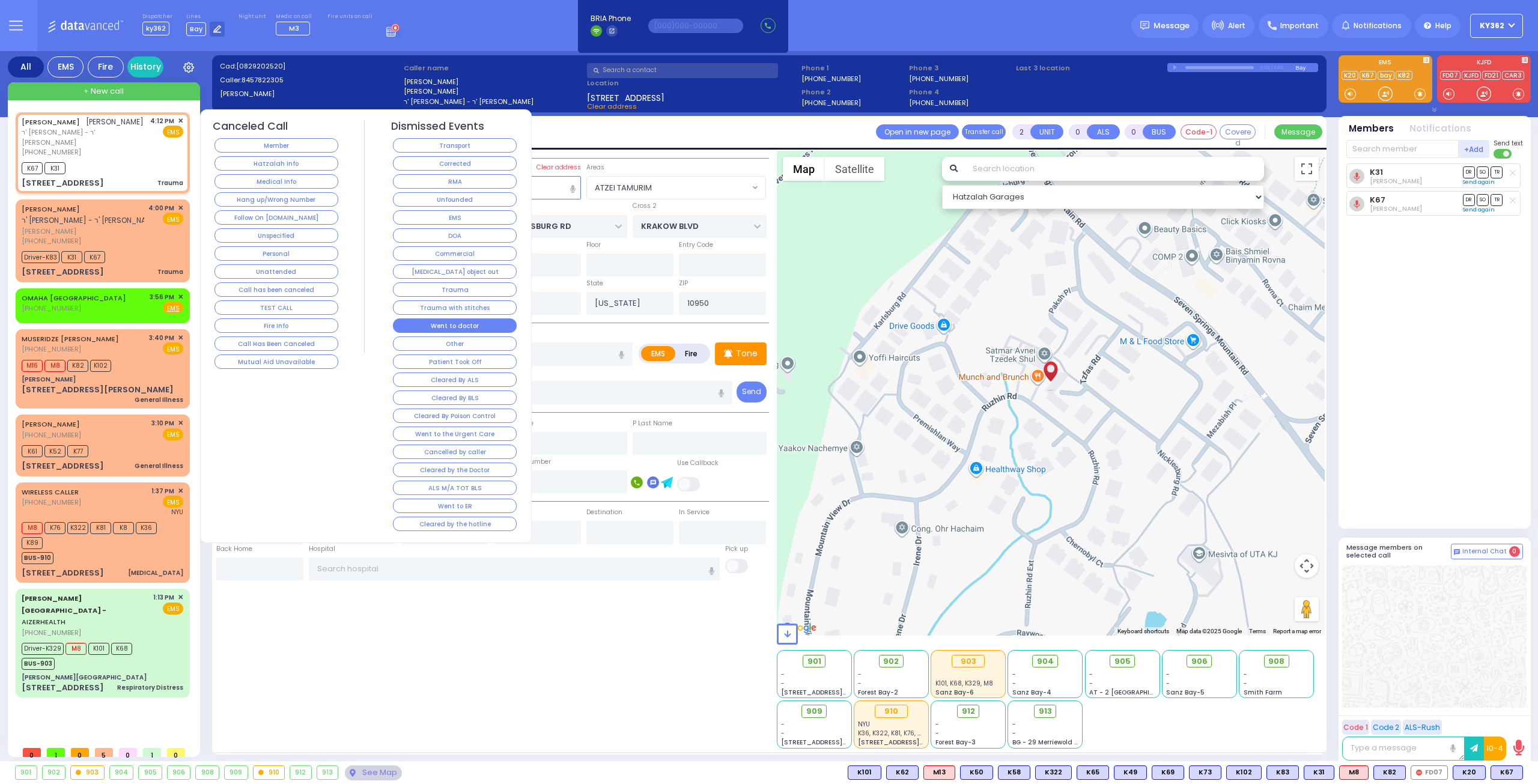
click at [496, 318] on button "Went to doctor" at bounding box center [455, 325] width 123 height 14
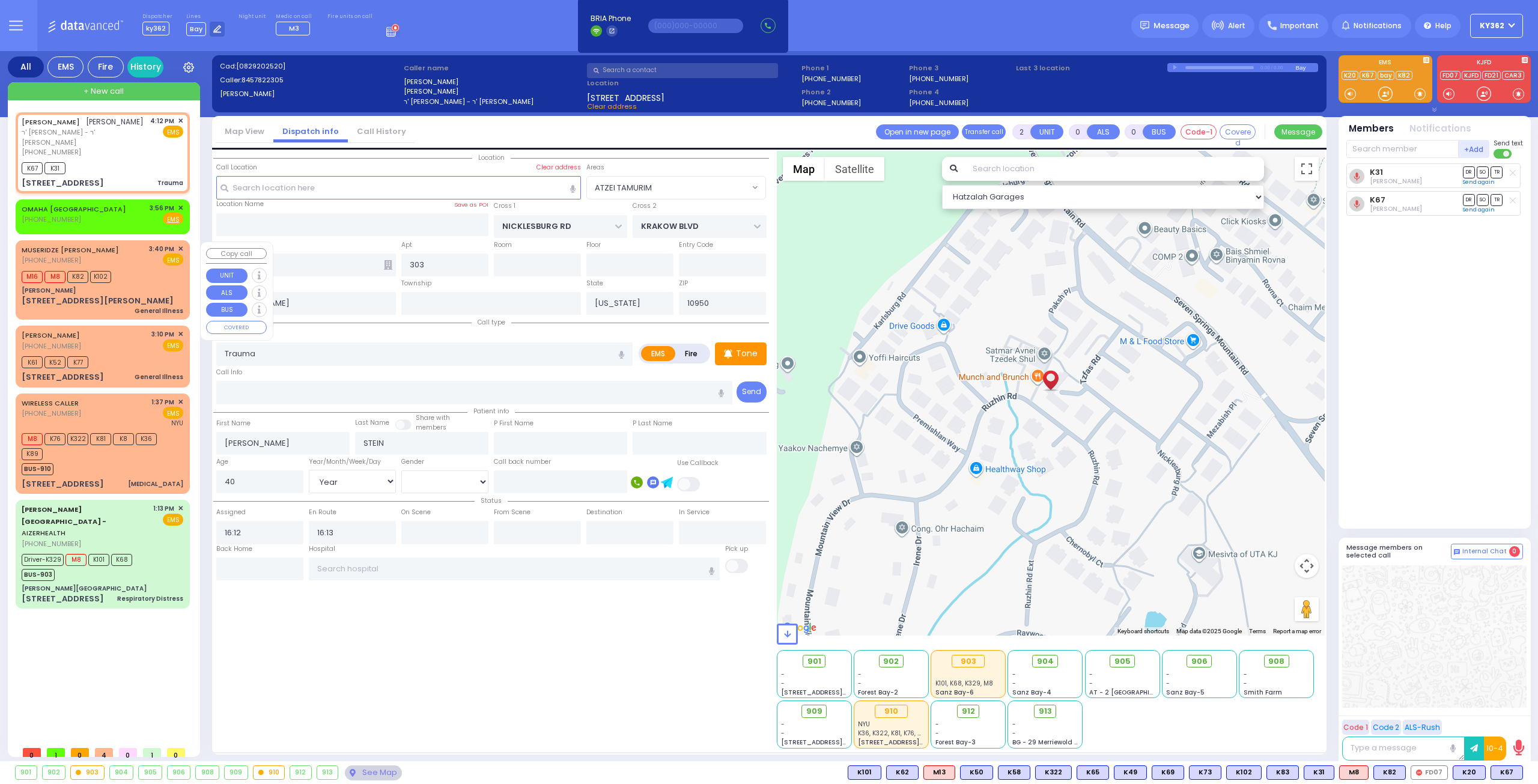
click at [149, 261] on div "MUSERIDZE [PERSON_NAME] [PHONE_NUMBER] 3:40 PM ✕ EMS" at bounding box center [102, 255] width 161 height 22
type input "6"
select select
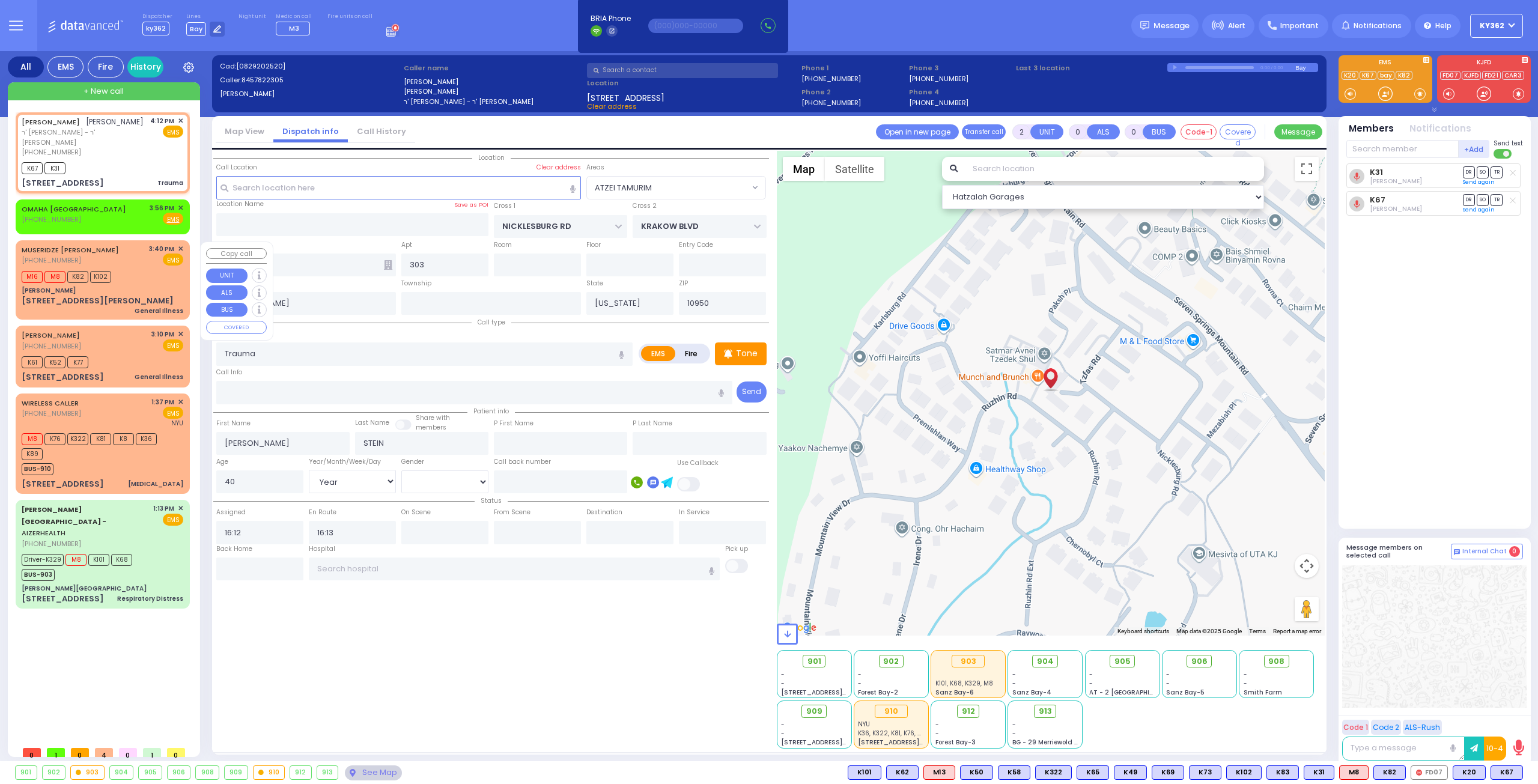
type input "General Illness"
radio input "true"
type input "Unknown"
type input "44"
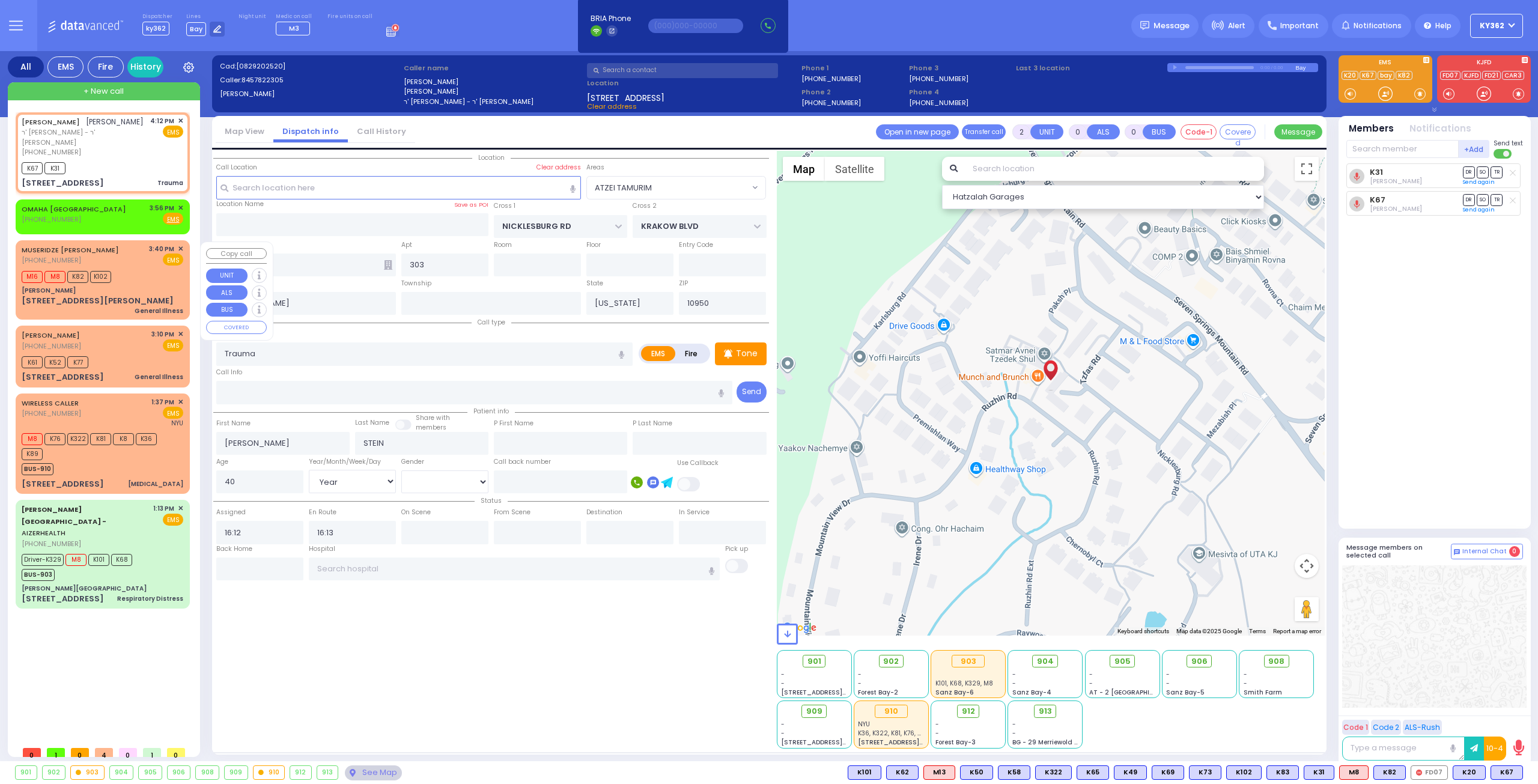
select select "Year"
select select "[DEMOGRAPHIC_DATA]"
type input "15:40"
type input "15:46"
select select "Hatzalah Garages"
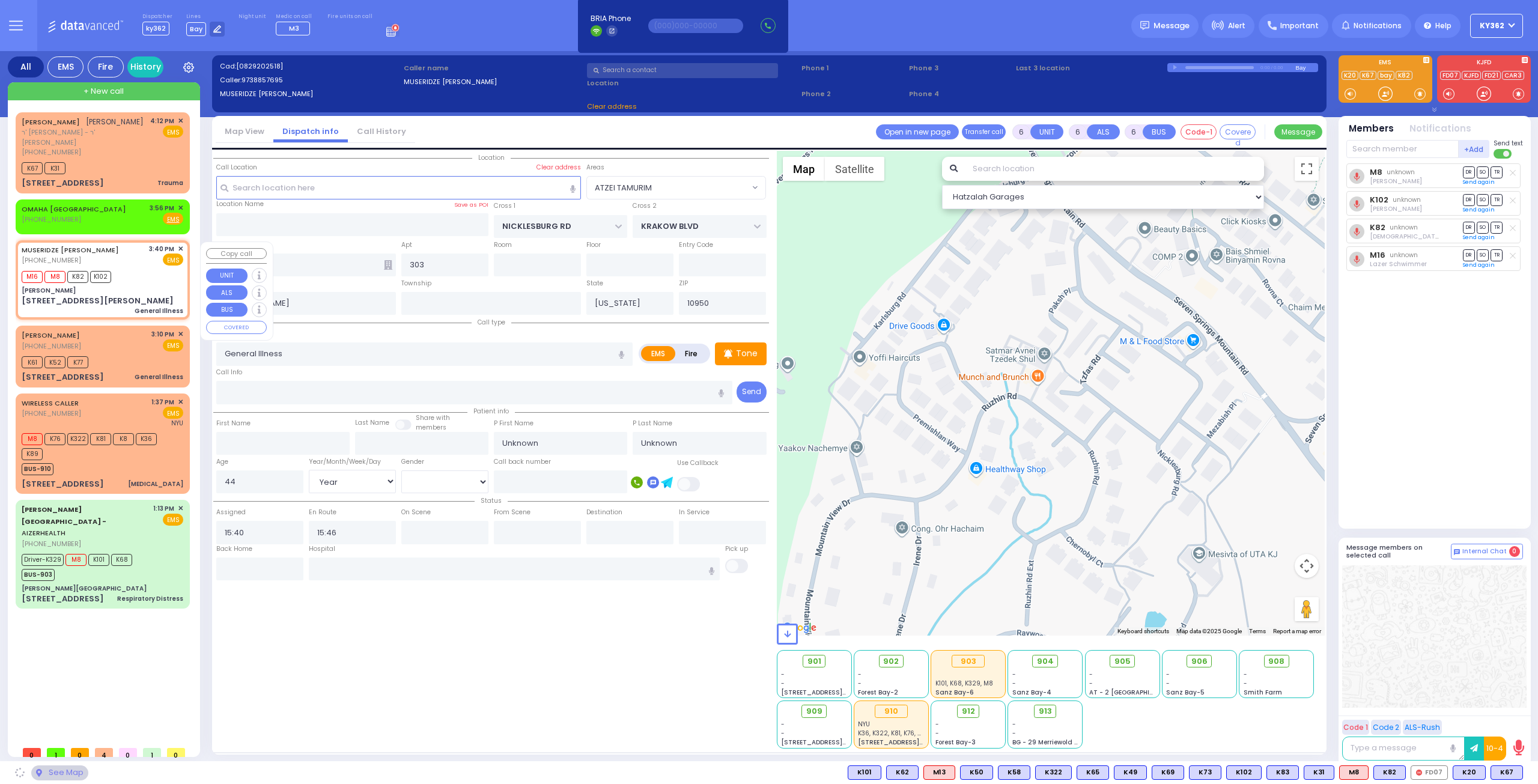
type input "[PERSON_NAME]"
type input "TANAGER RD"
type input "[PERSON_NAME] DR"
type input "[STREET_ADDRESS][PERSON_NAME]"
type input "2604"
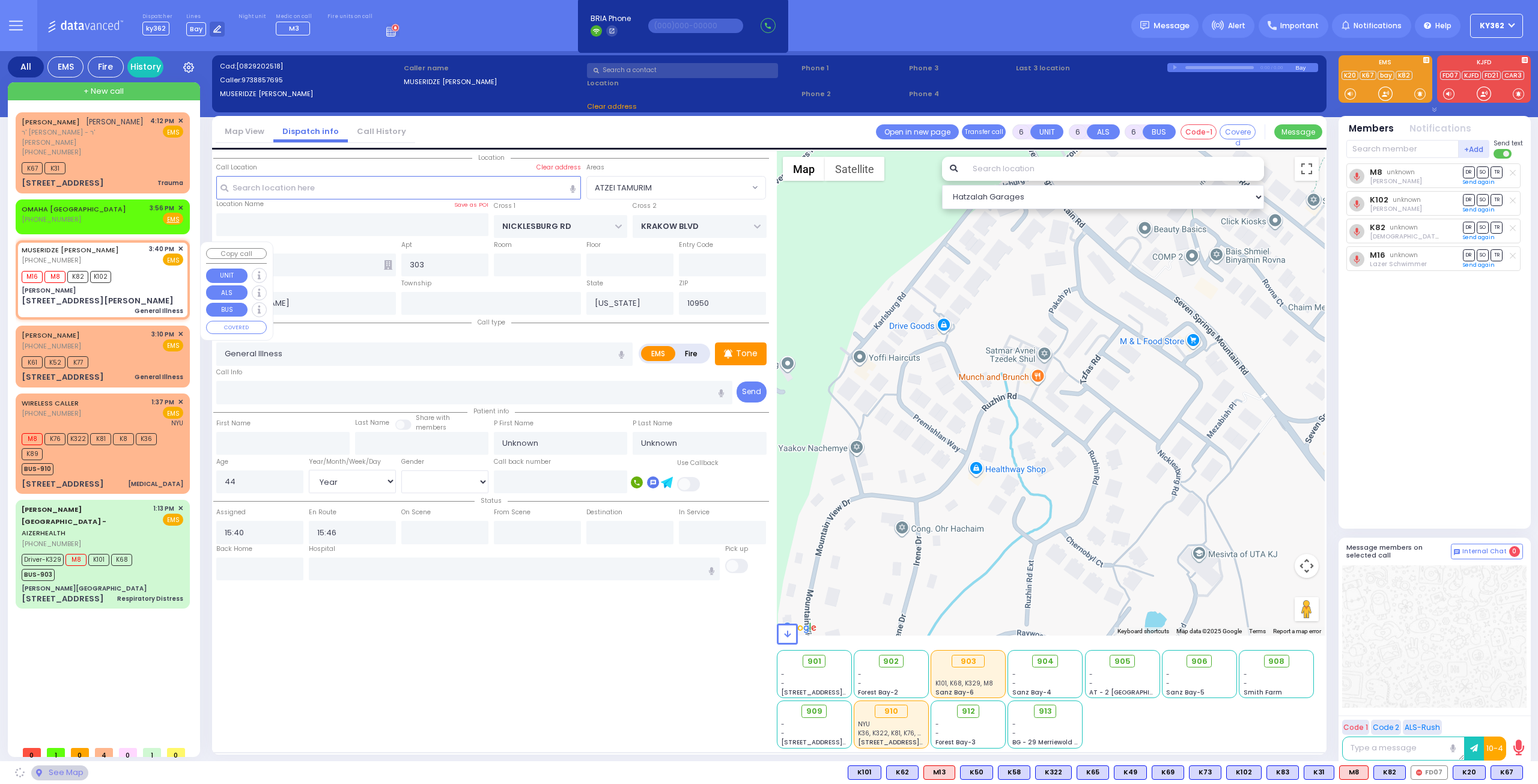
type input "2"
type input "Monroe"
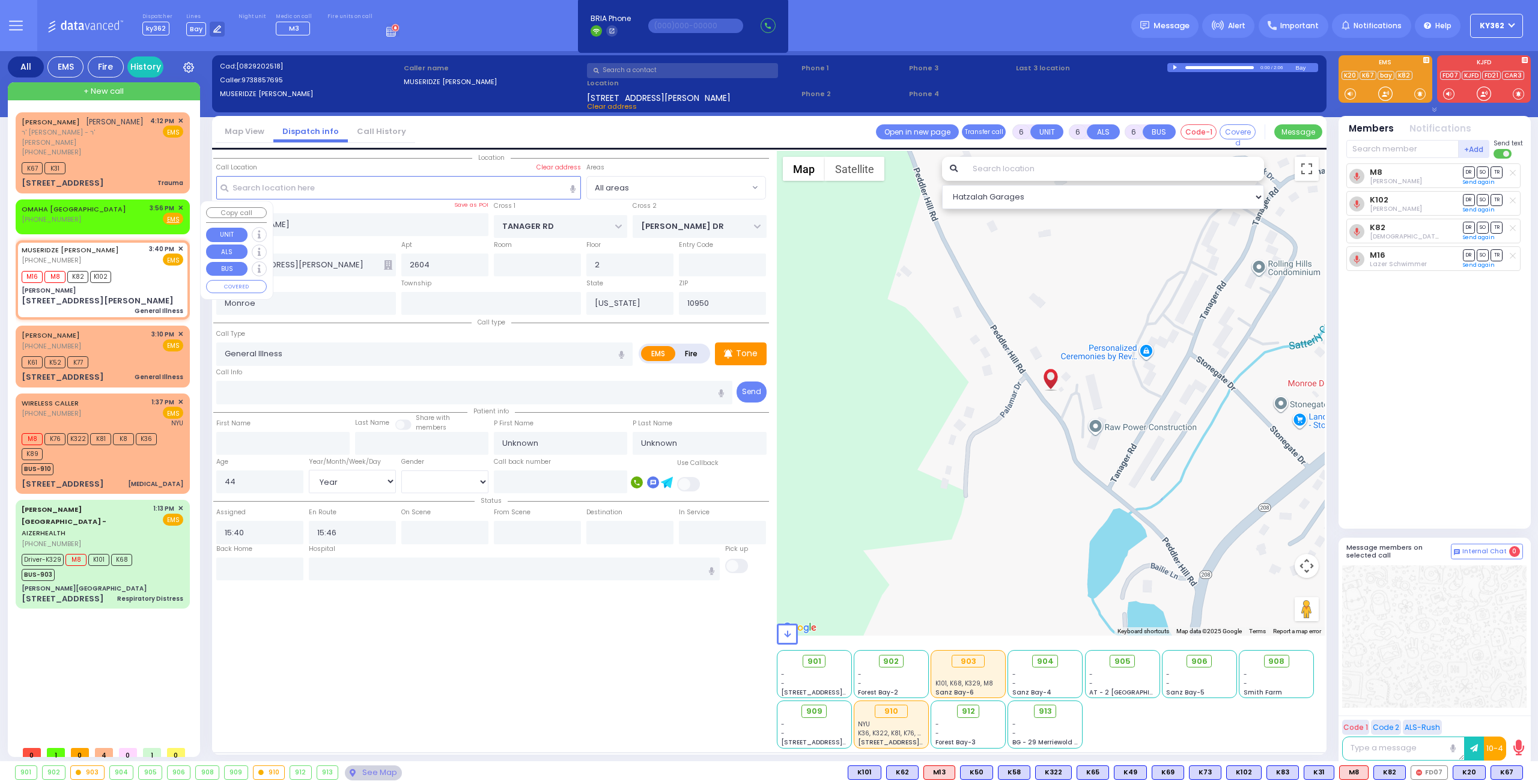
click at [181, 208] on span "✕" at bounding box center [180, 208] width 5 height 10
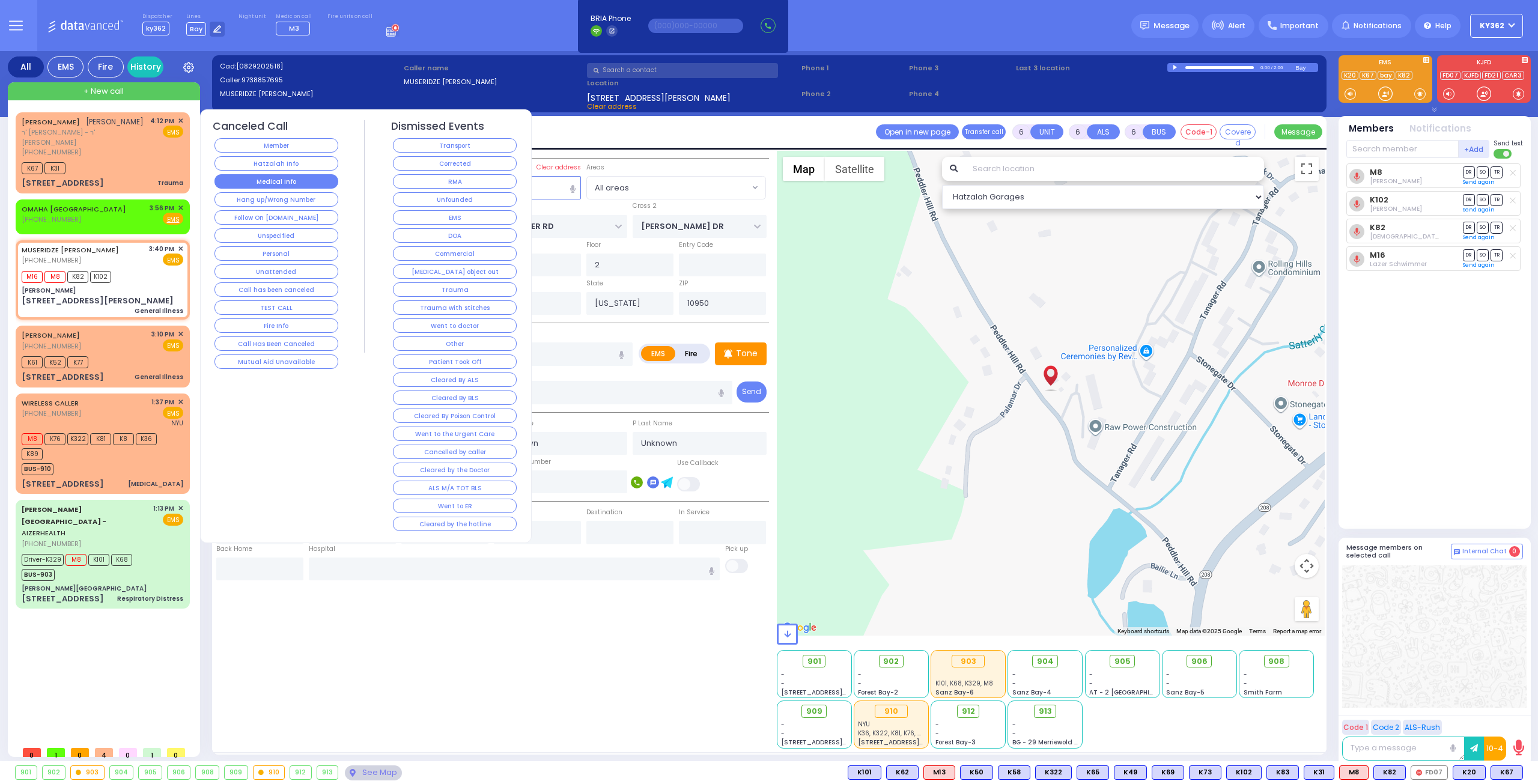
click at [276, 179] on button "Medical Info" at bounding box center [276, 181] width 123 height 14
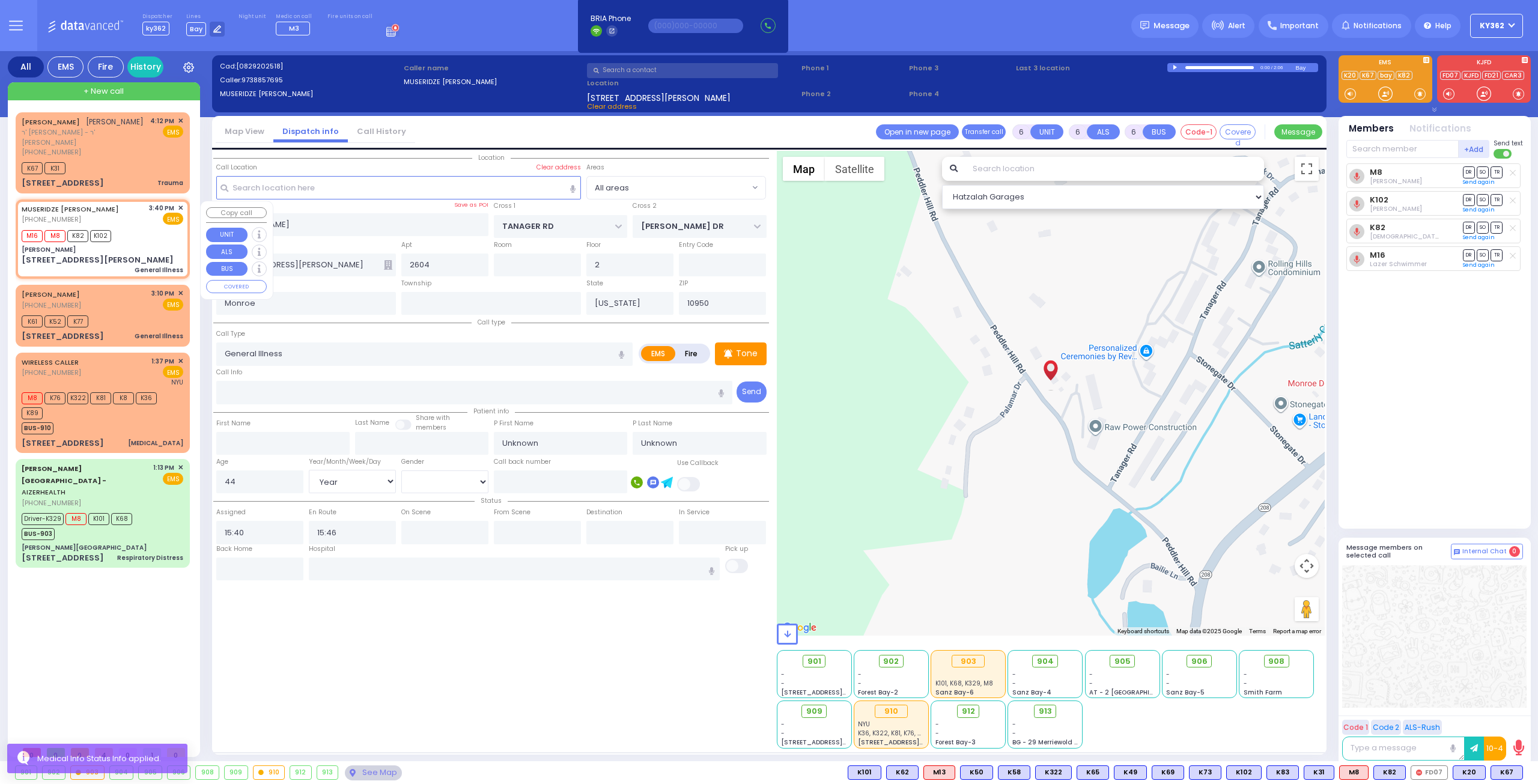
click at [133, 233] on div "M16 M8 K82 K102" at bounding box center [102, 235] width 161 height 15
select select
radio input "true"
select select "Year"
select select "[DEMOGRAPHIC_DATA]"
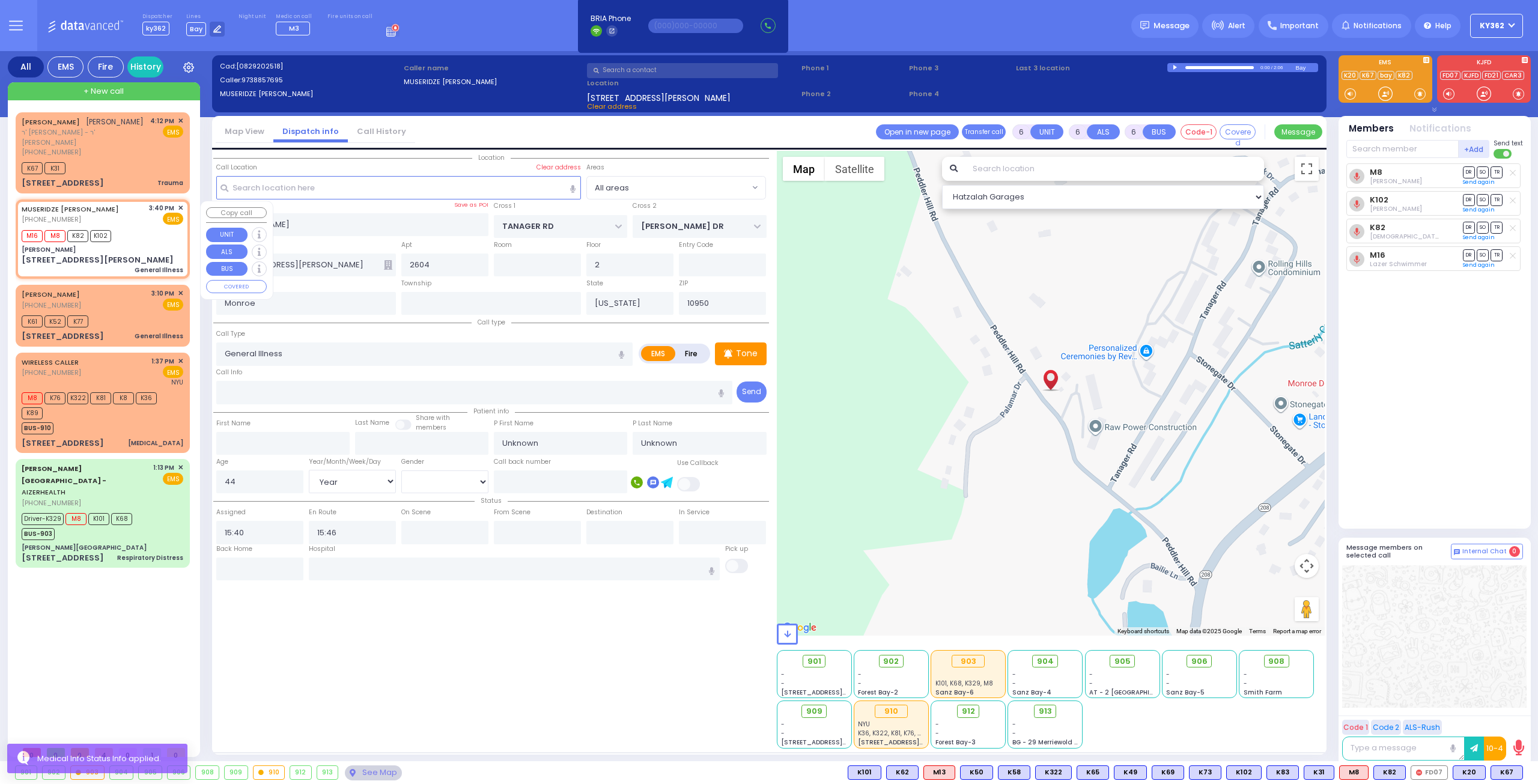
select select "Hatzalah Garages"
click at [361, 567] on input "text" at bounding box center [514, 569] width 411 height 23
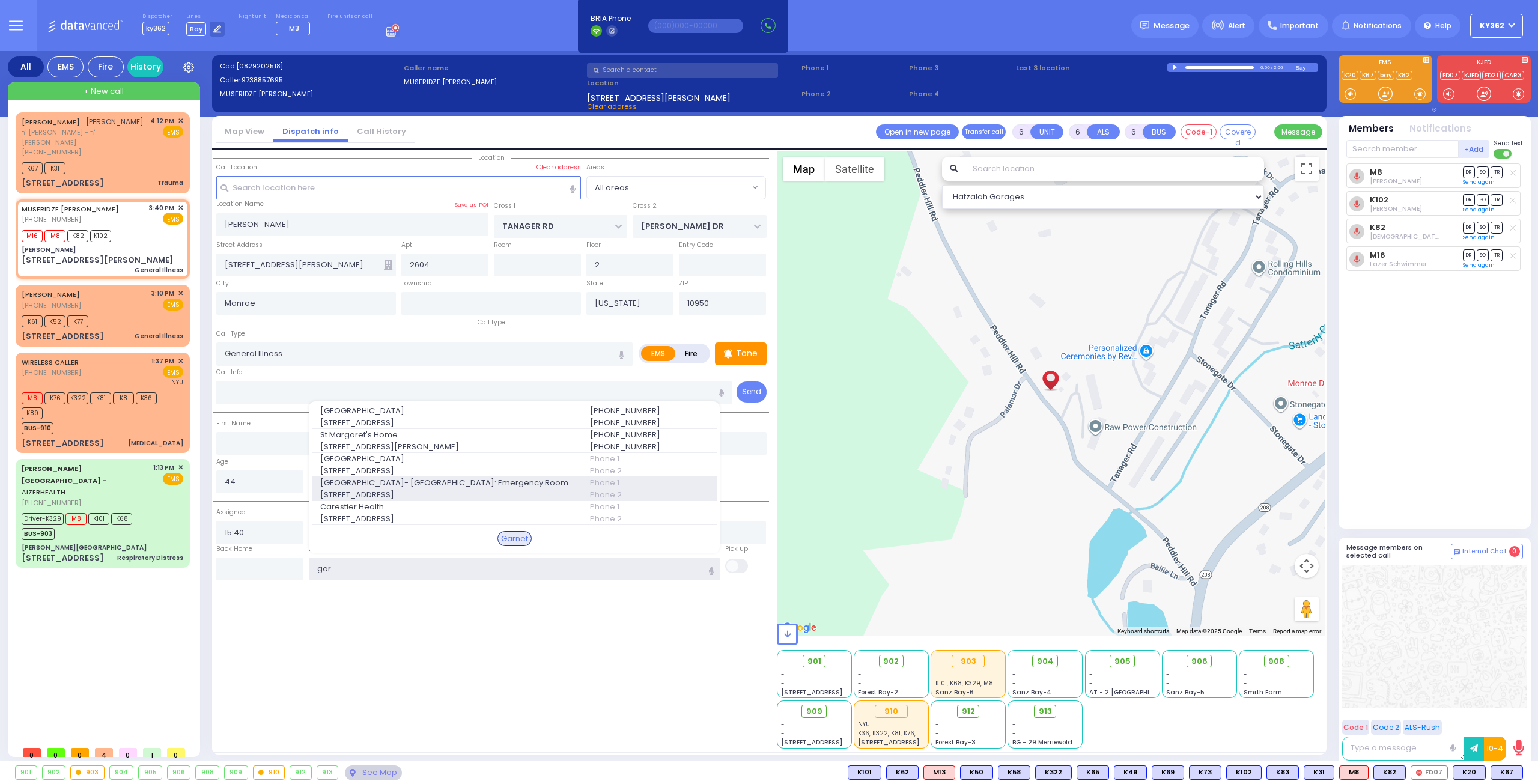
type input "gar"
click at [402, 481] on span "[GEOGRAPHIC_DATA]- [GEOGRAPHIC_DATA]: Emergency Room" at bounding box center [448, 483] width 255 height 12
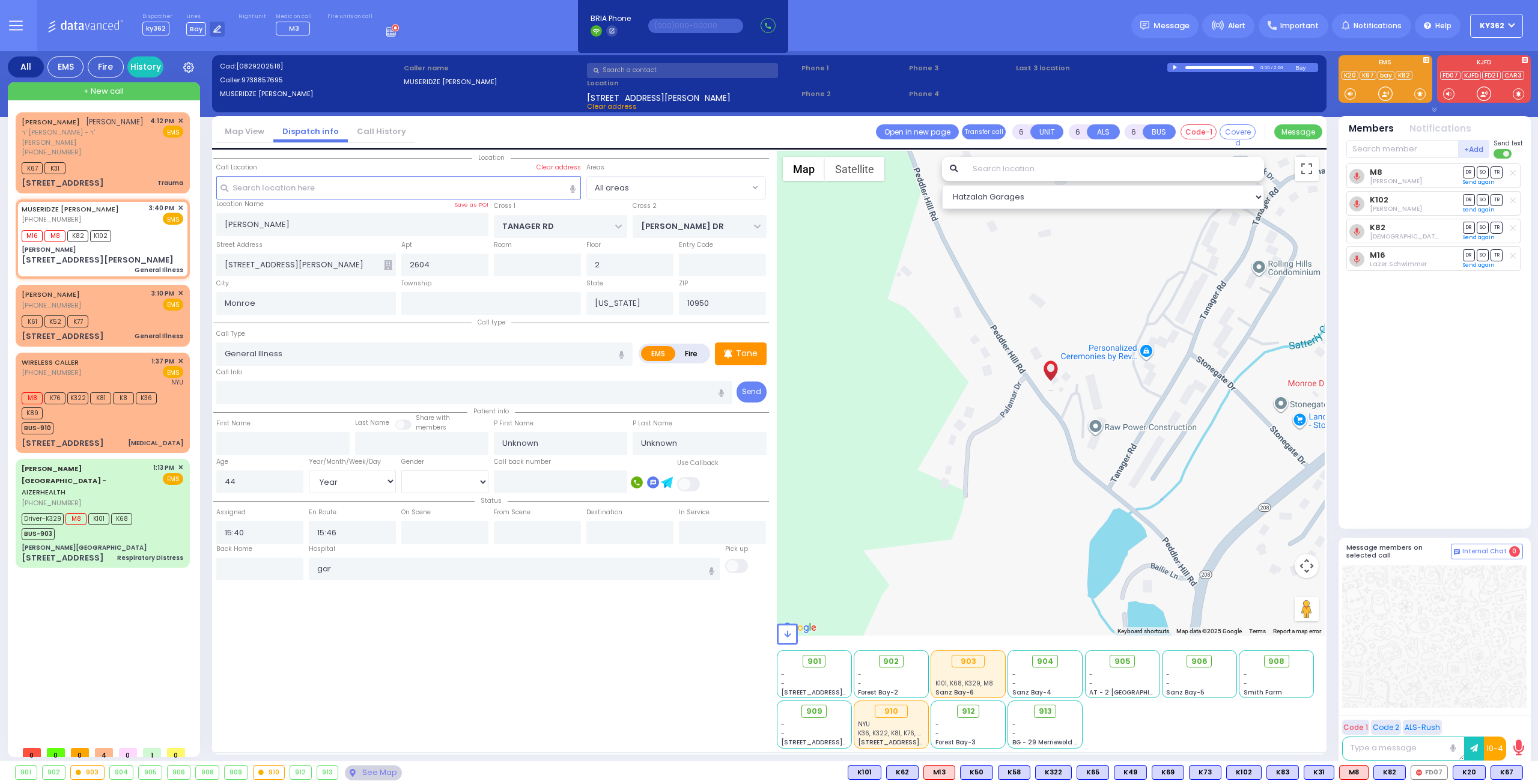
select select
radio input "true"
select select "Year"
select select "[DEMOGRAPHIC_DATA]"
type input "[GEOGRAPHIC_DATA]- [GEOGRAPHIC_DATA]: Emergency Room"
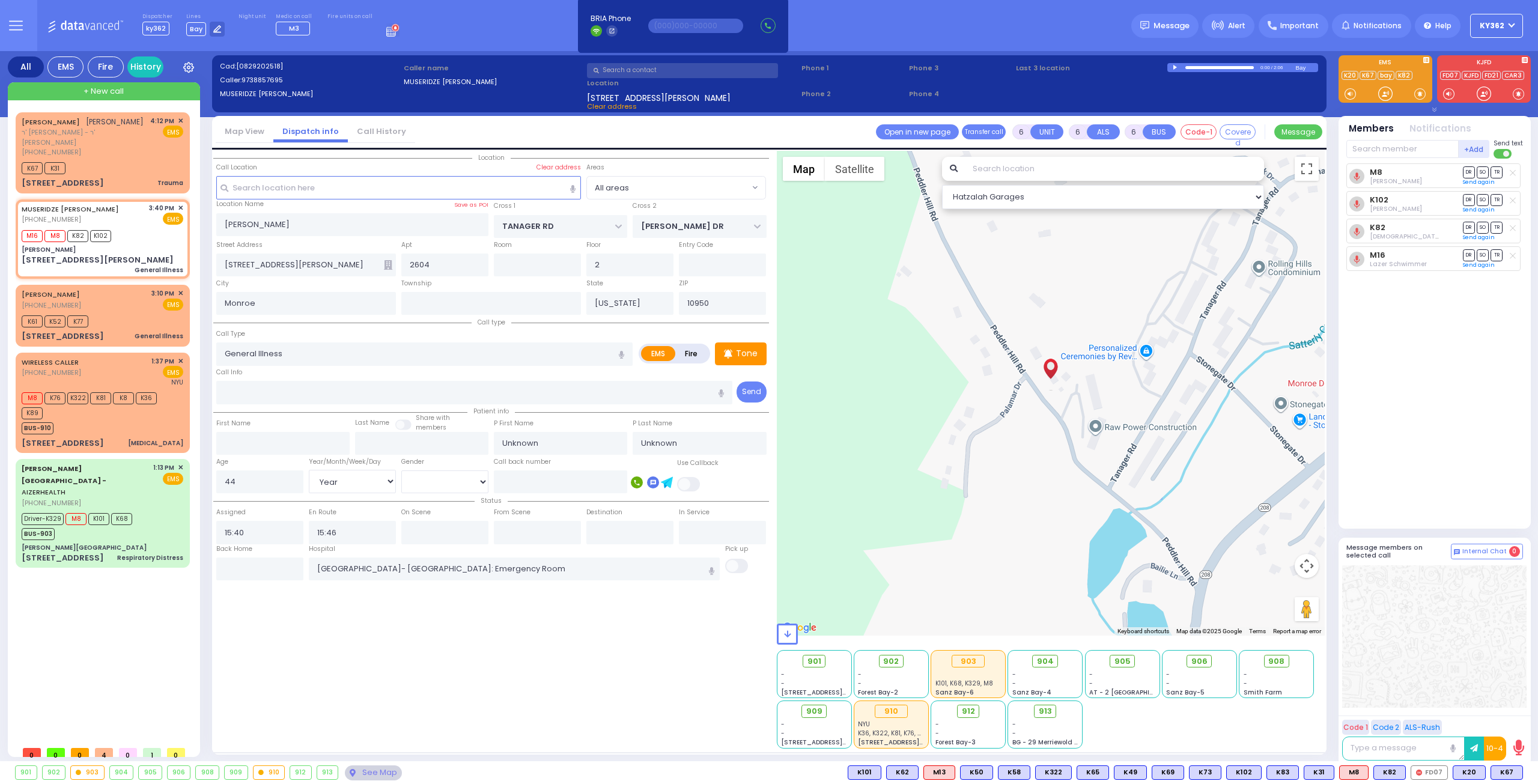
select select "Hatzalah Garages"
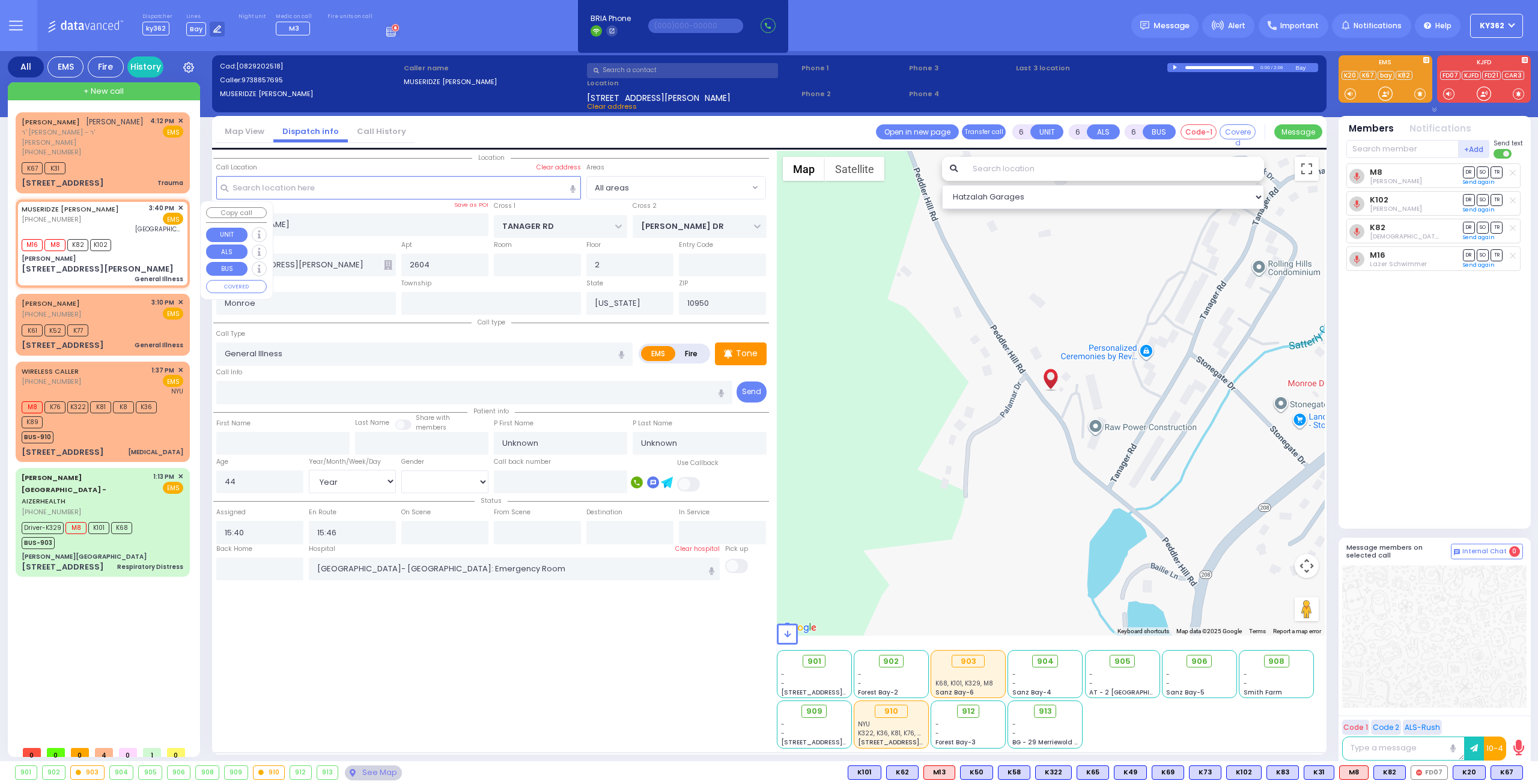
click at [138, 250] on div "M16 M8 K82 K102" at bounding box center [102, 244] width 161 height 15
select select
radio input "true"
select select "Year"
select select "[DEMOGRAPHIC_DATA]"
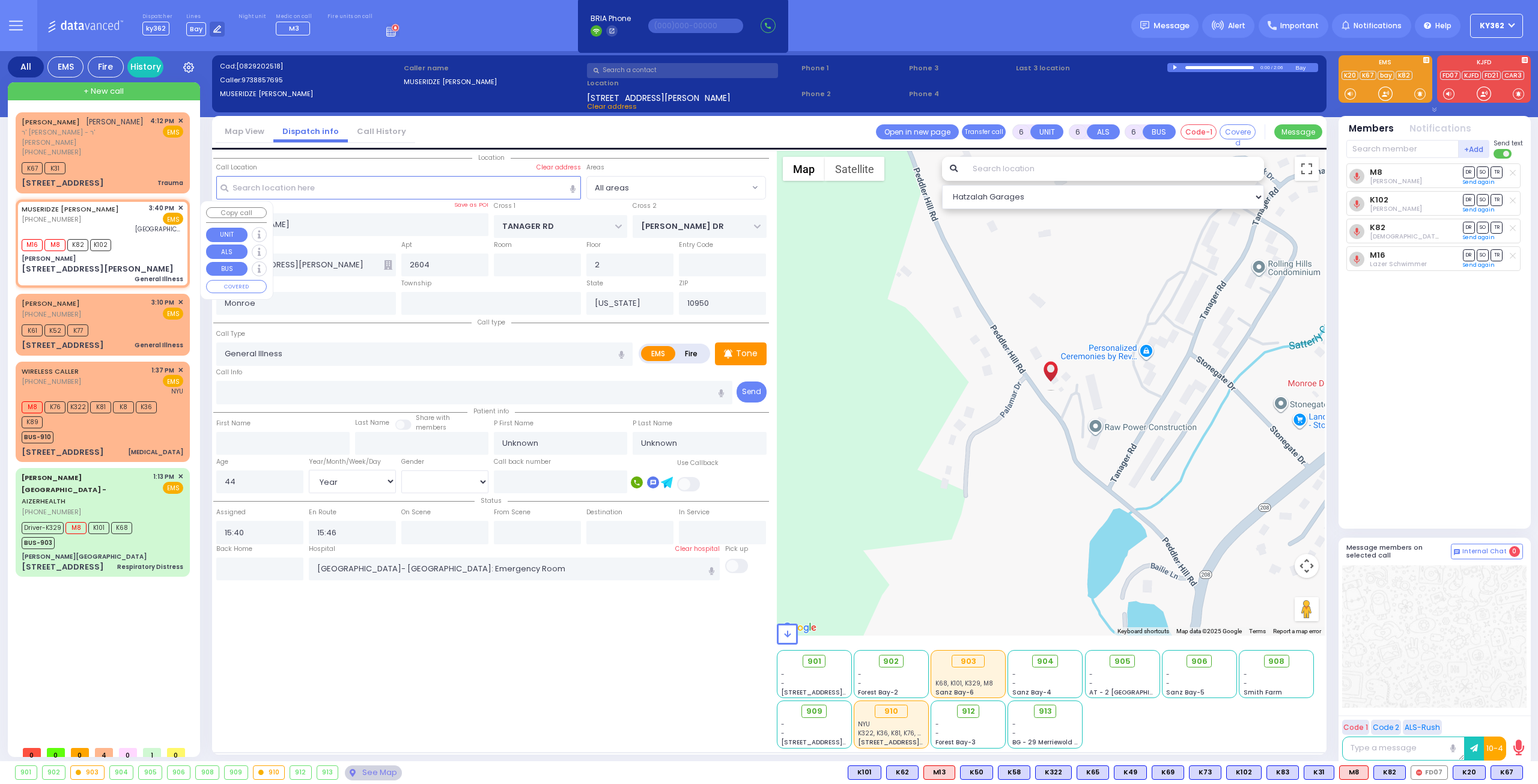
select select "Hatzalah Garages"
click at [1050, 710] on span "913" at bounding box center [1049, 711] width 13 height 12
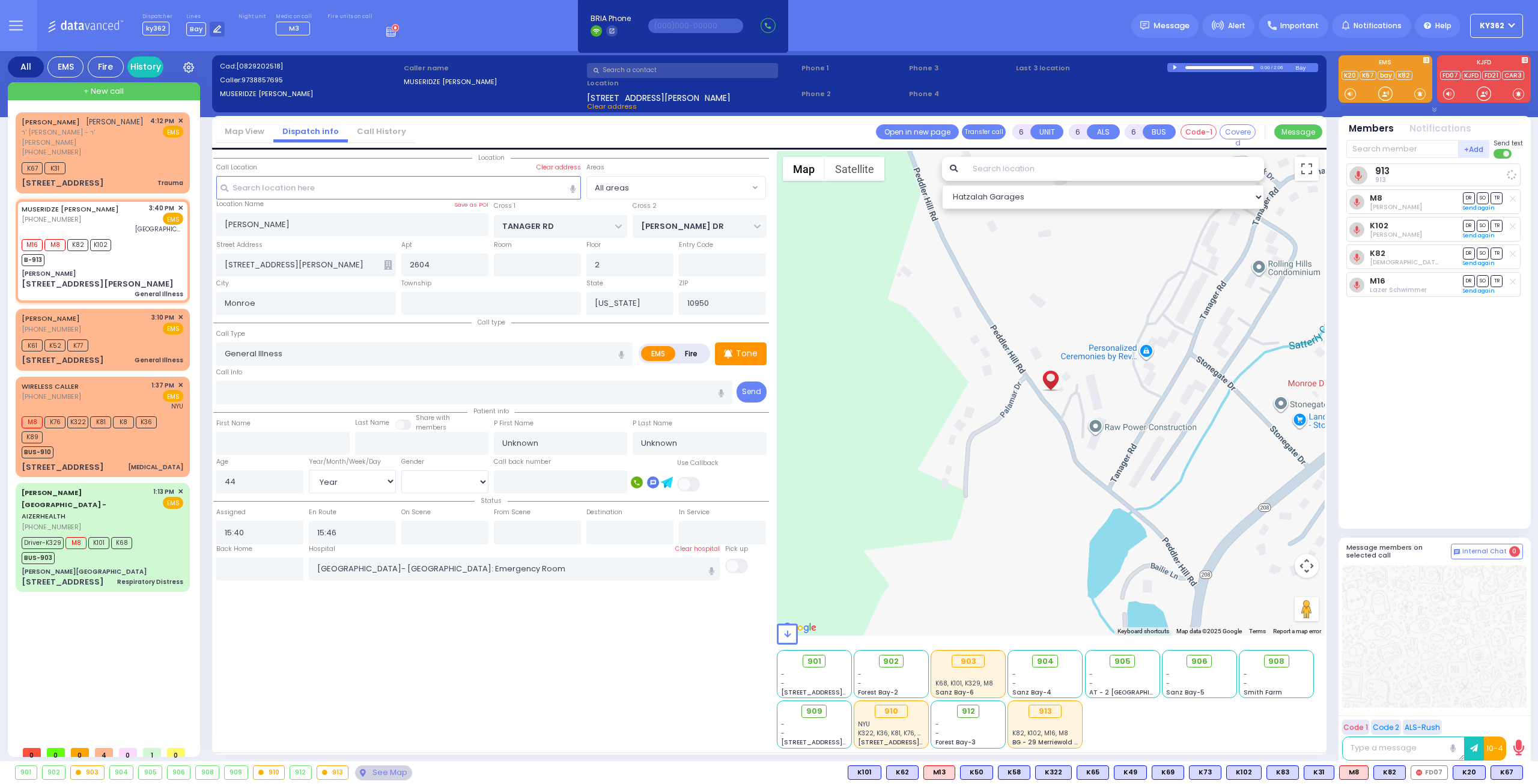
select select
radio input "true"
select select "Year"
select select "[DEMOGRAPHIC_DATA]"
select select "Hatzalah Garages"
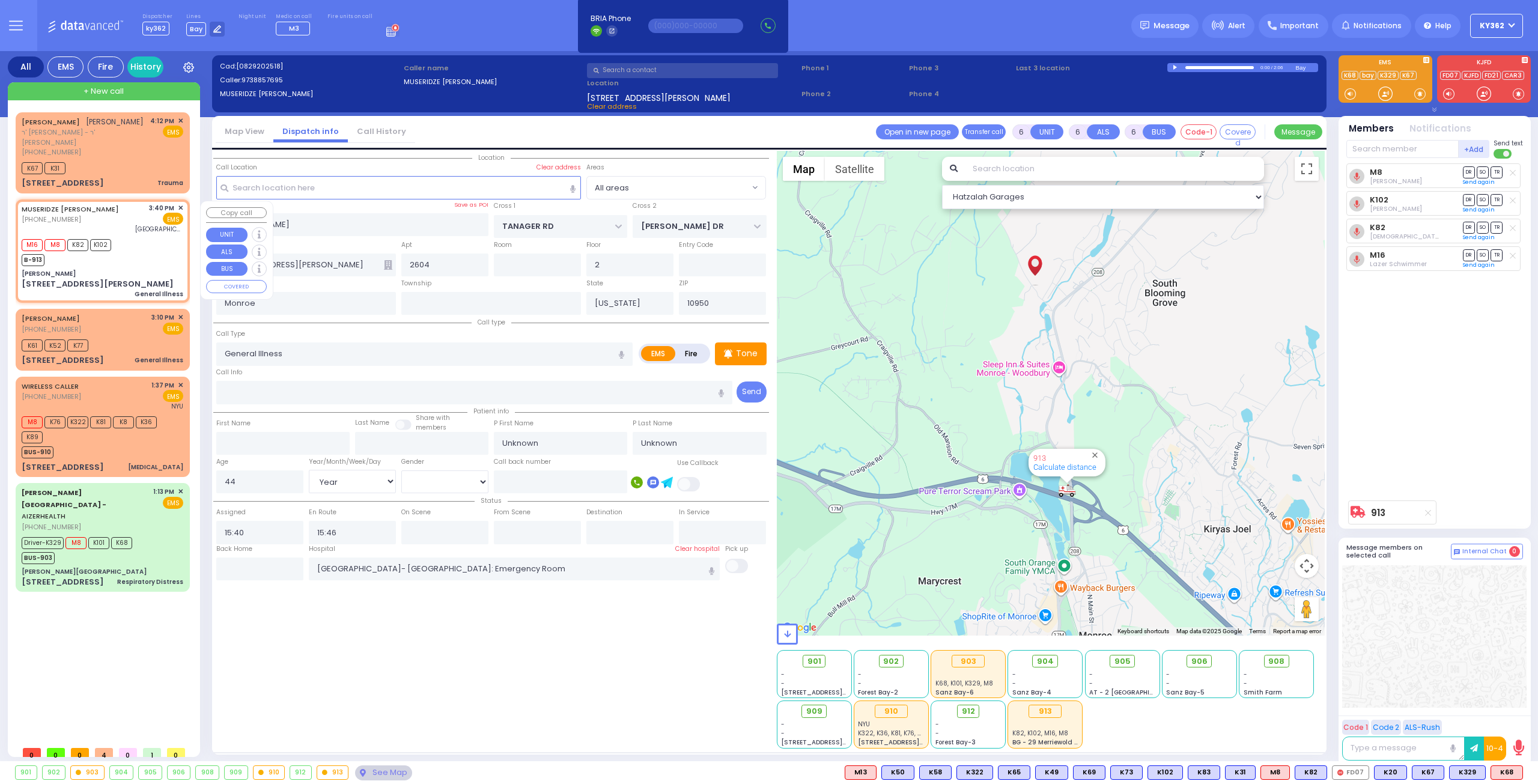
click at [137, 266] on div "M16 M8 K82 K102 B-913" at bounding box center [102, 251] width 161 height 30
select select
radio input "true"
select select "Year"
select select "[DEMOGRAPHIC_DATA]"
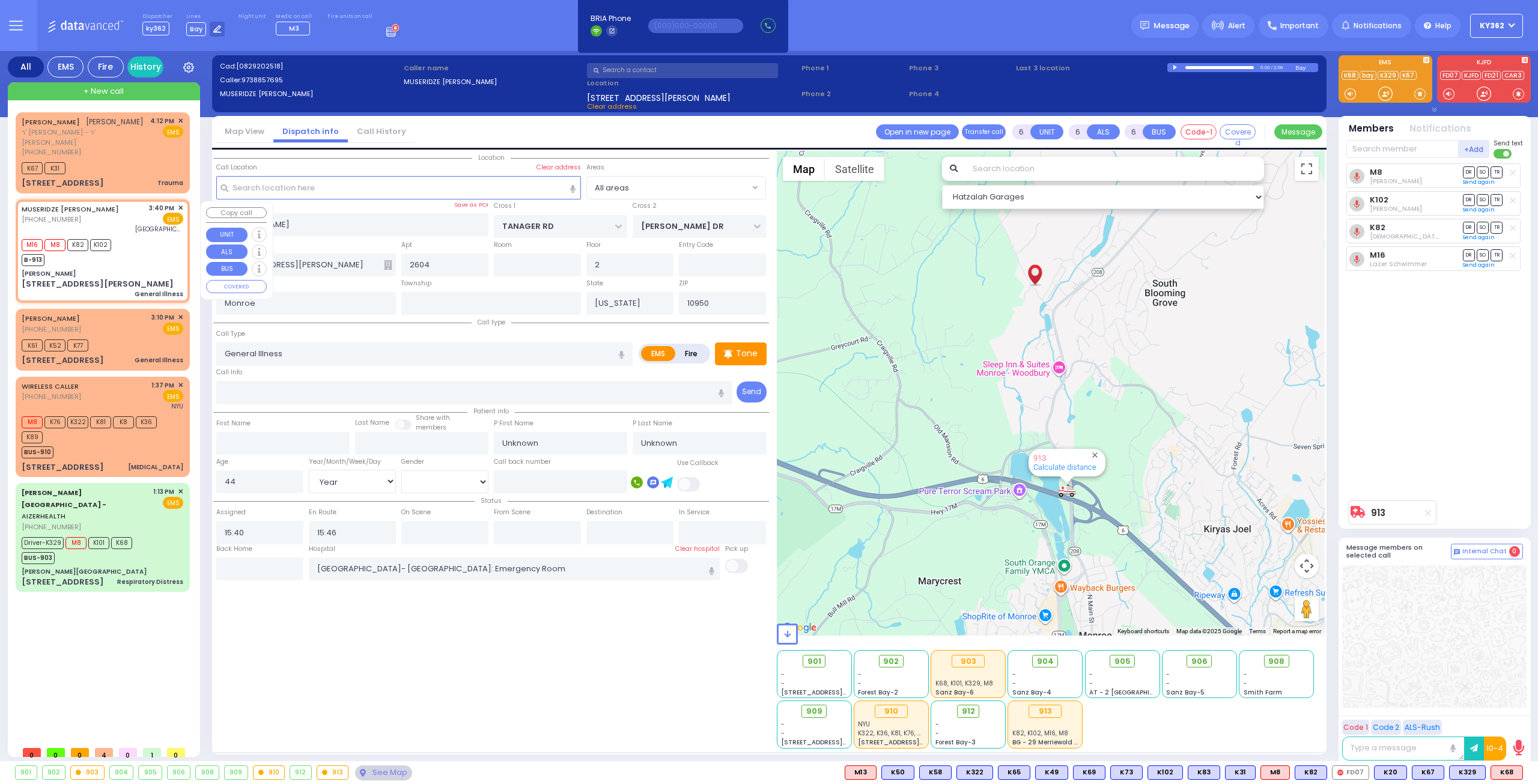
select select "Hatzalah Garages"
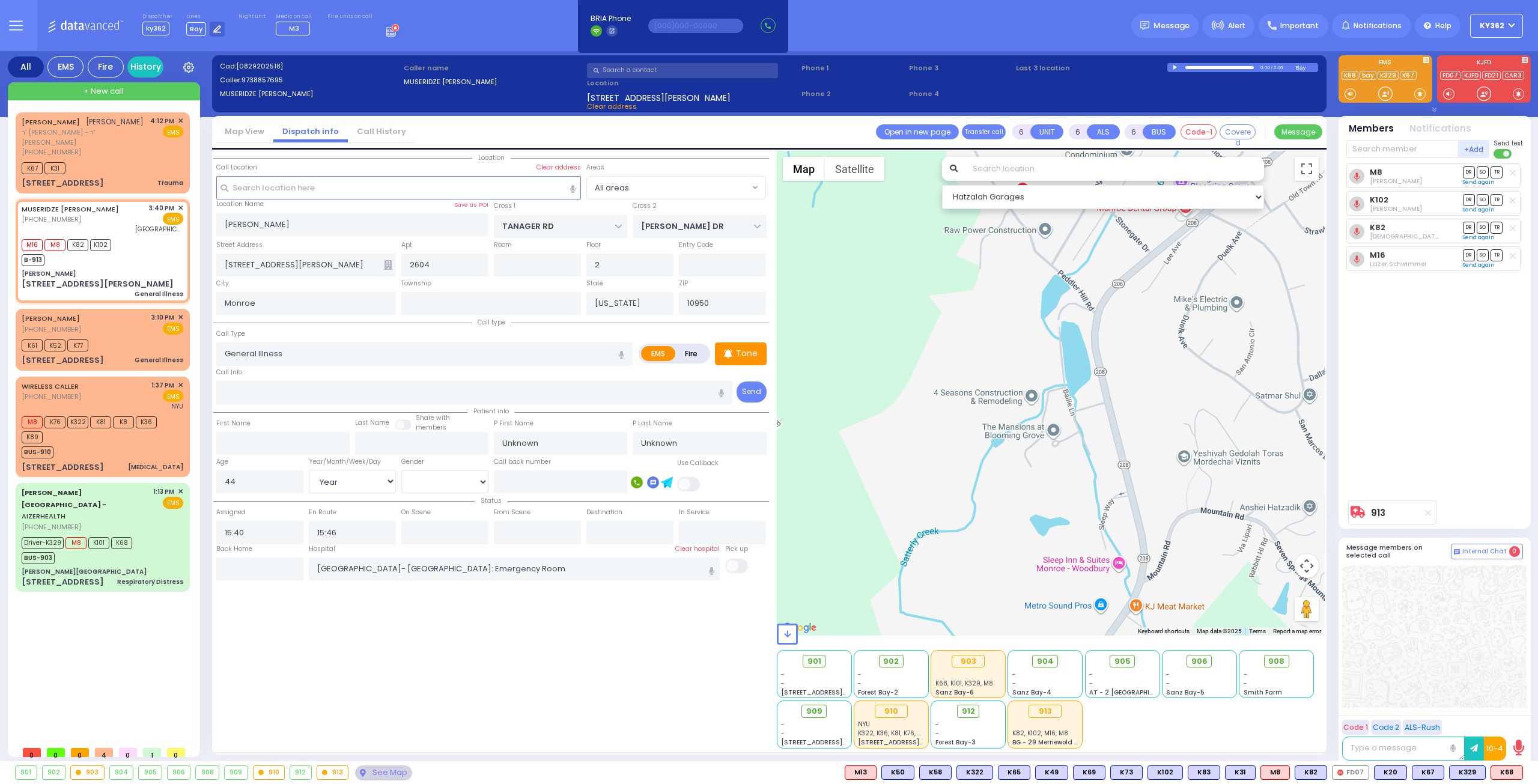
drag, startPoint x: 1043, startPoint y: 251, endPoint x: 1043, endPoint y: 348, distance: 97.0
click at [1043, 348] on div "913 Calculate distance" at bounding box center [1051, 393] width 549 height 485
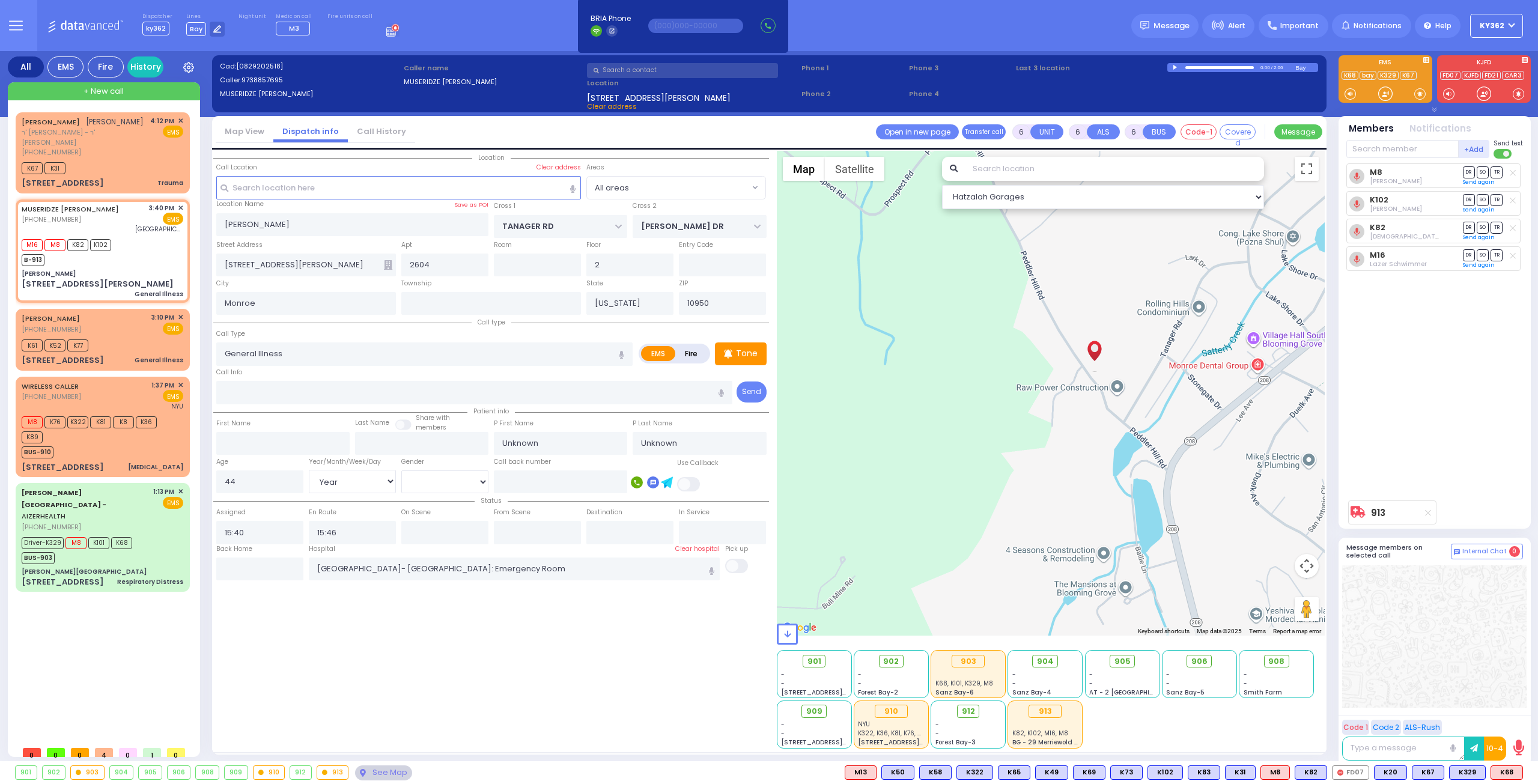
drag, startPoint x: 1032, startPoint y: 288, endPoint x: 1005, endPoint y: 479, distance: 192.9
click at [1005, 479] on div "913 Calculate distance" at bounding box center [1051, 393] width 549 height 485
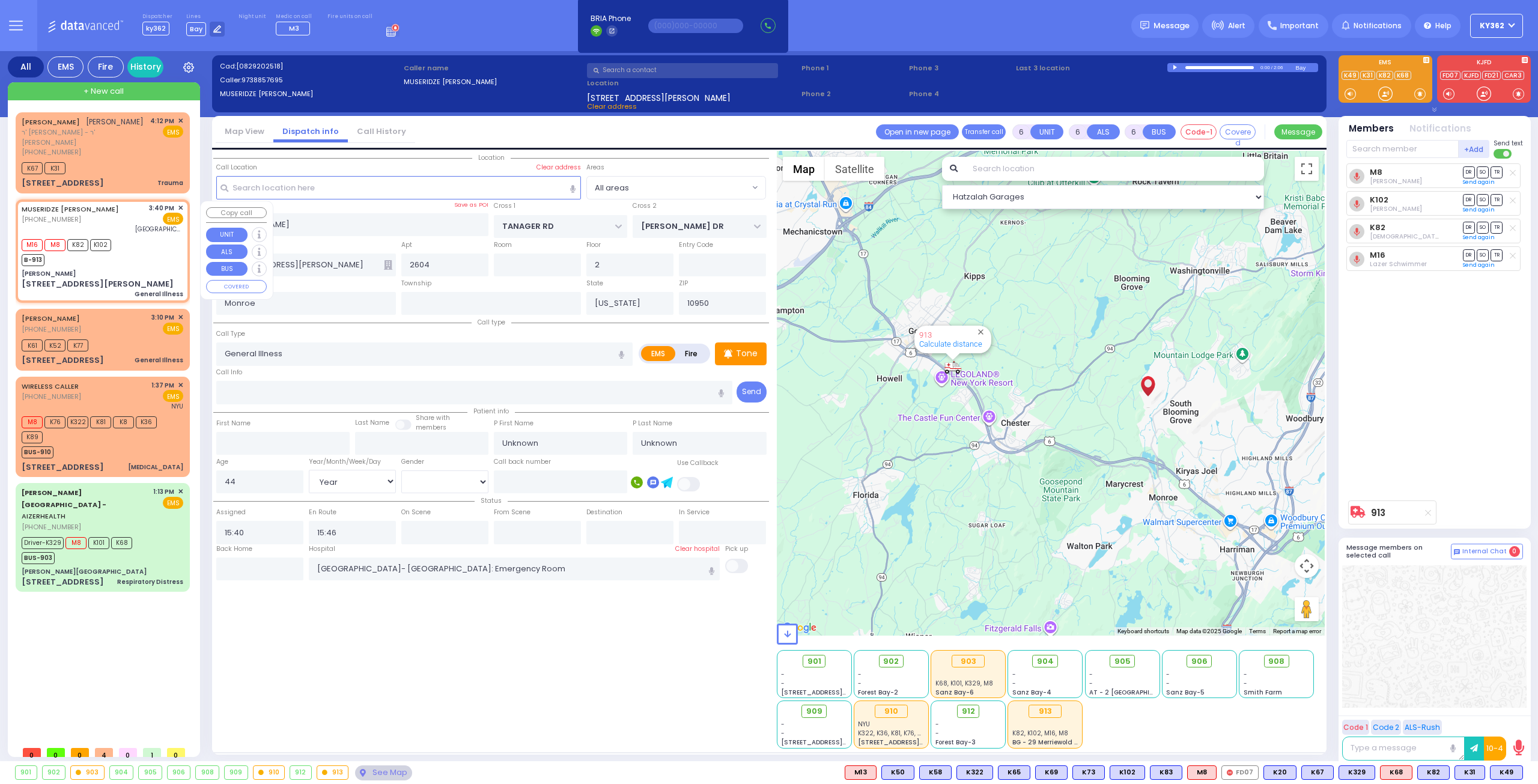
click at [128, 265] on div "M16 M8 K82 K102 B-913" at bounding box center [102, 251] width 161 height 30
select select
radio input "true"
select select "Year"
select select "[DEMOGRAPHIC_DATA]"
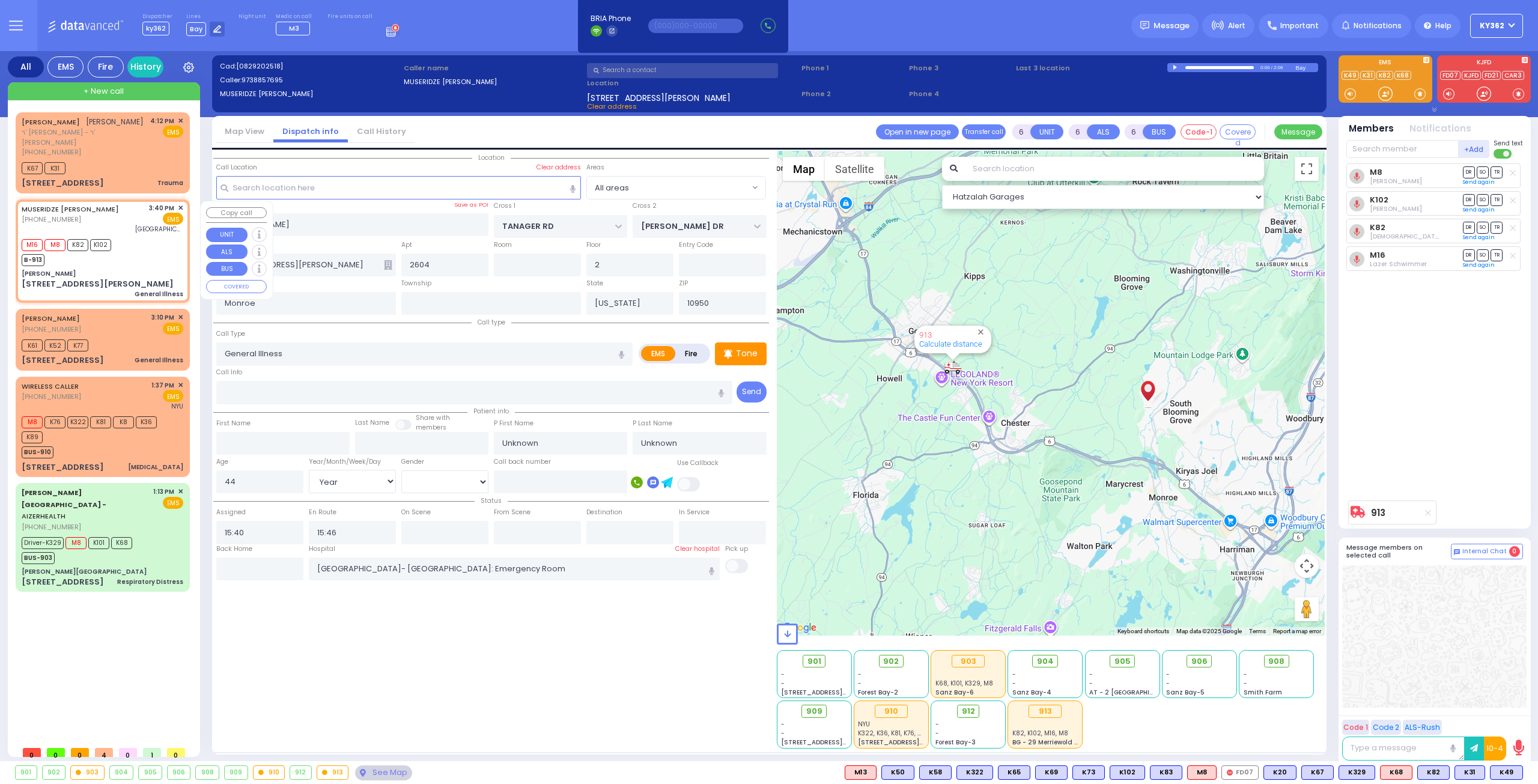
select select "Hatzalah Garages"
click at [129, 263] on div "M16 M8 K82 K102 B-913" at bounding box center [102, 251] width 161 height 30
select select
radio input "true"
select select "Year"
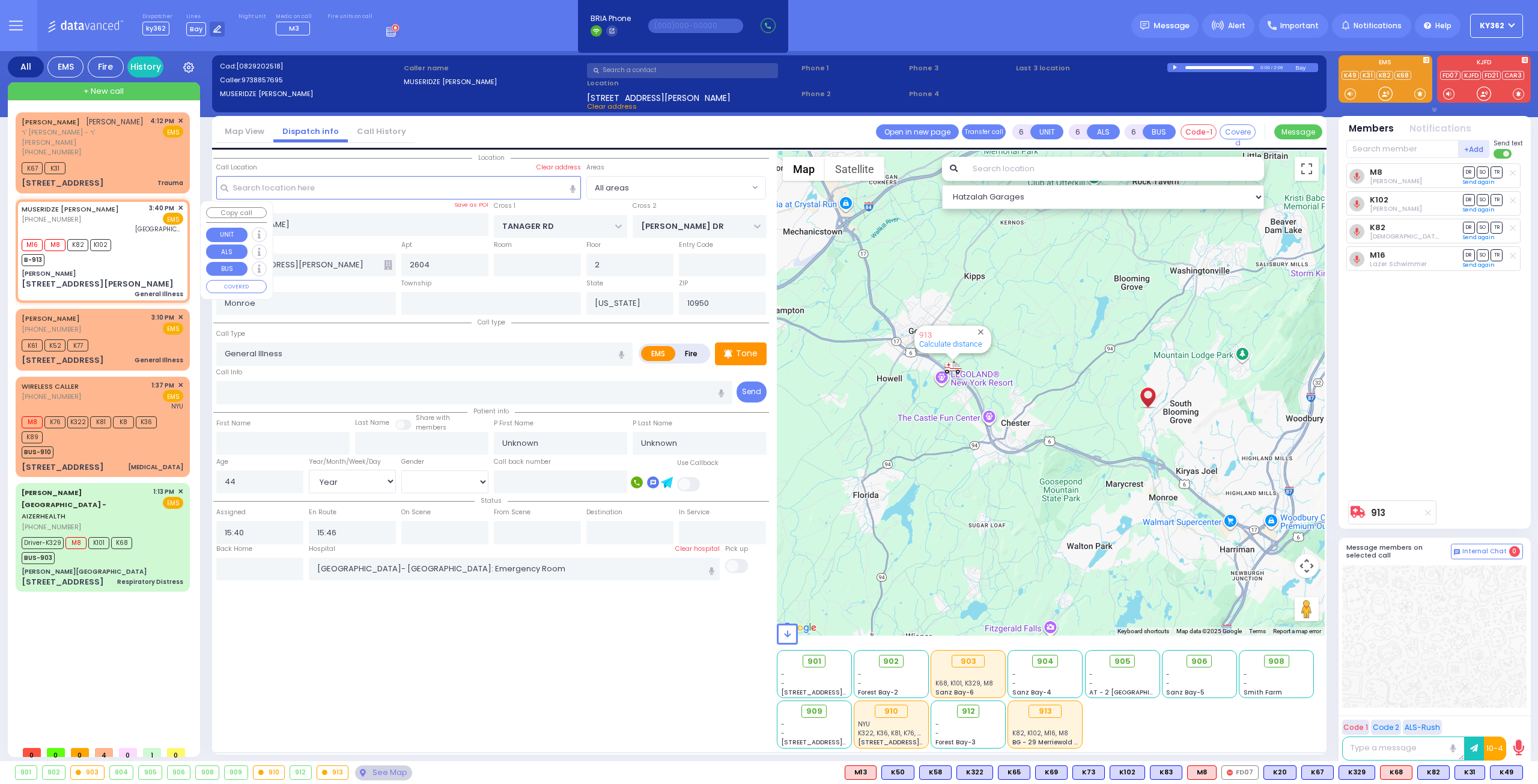
select select "[DEMOGRAPHIC_DATA]"
select select "Hatzalah Garages"
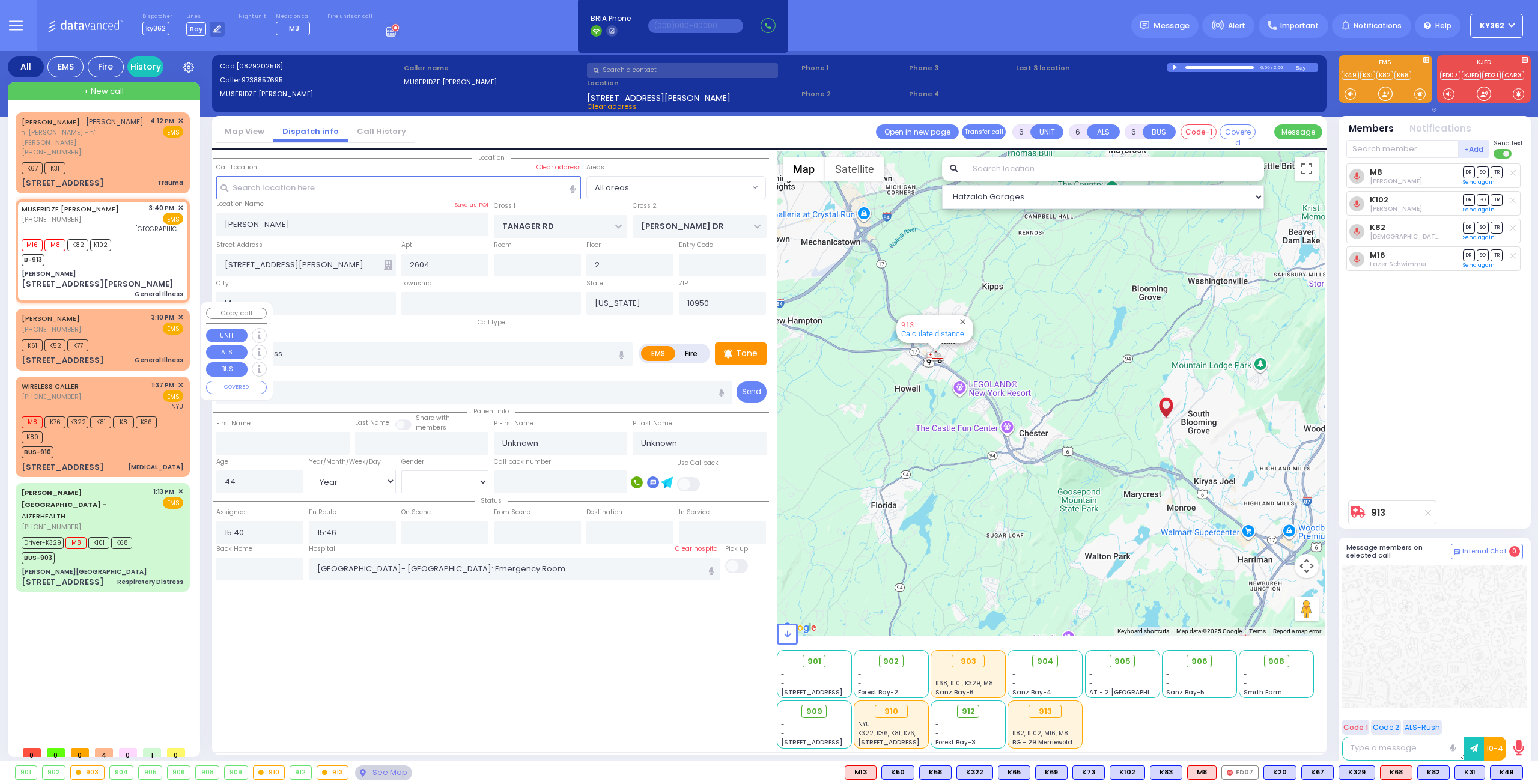
click at [117, 336] on div "K61 K52 K77" at bounding box center [102, 344] width 161 height 15
type input "1"
type input "0"
type input "1"
select select
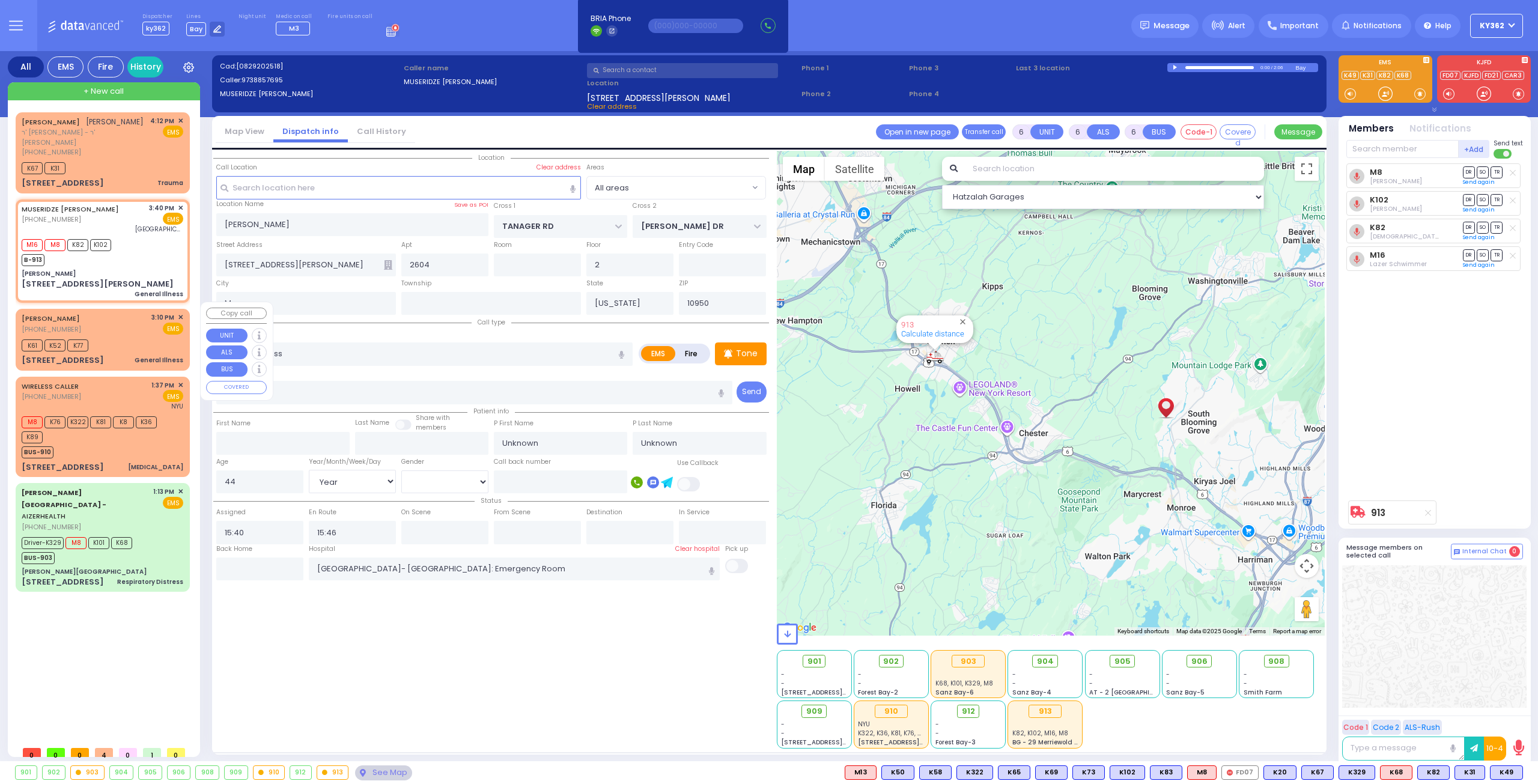
radio input "true"
type input "32"
select select "Year"
select select "[DEMOGRAPHIC_DATA]"
type input "15:10"
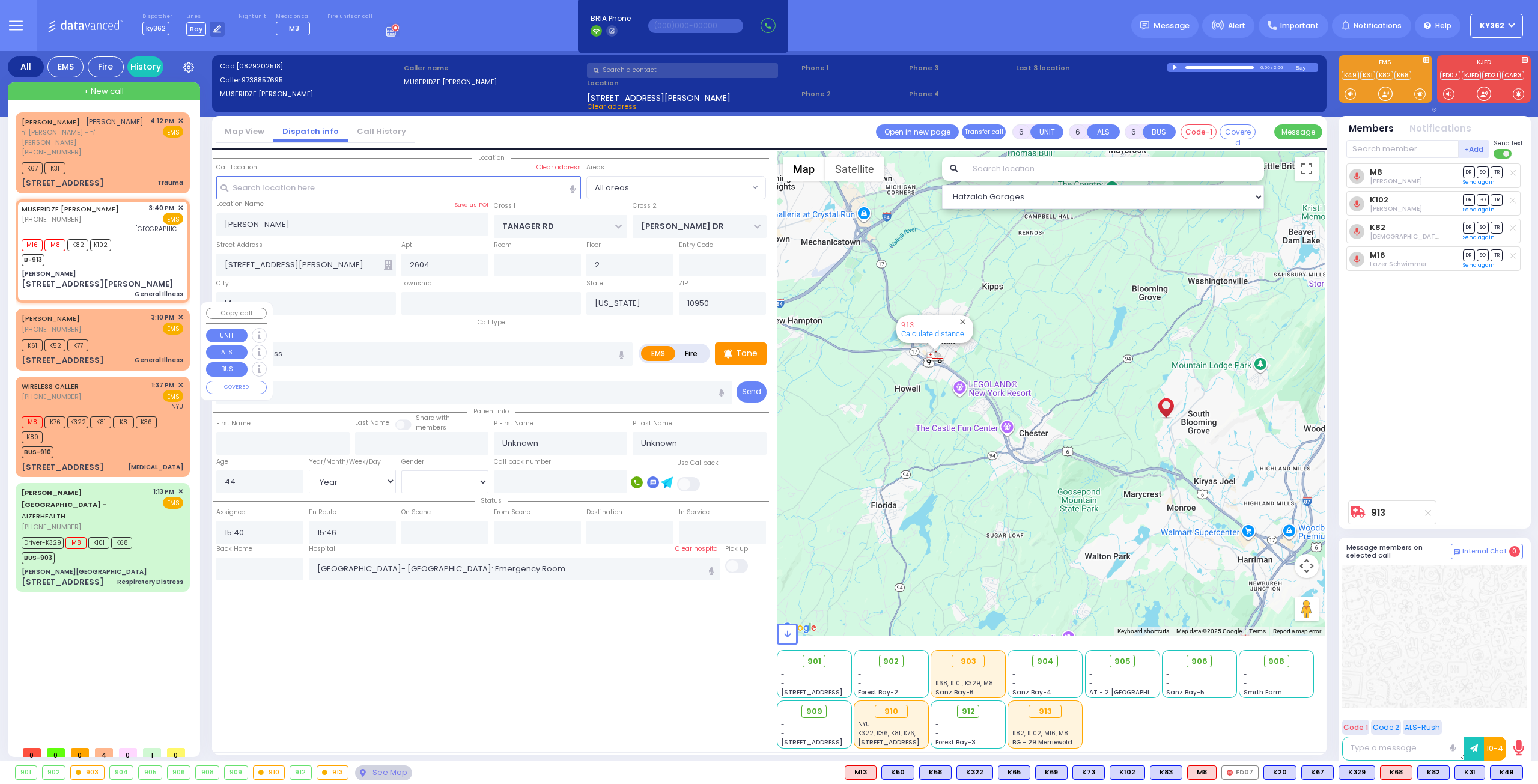
type input "15:13"
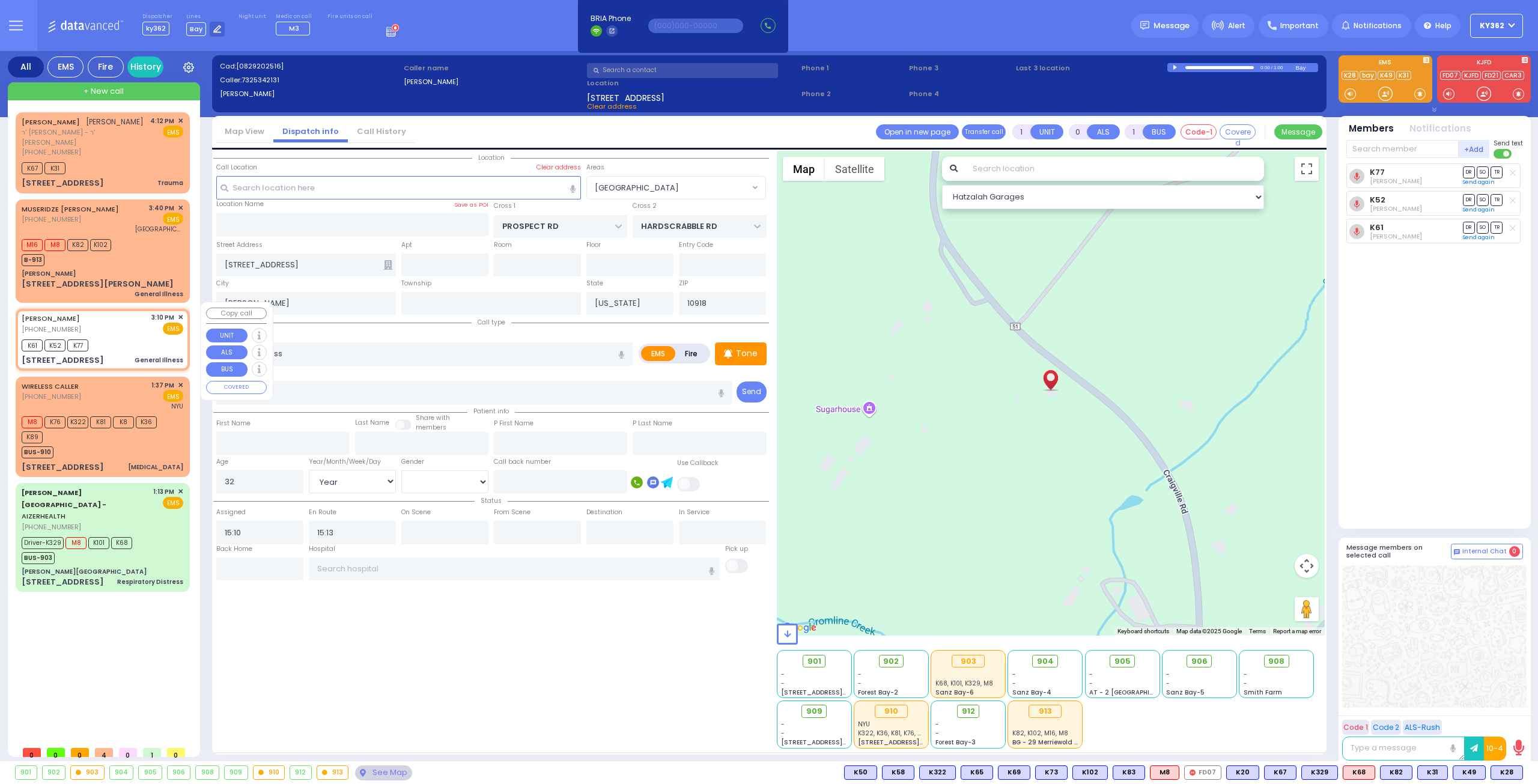
click at [98, 336] on div "K61 K52 K77" at bounding box center [102, 344] width 161 height 15
click at [1499, 767] on span "K28" at bounding box center [1506, 772] width 31 height 13
click at [1382, 151] on input "text" at bounding box center [1402, 149] width 112 height 18
select select "[GEOGRAPHIC_DATA]"
select select "Year"
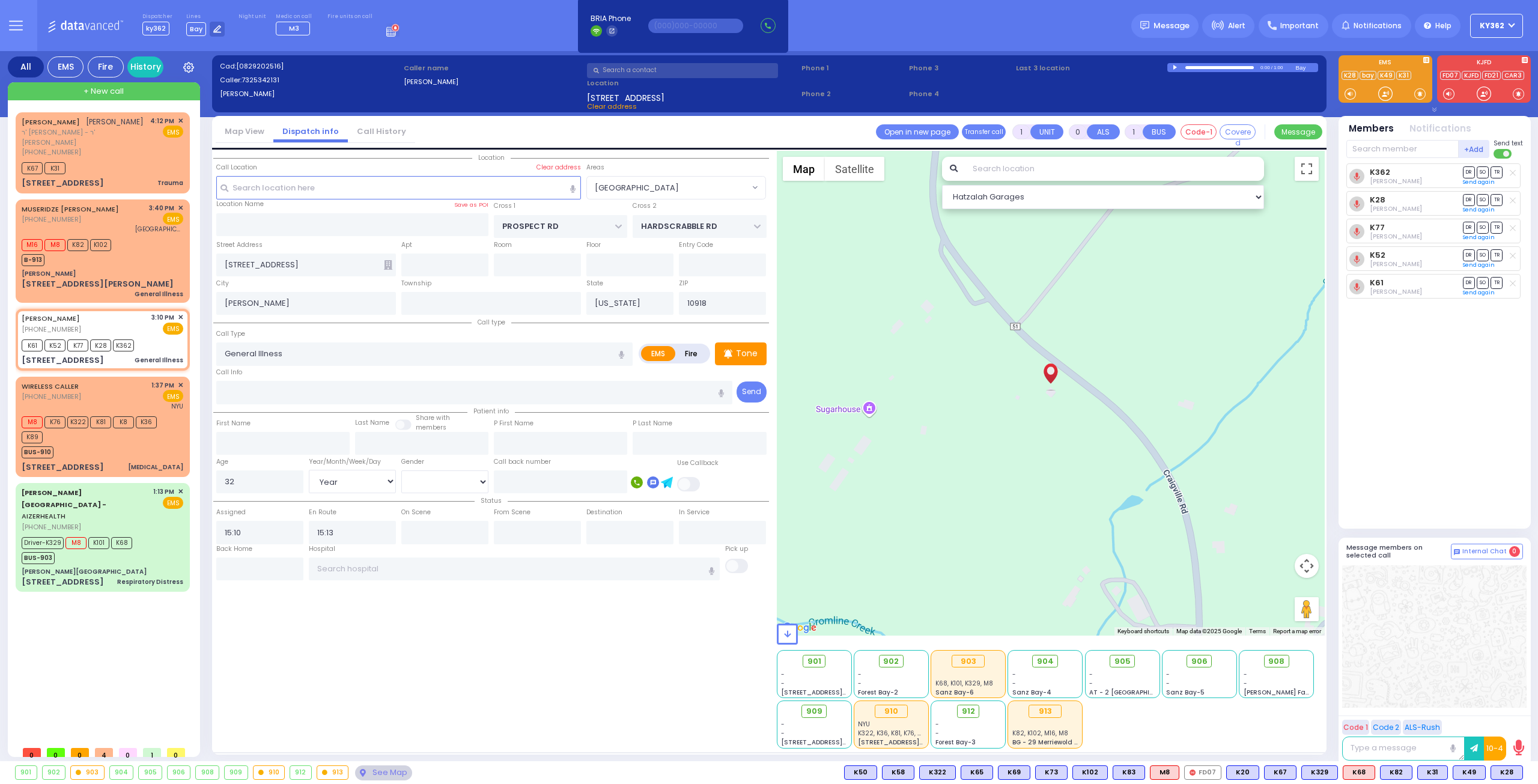
select select "[DEMOGRAPHIC_DATA]"
click at [1513, 25] on button "ky362" at bounding box center [1496, 26] width 53 height 24
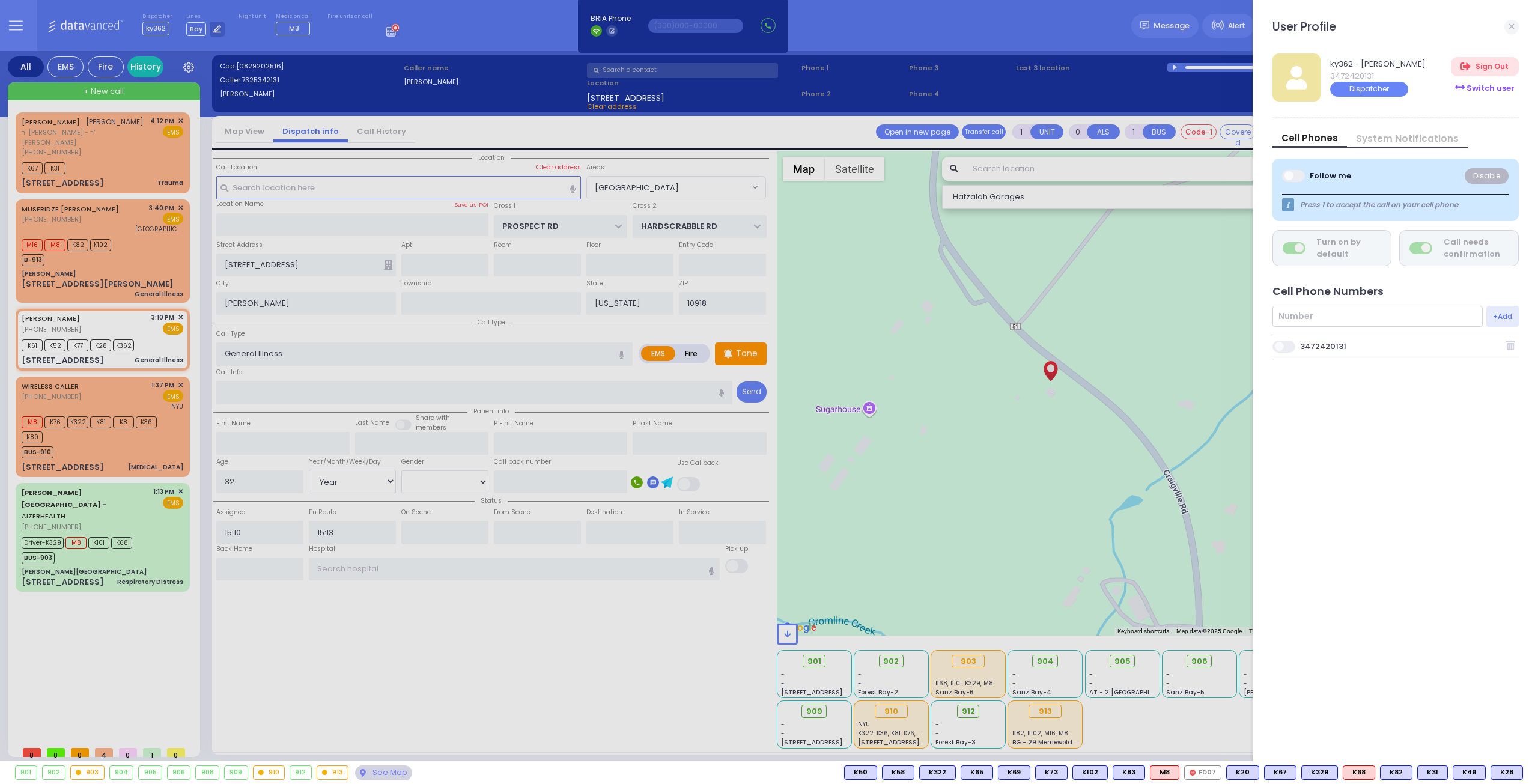
click at [1487, 85] on div "Switch user" at bounding box center [1484, 88] width 67 height 20
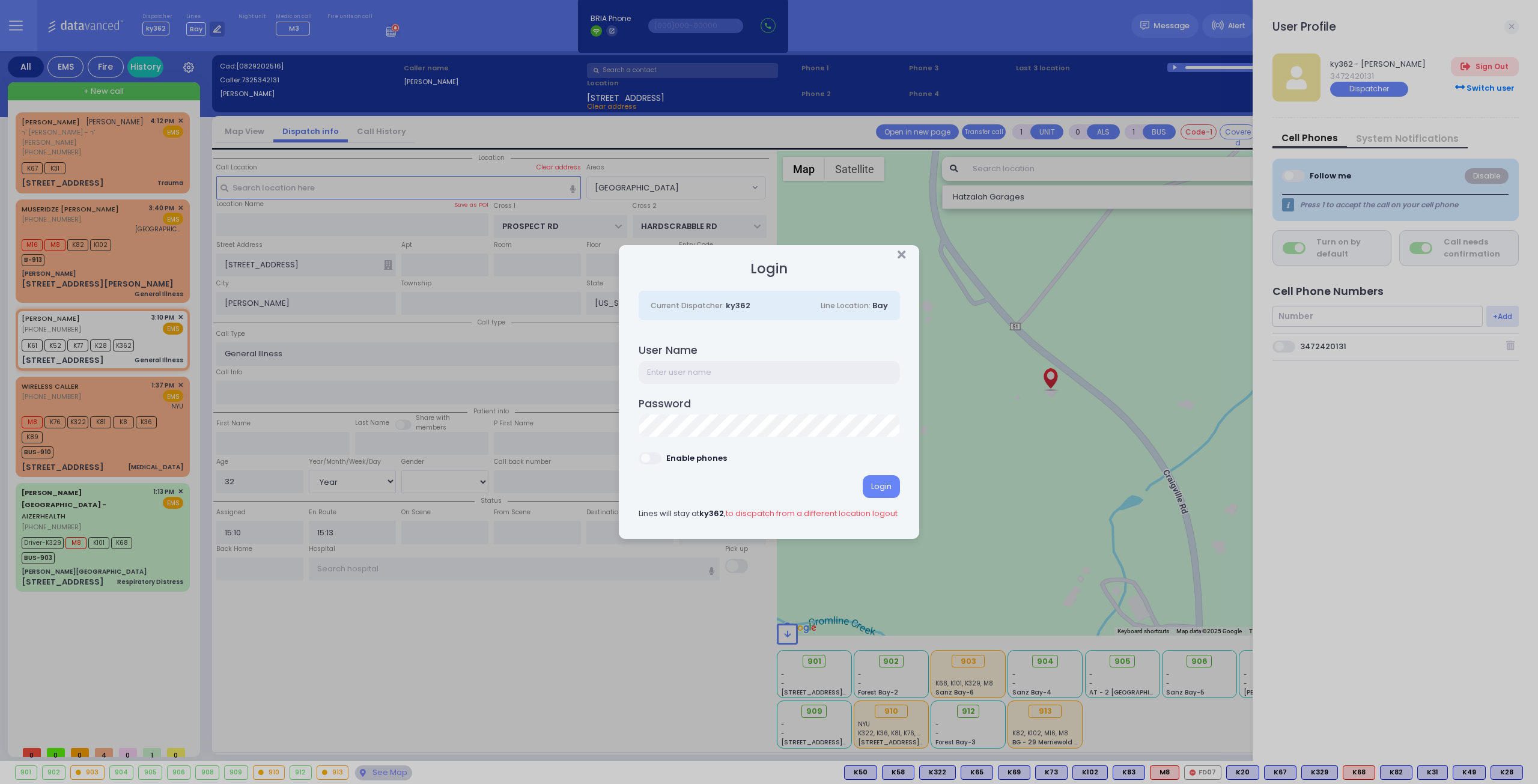
click at [723, 368] on input "text" at bounding box center [769, 373] width 261 height 23
type input "ky54"
click at [652, 456] on span at bounding box center [651, 458] width 24 height 12
click at [39, 451] on input "checkbox" at bounding box center [39, 451] width 0 height 0
click at [885, 482] on div "Login" at bounding box center [881, 486] width 37 height 23
